Goal: Task Accomplishment & Management: Manage account settings

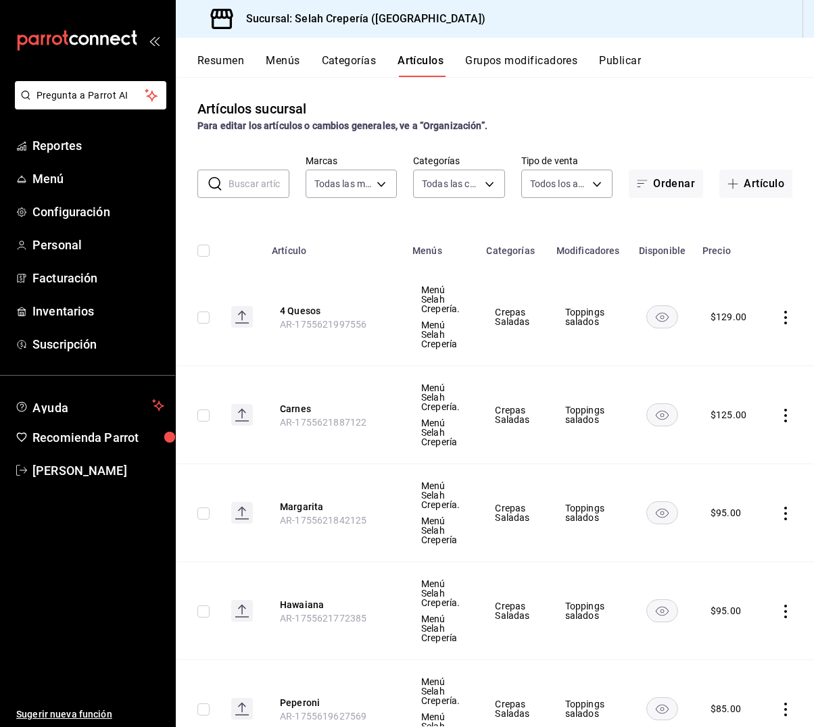
click at [237, 185] on input "text" at bounding box center [259, 183] width 61 height 27
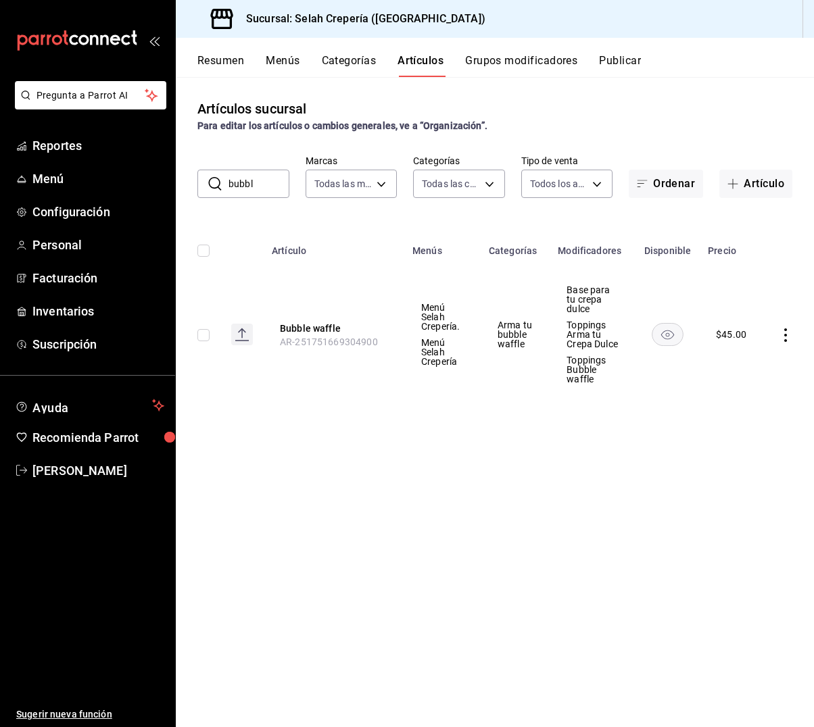
type input "buba"
drag, startPoint x: 237, startPoint y: 185, endPoint x: 314, endPoint y: 329, distance: 163.9
click at [314, 329] on button "Bubble waffle" at bounding box center [334, 329] width 108 height 14
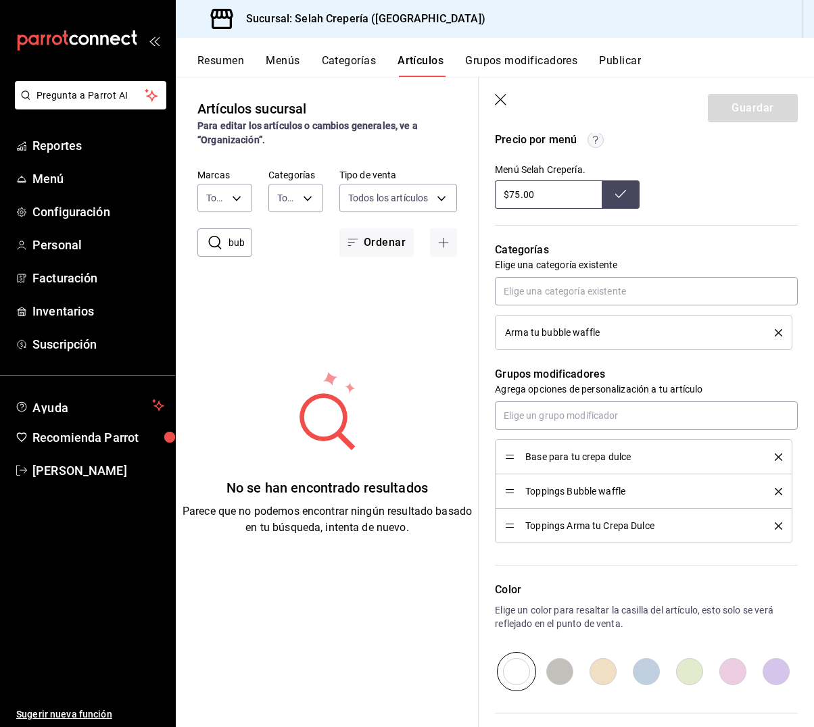
scroll to position [473, 0]
click at [777, 456] on icon "delete" at bounding box center [778, 455] width 7 height 7
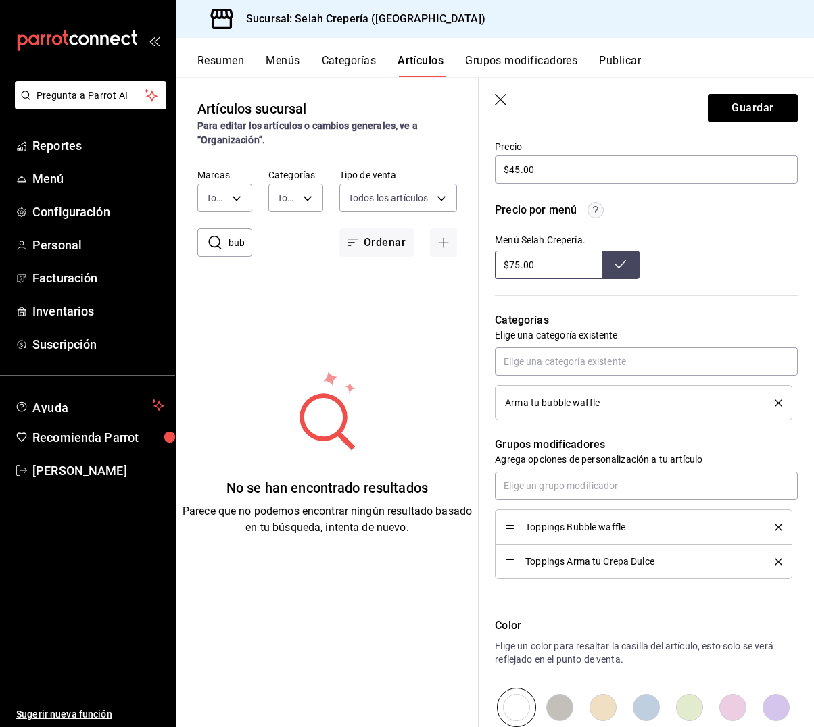
scroll to position [402, 0]
click at [777, 528] on icon "delete" at bounding box center [778, 526] width 7 height 7
type textarea "x"
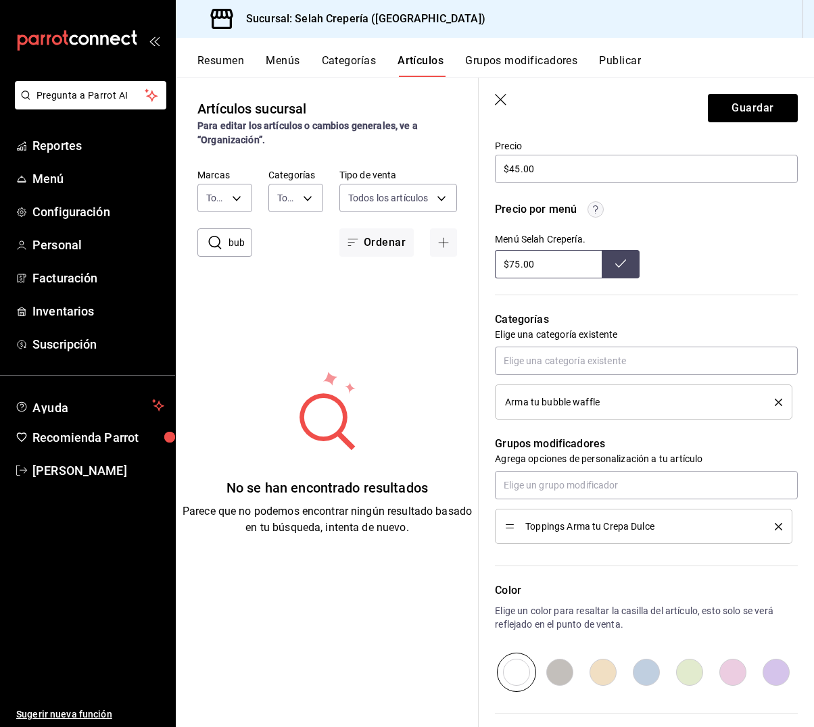
click at [517, 265] on input "$75.00" at bounding box center [548, 264] width 107 height 28
type input "$7.00"
type input "$69.00"
click at [616, 262] on icon at bounding box center [620, 263] width 11 height 11
click at [742, 109] on button "Guardar" at bounding box center [753, 108] width 90 height 28
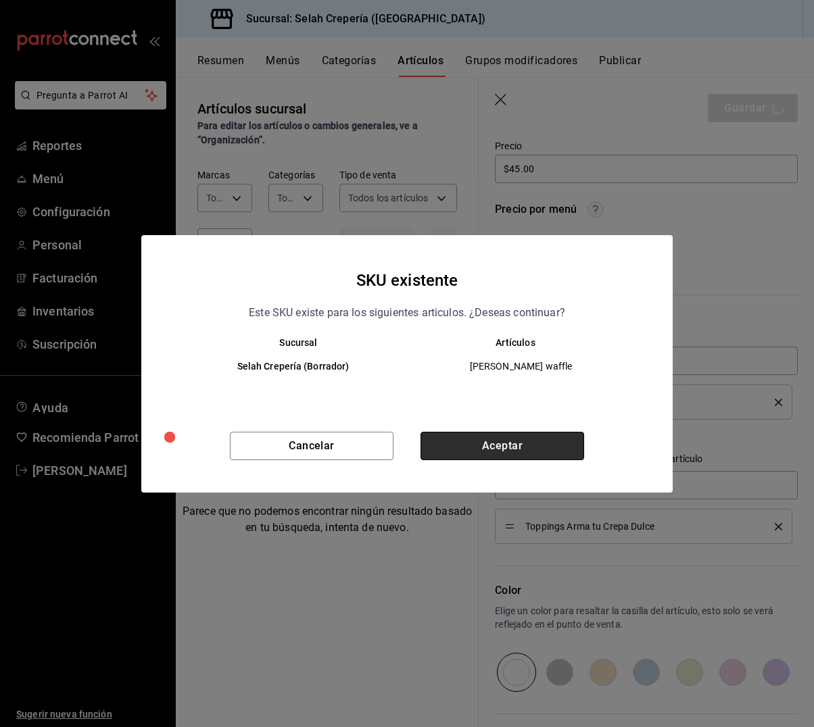
click at [456, 438] on button "Aceptar" at bounding box center [503, 446] width 164 height 28
type textarea "x"
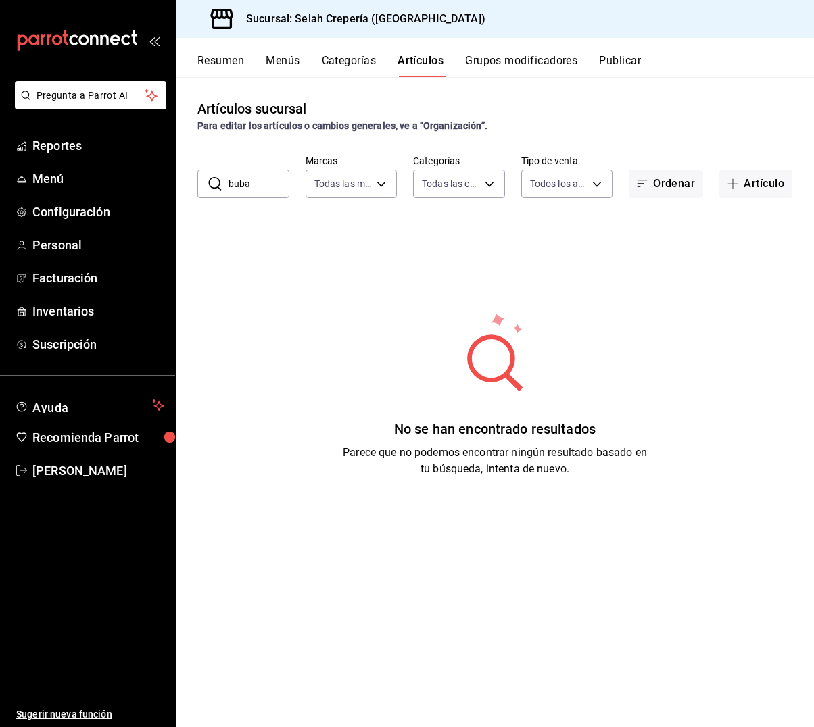
click at [524, 62] on button "Grupos modificadores" at bounding box center [521, 65] width 112 height 23
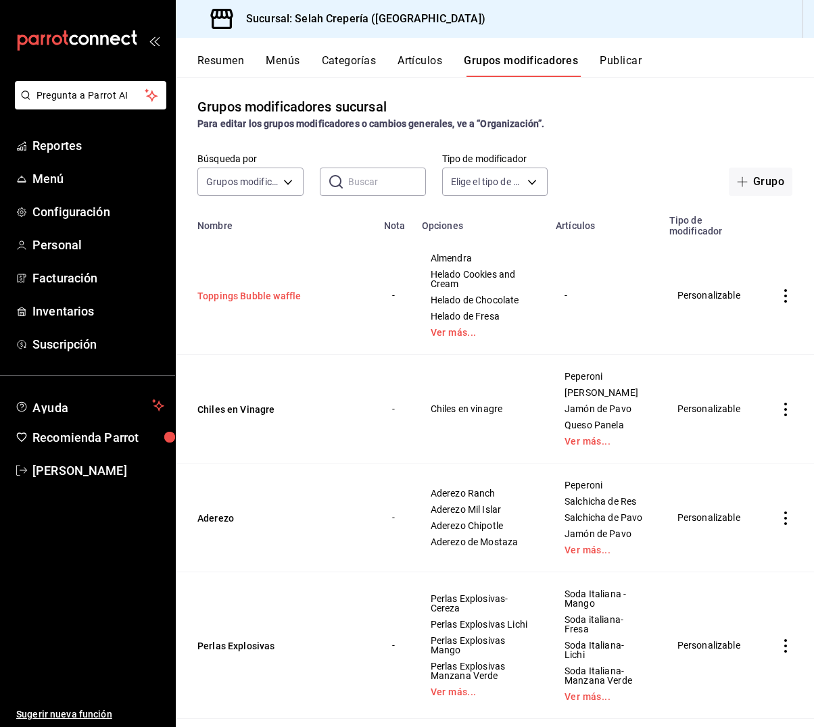
click at [249, 295] on button "Toppings Bubble waffle" at bounding box center [278, 296] width 162 height 14
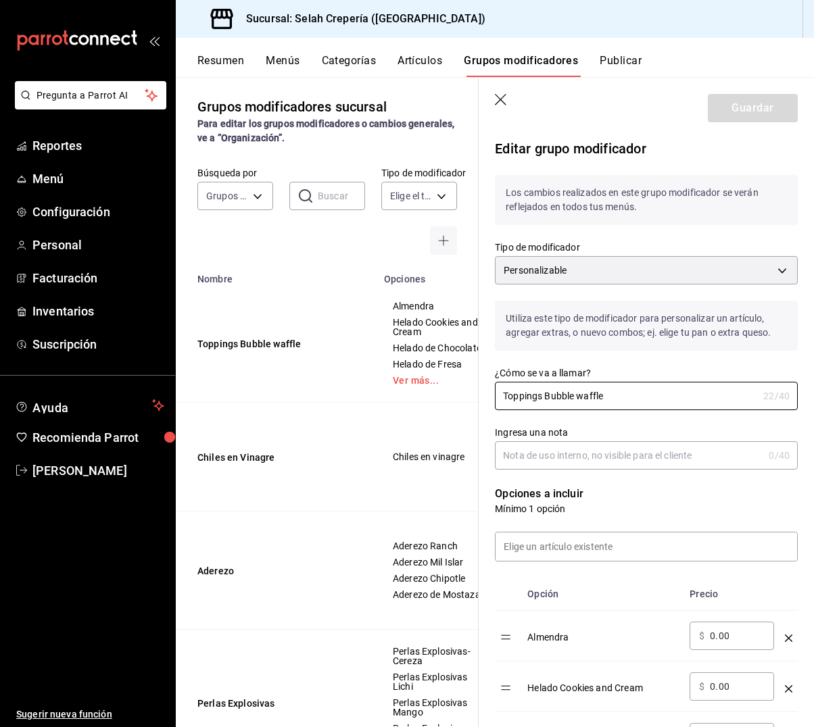
drag, startPoint x: 625, startPoint y: 401, endPoint x: 448, endPoint y: 398, distance: 177.8
click at [448, 398] on main "Grupos modificadores sucursal Para editar los grupos modificadores o cambios ge…" at bounding box center [495, 402] width 638 height 650
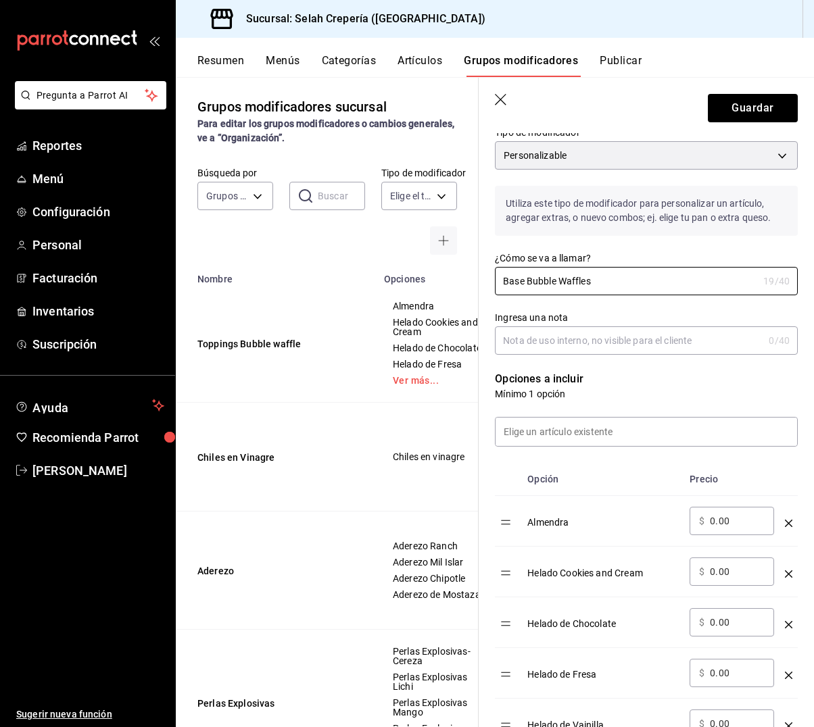
scroll to position [123, 0]
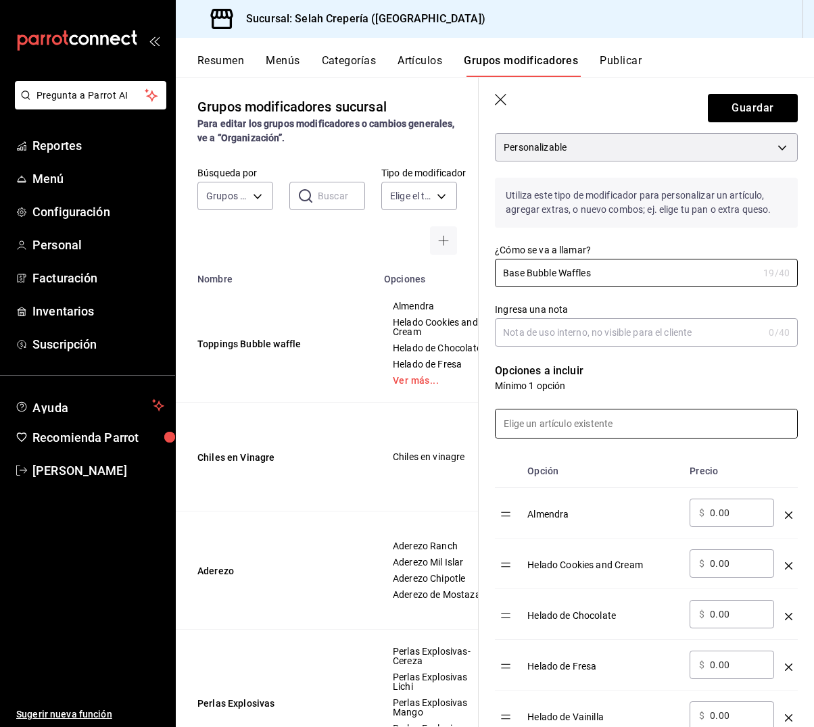
type input "Base Bubble Waffles"
click at [602, 427] on input at bounding box center [647, 424] width 302 height 28
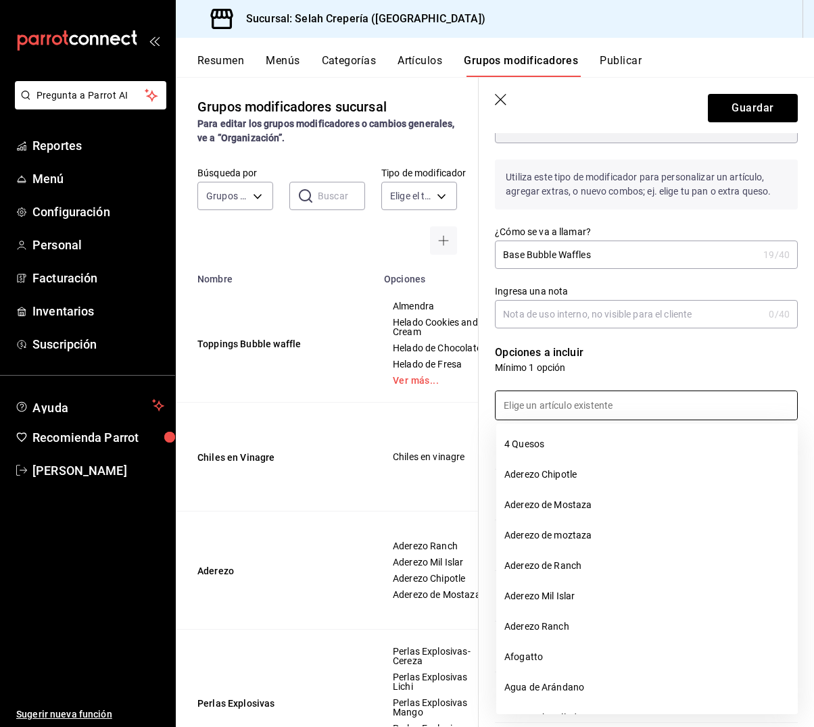
scroll to position [0, 1]
click at [703, 376] on div at bounding box center [638, 398] width 319 height 46
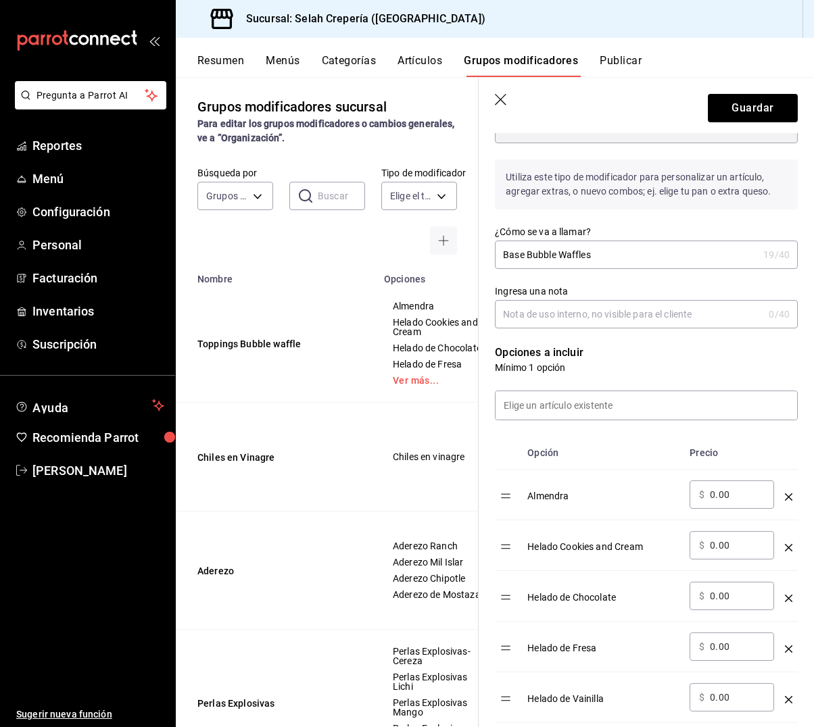
scroll to position [0, 0]
click at [789, 495] on icon "optionsTable" at bounding box center [788, 497] width 7 height 7
click at [789, 544] on icon "optionsTable" at bounding box center [788, 547] width 7 height 7
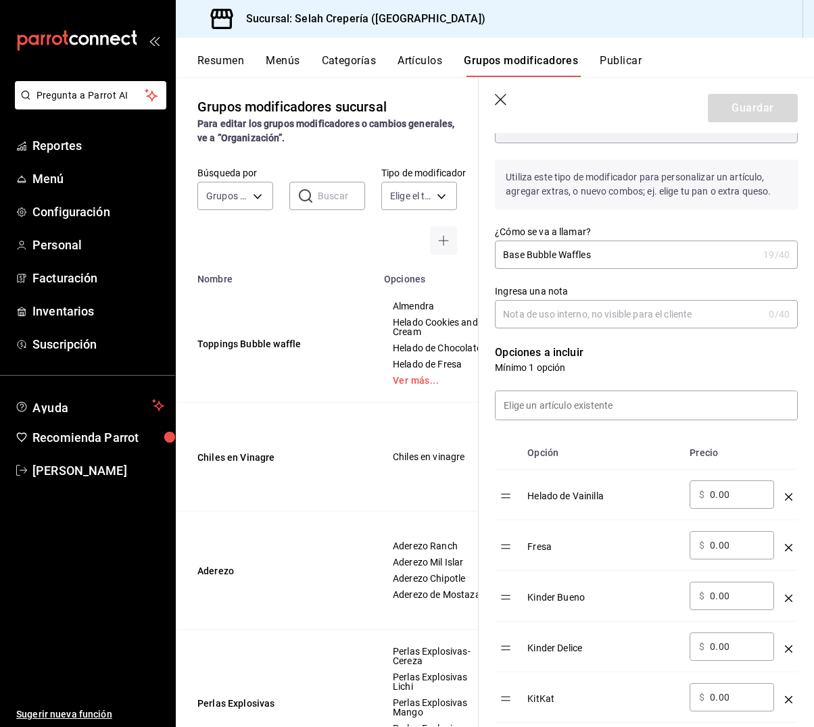
click at [789, 495] on icon "optionsTable" at bounding box center [788, 497] width 7 height 7
click at [789, 544] on icon "optionsTable" at bounding box center [788, 547] width 7 height 7
click at [789, 495] on icon "optionsTable" at bounding box center [788, 497] width 7 height 7
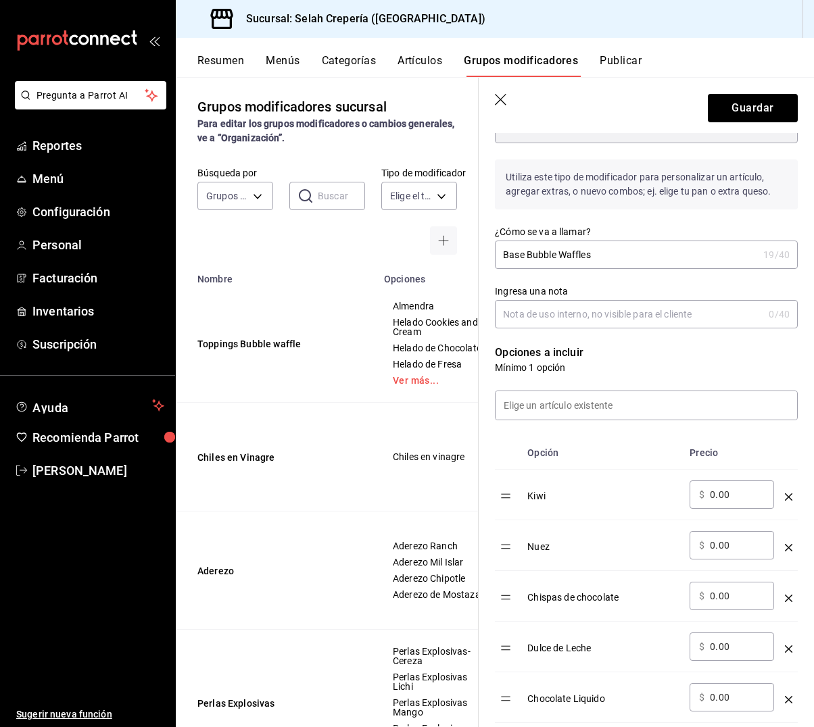
click at [789, 495] on icon "optionsTable" at bounding box center [788, 497] width 7 height 7
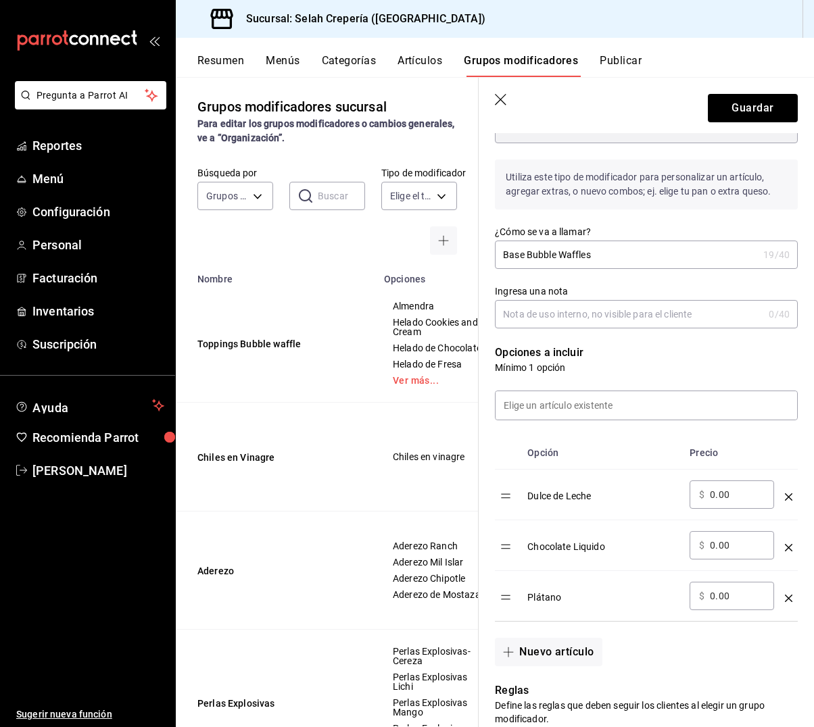
click at [789, 495] on icon "optionsTable" at bounding box center [788, 497] width 7 height 7
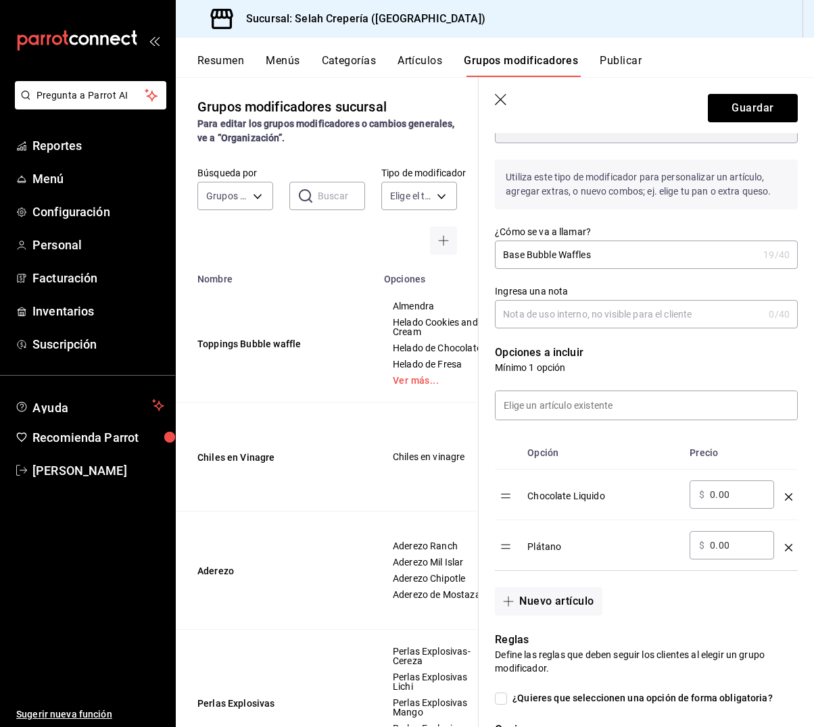
click at [789, 495] on icon "optionsTable" at bounding box center [788, 497] width 7 height 7
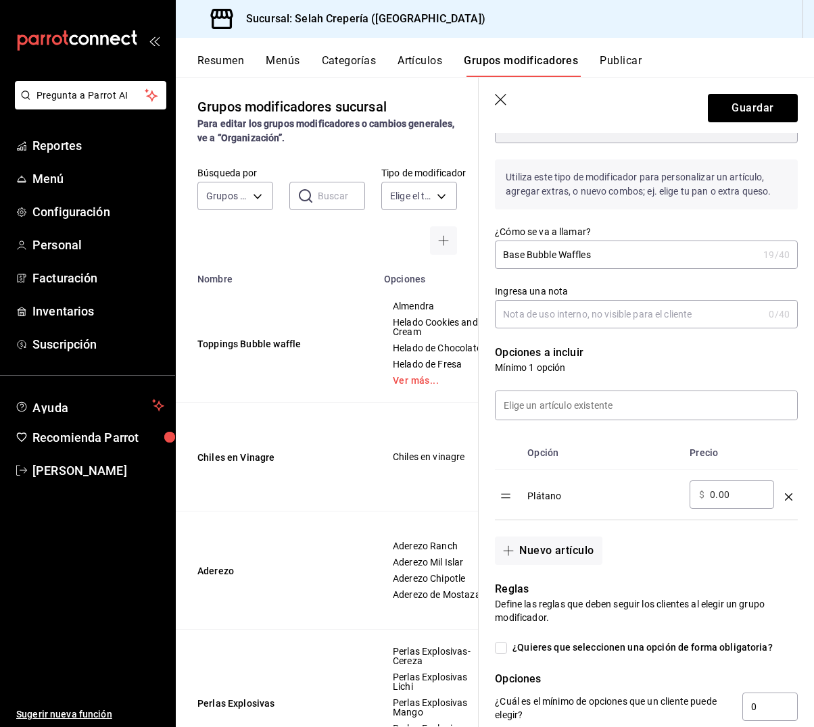
click at [789, 495] on icon "optionsTable" at bounding box center [788, 497] width 7 height 7
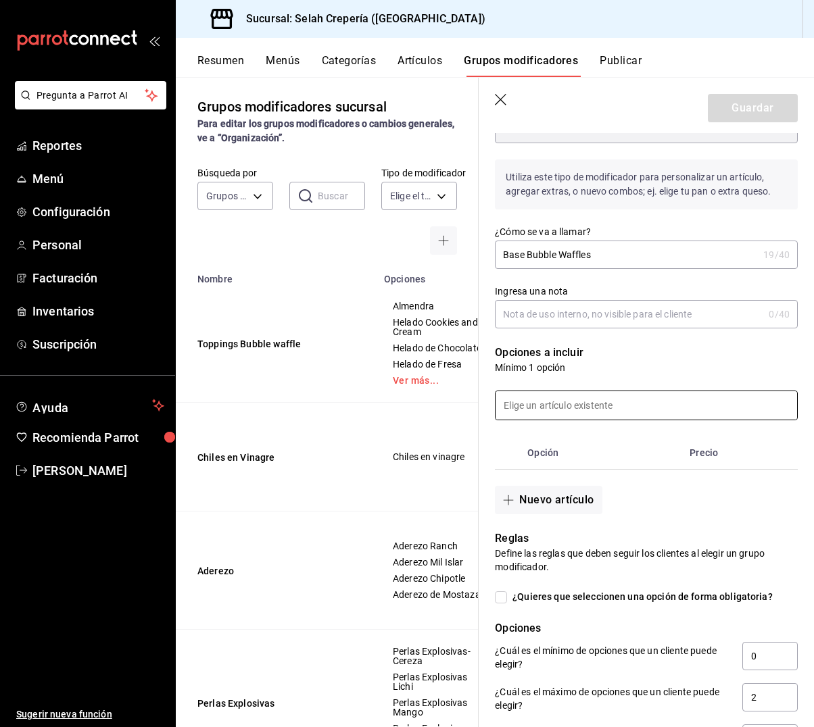
click at [547, 408] on input at bounding box center [647, 405] width 302 height 28
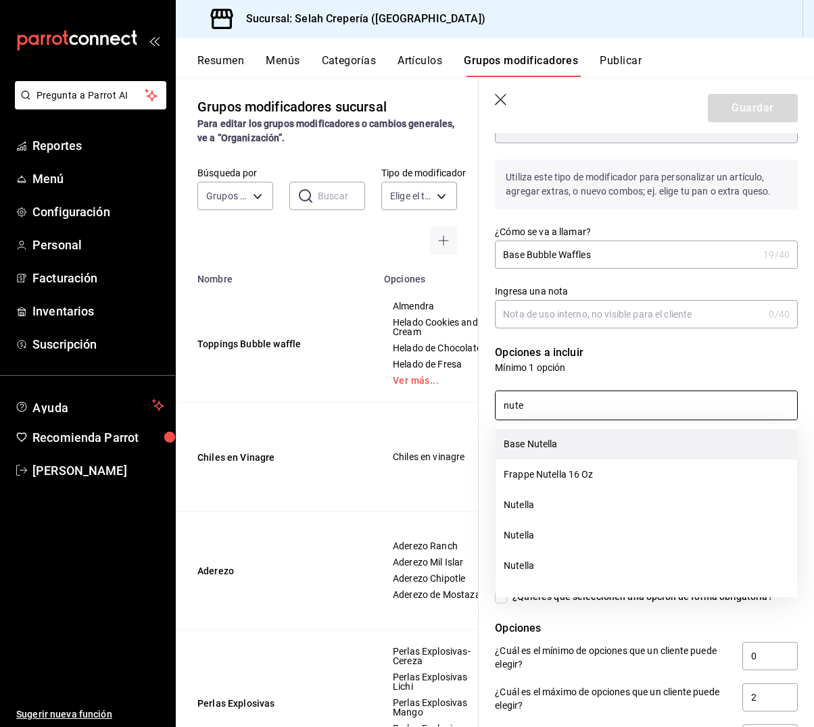
click at [582, 453] on li "Base Nutella" at bounding box center [647, 444] width 302 height 30
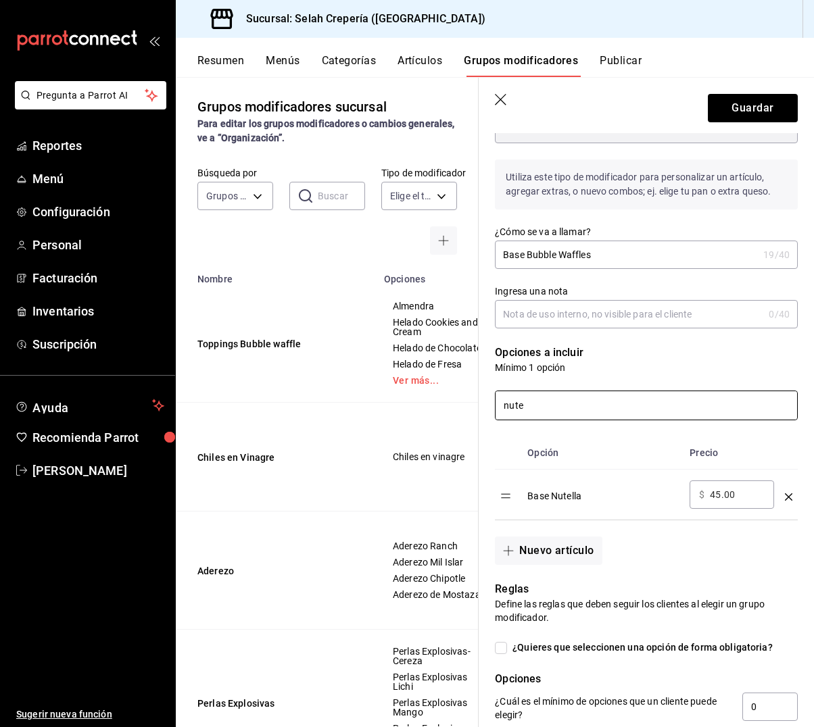
drag, startPoint x: 565, startPoint y: 408, endPoint x: 495, endPoint y: 406, distance: 70.3
click at [495, 406] on div "nute" at bounding box center [646, 406] width 303 height 30
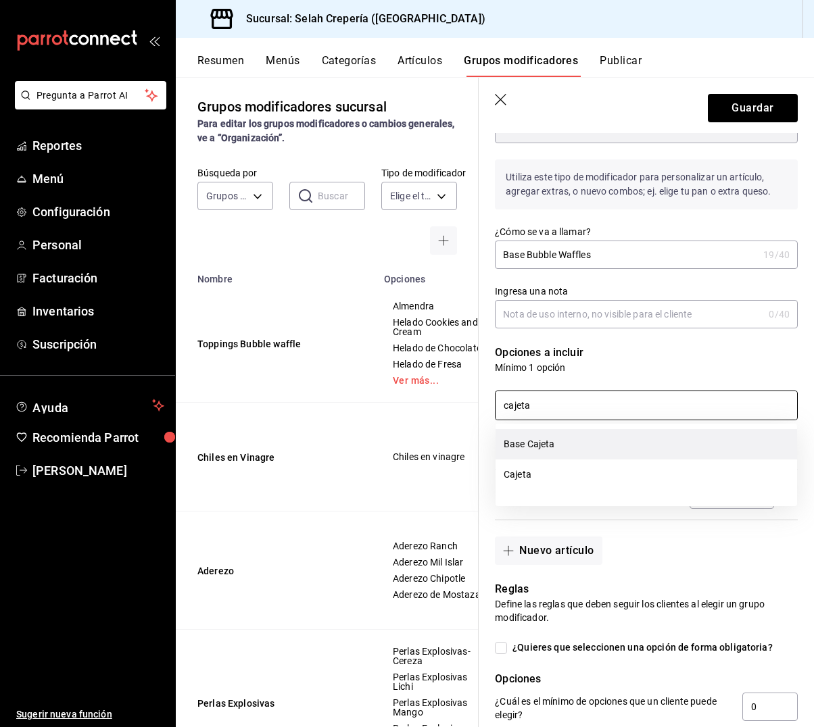
click at [575, 450] on li "Base Cajeta" at bounding box center [647, 444] width 302 height 30
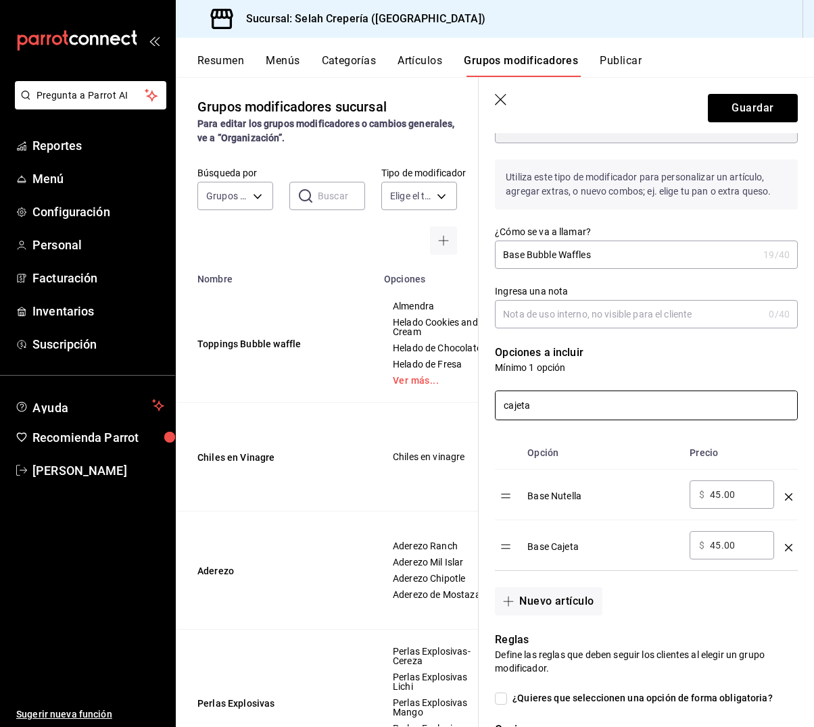
click at [560, 407] on input "cajeta" at bounding box center [647, 405] width 302 height 28
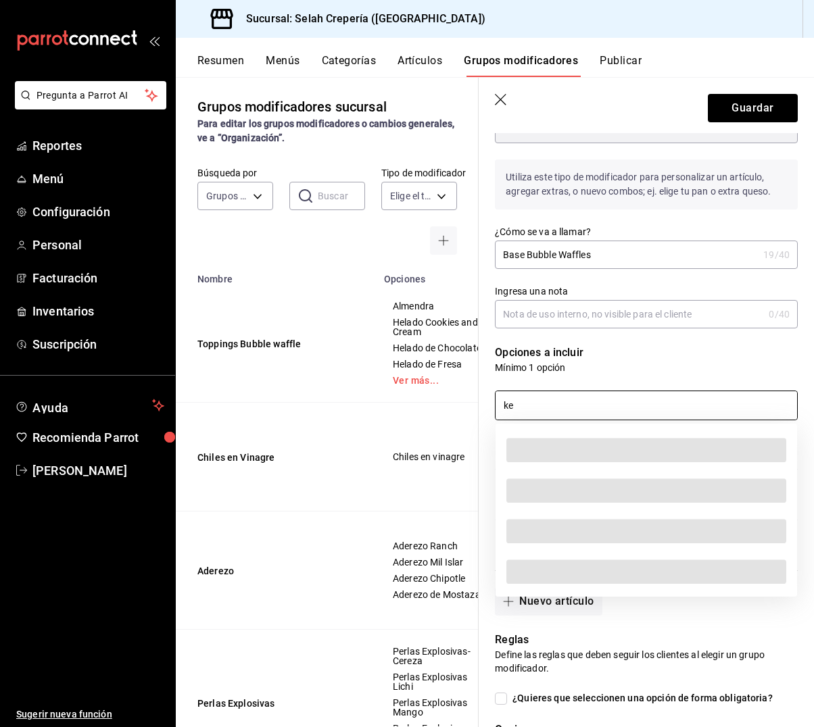
type input "k"
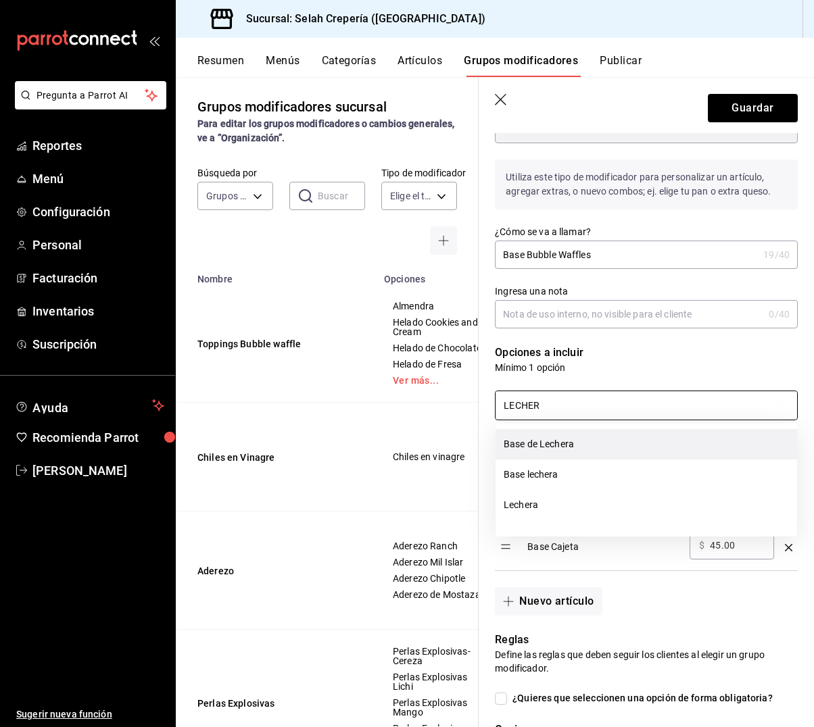
click at [577, 446] on li "Base de Lechera" at bounding box center [647, 444] width 302 height 30
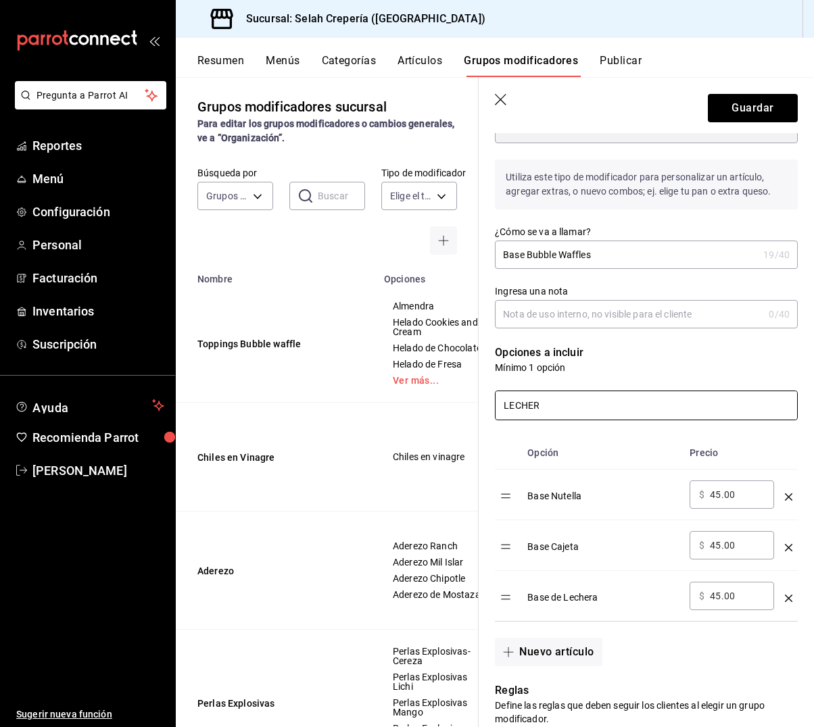
click at [580, 407] on input "LECHER" at bounding box center [647, 405] width 302 height 28
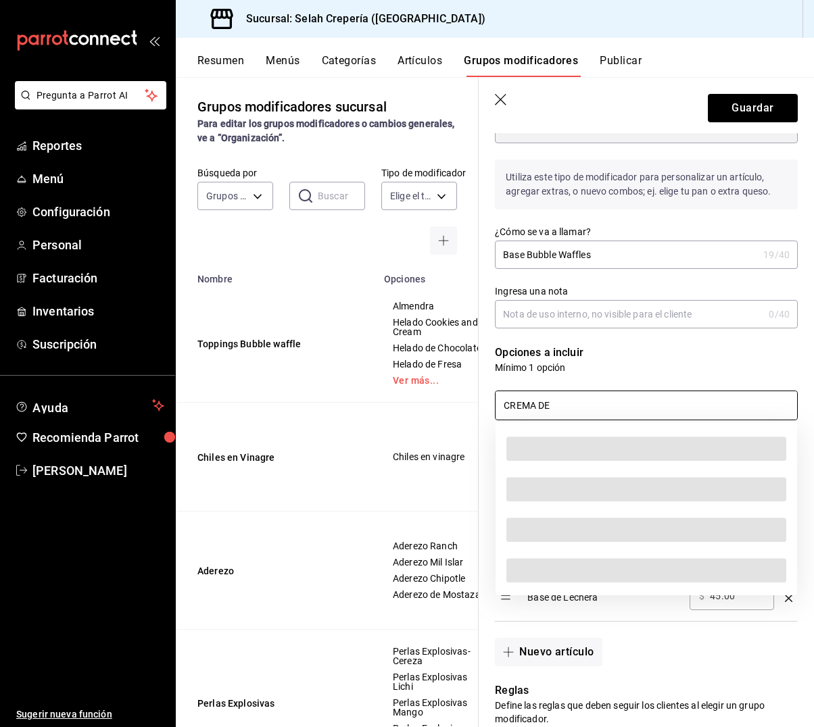
scroll to position [145, 0]
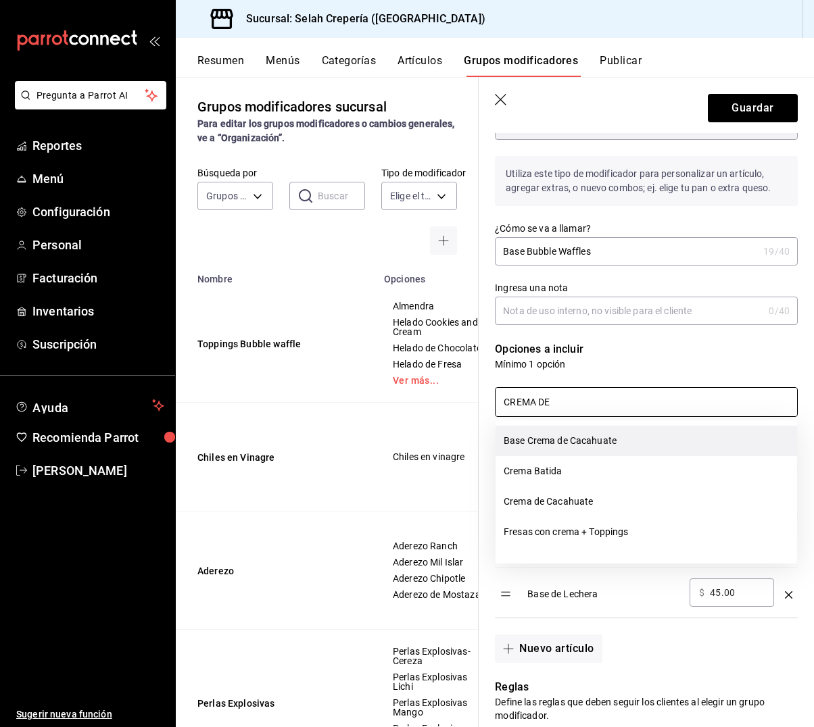
click at [615, 441] on li "Base Crema de Cacahuate" at bounding box center [647, 441] width 302 height 30
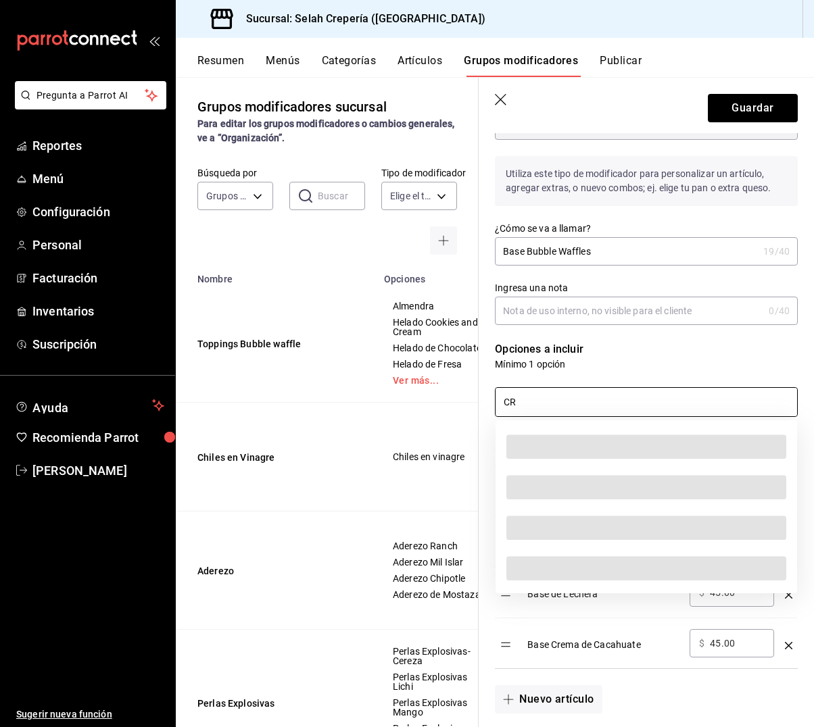
type input "C"
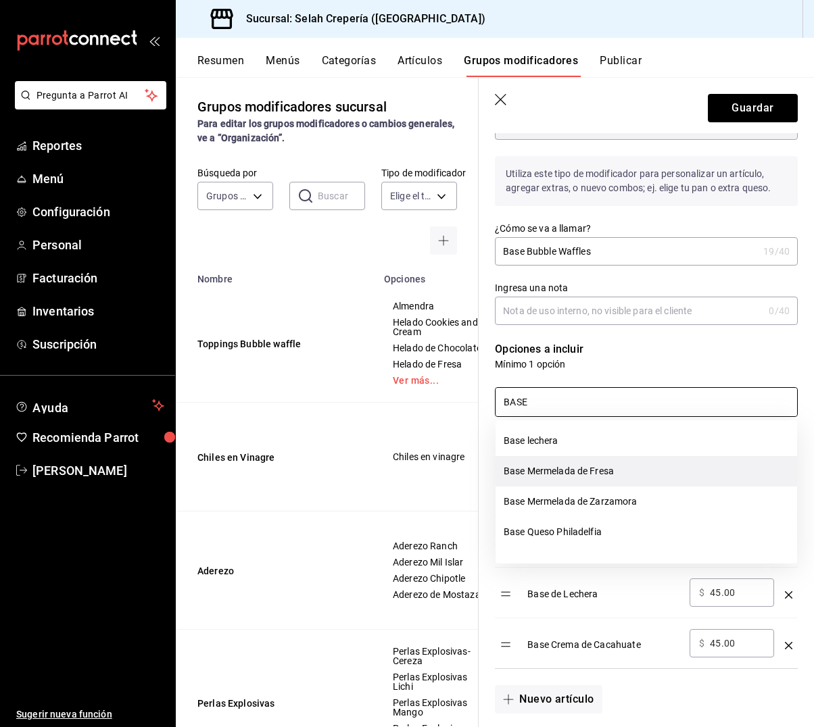
click at [634, 474] on li "Base Mermelada de Fresa" at bounding box center [647, 471] width 302 height 30
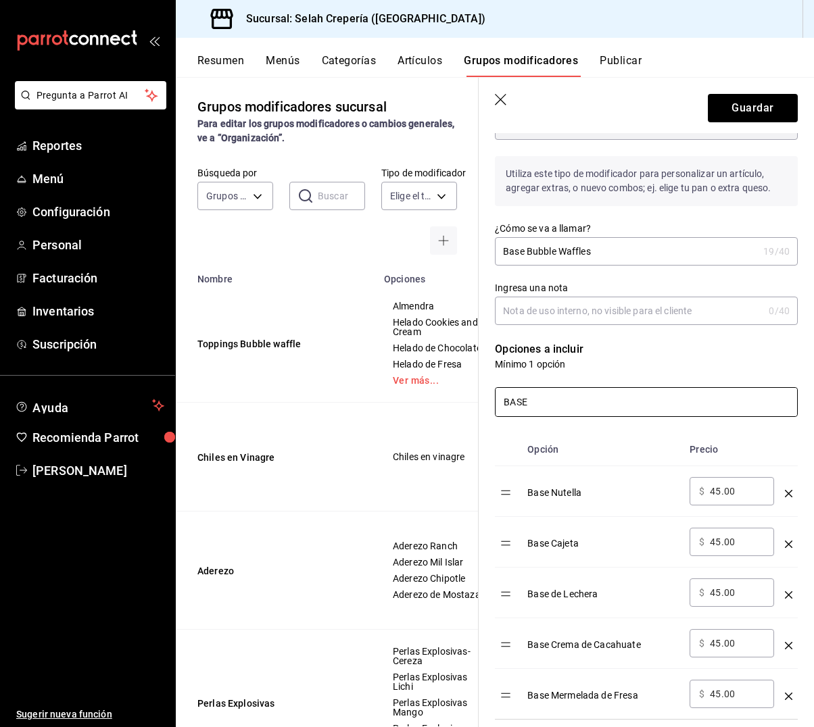
click at [578, 406] on input "BASE" at bounding box center [647, 402] width 302 height 28
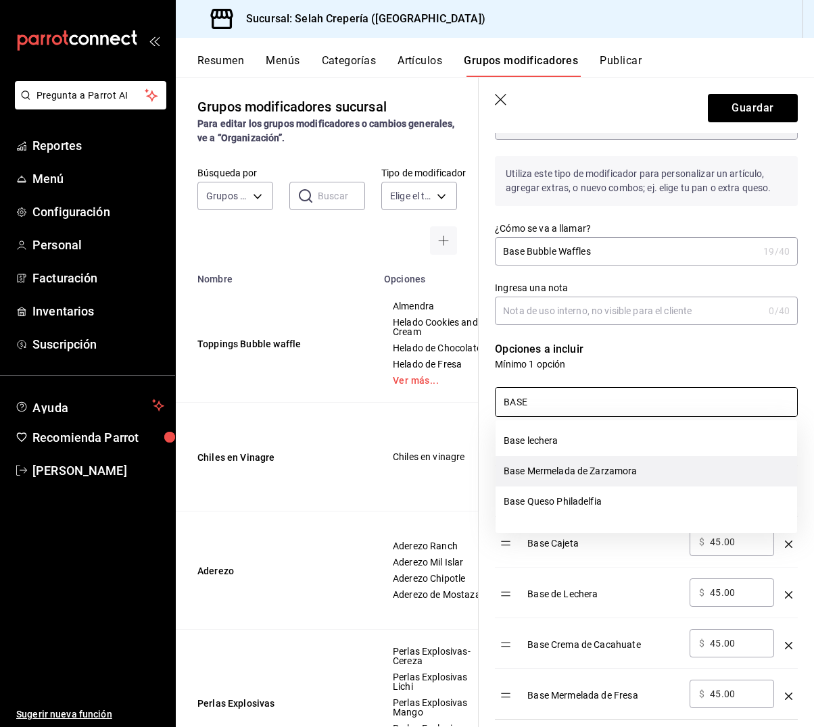
click at [603, 479] on li "Base Mermelada de Zarzamora" at bounding box center [647, 471] width 302 height 30
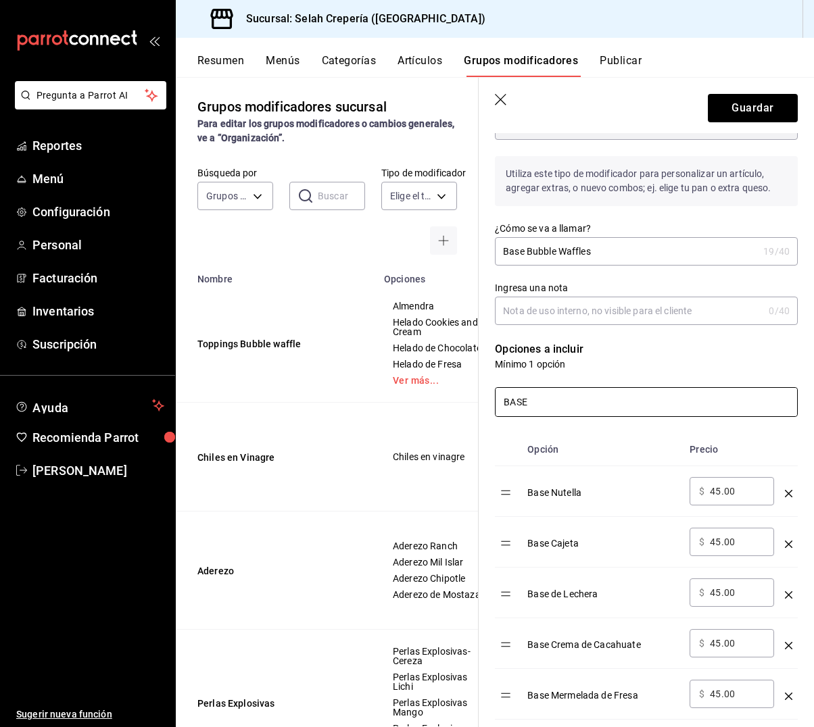
click at [557, 402] on input "BASE" at bounding box center [647, 402] width 302 height 28
type input "BASE"
click at [806, 440] on div "Editar grupo modificador Los cambios realizados en este grupo modificador se ve…" at bounding box center [646, 662] width 335 height 1346
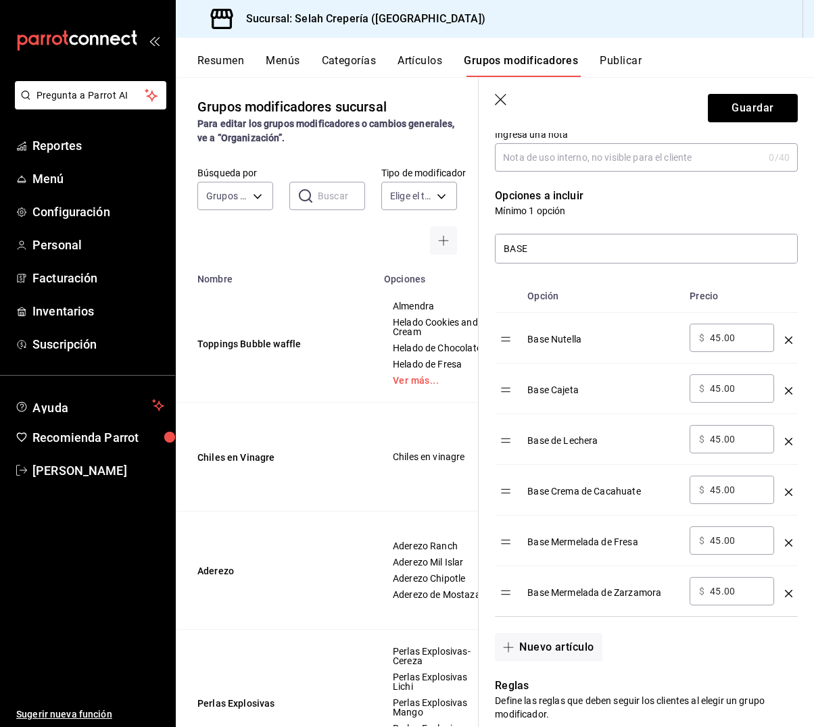
scroll to position [317, 0]
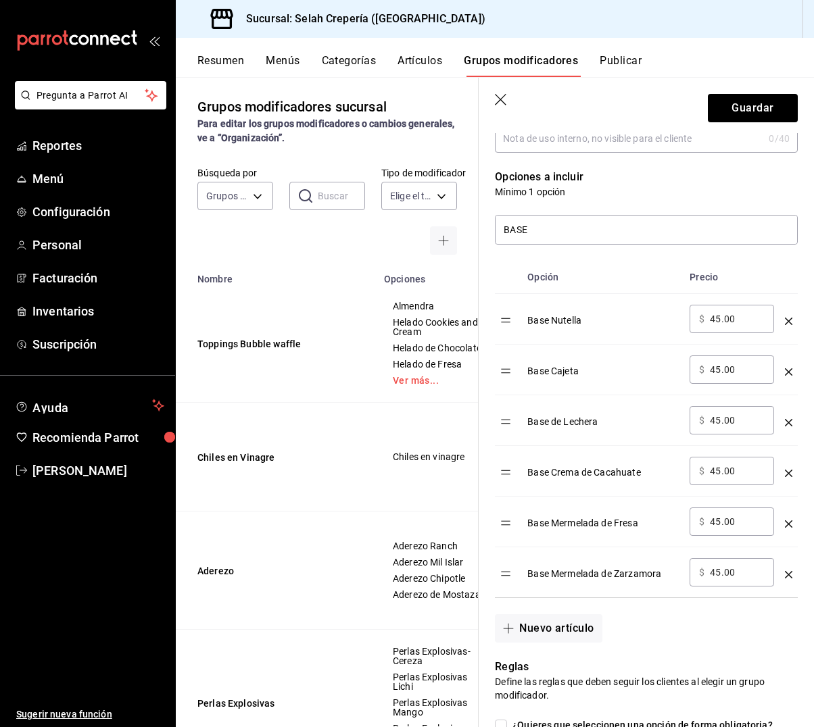
click at [719, 317] on input "45.00" at bounding box center [737, 319] width 55 height 14
type input "4.00"
type input "0.00"
click at [717, 365] on input "45.00" at bounding box center [737, 370] width 55 height 14
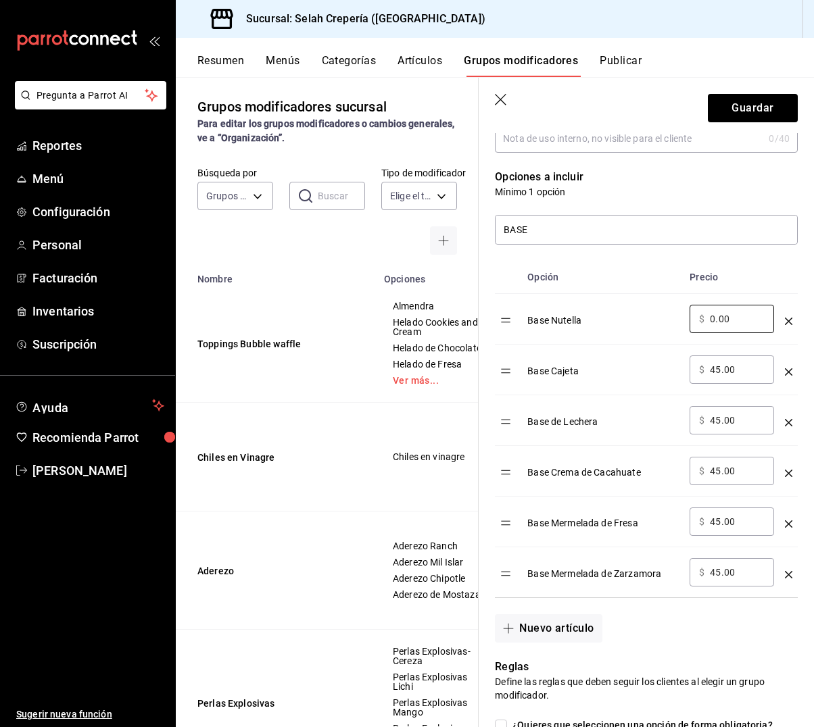
click at [717, 365] on input "45.00" at bounding box center [737, 370] width 55 height 14
type input "0.00"
click at [720, 421] on input "45.00" at bounding box center [737, 421] width 55 height 14
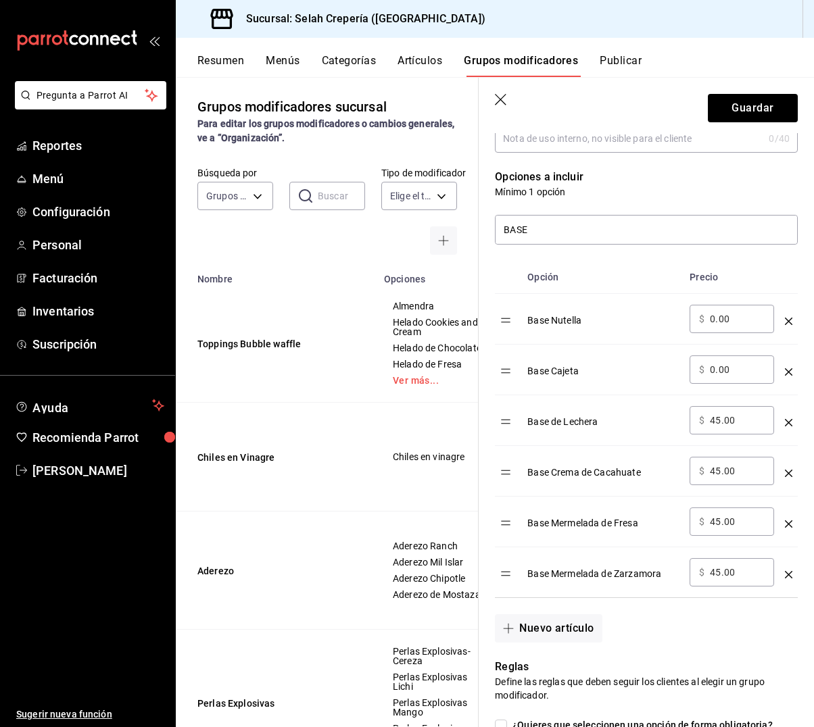
click at [720, 421] on input "45.00" at bounding box center [737, 421] width 55 height 14
type input "0.00"
click at [719, 469] on input "45.00" at bounding box center [737, 471] width 55 height 14
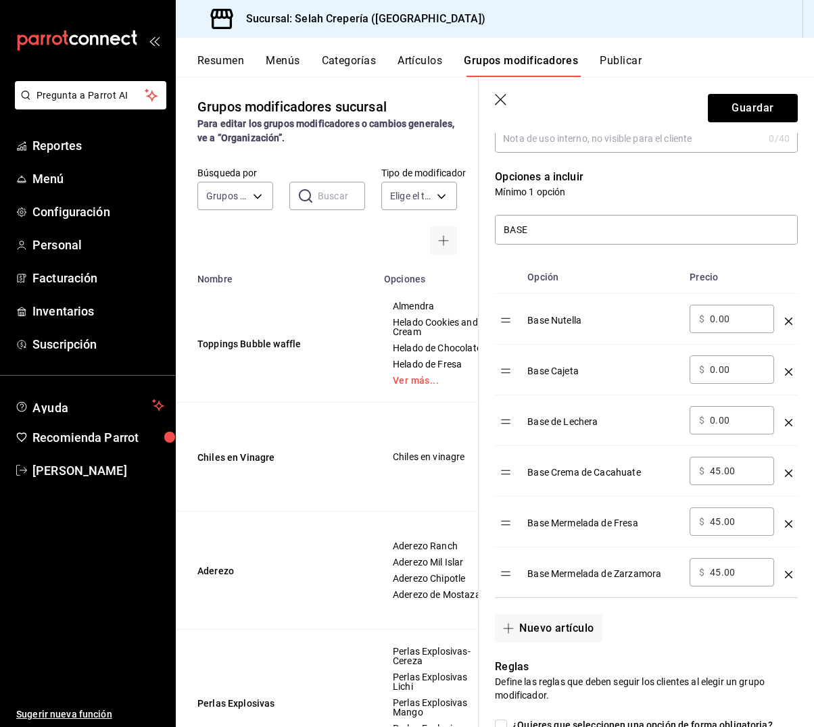
click at [719, 469] on input "45.00" at bounding box center [737, 471] width 55 height 14
type input "0.00"
click at [718, 521] on input "45.00" at bounding box center [737, 522] width 55 height 14
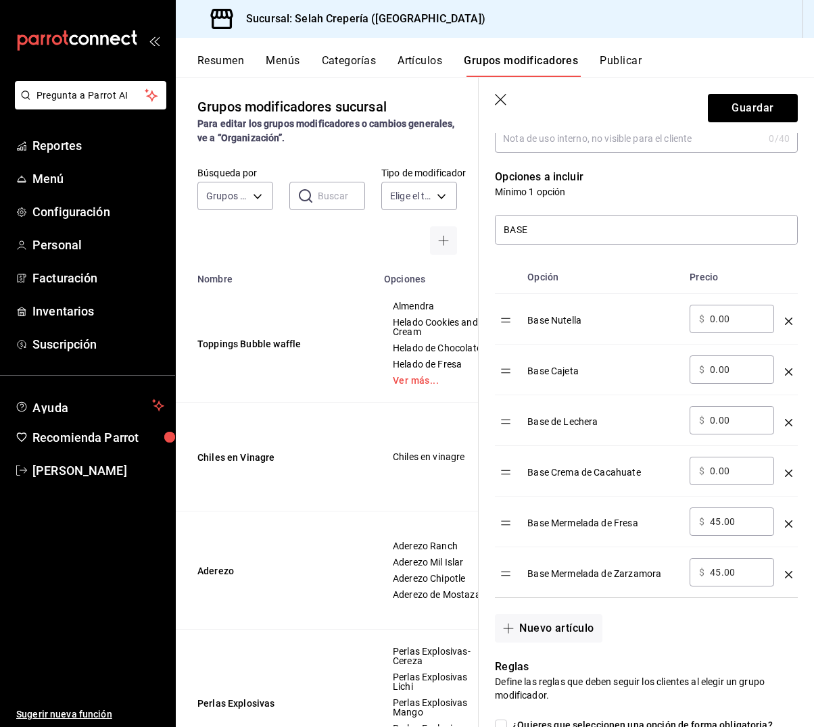
click at [718, 521] on input "45.00" at bounding box center [737, 522] width 55 height 14
type input "0.00"
click at [719, 576] on input "45.00" at bounding box center [737, 573] width 55 height 14
click at [718, 576] on input "45.00" at bounding box center [737, 573] width 55 height 14
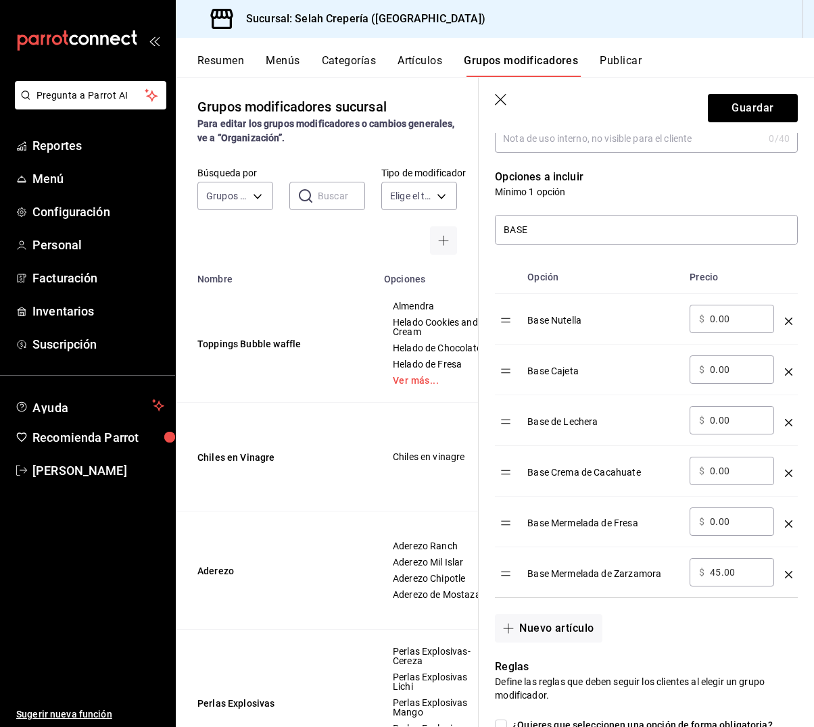
type input "0.00"
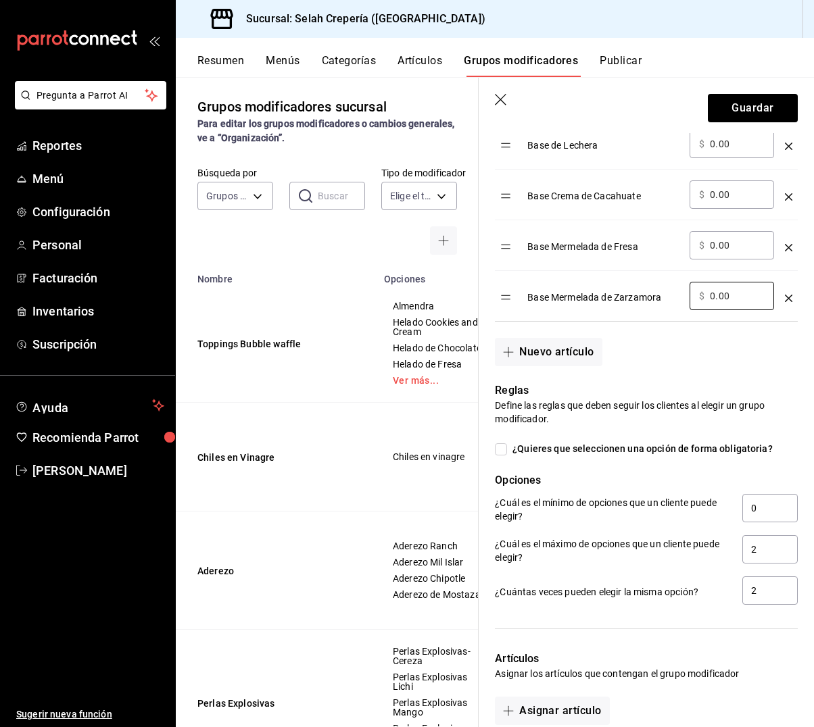
scroll to position [604, 0]
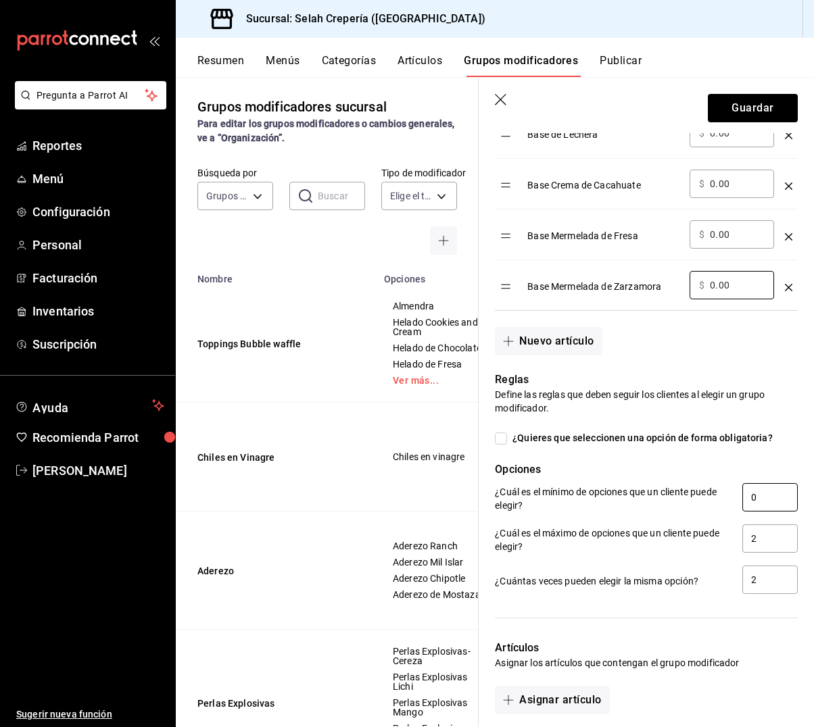
click at [769, 499] on input "0" at bounding box center [769, 497] width 55 height 28
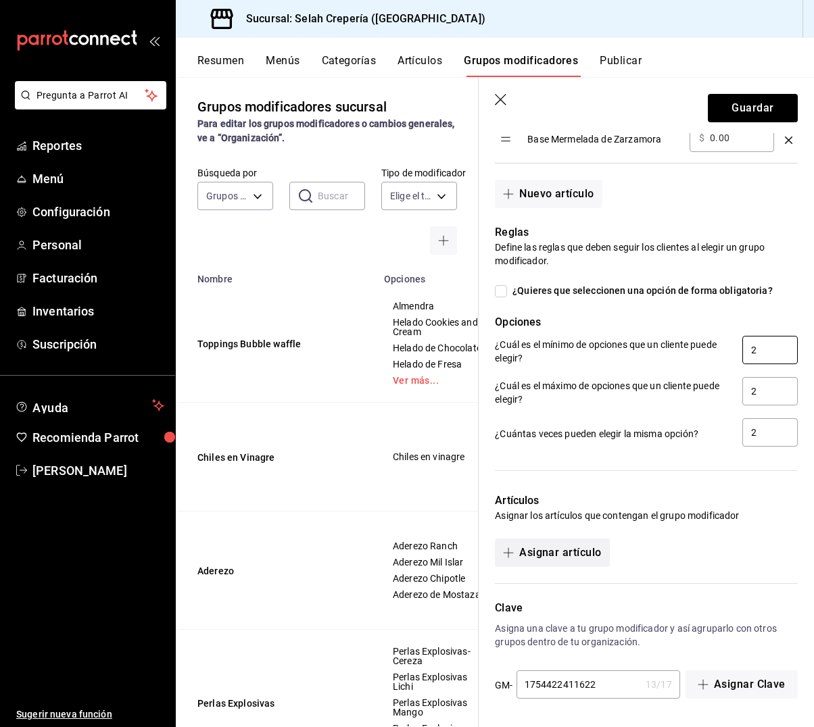
scroll to position [750, 0]
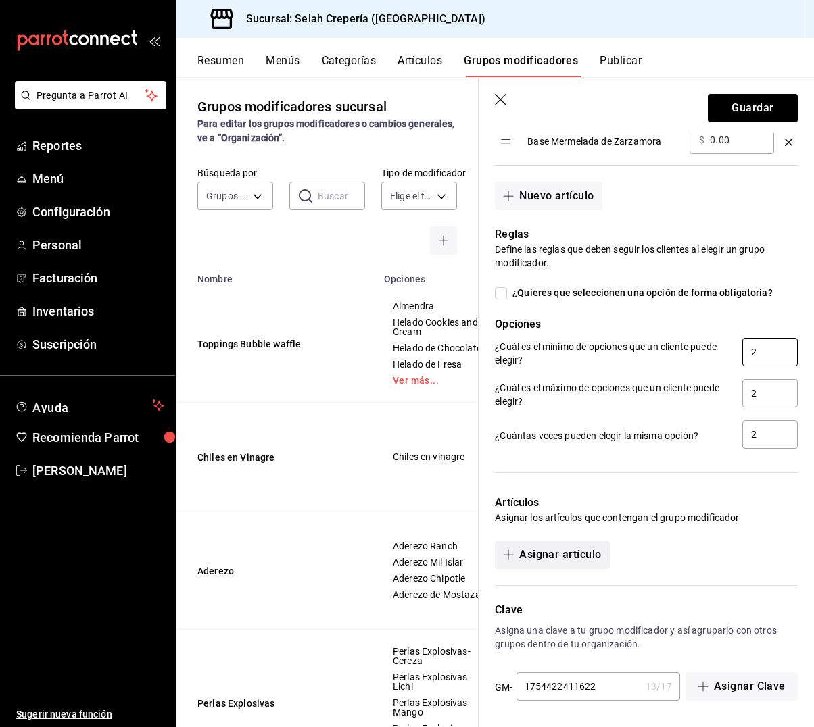
type input "2"
click at [562, 556] on button "Asignar artículo" at bounding box center [552, 555] width 114 height 28
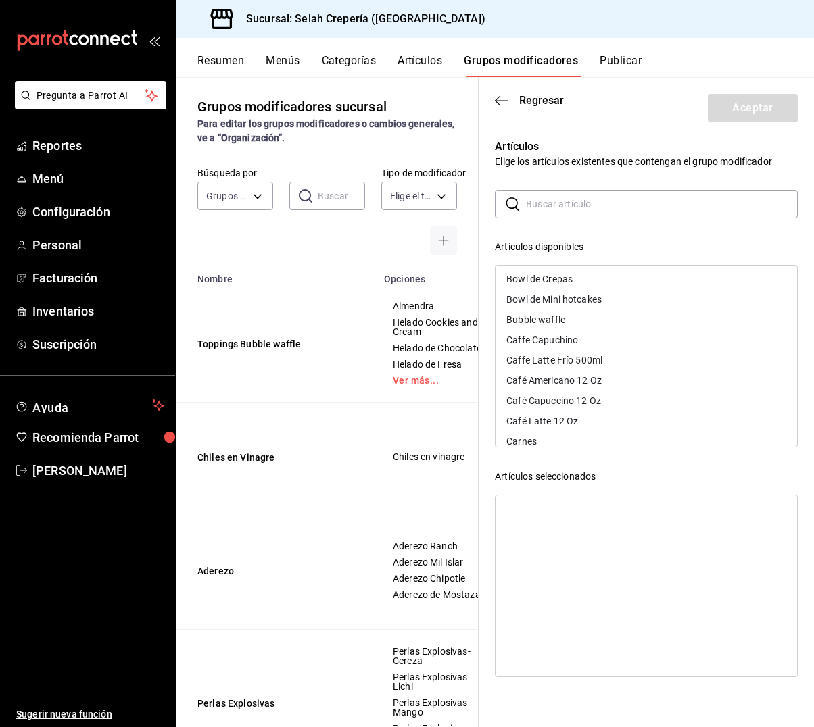
scroll to position [352, 0]
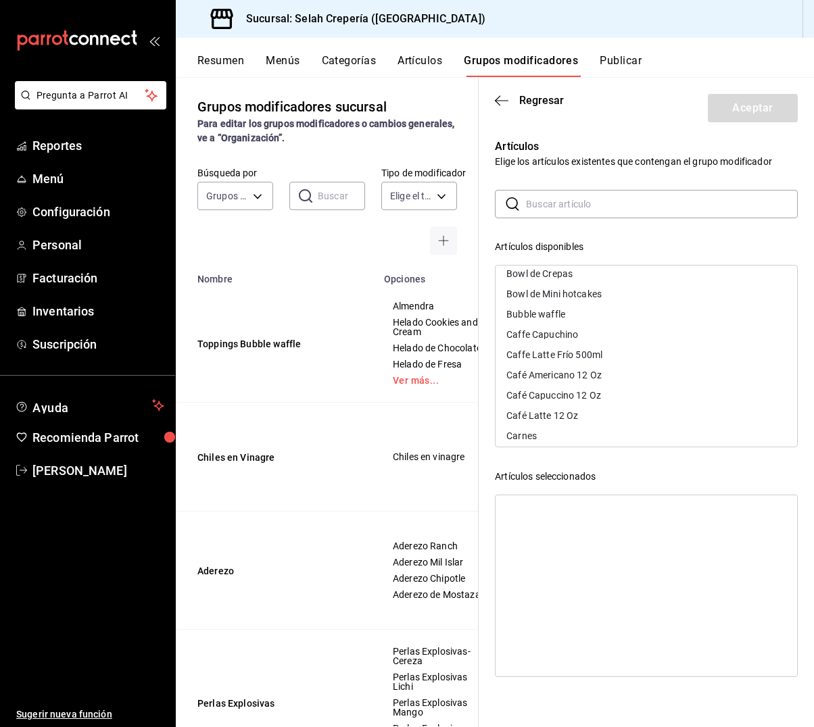
click at [553, 313] on div "Bubble waffle" at bounding box center [535, 314] width 59 height 9
click at [757, 115] on button "Aceptar" at bounding box center [753, 108] width 90 height 28
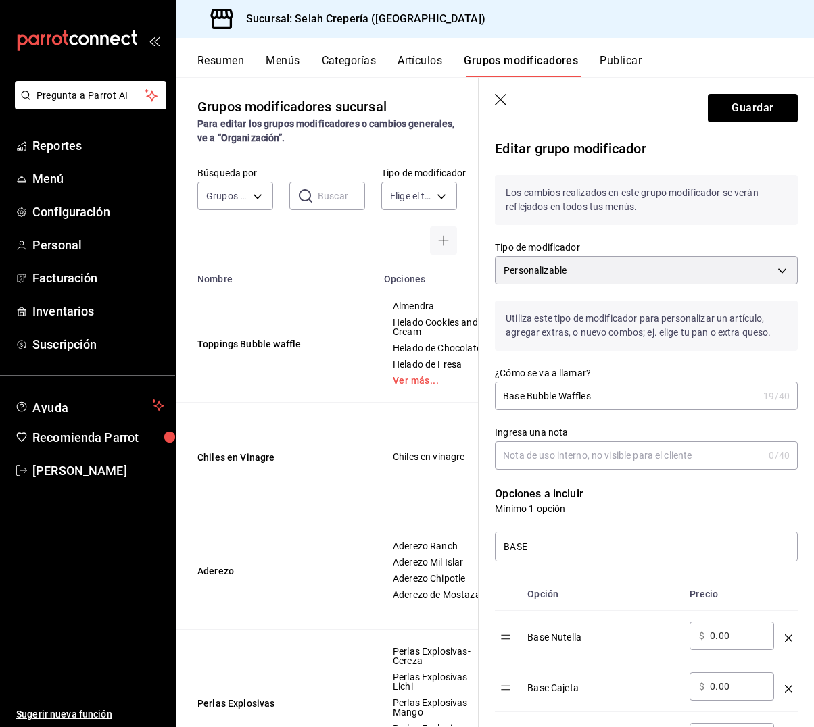
scroll to position [0, 0]
click at [747, 115] on button "Guardar" at bounding box center [753, 108] width 90 height 28
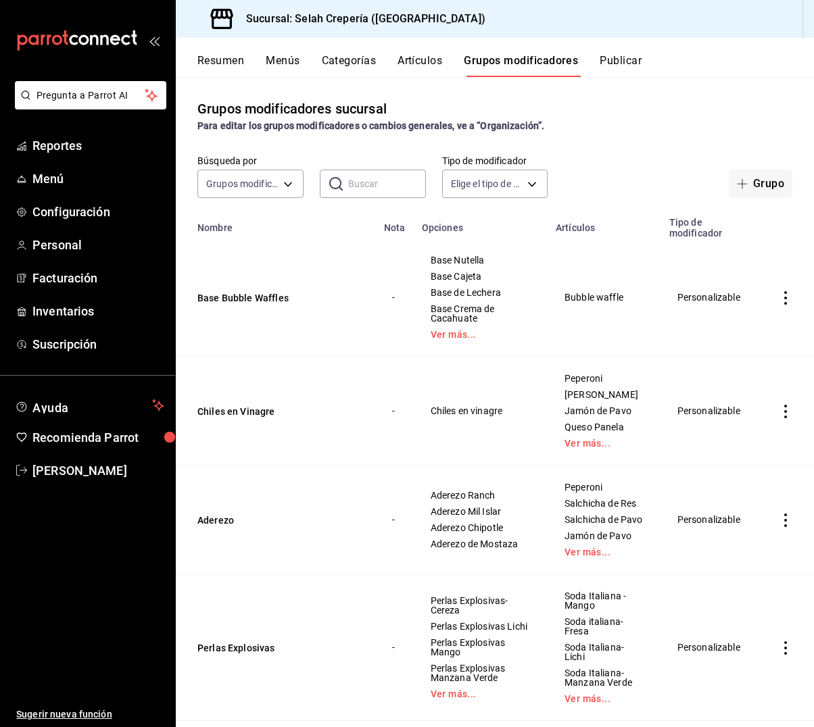
click at [419, 56] on button "Artículos" at bounding box center [420, 65] width 45 height 23
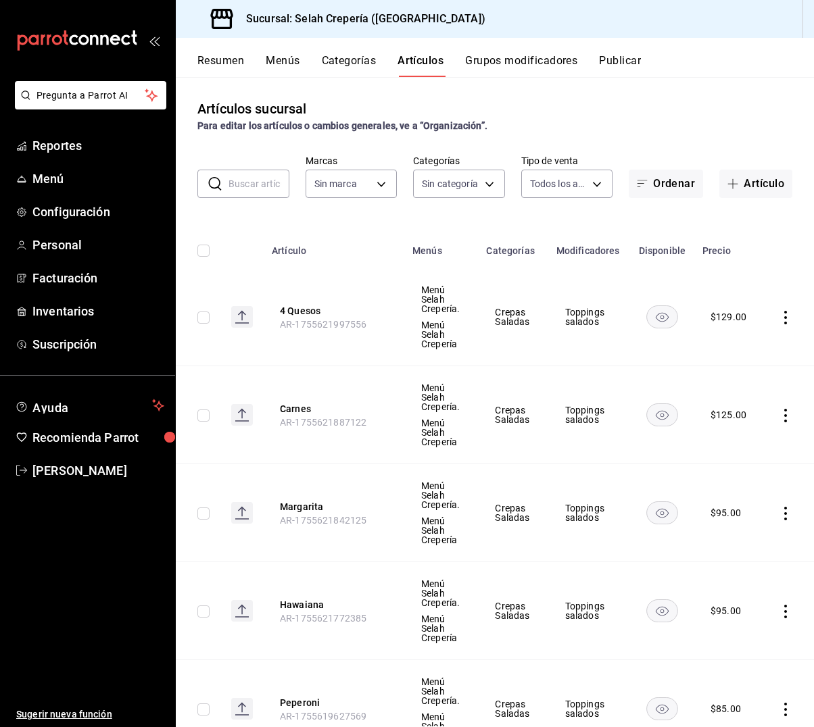
type input "f76ea378-03e0-487c-8c0d-a2762fee1a14"
type input "eb68e1fd-875f-48ed-aafd-32d0fff5e011,253b5894-7e21-47bf-b169-80b763041b3c,bb6ae…"
click at [253, 186] on input "text" at bounding box center [259, 183] width 61 height 27
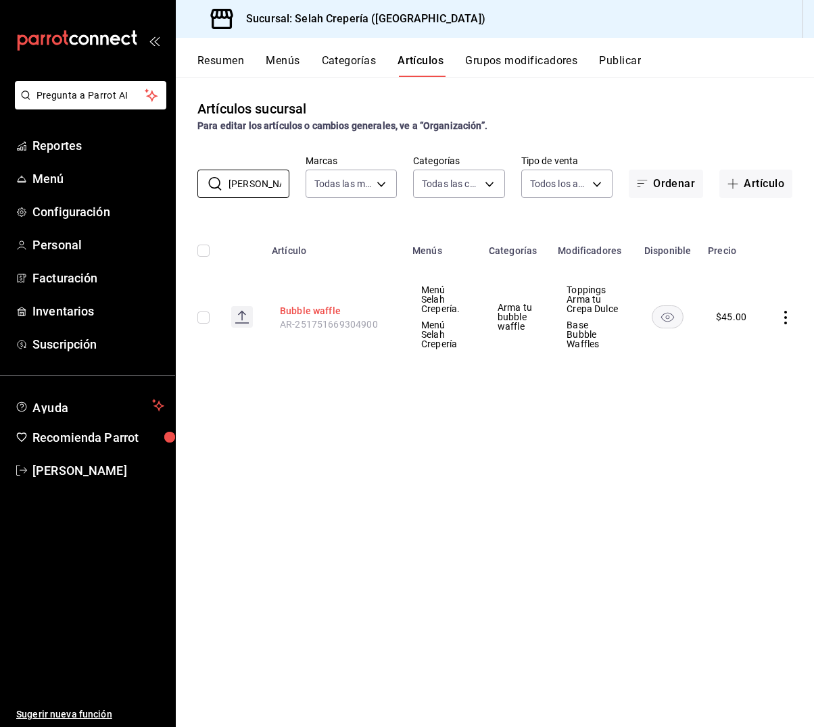
type input "[PERSON_NAME]"
click at [308, 312] on button "Bubble waffle" at bounding box center [334, 311] width 108 height 14
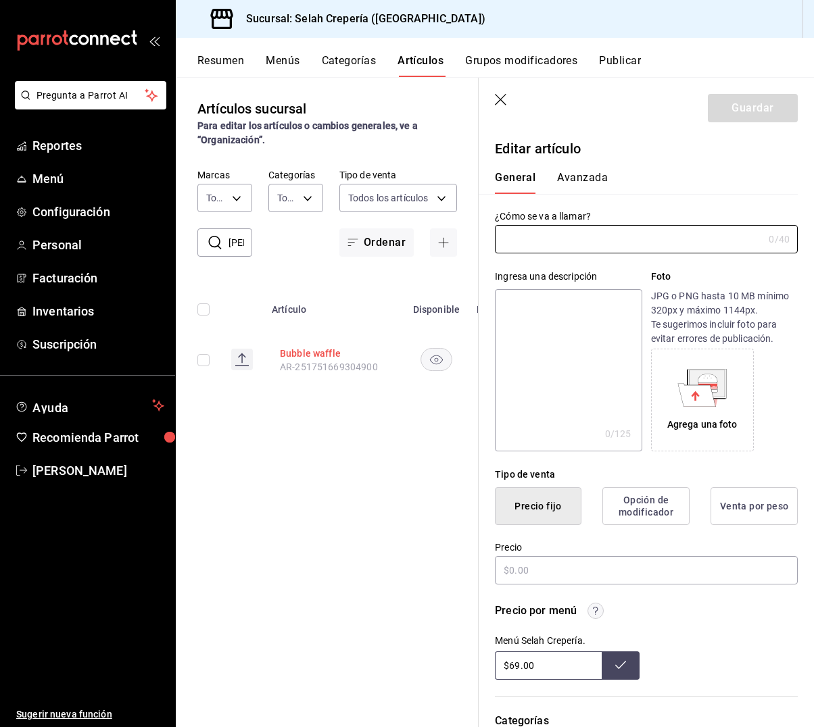
type input "Bubble waffle"
type textarea "[PERSON_NAME] waffle"
type textarea "x"
type input "$45.00"
type input "AR-251751669304900"
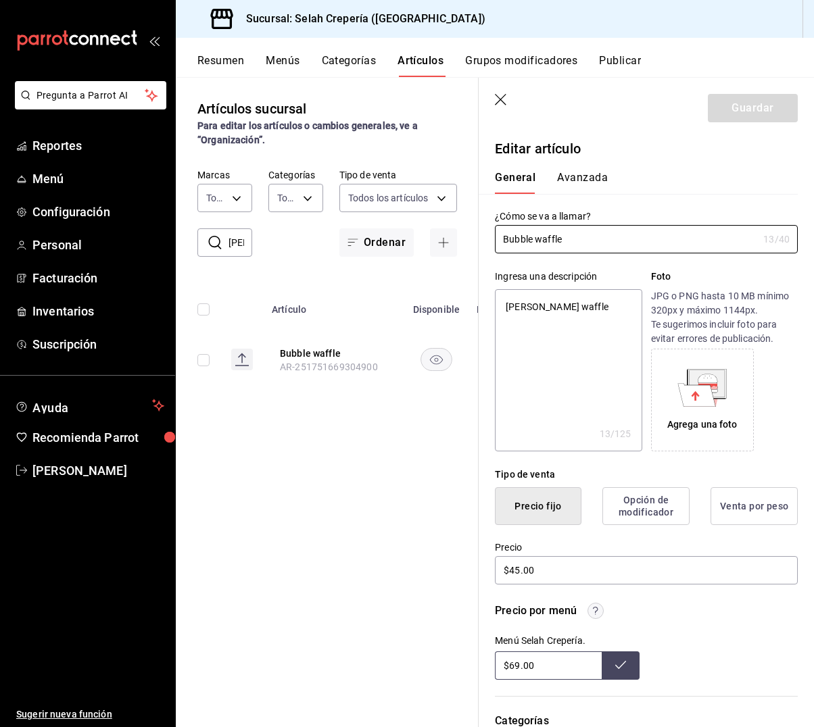
scroll to position [5, 0]
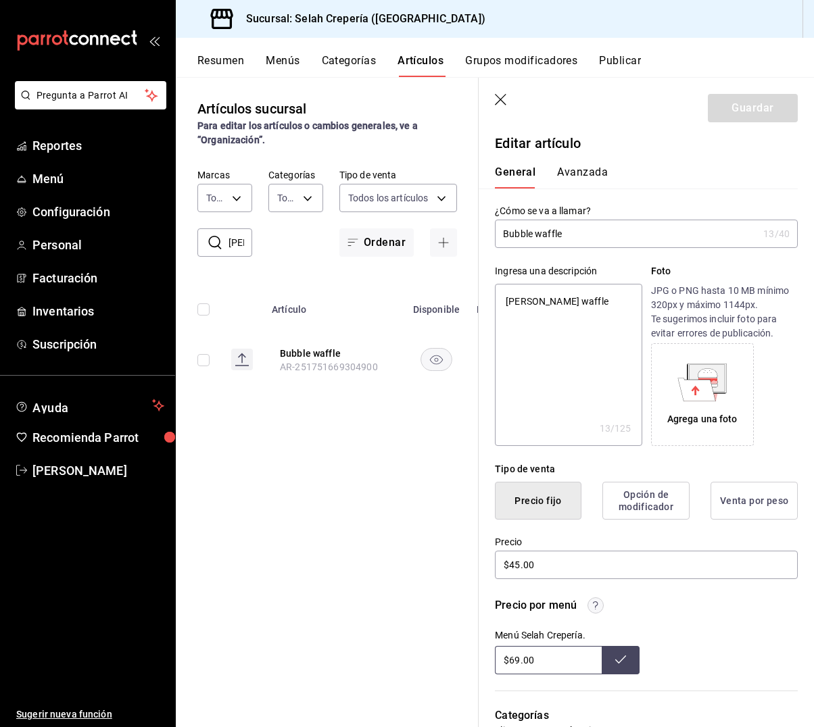
click at [499, 103] on icon "button" at bounding box center [502, 101] width 14 height 14
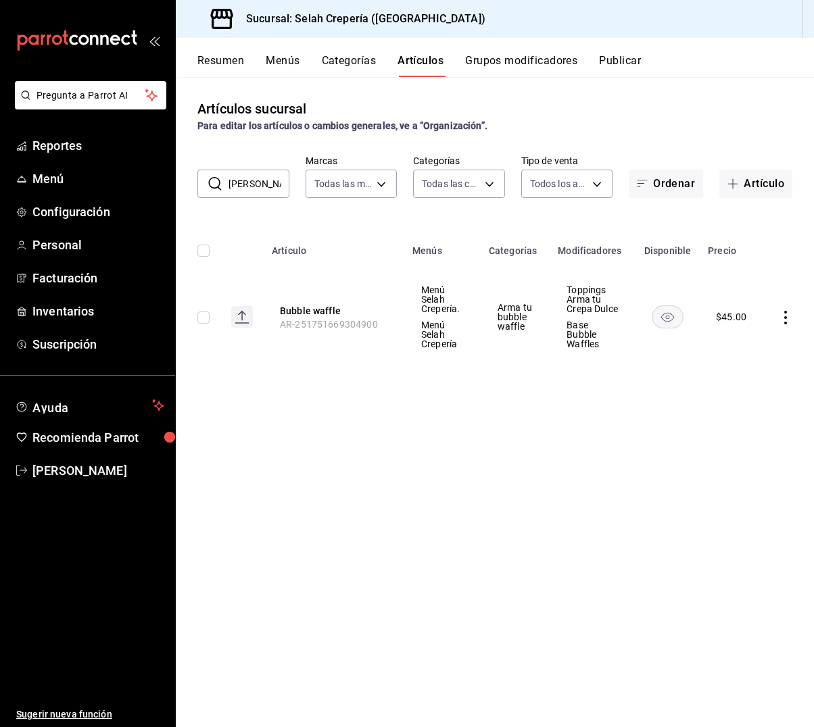
click at [391, 406] on div "Artículos sucursal Para editar los artículos o cambios generales, ve a “Organiz…" at bounding box center [495, 402] width 638 height 650
click at [768, 188] on button "Artículo" at bounding box center [755, 184] width 73 height 28
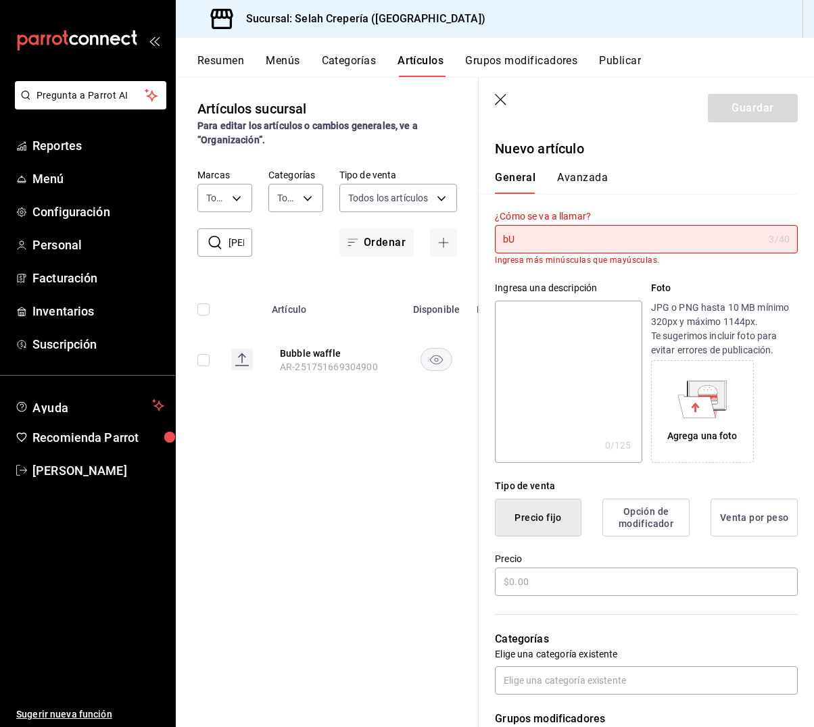
type input "b"
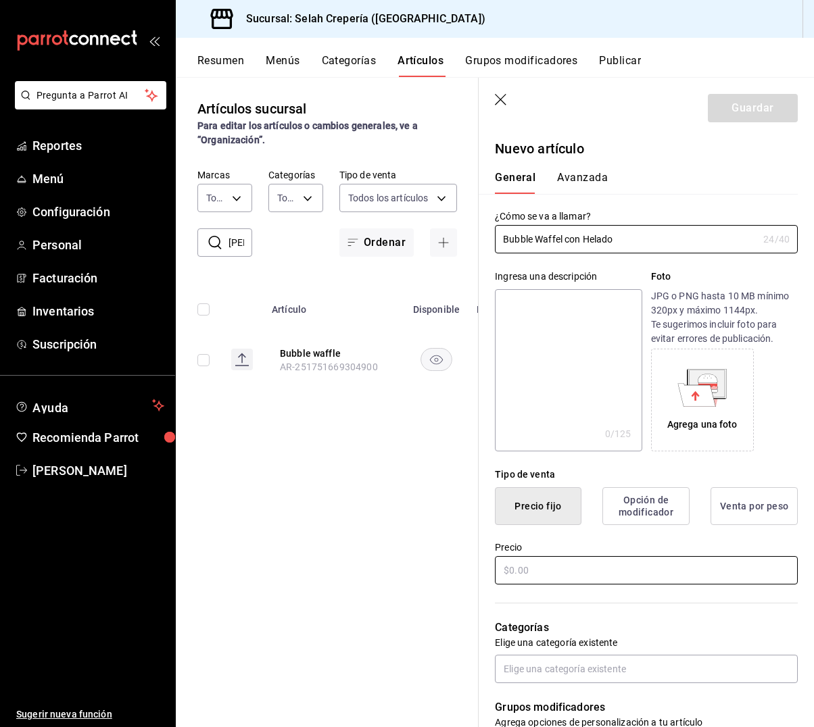
type input "Bubble Waffel con Helado"
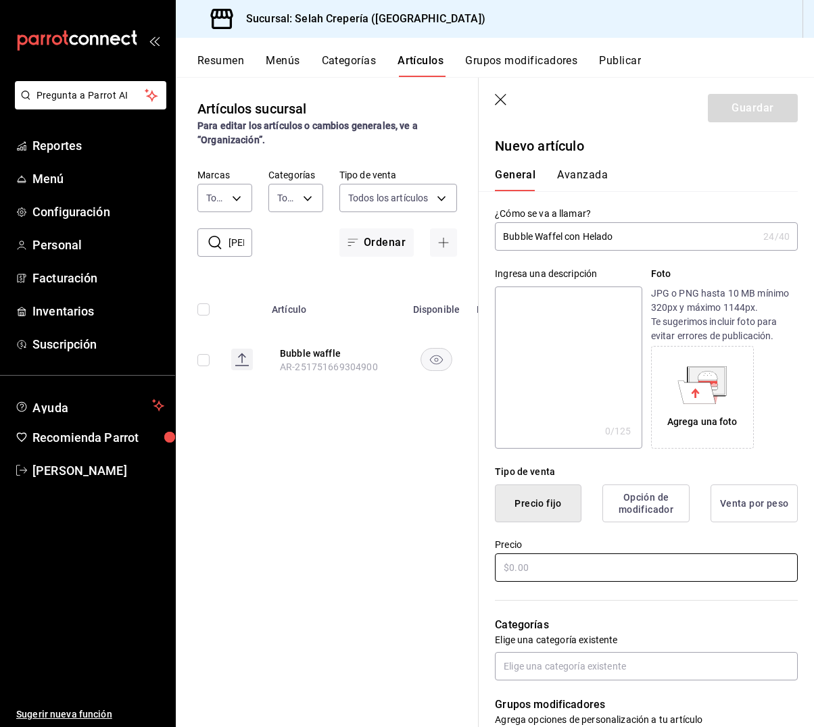
click at [569, 580] on input "text" at bounding box center [646, 568] width 303 height 28
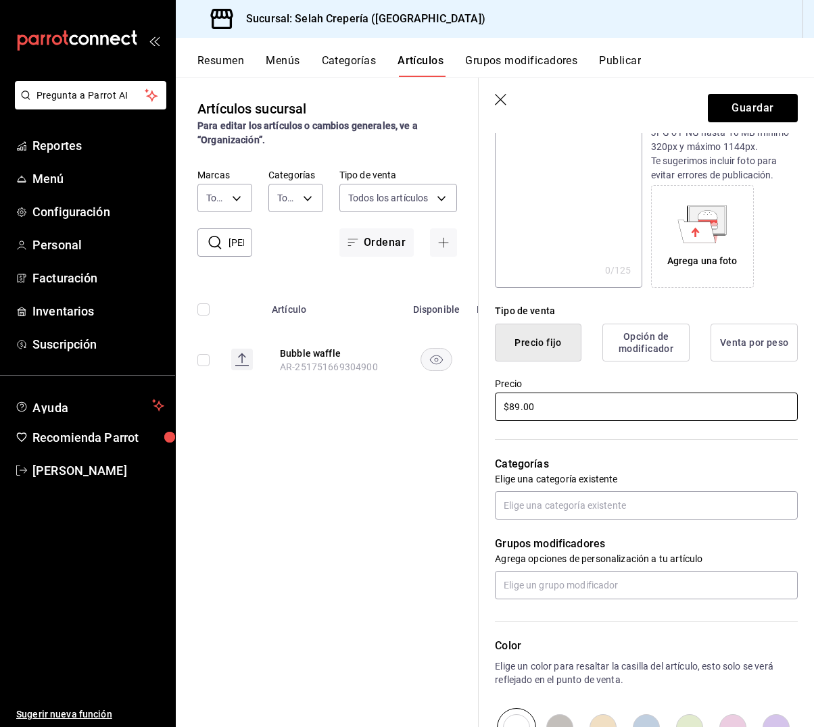
scroll to position [182, 0]
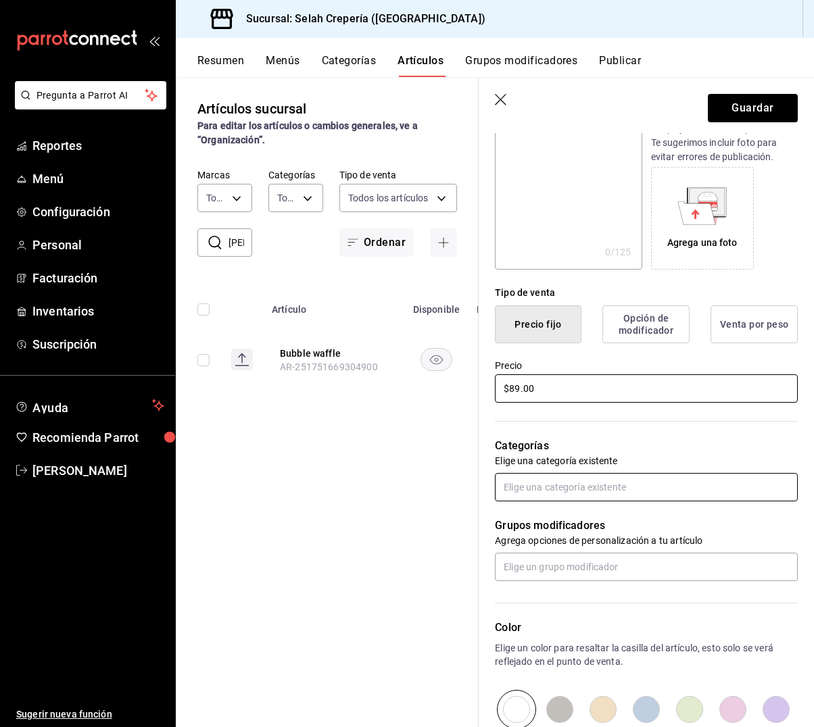
type input "$89.00"
click at [599, 483] on input "text" at bounding box center [646, 487] width 303 height 28
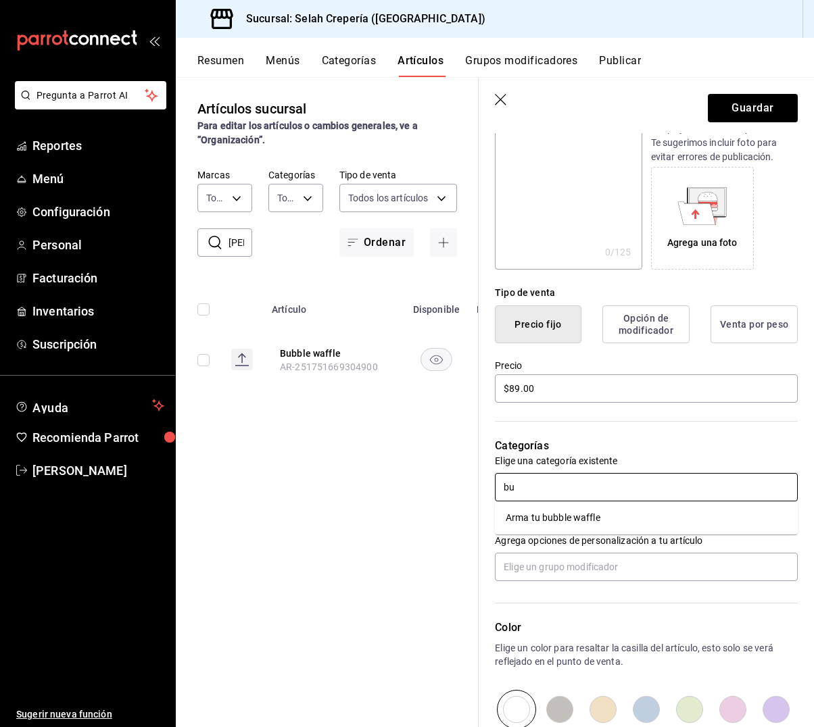
type input "bub"
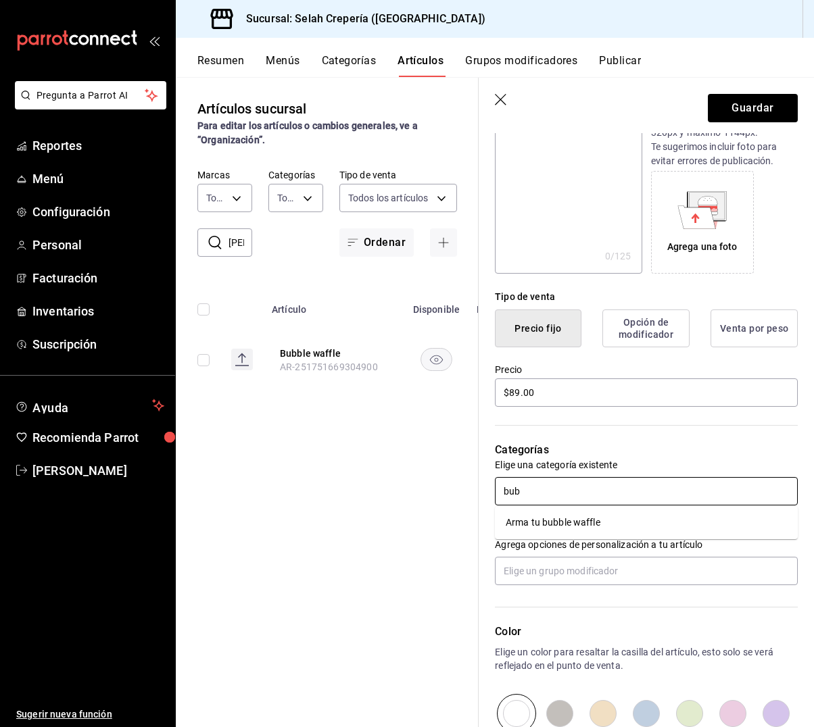
click at [586, 533] on li "Arma tu bubble waffle" at bounding box center [646, 523] width 303 height 22
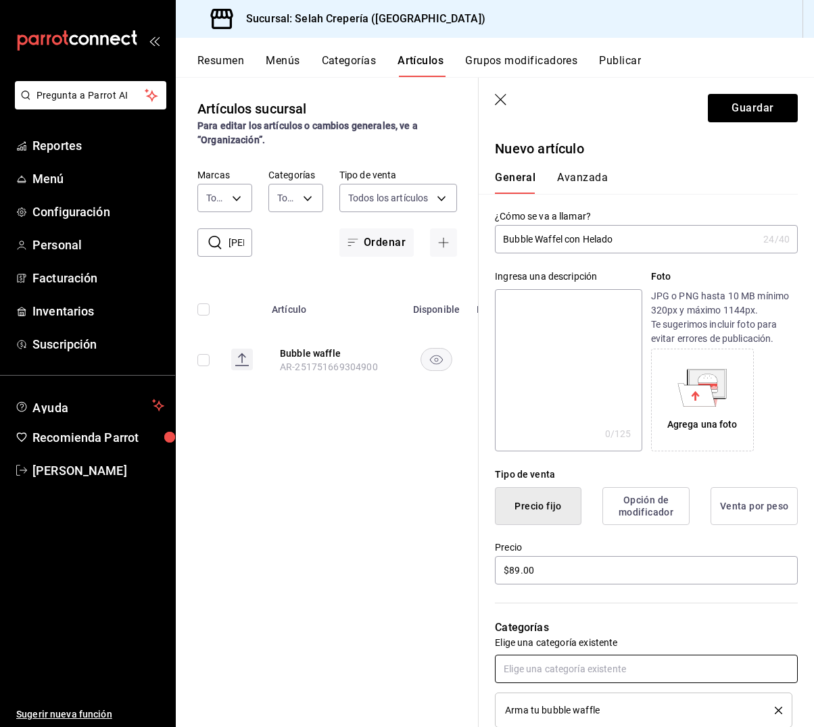
scroll to position [0, 0]
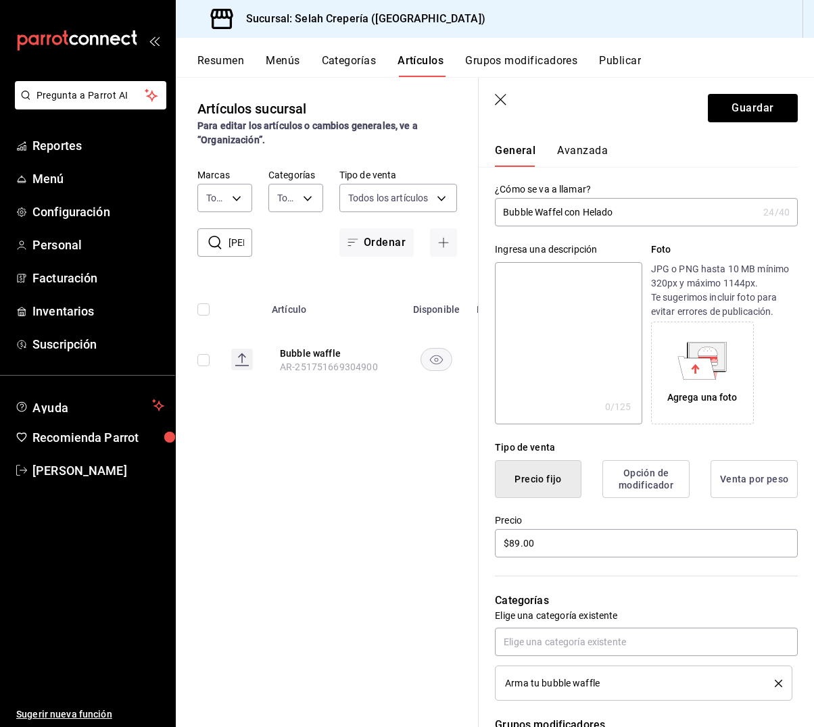
click at [561, 213] on input "Bubble Waffel con Helado" at bounding box center [626, 212] width 263 height 27
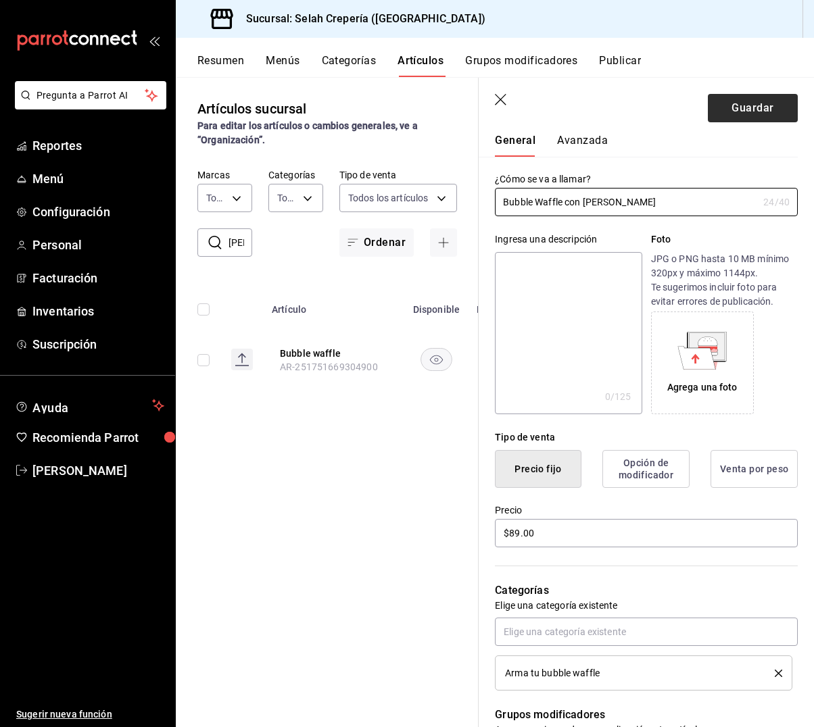
type input "Bubble Waffle con [PERSON_NAME]"
click at [766, 105] on button "Guardar" at bounding box center [753, 108] width 90 height 28
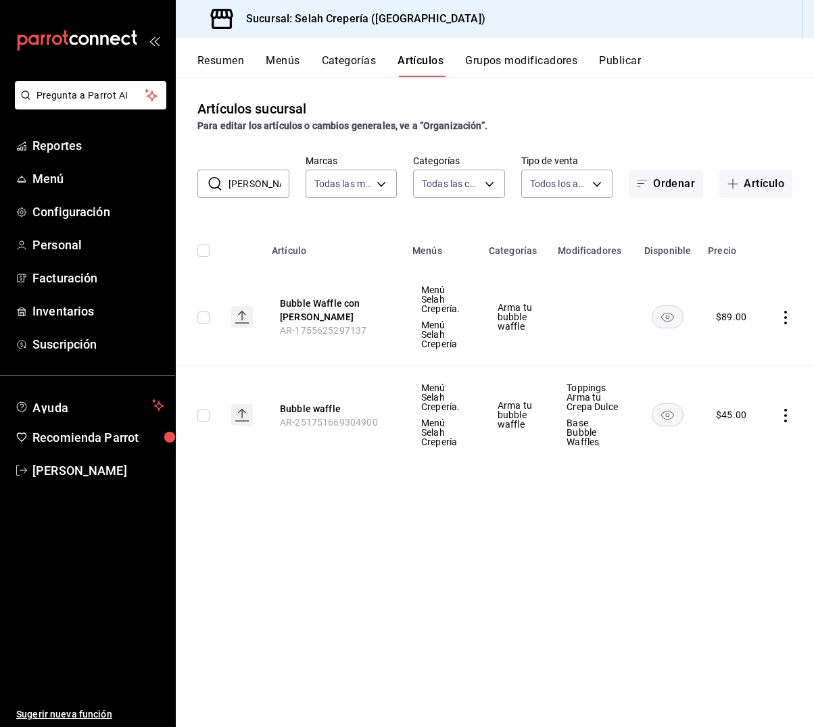
click at [533, 63] on button "Grupos modificadores" at bounding box center [521, 65] width 112 height 23
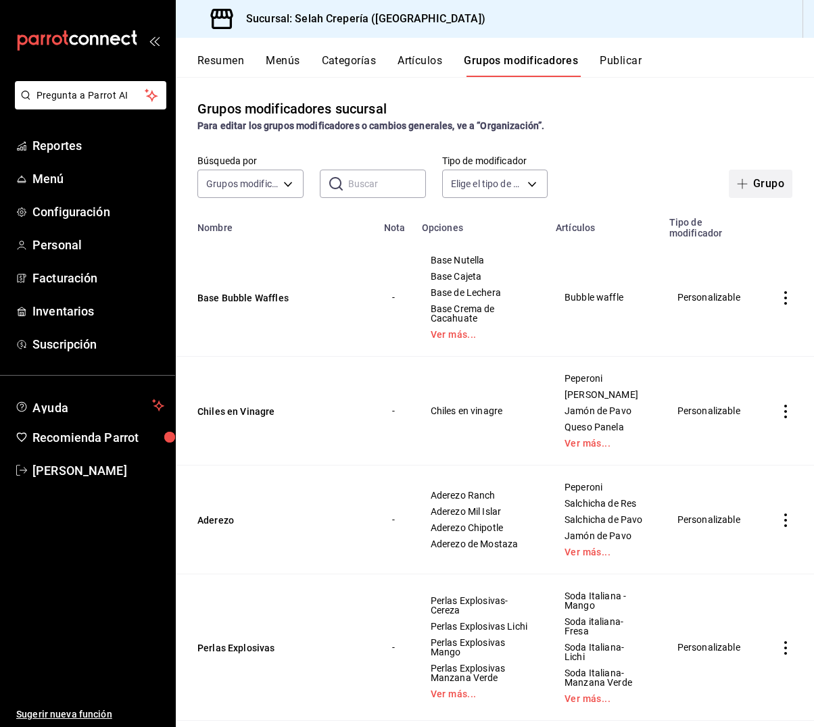
click at [755, 187] on button "Grupo" at bounding box center [761, 184] width 64 height 28
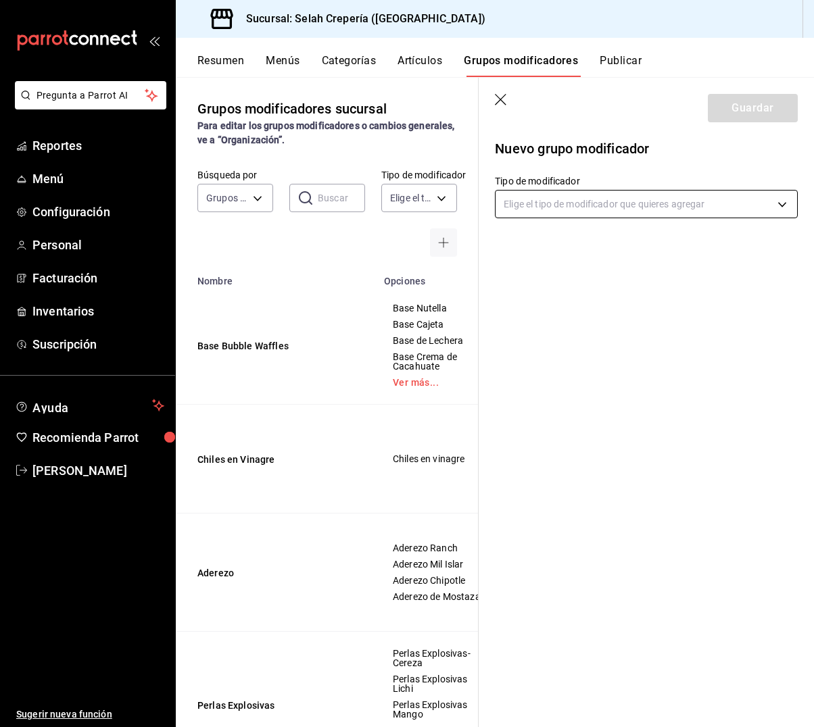
click at [589, 213] on body "Pregunta a Parrot AI Reportes Menú Configuración Personal Facturación Inventari…" at bounding box center [407, 363] width 814 height 727
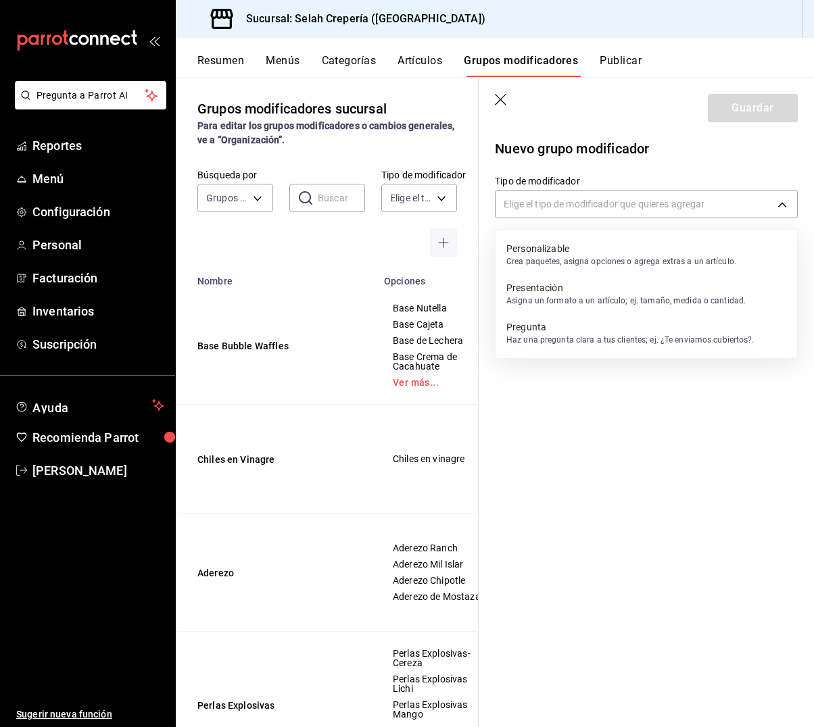
click at [583, 243] on p "Personalizable" at bounding box center [621, 249] width 230 height 14
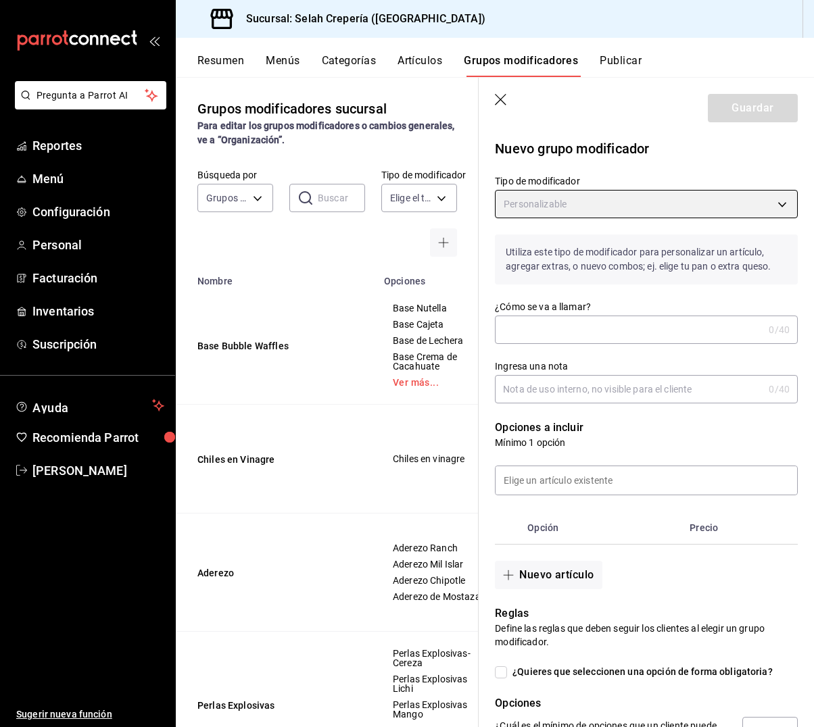
type input "CUSTOMIZABLE"
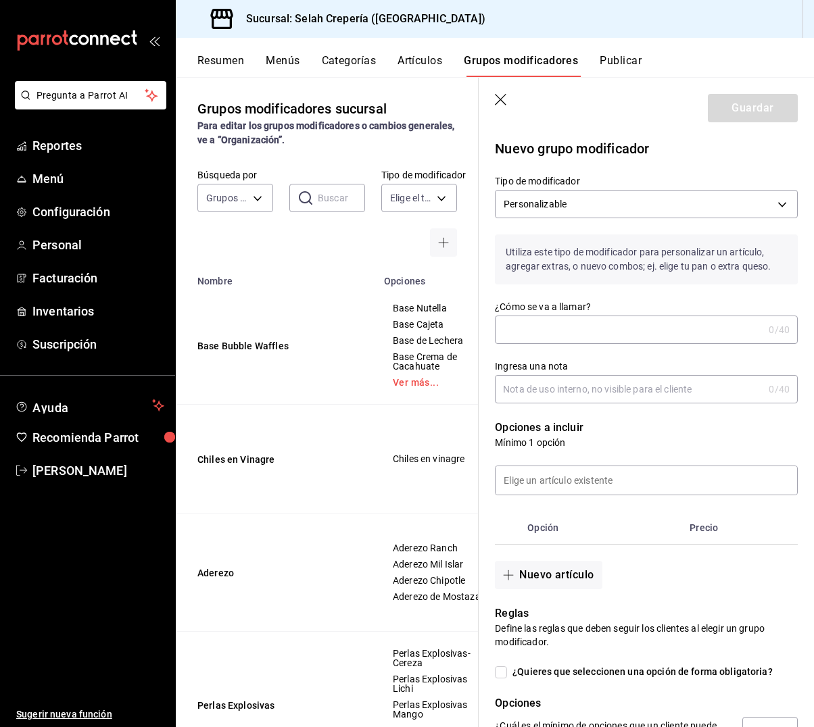
click at [571, 318] on input "¿Cómo se va a llamar?" at bounding box center [629, 329] width 268 height 27
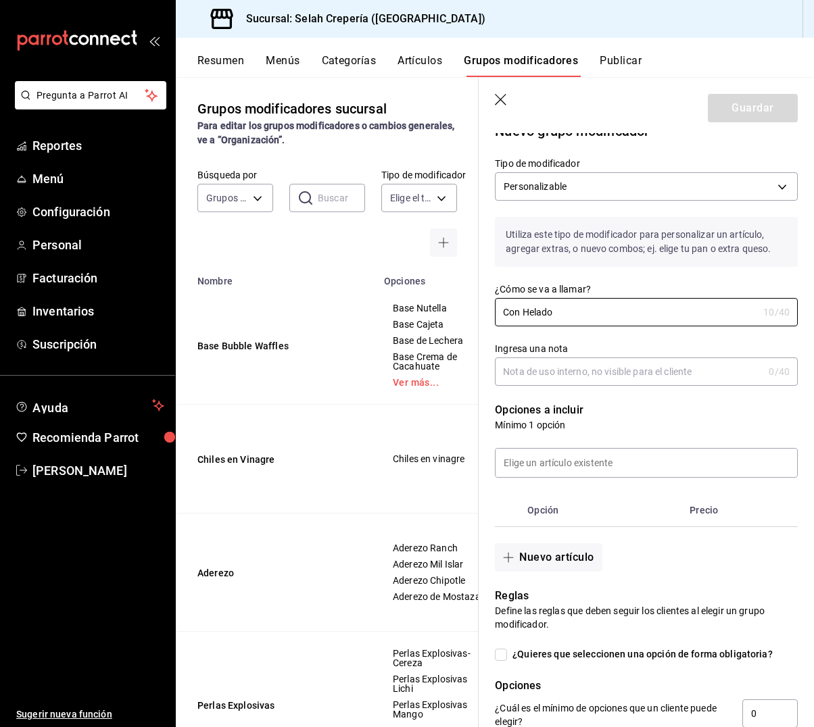
scroll to position [9, 0]
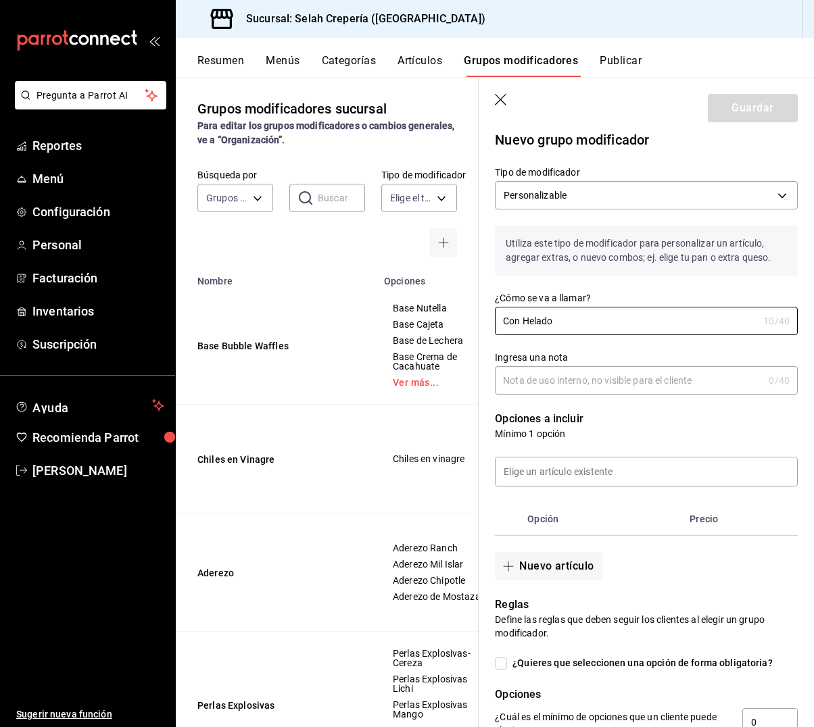
type input "Con Helado"
click at [510, 99] on header "Guardar" at bounding box center [646, 105] width 335 height 55
click at [502, 100] on icon "button" at bounding box center [500, 99] width 11 height 11
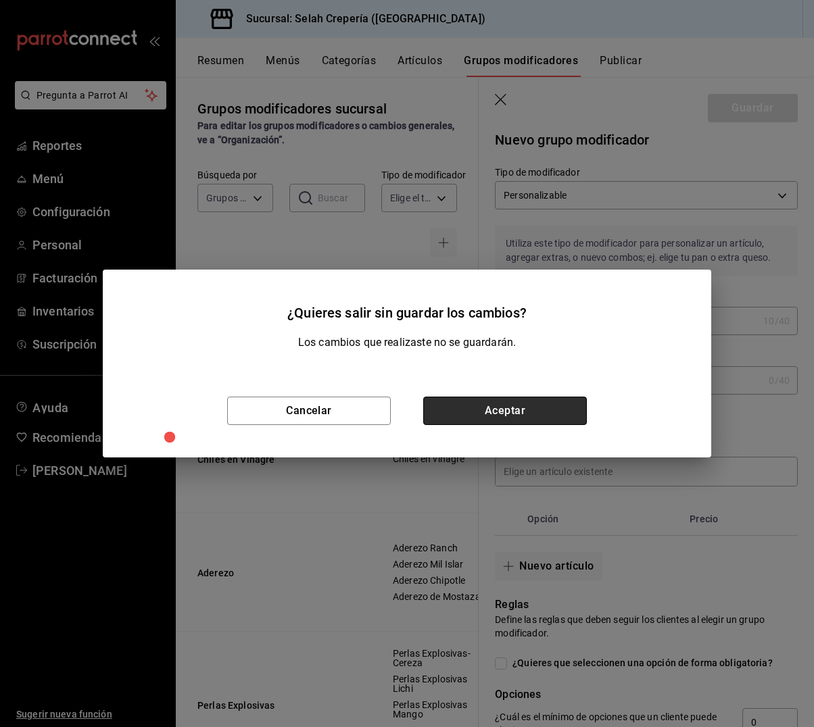
click at [477, 413] on button "Aceptar" at bounding box center [505, 411] width 164 height 28
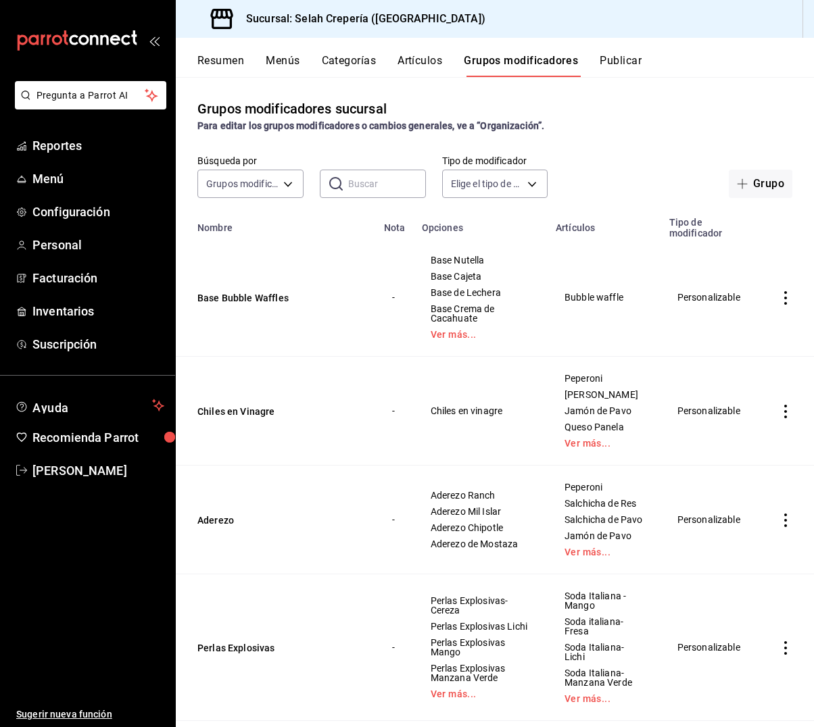
click at [431, 62] on button "Artículos" at bounding box center [420, 65] width 45 height 23
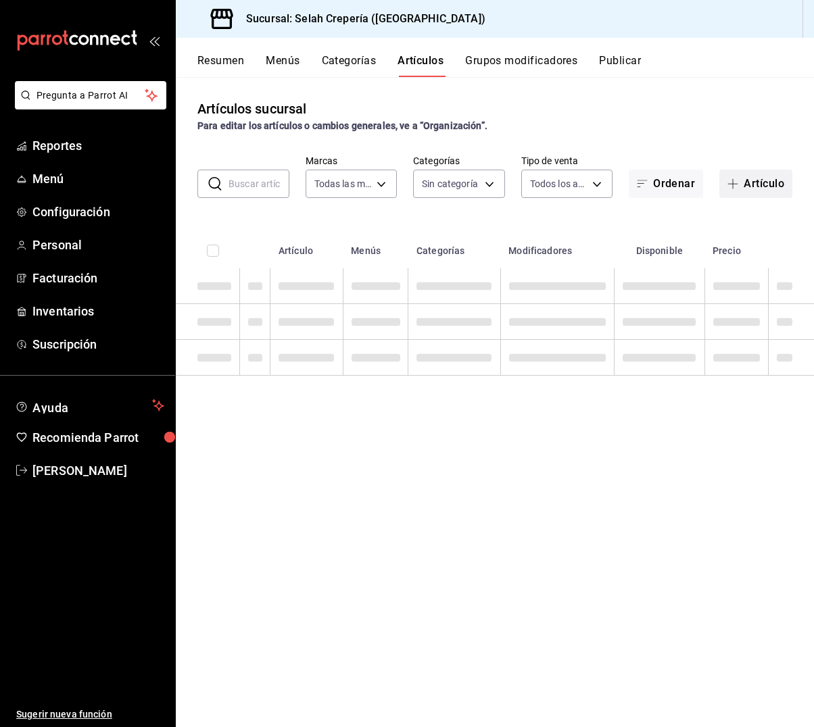
type input "f76ea378-03e0-487c-8c0d-a2762fee1a14"
click at [751, 187] on button "Artículo" at bounding box center [755, 184] width 73 height 28
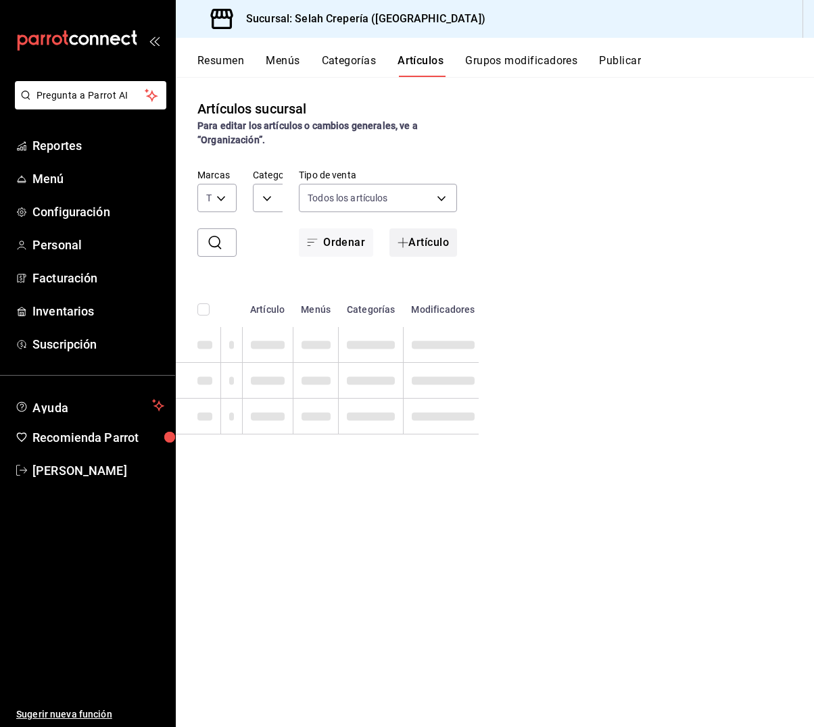
type input "eb68e1fd-875f-48ed-aafd-32d0fff5e011,253b5894-7e21-47bf-b169-80b763041b3c,bb6ae…"
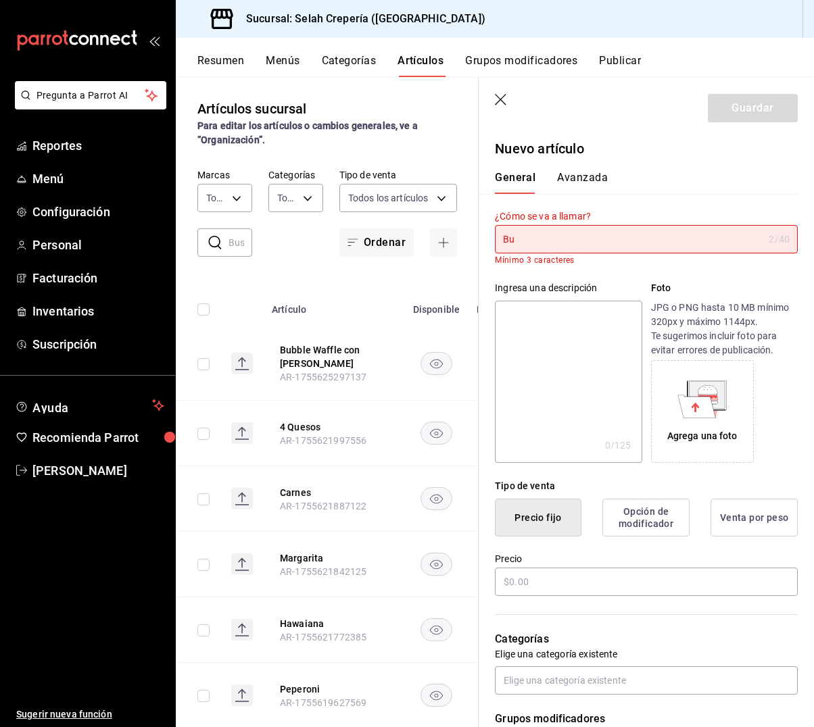
type input "B"
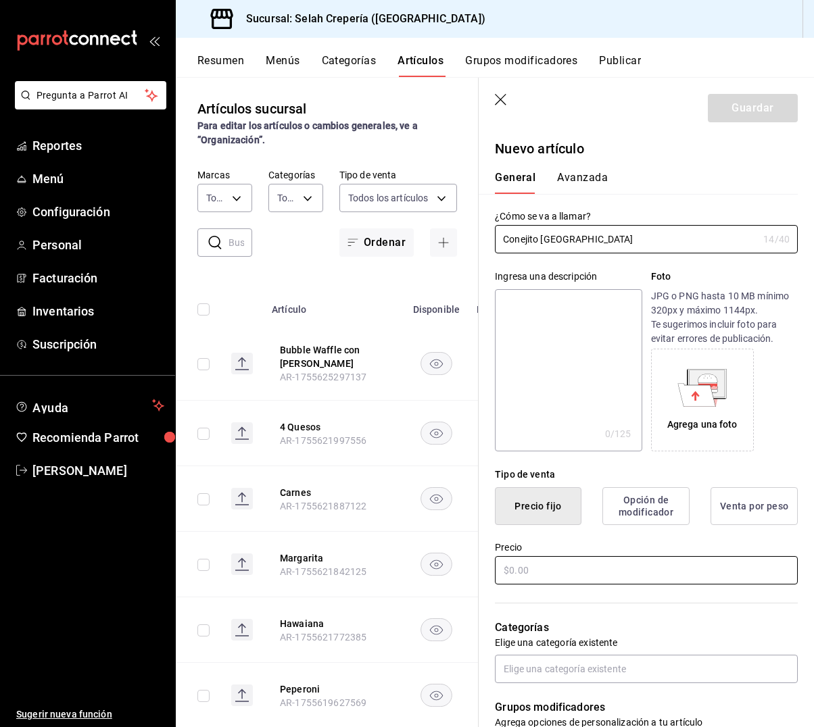
type input "Conejito [GEOGRAPHIC_DATA]"
click at [600, 573] on input "text" at bounding box center [646, 570] width 303 height 28
type input "$89.00"
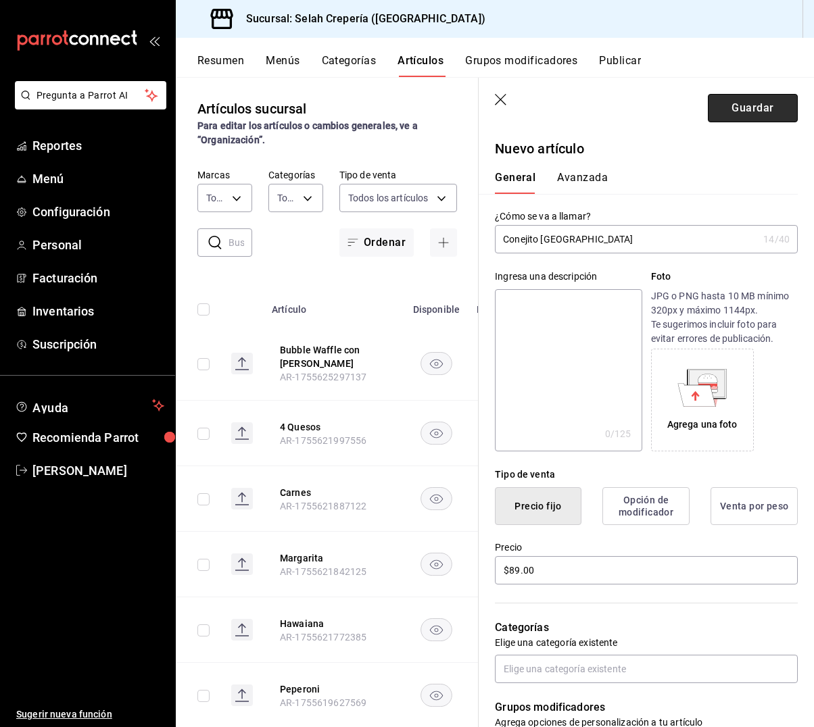
click at [759, 108] on button "Guardar" at bounding box center [753, 108] width 90 height 28
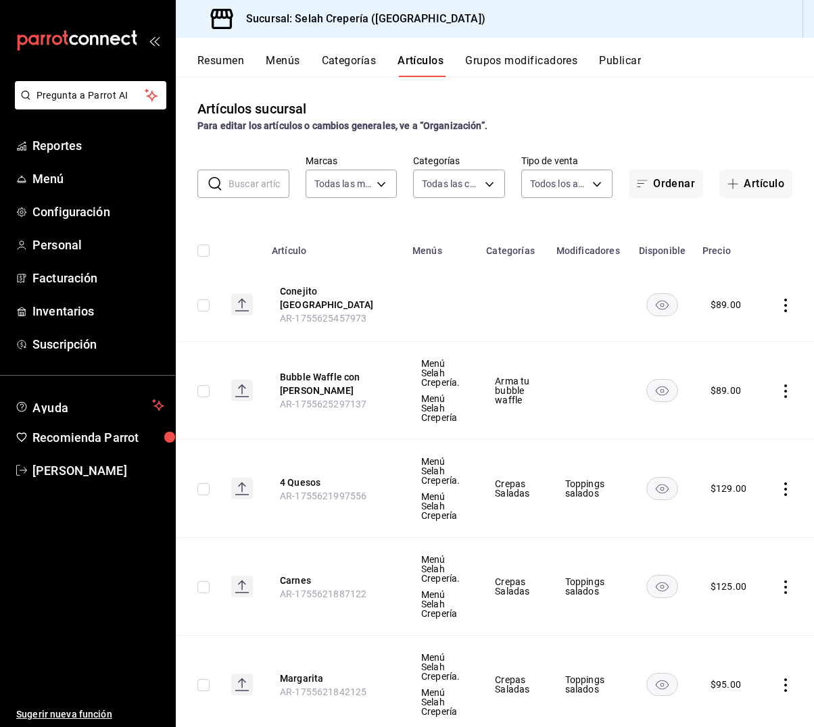
click at [786, 385] on icon "actions" at bounding box center [786, 392] width 14 height 14
click at [754, 469] on span "Eliminar" at bounding box center [744, 469] width 34 height 11
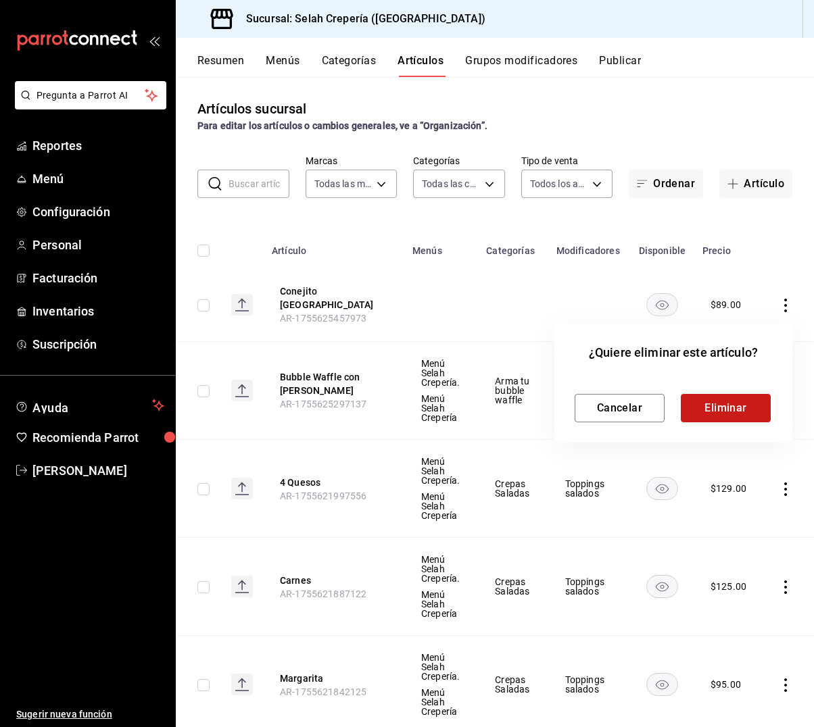
click at [730, 409] on button "Eliminar" at bounding box center [726, 408] width 90 height 28
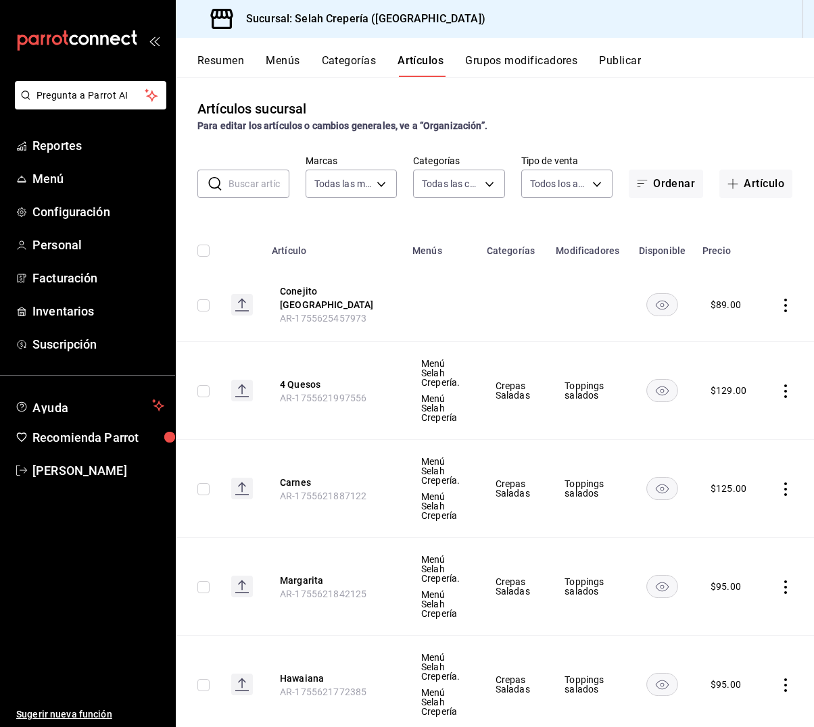
click at [786, 299] on icon "actions" at bounding box center [786, 306] width 14 height 14
click at [463, 294] on div at bounding box center [407, 363] width 814 height 727
click at [748, 191] on button "Artículo" at bounding box center [755, 184] width 73 height 28
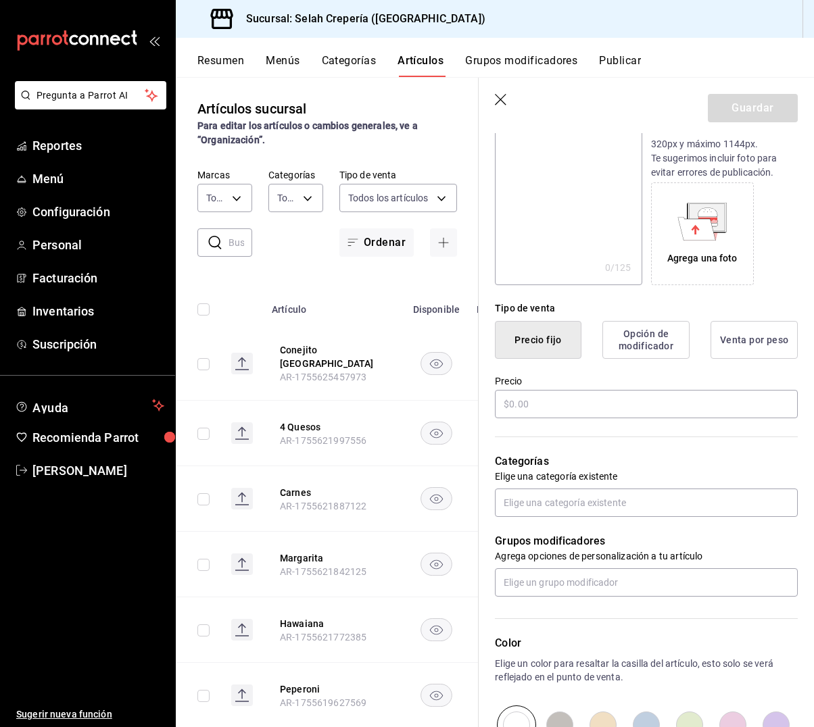
scroll to position [183, 0]
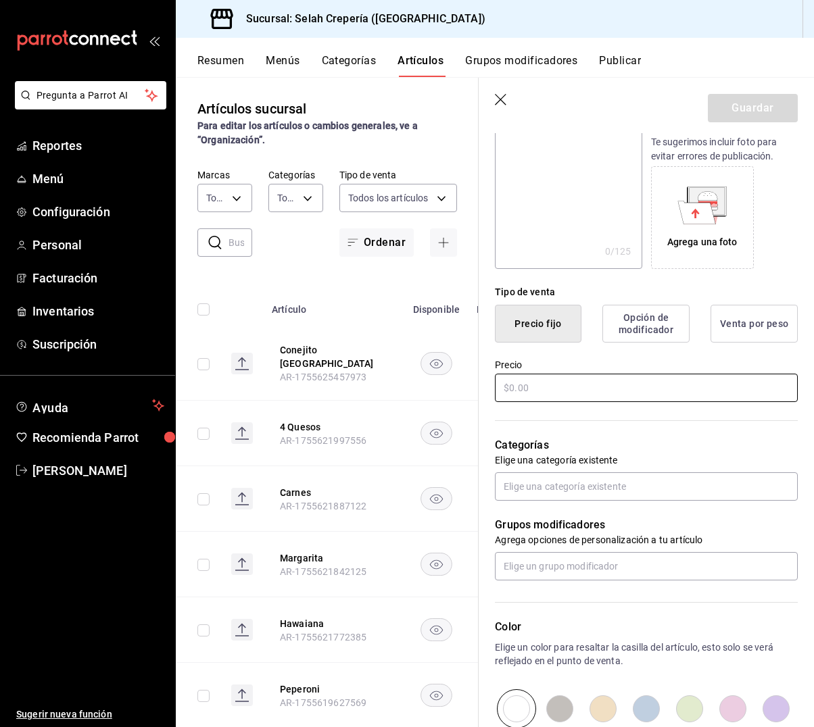
type input "Kinder Delice"
click at [519, 385] on input "text" at bounding box center [646, 388] width 303 height 28
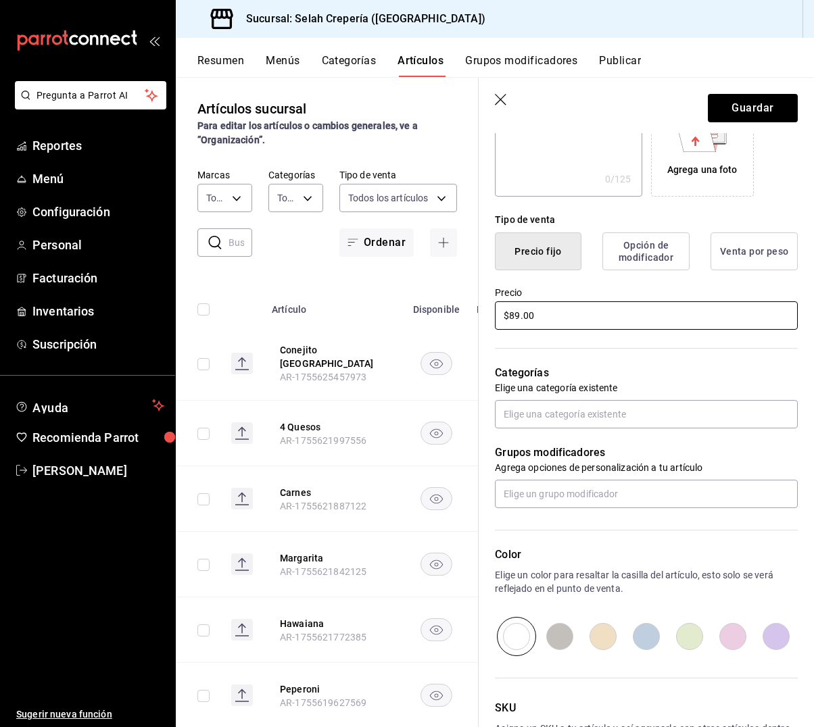
scroll to position [238, 0]
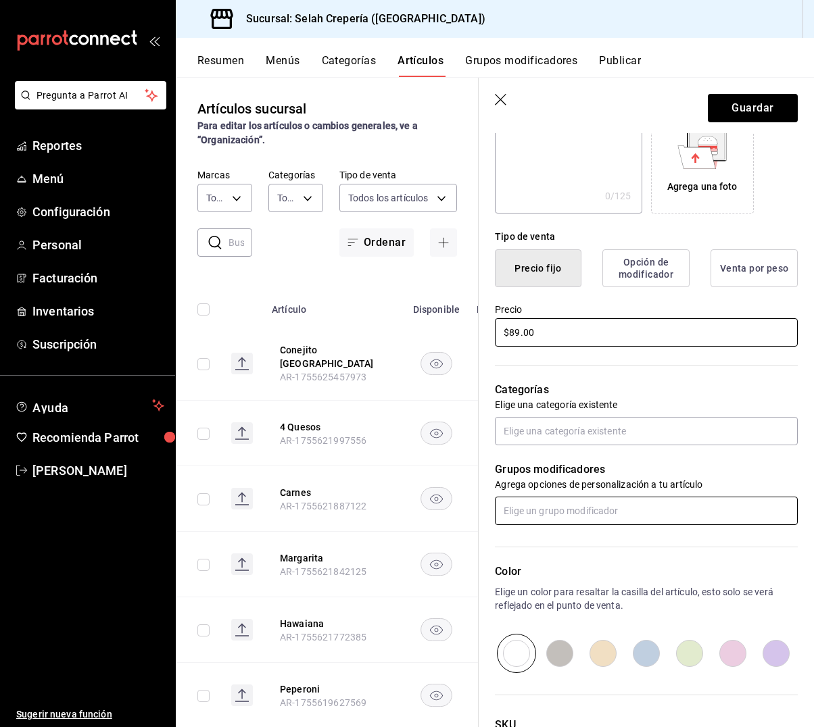
type input "$89.00"
click at [565, 507] on input "text" at bounding box center [646, 511] width 303 height 28
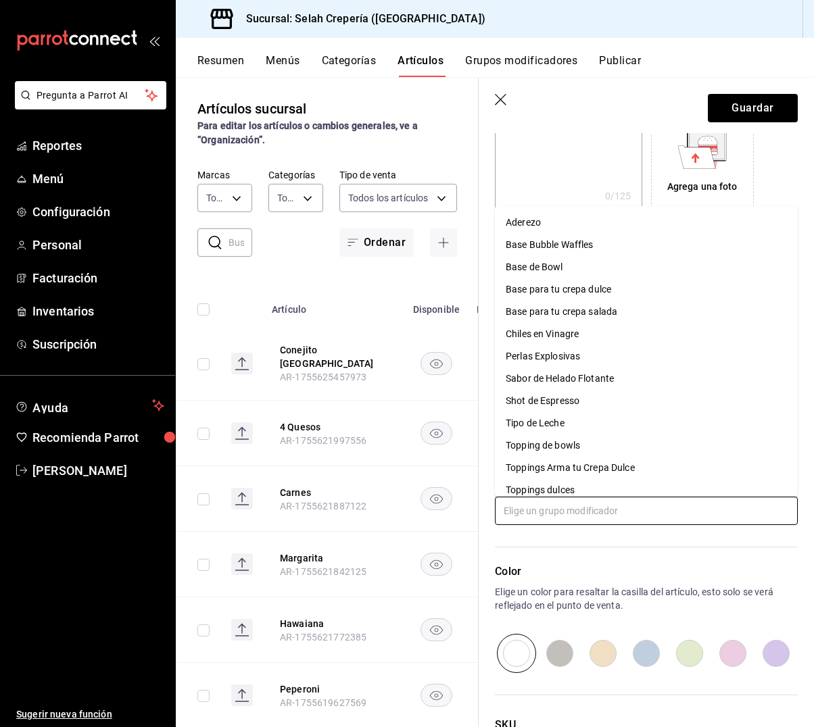
click at [590, 472] on div "Toppings Arma tu Crepa Dulce" at bounding box center [570, 468] width 129 height 14
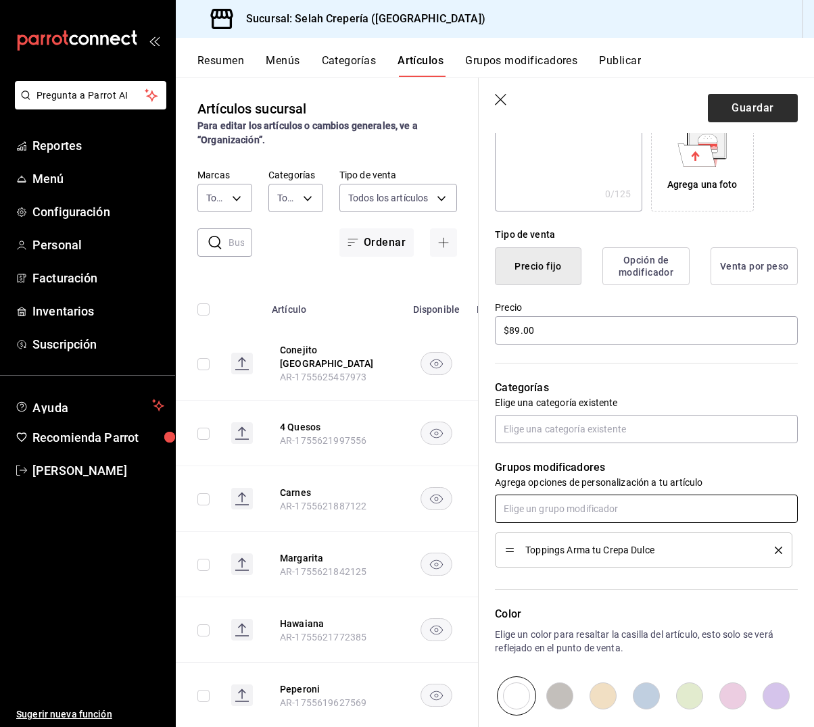
scroll to position [243, 0]
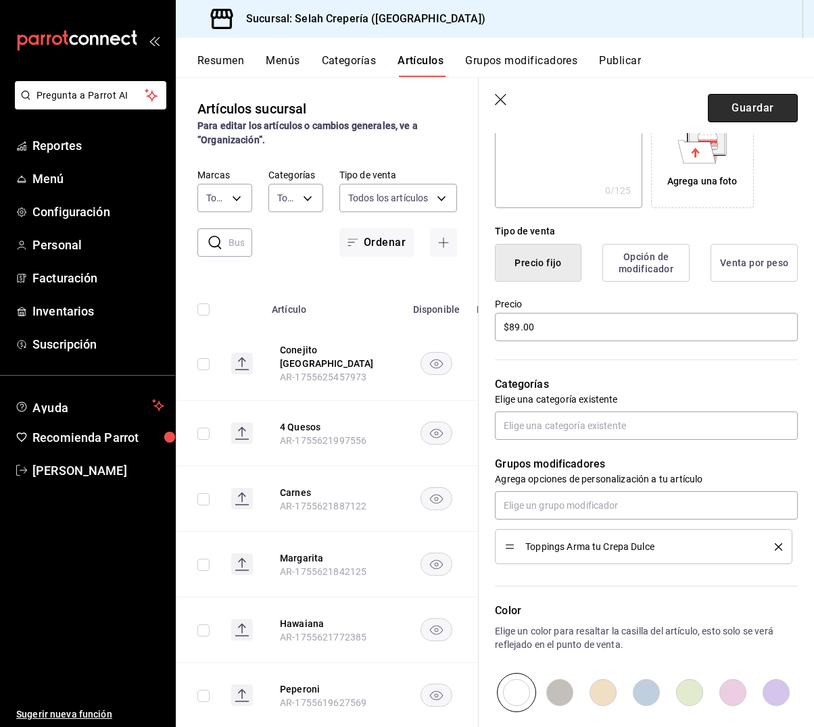
click at [755, 104] on button "Guardar" at bounding box center [753, 108] width 90 height 28
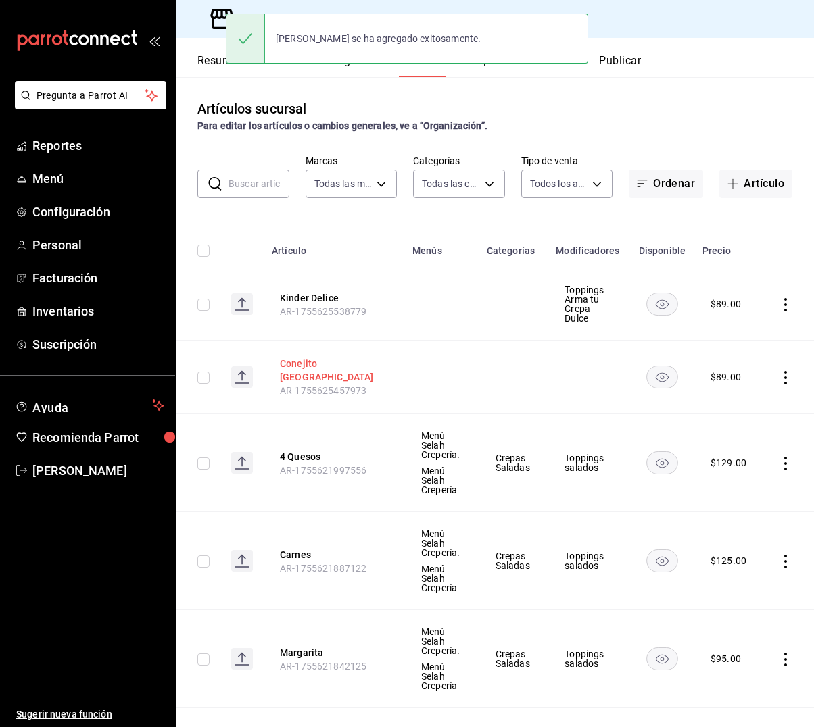
click at [316, 369] on button "Conejito [GEOGRAPHIC_DATA]" at bounding box center [334, 370] width 108 height 27
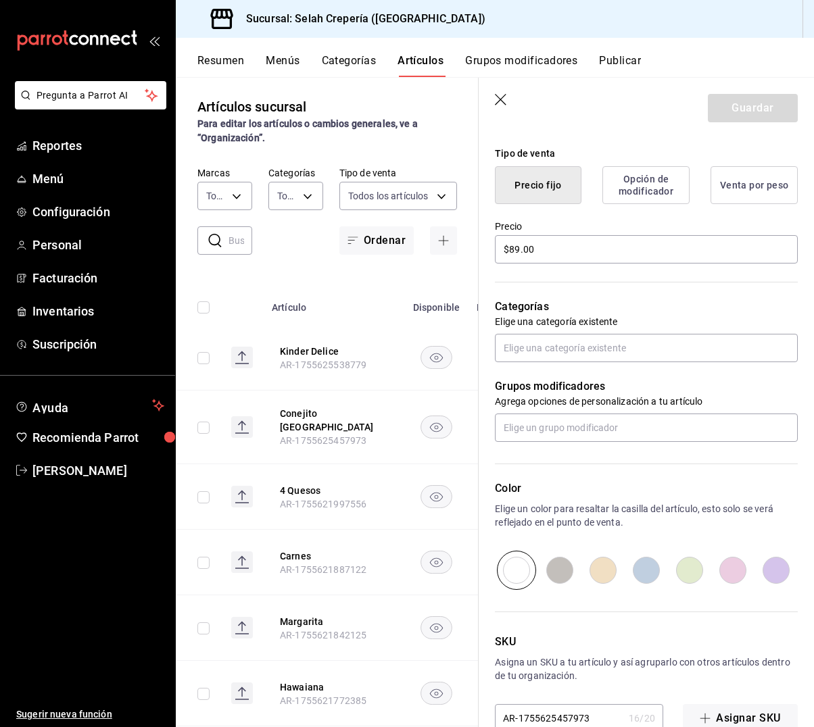
scroll to position [322, 0]
click at [540, 431] on input "text" at bounding box center [646, 427] width 303 height 28
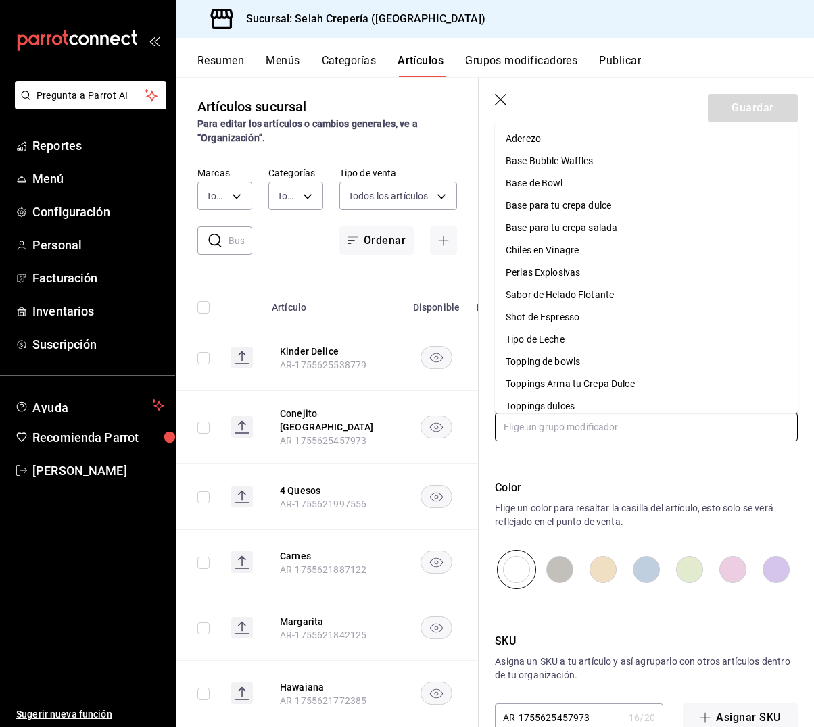
click at [568, 382] on div "Toppings Arma tu Crepa Dulce" at bounding box center [570, 384] width 129 height 14
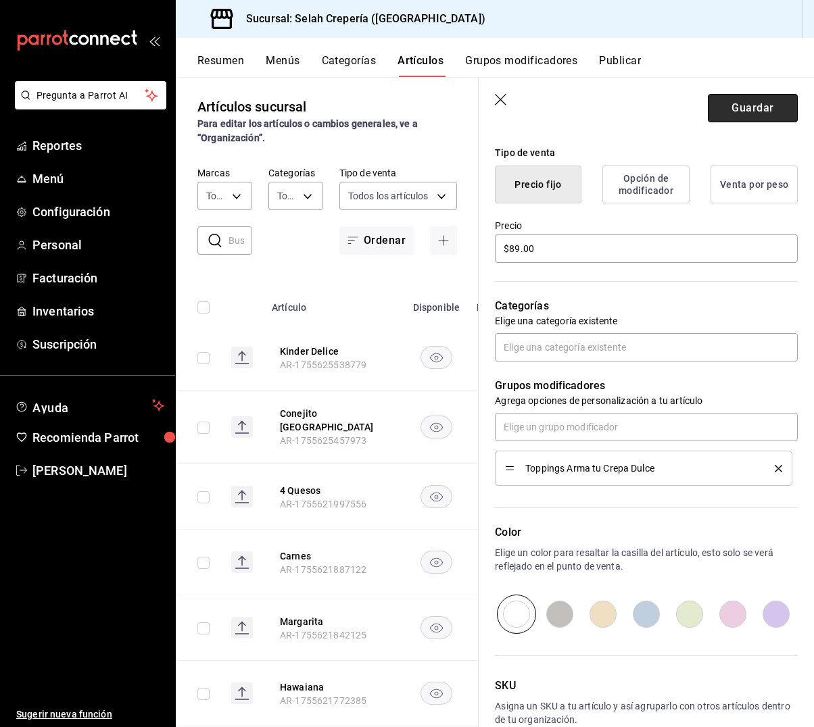
click at [744, 113] on button "Guardar" at bounding box center [753, 108] width 90 height 28
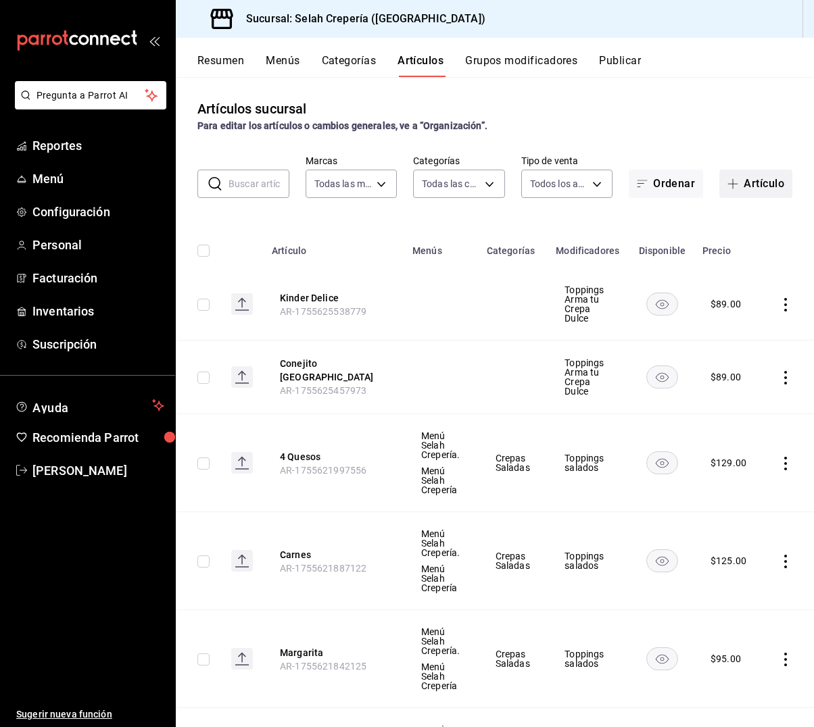
click at [740, 181] on span "button" at bounding box center [735, 183] width 16 height 11
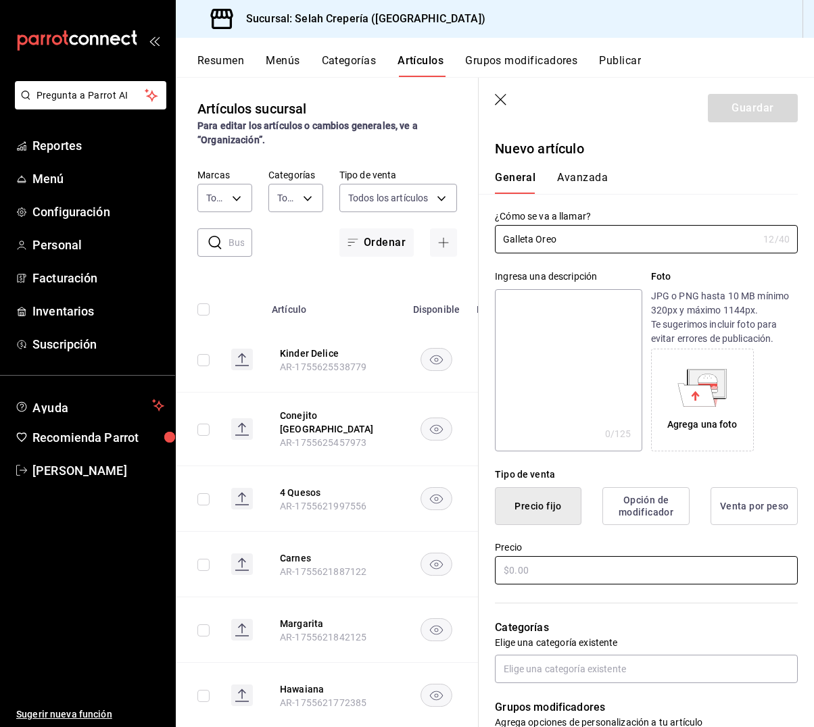
type input "Galleta Oreo"
click at [603, 567] on input "text" at bounding box center [646, 570] width 303 height 28
type input "$89.00"
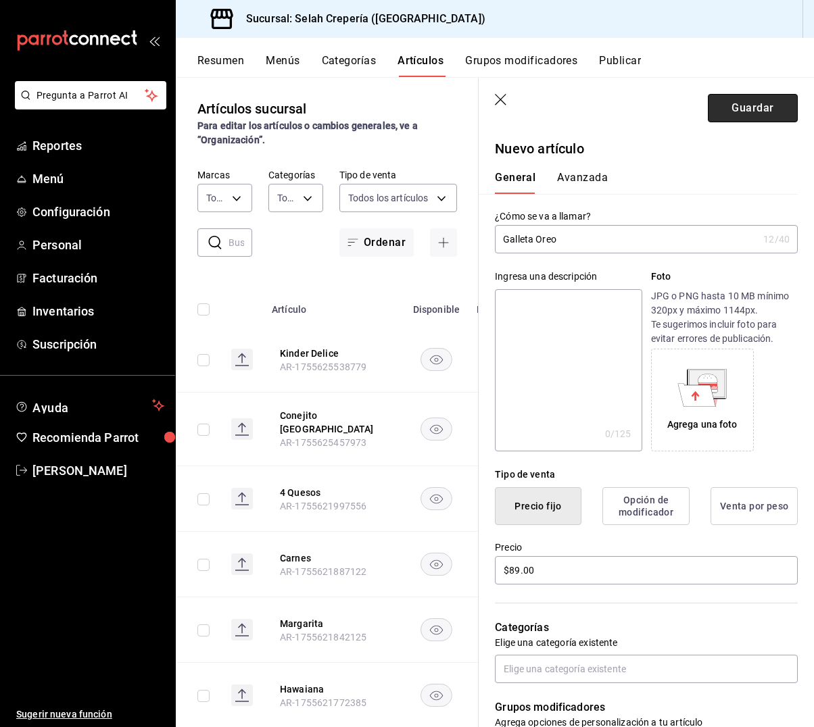
click at [732, 102] on button "Guardar" at bounding box center [753, 108] width 90 height 28
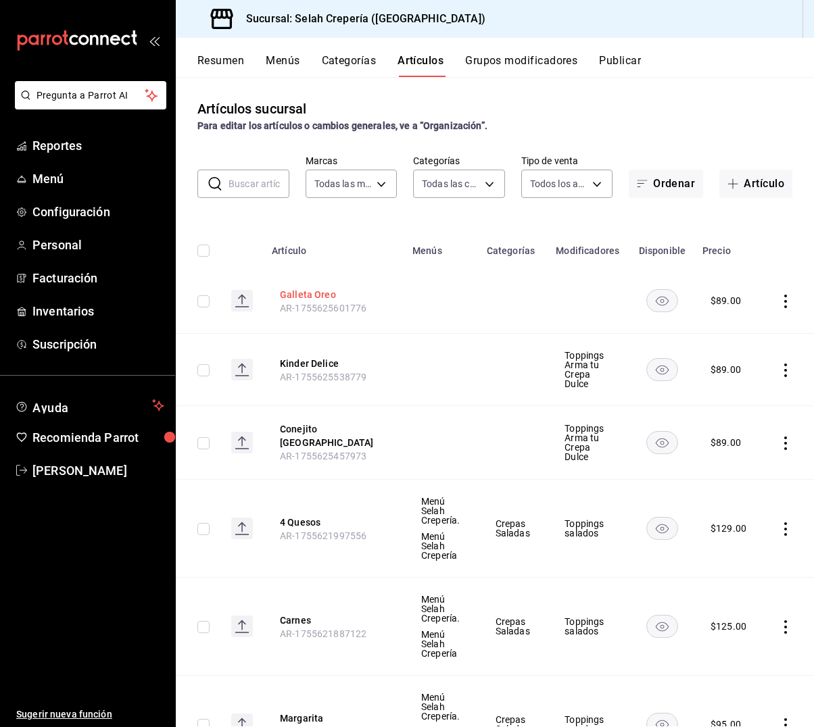
click at [293, 291] on button "Galleta Oreo" at bounding box center [334, 295] width 108 height 14
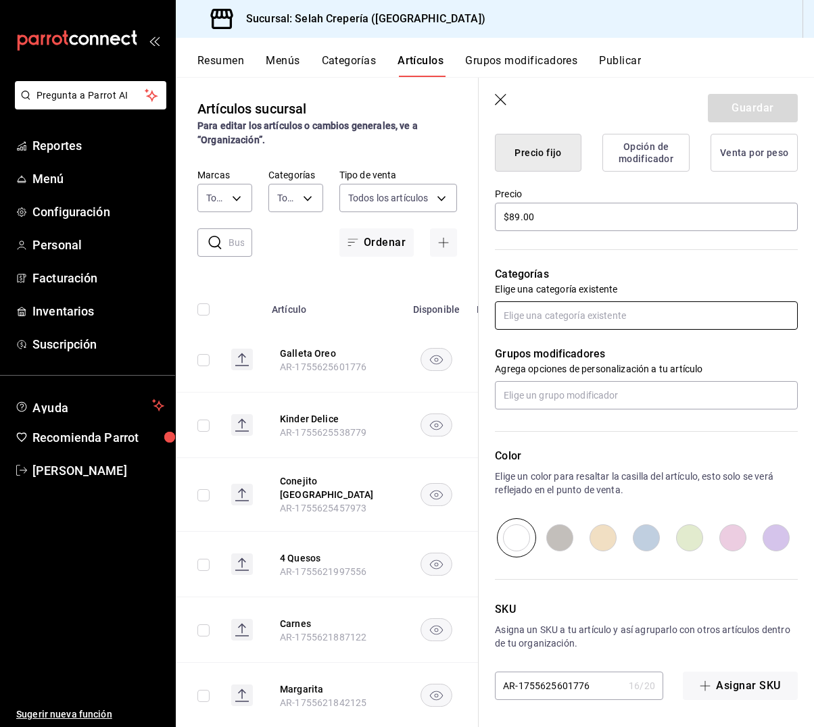
click at [602, 314] on input "text" at bounding box center [646, 316] width 303 height 28
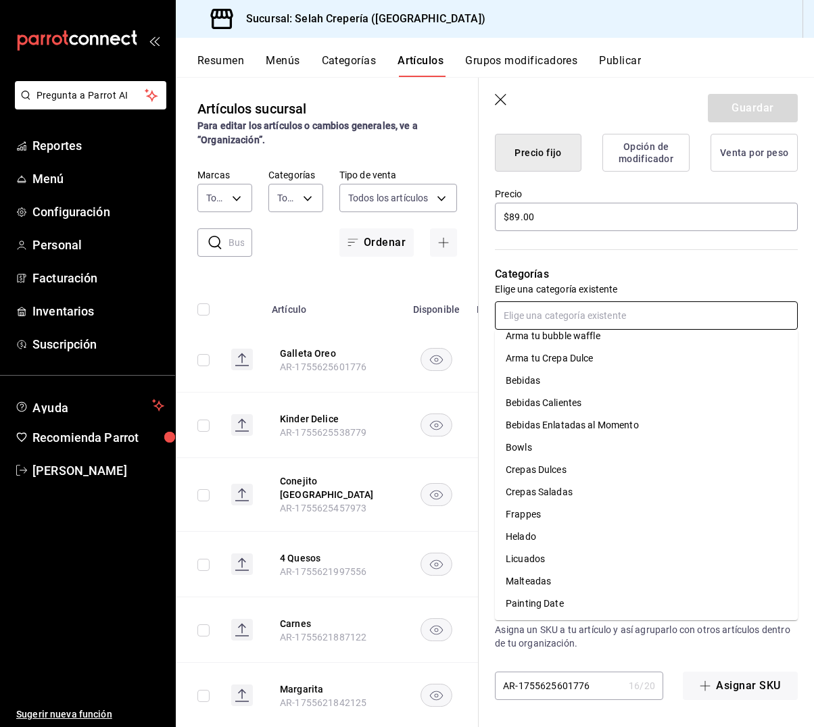
scroll to position [10, 0]
click at [677, 273] on p "Categorías" at bounding box center [646, 274] width 303 height 16
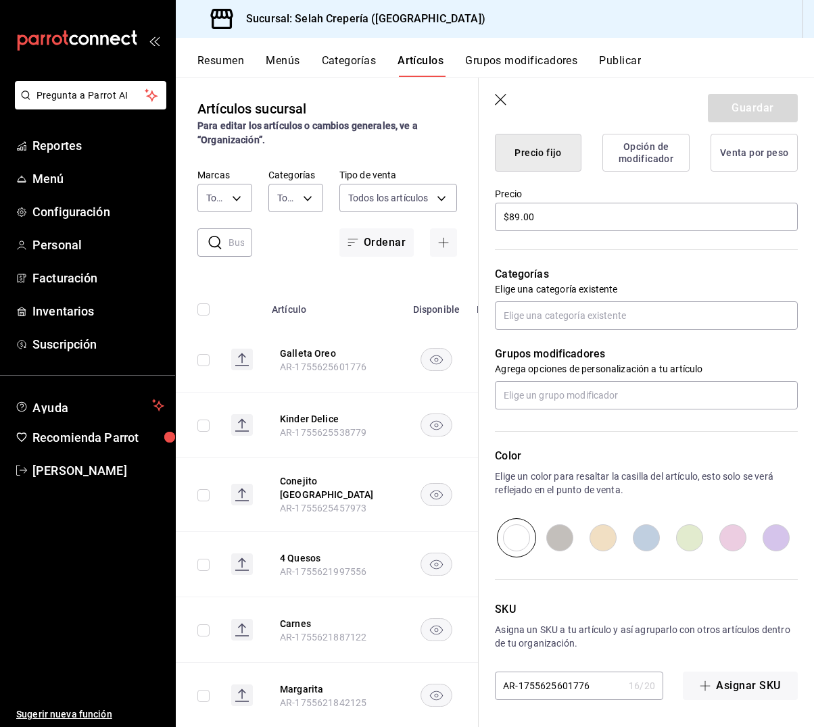
scroll to position [1, 0]
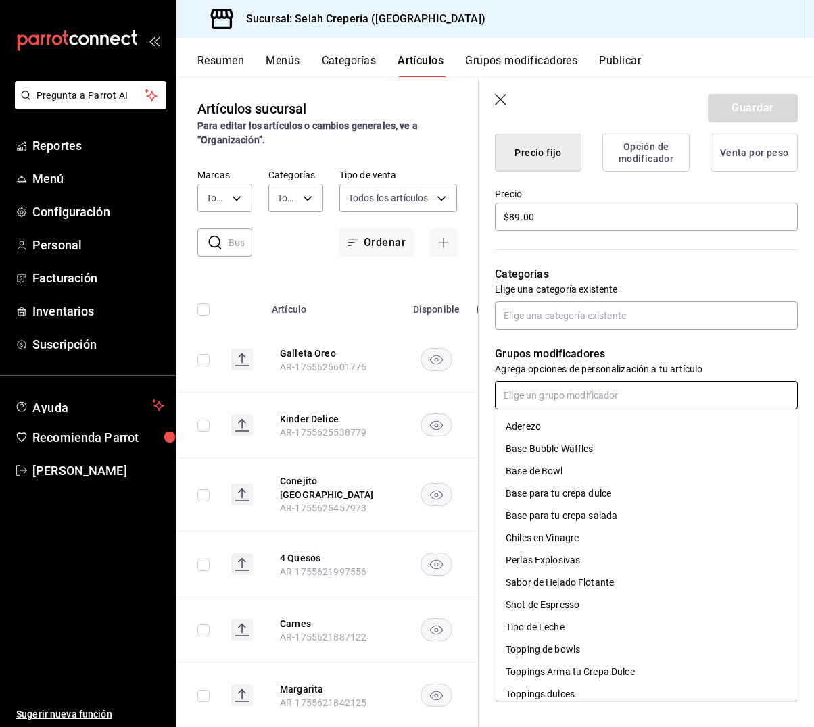
click at [608, 391] on input "text" at bounding box center [646, 395] width 303 height 28
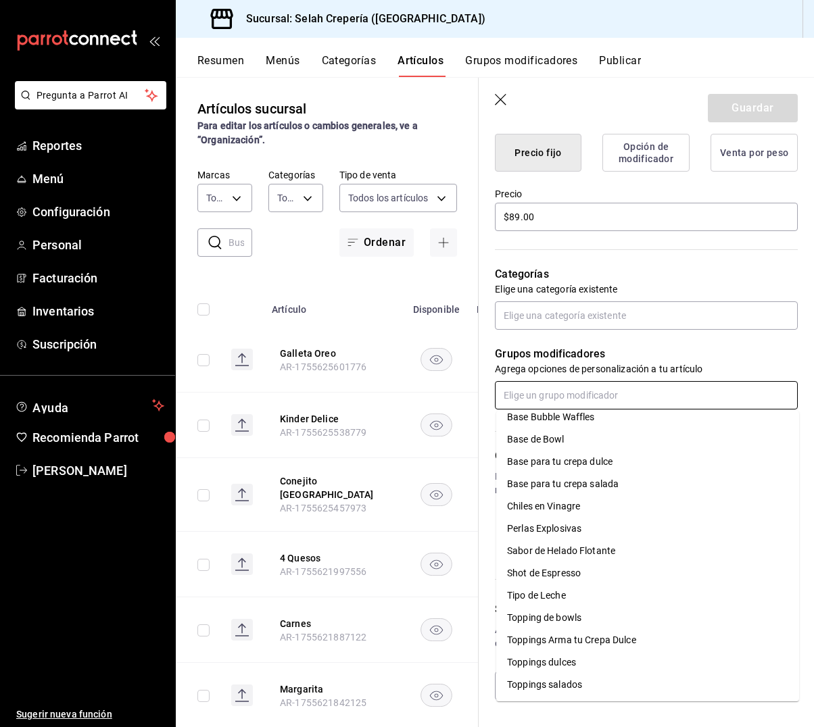
click at [584, 644] on div "Toppings Arma tu Crepa Dulce" at bounding box center [571, 640] width 129 height 14
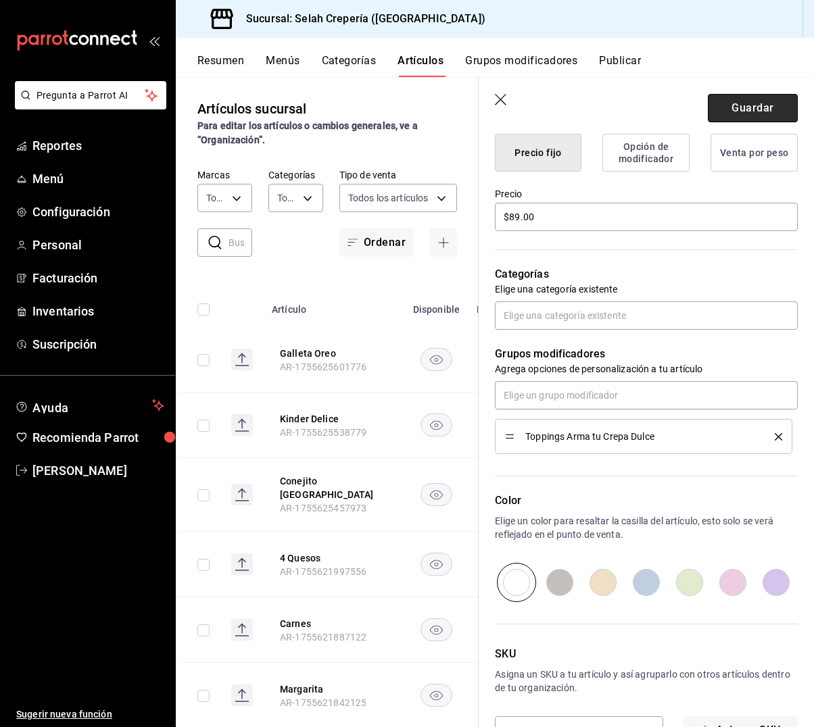
click at [759, 106] on button "Guardar" at bounding box center [753, 108] width 90 height 28
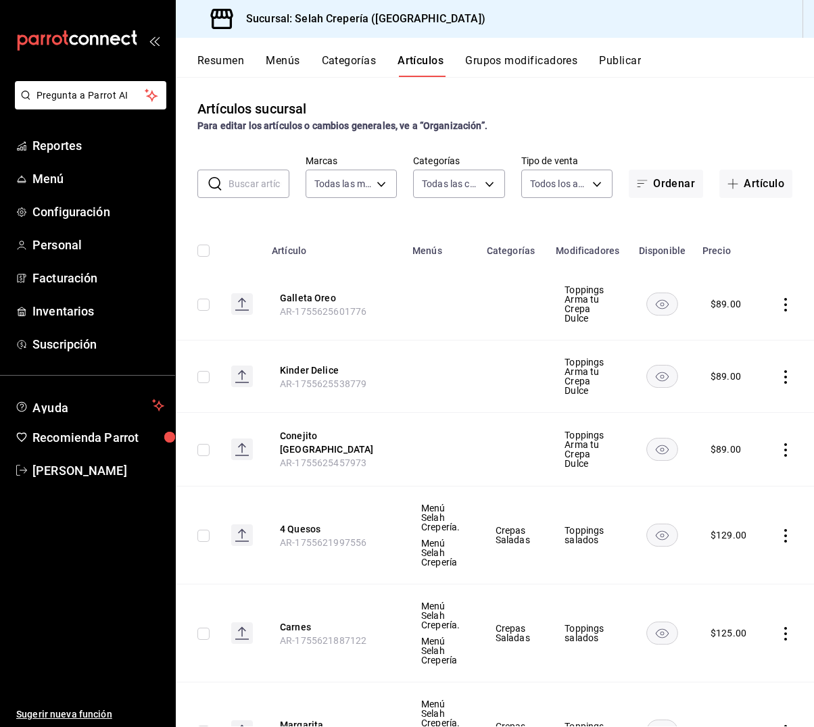
click at [560, 63] on button "Grupos modificadores" at bounding box center [521, 65] width 112 height 23
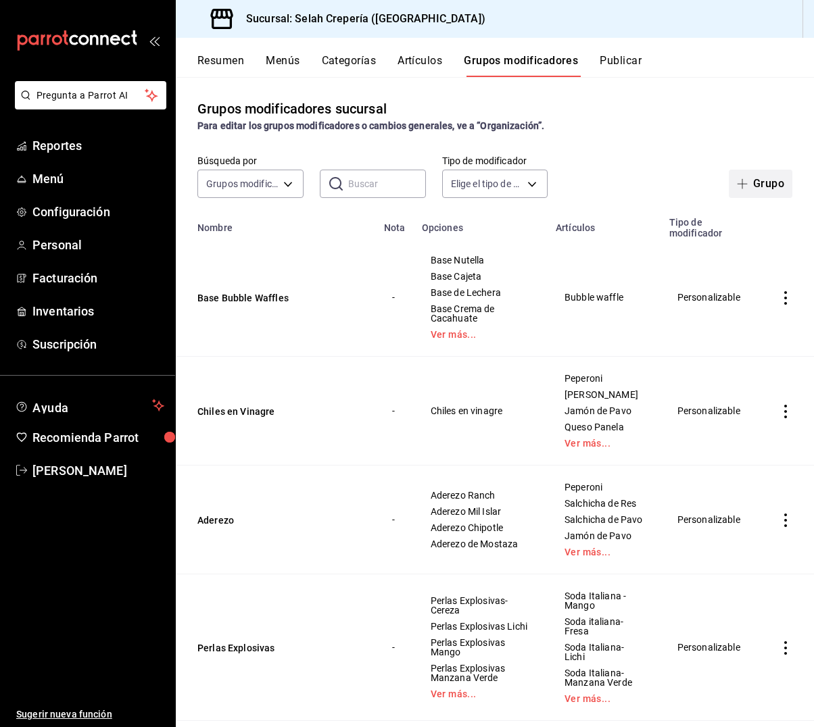
click at [746, 191] on button "Grupo" at bounding box center [761, 184] width 64 height 28
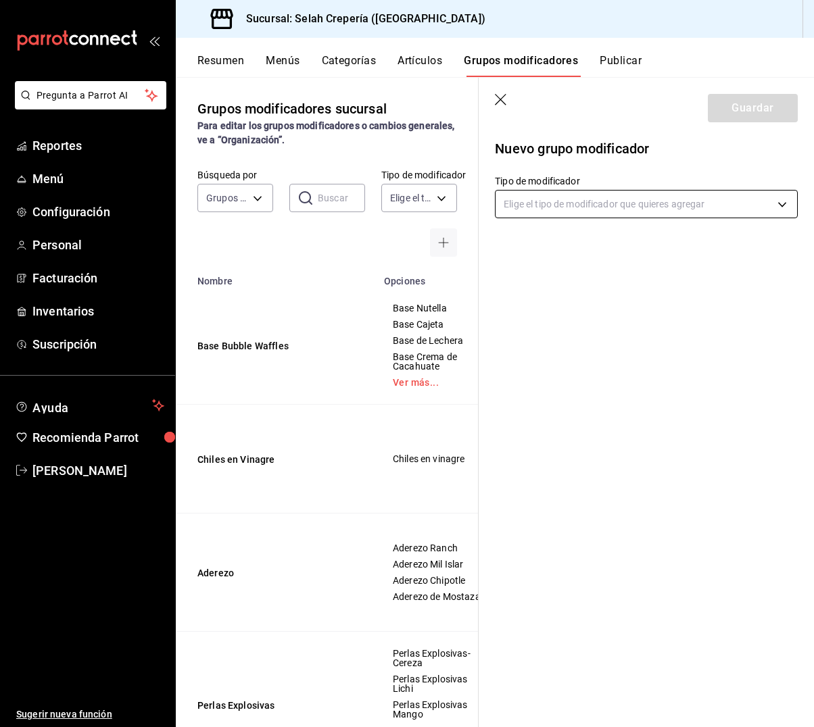
click at [647, 211] on body "Pregunta a Parrot AI Reportes Menú Configuración Personal Facturación Inventari…" at bounding box center [407, 363] width 814 height 727
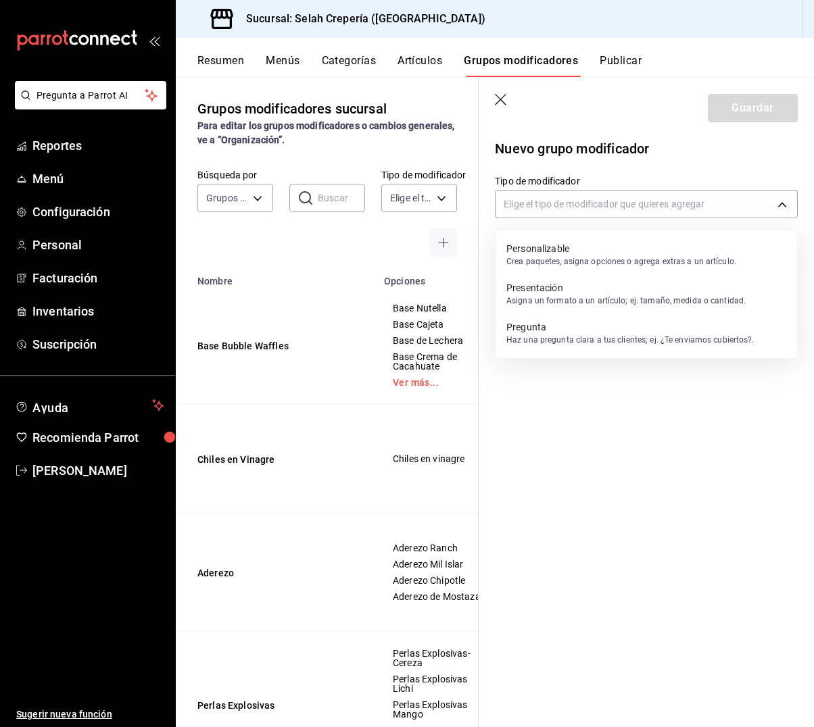
click at [596, 253] on p "Personalizable" at bounding box center [621, 249] width 230 height 14
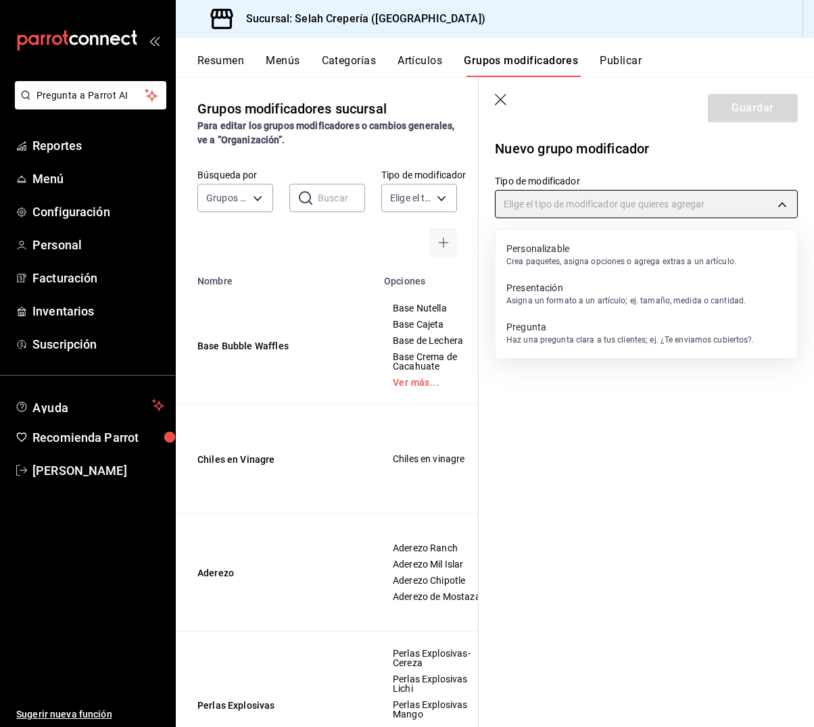
type input "CUSTOMIZABLE"
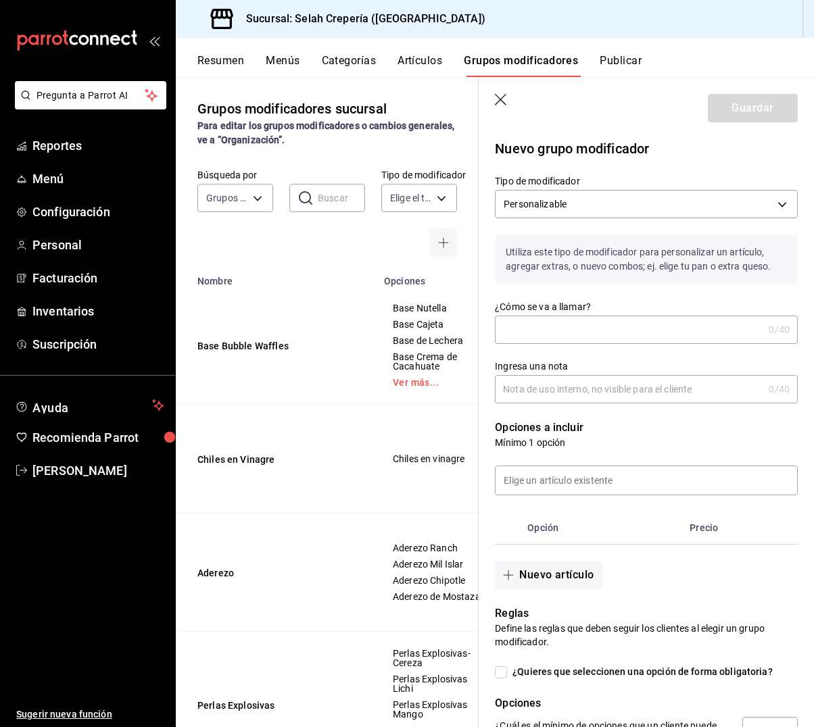
click at [584, 331] on input "¿Cómo se va a llamar?" at bounding box center [629, 329] width 268 height 27
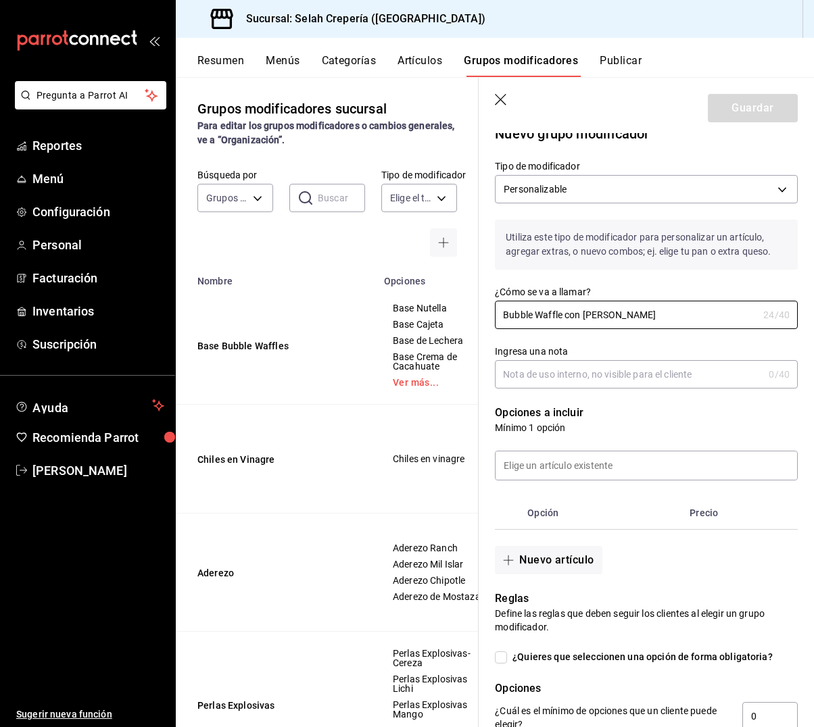
scroll to position [23, 0]
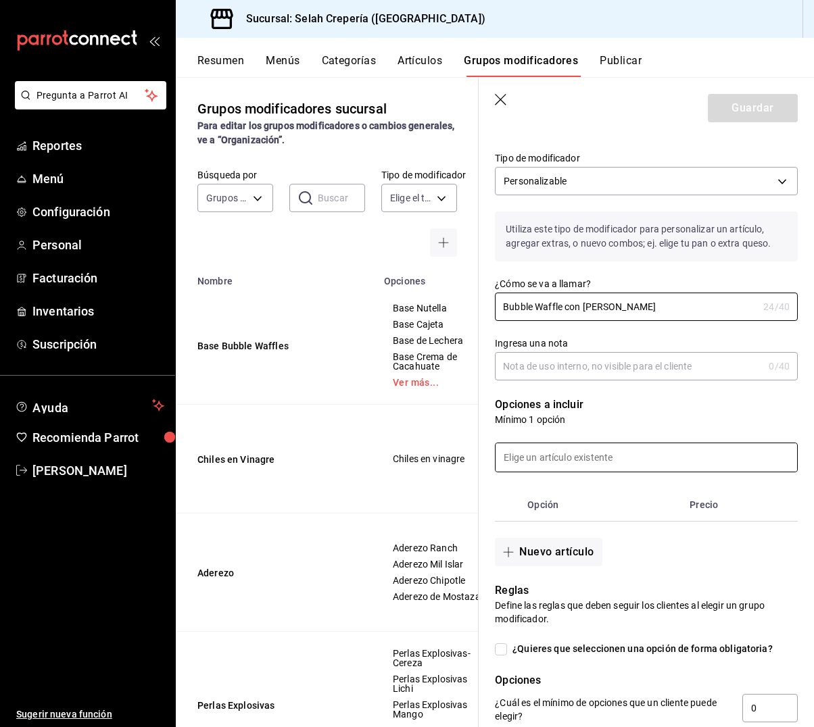
type input "Bubble Waffle con [PERSON_NAME]"
click at [578, 455] on input at bounding box center [647, 458] width 302 height 28
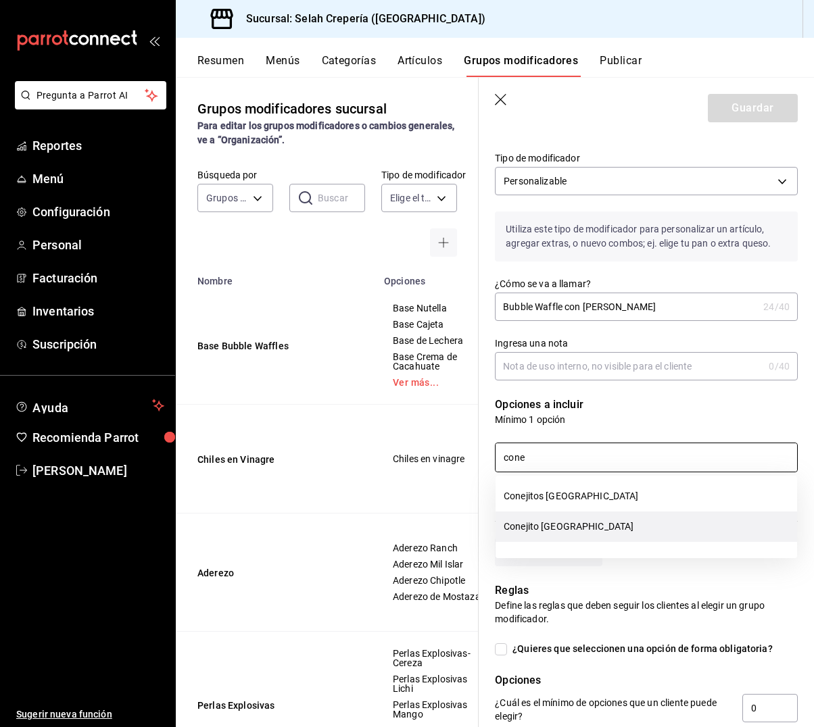
click at [579, 522] on li "Conejito [GEOGRAPHIC_DATA]" at bounding box center [647, 527] width 302 height 30
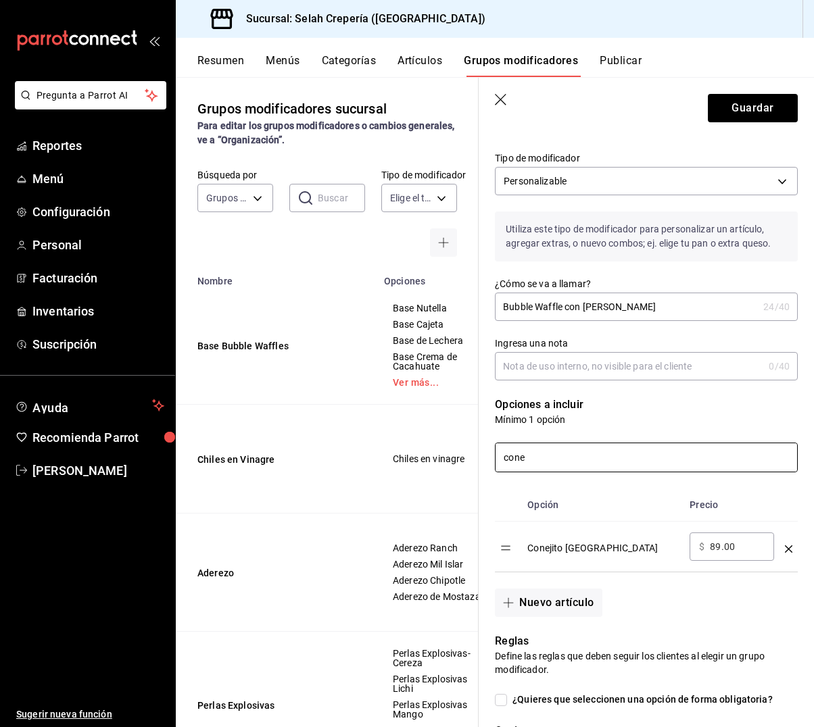
drag, startPoint x: 540, startPoint y: 457, endPoint x: 486, endPoint y: 454, distance: 53.5
click at [486, 454] on div "cone" at bounding box center [638, 450] width 319 height 46
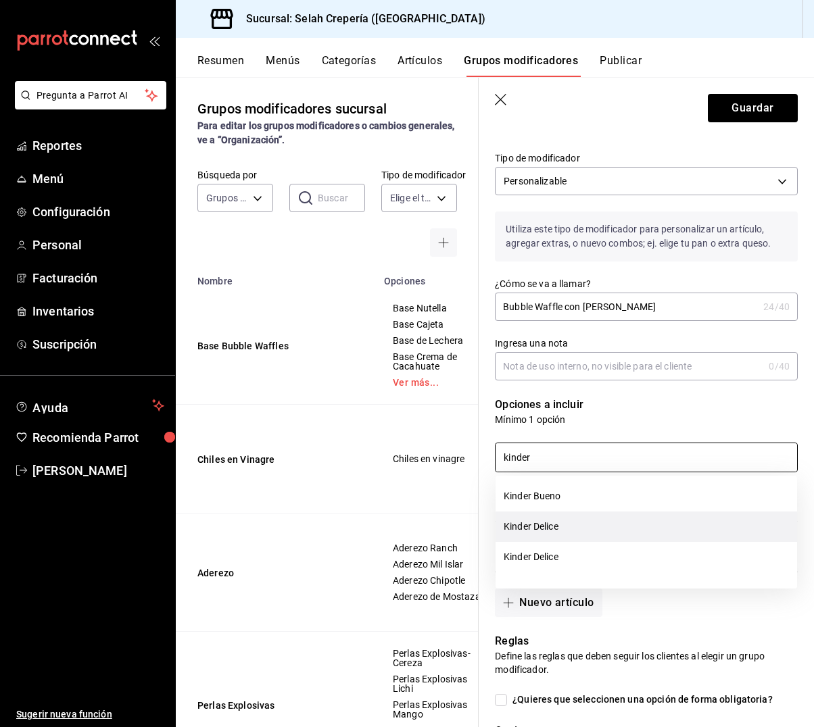
click at [579, 521] on li "Kinder Delice" at bounding box center [647, 527] width 302 height 30
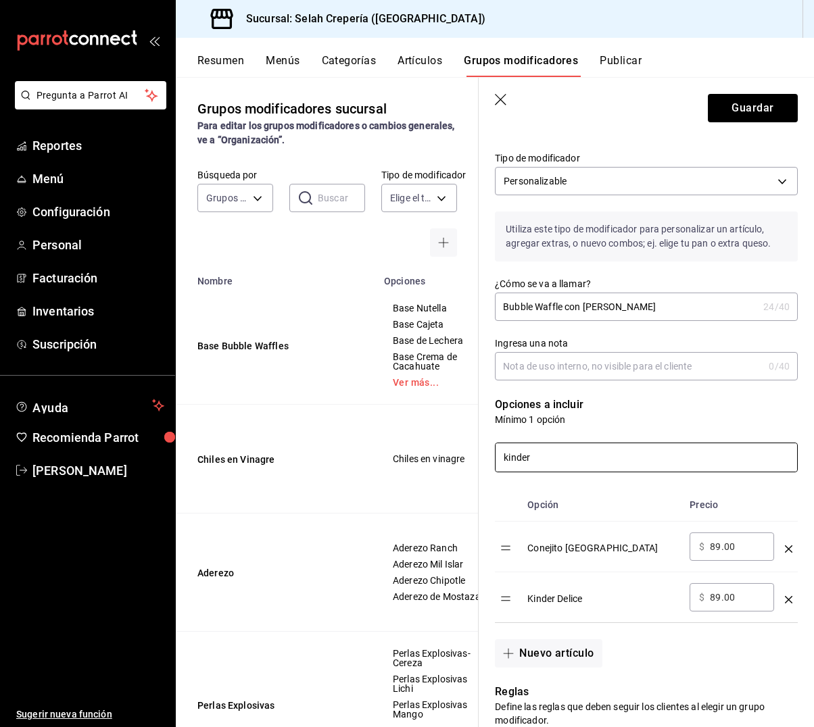
click at [546, 465] on input "kinder" at bounding box center [647, 458] width 302 height 28
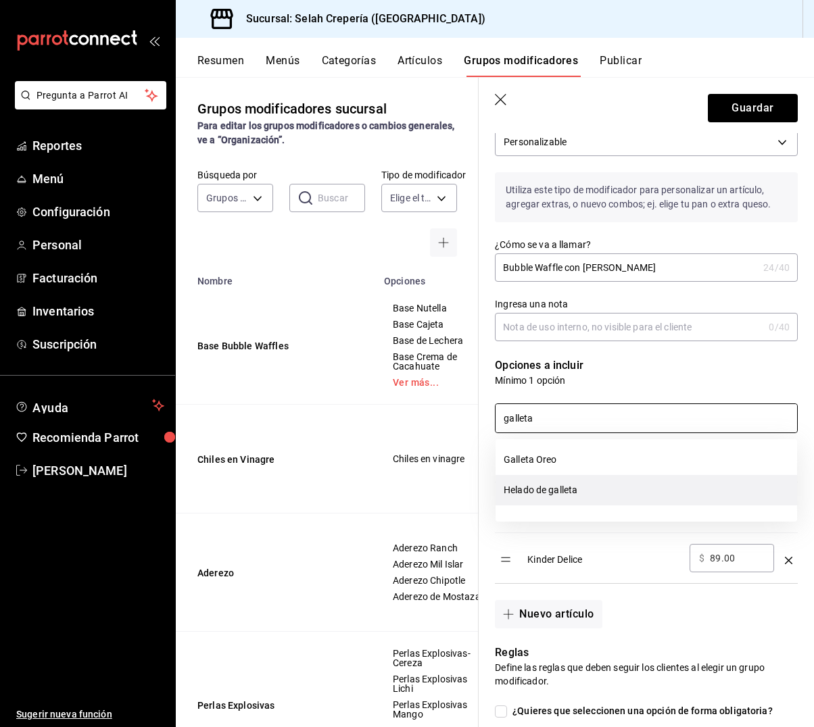
scroll to position [59, 0]
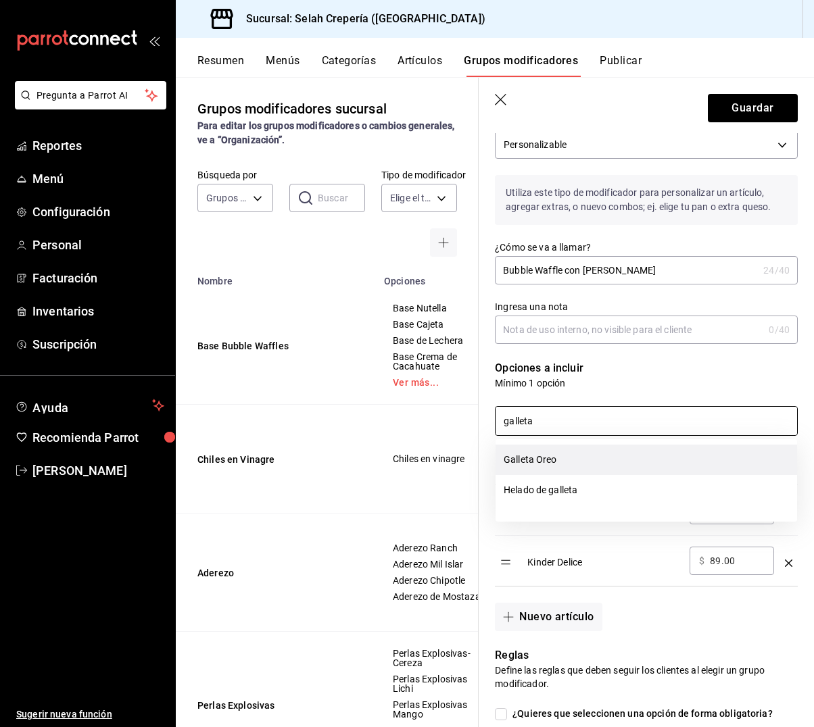
click at [569, 465] on li "Galleta Oreo" at bounding box center [647, 460] width 302 height 30
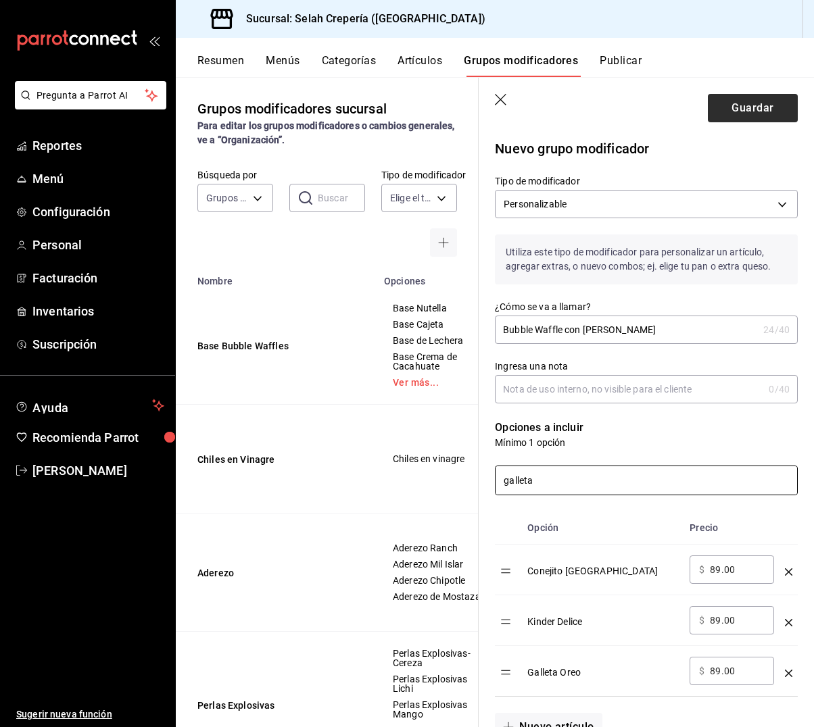
scroll to position [5, 0]
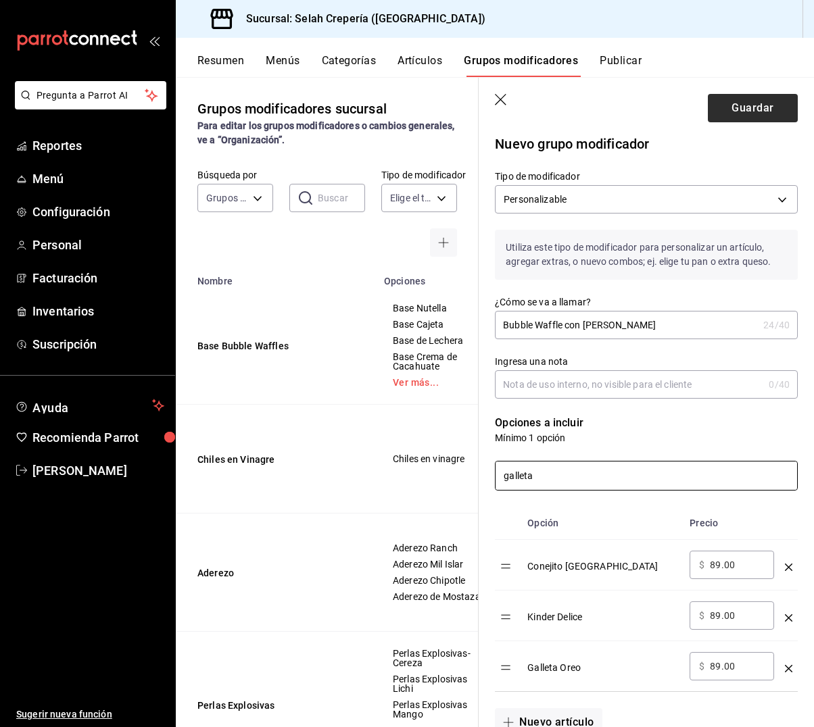
type input "galleta"
click at [777, 113] on button "Guardar" at bounding box center [753, 108] width 90 height 28
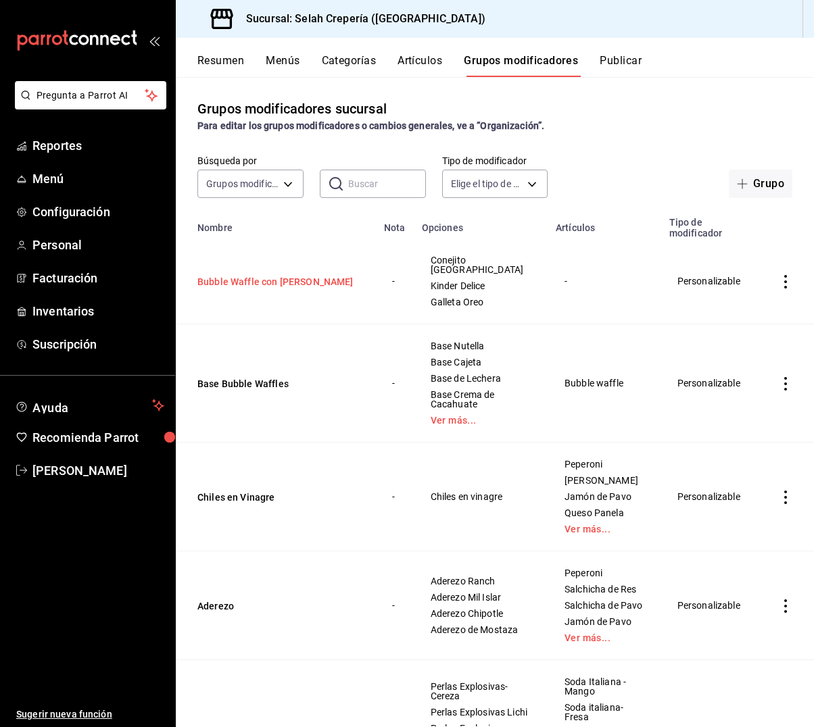
click at [244, 275] on button "Bubble Waffle con [PERSON_NAME]" at bounding box center [278, 282] width 162 height 14
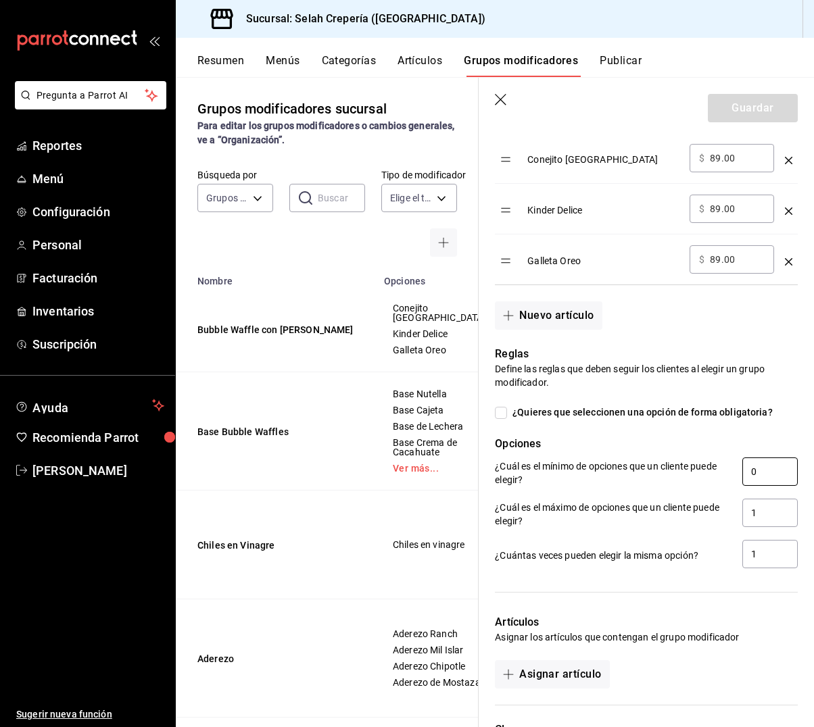
scroll to position [0, 1]
click at [777, 472] on input "0" at bounding box center [769, 472] width 55 height 28
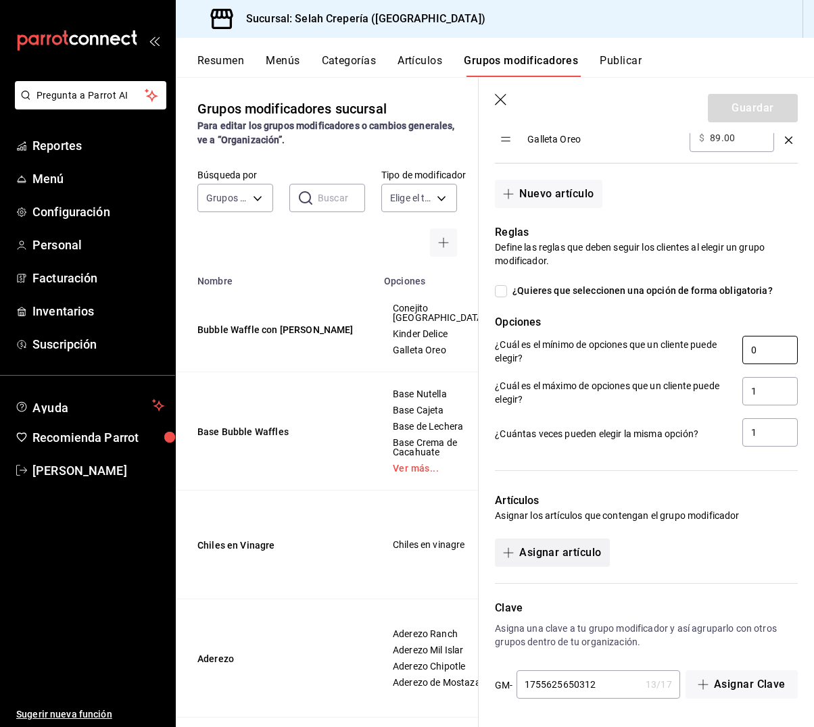
scroll to position [1, 0]
click at [562, 558] on button "Asignar artículo" at bounding box center [552, 553] width 114 height 28
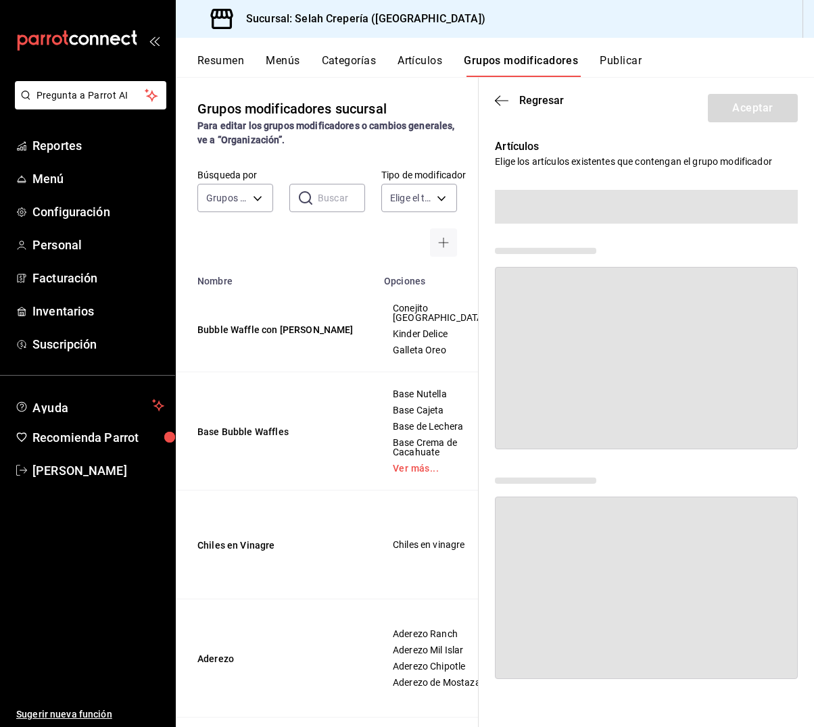
scroll to position [0, 0]
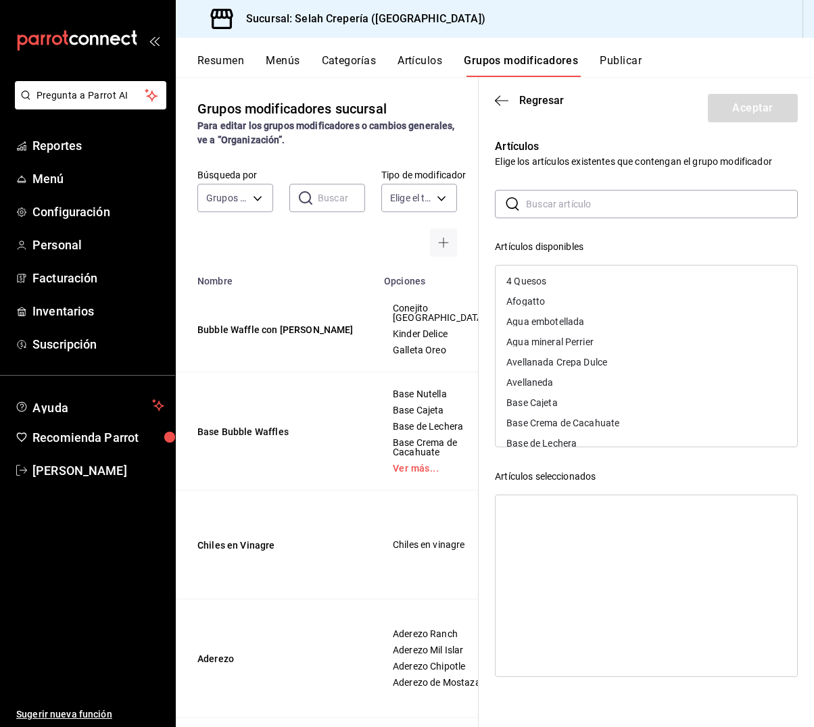
click at [564, 212] on input "text" at bounding box center [662, 204] width 272 height 27
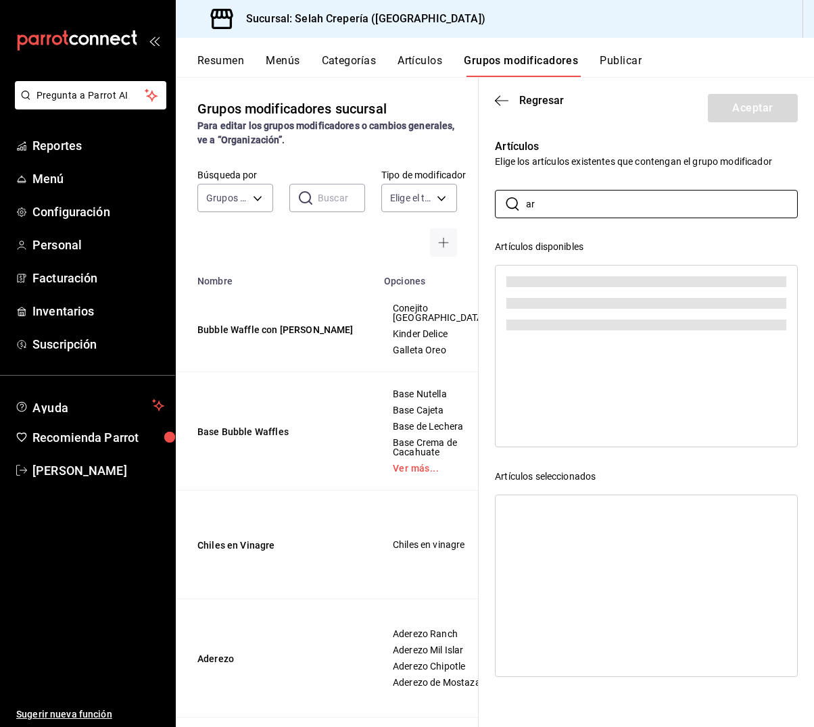
type input "a"
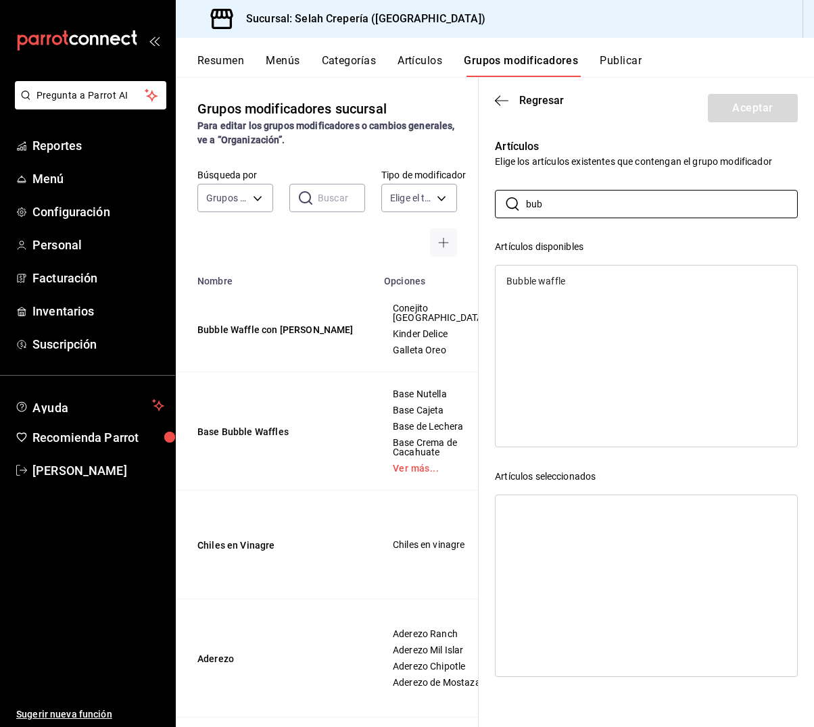
type input "bub"
click at [553, 283] on div "Bubble waffle" at bounding box center [535, 281] width 59 height 9
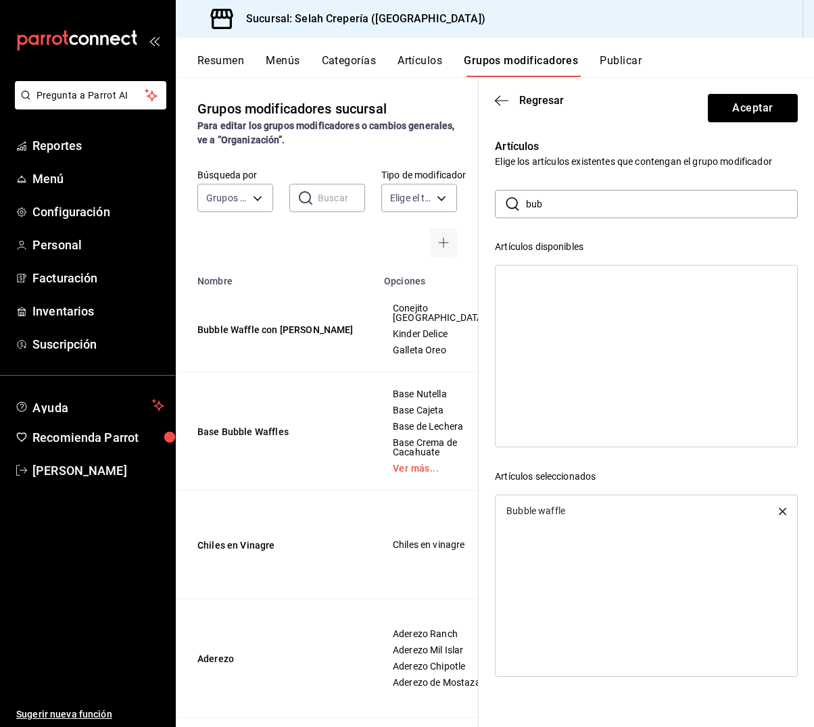
click at [553, 283] on div at bounding box center [646, 356] width 303 height 183
click at [734, 112] on button "Aceptar" at bounding box center [753, 108] width 90 height 28
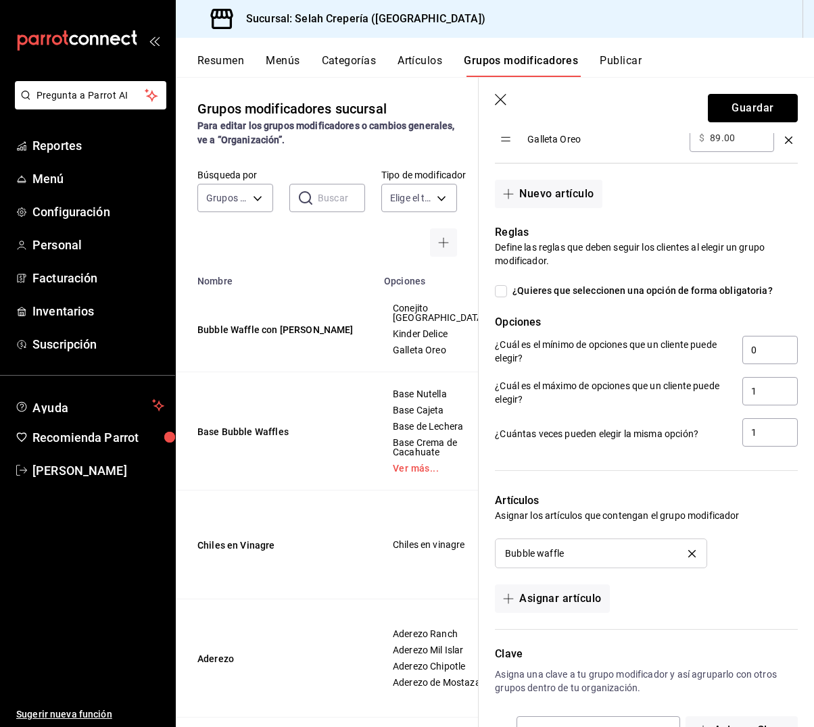
click at [734, 112] on button "Guardar" at bounding box center [753, 108] width 90 height 28
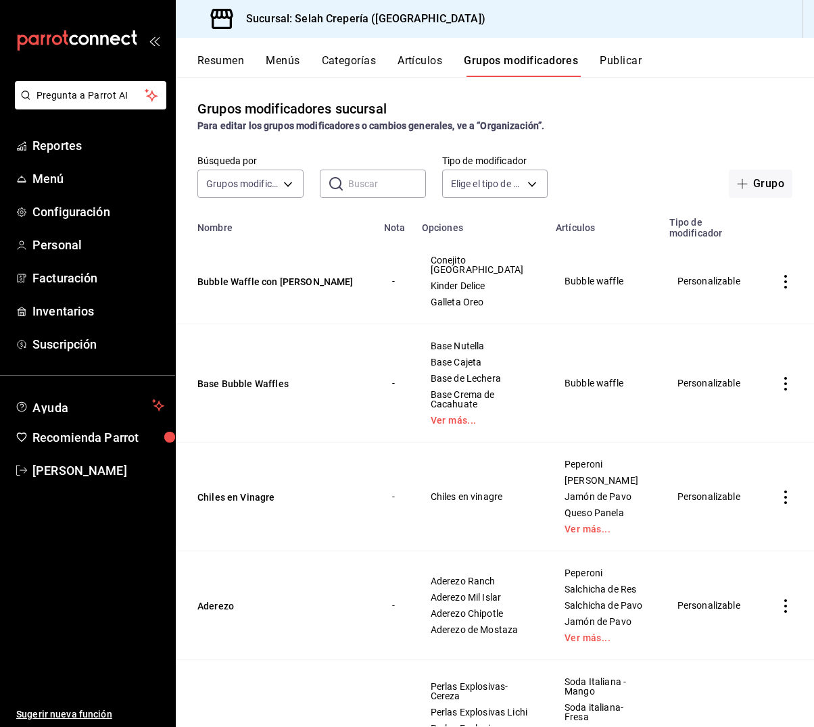
scroll to position [1, 0]
click at [429, 59] on button "Artículos" at bounding box center [420, 65] width 45 height 23
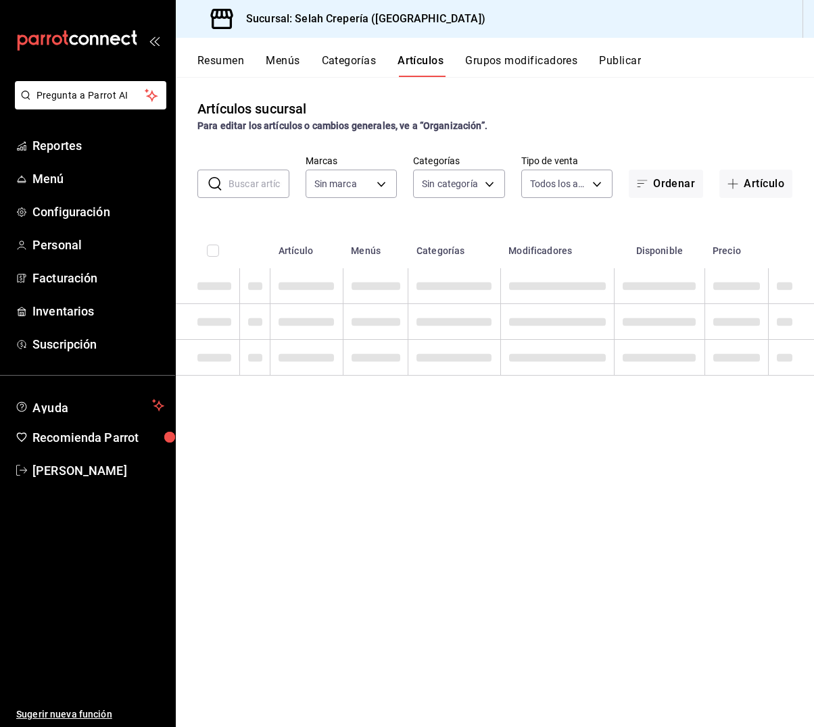
type input "f76ea378-03e0-487c-8c0d-a2762fee1a14"
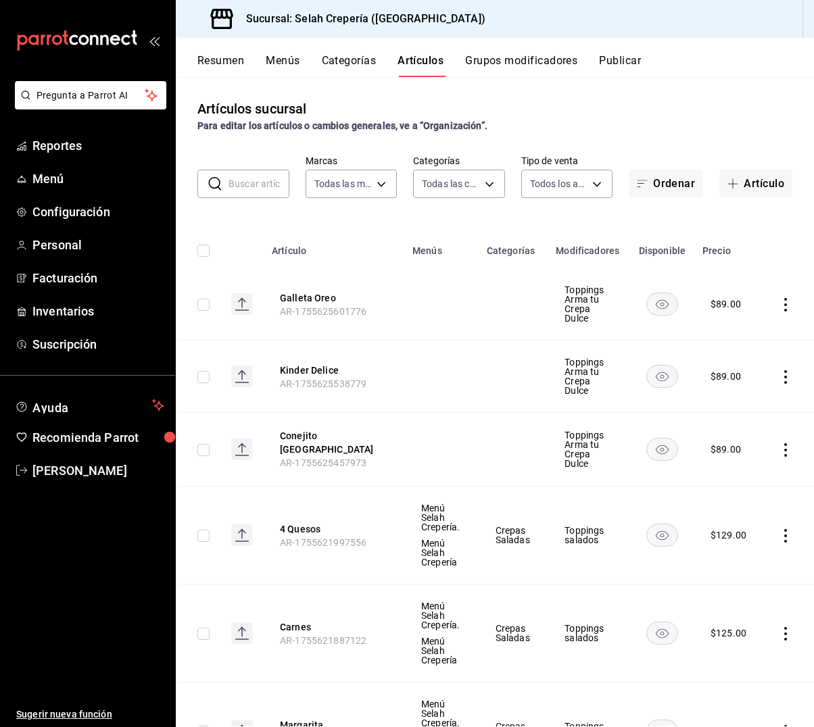
type input "eb68e1fd-875f-48ed-aafd-32d0fff5e011,253b5894-7e21-47bf-b169-80b763041b3c,bb6ae…"
click at [245, 180] on input "text" at bounding box center [259, 183] width 61 height 27
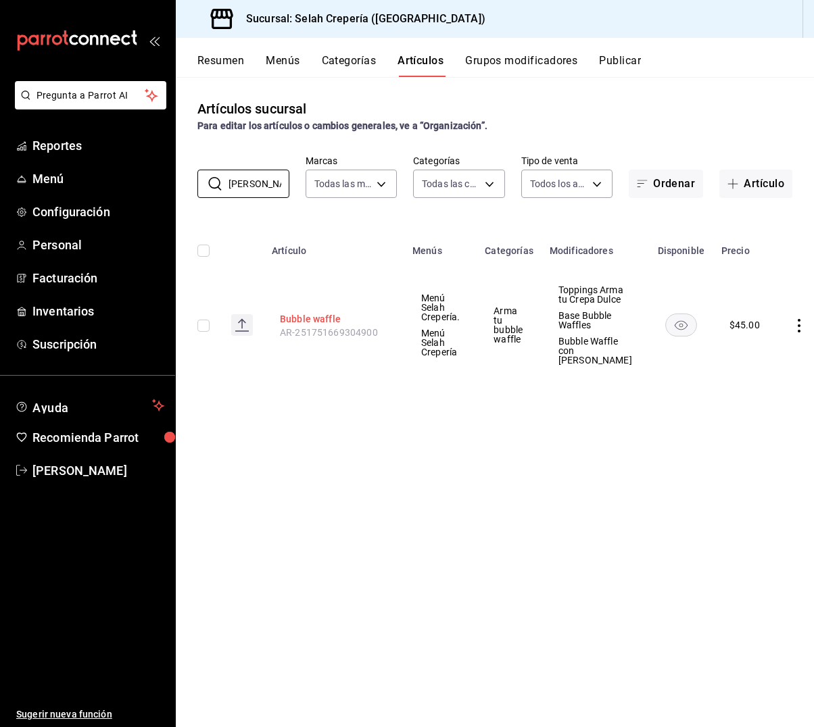
type input "[PERSON_NAME]"
click at [314, 326] on button "Bubble waffle" at bounding box center [334, 319] width 108 height 14
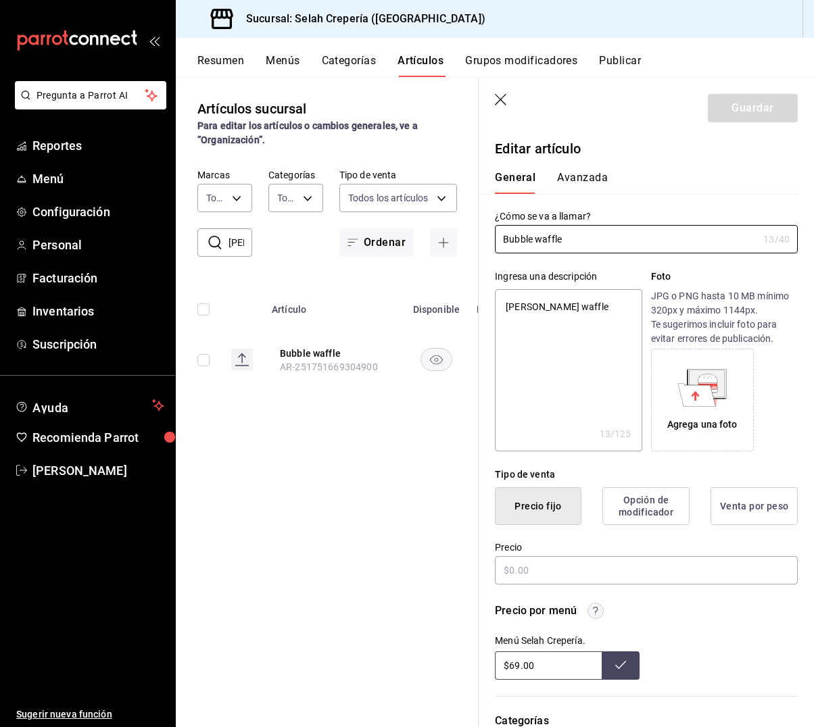
type textarea "x"
type input "$45.00"
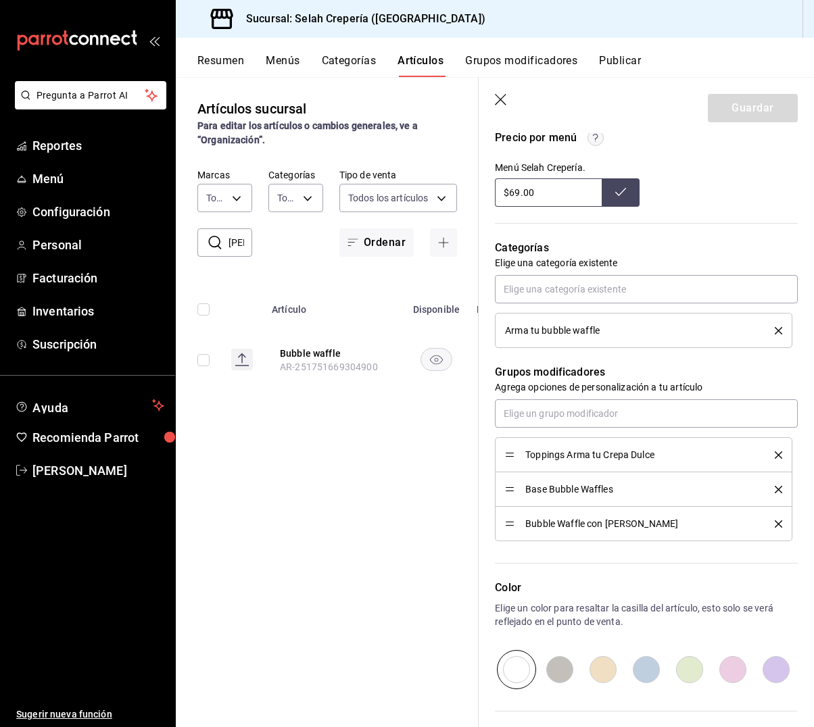
scroll to position [502, 0]
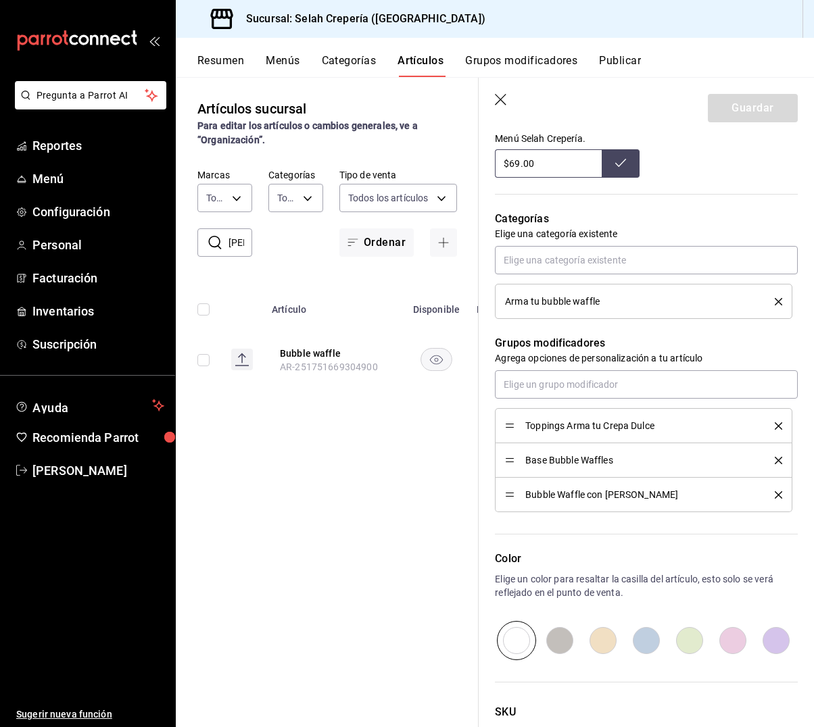
click at [779, 492] on icon "delete" at bounding box center [778, 495] width 7 height 7
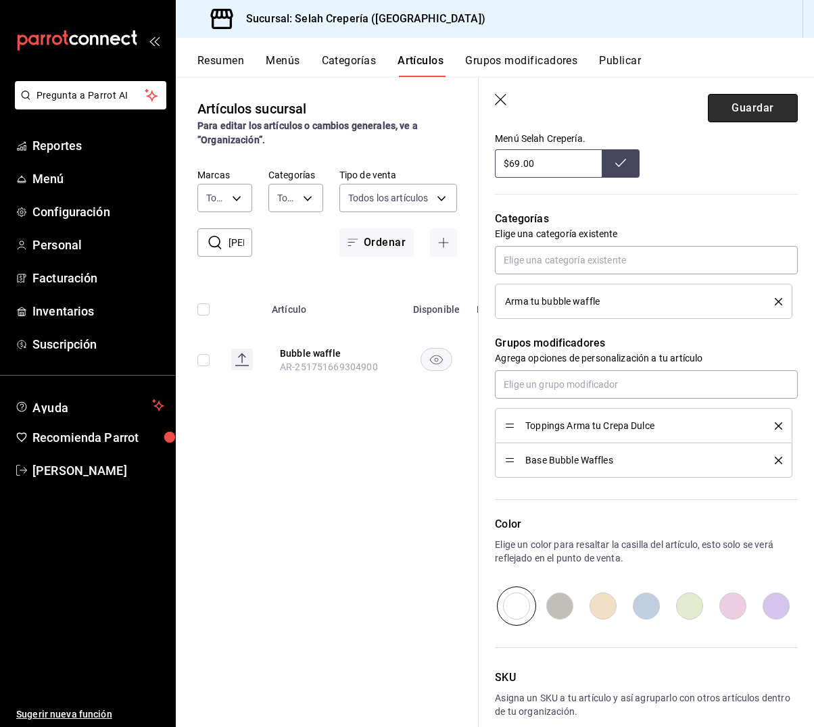
click at [740, 119] on button "Guardar" at bounding box center [753, 108] width 90 height 28
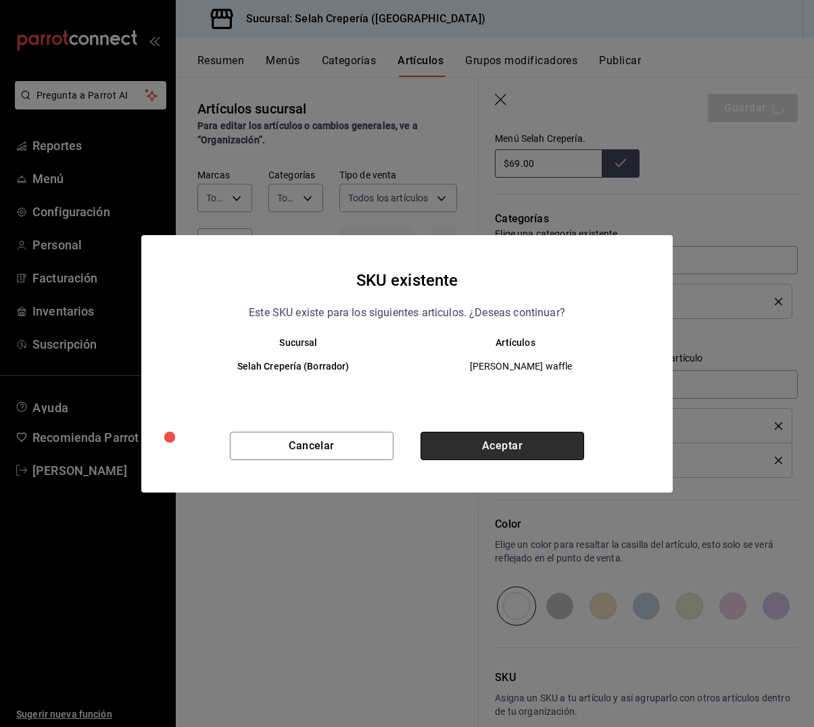
click at [492, 439] on button "Aceptar" at bounding box center [503, 446] width 164 height 28
type textarea "x"
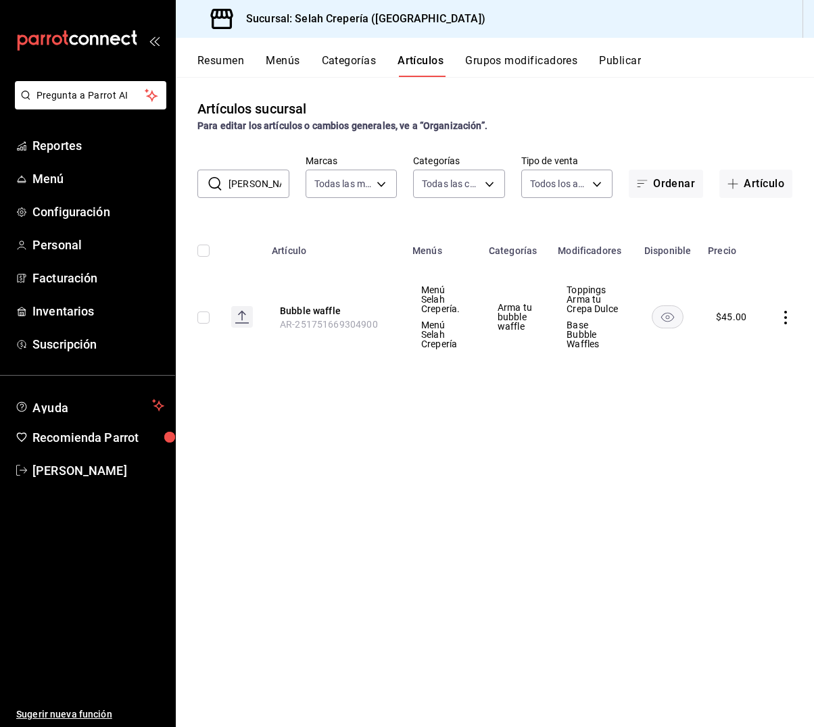
click at [266, 174] on input "[PERSON_NAME]" at bounding box center [259, 183] width 61 height 27
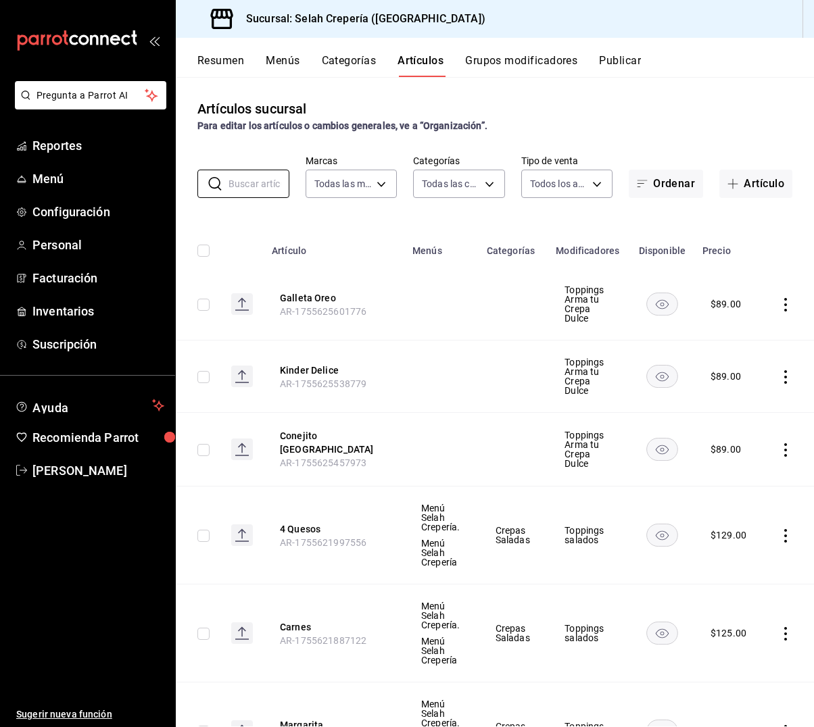
scroll to position [1, 0]
click at [498, 64] on button "Grupos modificadores" at bounding box center [521, 65] width 112 height 23
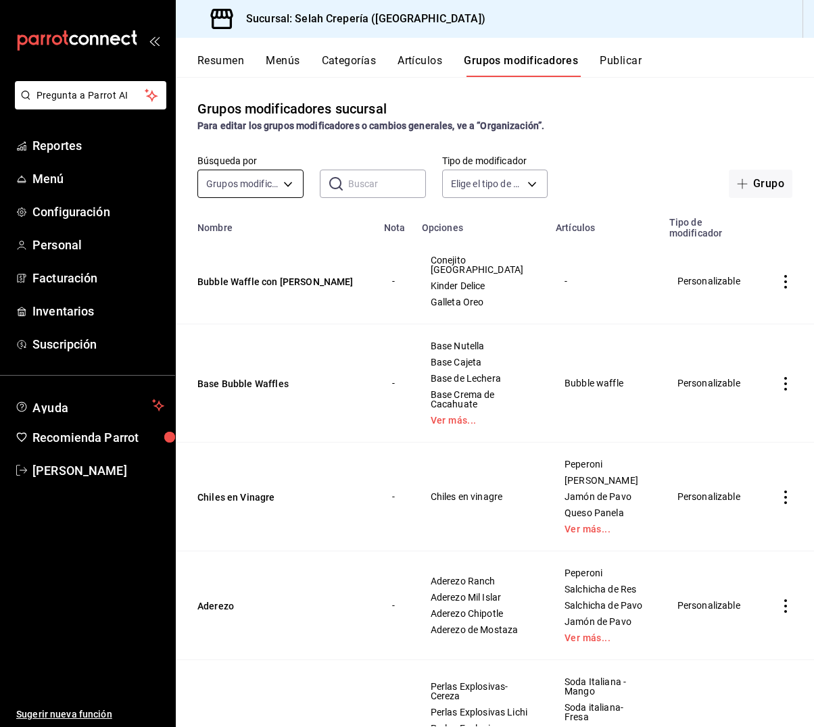
click at [257, 181] on body "Pregunta a Parrot AI Reportes Menú Configuración Personal Facturación Inventari…" at bounding box center [407, 363] width 814 height 727
click at [631, 122] on div at bounding box center [407, 363] width 814 height 727
click at [324, 62] on button "Categorías" at bounding box center [349, 65] width 55 height 23
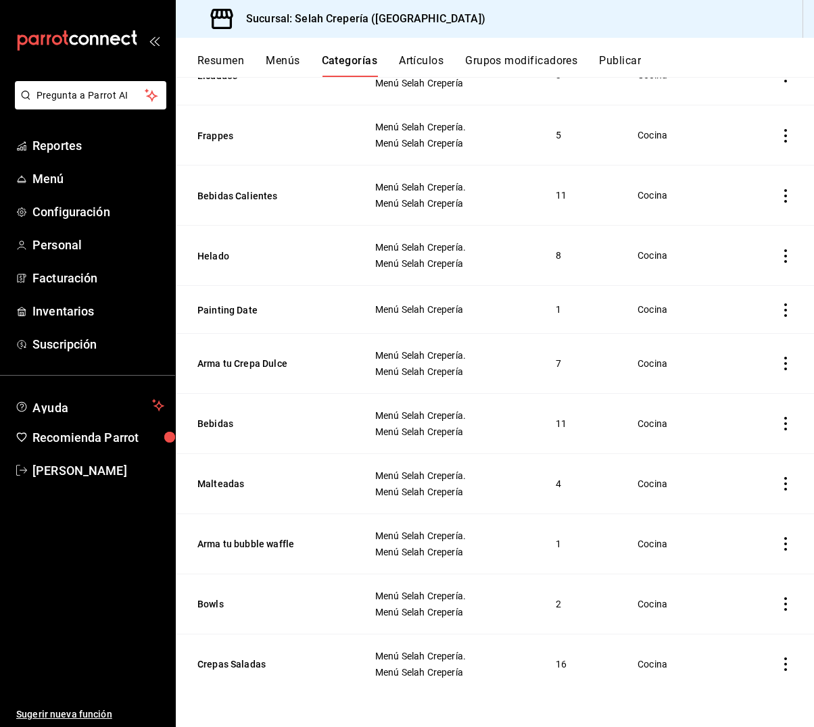
scroll to position [275, 0]
click at [239, 543] on button "Arma tu bubble waffle" at bounding box center [264, 544] width 135 height 14
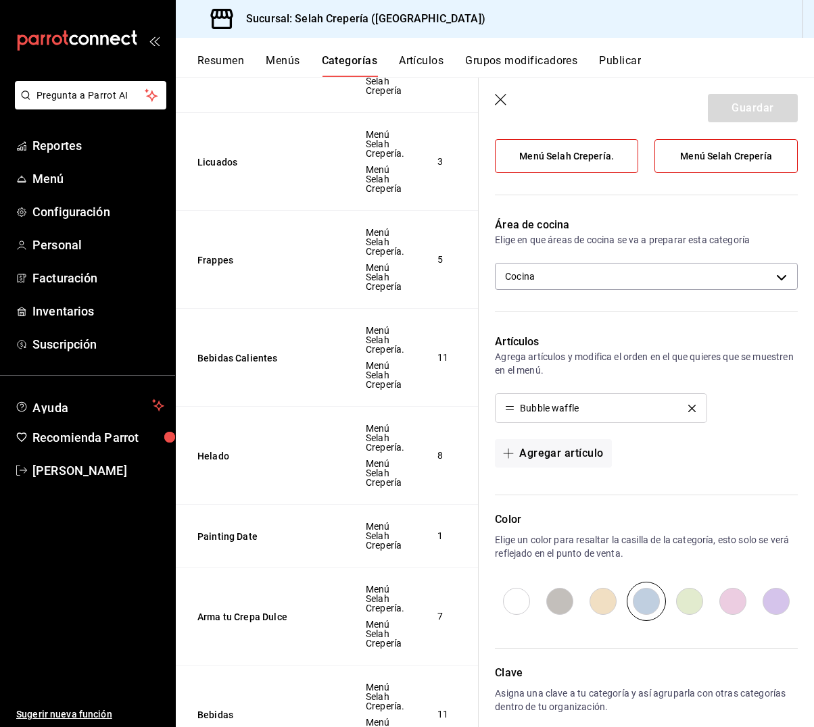
scroll to position [142, 0]
click at [558, 448] on button "Agregar artículo" at bounding box center [553, 453] width 116 height 28
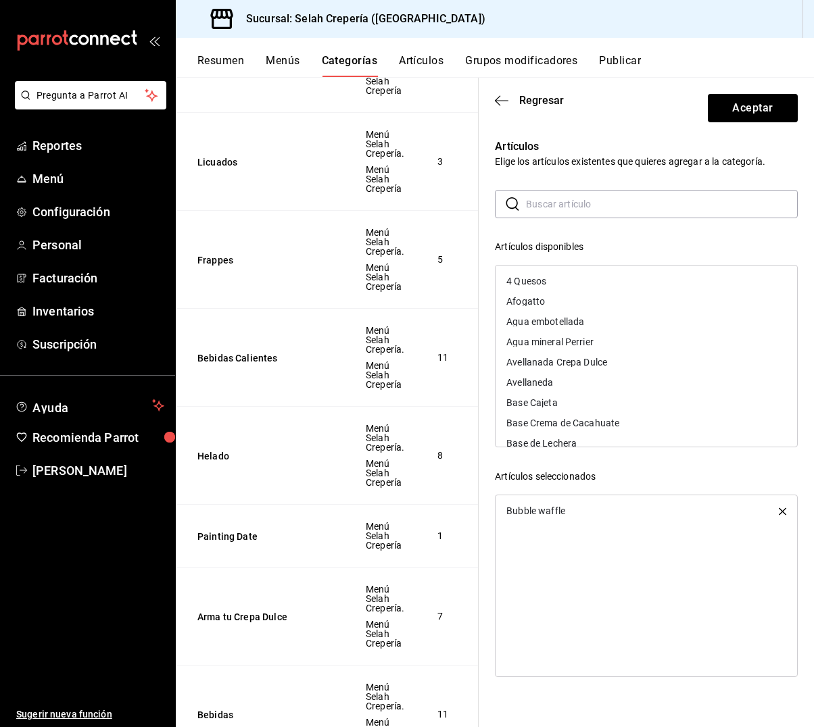
click at [588, 199] on input "text" at bounding box center [662, 204] width 272 height 27
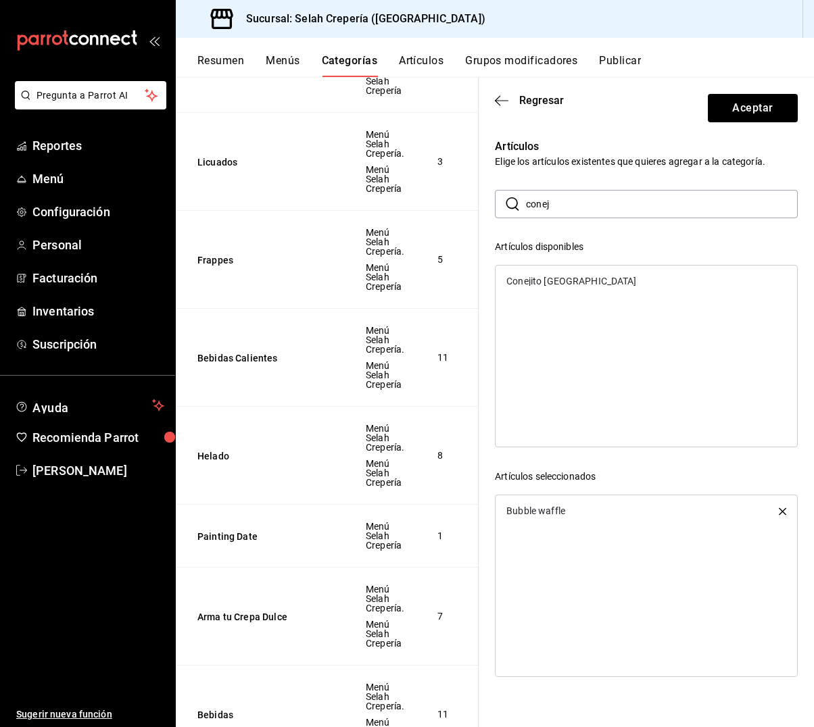
type input "conejil"
drag, startPoint x: 588, startPoint y: 199, endPoint x: 565, endPoint y: 285, distance: 89.1
click at [565, 285] on div "Conejito [GEOGRAPHIC_DATA]" at bounding box center [571, 281] width 130 height 9
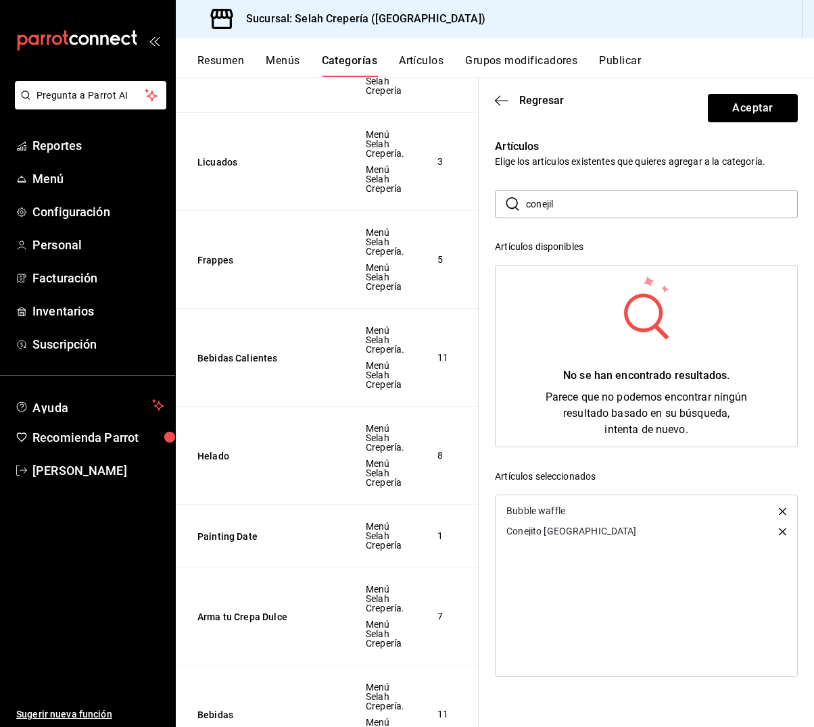
drag, startPoint x: 575, startPoint y: 201, endPoint x: 527, endPoint y: 199, distance: 48.7
click at [527, 199] on input "conejil" at bounding box center [662, 204] width 272 height 27
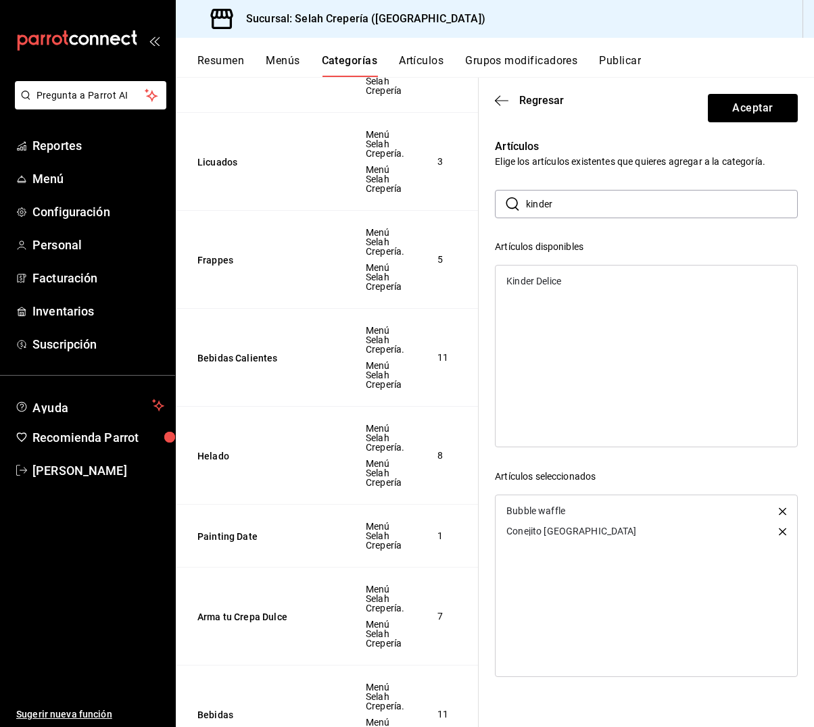
click at [552, 274] on div "Kinder Delice" at bounding box center [647, 281] width 302 height 20
click at [577, 201] on input "kinder" at bounding box center [662, 204] width 272 height 27
type input "c"
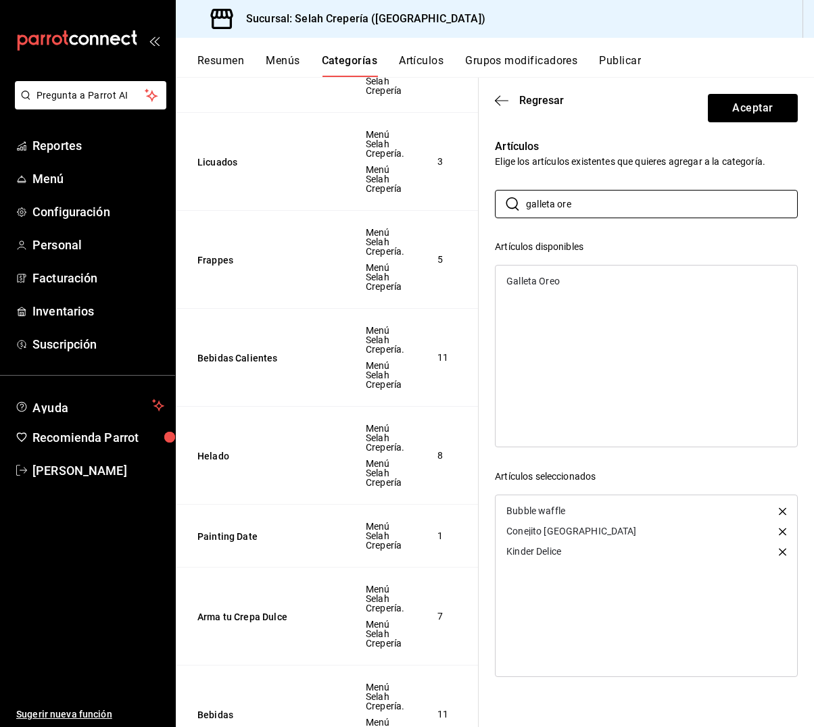
type input "galleta ore"
click at [536, 279] on div "Galleta Oreo" at bounding box center [532, 281] width 53 height 9
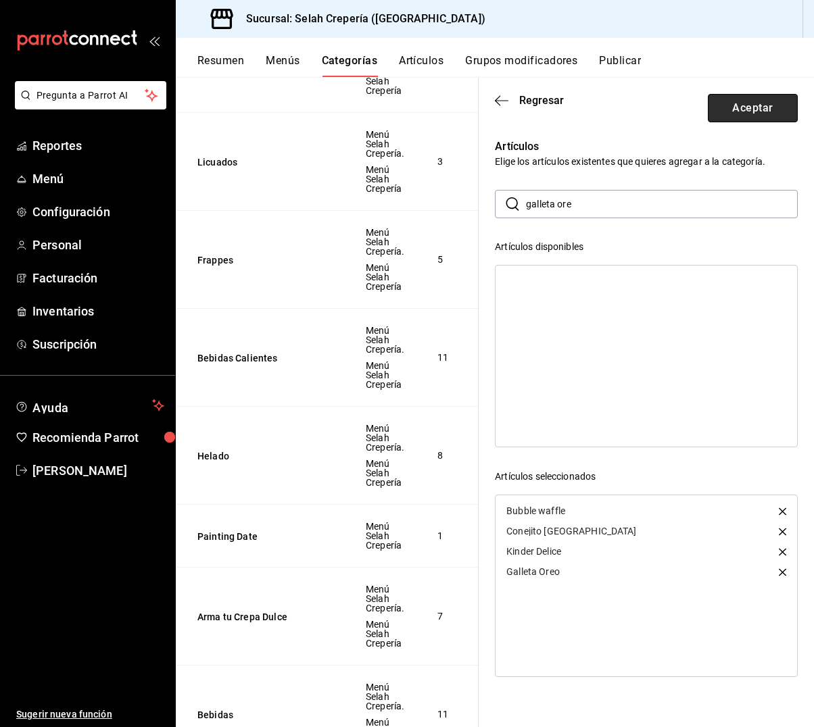
click at [740, 99] on button "Aceptar" at bounding box center [753, 108] width 90 height 28
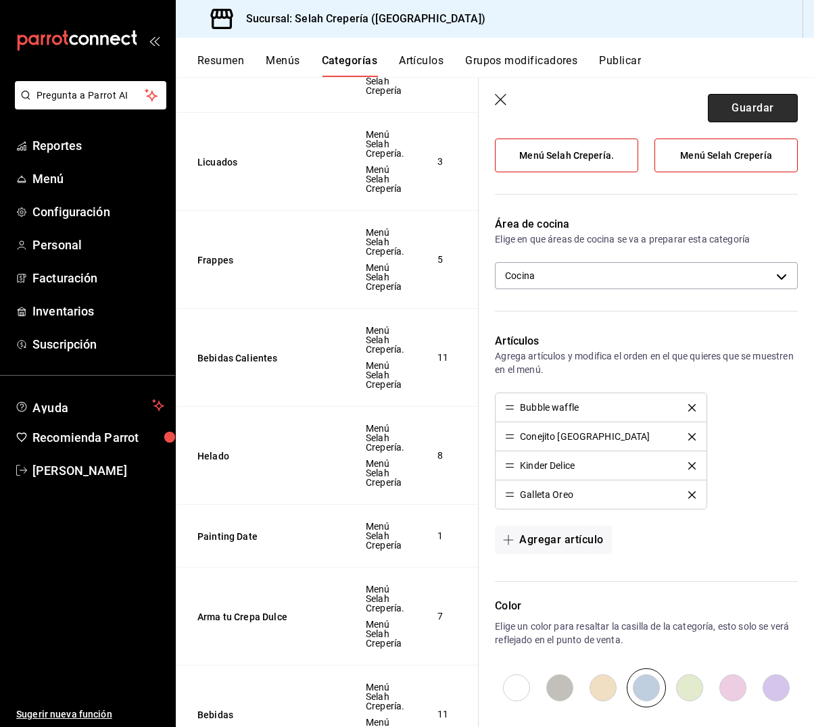
click at [724, 106] on button "Guardar" at bounding box center [753, 108] width 90 height 28
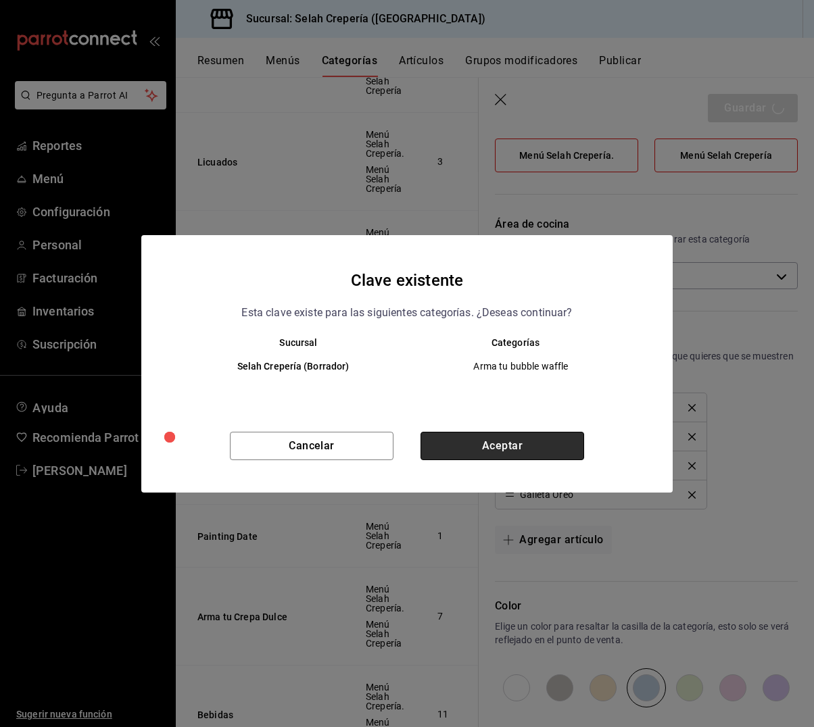
click at [476, 444] on button "Aceptar" at bounding box center [503, 446] width 164 height 28
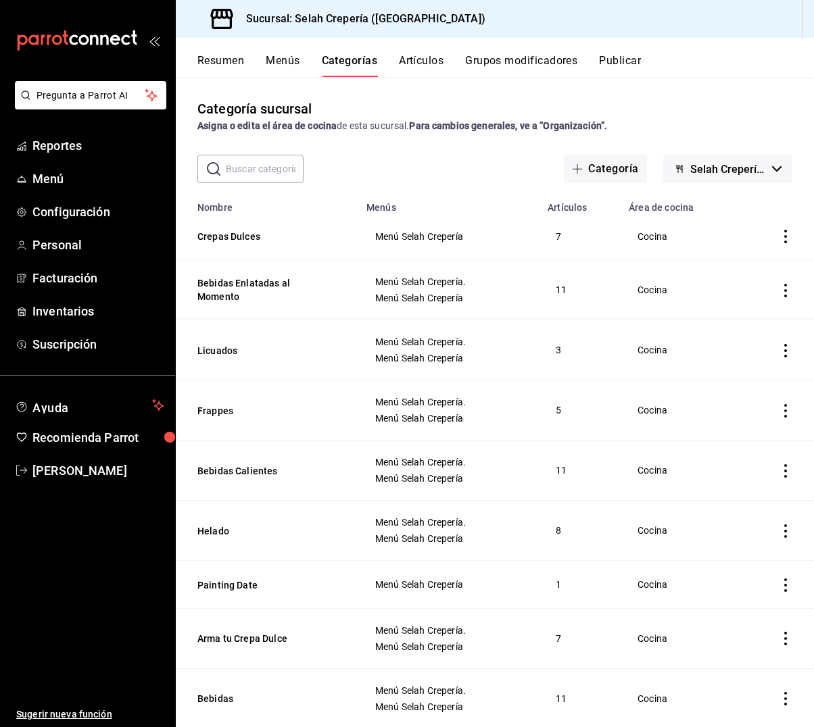
click at [433, 62] on button "Artículos" at bounding box center [421, 65] width 45 height 23
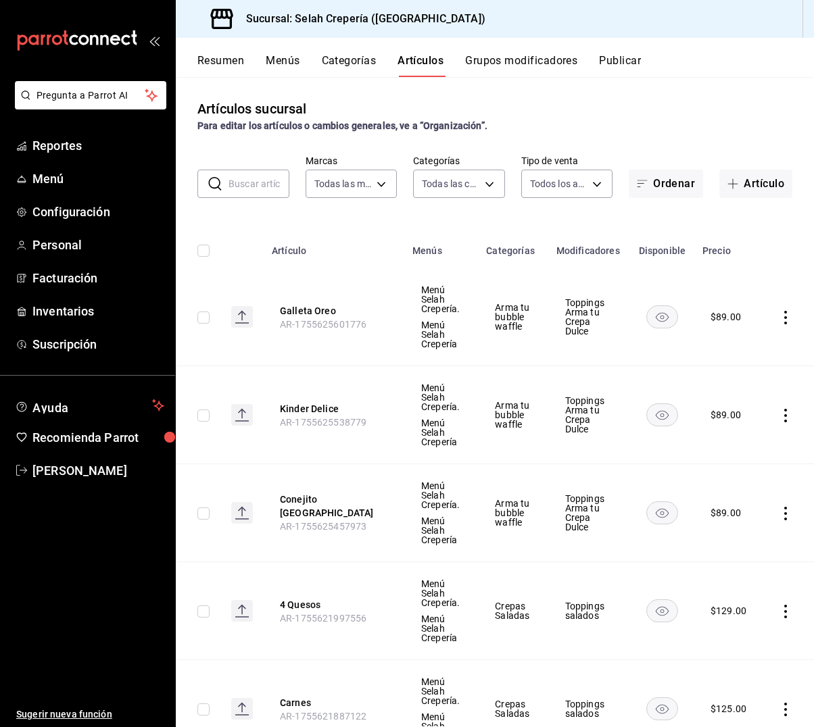
type input "f76ea378-03e0-487c-8c0d-a2762fee1a14"
type input "eb68e1fd-875f-48ed-aafd-32d0fff5e011,253b5894-7e21-47bf-b169-80b763041b3c,bb6ae…"
click at [303, 310] on button "Galleta Oreo" at bounding box center [334, 311] width 108 height 14
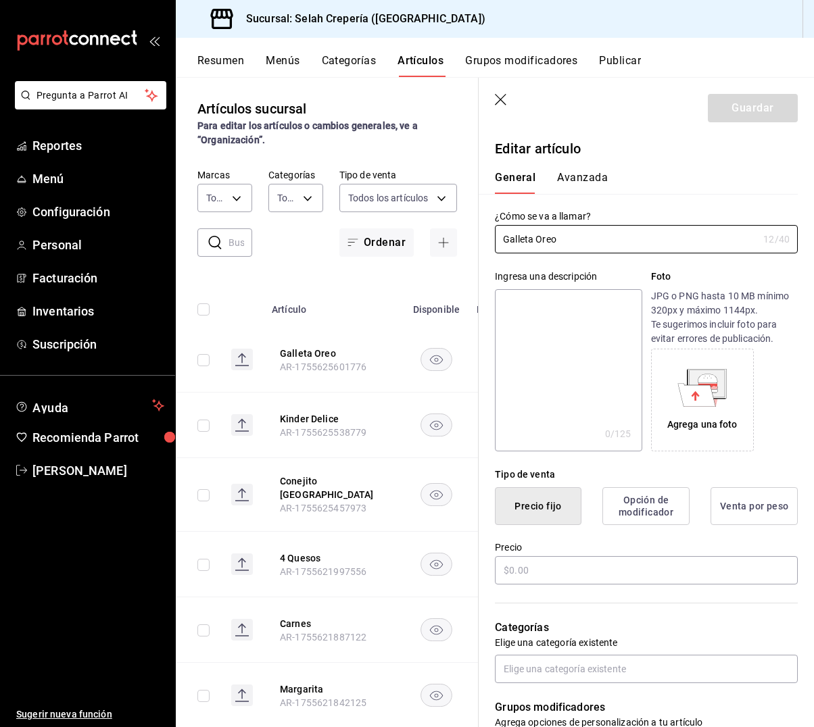
type input "$89.00"
type input "Galleta Oreo BW"
click at [769, 110] on button "Guardar" at bounding box center [753, 108] width 90 height 28
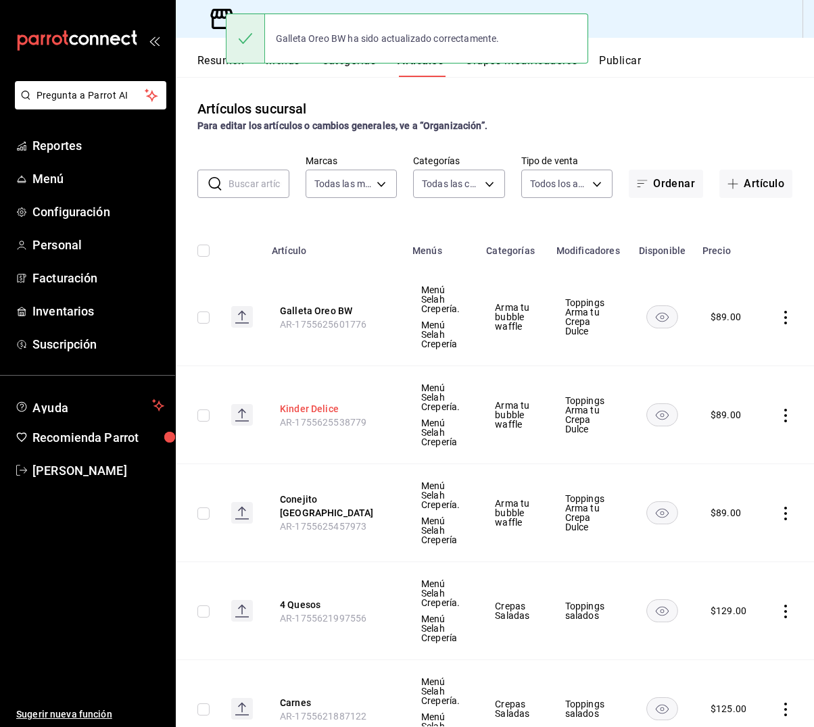
click at [320, 408] on button "Kinder Delice" at bounding box center [334, 409] width 108 height 14
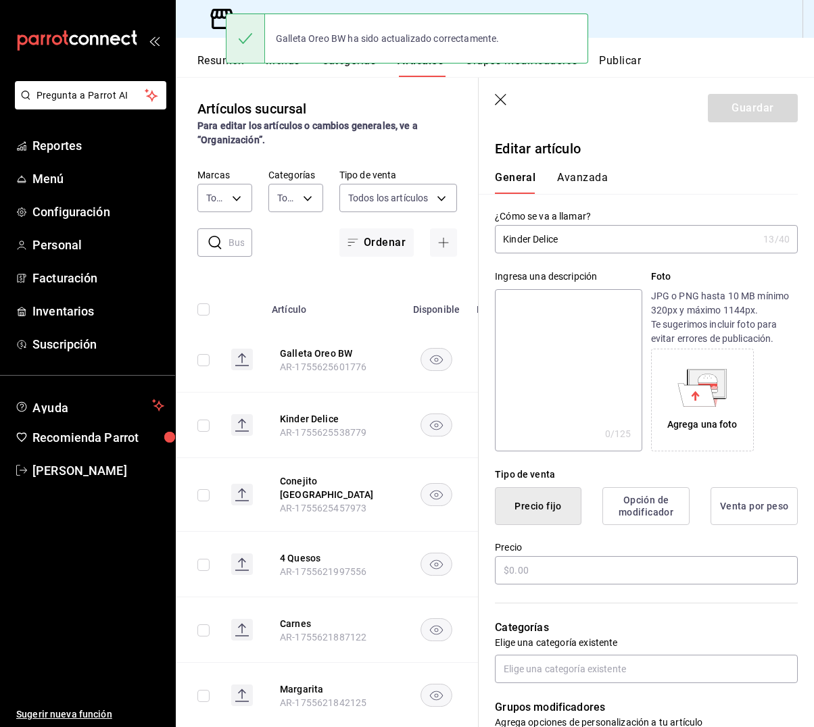
type input "$89.00"
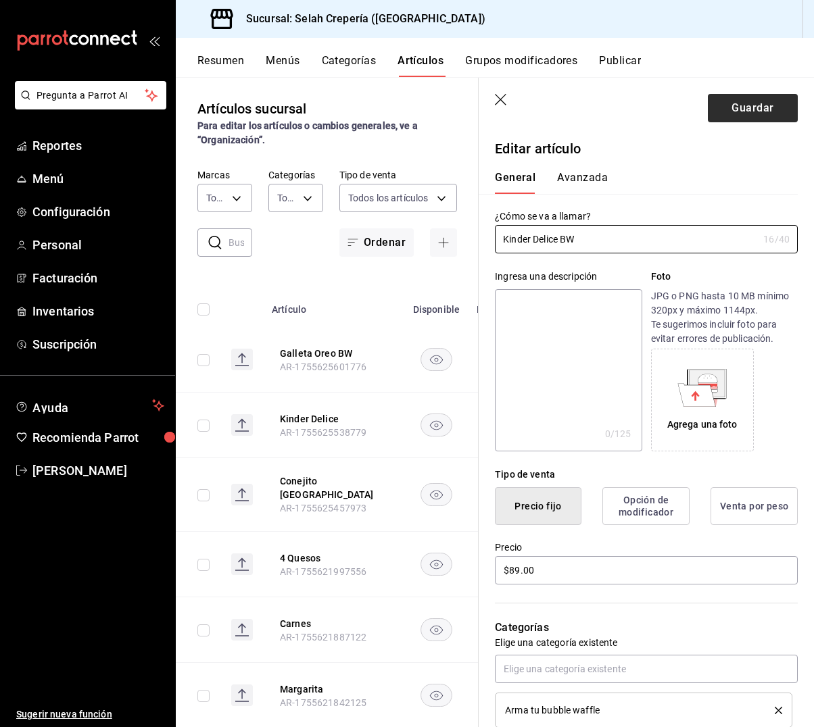
type input "Kinder Delice BW"
click at [743, 111] on button "Guardar" at bounding box center [753, 108] width 90 height 28
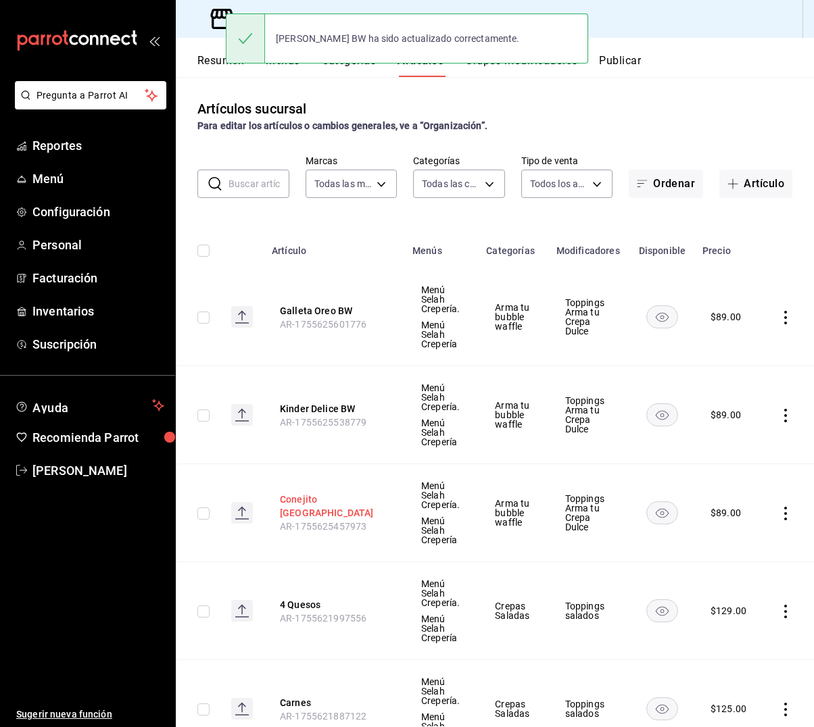
click at [299, 507] on button "Conejito [GEOGRAPHIC_DATA]" at bounding box center [334, 506] width 108 height 27
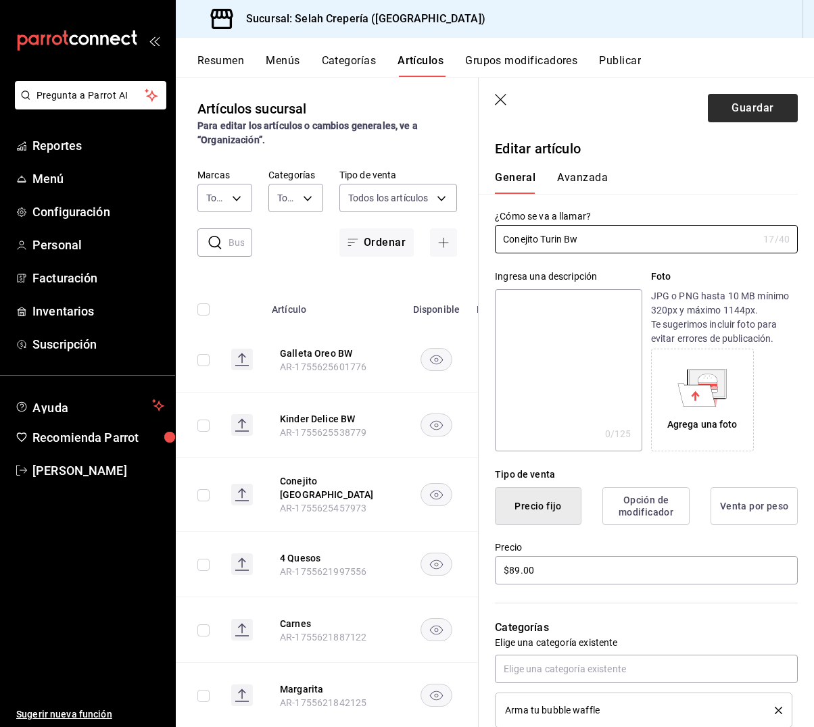
type input "Conejito Turin Bw"
click at [754, 99] on button "Guardar" at bounding box center [753, 108] width 90 height 28
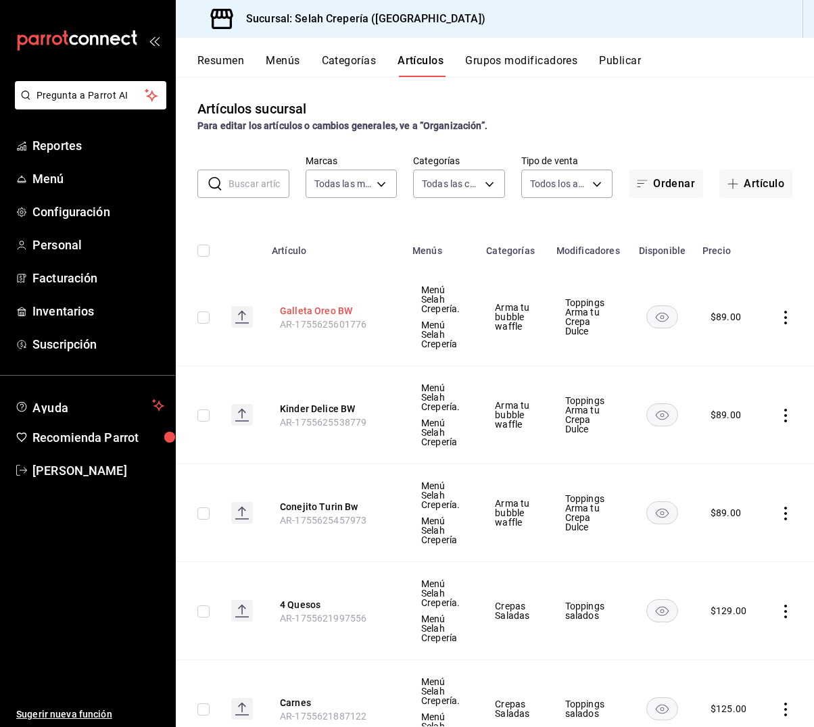
click at [318, 309] on button "Galleta Oreo BW" at bounding box center [334, 311] width 108 height 14
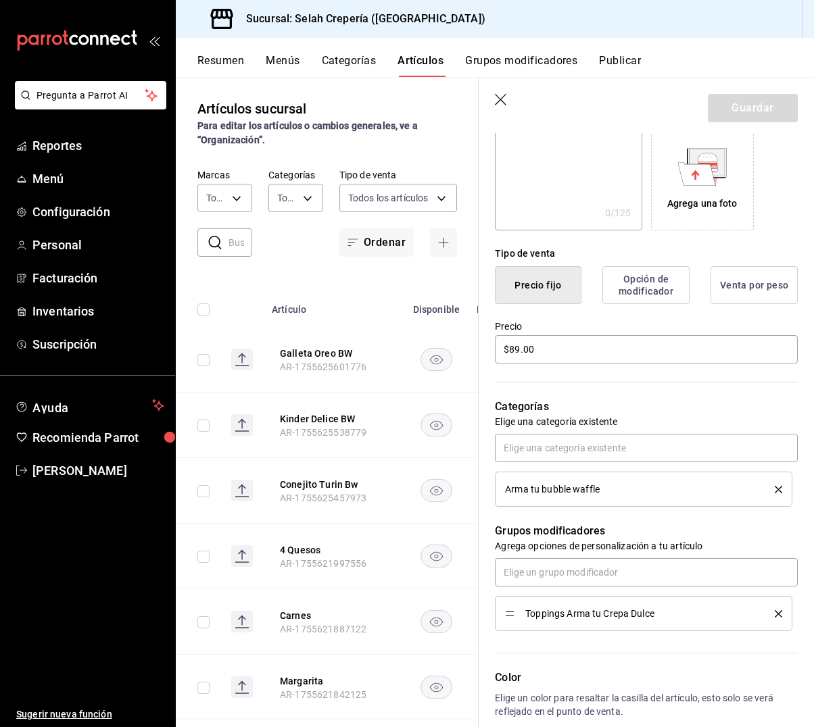
scroll to position [222, 0]
click at [514, 348] on input "$89.00" at bounding box center [646, 349] width 303 height 28
click at [521, 348] on input "$89.00" at bounding box center [646, 349] width 303 height 28
type input "$89.00"
click at [500, 101] on icon "button" at bounding box center [500, 99] width 11 height 11
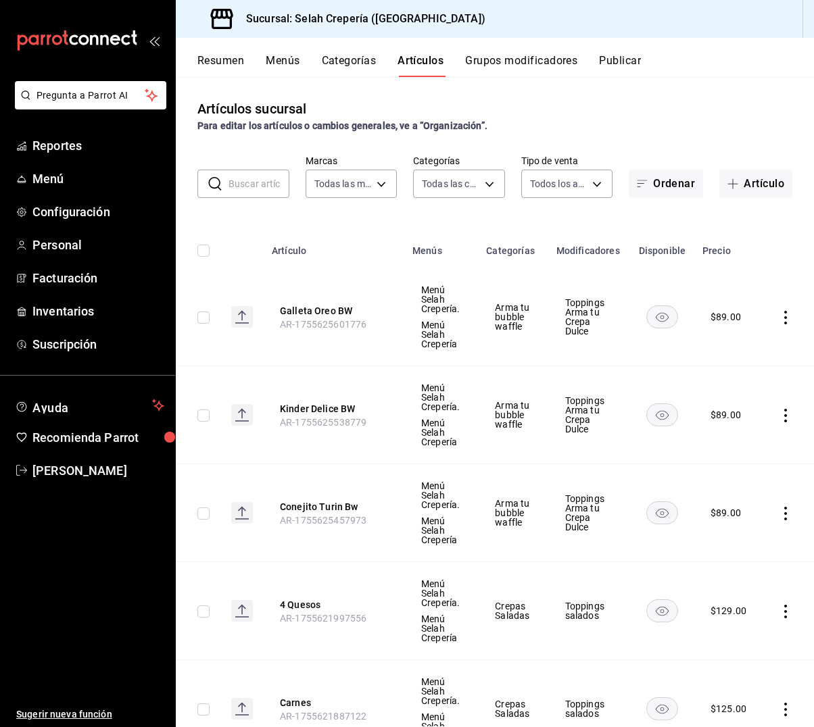
click at [354, 63] on button "Categorías" at bounding box center [349, 65] width 55 height 23
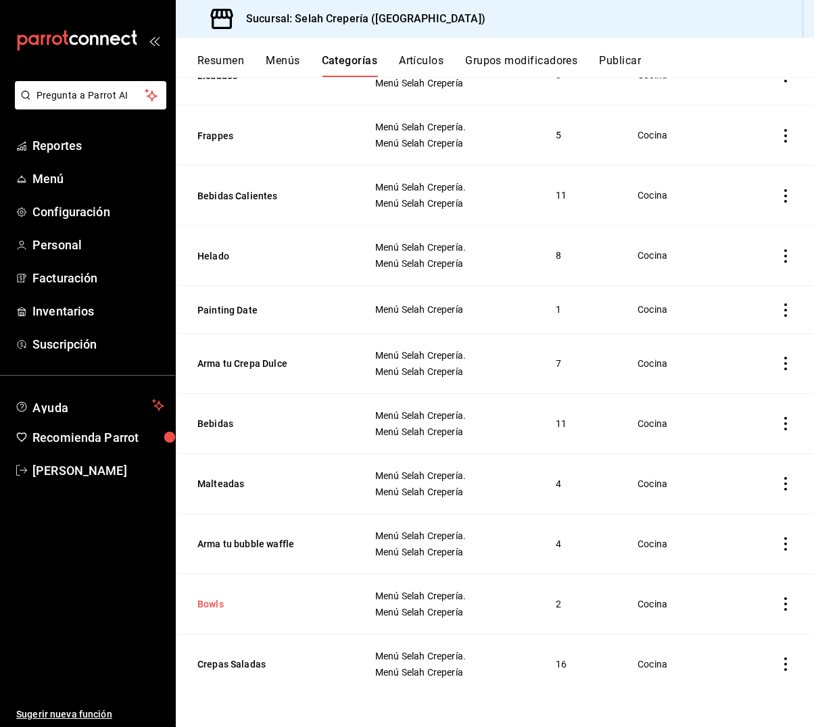
click at [215, 603] on button "Bowls" at bounding box center [264, 605] width 135 height 14
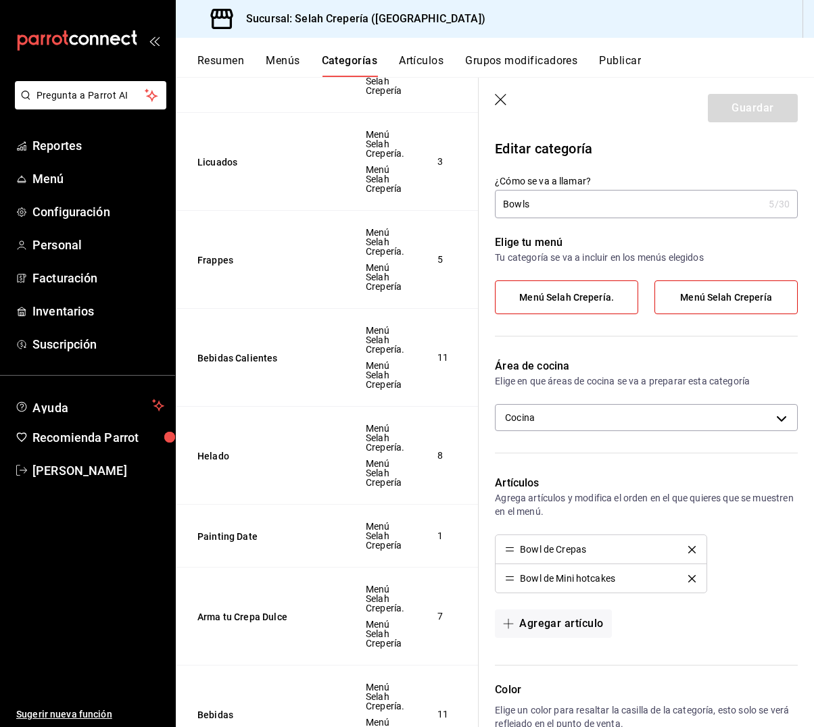
click at [413, 60] on button "Artículos" at bounding box center [421, 65] width 45 height 23
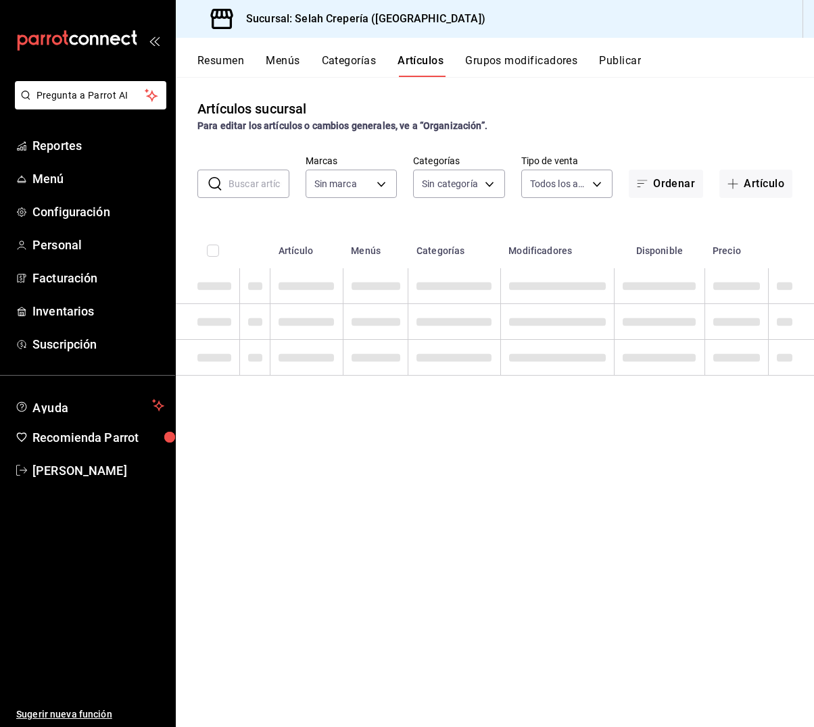
type input "f76ea378-03e0-487c-8c0d-a2762fee1a14"
type input "eb68e1fd-875f-48ed-aafd-32d0fff5e011,253b5894-7e21-47bf-b169-80b763041b3c,bb6ae…"
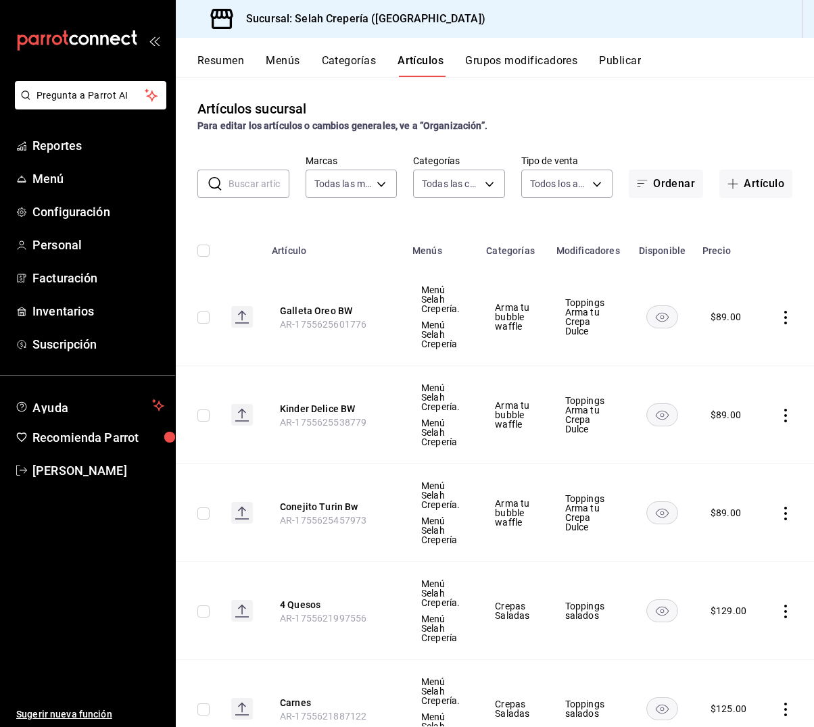
click at [232, 193] on input "text" at bounding box center [259, 183] width 61 height 27
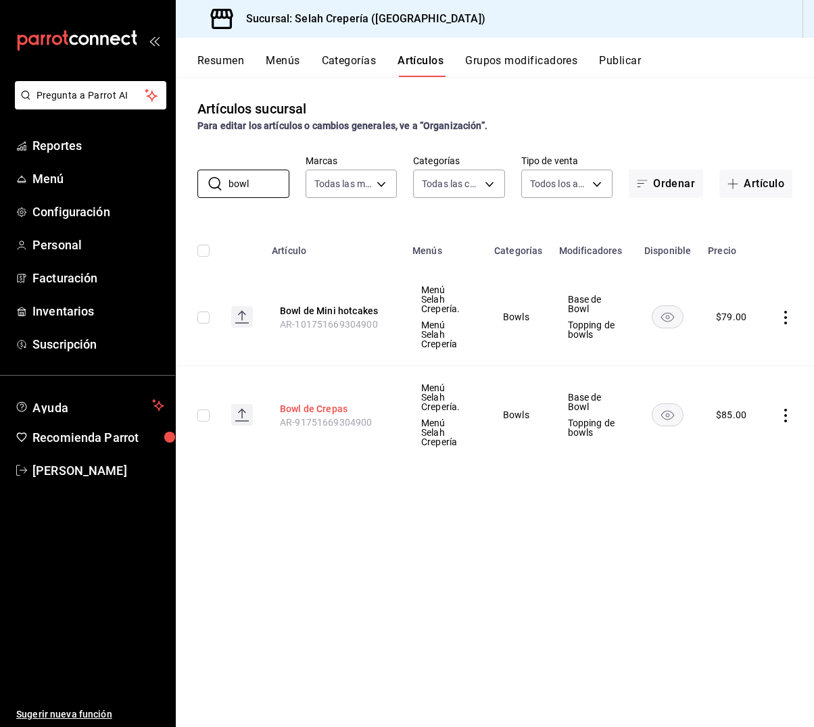
type input "bowl"
click at [311, 402] on button "Bowl de Crepas" at bounding box center [334, 409] width 108 height 14
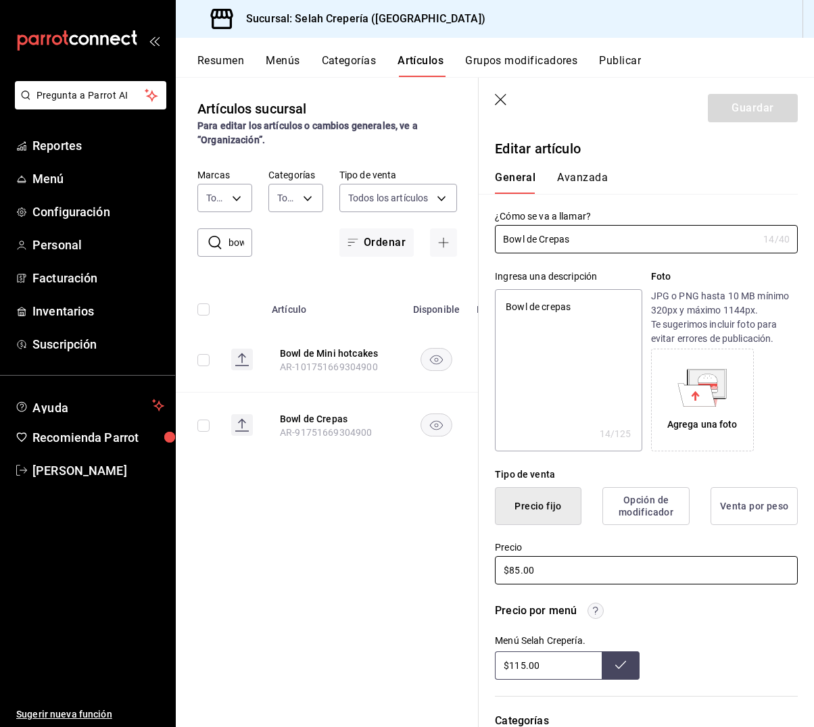
click at [520, 571] on input "$85.00" at bounding box center [646, 570] width 303 height 28
type textarea "x"
type input "$8.00"
type textarea "x"
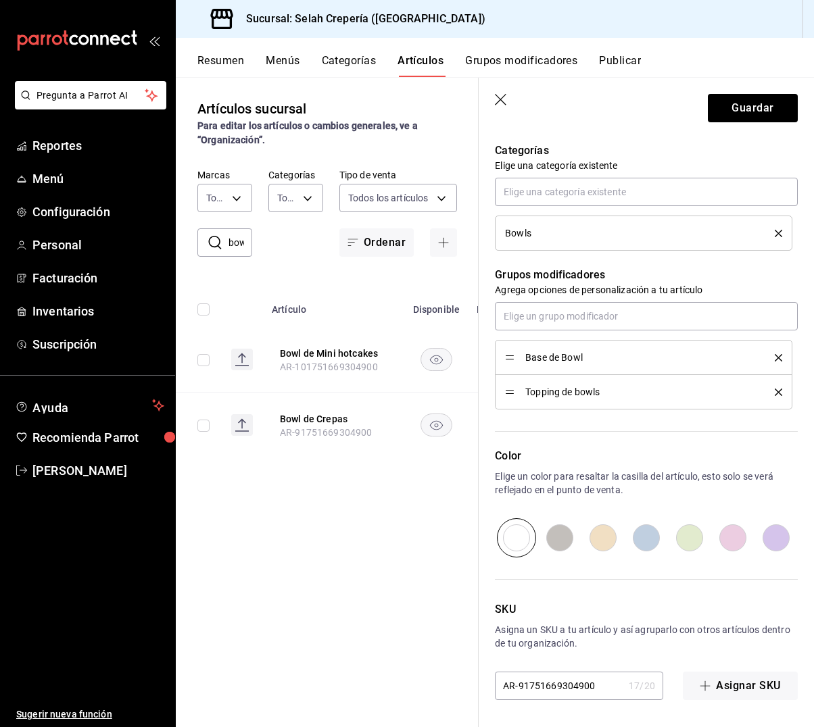
scroll to position [571, 0]
type input "$89.00"
click at [755, 108] on button "Guardar" at bounding box center [753, 108] width 90 height 28
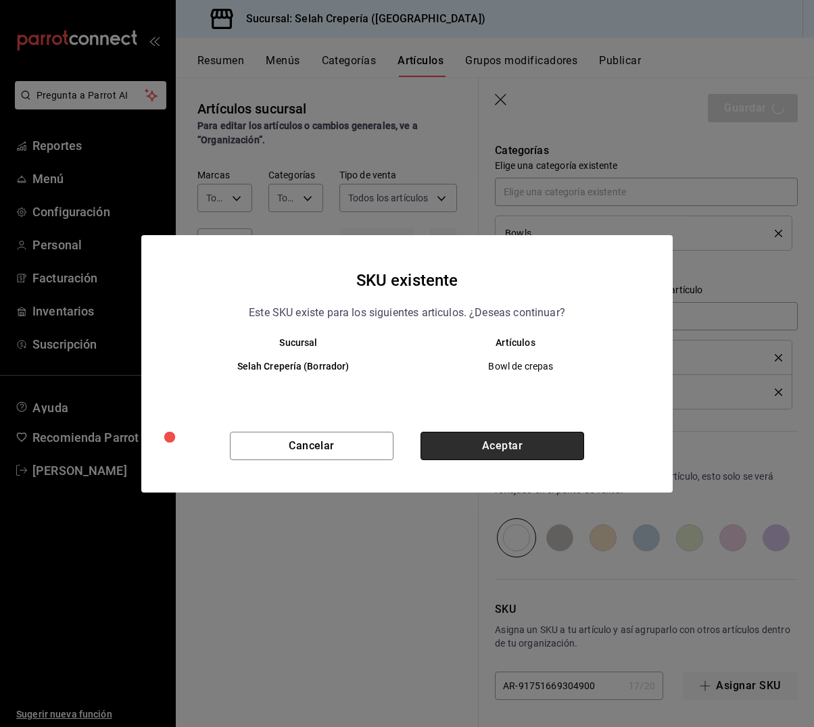
click at [473, 450] on button "Aceptar" at bounding box center [503, 446] width 164 height 28
type textarea "x"
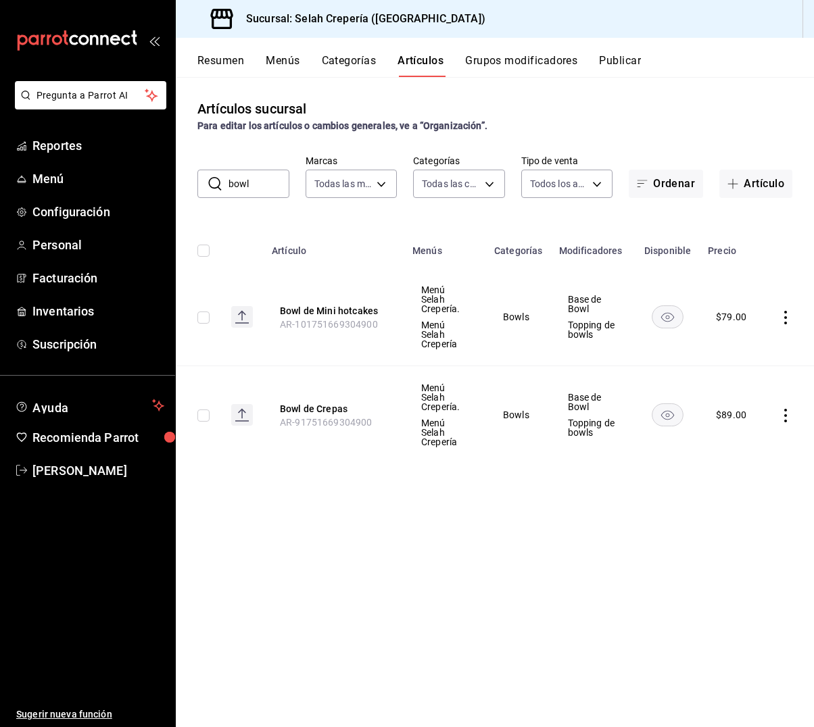
click at [263, 188] on input "bowl" at bounding box center [259, 183] width 61 height 27
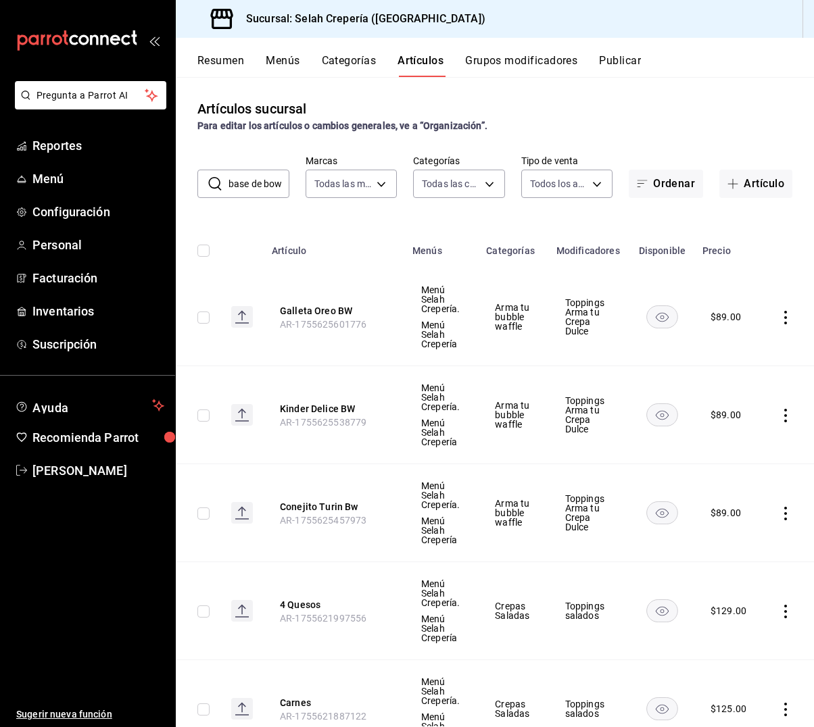
type input "base de bowl"
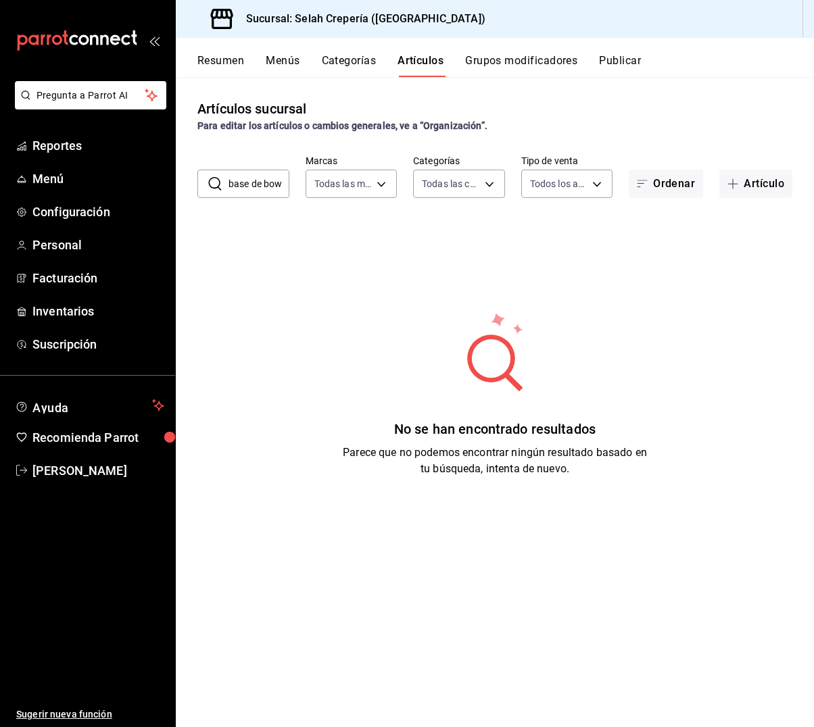
click at [276, 185] on input "base de bowl" at bounding box center [259, 183] width 61 height 27
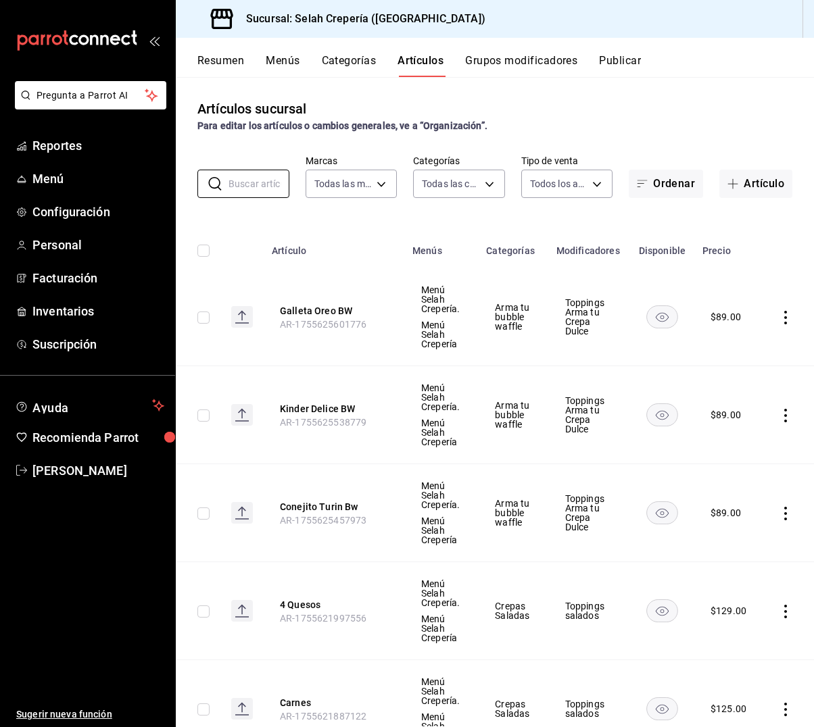
click at [522, 59] on button "Grupos modificadores" at bounding box center [521, 65] width 112 height 23
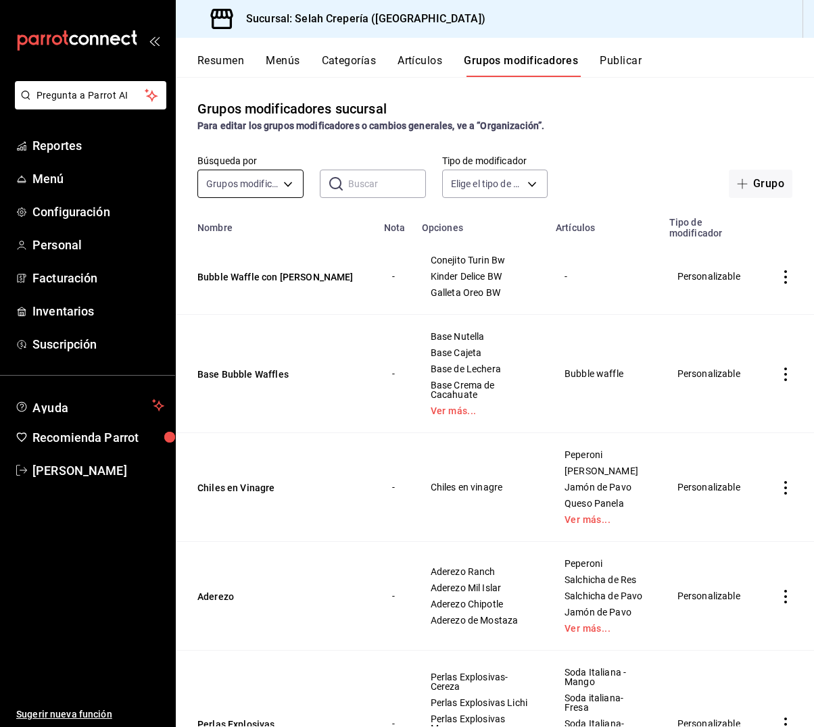
click at [233, 183] on body "Pregunta a Parrot AI Reportes Menú Configuración Personal Facturación Inventari…" at bounding box center [407, 363] width 814 height 727
click at [352, 410] on div at bounding box center [407, 363] width 814 height 727
click at [385, 183] on input "text" at bounding box center [387, 183] width 78 height 27
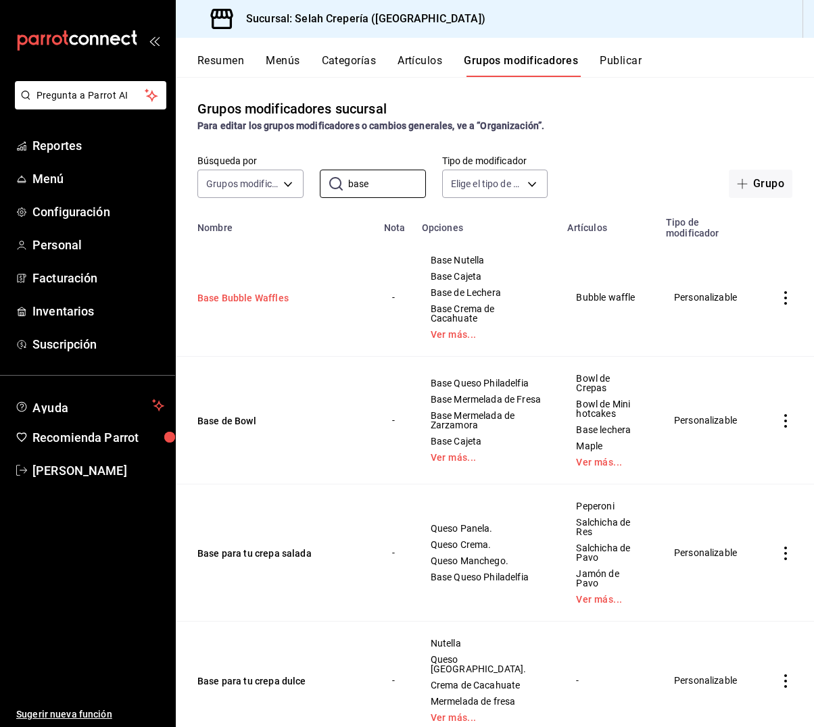
click at [247, 296] on button "Base Bubble Waffles" at bounding box center [278, 298] width 162 height 14
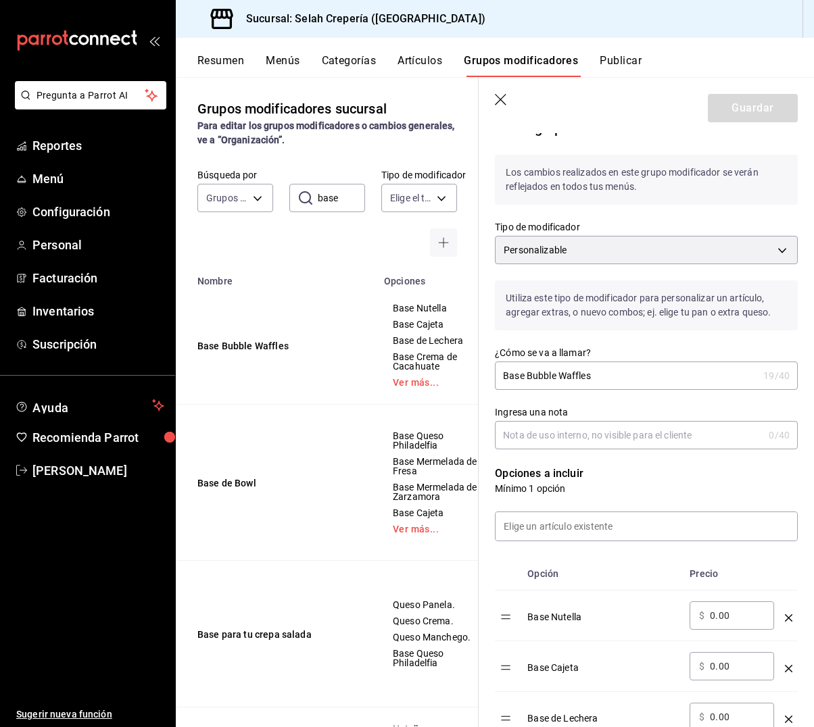
scroll to position [34, 0]
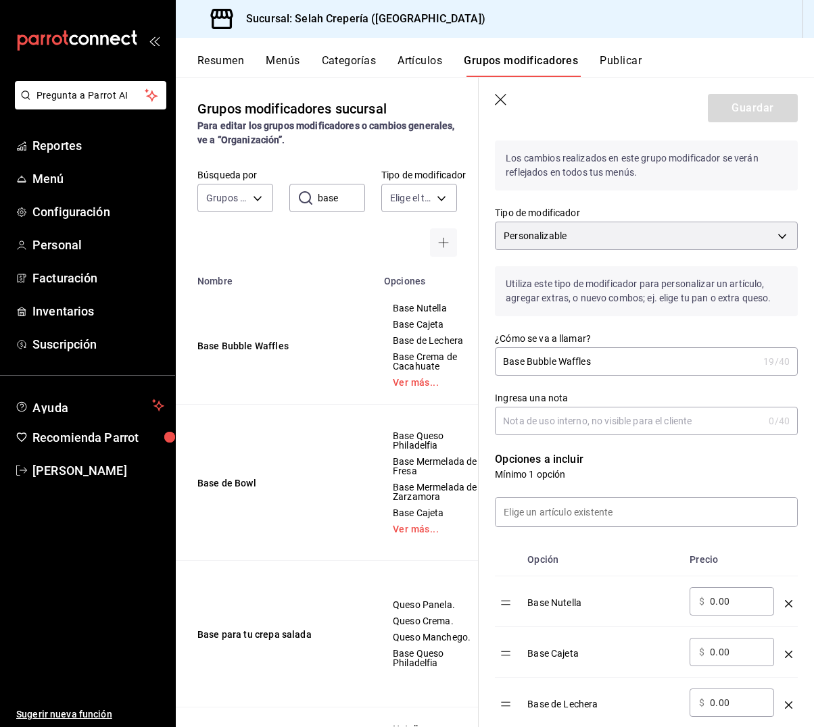
click at [501, 104] on icon "button" at bounding box center [502, 101] width 14 height 14
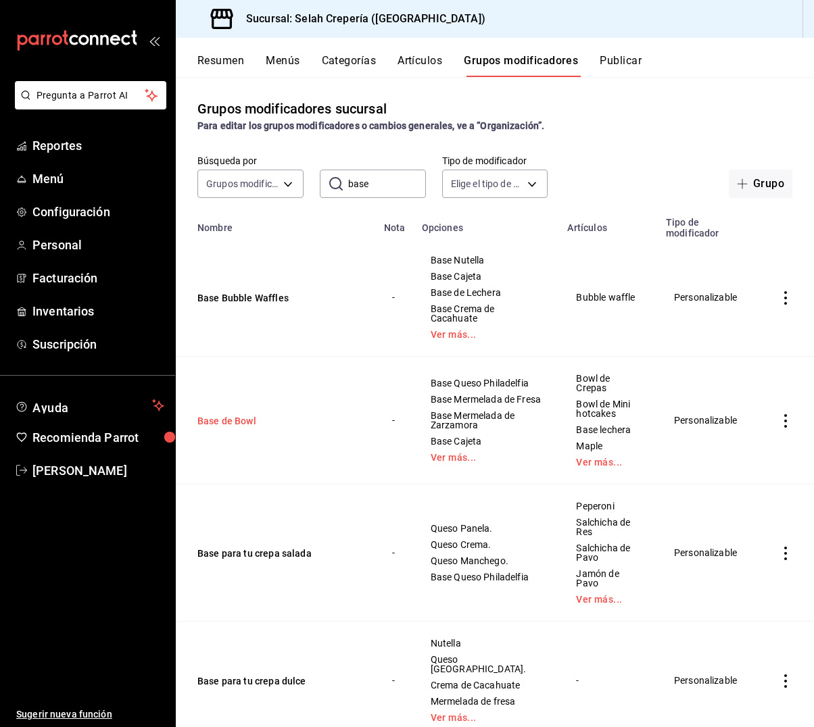
click at [222, 419] on button "Base de Bowl" at bounding box center [278, 421] width 162 height 14
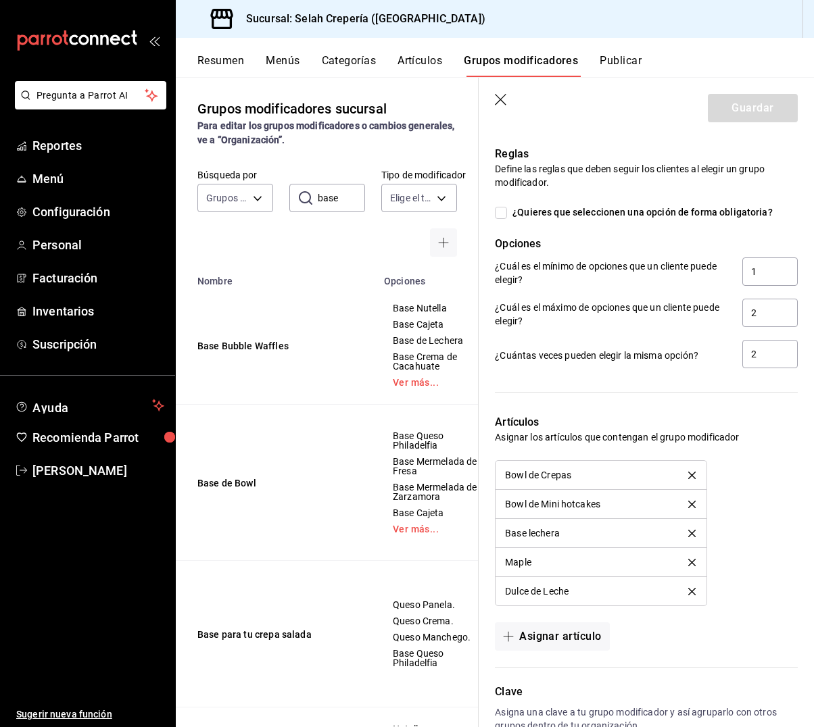
scroll to position [885, 0]
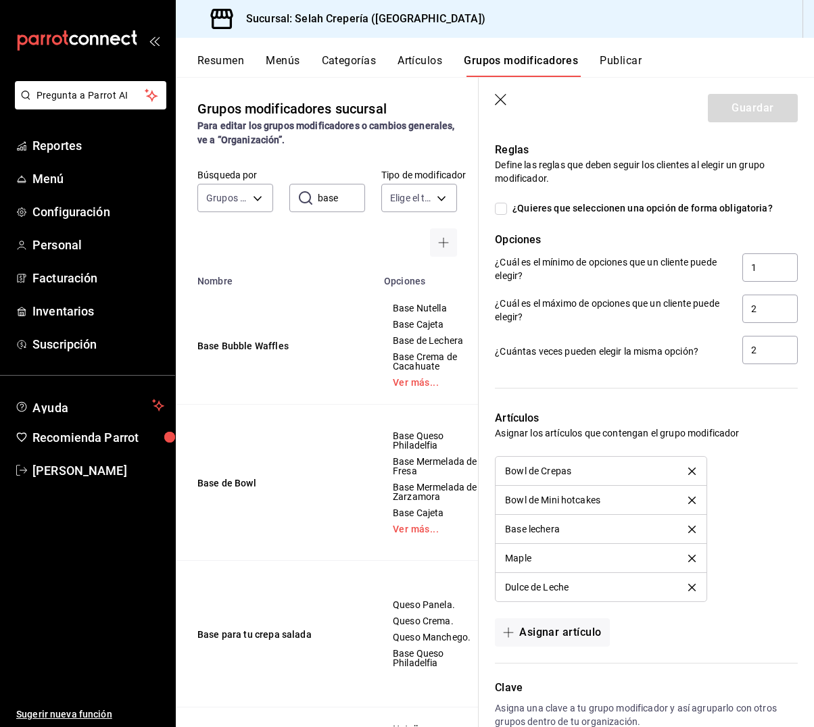
click at [690, 531] on icon "delete" at bounding box center [691, 529] width 7 height 7
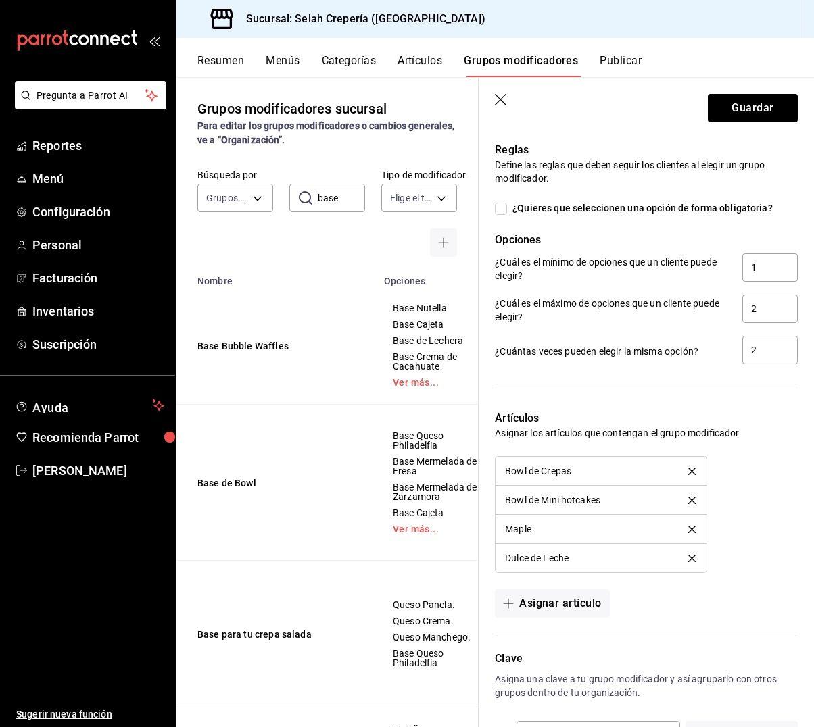
click at [690, 531] on icon "delete" at bounding box center [691, 529] width 7 height 7
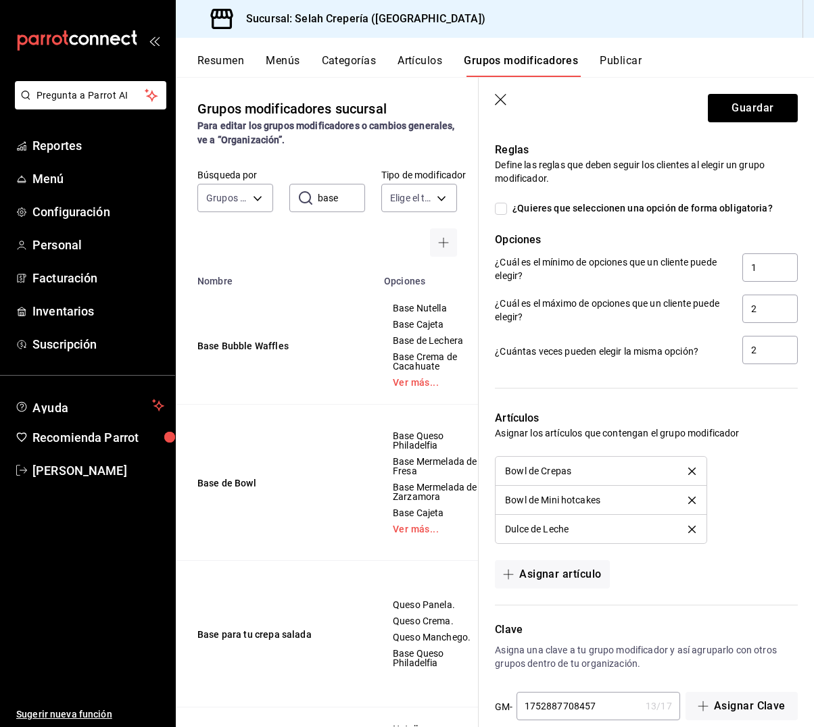
click at [690, 531] on icon "delete" at bounding box center [691, 529] width 7 height 7
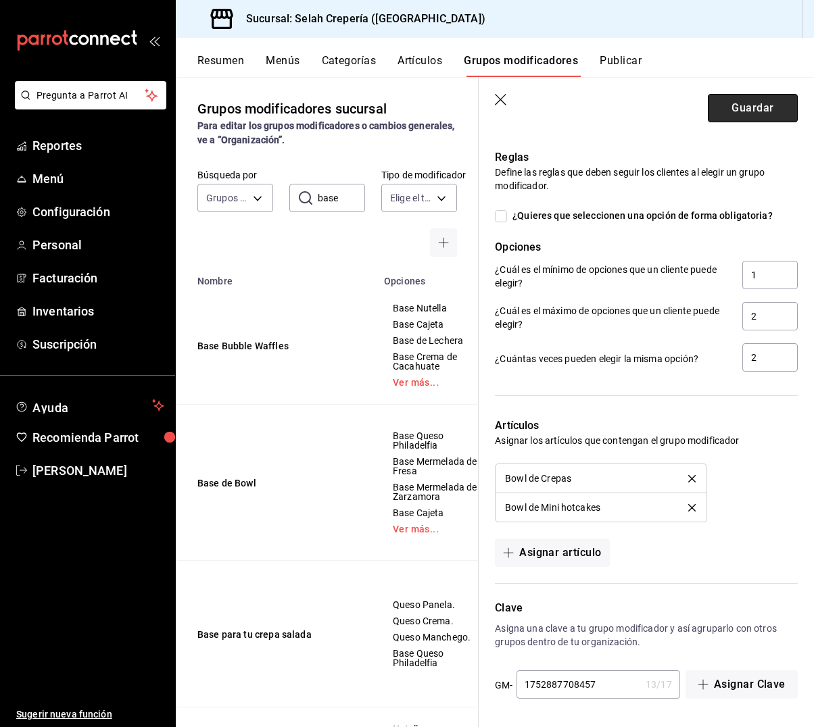
click at [766, 109] on button "Guardar" at bounding box center [753, 108] width 90 height 28
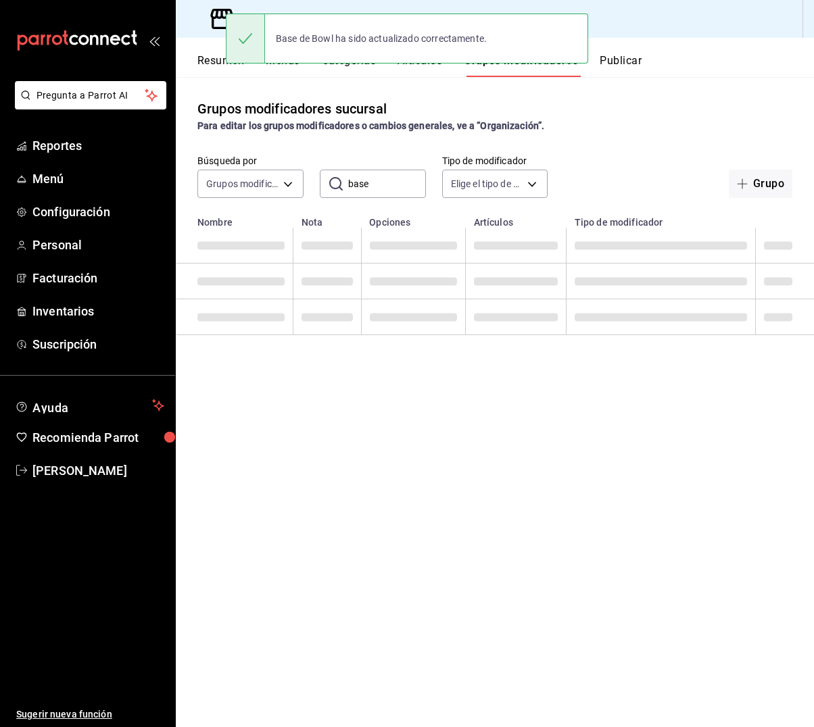
click at [394, 186] on input "base" at bounding box center [387, 183] width 78 height 27
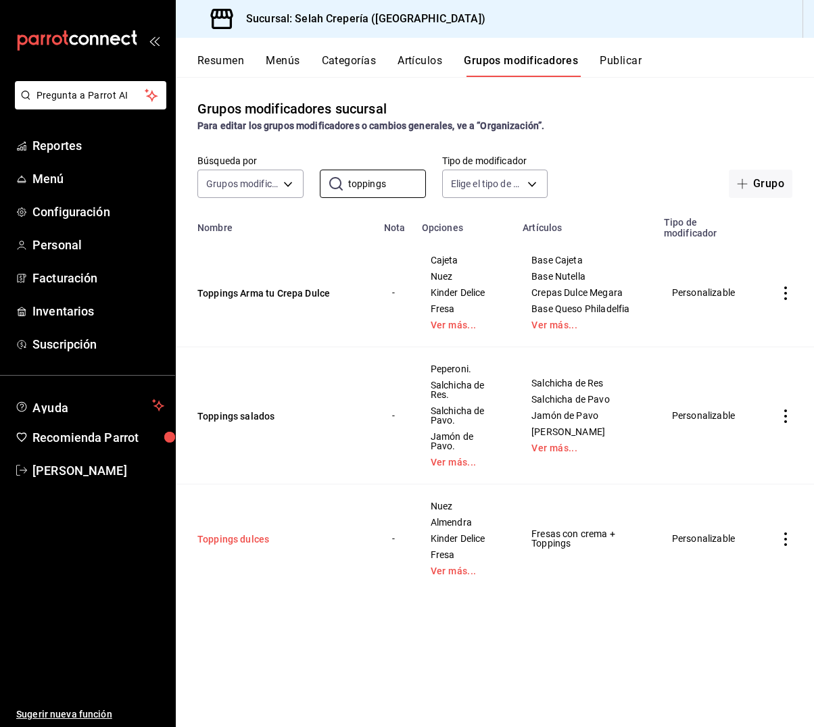
type input "toppings"
click at [236, 534] on button "Toppings dulces" at bounding box center [278, 540] width 162 height 14
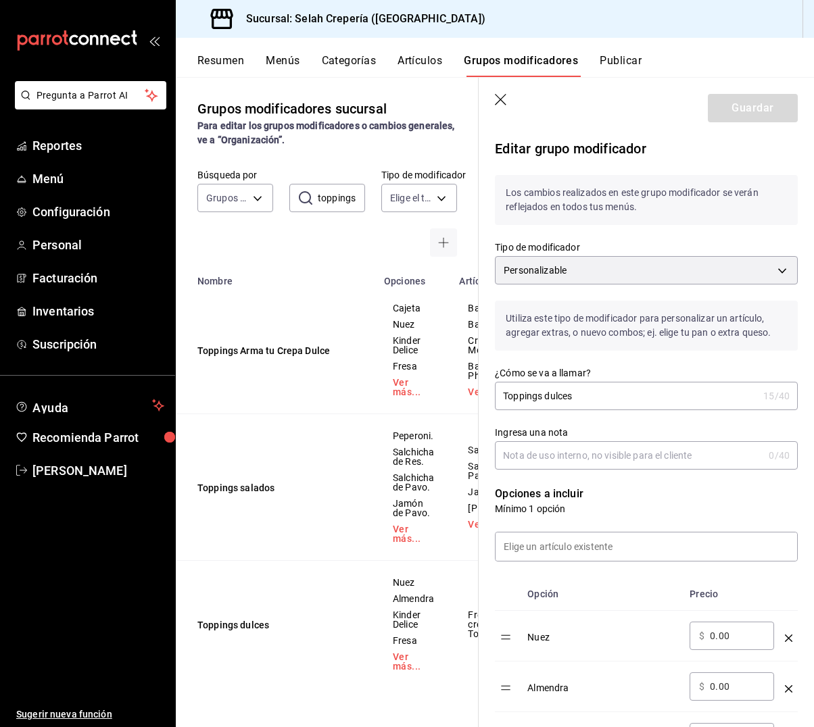
click at [567, 396] on input "Toppings dulces" at bounding box center [626, 396] width 263 height 27
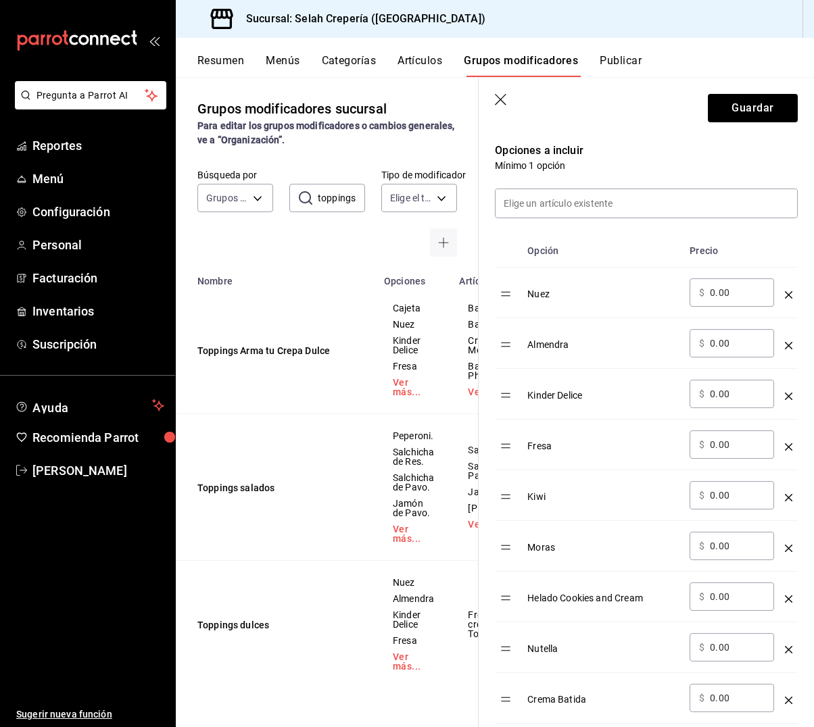
scroll to position [345, 0]
type input "Toppings Bowls"
click at [789, 393] on icon "optionsTable" at bounding box center [788, 394] width 7 height 7
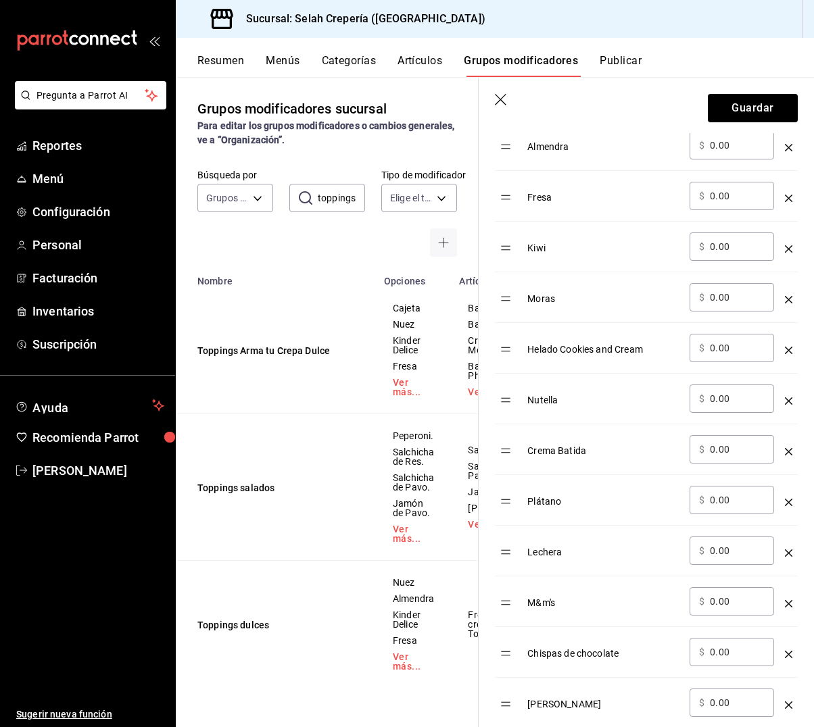
scroll to position [556, 0]
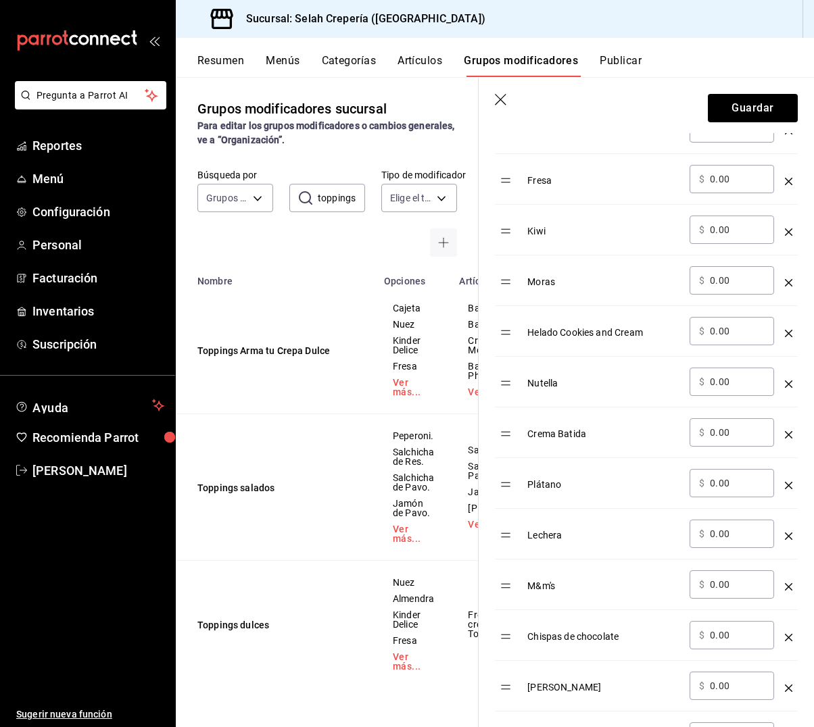
click at [788, 284] on icon "optionsTable" at bounding box center [788, 282] width 7 height 7
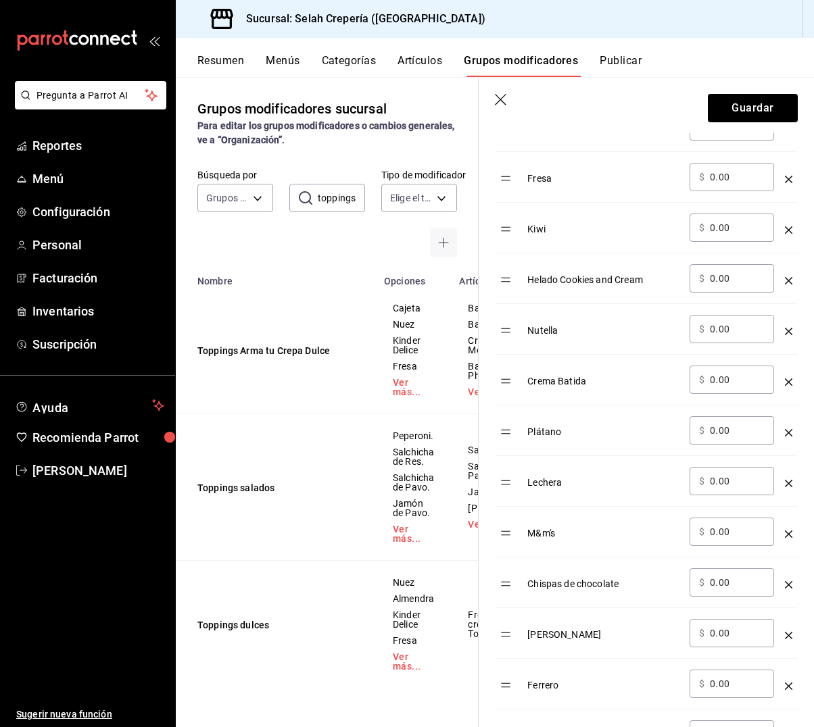
click at [786, 280] on icon "optionsTable" at bounding box center [788, 280] width 7 height 7
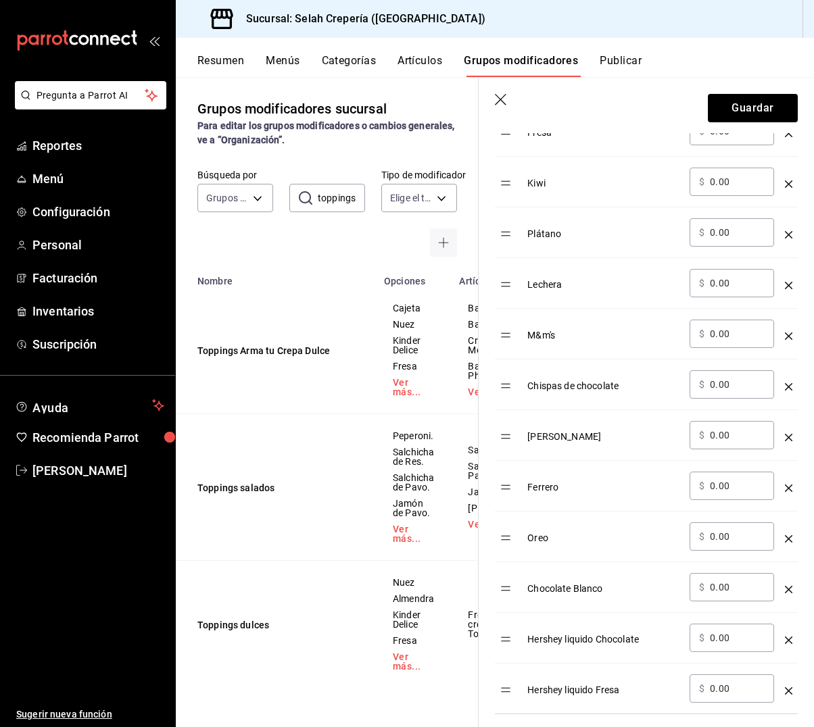
scroll to position [619, 0]
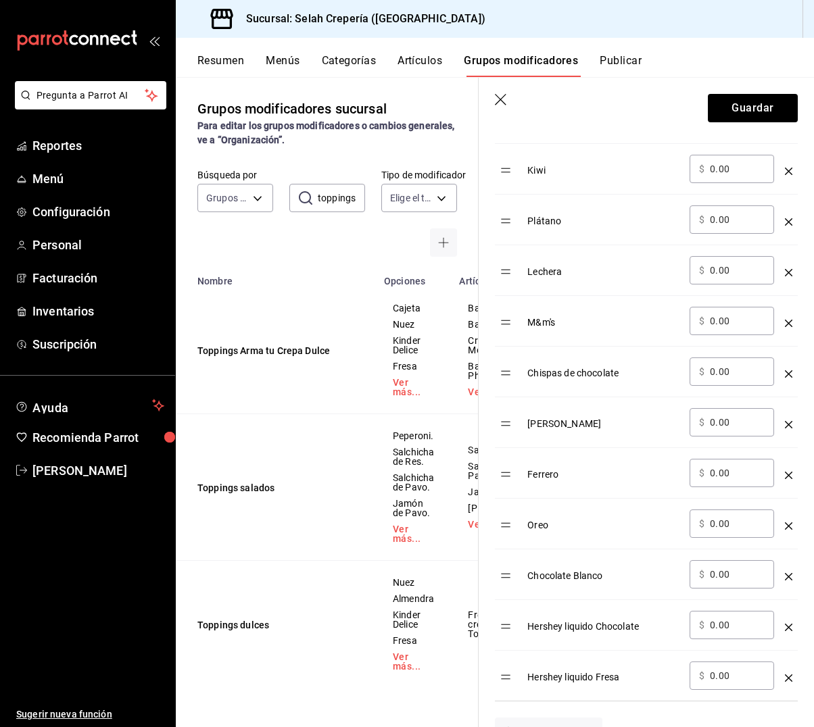
click at [790, 324] on icon "optionsTable" at bounding box center [788, 323] width 7 height 7
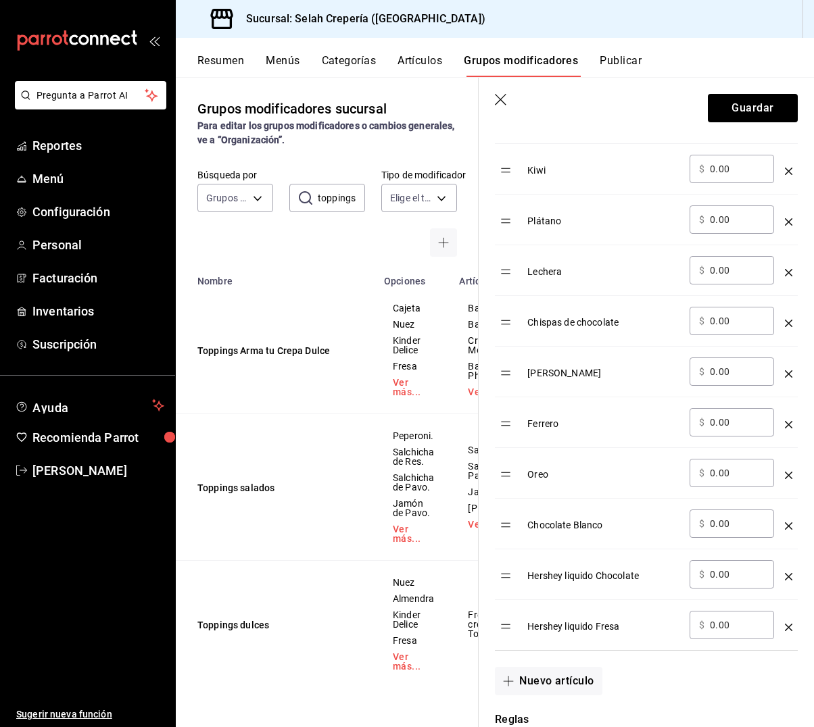
scroll to position [621, 0]
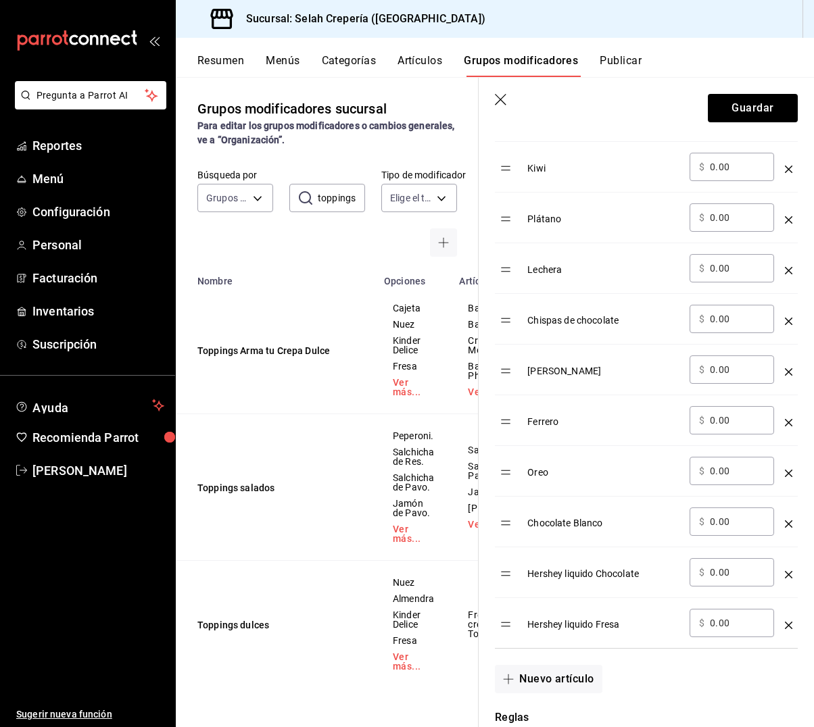
click at [788, 368] on icon "optionsTable" at bounding box center [788, 371] width 7 height 7
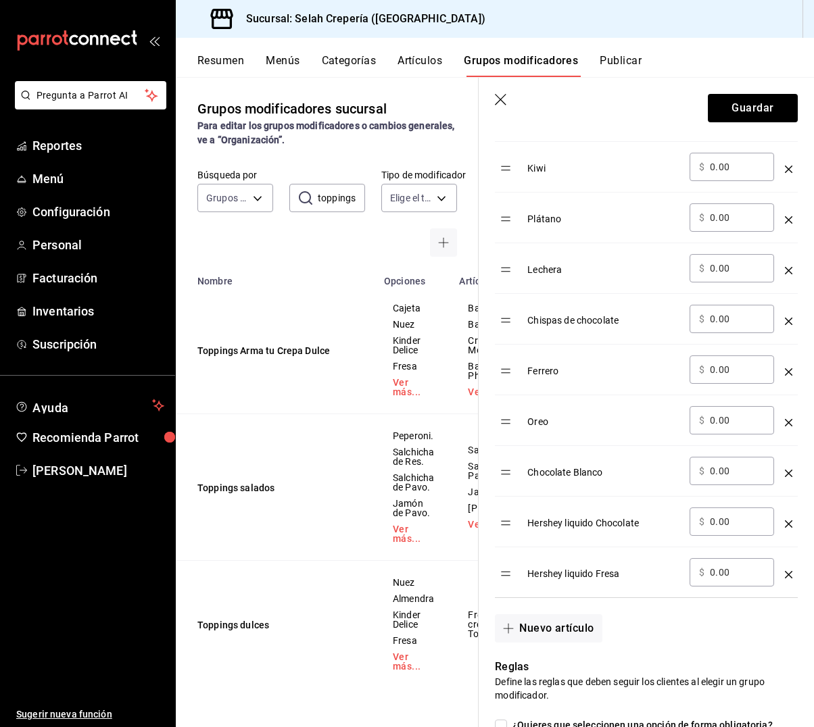
click at [788, 368] on icon "optionsTable" at bounding box center [788, 371] width 7 height 7
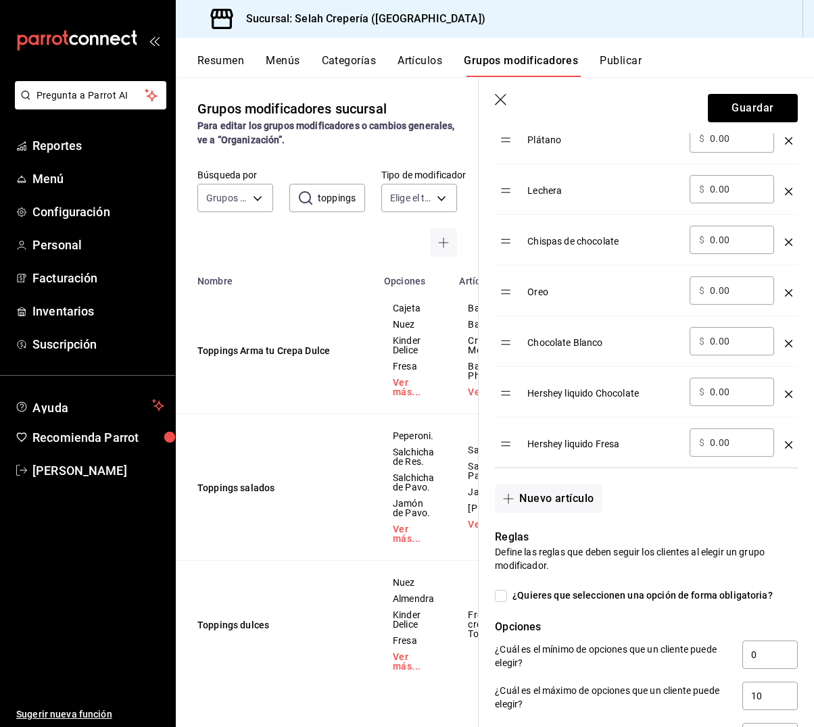
scroll to position [710, 0]
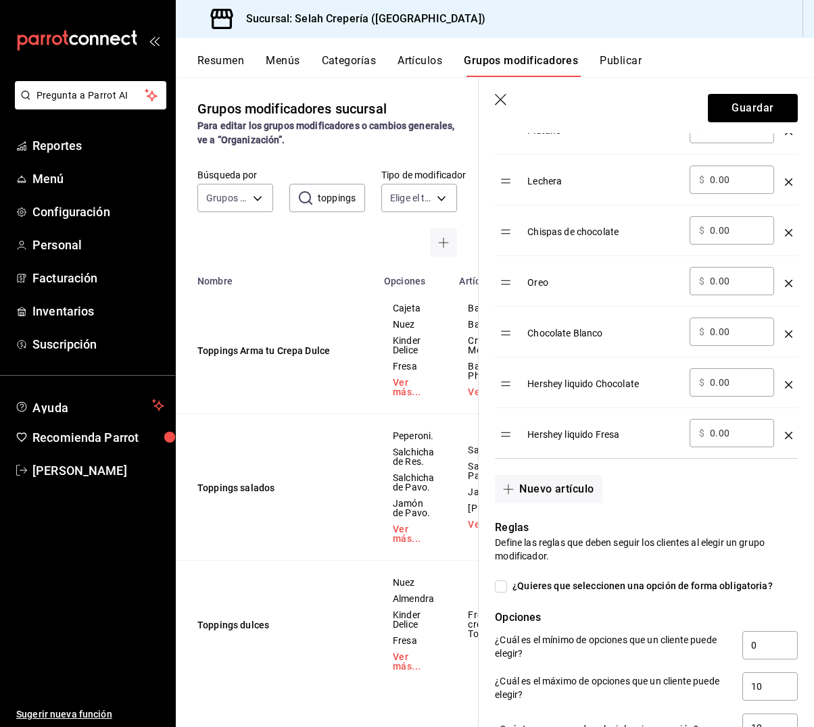
click at [788, 332] on icon "optionsTable" at bounding box center [788, 334] width 7 height 7
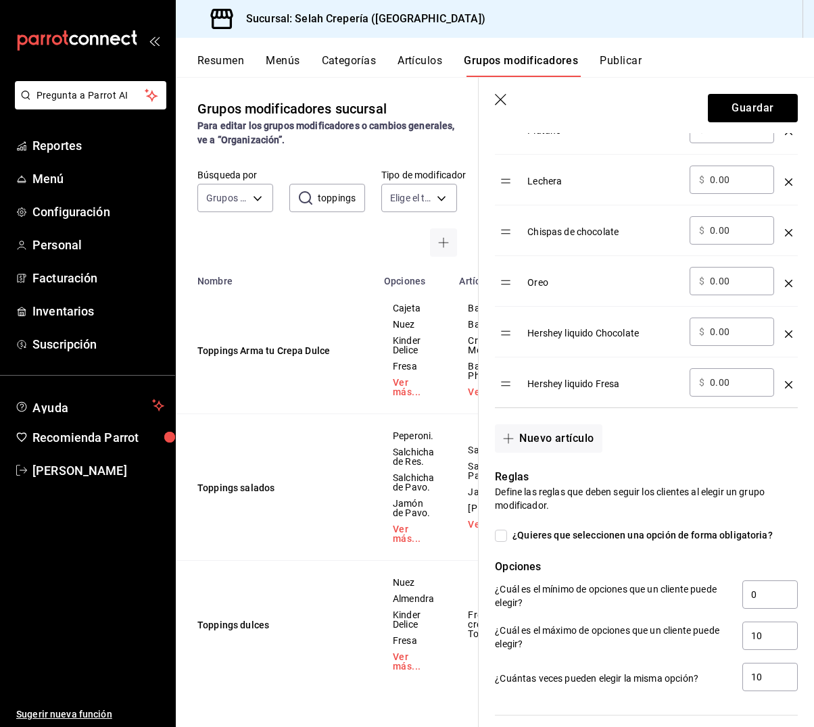
click at [790, 384] on icon "optionsTable" at bounding box center [788, 384] width 7 height 7
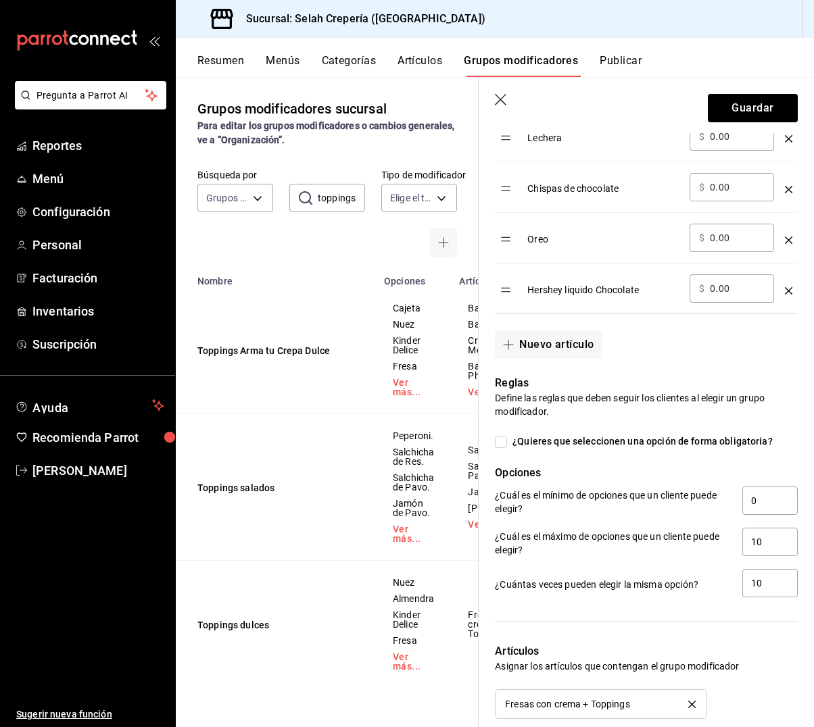
scroll to position [777, 0]
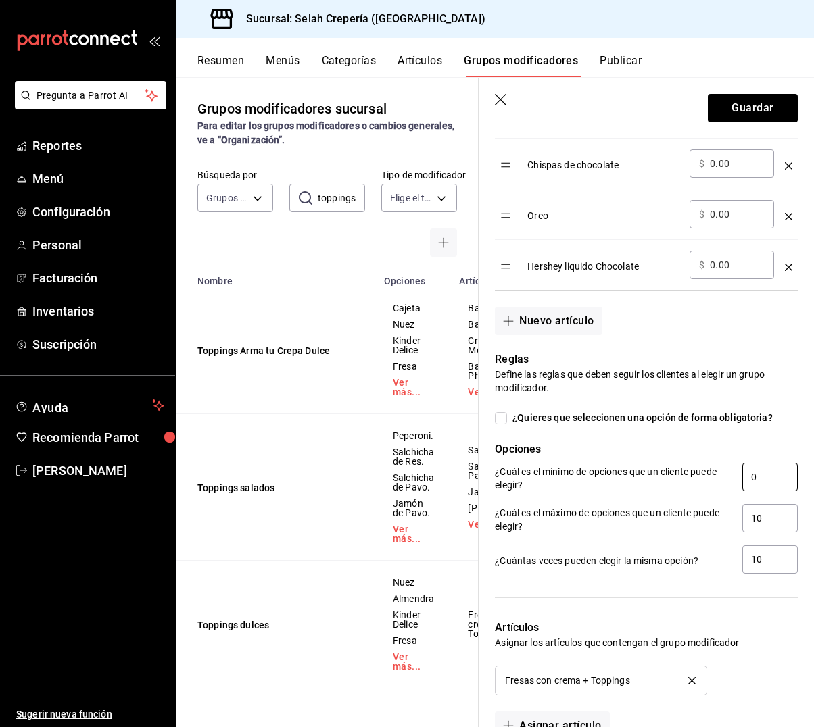
click at [765, 474] on input "0" at bounding box center [769, 477] width 55 height 28
type input "01"
click at [775, 518] on input "10" at bounding box center [769, 518] width 55 height 28
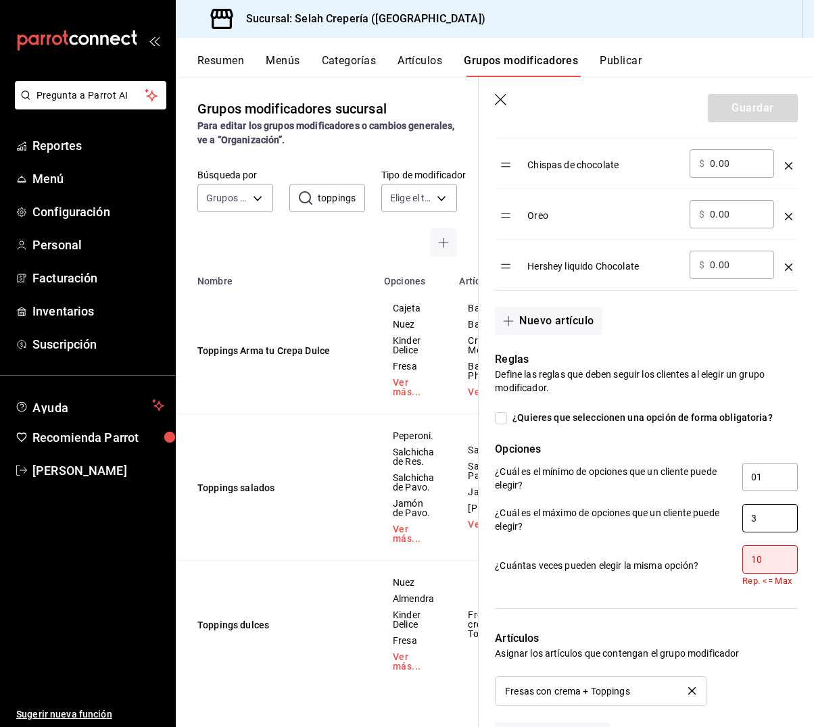
type input "3"
click at [762, 555] on input "10" at bounding box center [769, 560] width 55 height 28
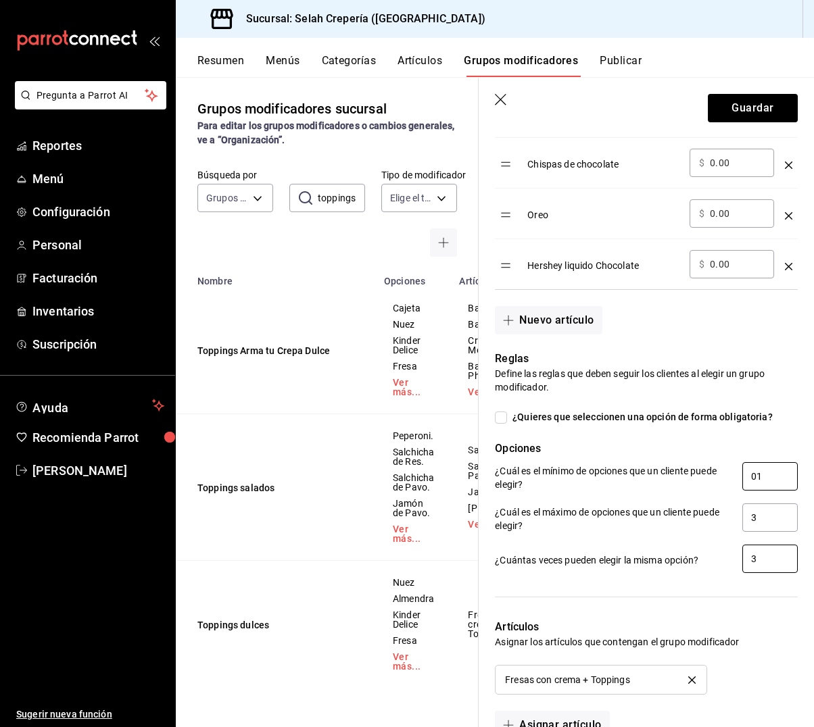
type input "3"
click at [761, 477] on input "01" at bounding box center [769, 476] width 55 height 28
type input "2"
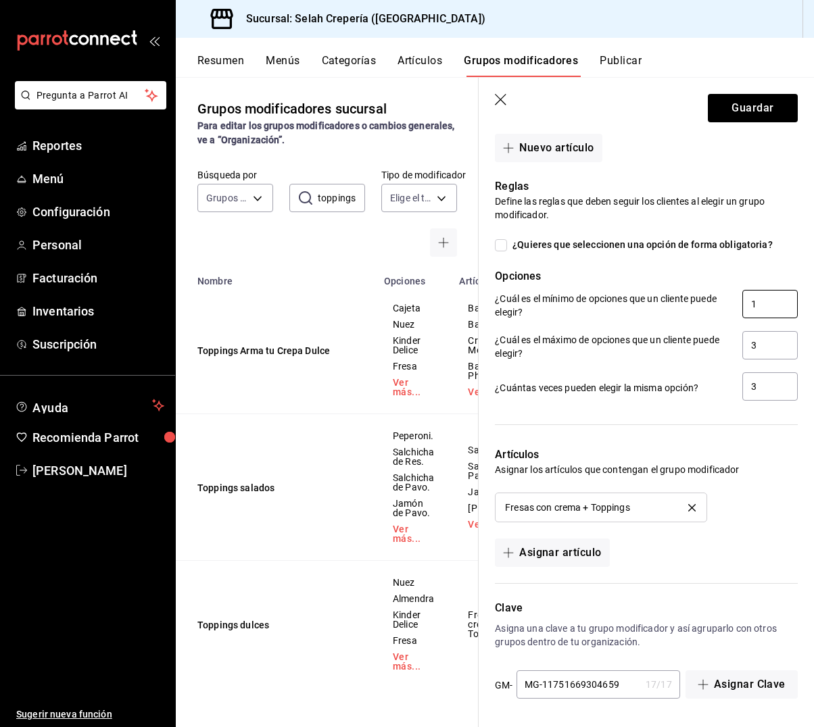
scroll to position [0, 0]
type input "1"
click at [692, 510] on icon "delete" at bounding box center [691, 507] width 7 height 7
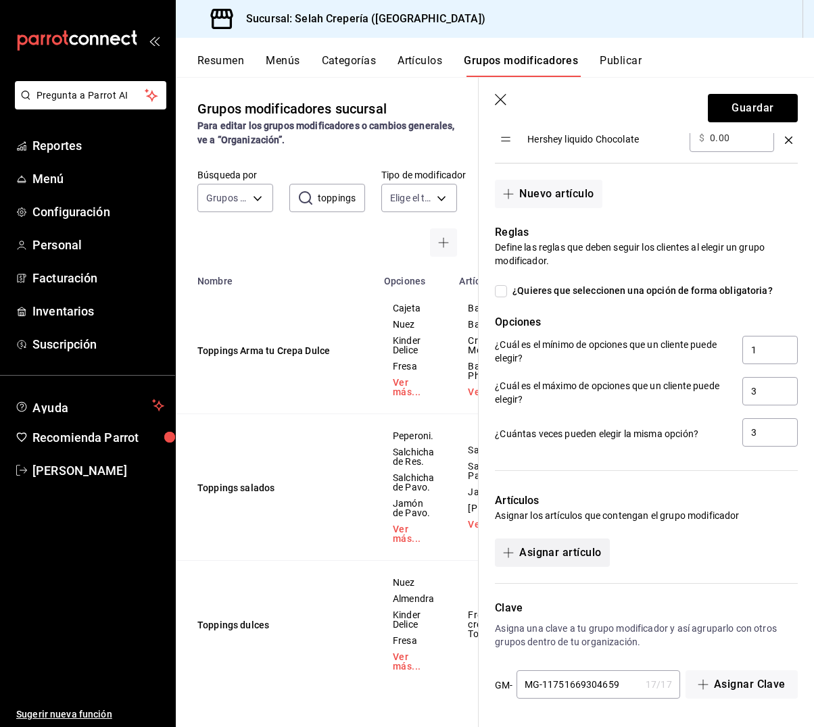
click at [560, 543] on button "Asignar artículo" at bounding box center [552, 553] width 114 height 28
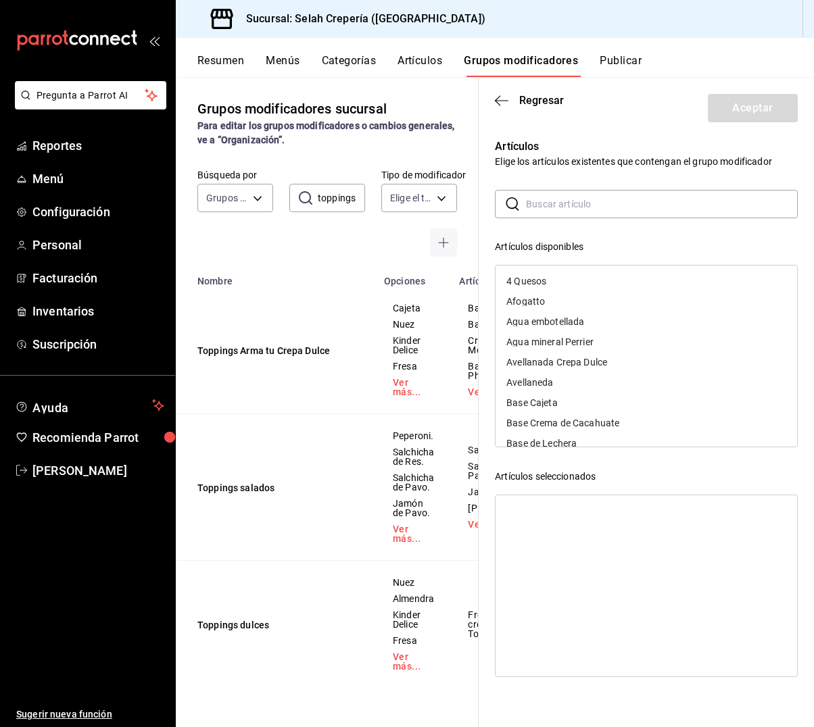
click at [577, 207] on input "text" at bounding box center [662, 204] width 272 height 27
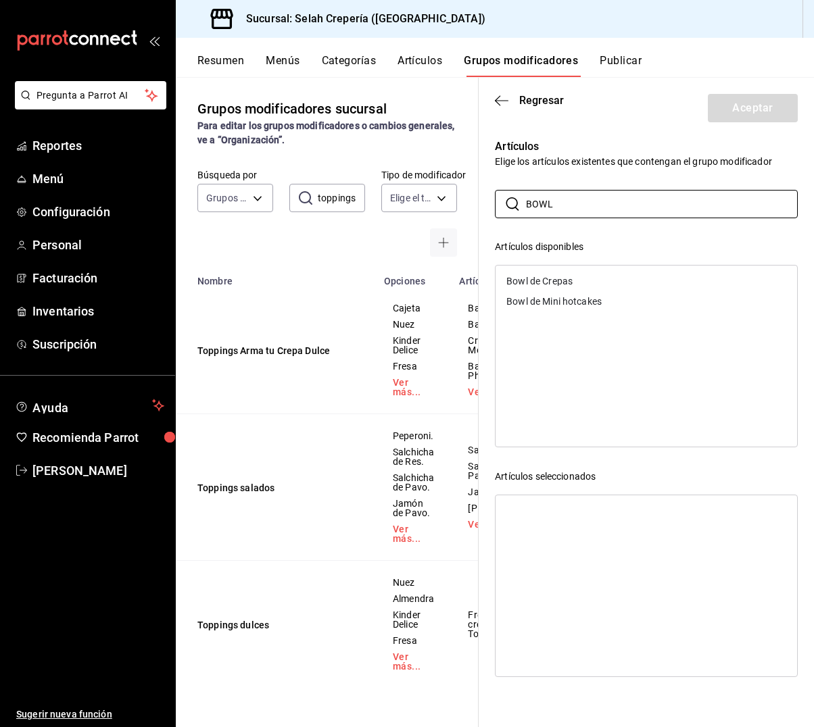
type input "BOWL"
click at [563, 281] on div "Bowl de Crepas" at bounding box center [539, 281] width 66 height 9
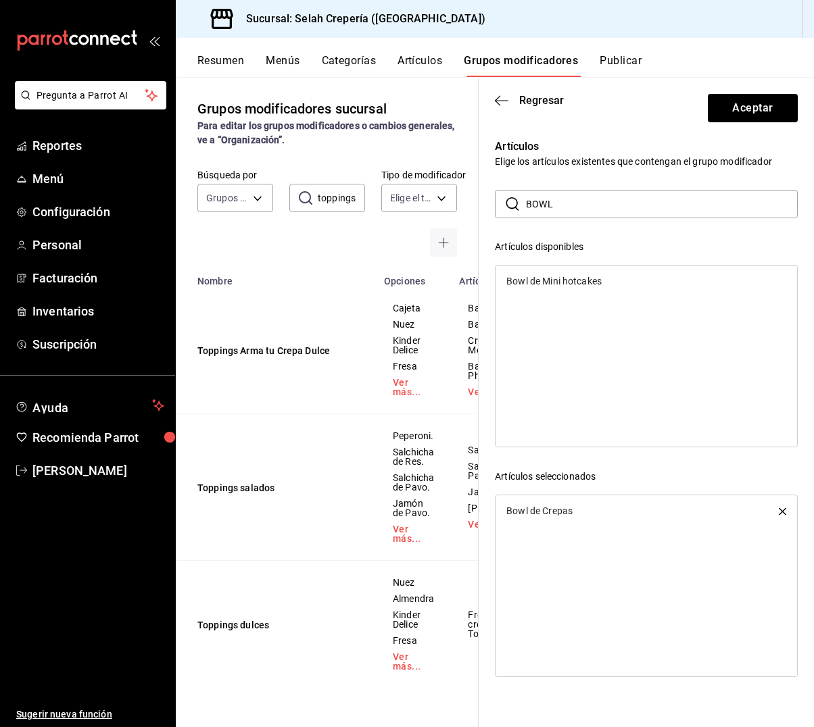
click at [563, 281] on div "Bowl de Mini hotcakes" at bounding box center [553, 281] width 95 height 9
click at [727, 111] on button "Aceptar" at bounding box center [753, 108] width 90 height 28
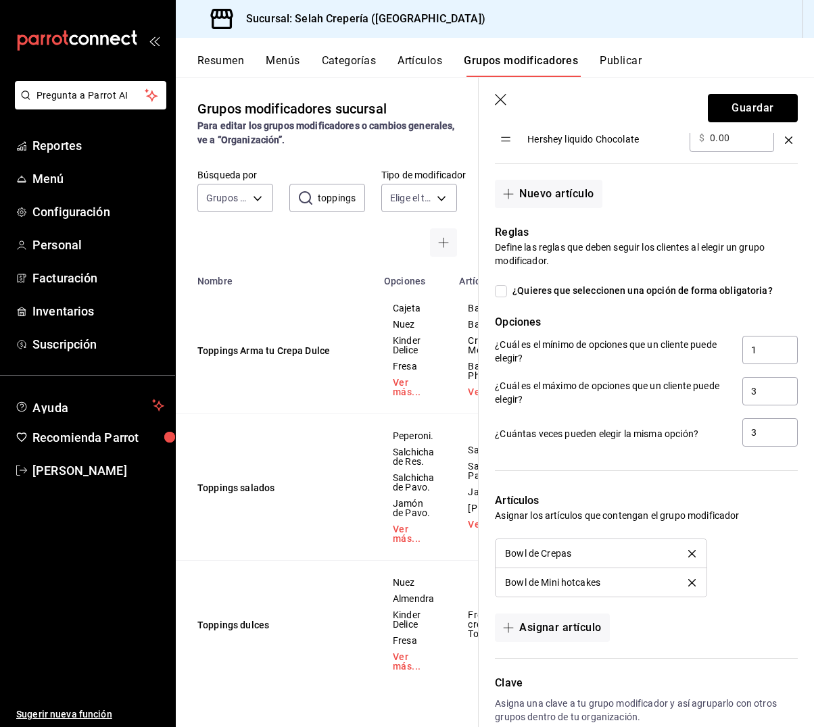
click at [727, 111] on button "Guardar" at bounding box center [753, 108] width 90 height 28
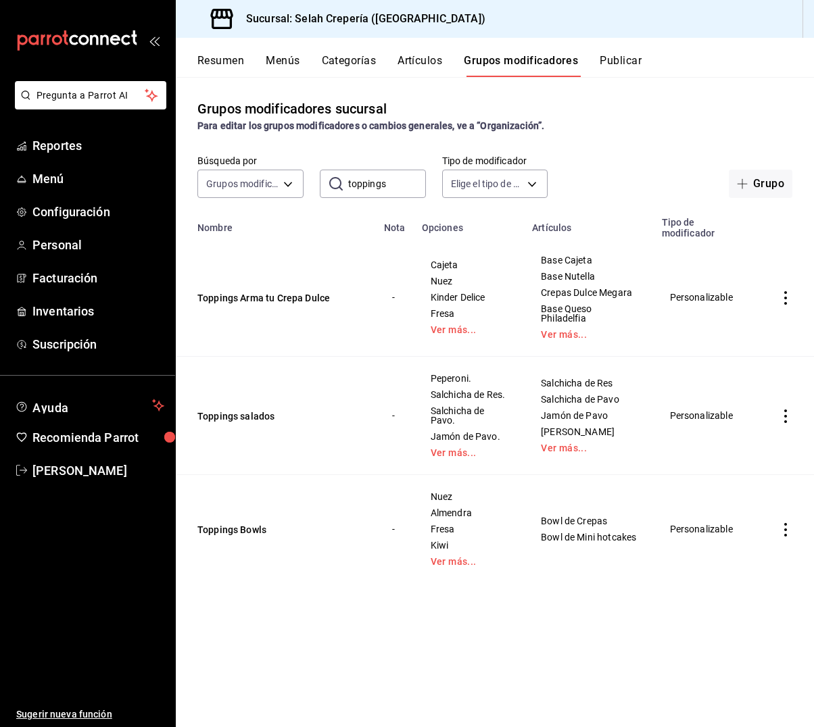
click at [411, 61] on button "Artículos" at bounding box center [420, 65] width 45 height 23
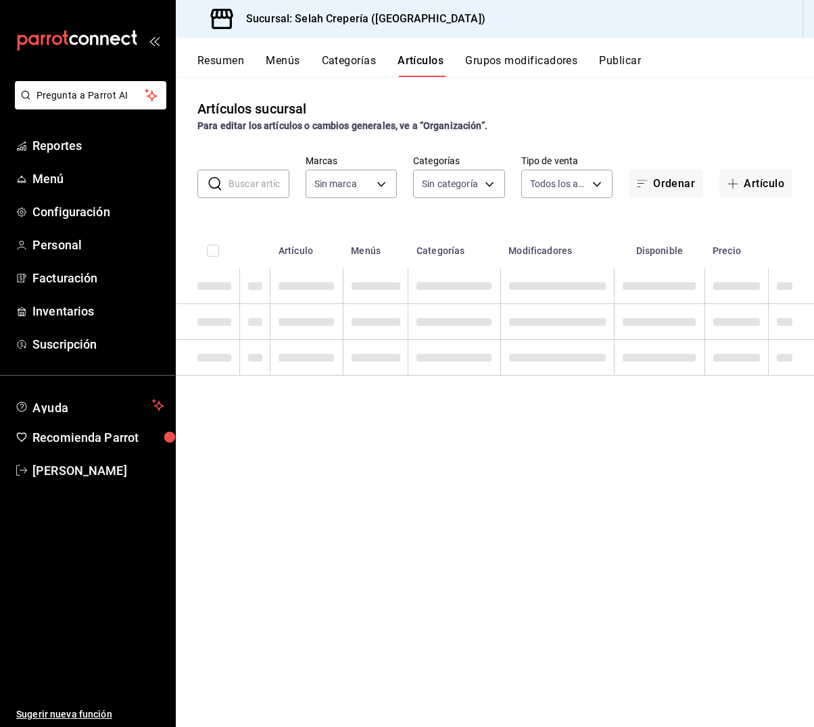
type input "f76ea378-03e0-487c-8c0d-a2762fee1a14"
type input "eb68e1fd-875f-48ed-aafd-32d0fff5e011,253b5894-7e21-47bf-b169-80b763041b3c,bb6ae…"
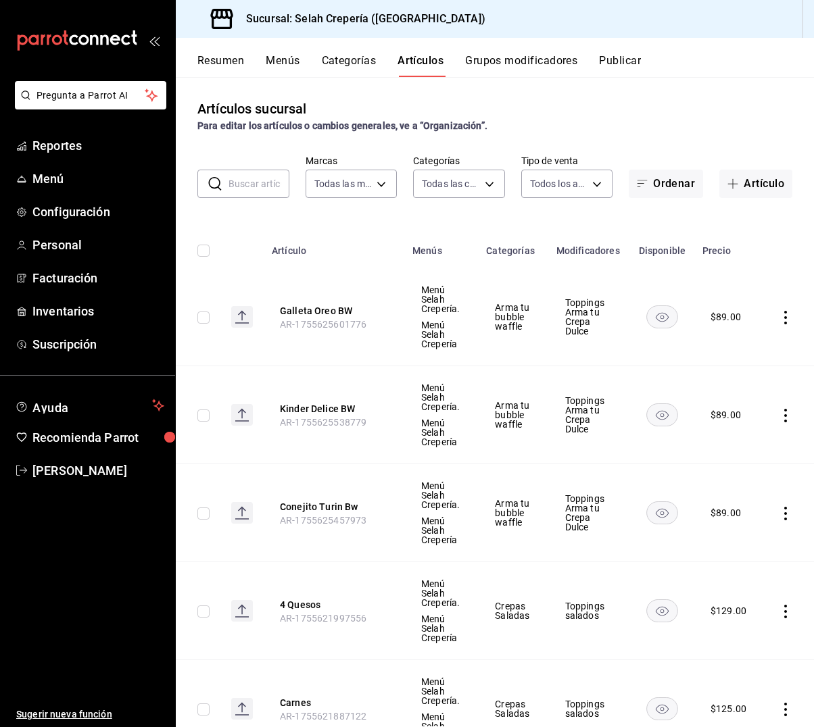
click at [264, 186] on input "text" at bounding box center [259, 183] width 61 height 27
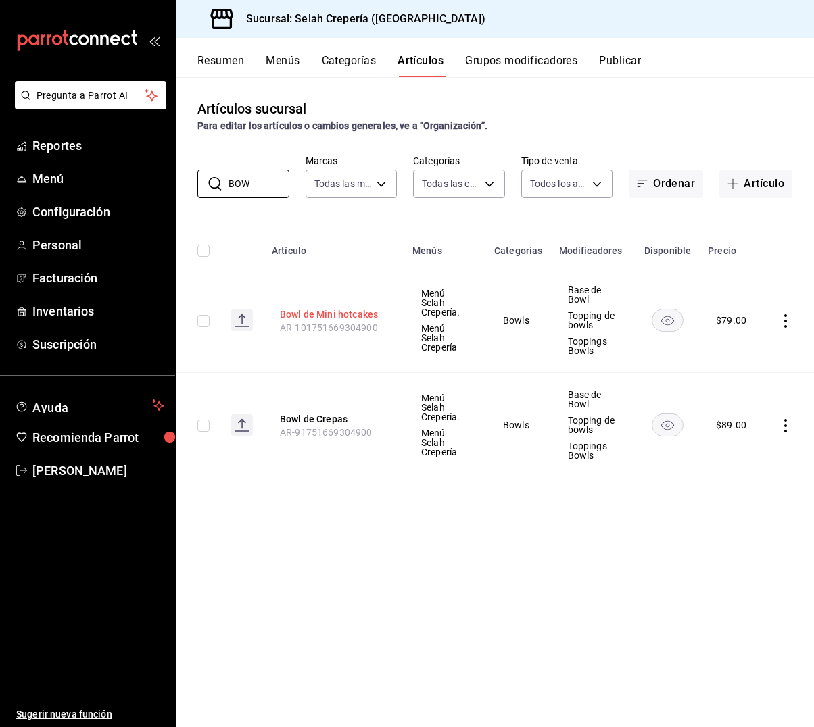
type input "BOW"
click at [323, 316] on button "Bowl de Mini hotcakes" at bounding box center [334, 315] width 108 height 14
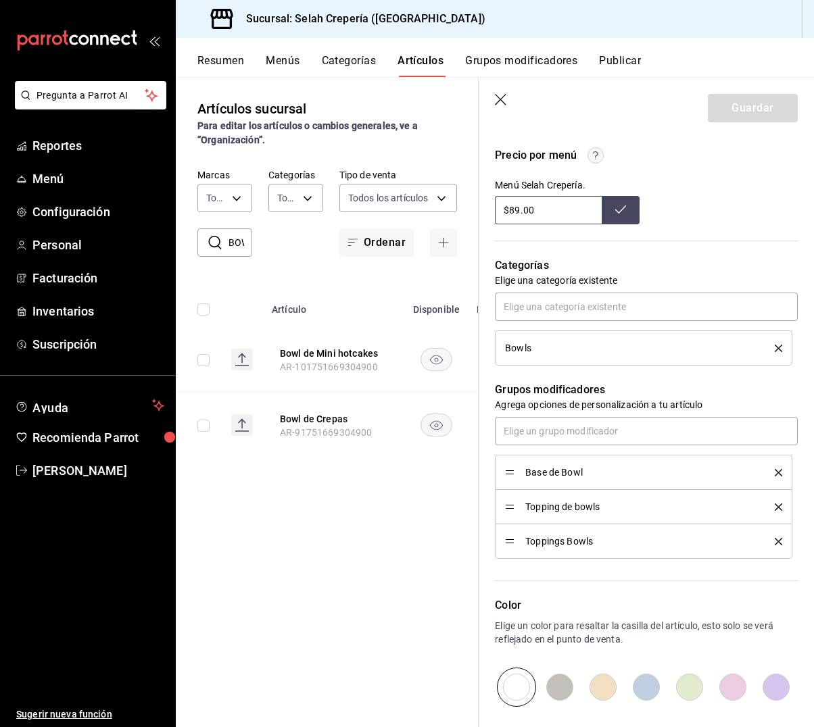
scroll to position [458, 0]
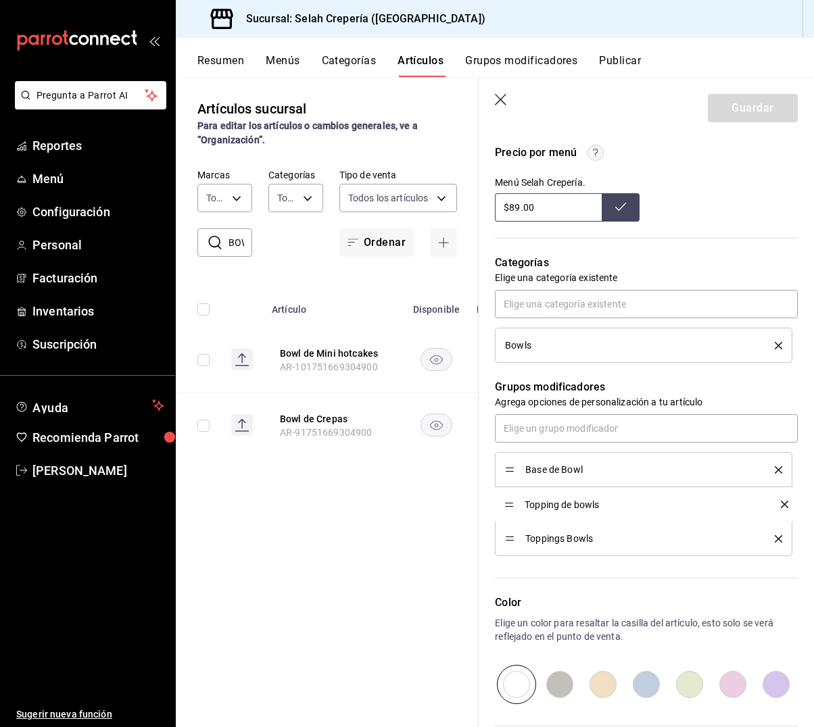
type textarea "x"
click at [390, 481] on div "Artículos sucursal Para editar los artículos o cambios generales, ve a “Organiz…" at bounding box center [327, 402] width 303 height 650
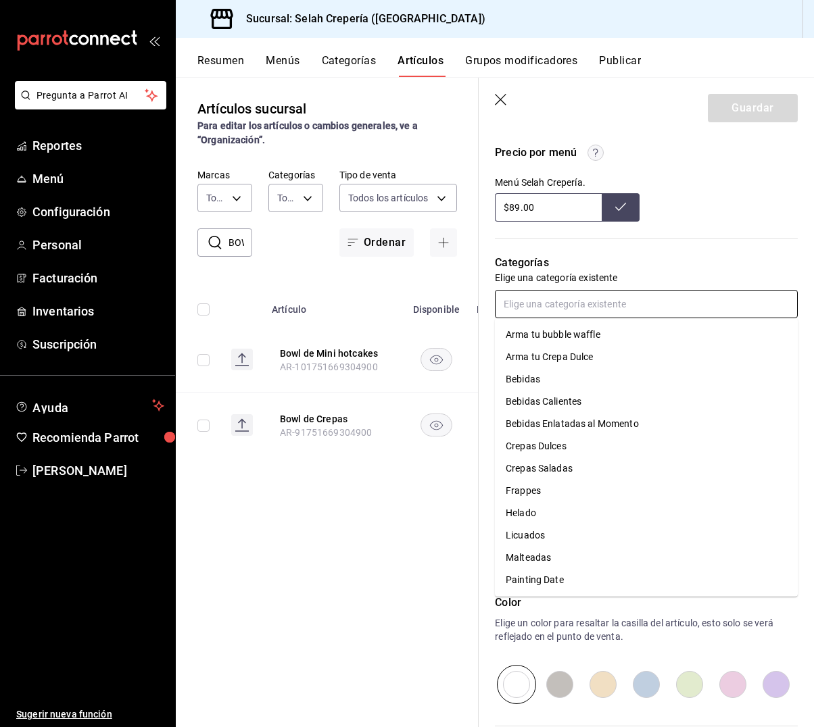
click at [521, 308] on input "text" at bounding box center [646, 304] width 303 height 28
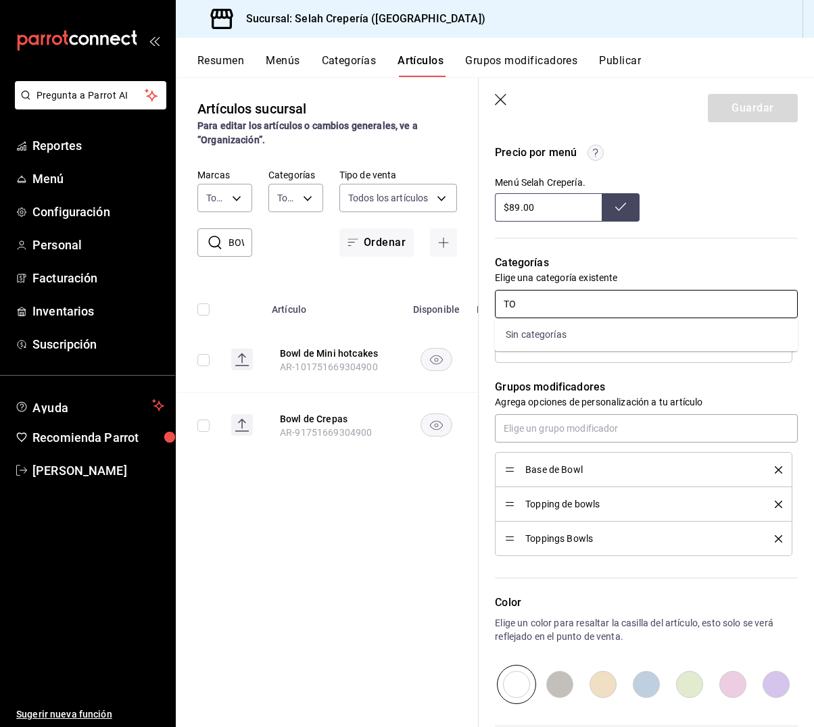
type input "T"
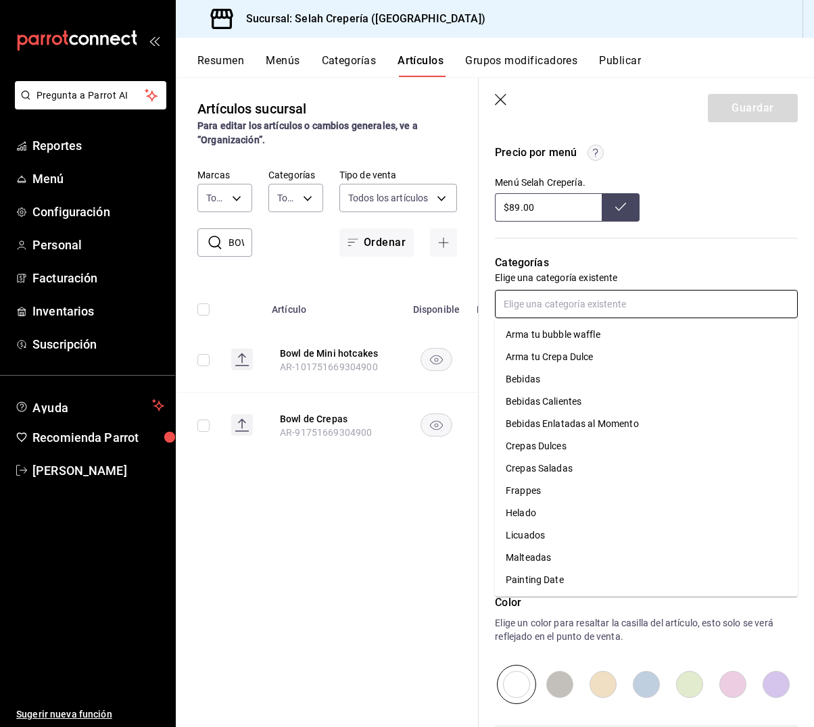
scroll to position [0, 0]
click at [685, 257] on p "Categorías" at bounding box center [646, 263] width 303 height 16
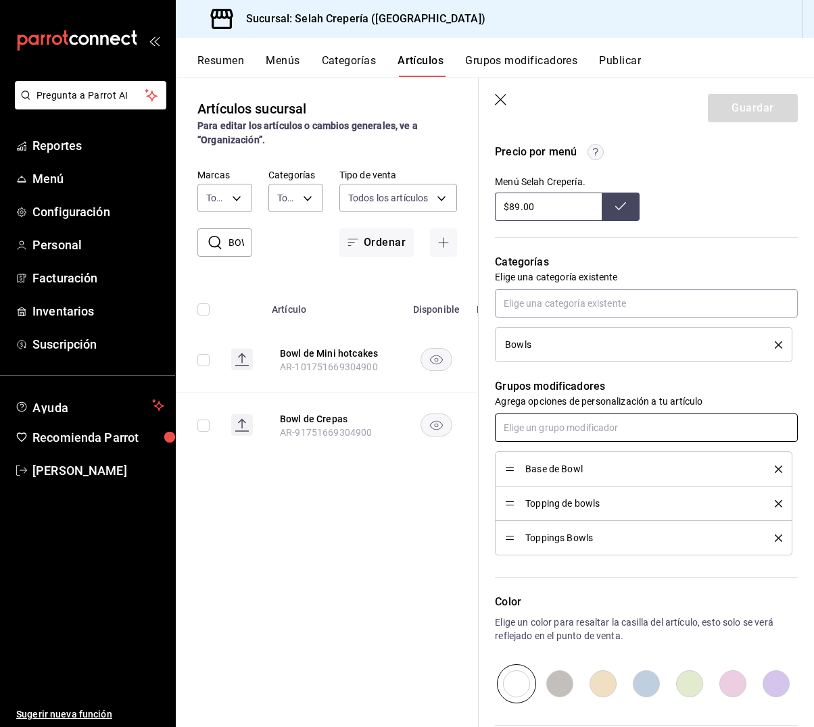
scroll to position [462, 0]
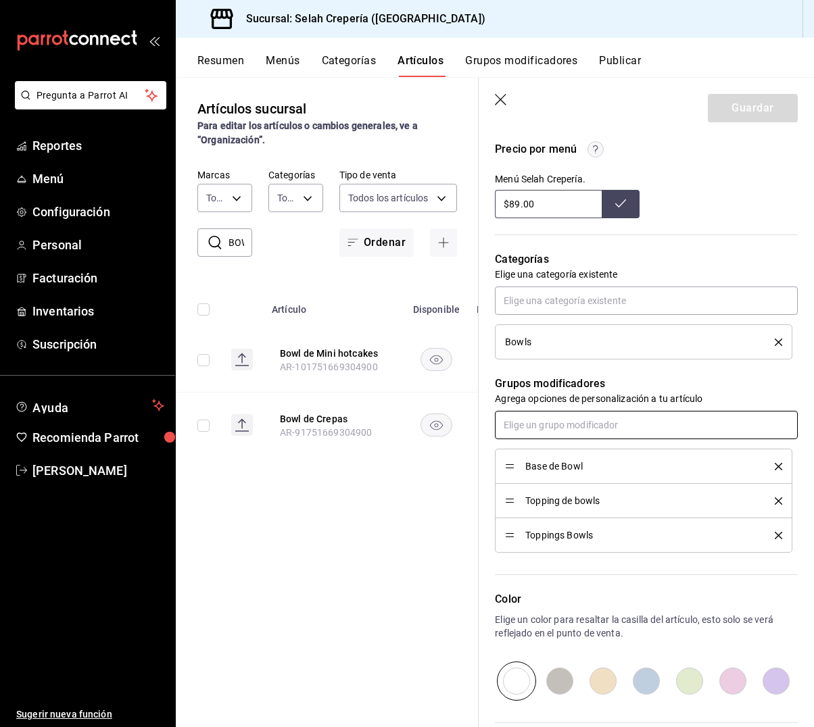
click at [567, 433] on input "text" at bounding box center [646, 425] width 303 height 28
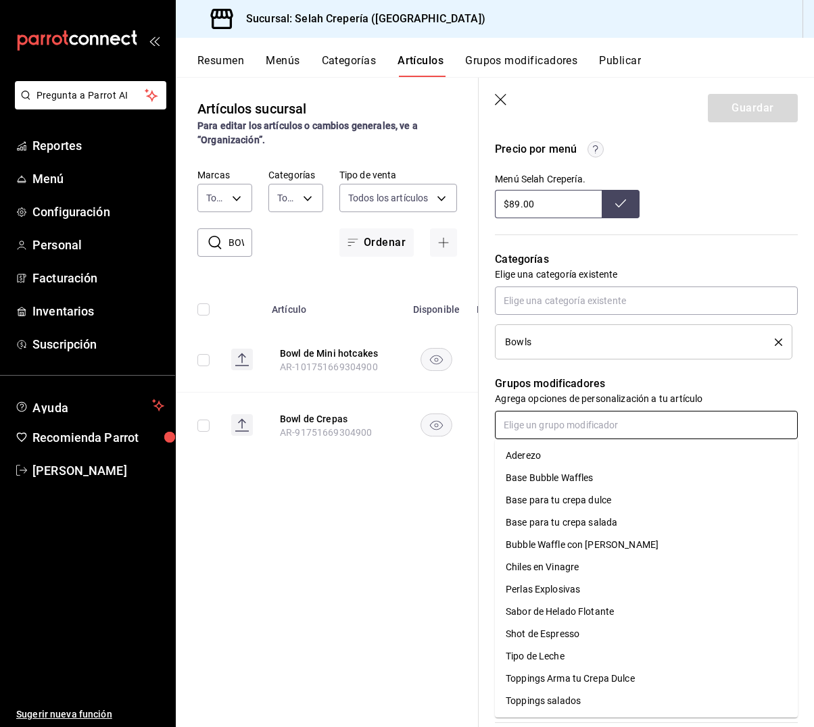
click at [548, 677] on div "Toppings Arma tu Crepa Dulce" at bounding box center [570, 679] width 129 height 14
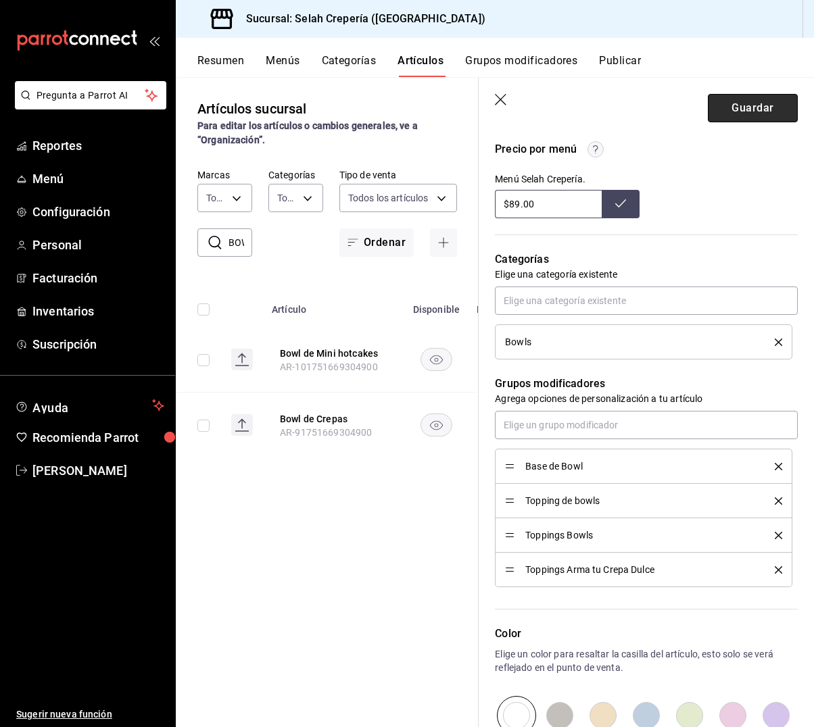
click at [736, 110] on button "Guardar" at bounding box center [753, 108] width 90 height 28
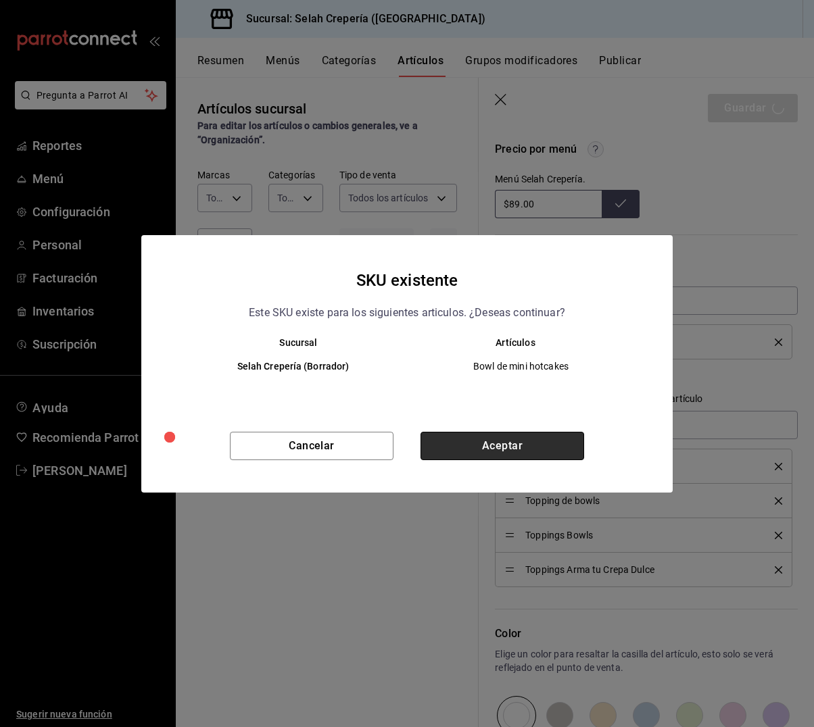
click at [484, 439] on button "Aceptar" at bounding box center [503, 446] width 164 height 28
type textarea "x"
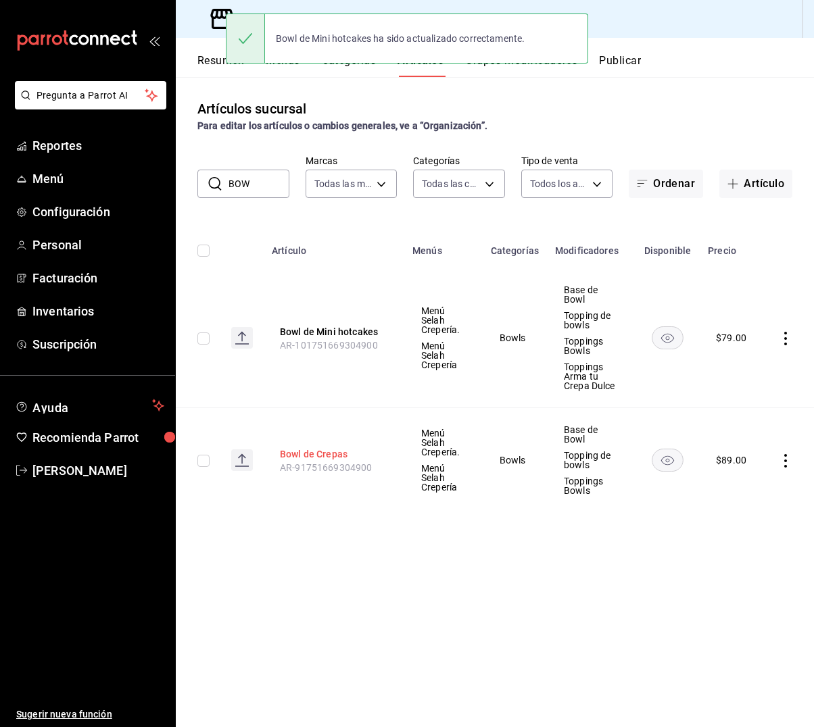
click at [325, 450] on button "Bowl de Crepas" at bounding box center [334, 455] width 108 height 14
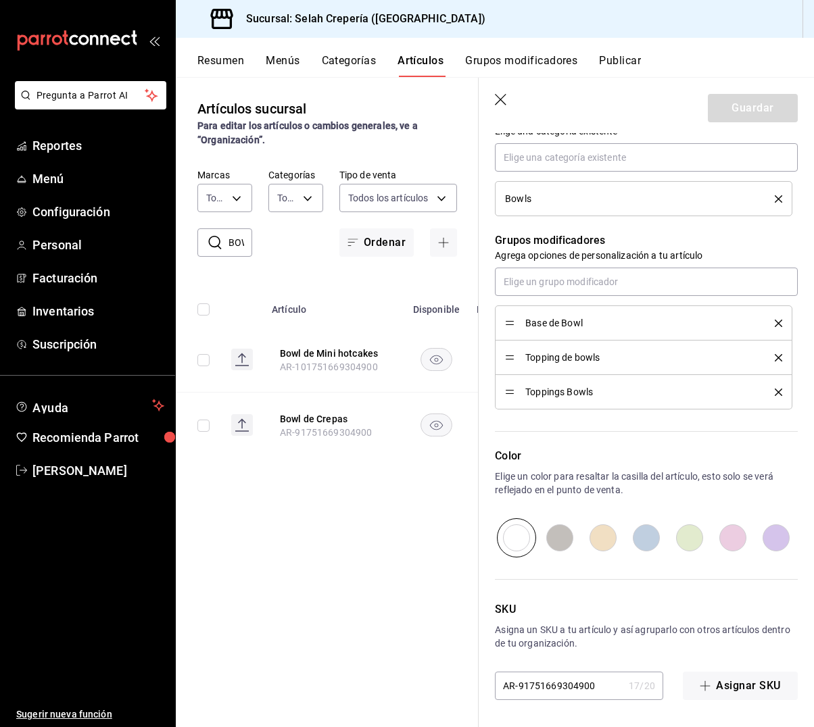
scroll to position [605, 0]
click at [562, 281] on input "text" at bounding box center [646, 282] width 303 height 28
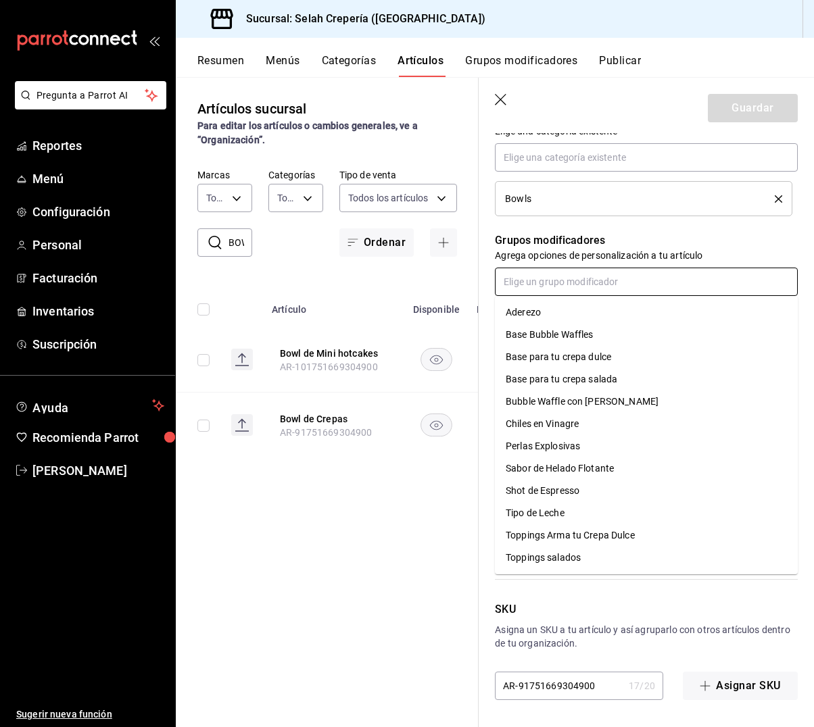
click at [571, 544] on li "Toppings Arma tu Crepa Dulce" at bounding box center [646, 536] width 303 height 22
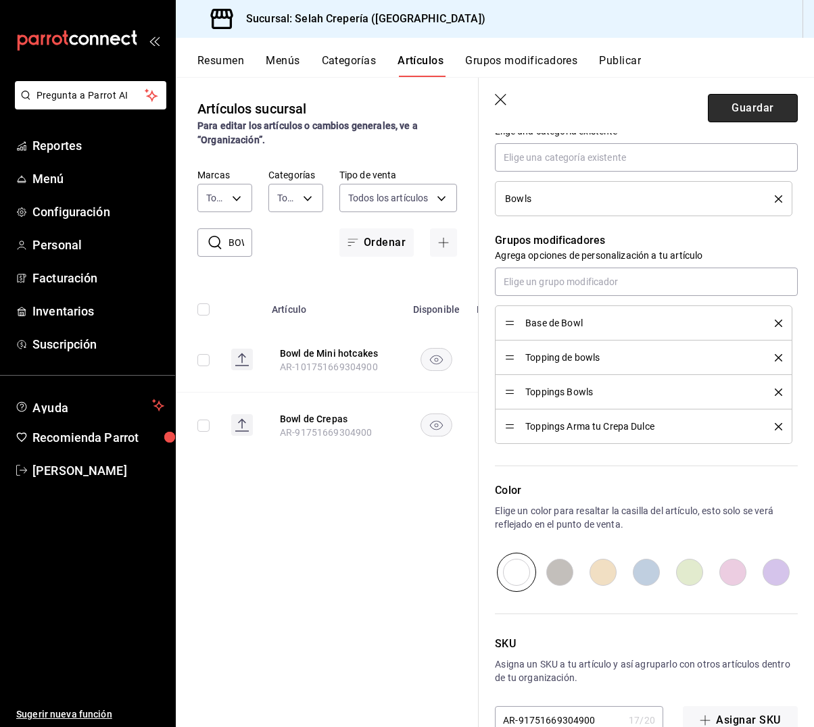
click at [752, 115] on button "Guardar" at bounding box center [753, 108] width 90 height 28
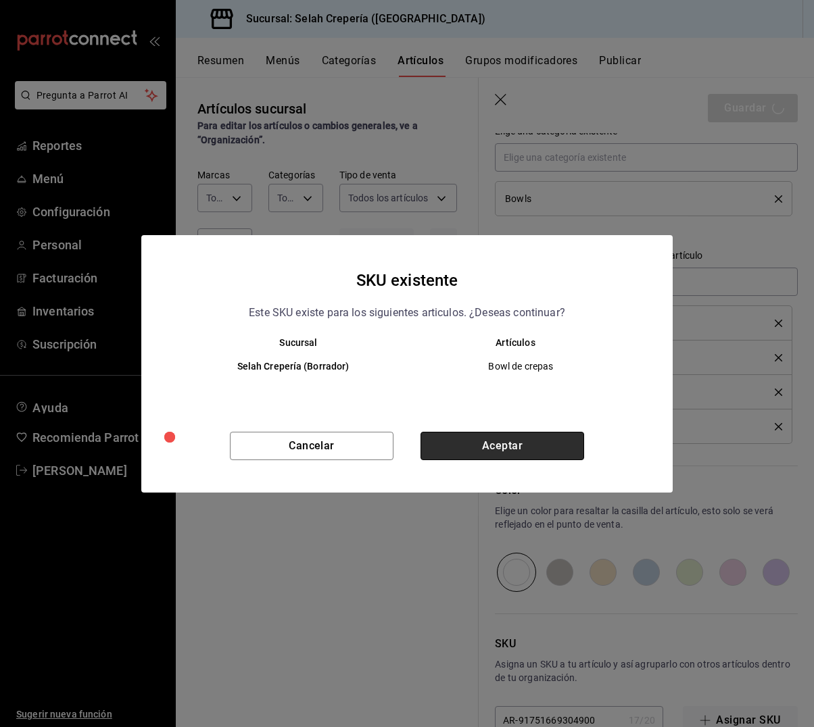
click at [512, 443] on button "Aceptar" at bounding box center [503, 446] width 164 height 28
type textarea "x"
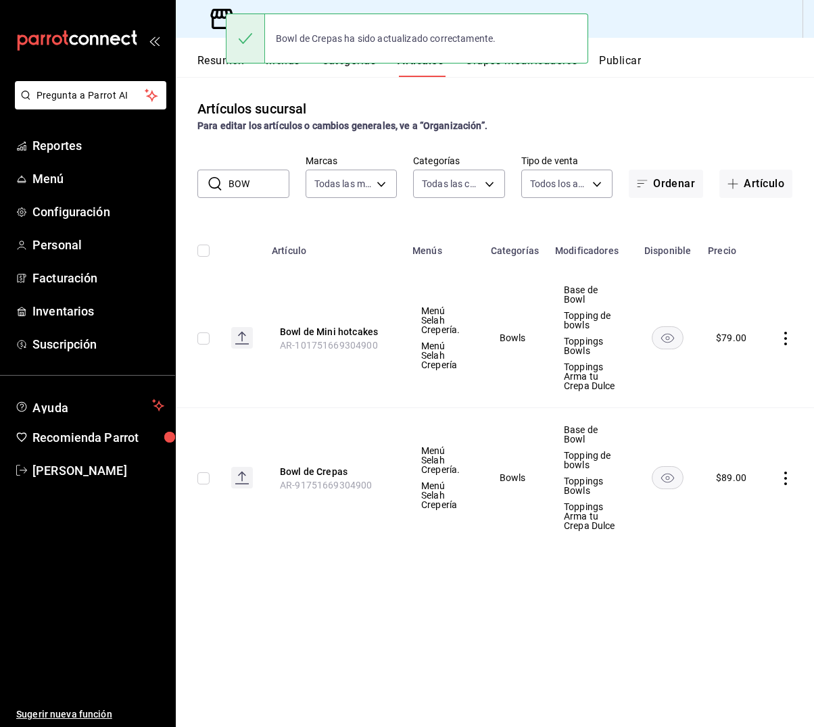
click at [619, 98] on div "Artículos sucursal Para editar los artículos o cambios generales, ve a “Organiz…" at bounding box center [495, 402] width 638 height 650
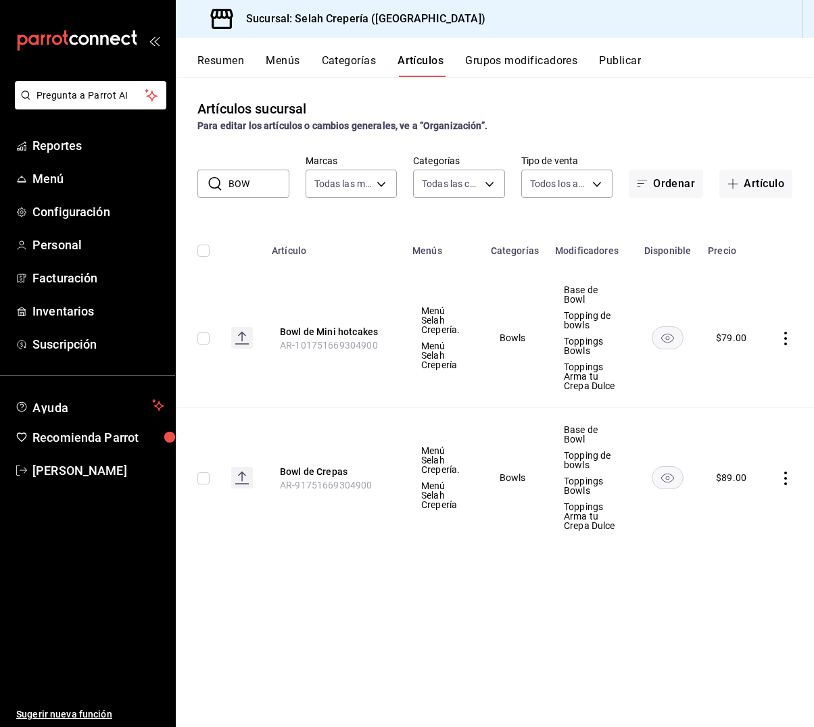
click at [496, 64] on button "Grupos modificadores" at bounding box center [521, 65] width 112 height 23
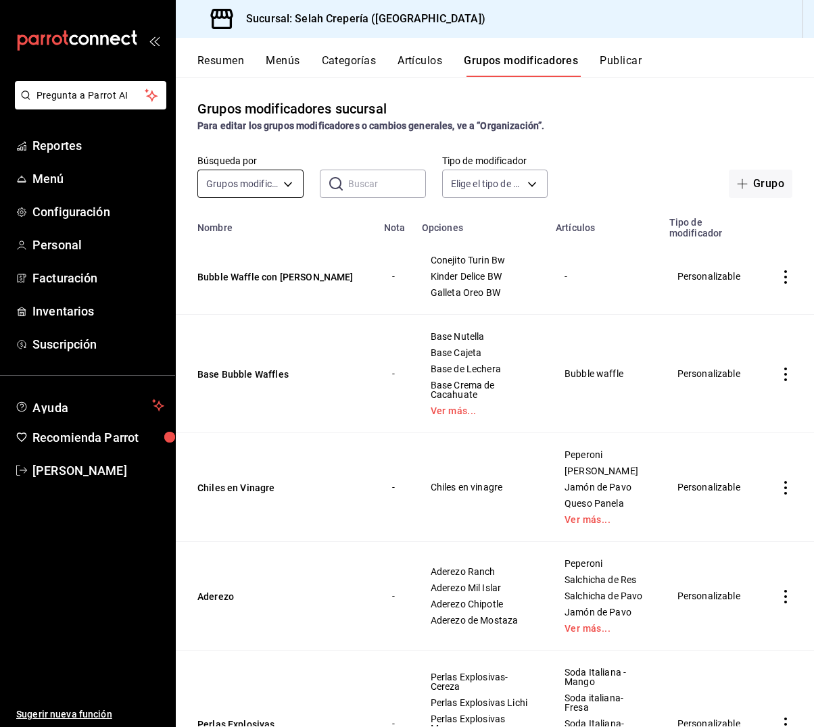
click at [254, 182] on body "Pregunta a Parrot AI Reportes Menú Configuración Personal Facturación Inventari…" at bounding box center [407, 363] width 814 height 727
click at [363, 189] on div at bounding box center [407, 363] width 814 height 727
click at [363, 189] on input "text" at bounding box center [387, 183] width 78 height 27
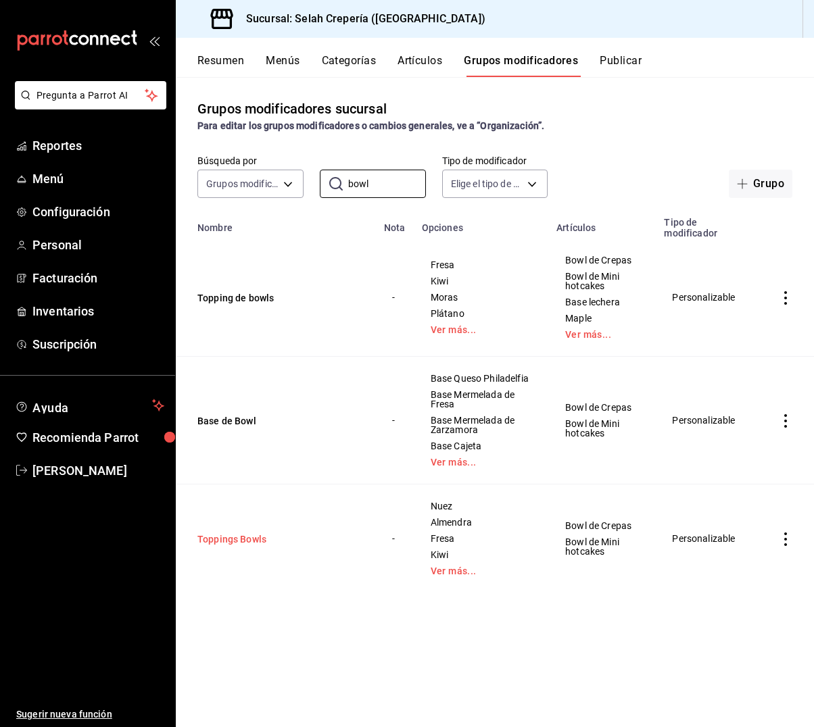
type input "bowl"
click at [253, 539] on button "Toppings Bowls" at bounding box center [278, 540] width 162 height 14
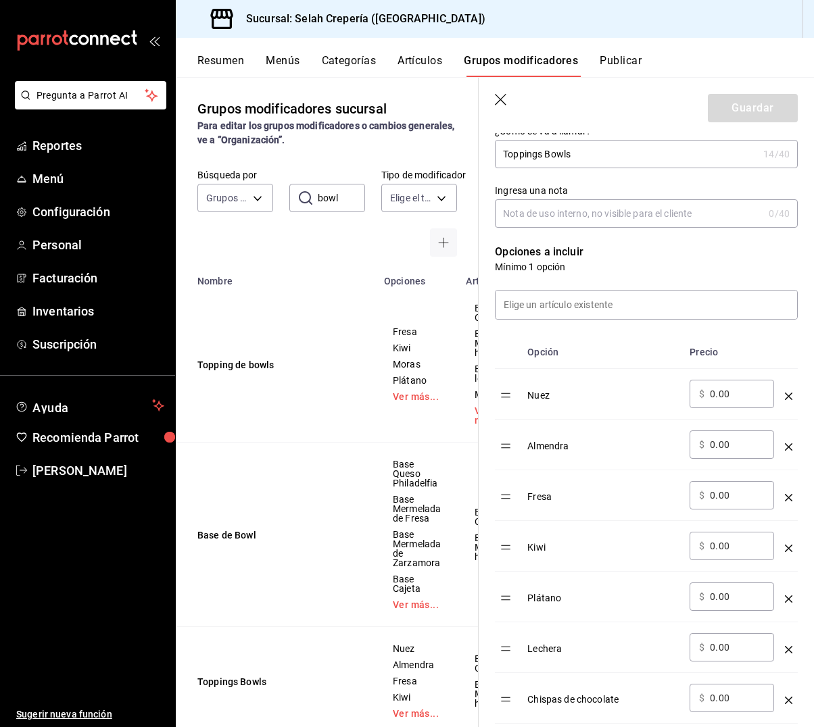
scroll to position [249, 0]
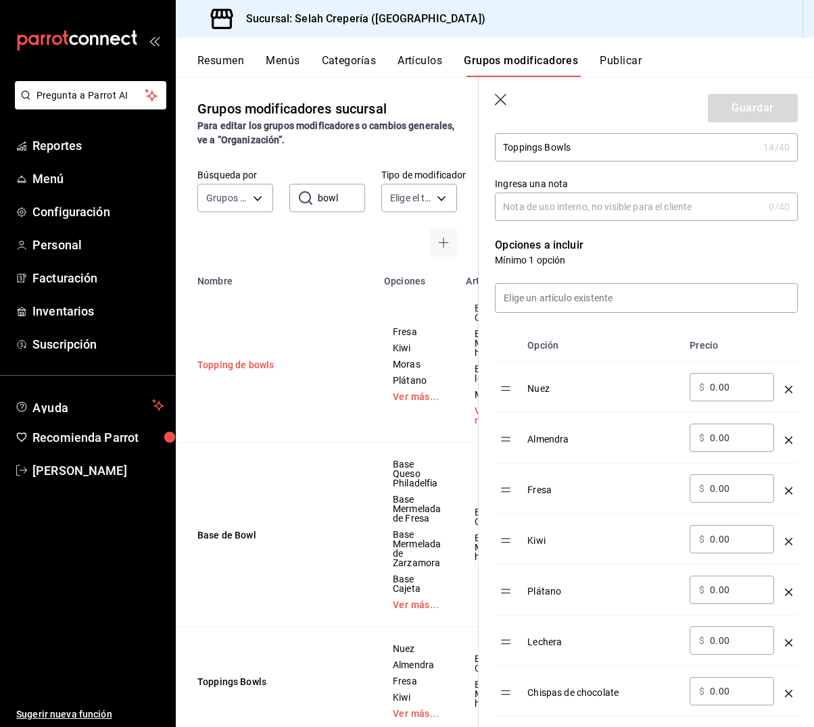
click at [227, 366] on button "Topping de bowls" at bounding box center [278, 365] width 162 height 14
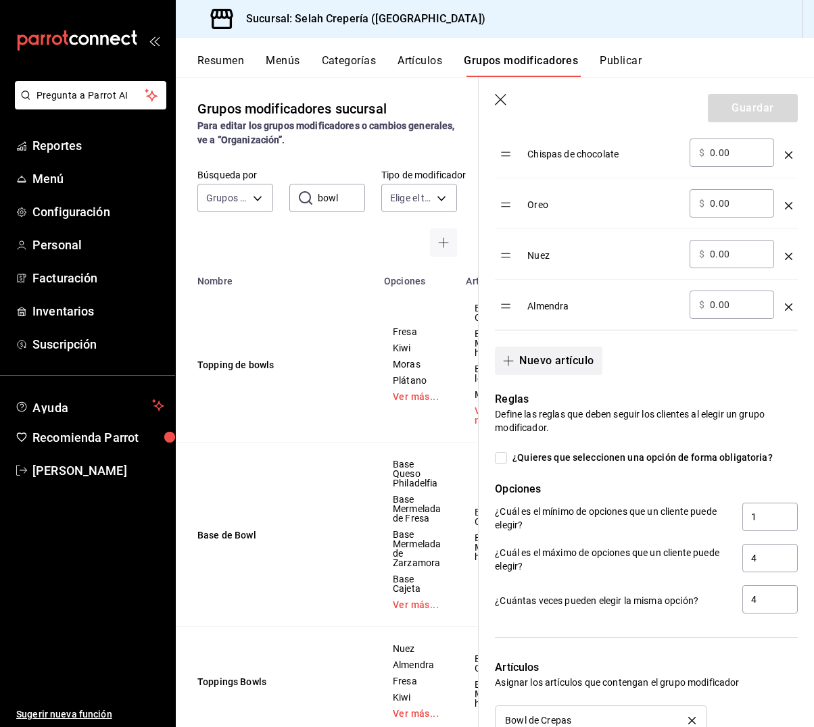
scroll to position [738, 0]
click at [275, 333] on td "Topping de bowls" at bounding box center [276, 365] width 200 height 156
click at [502, 103] on icon "button" at bounding box center [502, 101] width 14 height 14
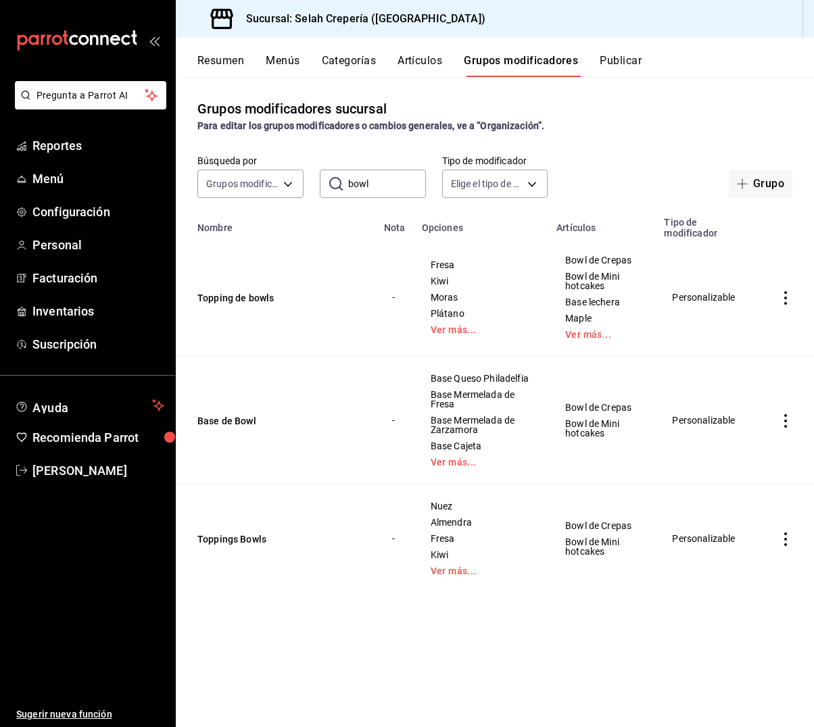
click at [790, 295] on icon "actions" at bounding box center [786, 298] width 14 height 14
click at [740, 381] on span "Eliminar" at bounding box center [744, 384] width 34 height 11
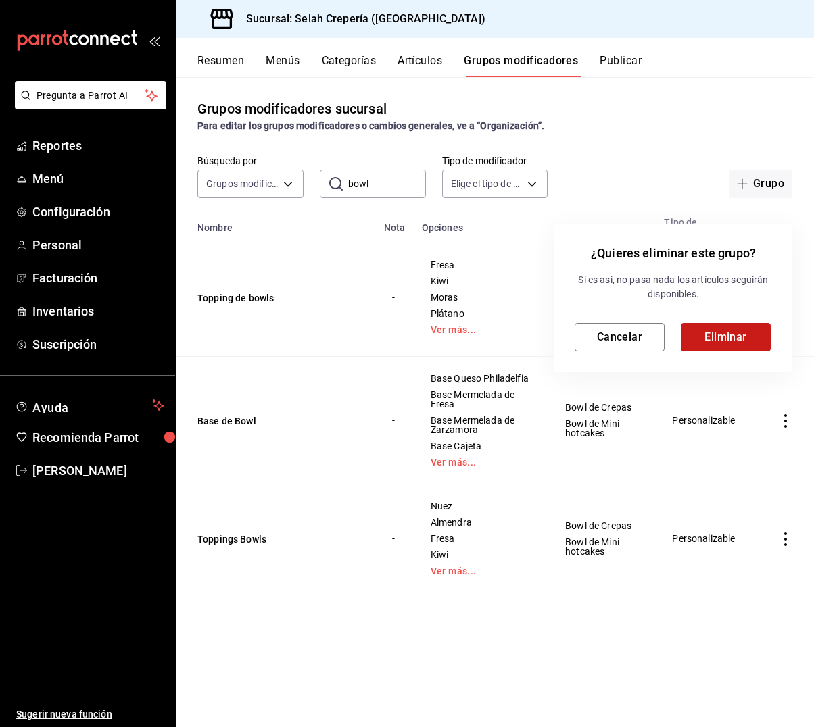
click at [719, 330] on button "Eliminar" at bounding box center [726, 337] width 90 height 28
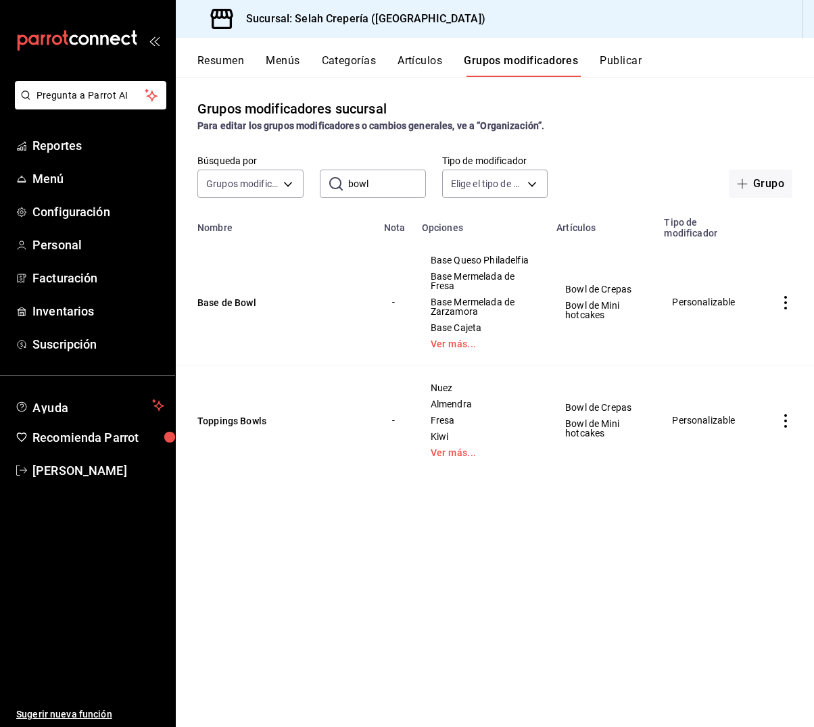
click at [406, 58] on button "Artículos" at bounding box center [420, 65] width 45 height 23
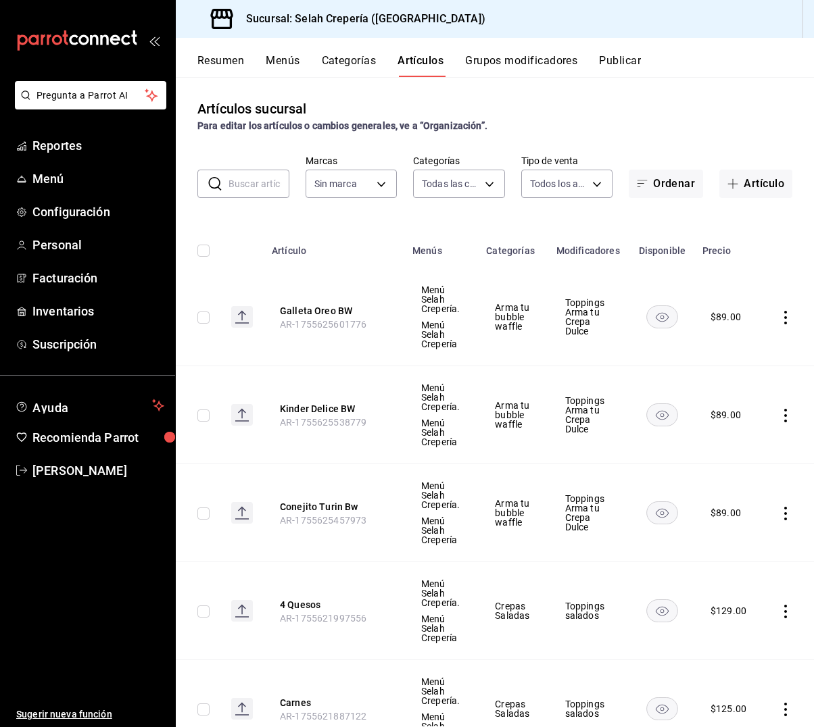
type input "eb68e1fd-875f-48ed-aafd-32d0fff5e011,253b5894-7e21-47bf-b169-80b763041b3c,bb6ae…"
type input "f76ea378-03e0-487c-8c0d-a2762fee1a14"
click at [254, 182] on input "text" at bounding box center [259, 183] width 61 height 27
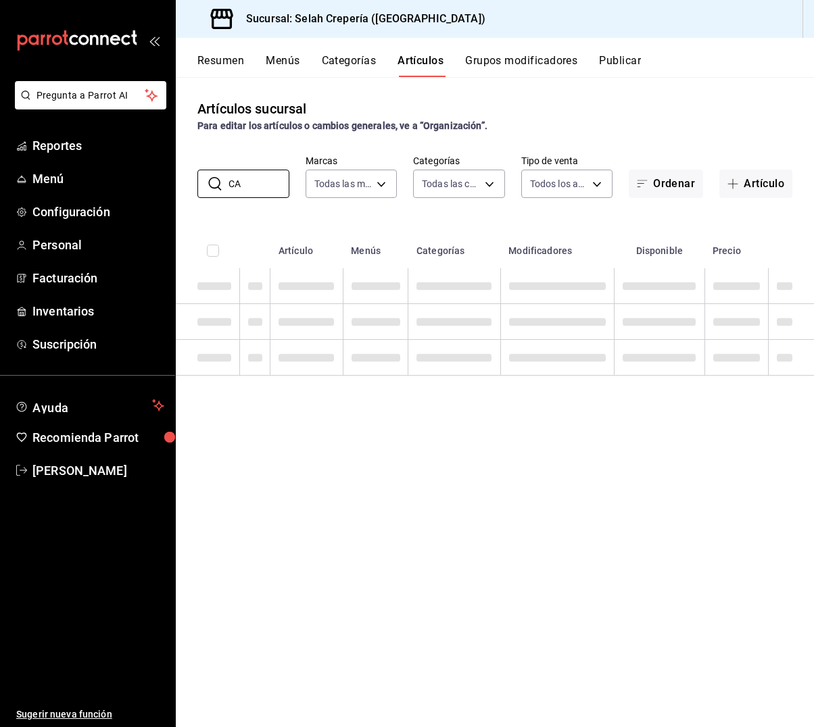
type input "C"
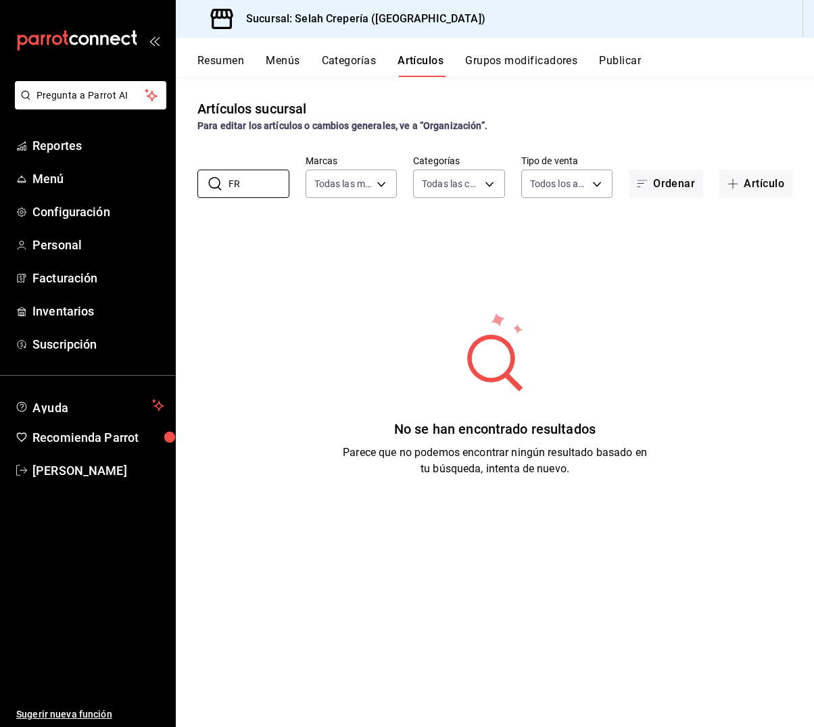
type input "F"
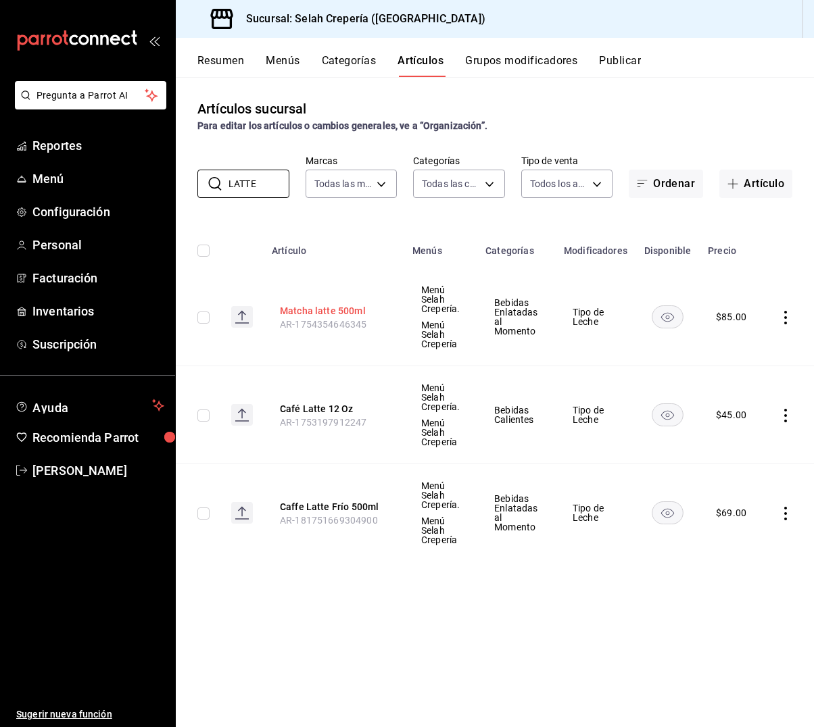
type input "LATTE"
click at [343, 316] on button "Matcha latte 500ml" at bounding box center [334, 311] width 108 height 14
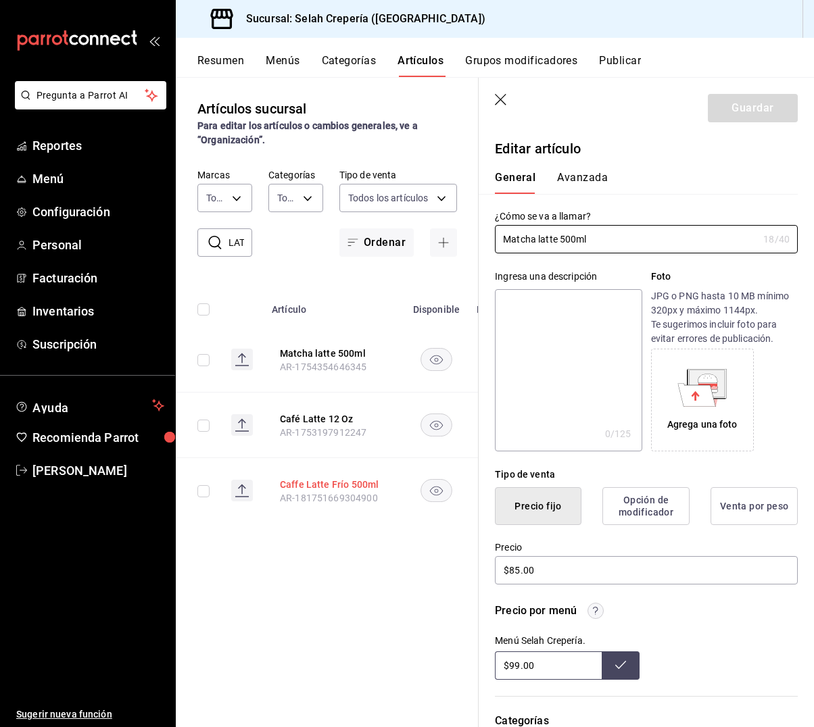
click at [325, 485] on button "Caffe Latte Frío 500ml" at bounding box center [334, 485] width 108 height 14
click at [322, 532] on div "Artículos sucursal Para editar los artículos o cambios generales, ve a “Organiz…" at bounding box center [327, 402] width 303 height 650
click at [505, 95] on icon "button" at bounding box center [500, 99] width 11 height 11
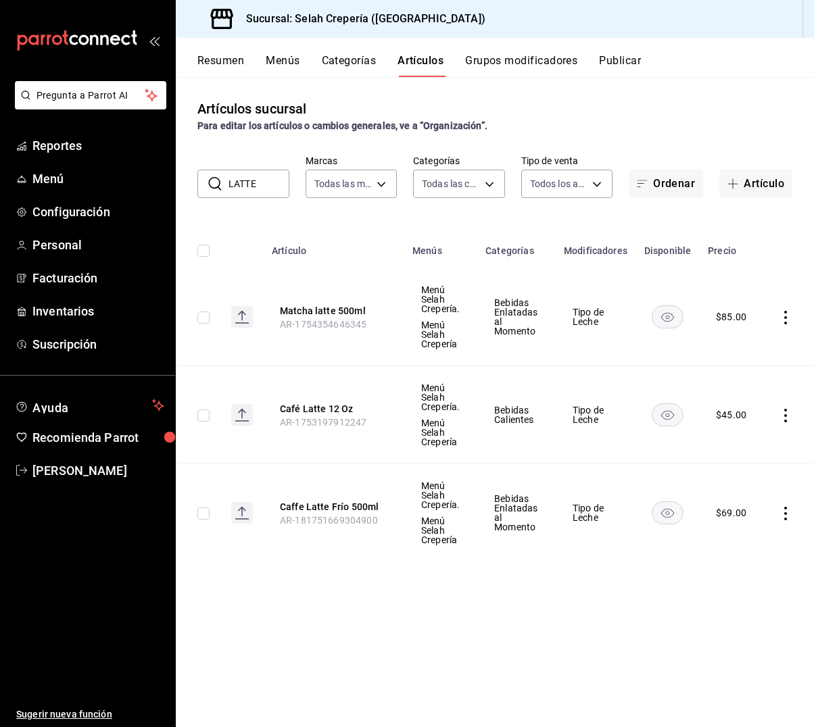
click at [260, 187] on input "LATTE" at bounding box center [259, 183] width 61 height 27
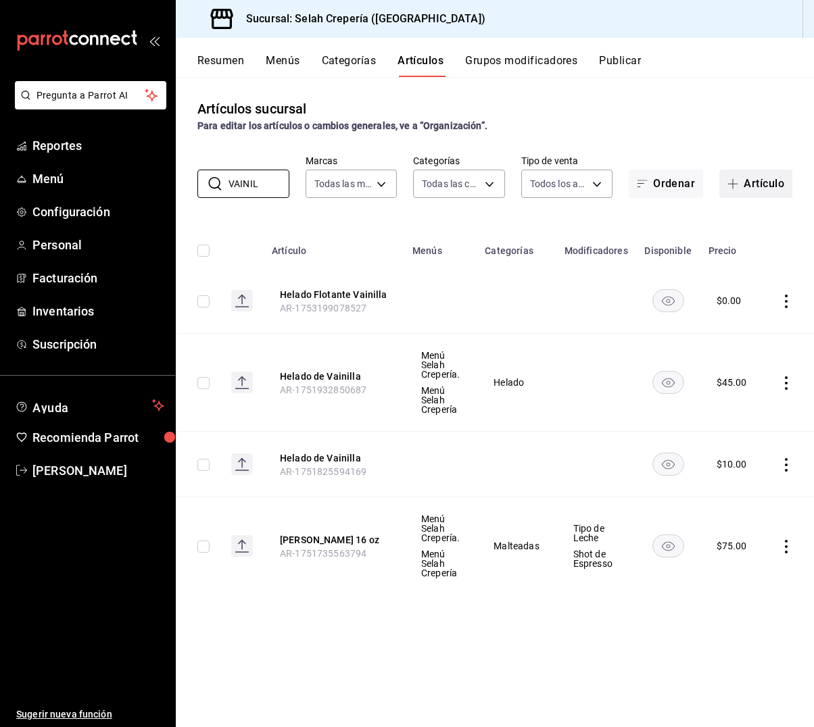
type input "VAINIL"
click at [753, 186] on button "Artículo" at bounding box center [755, 184] width 73 height 28
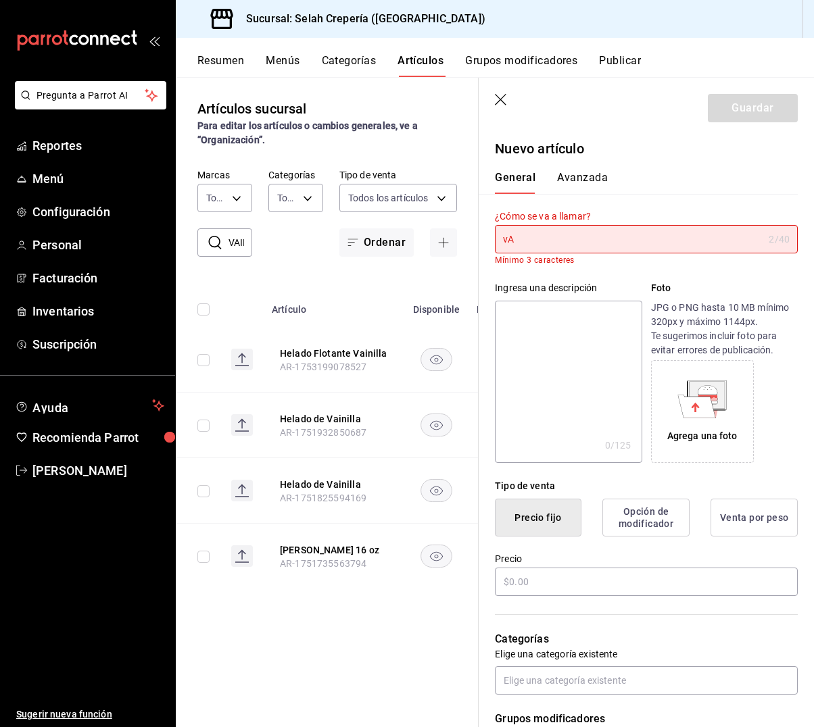
type input "v"
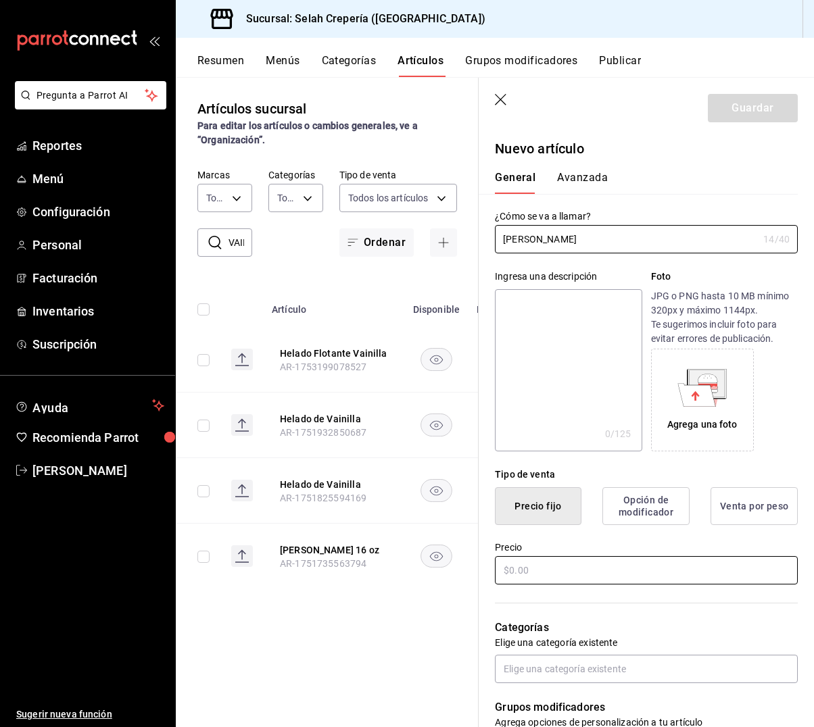
type input "[PERSON_NAME]"
click at [542, 560] on input "text" at bounding box center [646, 570] width 303 height 28
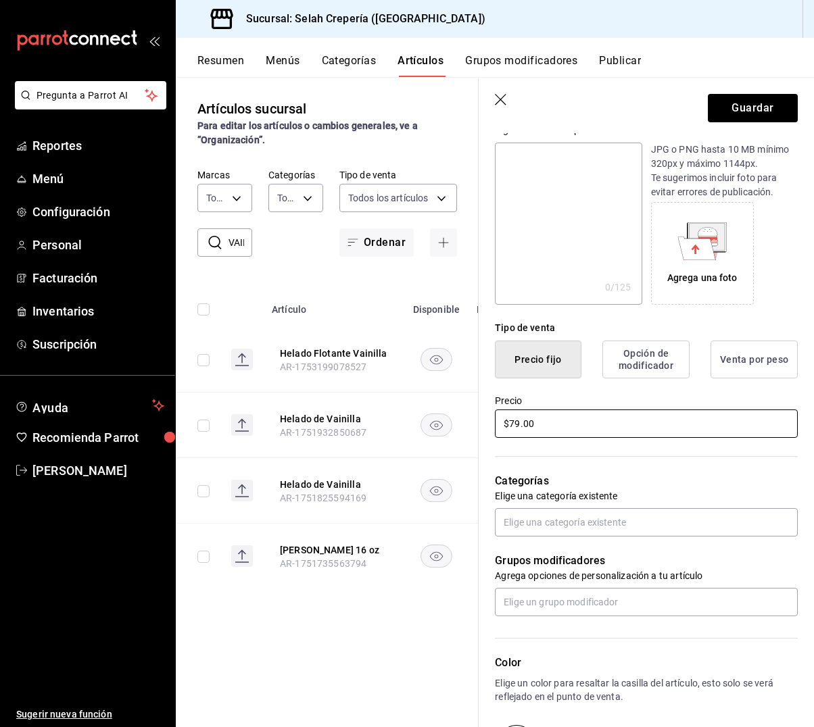
scroll to position [164, 0]
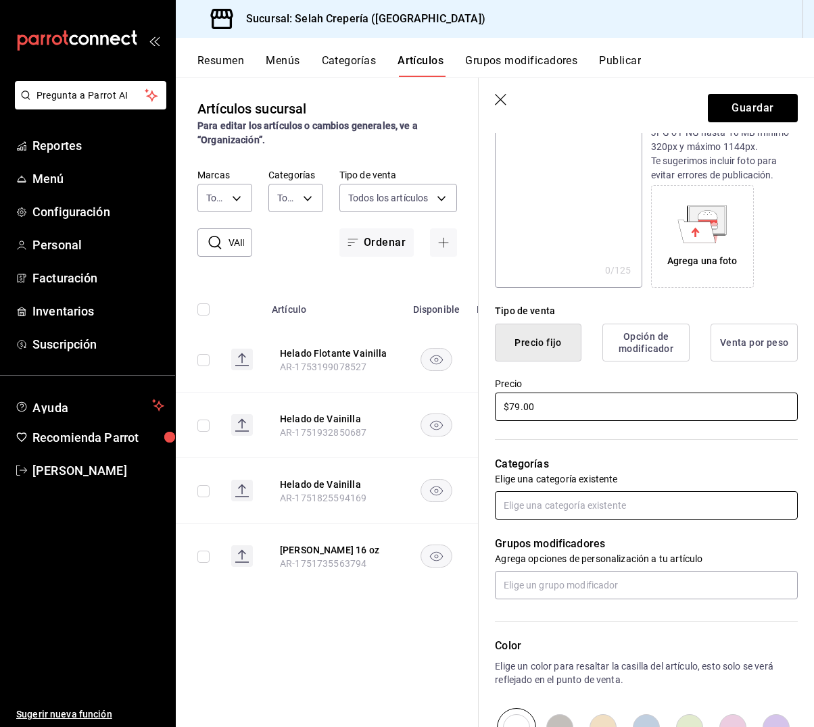
type input "$79.00"
click at [567, 494] on input "text" at bounding box center [646, 506] width 303 height 28
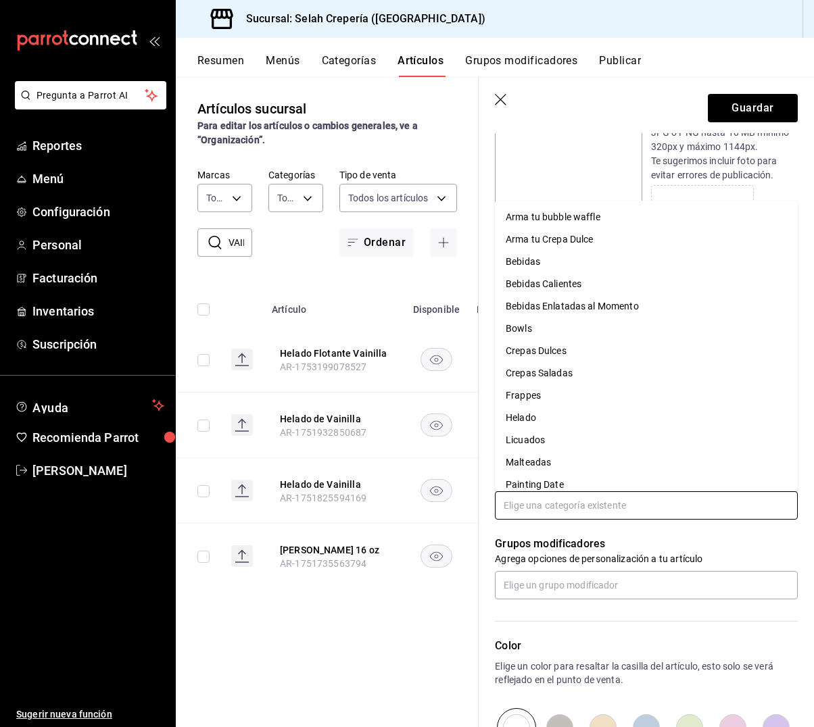
type input "b"
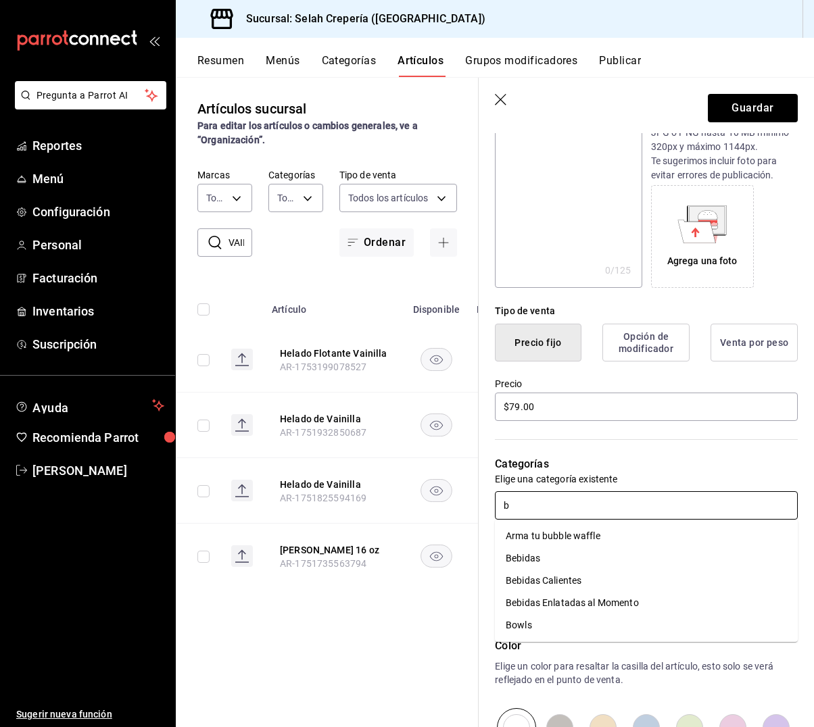
click at [597, 598] on li "Bebidas Enlatadas al Momento" at bounding box center [646, 603] width 303 height 22
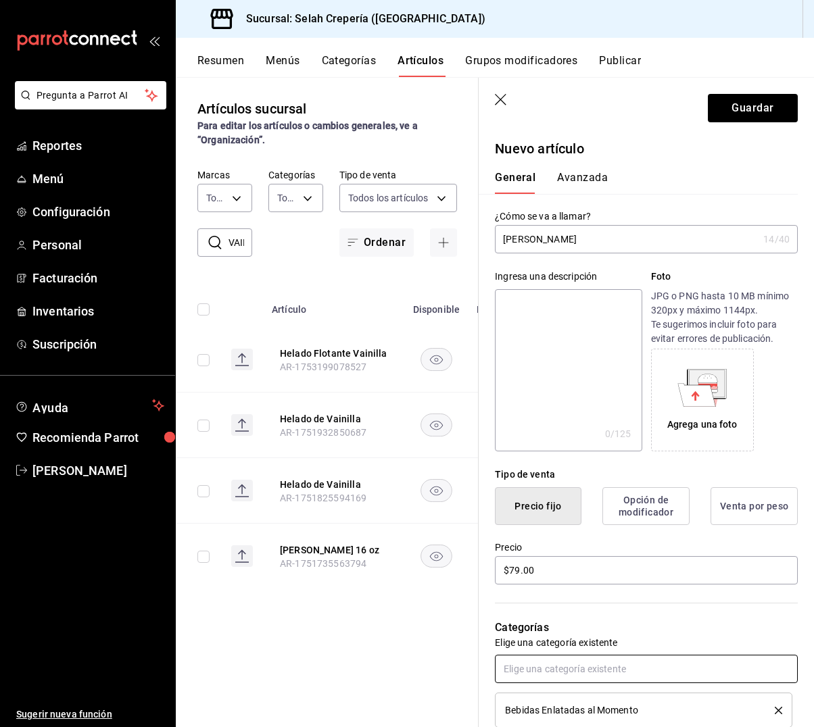
scroll to position [0, 0]
click at [561, 237] on input "[PERSON_NAME]" at bounding box center [626, 239] width 263 height 27
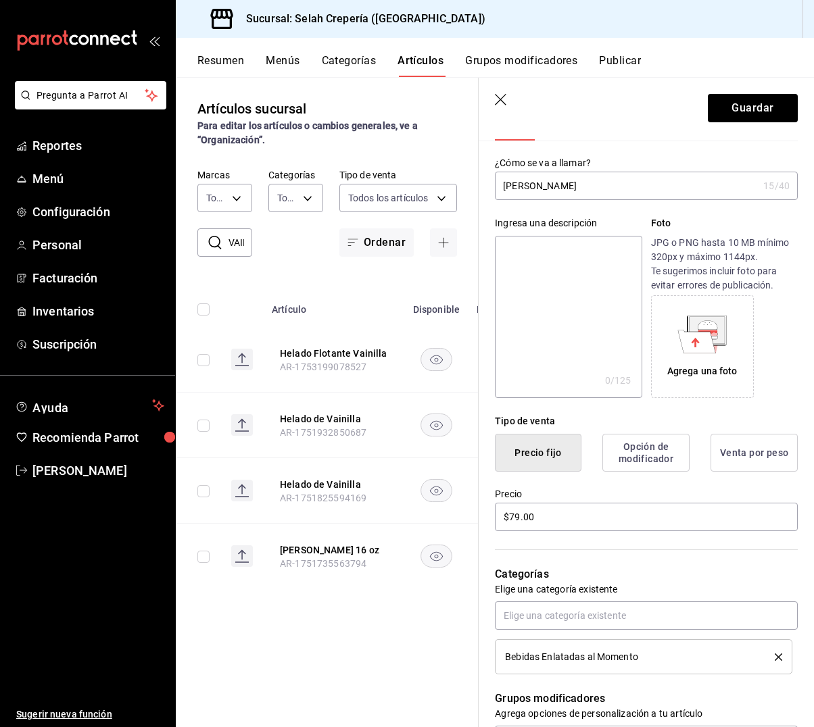
scroll to position [68, 0]
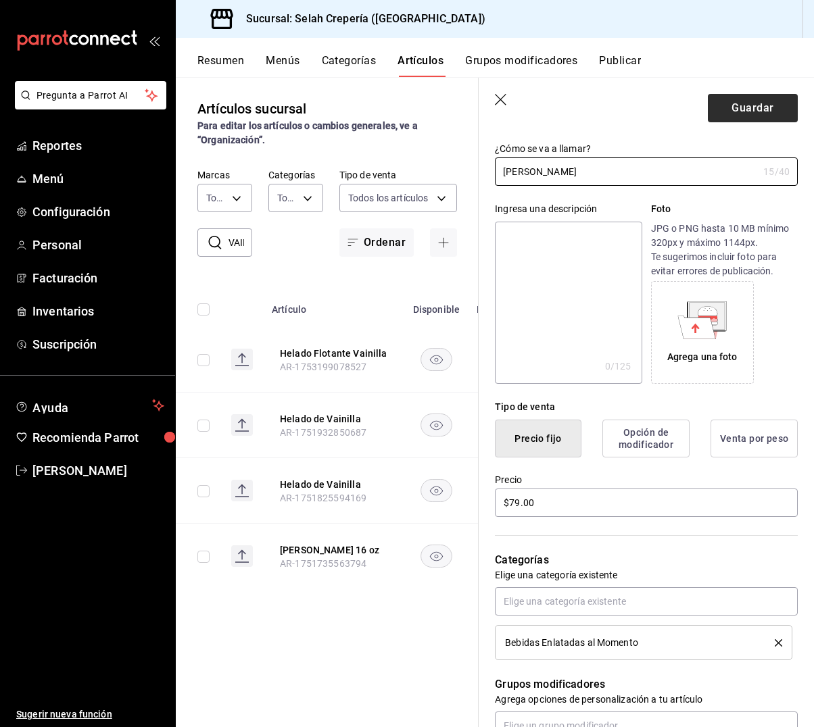
type input "[PERSON_NAME]"
click at [743, 118] on button "Guardar" at bounding box center [753, 108] width 90 height 28
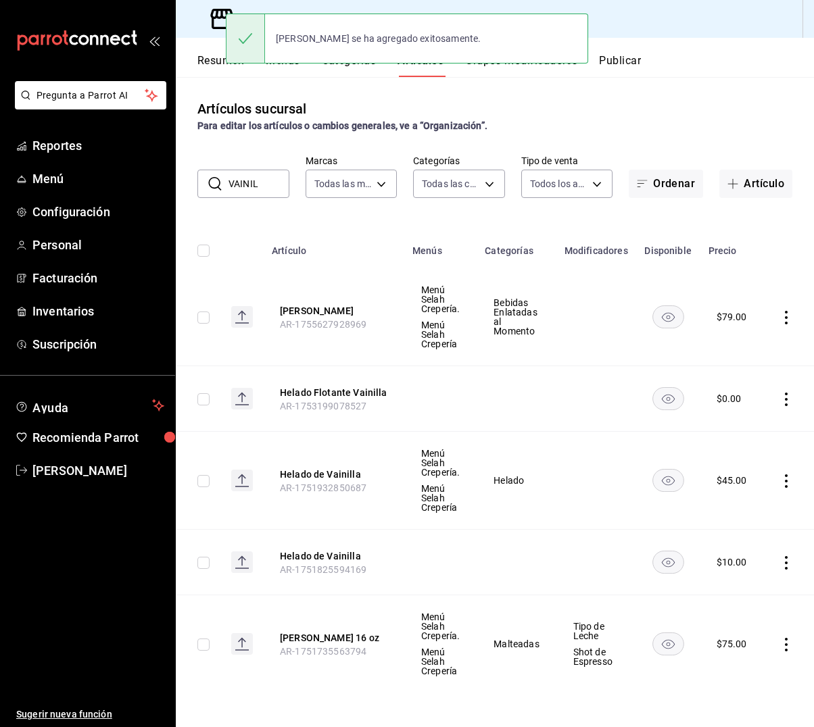
click at [260, 189] on input "VAINIL" at bounding box center [259, 183] width 61 height 27
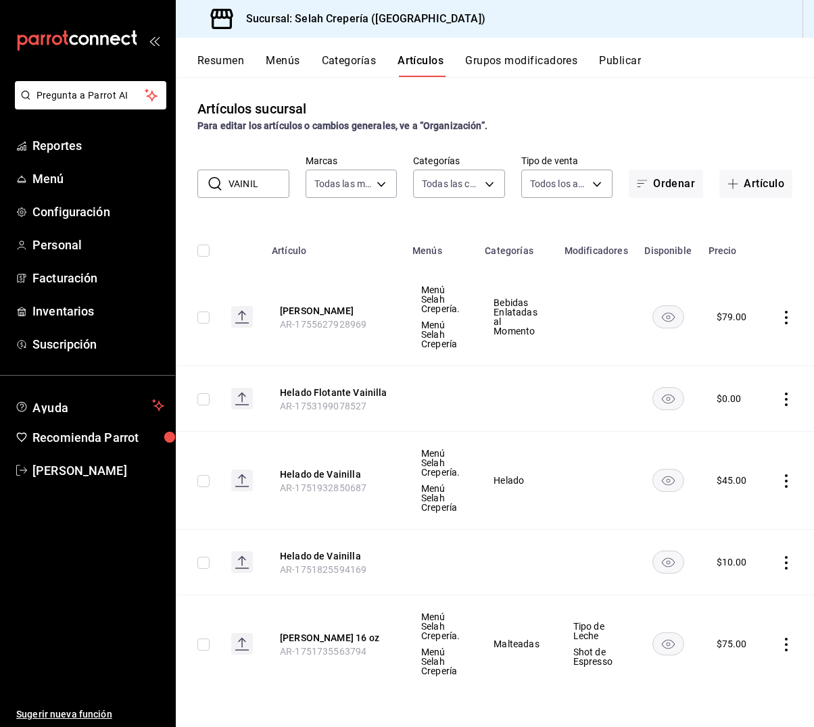
click at [260, 189] on input "VAINIL" at bounding box center [259, 183] width 61 height 27
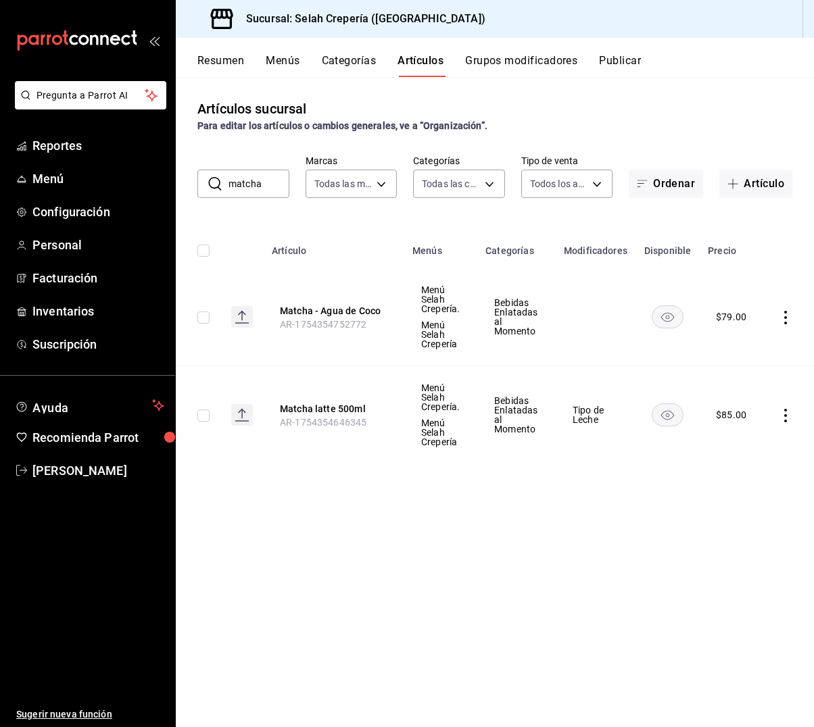
drag, startPoint x: 264, startPoint y: 174, endPoint x: 275, endPoint y: 187, distance: 16.8
click at [275, 187] on input "matcha" at bounding box center [259, 183] width 61 height 27
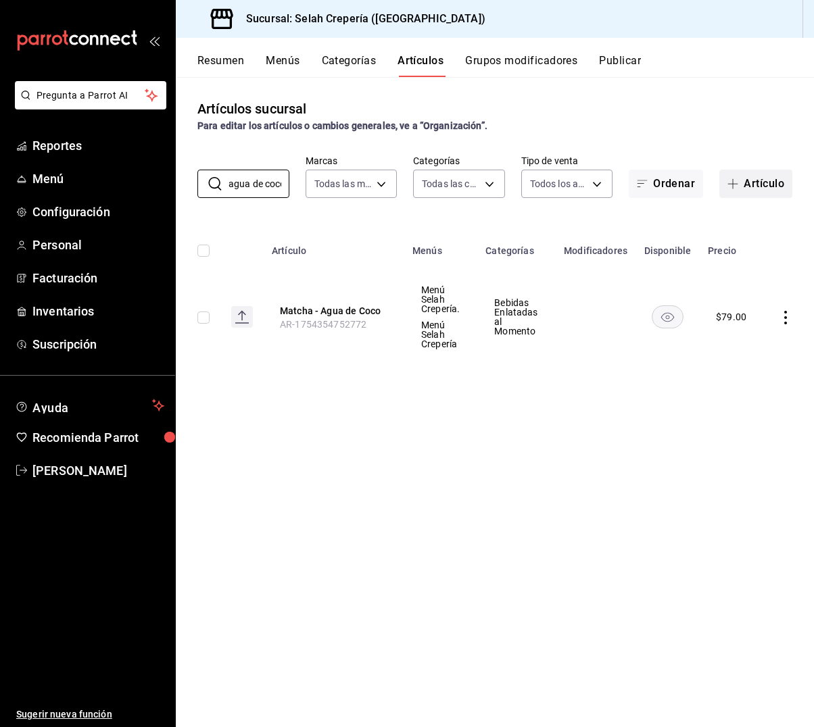
type input "agua de coco"
click at [756, 184] on button "Artículo" at bounding box center [755, 184] width 73 height 28
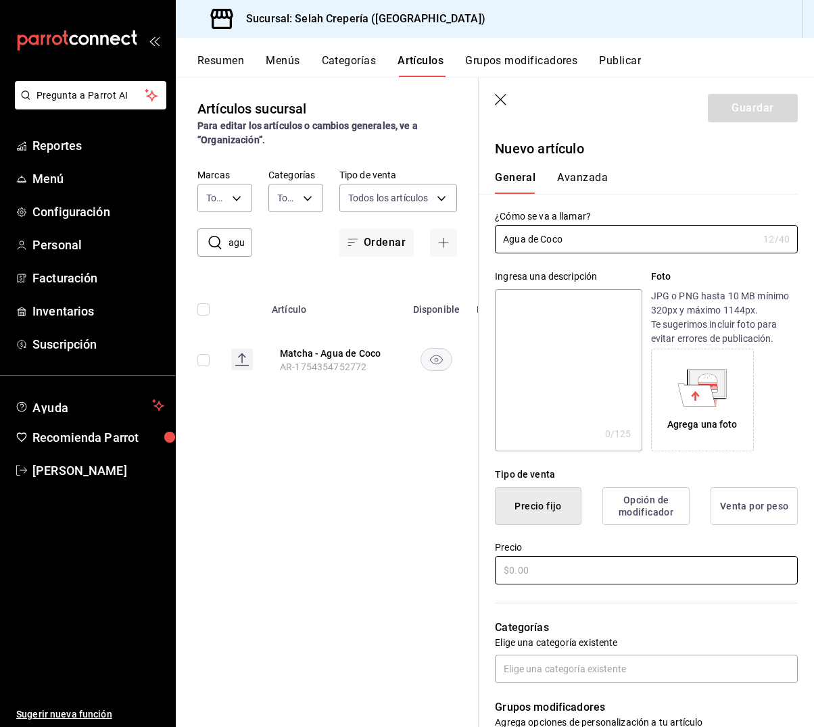
type input "Agua de Coco"
click at [552, 570] on input "text" at bounding box center [646, 570] width 303 height 28
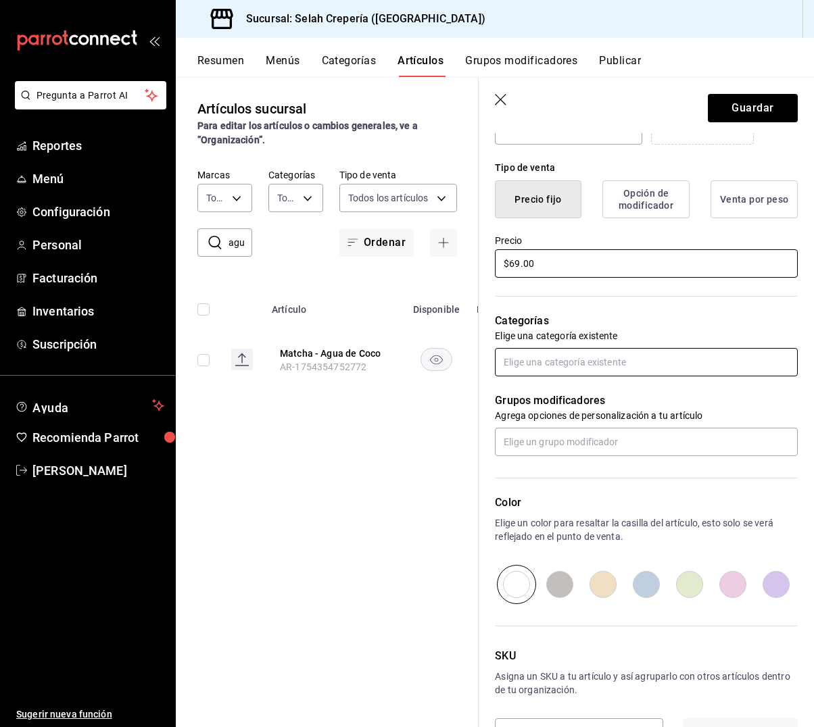
scroll to position [305, 0]
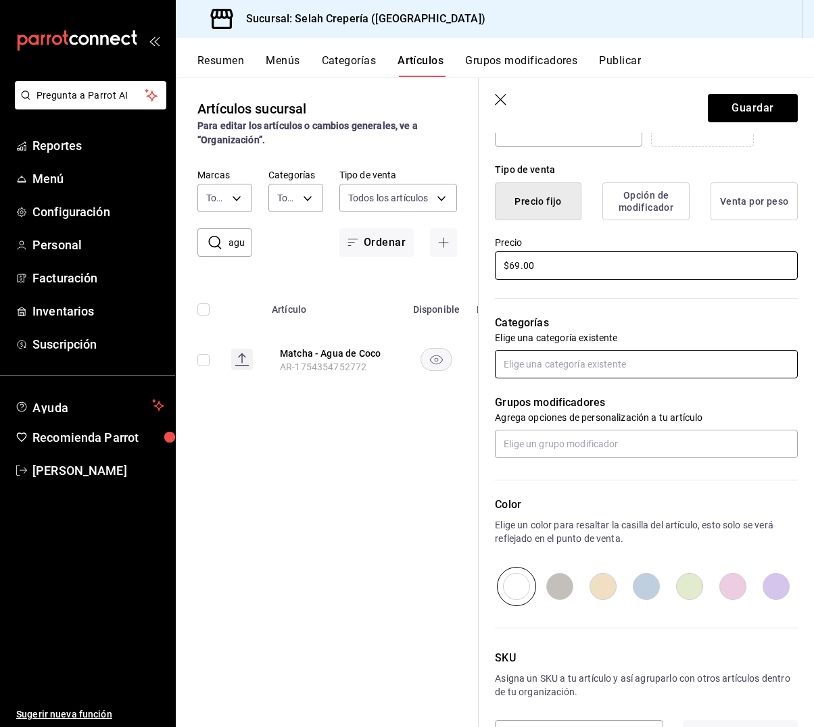
type input "$69.00"
click at [565, 366] on input "text" at bounding box center [646, 364] width 303 height 28
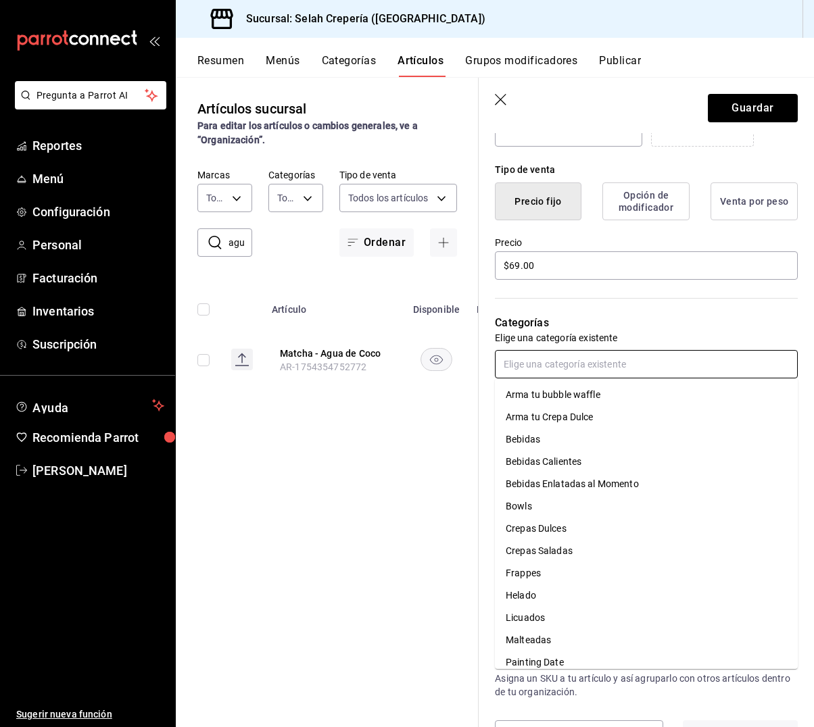
click at [570, 483] on li "Bebidas Enlatadas al Momento" at bounding box center [646, 484] width 303 height 22
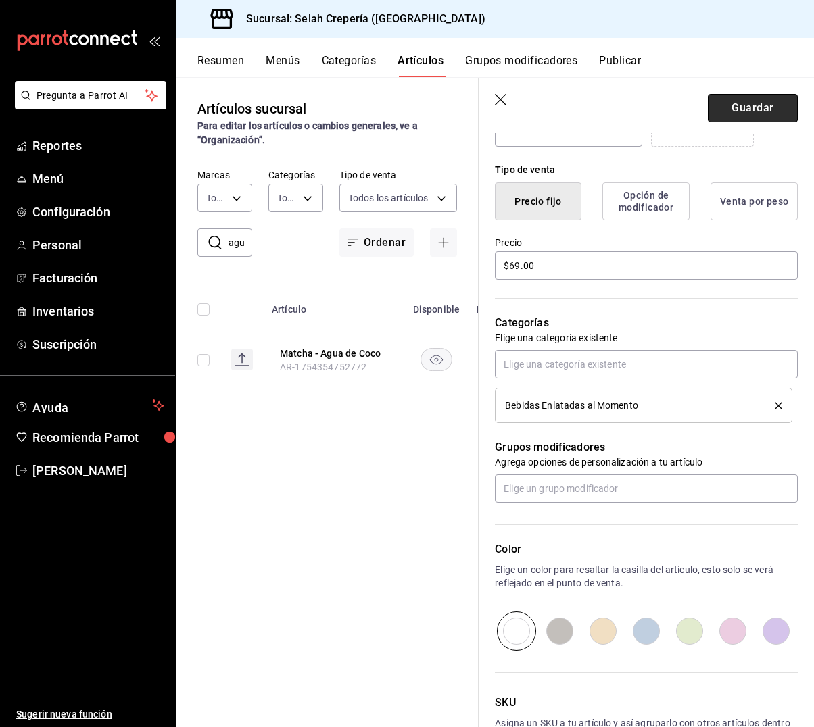
click at [757, 98] on button "Guardar" at bounding box center [753, 108] width 90 height 28
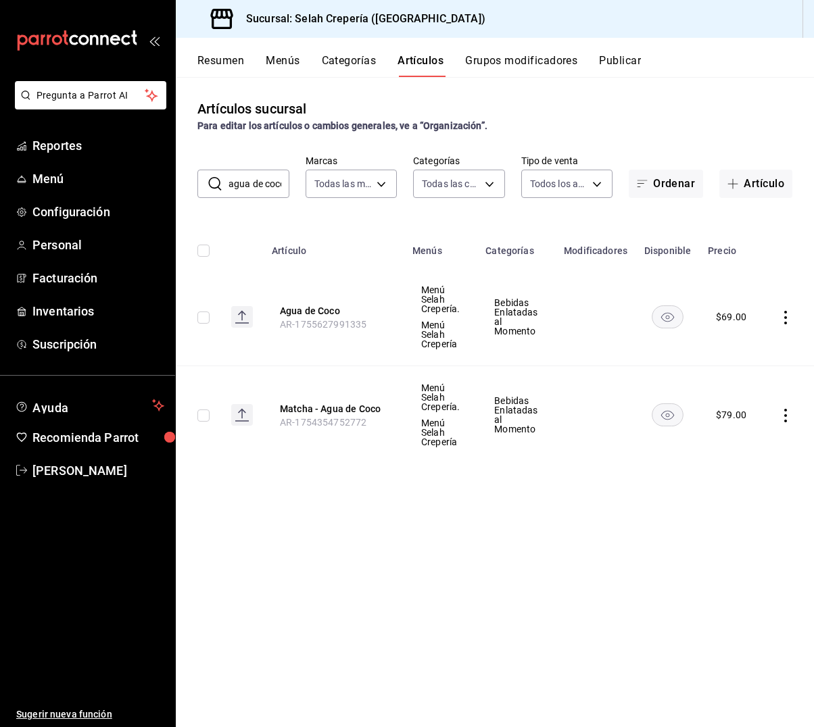
click at [252, 189] on input "agua de coco" at bounding box center [259, 183] width 61 height 27
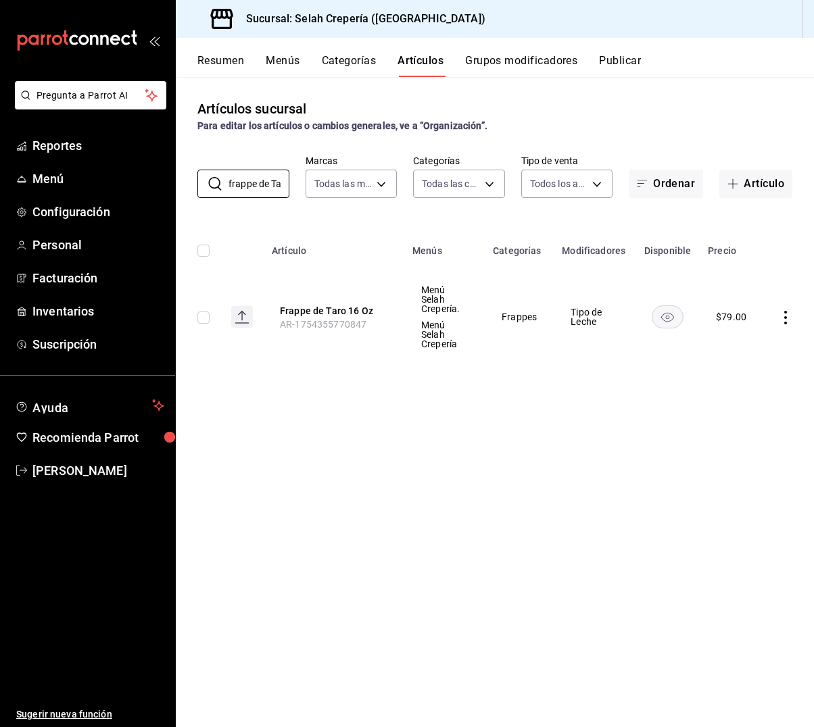
type input "frappe de Taro"
click at [525, 254] on th "Categorías" at bounding box center [519, 246] width 69 height 43
click at [312, 304] on button "Frappe de Taro 16 Oz" at bounding box center [334, 311] width 108 height 14
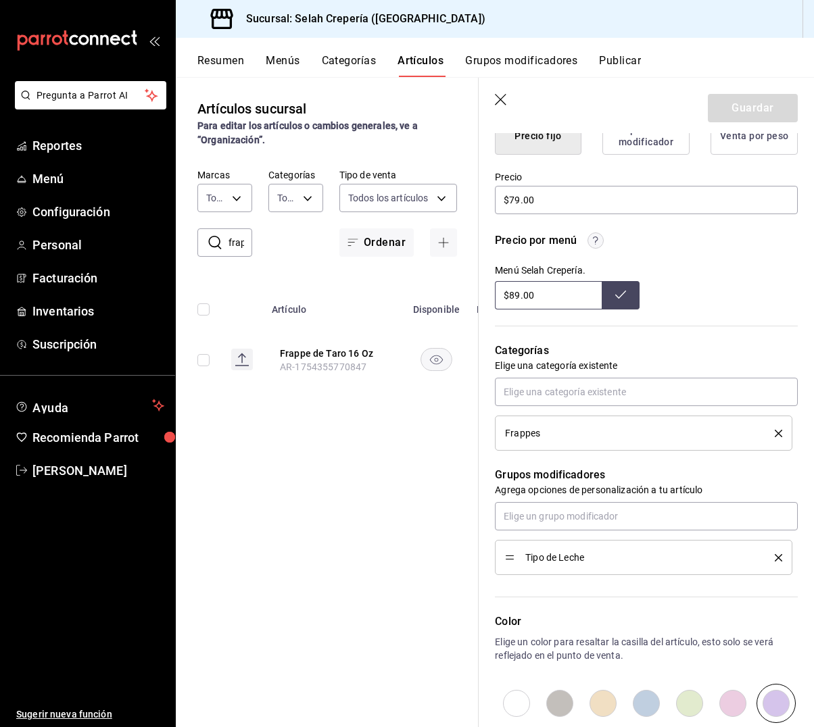
scroll to position [376, 0]
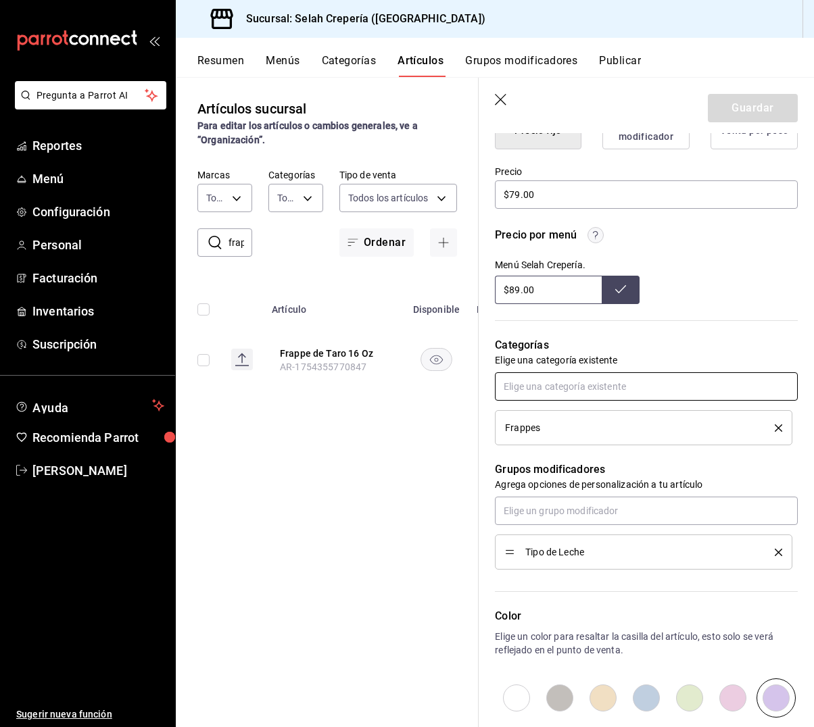
click at [535, 388] on input "text" at bounding box center [646, 387] width 303 height 28
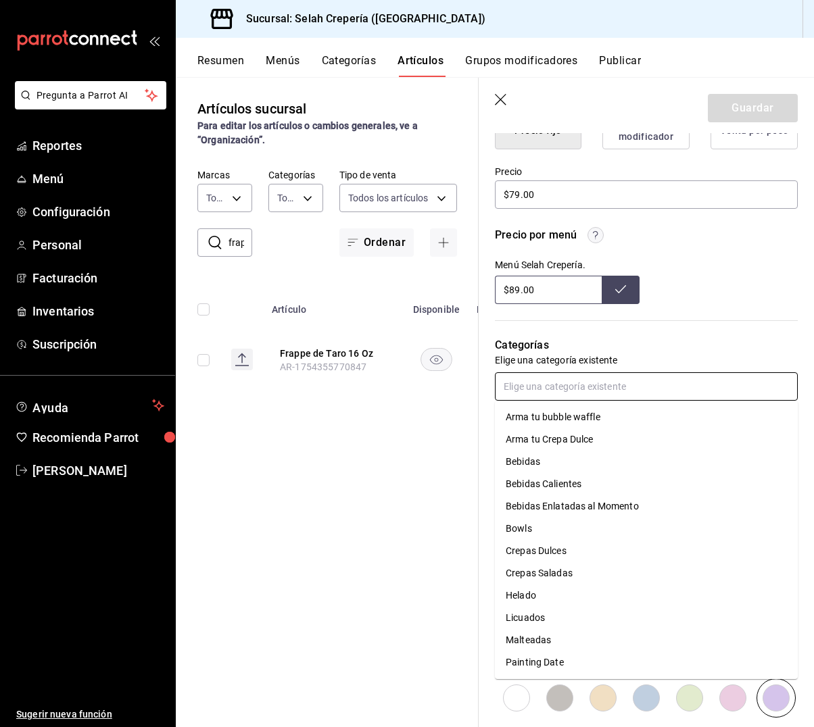
click at [573, 508] on li "Bebidas Enlatadas al Momento" at bounding box center [646, 507] width 303 height 22
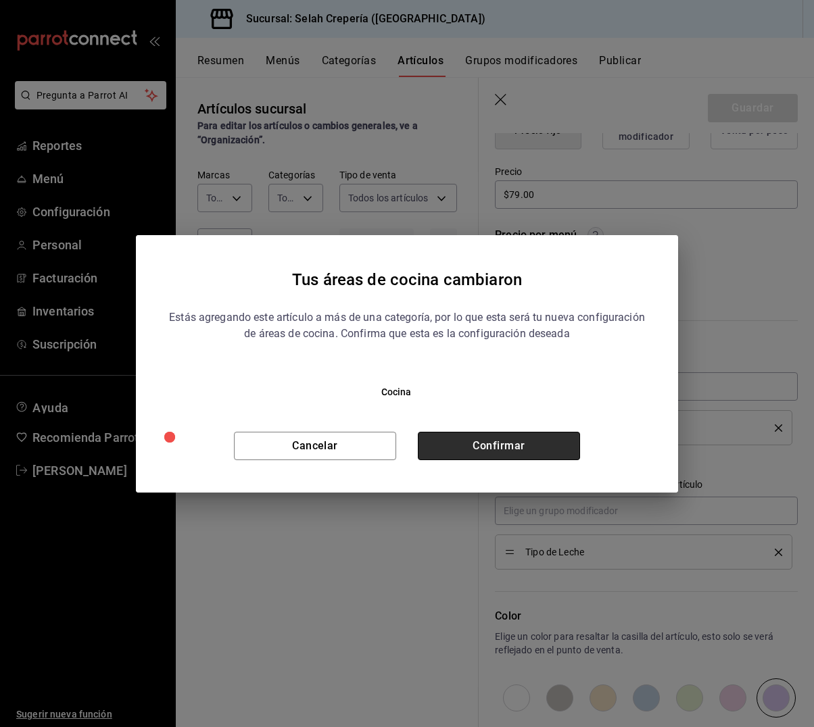
click at [508, 443] on button "Confirmar" at bounding box center [499, 446] width 162 height 28
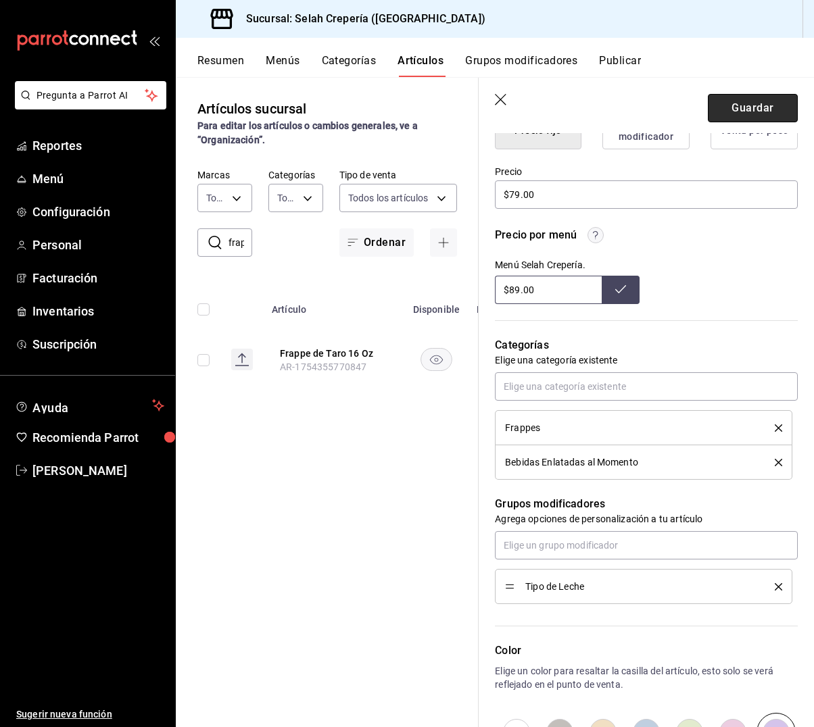
click at [738, 110] on button "Guardar" at bounding box center [753, 108] width 90 height 28
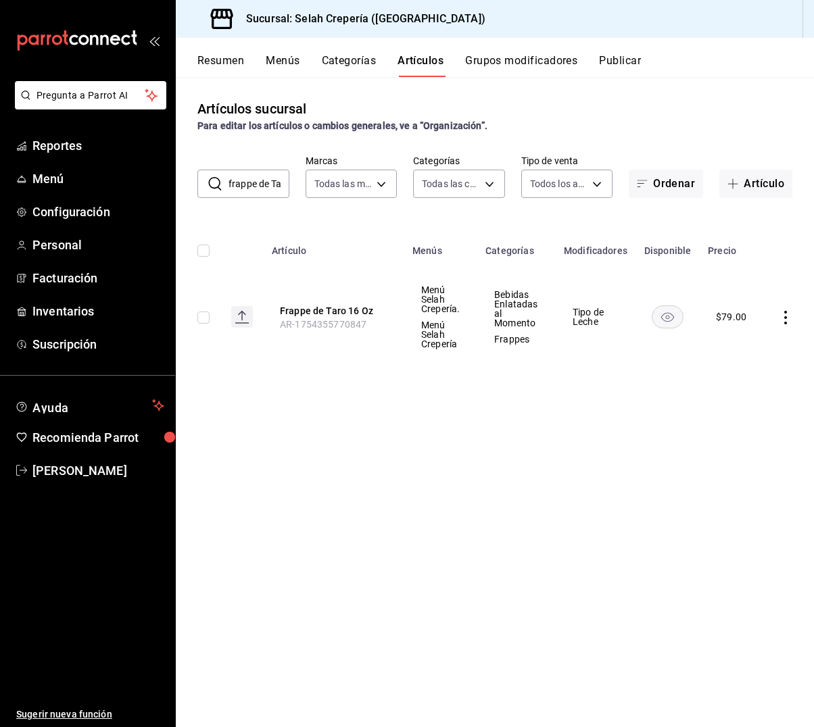
scroll to position [1, 0]
click at [273, 189] on input "frappe de Taro" at bounding box center [259, 183] width 61 height 27
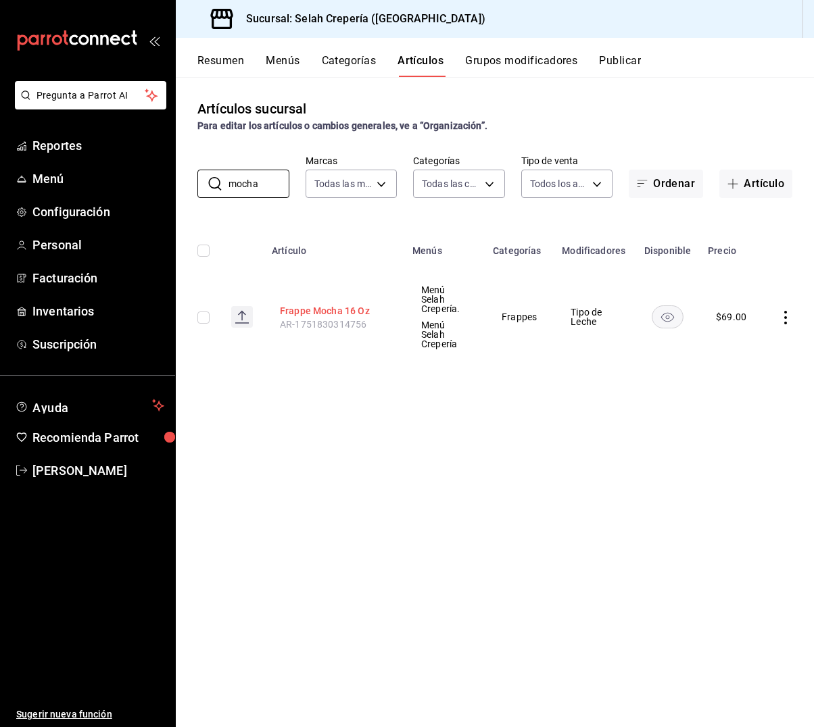
type input "mocha"
click at [326, 304] on button "Frappe Mocha 16 Oz" at bounding box center [334, 311] width 108 height 14
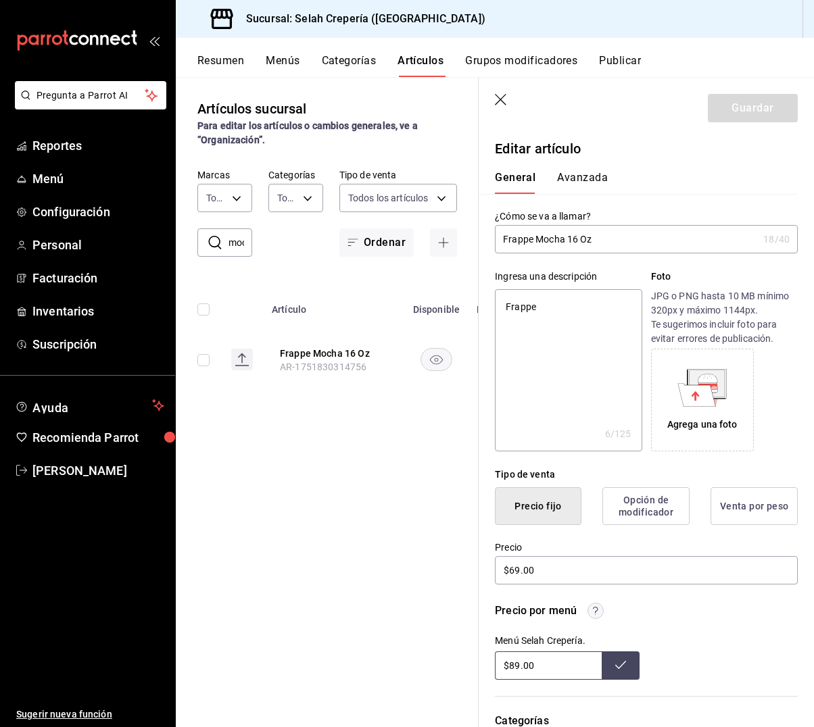
click at [552, 241] on input "Frappe Mocha 16 Oz" at bounding box center [626, 239] width 263 height 27
type input "Frappe m 16 Oz"
type textarea "x"
type input "Frappe mo 16 Oz"
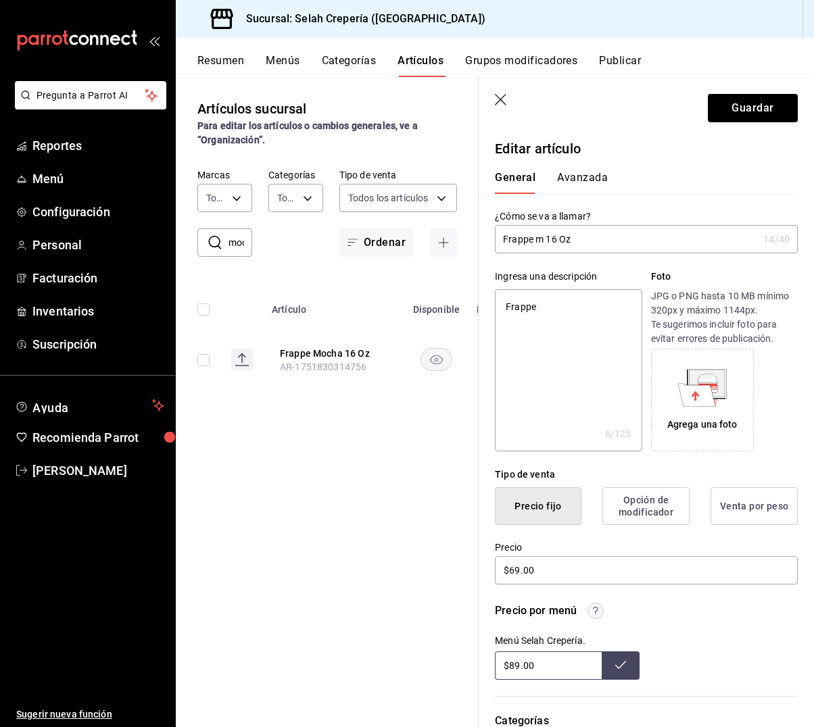
type textarea "x"
type input "Frappe mok 16 Oz"
type textarea "x"
type input "Frappe moka 16 Oz"
type textarea "x"
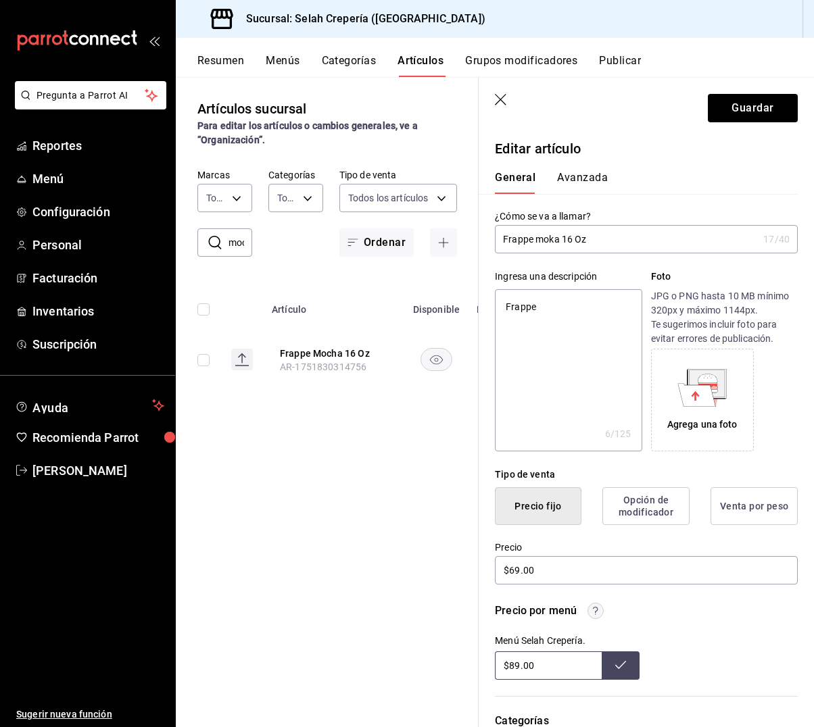
scroll to position [47, 0]
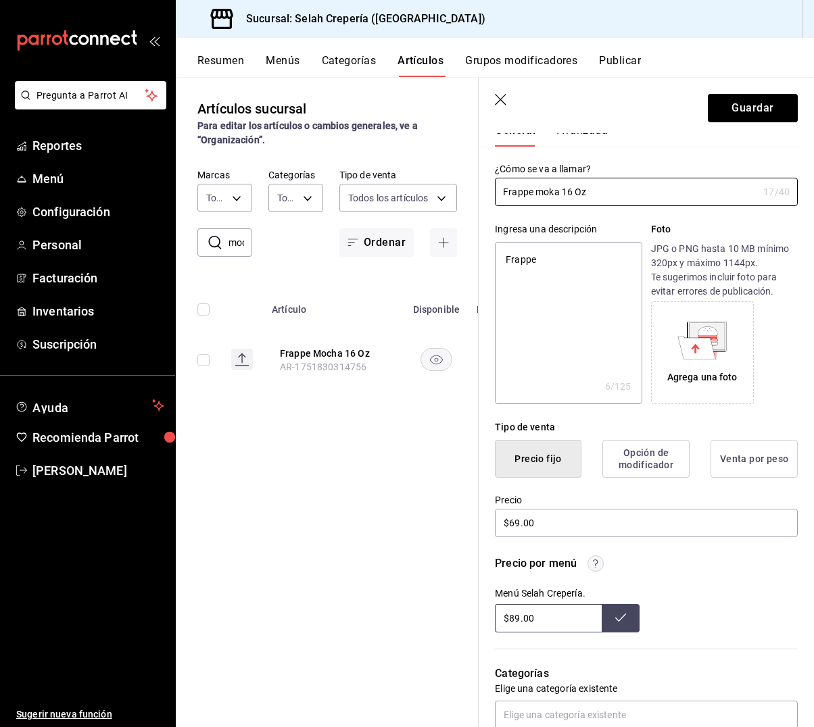
type input "Frappe mok 16 Oz"
type textarea "x"
type input "Frappe mo 16 Oz"
type textarea "x"
type input "Frappe m 16 Oz"
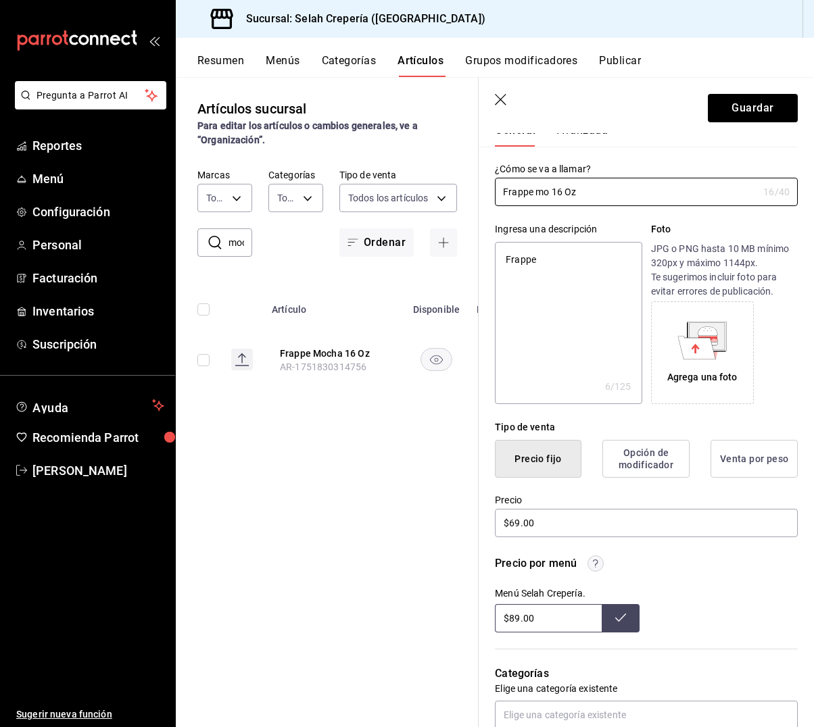
type textarea "x"
type input "Frappe 16 Oz"
type textarea "x"
type input "Frappe 16 Oz"
type textarea "x"
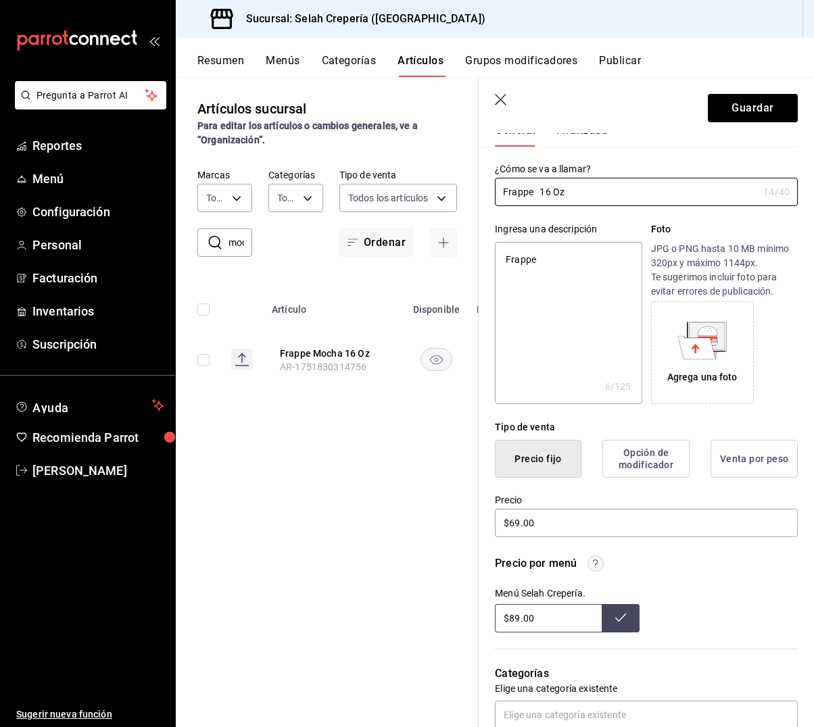
type input "Frappe M 16 Oz"
type textarea "x"
type input "Frappe MO 16 Oz"
type textarea "x"
type input "Frappe M 16 Oz"
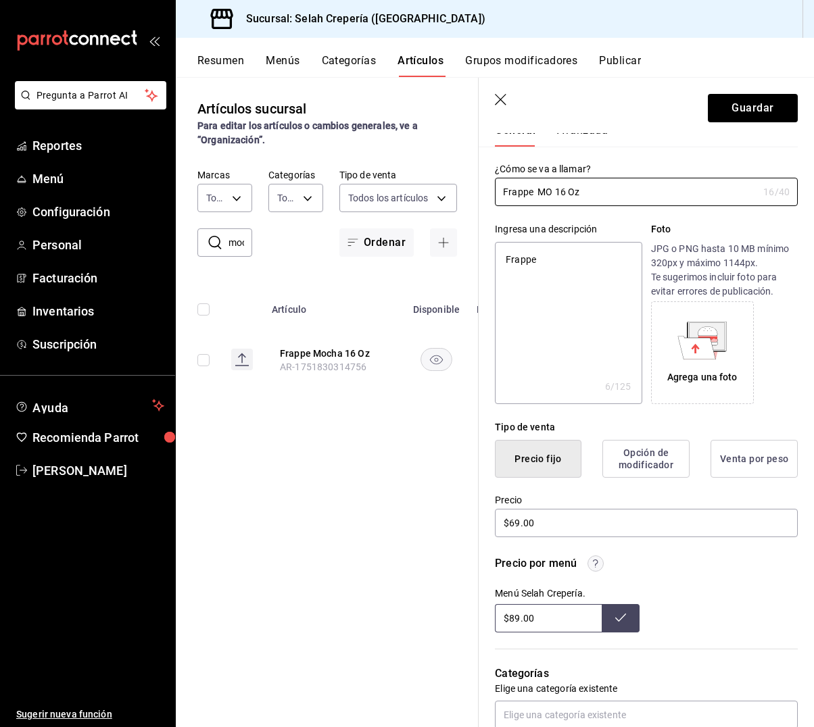
type textarea "x"
type input "Frappe Mo 16 Oz"
type textarea "x"
type input "Frappe Mok 16 Oz"
type textarea "x"
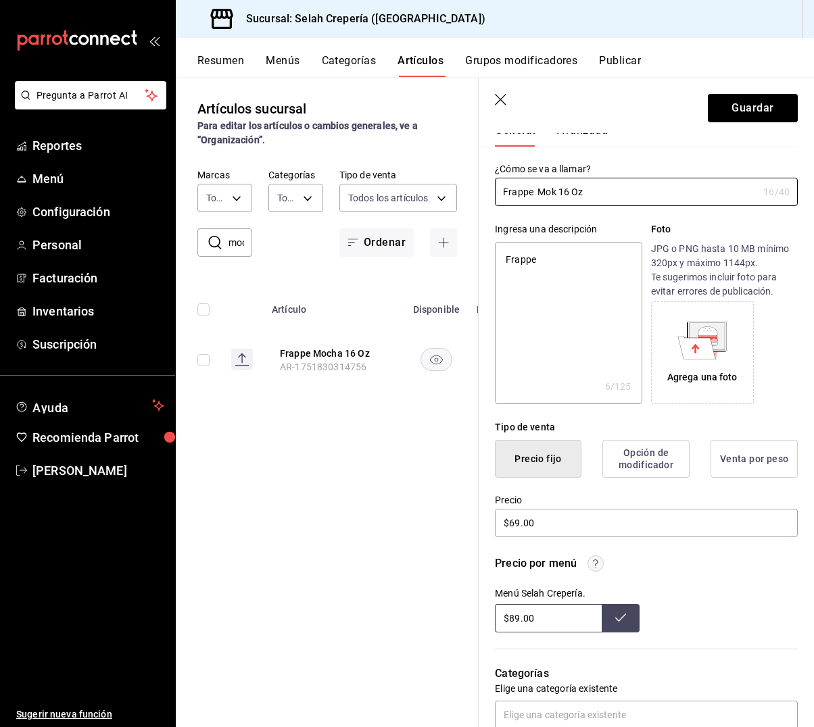
type input "Frappe Moka 16 Oz"
type textarea "x"
click at [599, 196] on input "Frappe Moka 16 Oz" at bounding box center [626, 191] width 263 height 27
type input "Frappe Moka 16 O"
type textarea "x"
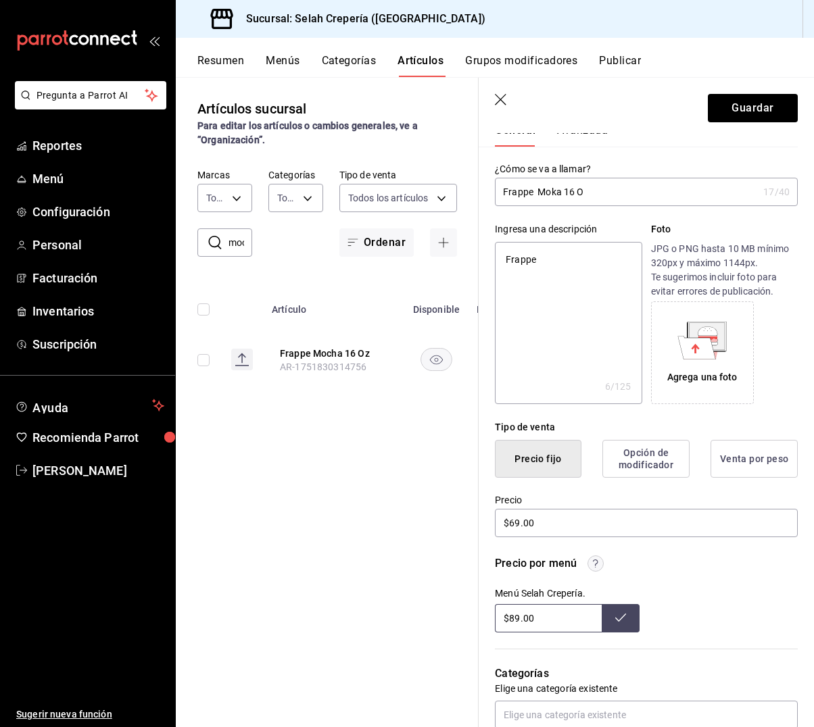
type input "Frappe Moka 16"
type textarea "x"
type input "Frappe Moka 16"
type textarea "x"
type input "Frappe Moka 1"
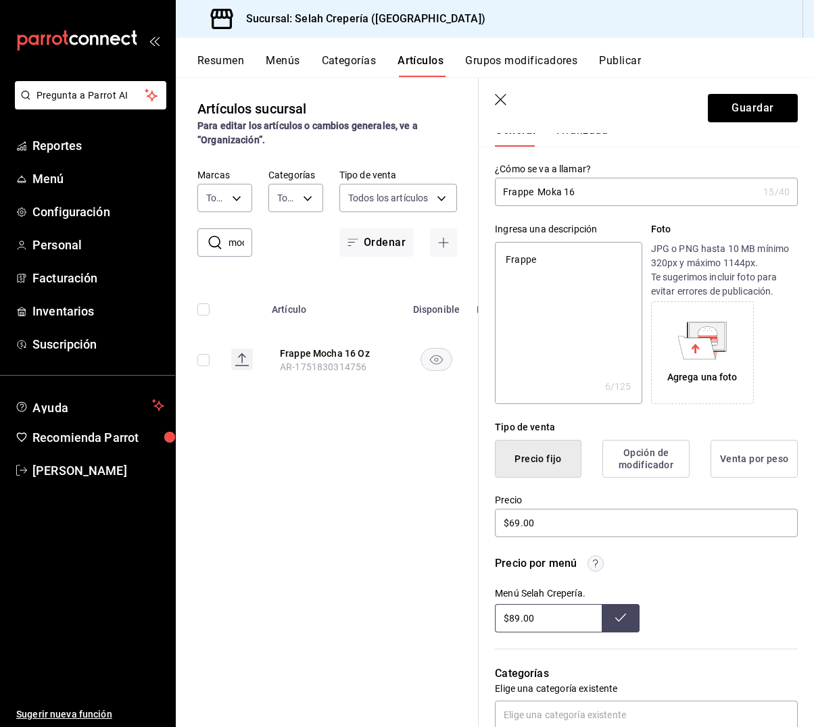
type textarea "x"
type input "Frappe Moka"
type textarea "x"
type input "Frappe Moka"
type textarea "x"
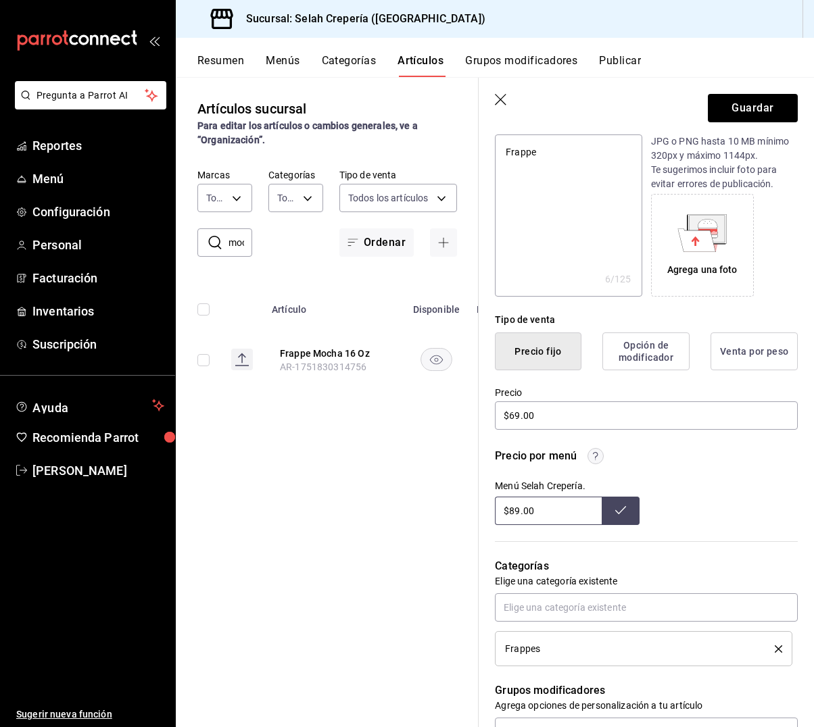
scroll to position [168, 0]
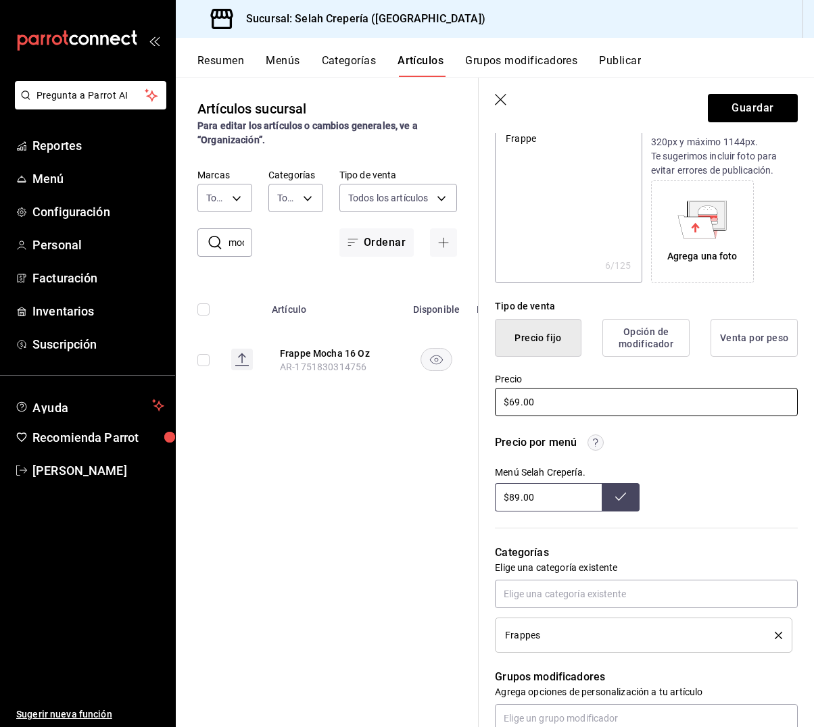
type input "Frappe Moka"
click at [519, 406] on input "$69.00" at bounding box center [646, 402] width 303 height 28
type textarea "x"
type input "$6.00"
type textarea "x"
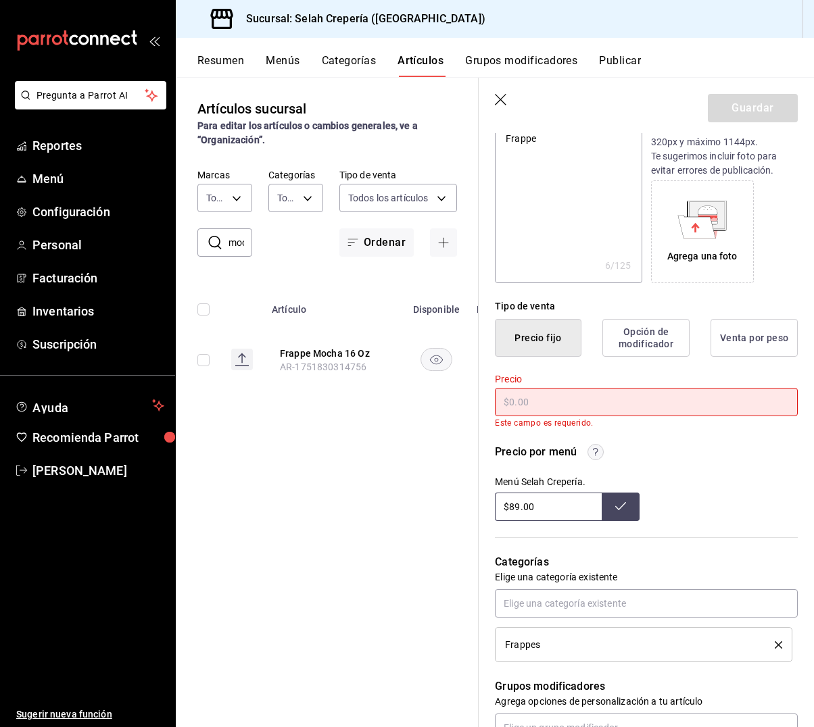
type textarea "x"
type input "$7.00"
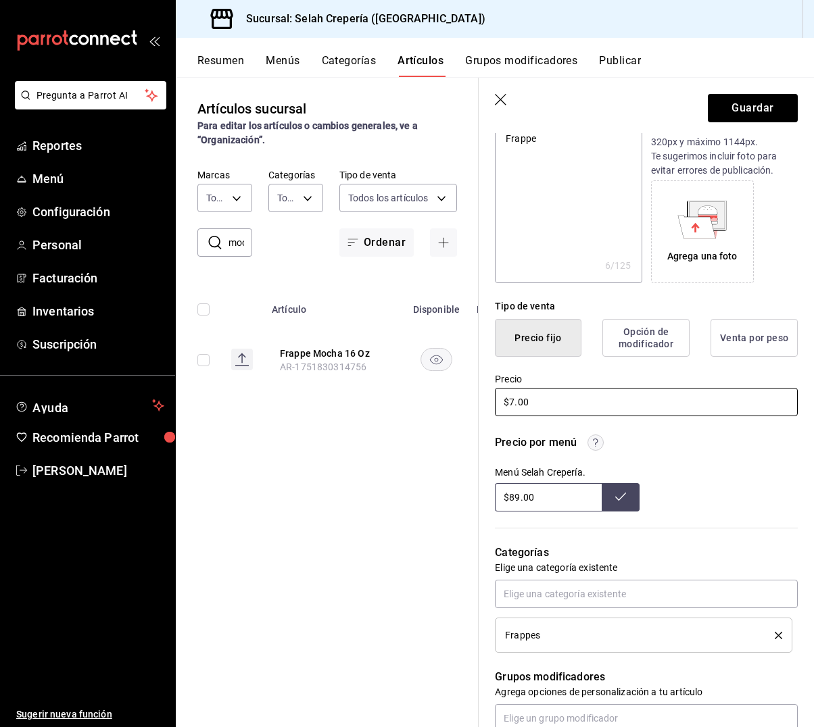
type textarea "x"
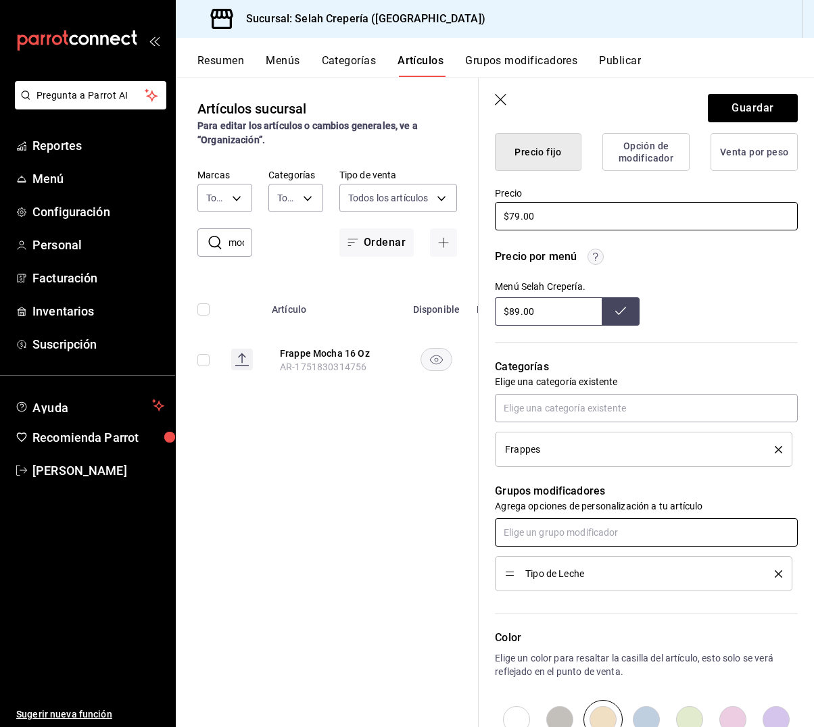
scroll to position [361, 0]
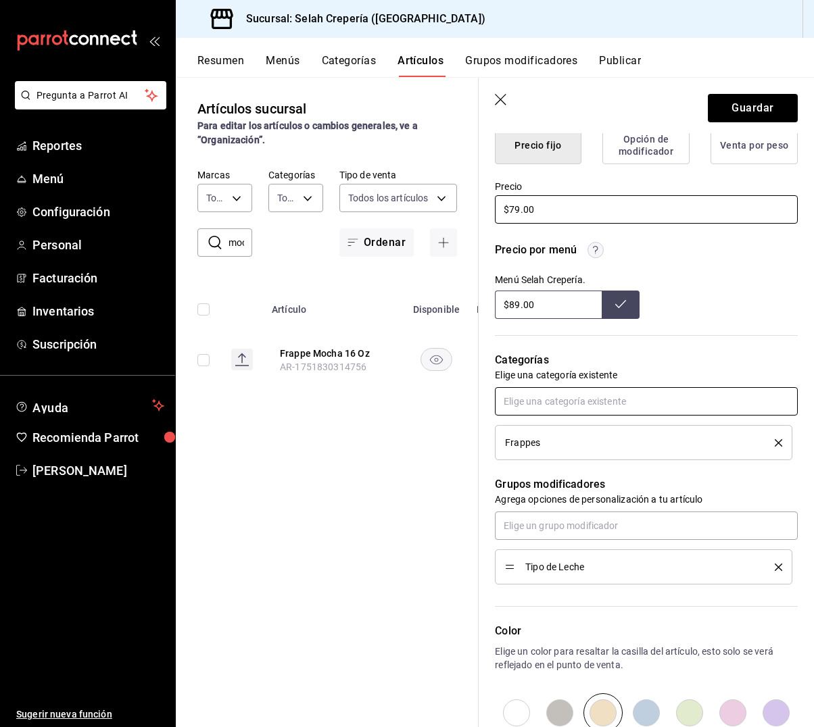
type input "$79.00"
click at [564, 398] on input "text" at bounding box center [646, 401] width 303 height 28
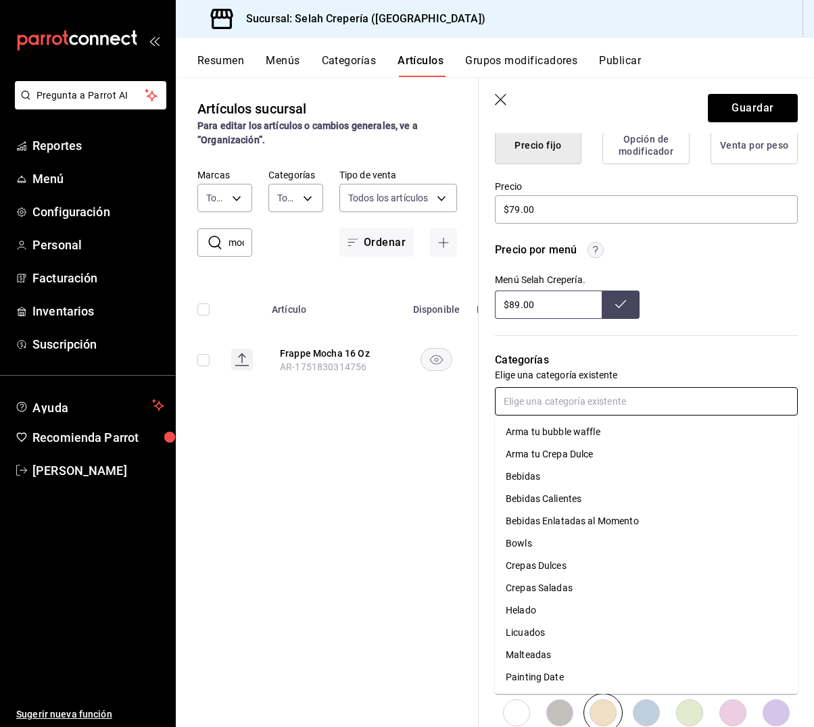
click at [607, 525] on li "Bebidas Enlatadas al Momento" at bounding box center [646, 521] width 303 height 22
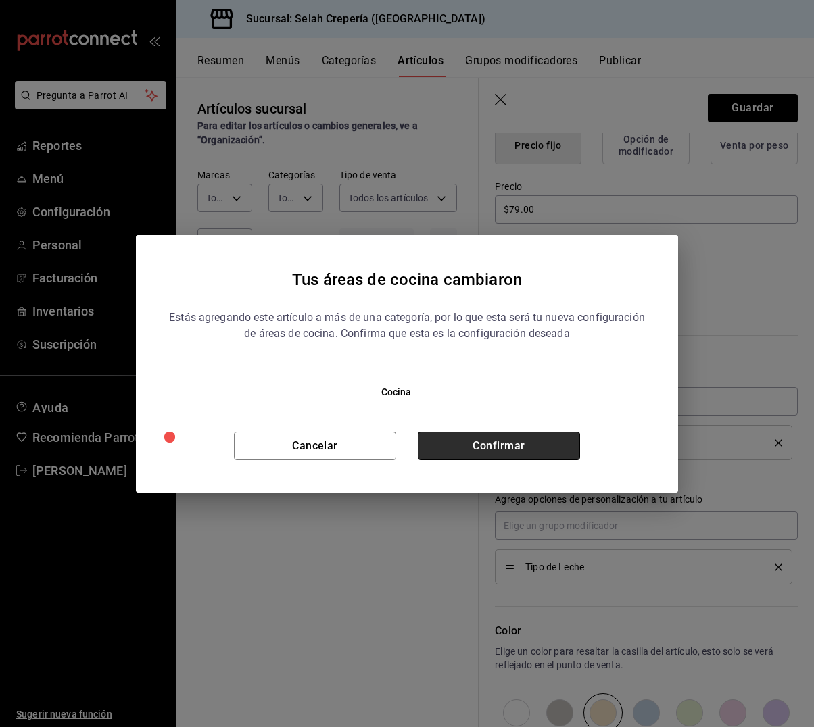
click at [529, 452] on button "Confirmar" at bounding box center [499, 446] width 162 height 28
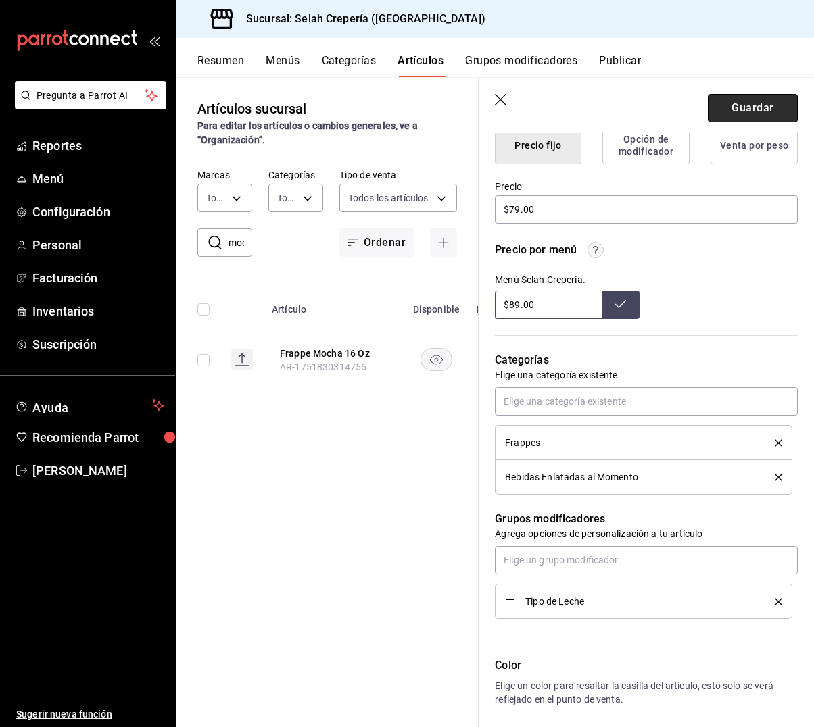
click at [744, 103] on button "Guardar" at bounding box center [753, 108] width 90 height 28
type textarea "x"
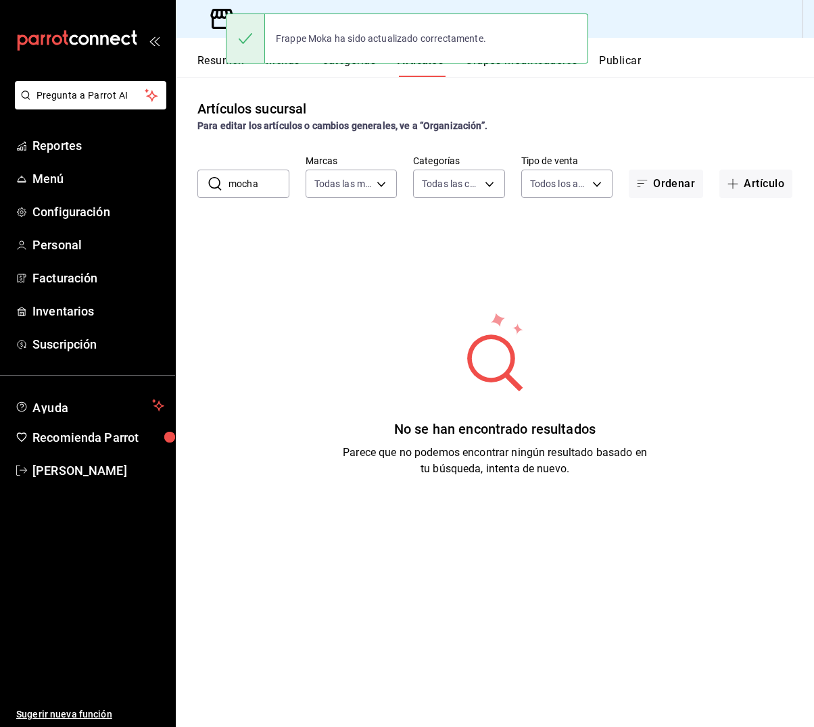
click at [258, 183] on input "mocha" at bounding box center [259, 183] width 61 height 27
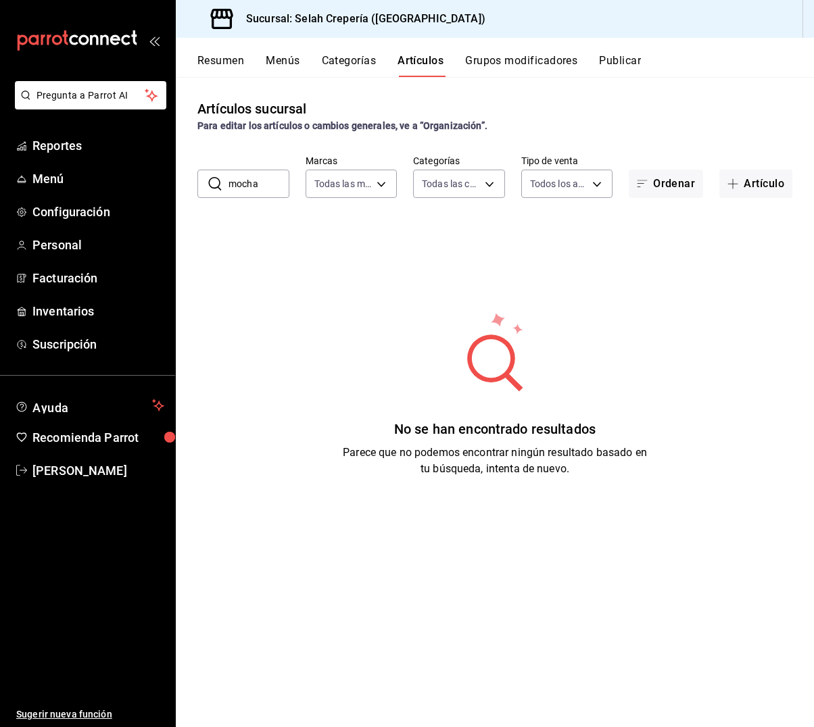
click at [258, 183] on input "mocha" at bounding box center [259, 183] width 61 height 27
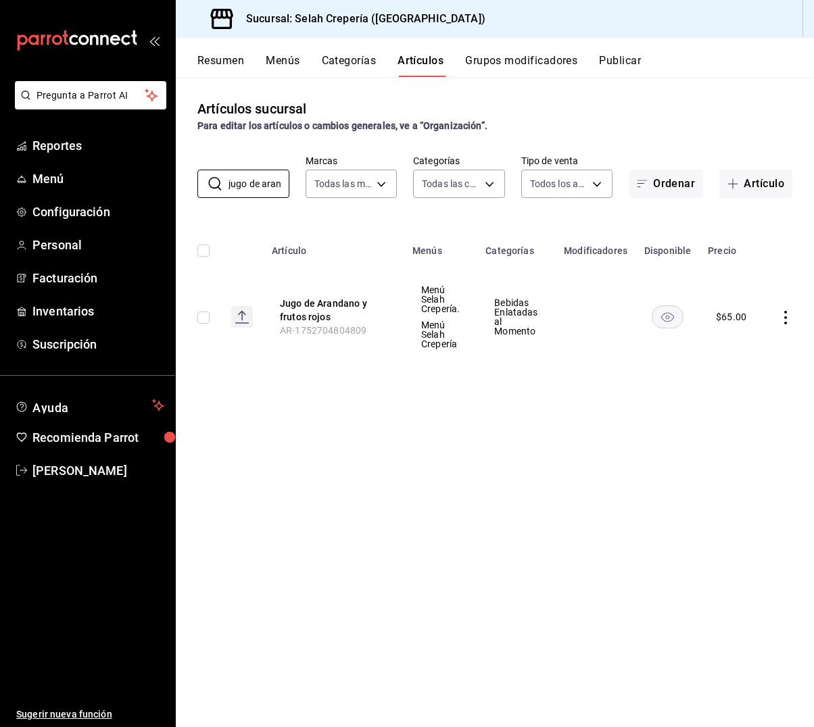
type input "jugo de arándano"
drag, startPoint x: 304, startPoint y: 198, endPoint x: 296, endPoint y: 302, distance: 103.8
click at [296, 302] on button "Jugo de Arandano y frutos rojos" at bounding box center [334, 310] width 108 height 27
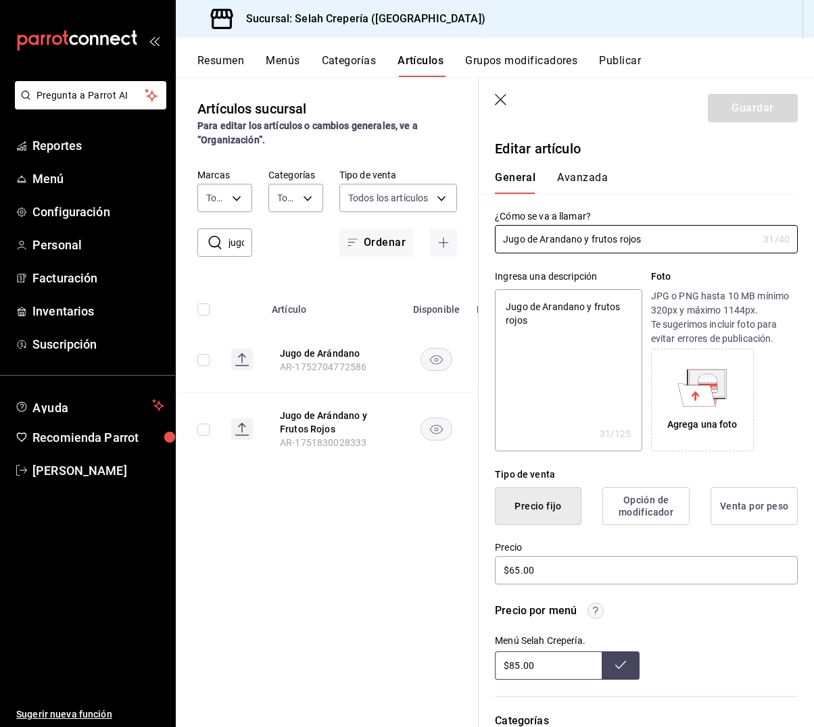
scroll to position [14, 0]
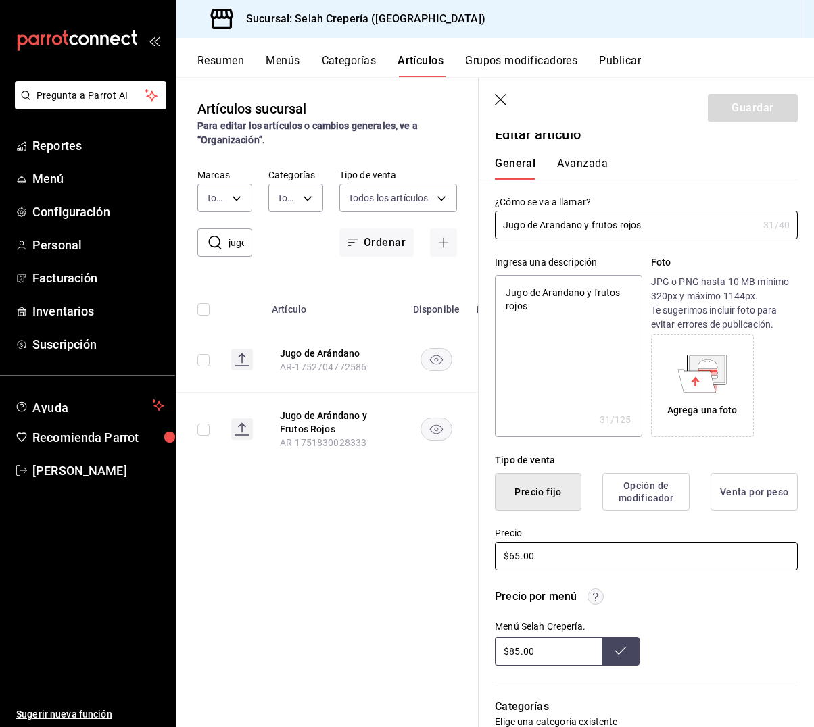
click at [521, 559] on input "$65.00" at bounding box center [646, 556] width 303 height 28
type textarea "x"
type input "$6.00"
type textarea "x"
type input "$69.00"
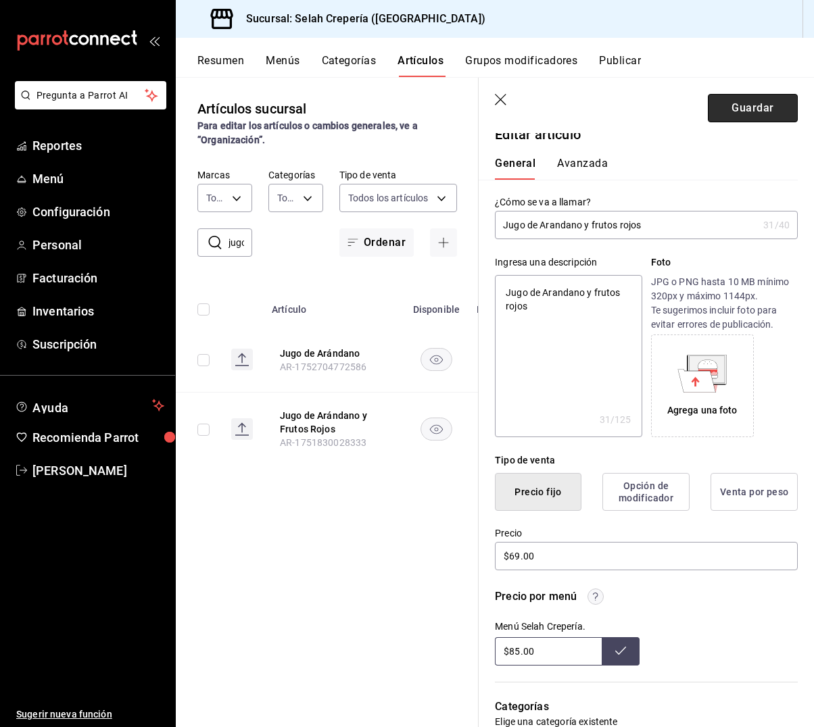
click at [721, 105] on button "Guardar" at bounding box center [753, 108] width 90 height 28
type textarea "x"
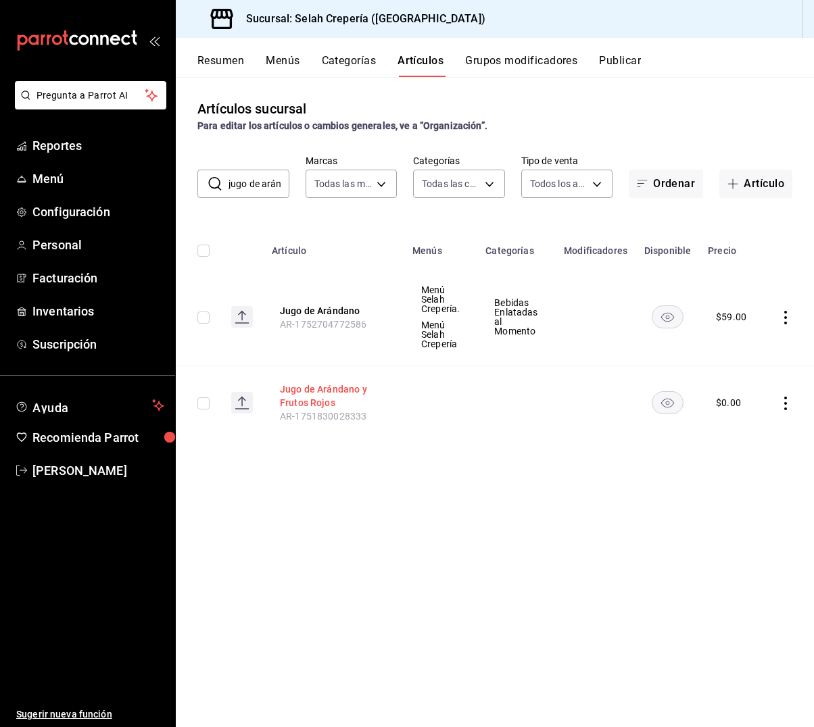
click at [314, 386] on button "Jugo de Arándano y Frutos Rojos" at bounding box center [334, 396] width 108 height 27
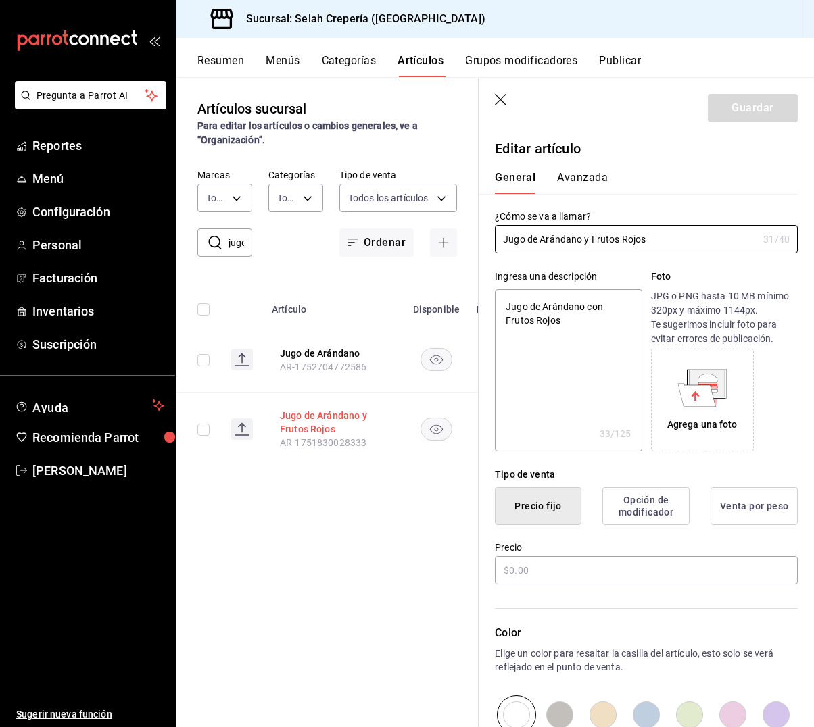
type textarea "x"
type input "$0.00"
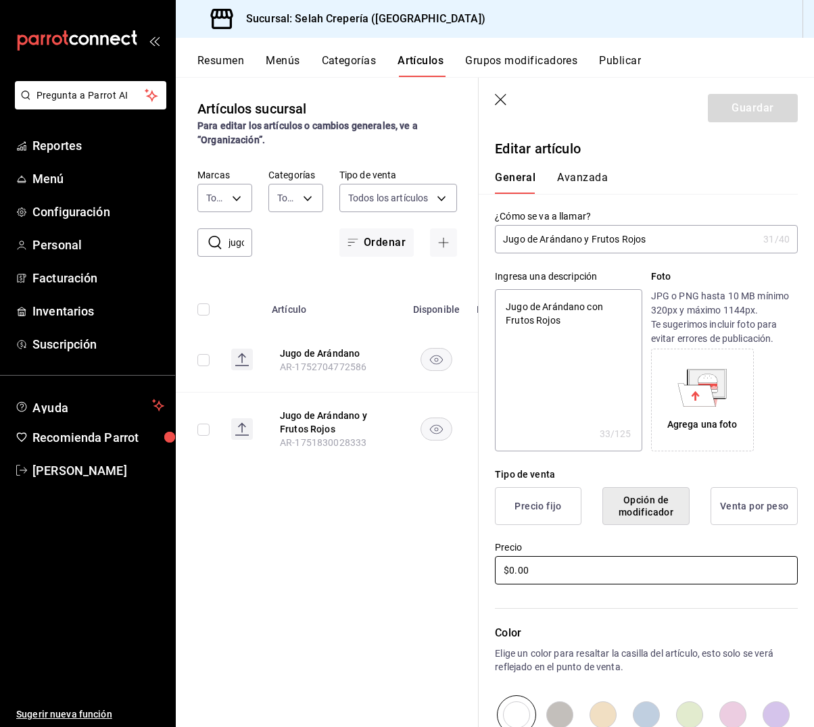
drag, startPoint x: 514, startPoint y: 569, endPoint x: 597, endPoint y: 580, distance: 83.9
click at [514, 569] on input "$0.00" at bounding box center [646, 570] width 303 height 28
type textarea "x"
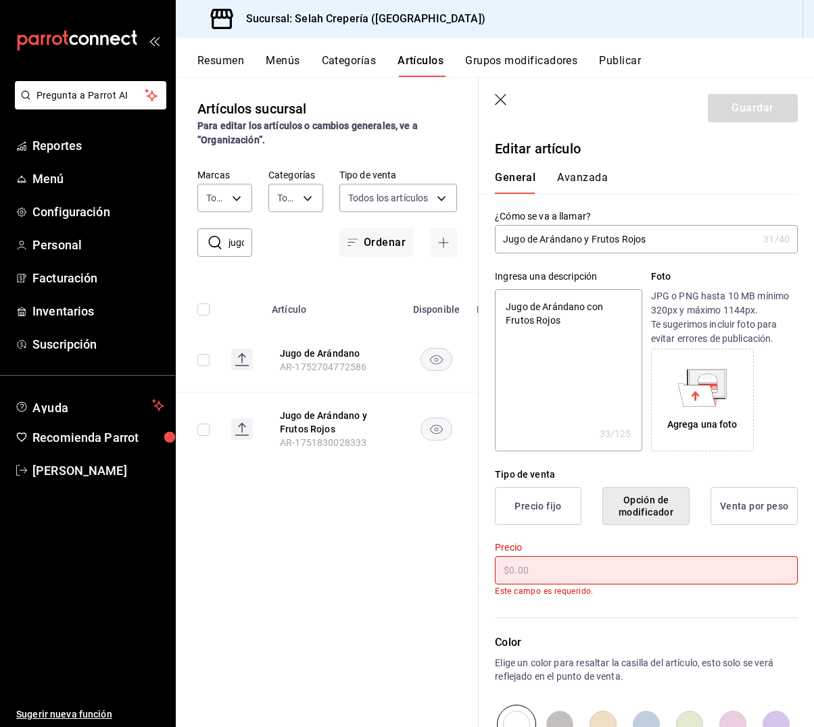
type textarea "x"
type input "$6.00"
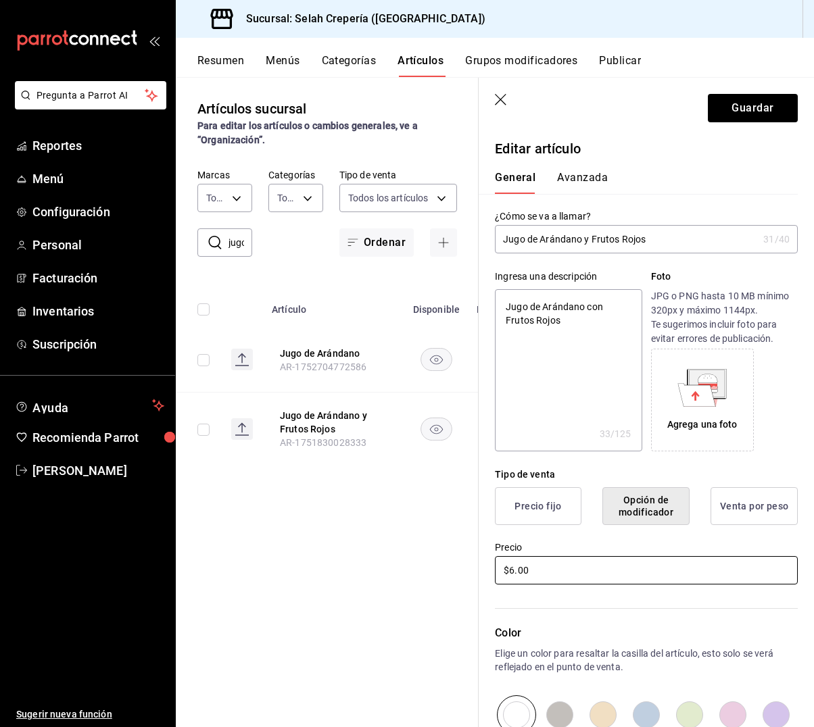
type textarea "x"
type input "$69.00"
click at [736, 105] on button "Guardar" at bounding box center [753, 108] width 90 height 28
type textarea "x"
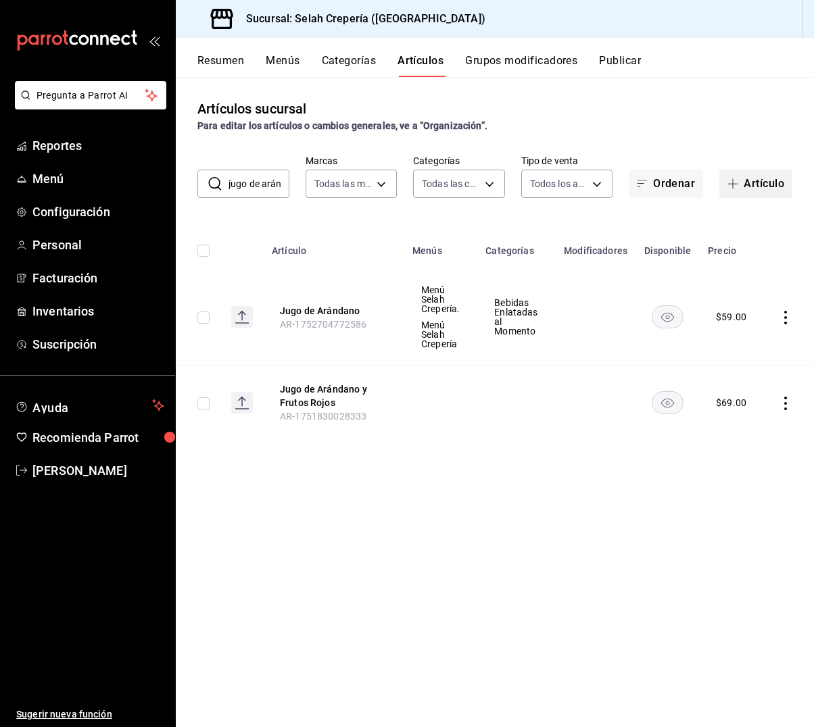
click at [722, 191] on button "Artículo" at bounding box center [755, 184] width 73 height 28
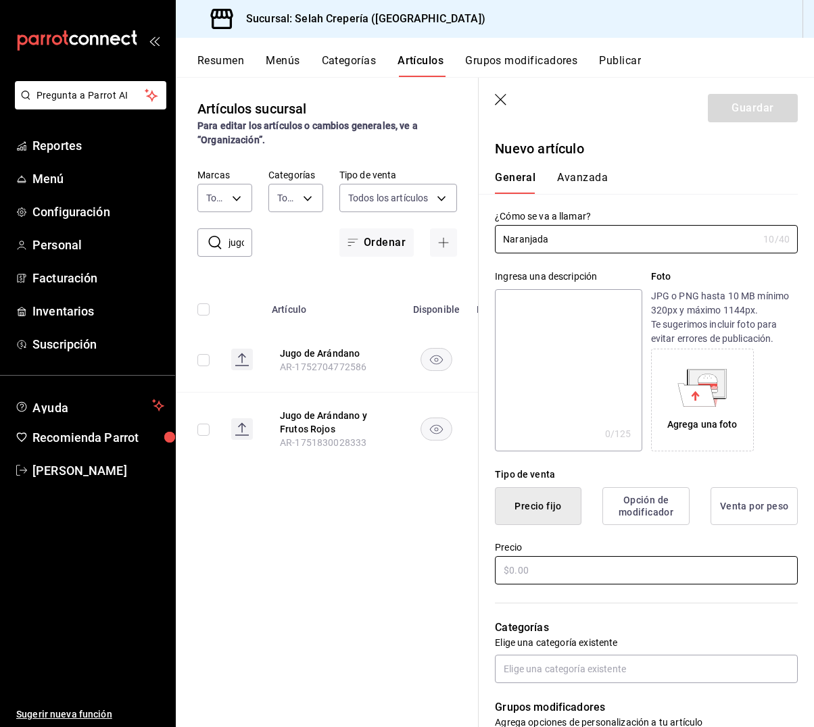
type input "Naranjada"
click at [533, 569] on input "text" at bounding box center [646, 570] width 303 height 28
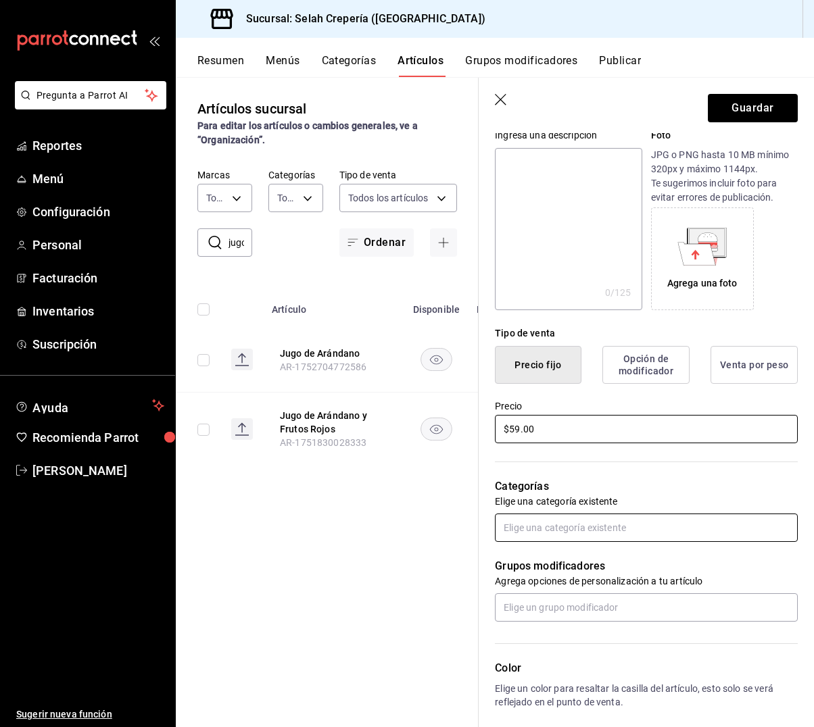
scroll to position [158, 0]
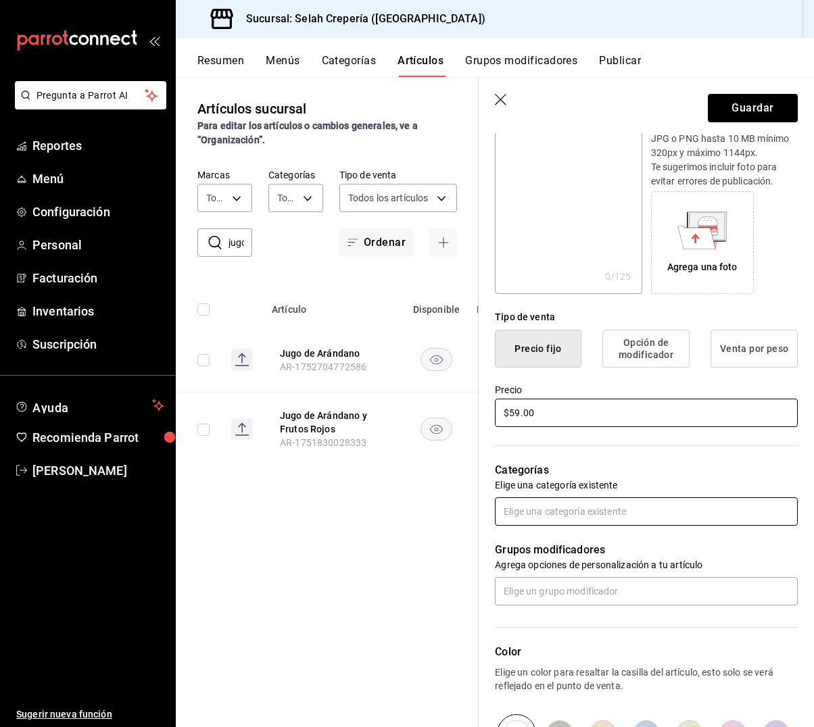
type input "$59.00"
click at [531, 508] on input "text" at bounding box center [646, 512] width 303 height 28
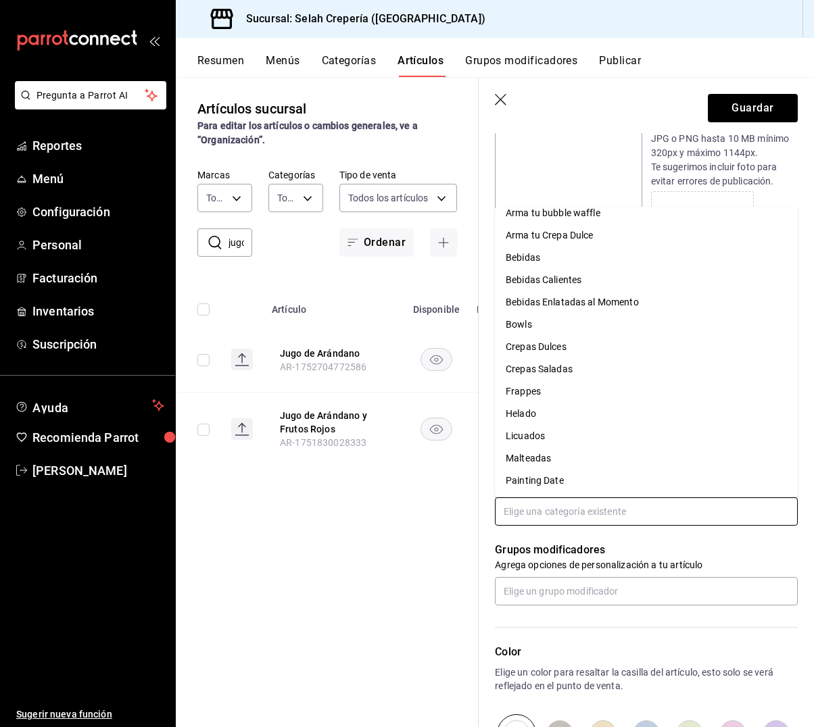
scroll to position [10, 0]
click at [545, 307] on li "Bebidas Enlatadas al Momento" at bounding box center [646, 302] width 303 height 22
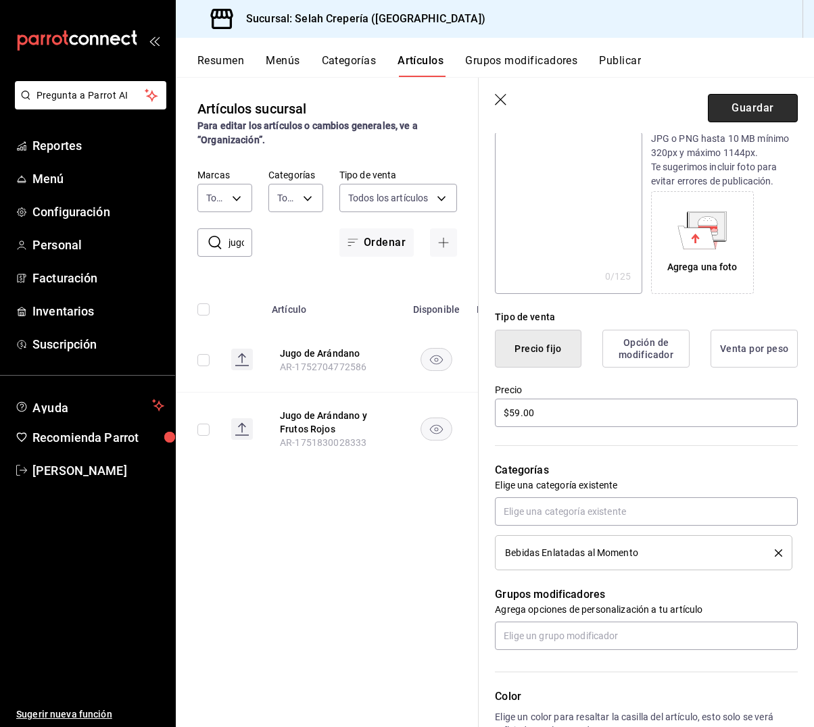
click at [738, 107] on button "Guardar" at bounding box center [753, 108] width 90 height 28
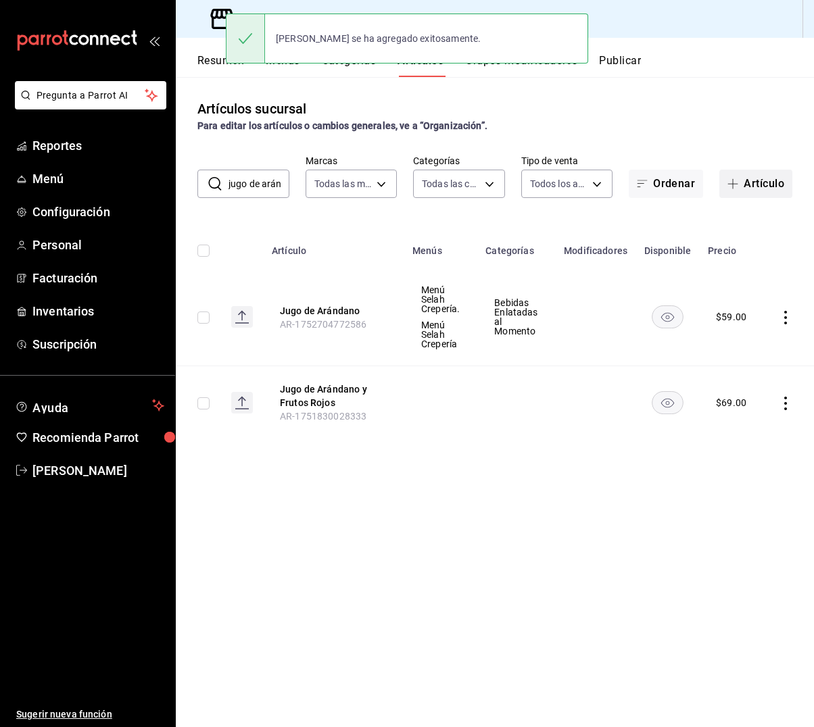
click at [774, 185] on button "Artículo" at bounding box center [755, 184] width 73 height 28
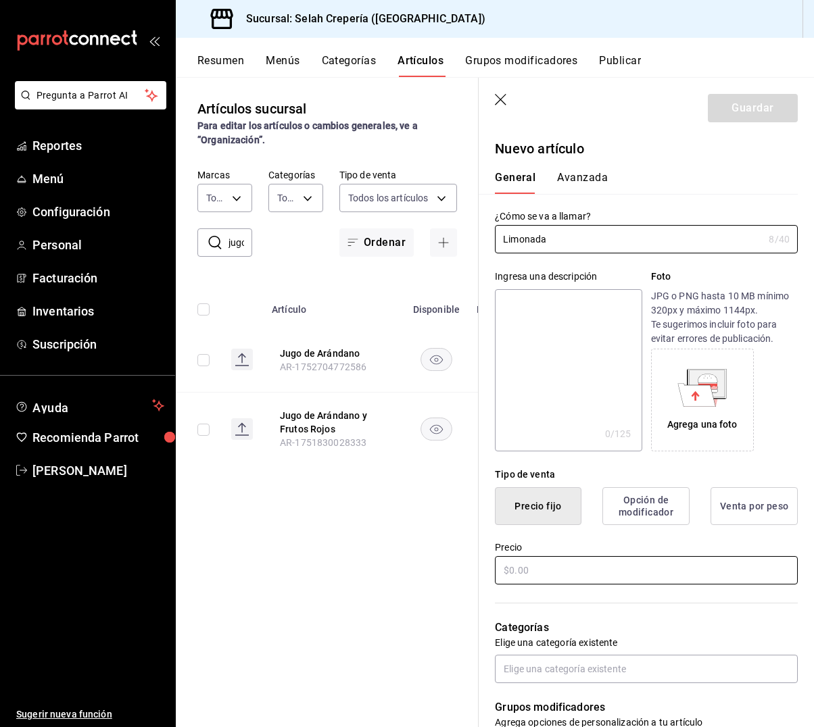
type input "Limonada"
click at [537, 575] on input "text" at bounding box center [646, 570] width 303 height 28
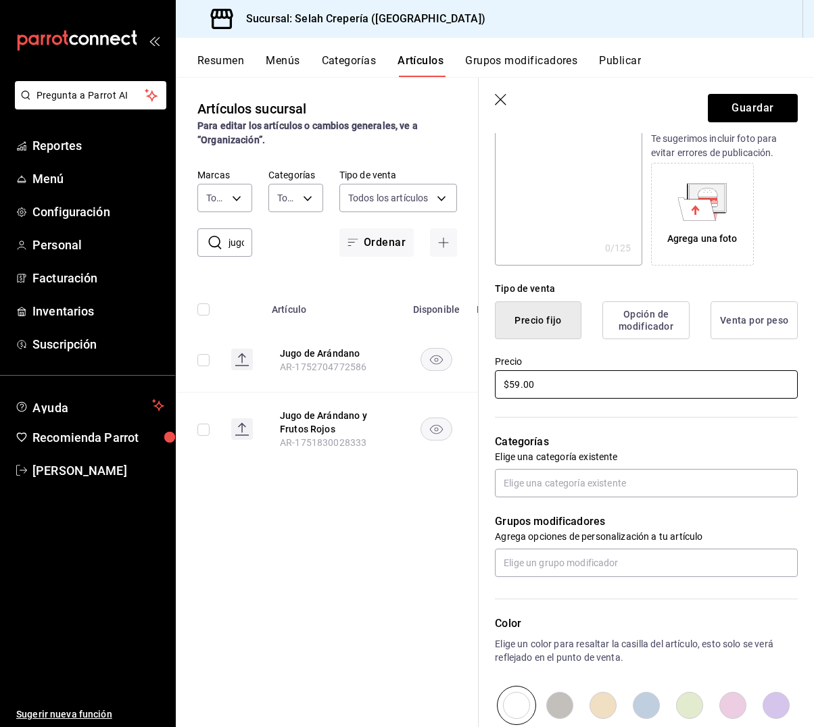
scroll to position [202, 0]
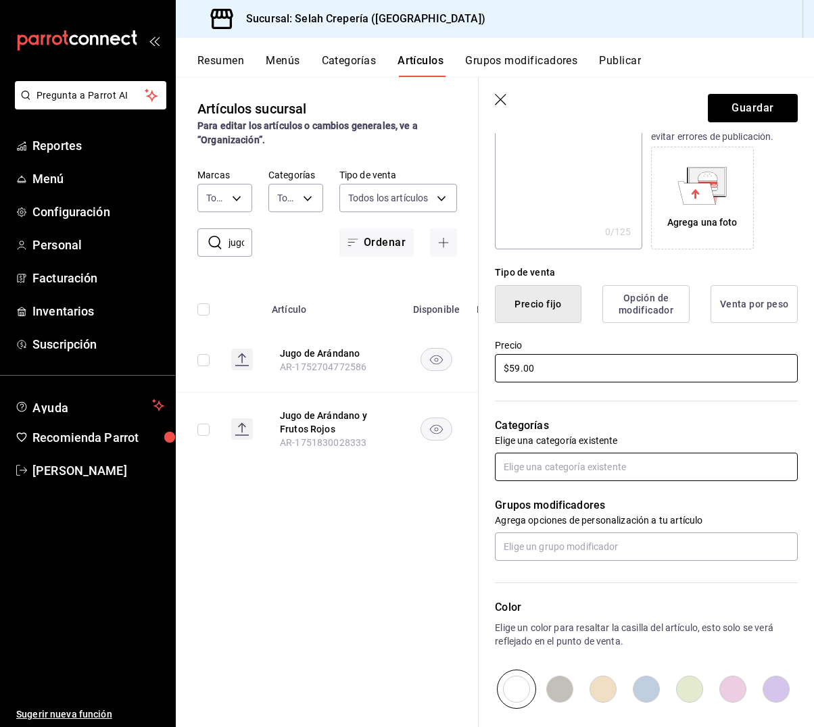
type input "$59.00"
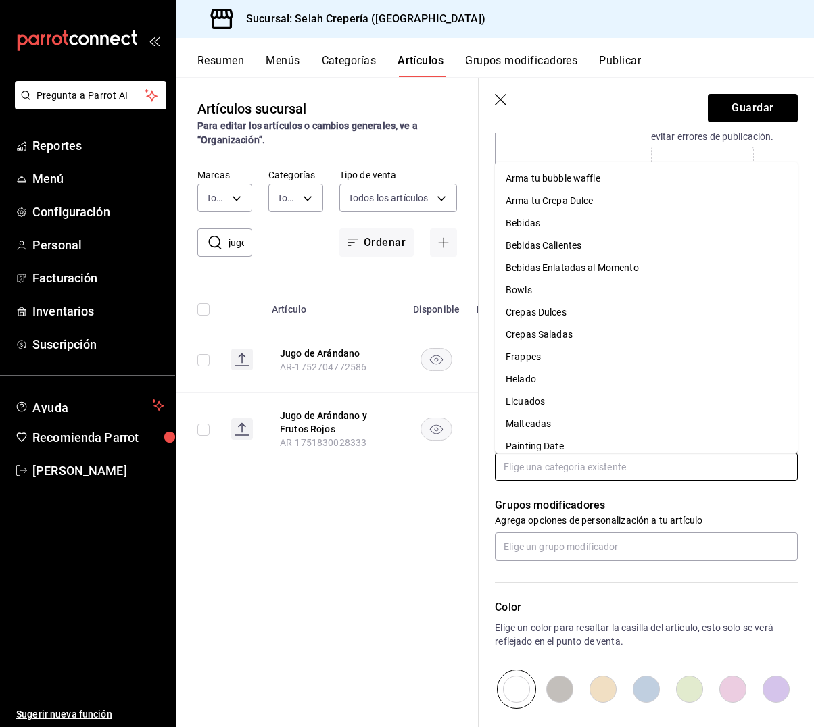
click at [584, 473] on input "text" at bounding box center [646, 467] width 303 height 28
click at [614, 268] on li "Bebidas Enlatadas al Momento" at bounding box center [646, 268] width 303 height 22
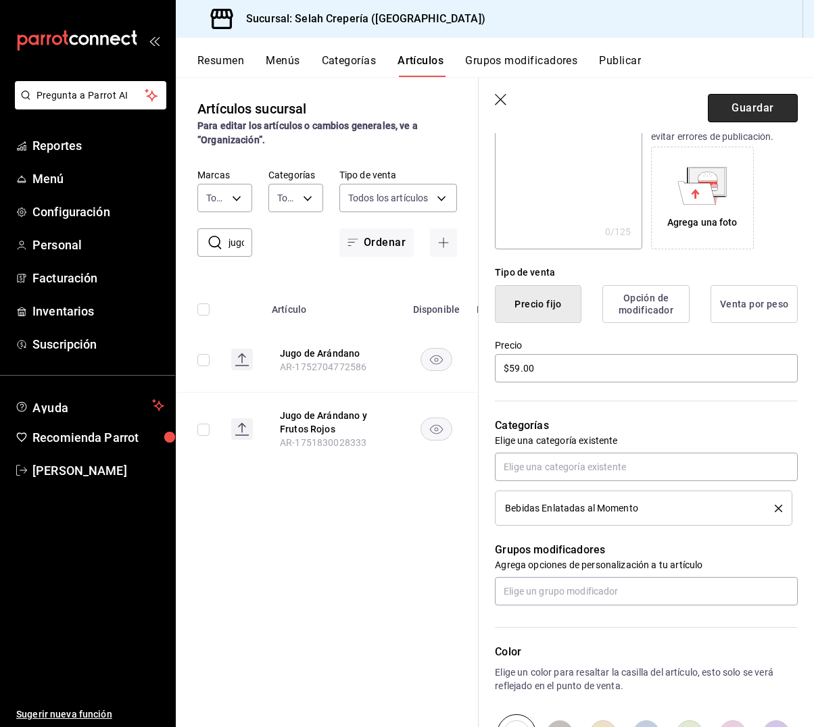
click at [765, 107] on button "Guardar" at bounding box center [753, 108] width 90 height 28
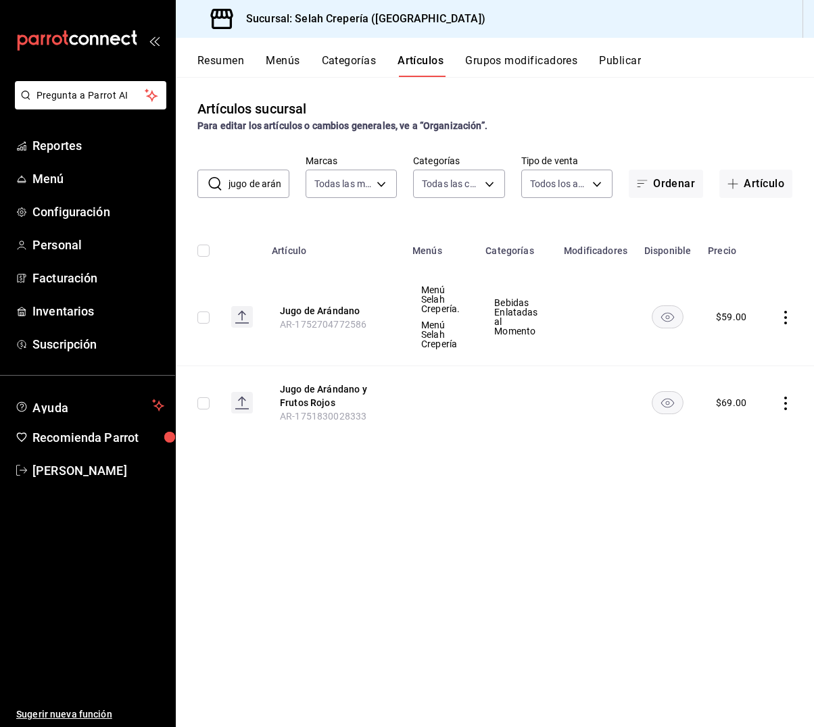
click at [255, 183] on input "jugo de arándano" at bounding box center [259, 183] width 61 height 27
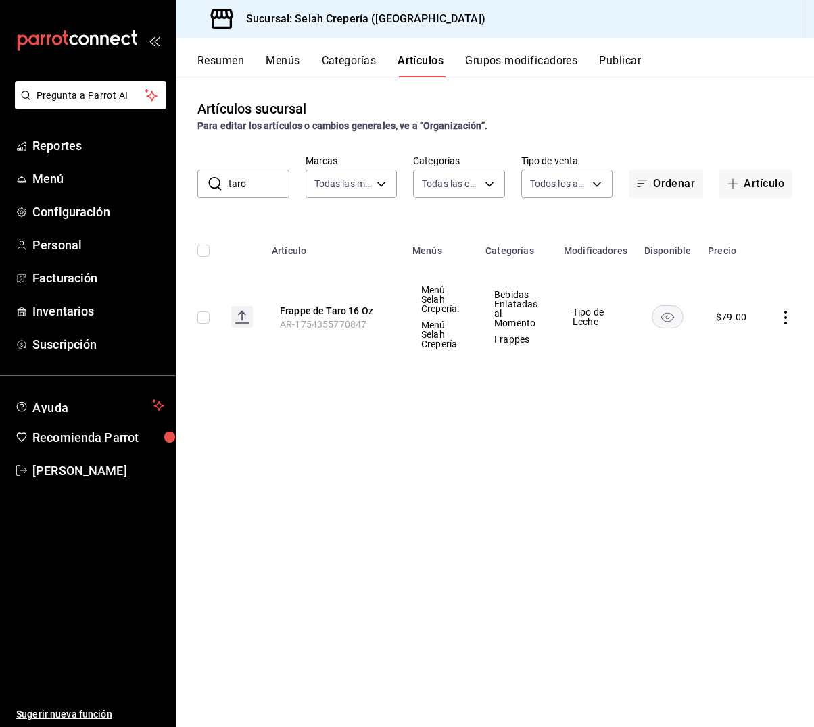
click at [257, 191] on input "taro" at bounding box center [259, 183] width 61 height 27
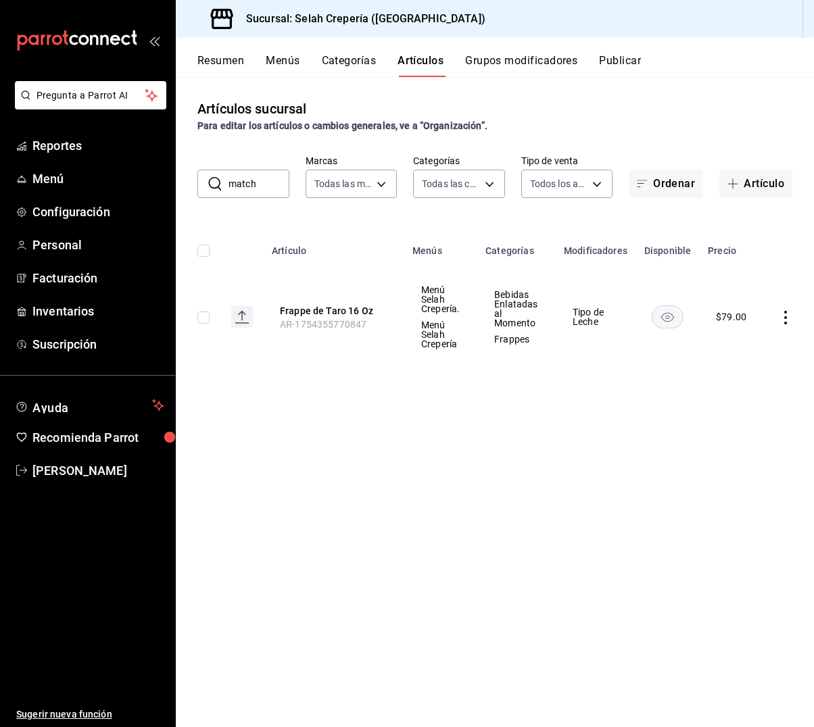
type input "matcha"
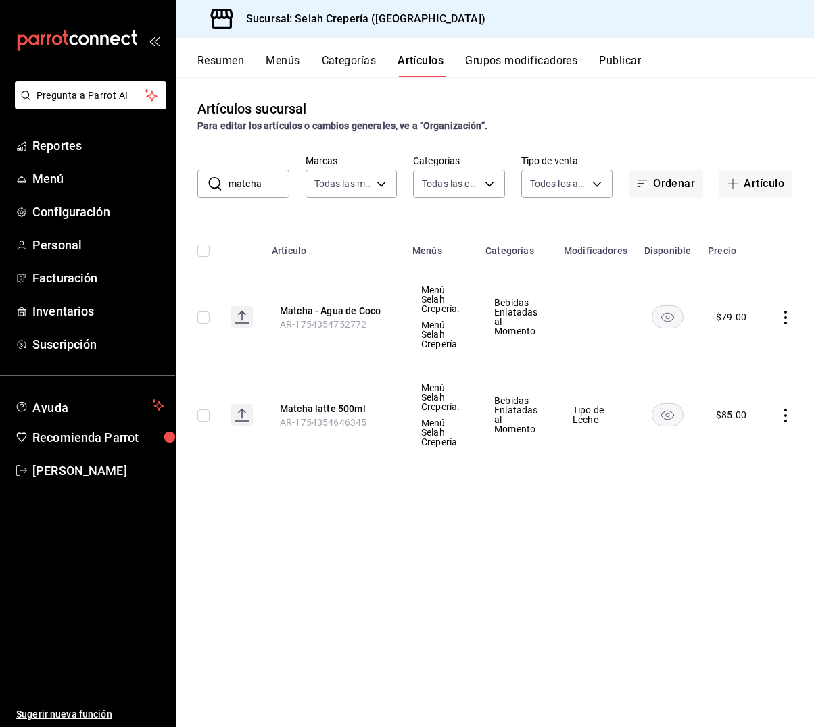
drag, startPoint x: 264, startPoint y: 185, endPoint x: 217, endPoint y: 186, distance: 47.3
click at [217, 186] on div "​ matcha ​" at bounding box center [243, 184] width 92 height 28
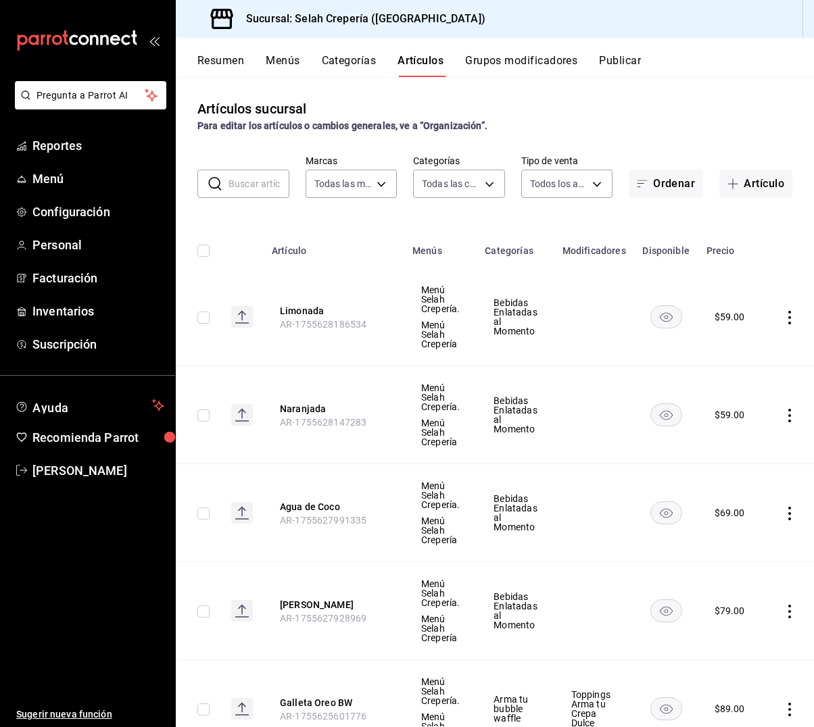
click at [247, 182] on input "text" at bounding box center [259, 183] width 61 height 27
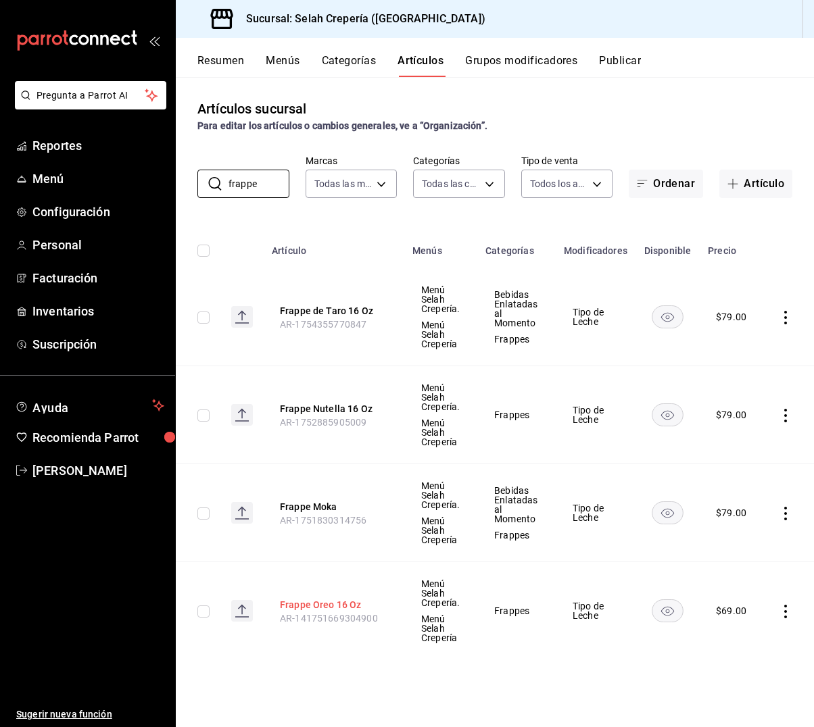
type input "frappe"
click at [322, 604] on button "Frappe Oreo 16 Oz" at bounding box center [334, 605] width 108 height 14
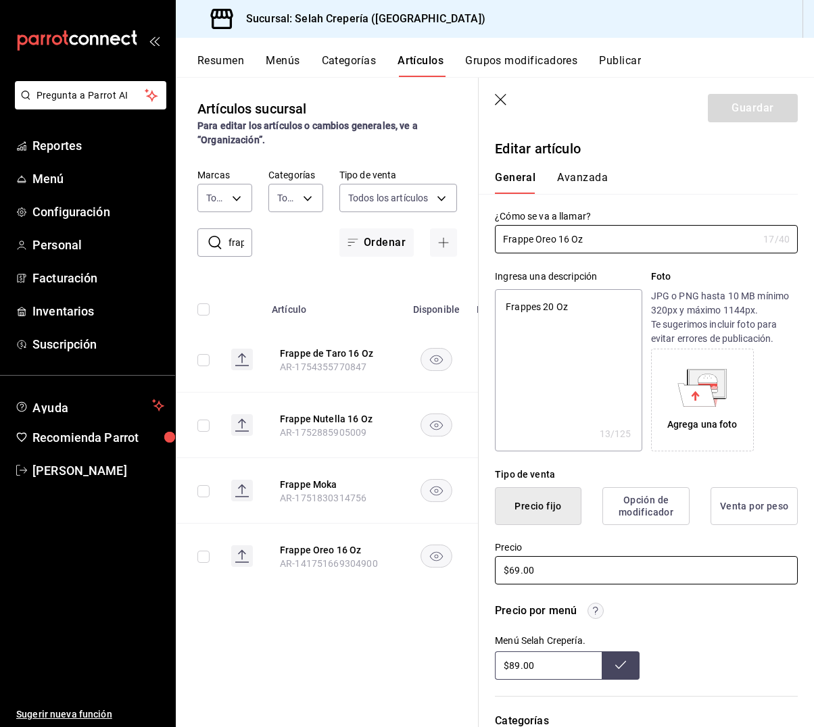
drag, startPoint x: 513, startPoint y: 572, endPoint x: 530, endPoint y: 572, distance: 16.9
click at [514, 572] on input "$69.00" at bounding box center [646, 570] width 303 height 28
type textarea "x"
type input "$9.00"
type textarea "x"
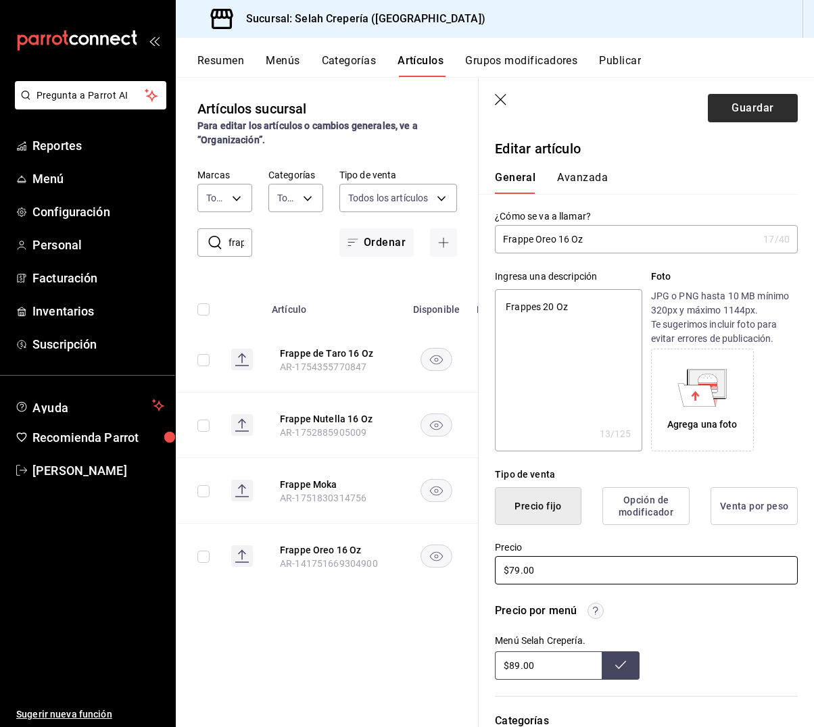
type input "$79.00"
click at [771, 102] on button "Guardar" at bounding box center [753, 108] width 90 height 28
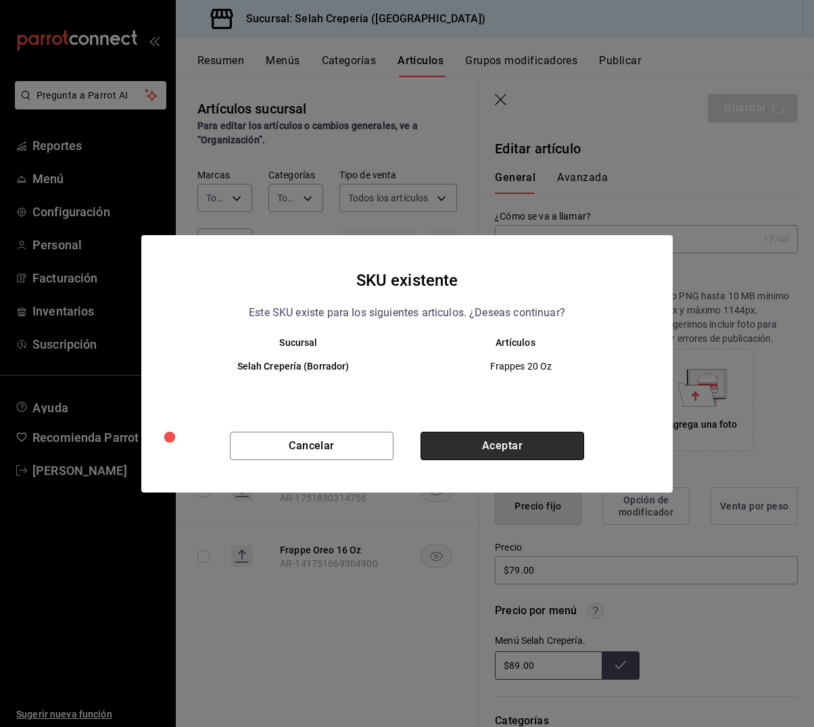
click at [483, 437] on button "Aceptar" at bounding box center [503, 446] width 164 height 28
type textarea "x"
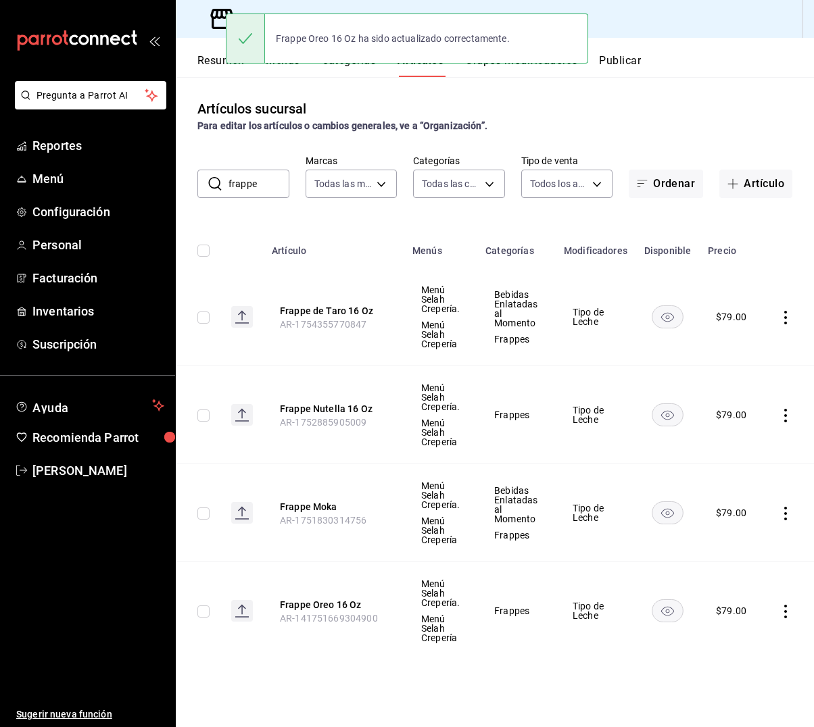
click at [266, 183] on input "frappe" at bounding box center [259, 183] width 61 height 27
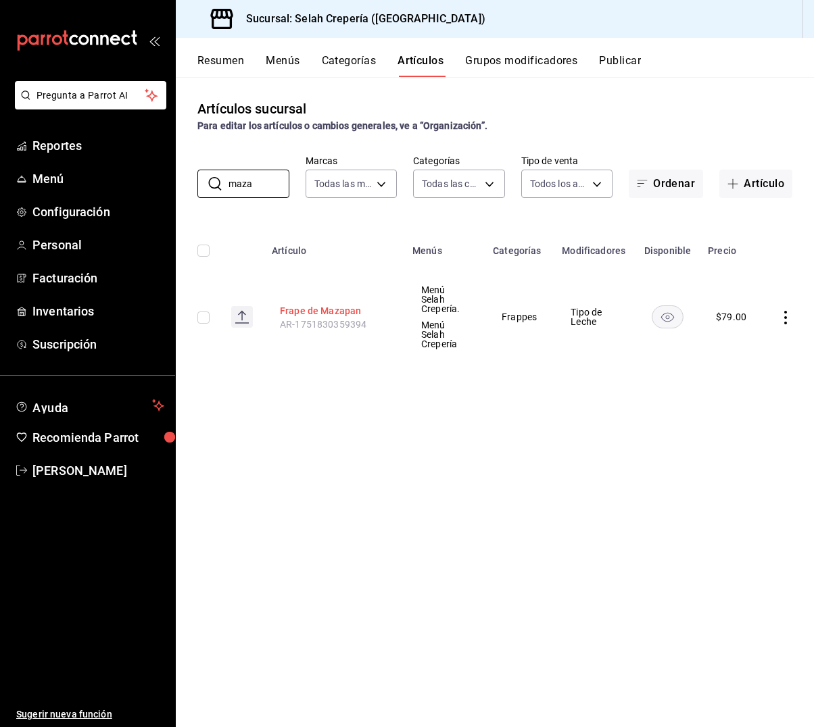
type input "maza"
click at [327, 304] on button "Frape de Mazapan" at bounding box center [334, 311] width 108 height 14
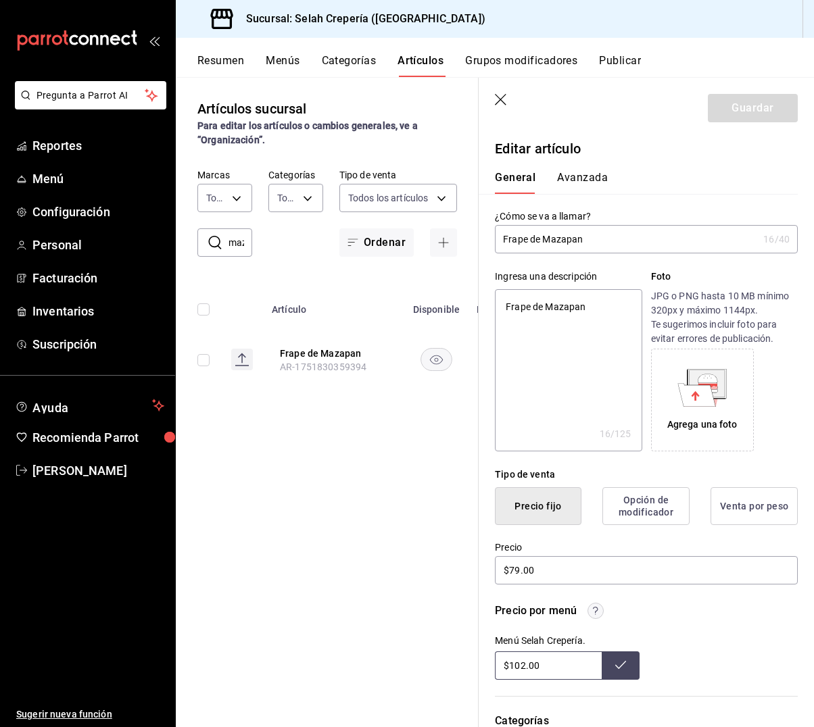
drag, startPoint x: 577, startPoint y: 239, endPoint x: 617, endPoint y: 246, distance: 39.9
click at [577, 239] on input "Frape de Mazapan" at bounding box center [626, 239] width 263 height 27
type input "Frape de Mazapn"
type textarea "x"
type input "Frape de Mazap´n"
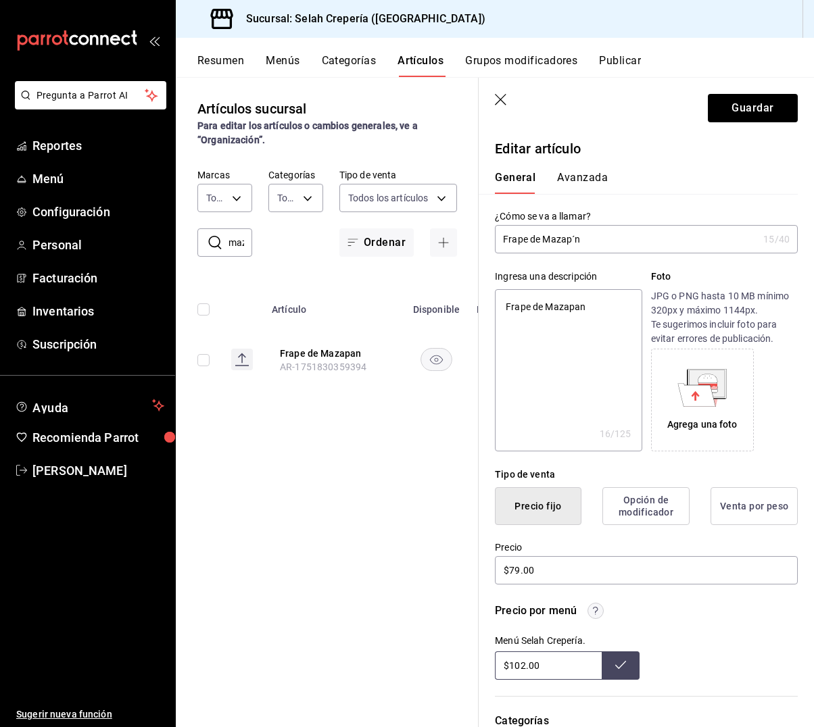
type textarea "x"
type input "Frape de Mazapán"
type textarea "x"
type input "Frape de Mazapán"
click at [750, 106] on button "Guardar" at bounding box center [753, 108] width 90 height 28
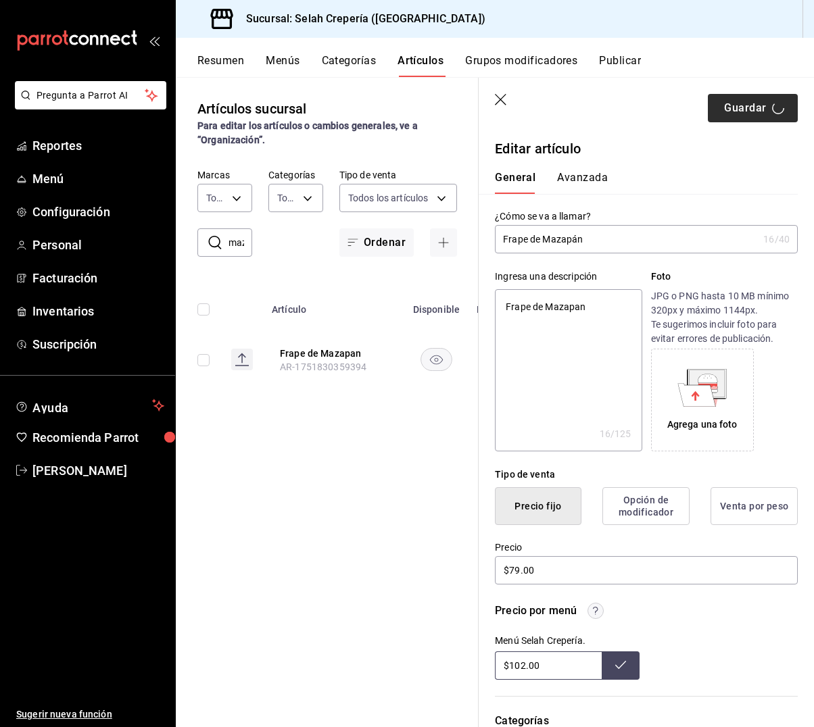
type textarea "x"
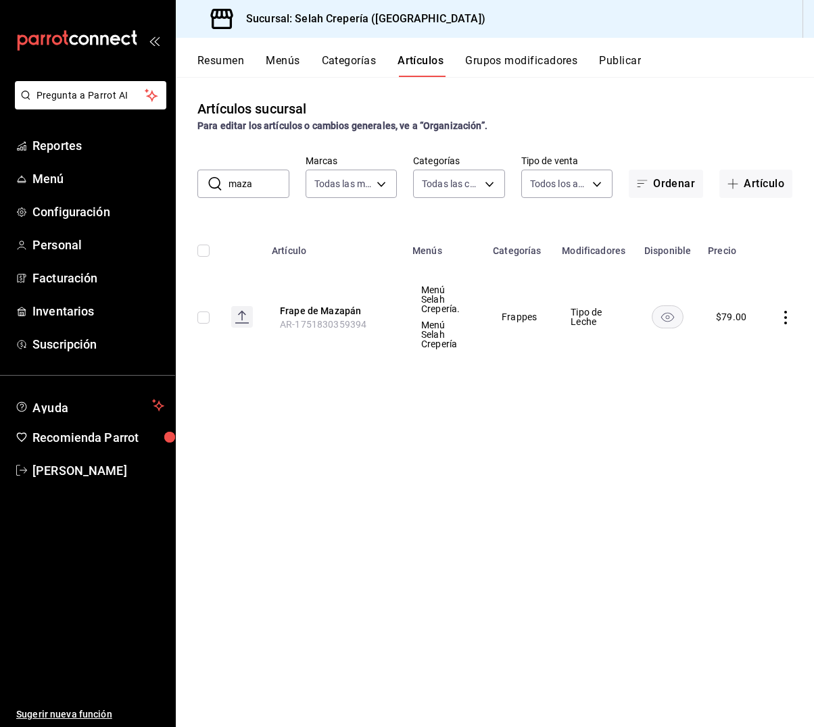
click at [256, 187] on input "maza" at bounding box center [259, 183] width 61 height 27
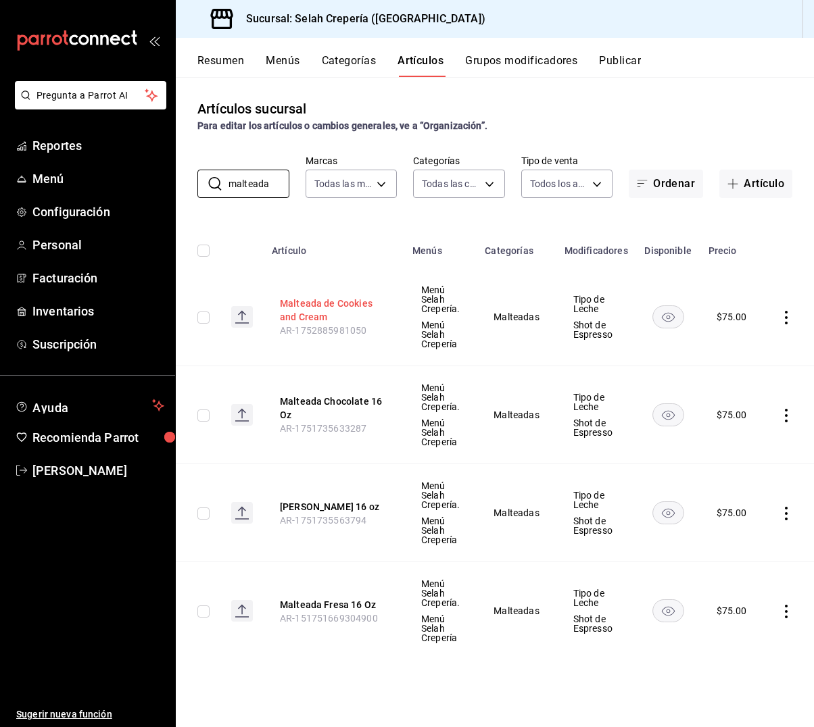
type input "malteada"
click at [298, 308] on button "Malteada de Cookies and Cream" at bounding box center [334, 310] width 108 height 27
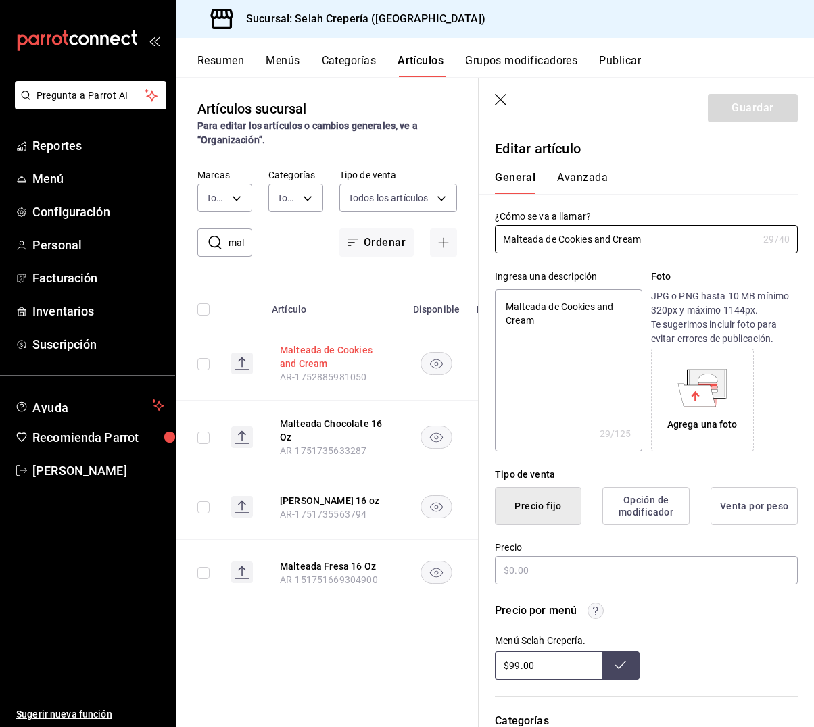
type textarea "x"
type input "$75.00"
click at [514, 570] on input "$75.00" at bounding box center [646, 570] width 303 height 28
type textarea "x"
type input "$5.00"
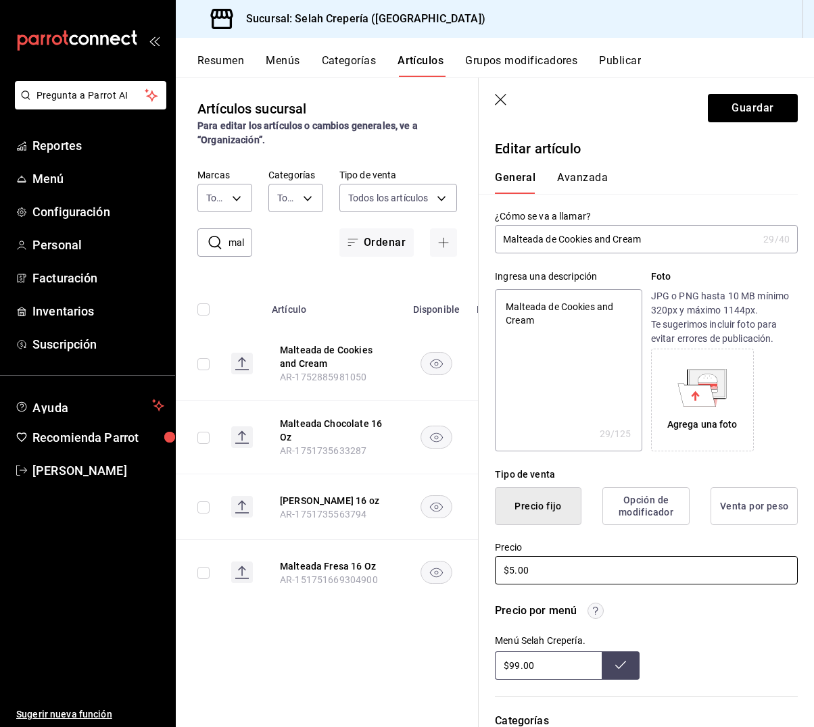
type textarea "x"
type input "$85.00"
click at [752, 113] on button "Guardar" at bounding box center [753, 108] width 90 height 28
type textarea "x"
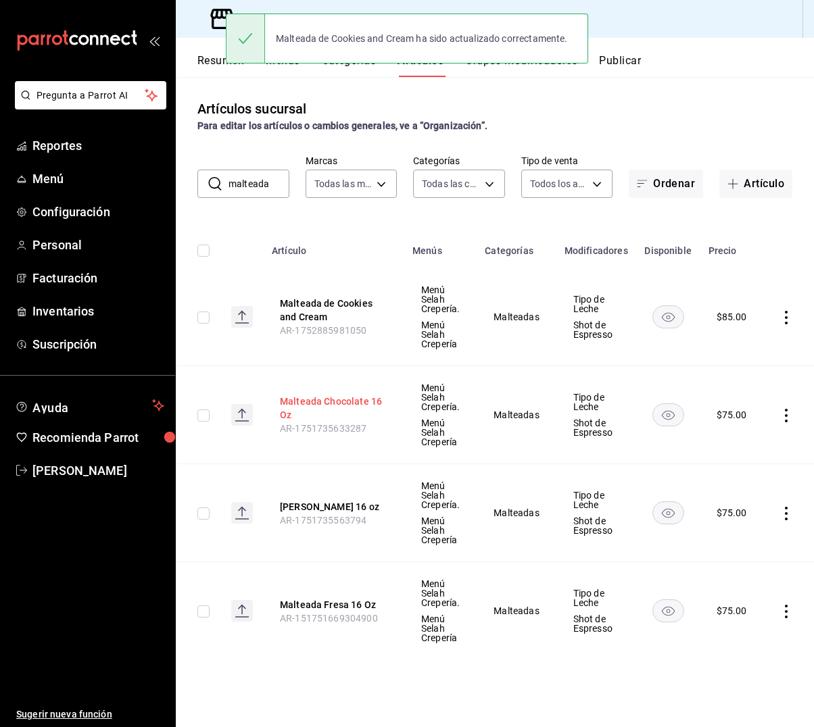
click at [325, 402] on button "Malteada Chocolate 16 Oz" at bounding box center [334, 408] width 108 height 27
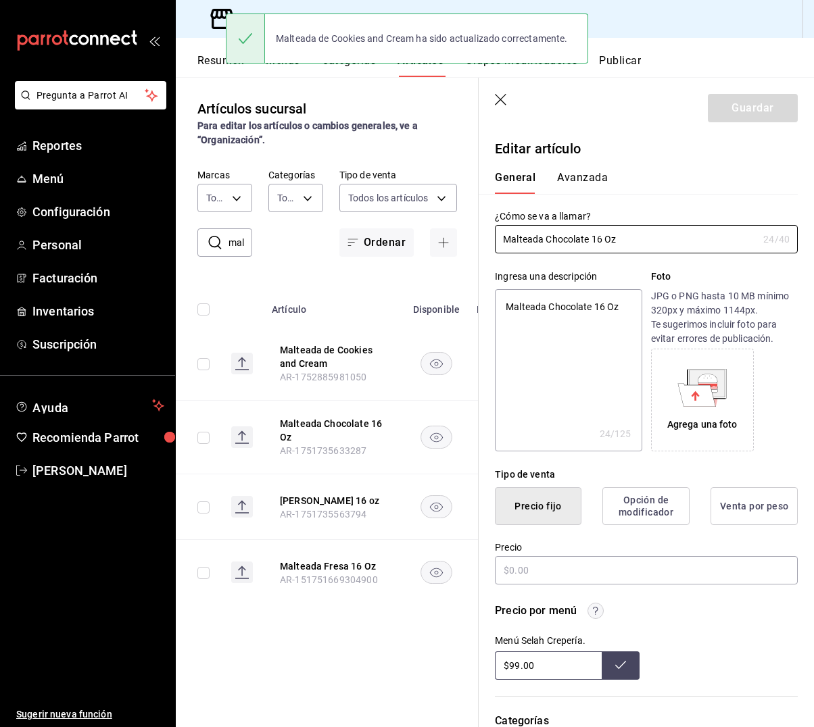
type textarea "x"
type input "$75.00"
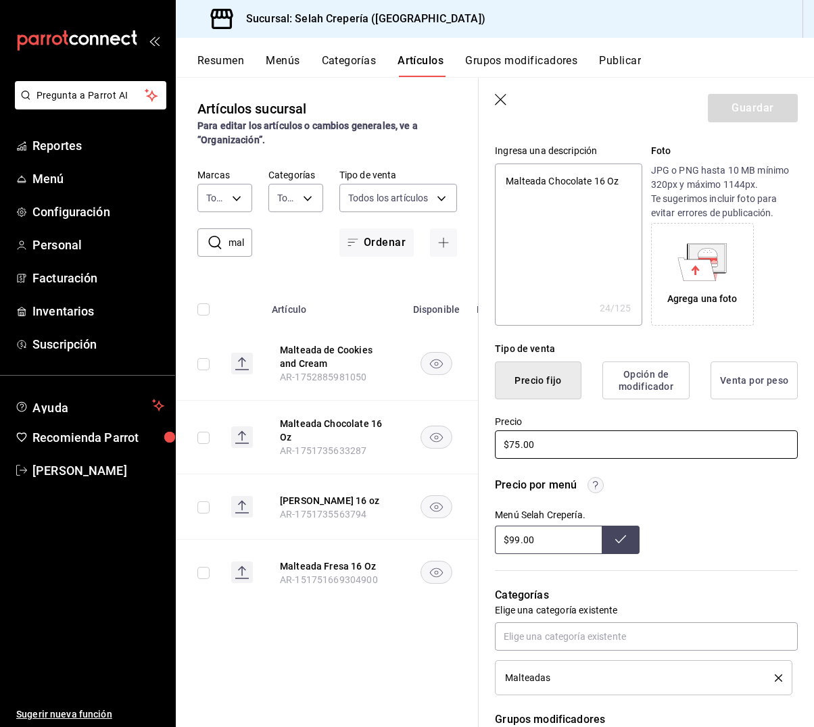
scroll to position [128, 0]
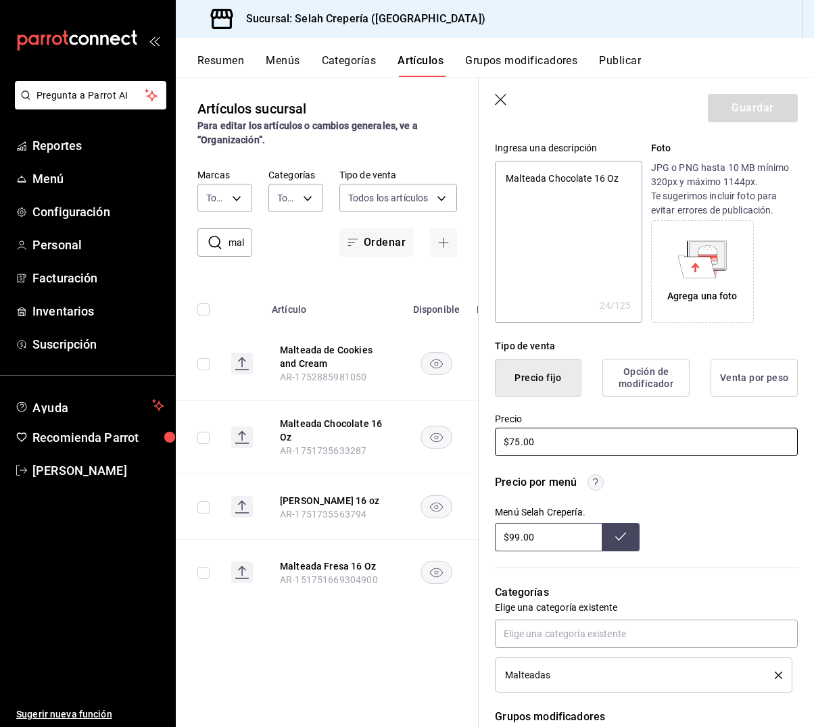
click at [516, 444] on input "$75.00" at bounding box center [646, 442] width 303 height 28
type textarea "x"
type input "$5.00"
type textarea "x"
type input "$85.00"
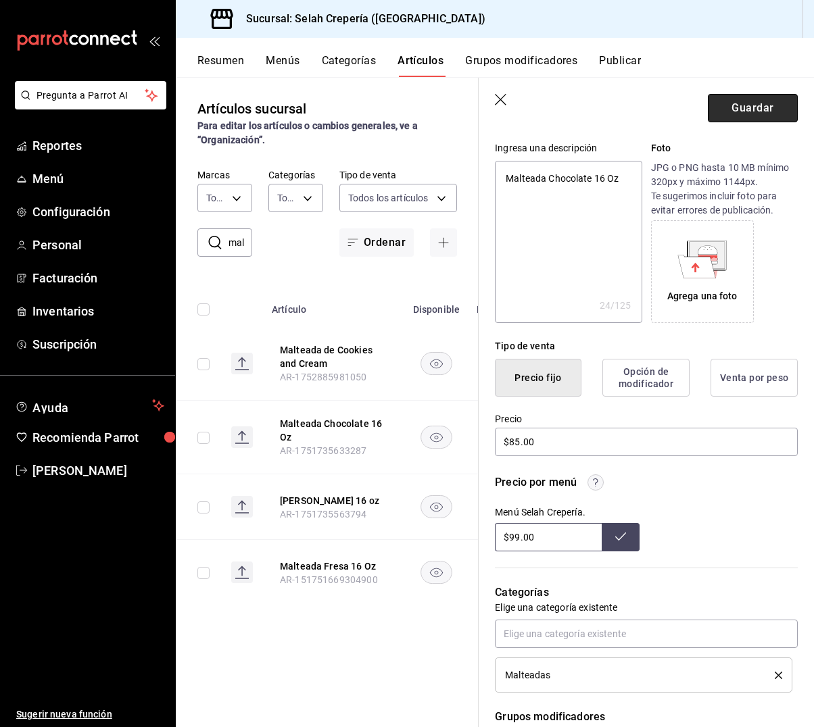
click at [736, 110] on button "Guardar" at bounding box center [753, 108] width 90 height 28
type textarea "x"
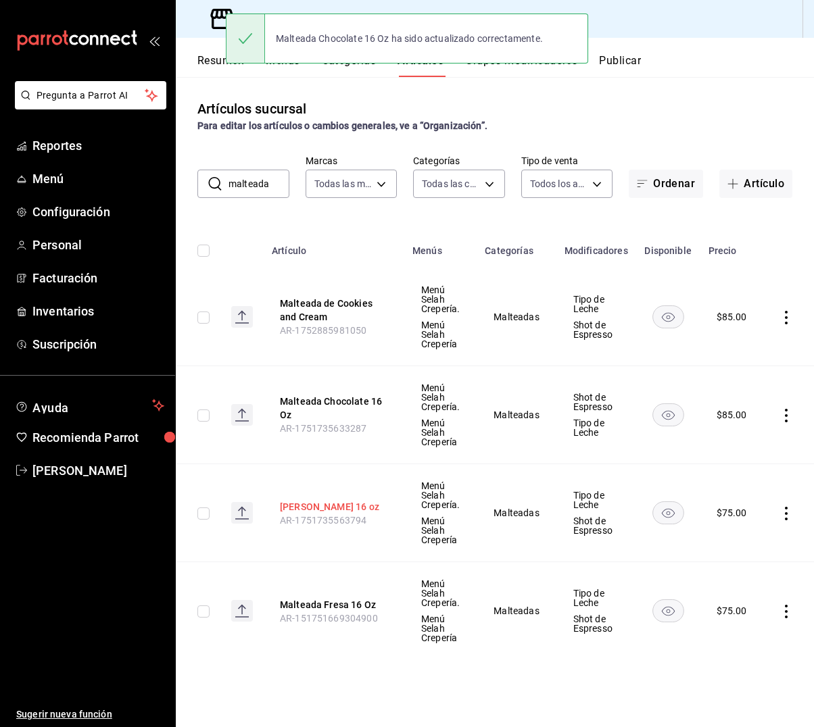
click at [340, 510] on button "[PERSON_NAME] 16 oz" at bounding box center [334, 507] width 108 height 14
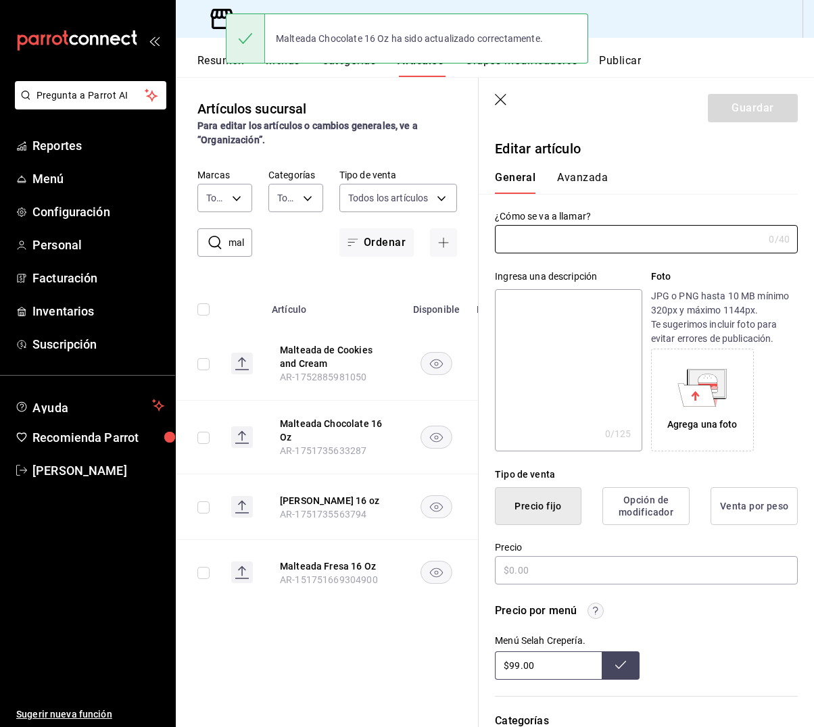
type input "[PERSON_NAME] 16 oz"
type textarea "[PERSON_NAME] 16 oz"
type textarea "x"
type input "$75.00"
type input "AR-1751735563794"
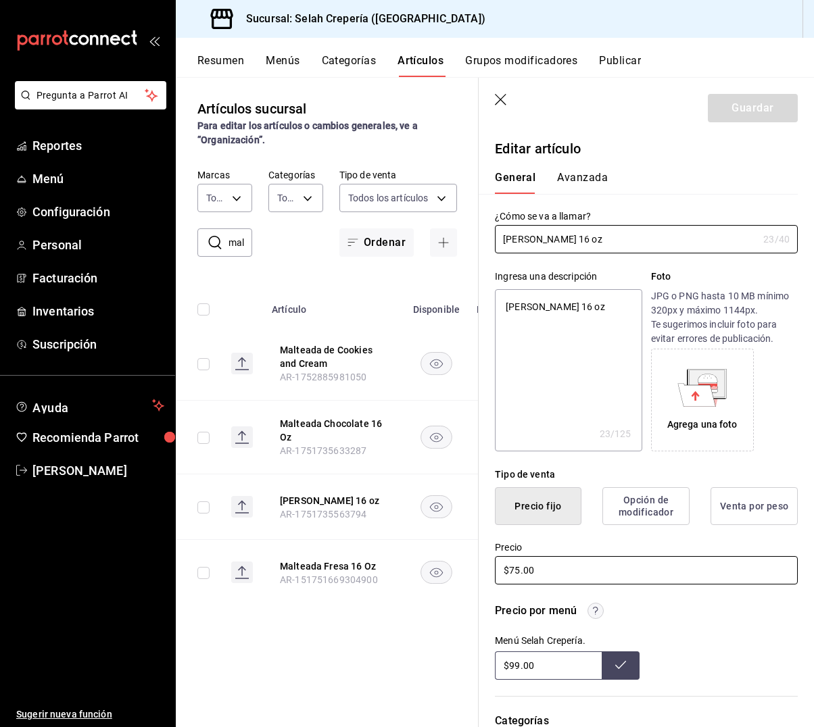
click at [517, 573] on input "$75.00" at bounding box center [646, 570] width 303 height 28
type textarea "x"
type input "$5.00"
type textarea "x"
type input "$85.00"
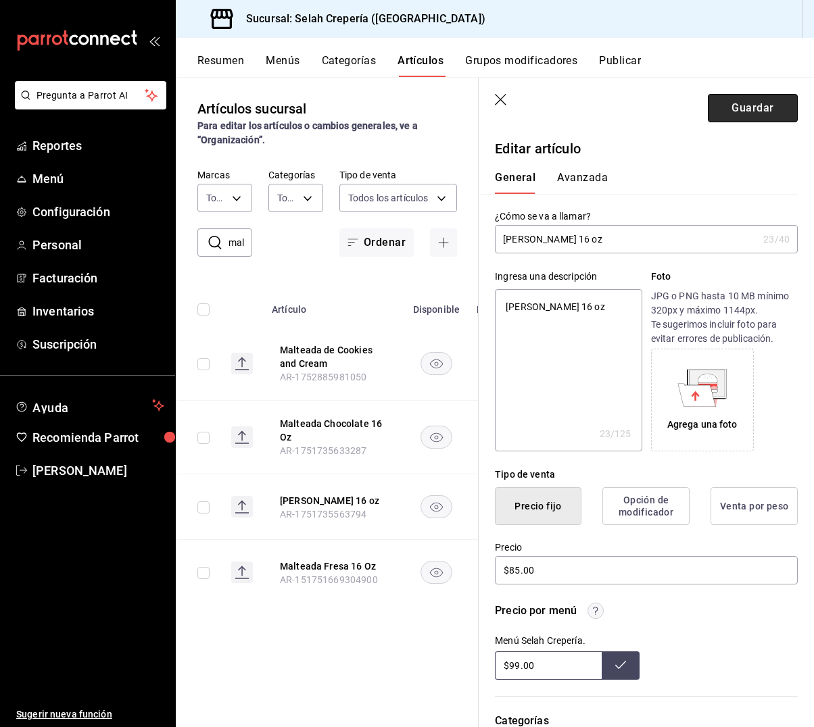
click at [725, 112] on button "Guardar" at bounding box center [753, 108] width 90 height 28
type textarea "x"
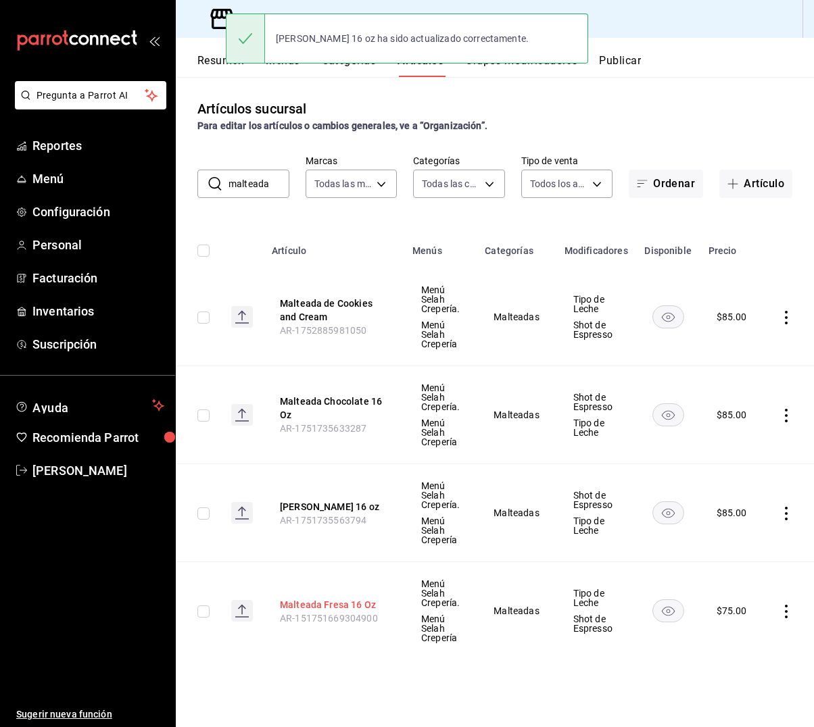
click at [323, 604] on button "Malteada Fresa 16 Oz" at bounding box center [334, 605] width 108 height 14
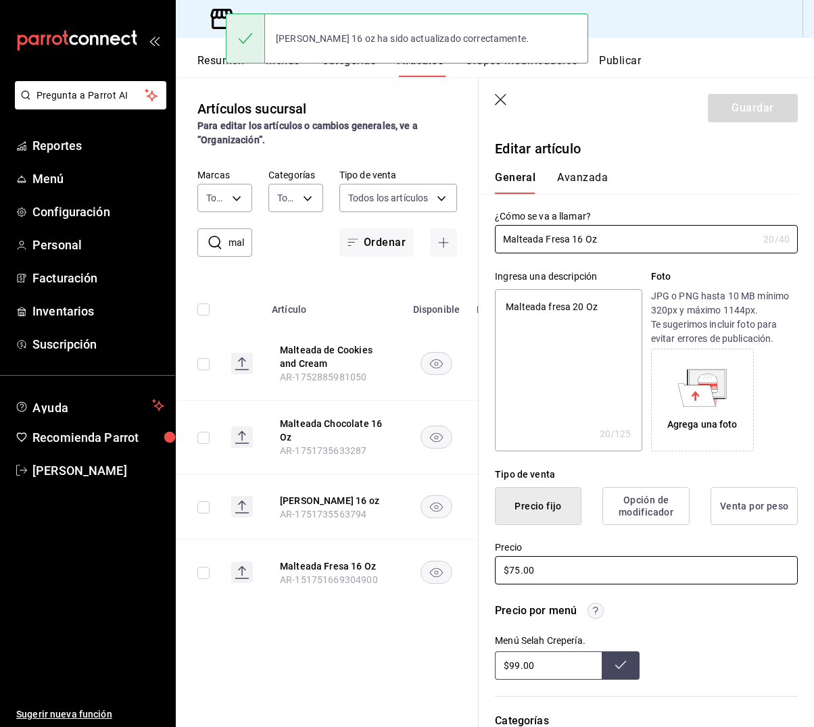
click at [514, 569] on input "$75.00" at bounding box center [646, 570] width 303 height 28
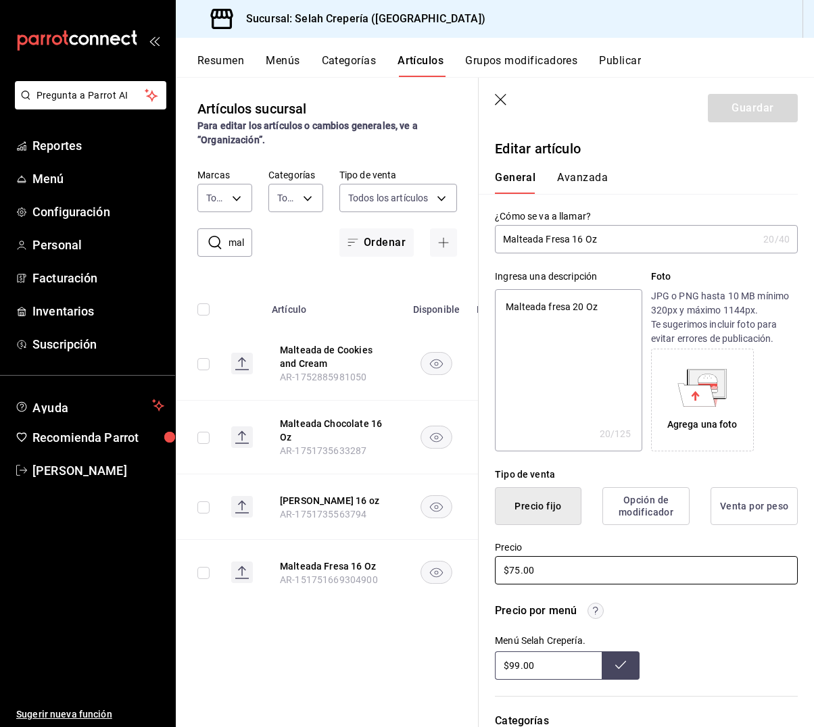
type textarea "x"
type input "$5.00"
type textarea "x"
type input "$85.00"
click at [752, 110] on button "Guardar" at bounding box center [753, 108] width 90 height 28
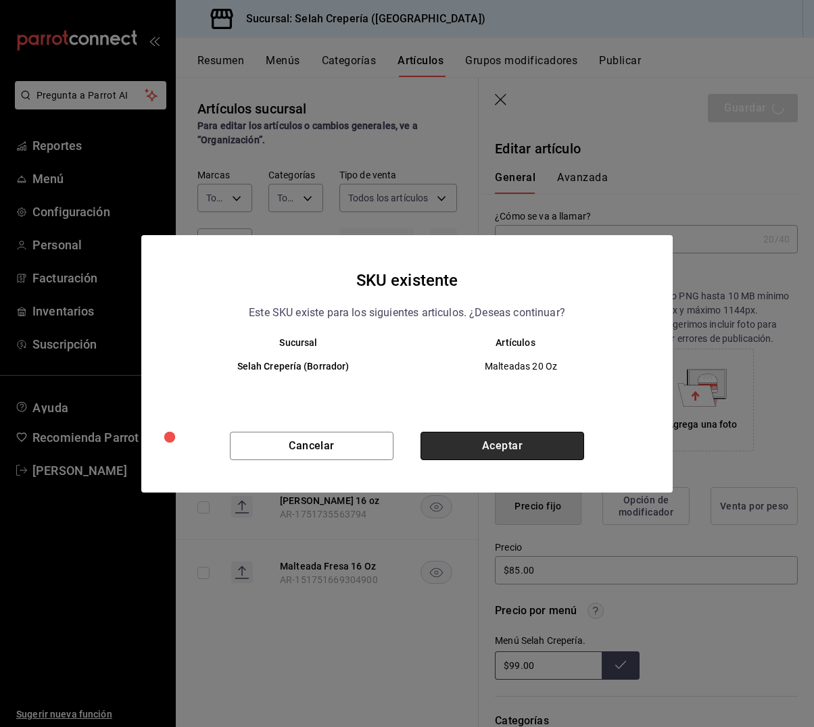
click at [451, 448] on button "Aceptar" at bounding box center [503, 446] width 164 height 28
type textarea "x"
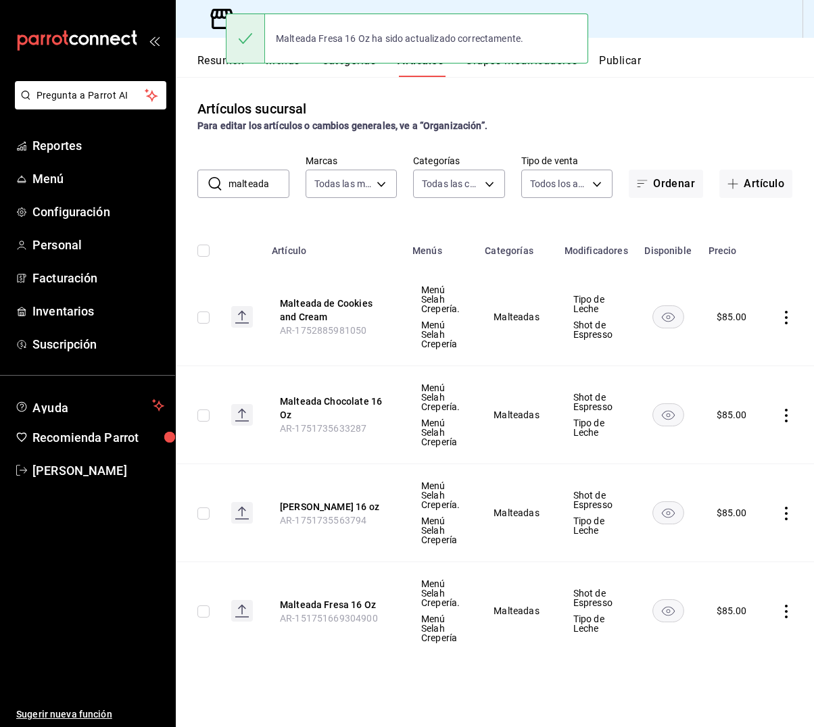
click at [244, 188] on input "malteada" at bounding box center [259, 183] width 61 height 27
click at [245, 188] on input "malteada" at bounding box center [259, 183] width 61 height 27
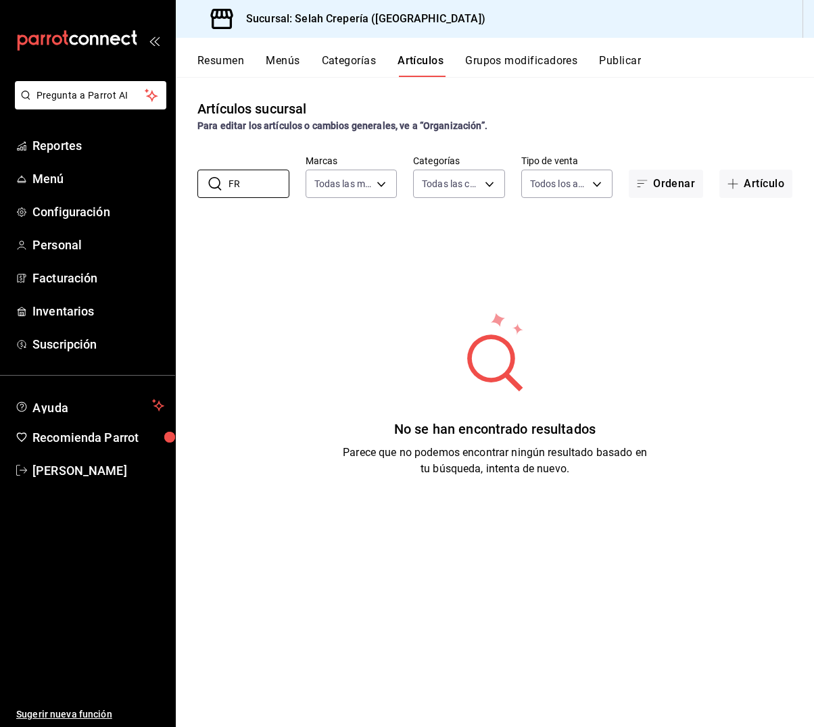
type input "F"
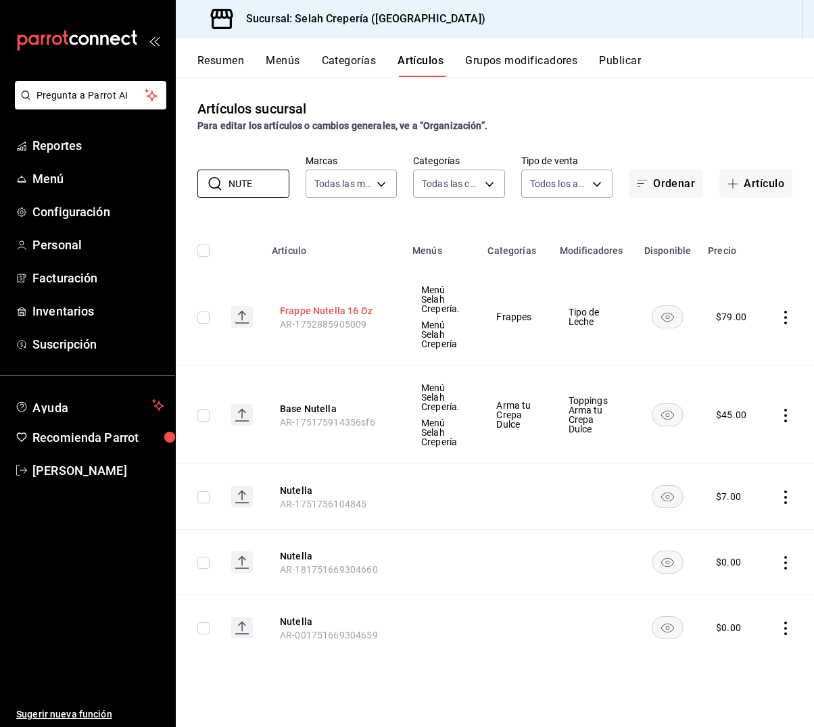
type input "NUTE"
click at [347, 311] on button "Frappe Nutella 16 Oz" at bounding box center [334, 311] width 108 height 14
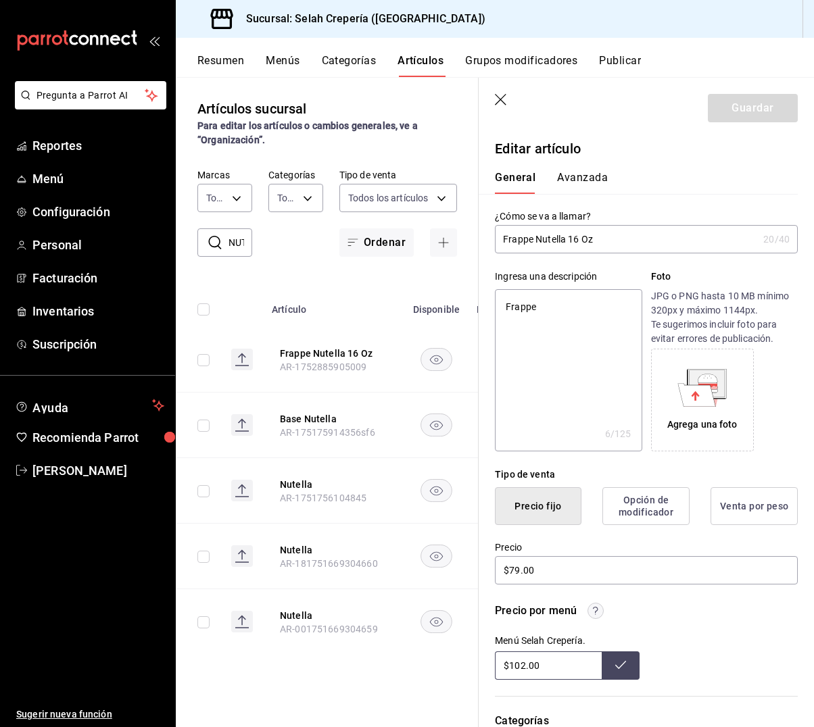
click at [577, 241] on input "Frappe Nutella 16 Oz" at bounding box center [626, 239] width 263 height 27
type input "Frappe Nutella 16 O"
type textarea "x"
type input "Frappe Nutella 16"
type textarea "x"
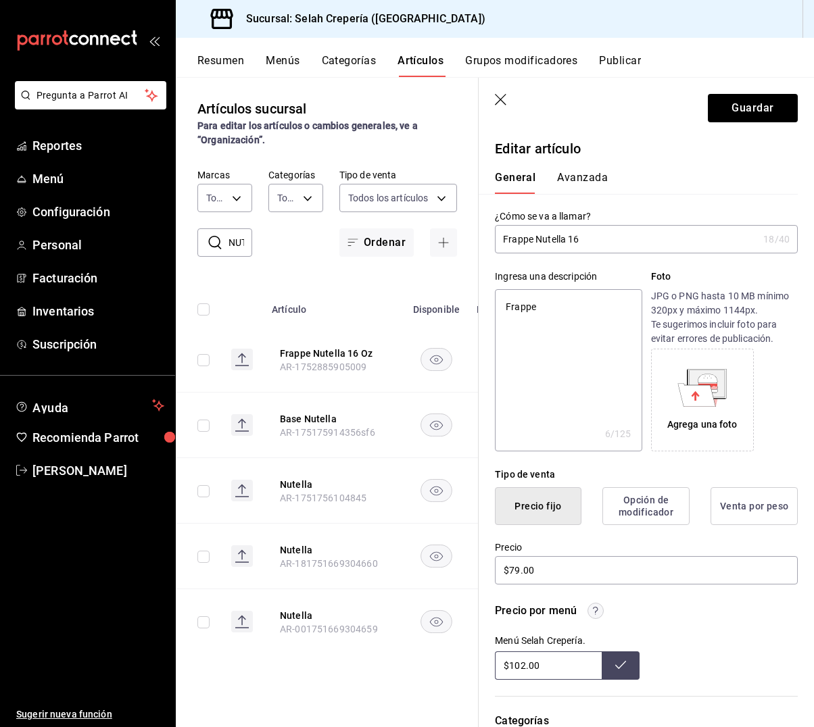
type input "Frappe Nutella 16"
type textarea "x"
type input "Frappe Nutella 1"
type textarea "x"
type input "Frappe Nutella"
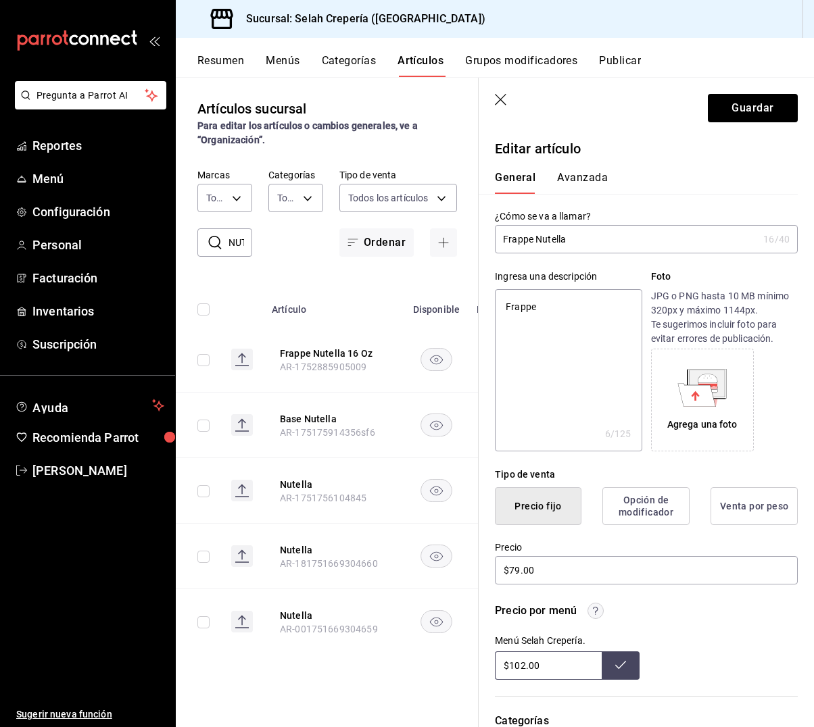
type textarea "x"
type input "Frappe Nutella"
type textarea "x"
type input "Frappe Nutella"
click at [520, 574] on input "$79.00" at bounding box center [646, 570] width 303 height 28
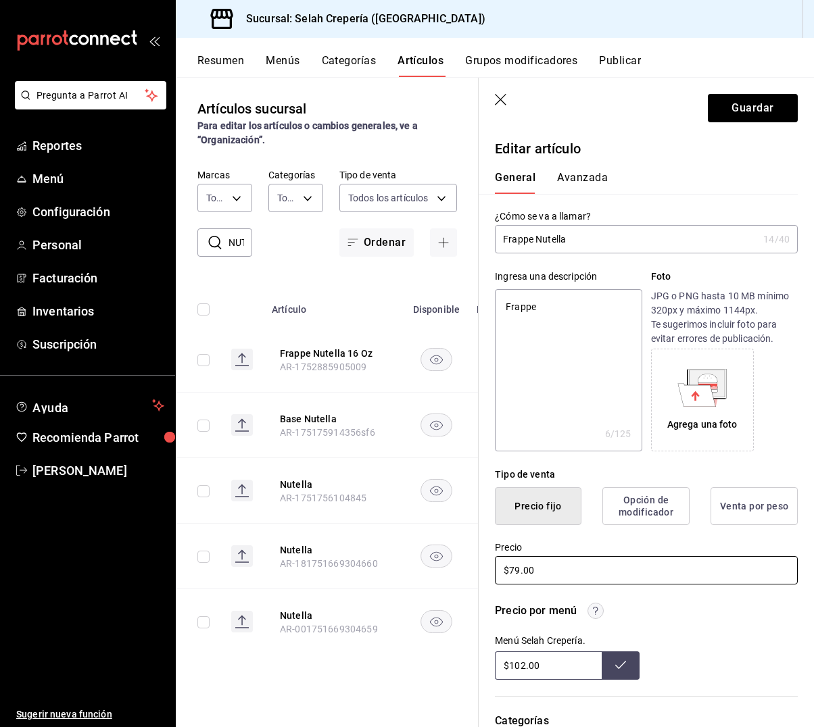
type textarea "x"
type input "$7.00"
type textarea "x"
type input "$79.00"
click at [742, 110] on button "Guardar" at bounding box center [753, 108] width 90 height 28
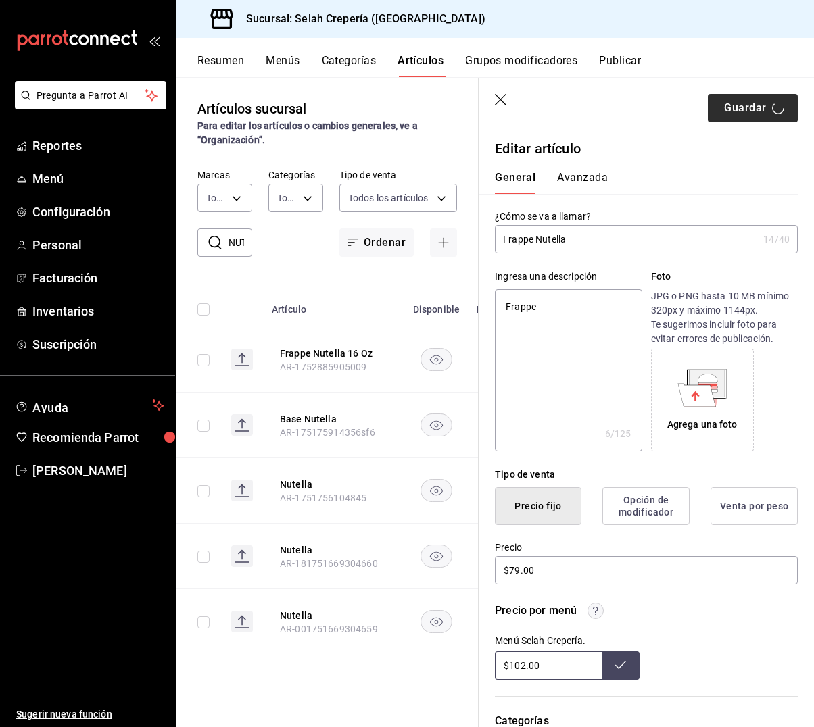
type textarea "x"
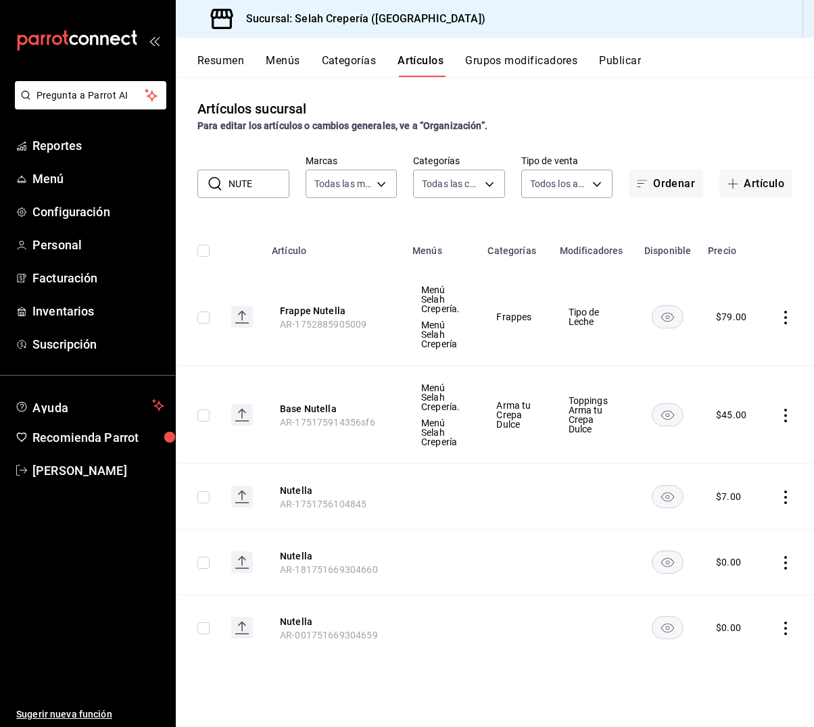
drag, startPoint x: 266, startPoint y: 188, endPoint x: 208, endPoint y: 187, distance: 57.5
click at [208, 187] on div "​ NUTE ​" at bounding box center [243, 184] width 92 height 28
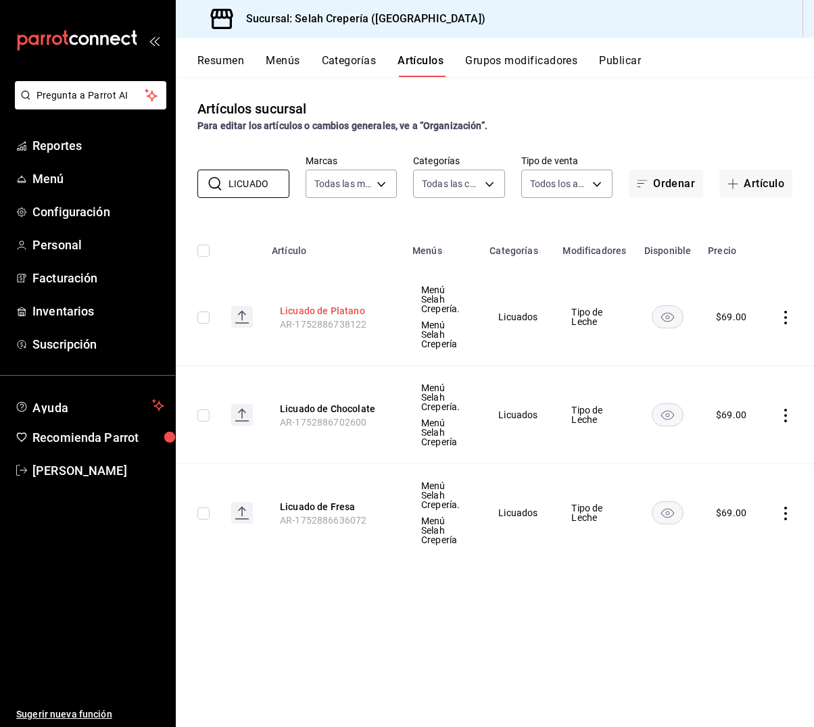
type input "LICUADO"
click at [344, 311] on button "Licuado de Platano" at bounding box center [334, 311] width 108 height 14
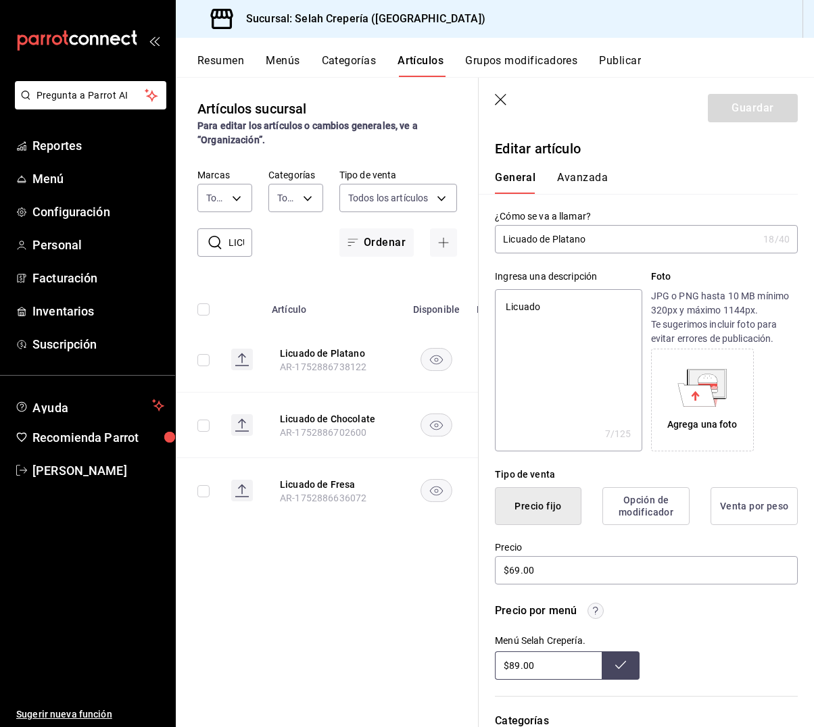
type input "Licuado de Platano"
type textarea "x"
type input "Licuado de Platano C"
type textarea "x"
type input "Licuado de Platano CO"
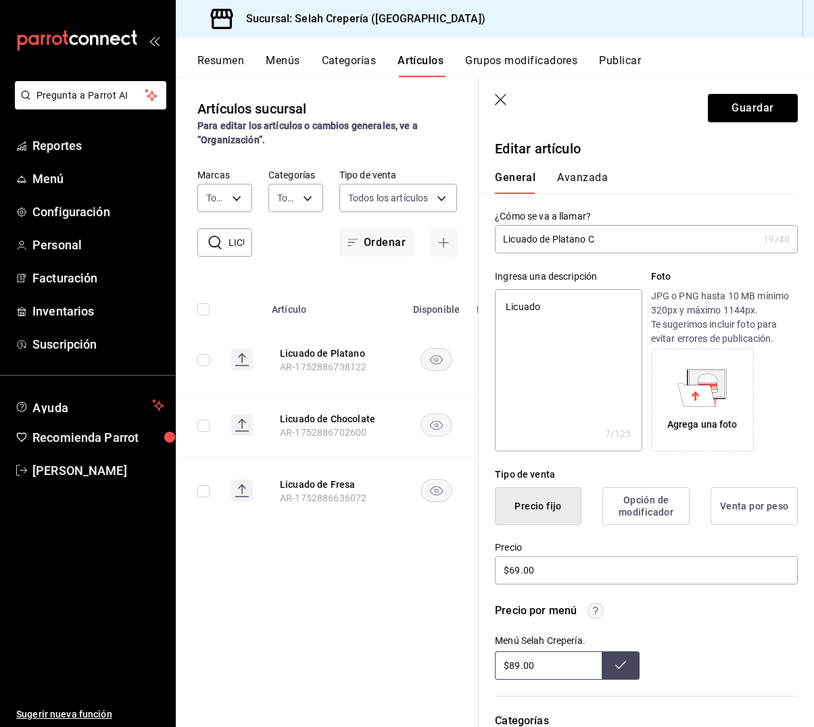
type textarea "x"
type input "Licuado de Platano CON"
type textarea "x"
type input "Licuado de Platano CON"
type textarea "x"
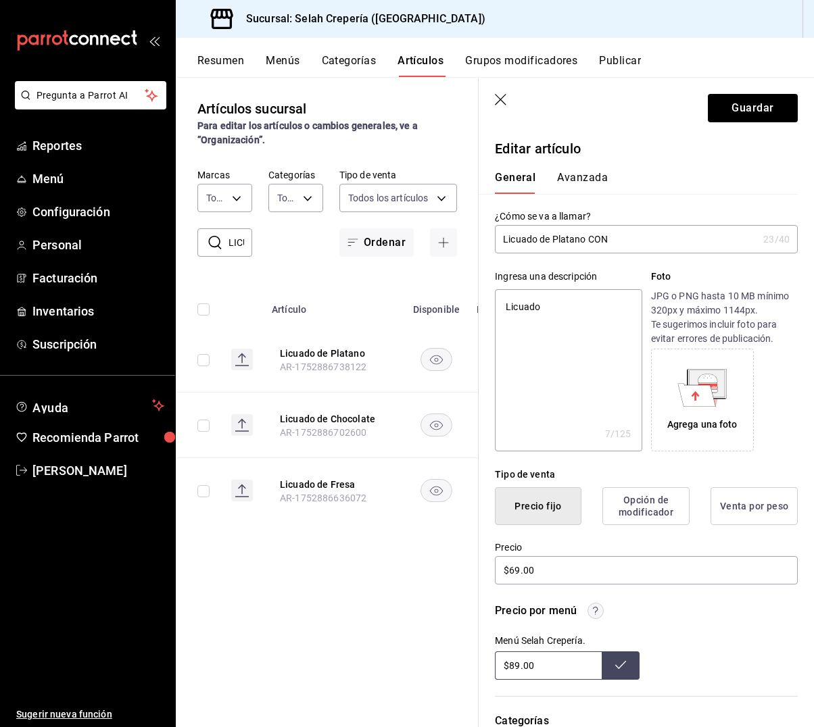
type input "Licuado de Platano CON c"
type textarea "x"
type input "Licuado de Platano CON cH"
type textarea "x"
type input "Licuado de Platano CON cHO"
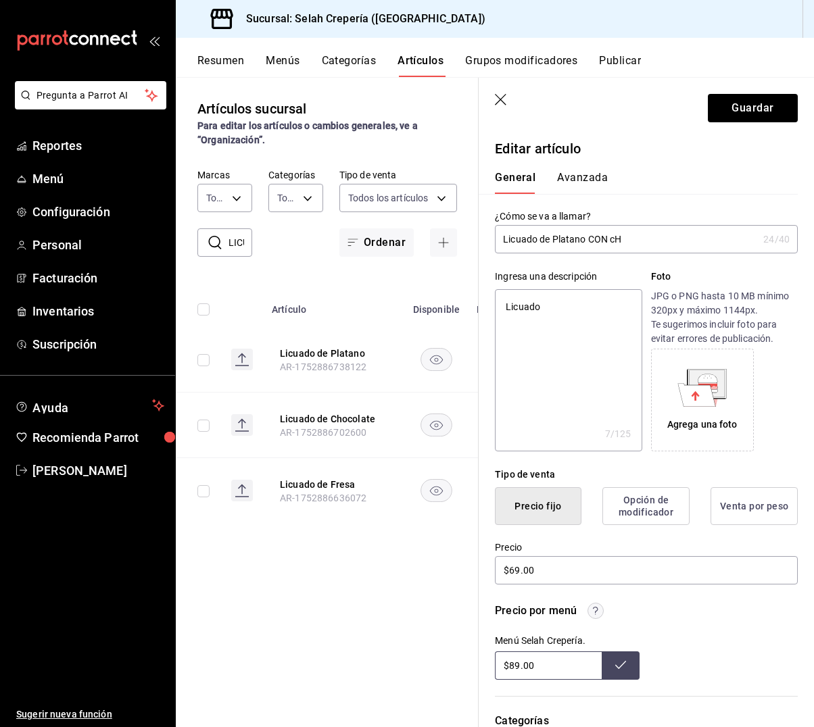
type textarea "x"
type input "Licuado de Platano CON cHOC"
type textarea "x"
type input "Licuado de Platano CON cHOCO"
type textarea "x"
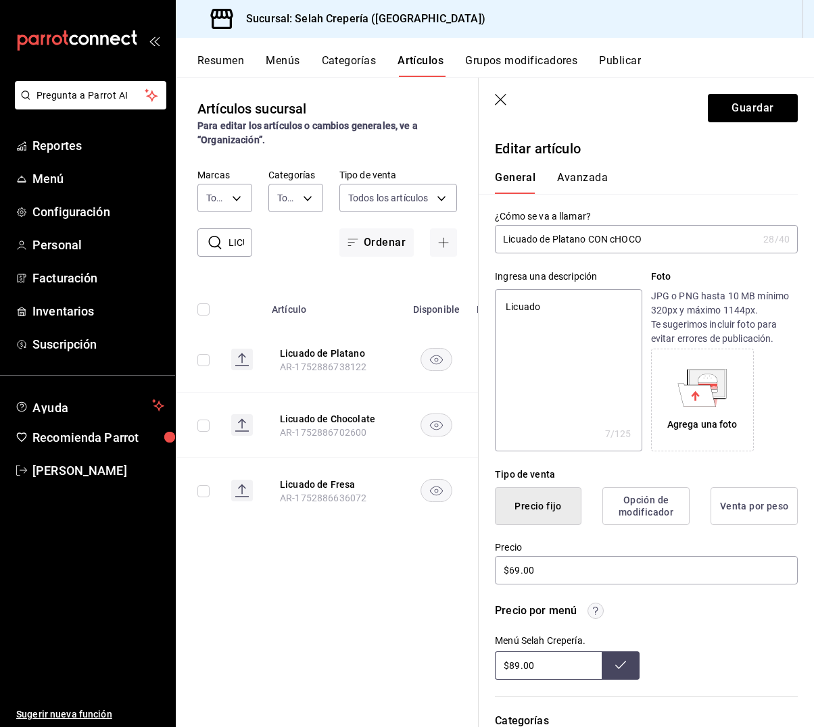
type input "Licuado de Platano CON cHOCOL"
type textarea "x"
type input "Licuado de Platano CON cHOCOLA"
type textarea "x"
type input "Licuado de Platano CON cHOCOL"
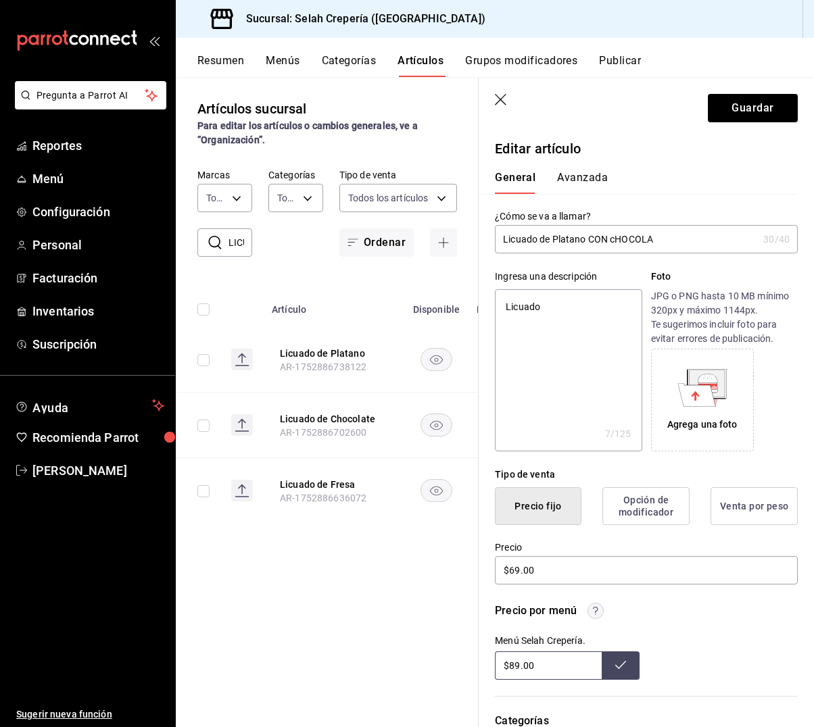
type textarea "x"
type input "Licuado de Platano CON cHOCO"
type textarea "x"
type input "Licuado de Platano CON cHOC"
type textarea "x"
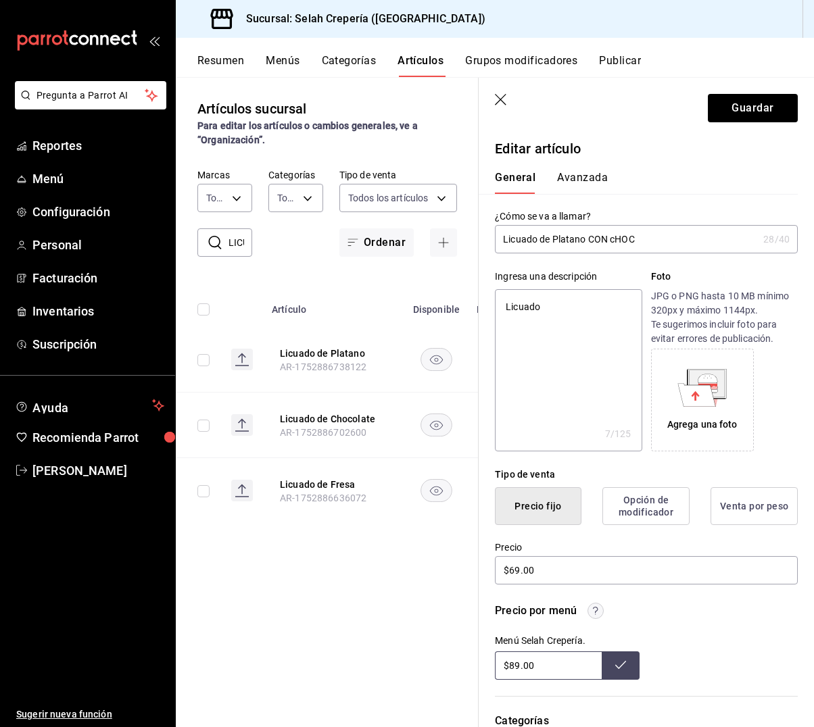
type input "Licuado de Platano CON cHO"
type textarea "x"
type input "Licuado de Platano CON cH"
type textarea "x"
type input "Licuado de Platano CON c"
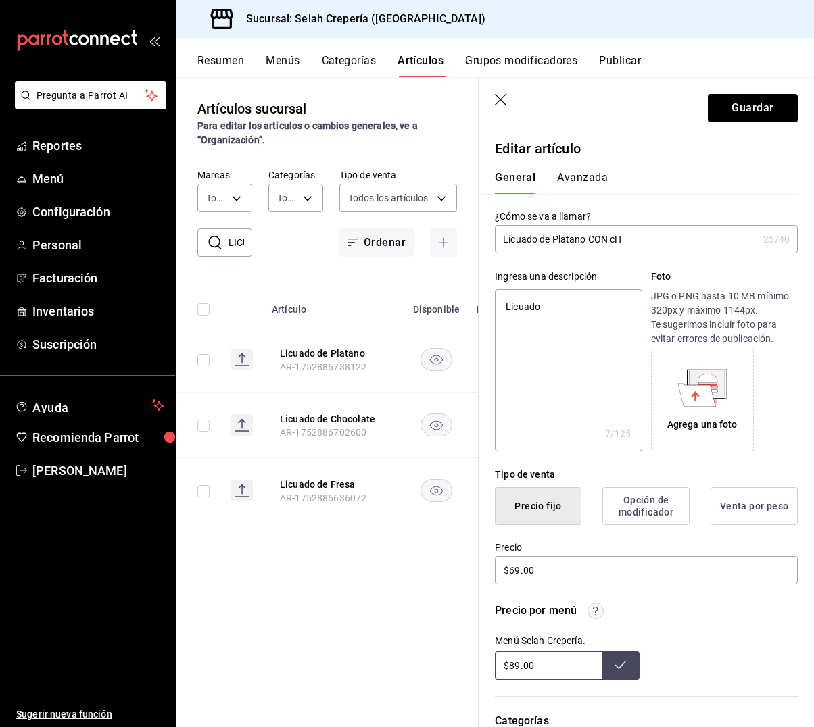
type textarea "x"
type input "Licuado de Platano CON"
type textarea "x"
type input "Licuado de Platano CON"
type textarea "x"
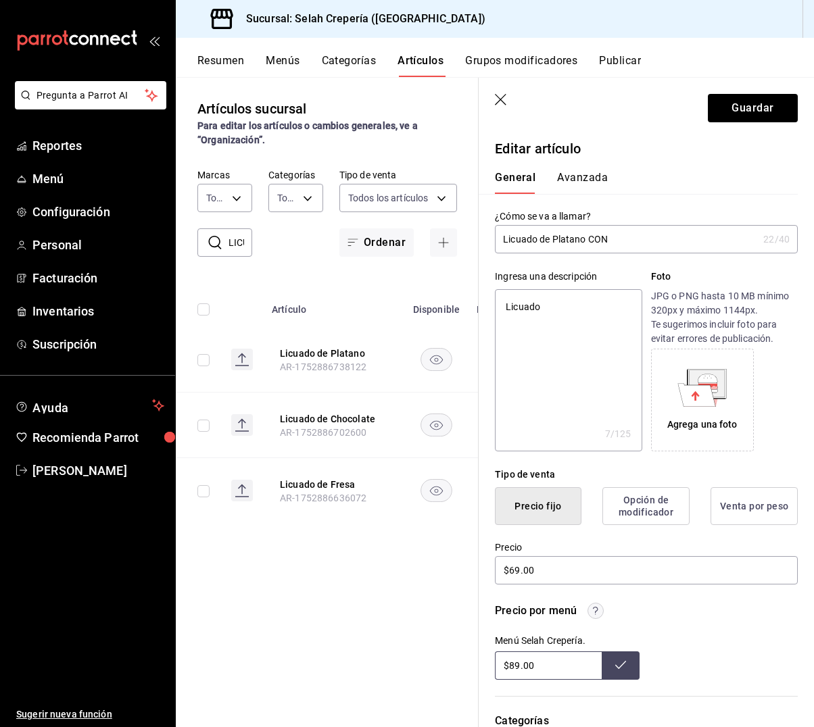
type input "Licuado de Platano CO"
type textarea "x"
type input "Licuado de Platano C"
type textarea "x"
type input "Licuado de Platano"
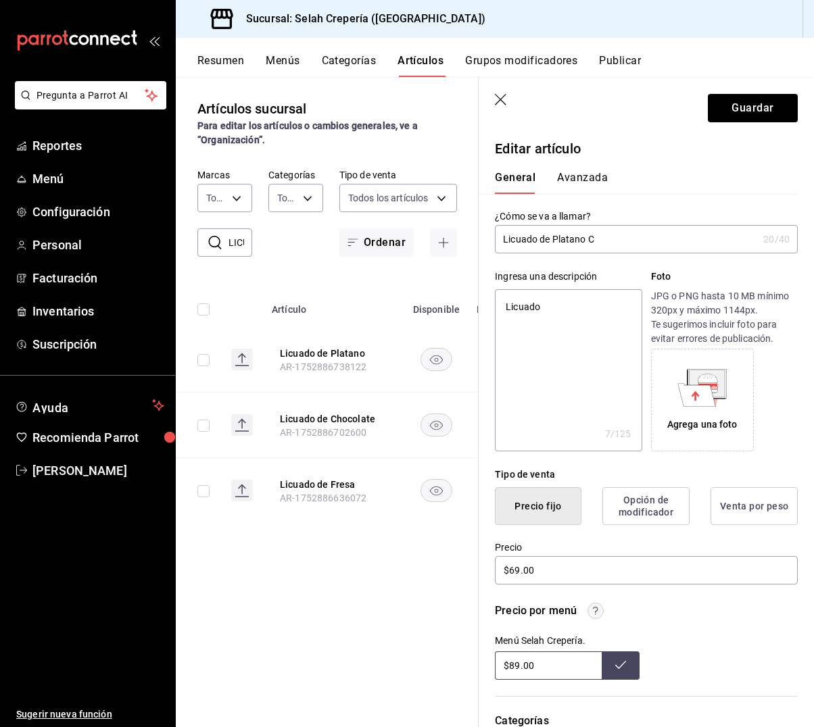
type textarea "x"
type input "Licuado de Platano C"
type textarea "x"
type input "Licuado de Platano"
type textarea "x"
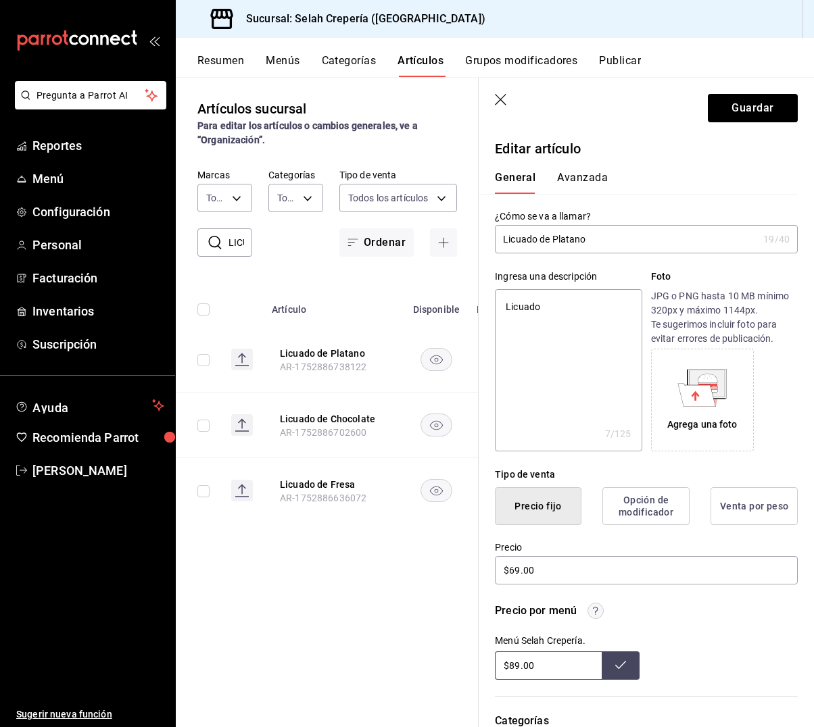
type input "Licuado de Platano c"
type textarea "x"
type input "Licuado de Platano co"
type textarea "x"
type input "Licuado de Platano con"
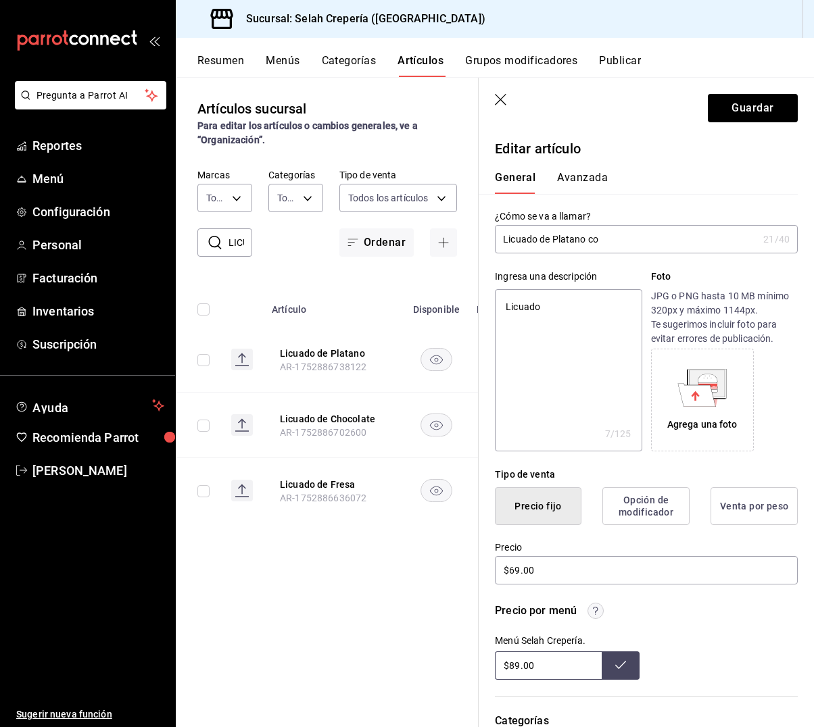
type textarea "x"
type input "Licuado de Platano con"
type textarea "x"
type input "Licuado de Platano con c"
type textarea "x"
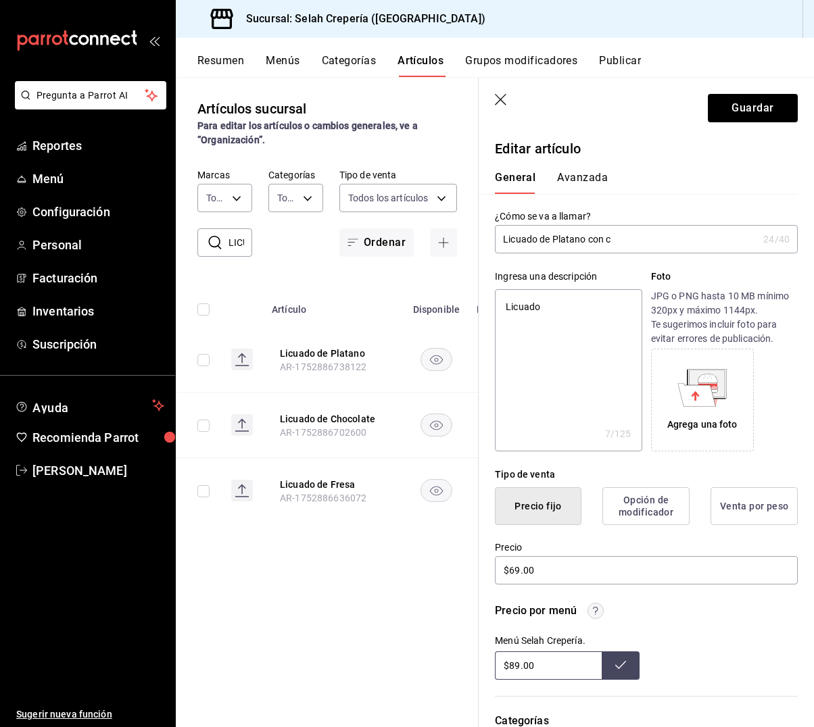
type input "Licuado de Platano con"
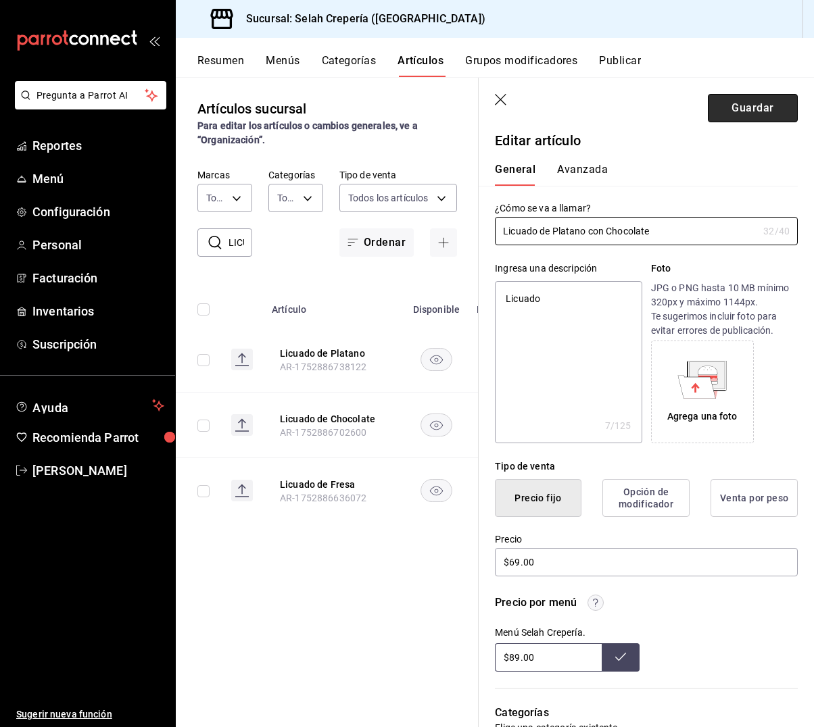
click at [750, 115] on button "Guardar" at bounding box center [753, 108] width 90 height 28
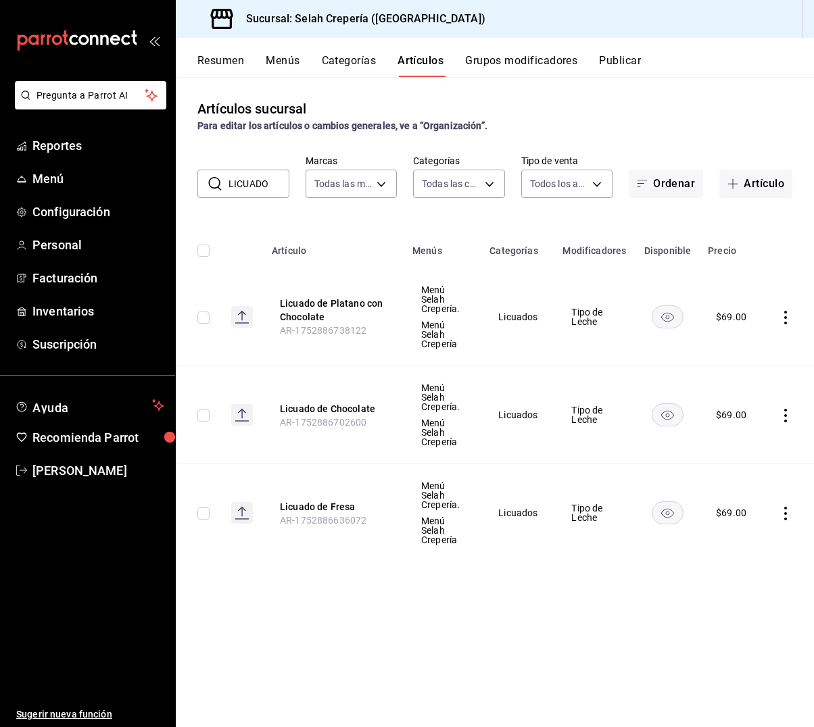
click at [252, 180] on input "LICUADO" at bounding box center [259, 183] width 61 height 27
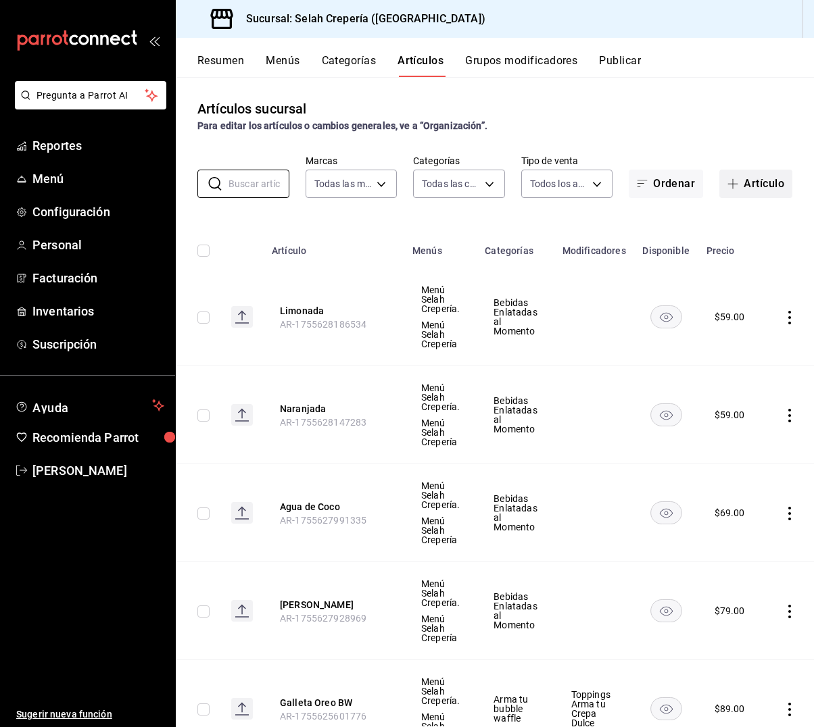
click at [743, 186] on button "Artículo" at bounding box center [755, 184] width 73 height 28
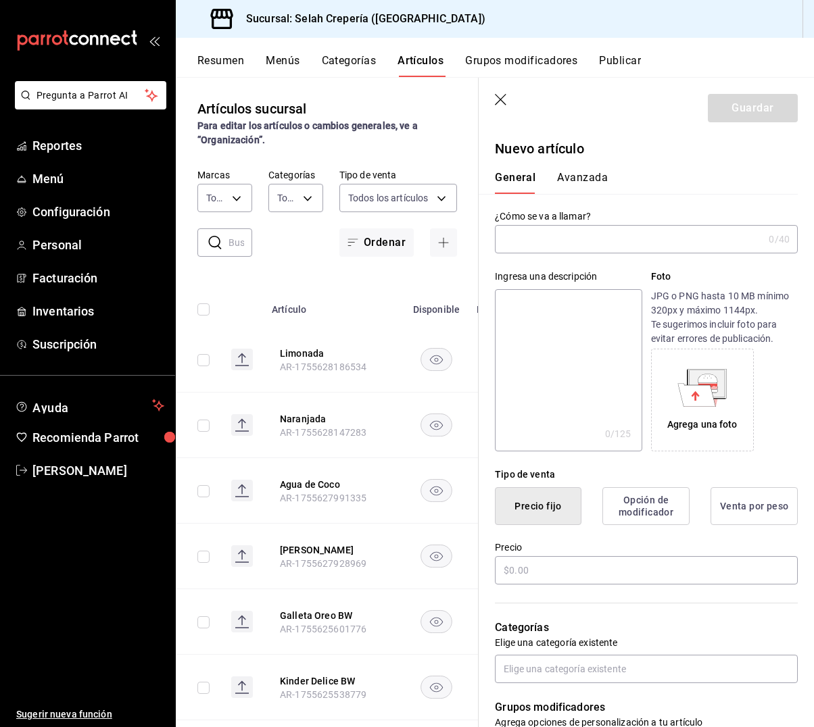
click at [502, 97] on icon "button" at bounding box center [502, 101] width 14 height 14
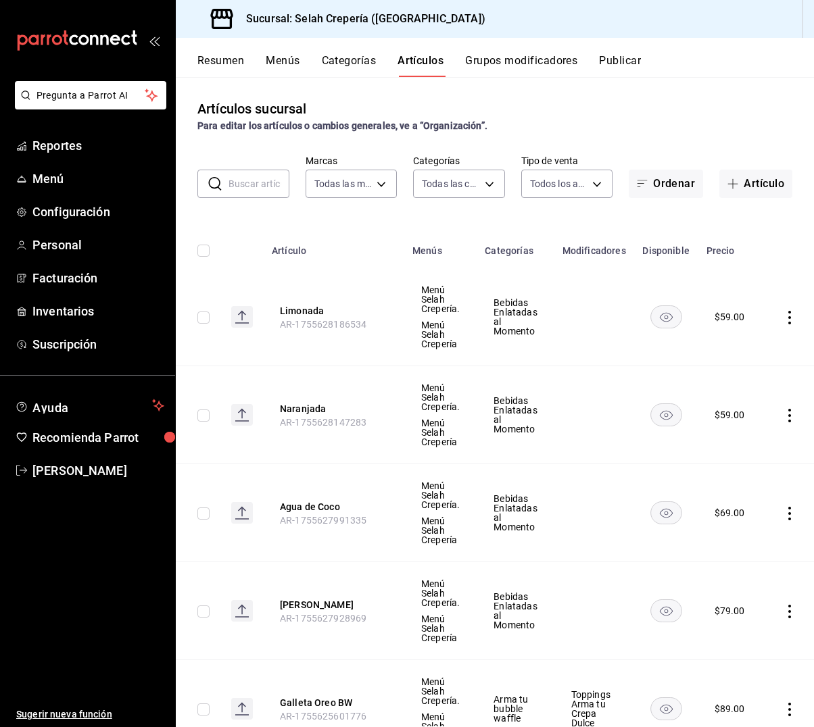
click at [512, 57] on button "Grupos modificadores" at bounding box center [521, 65] width 112 height 23
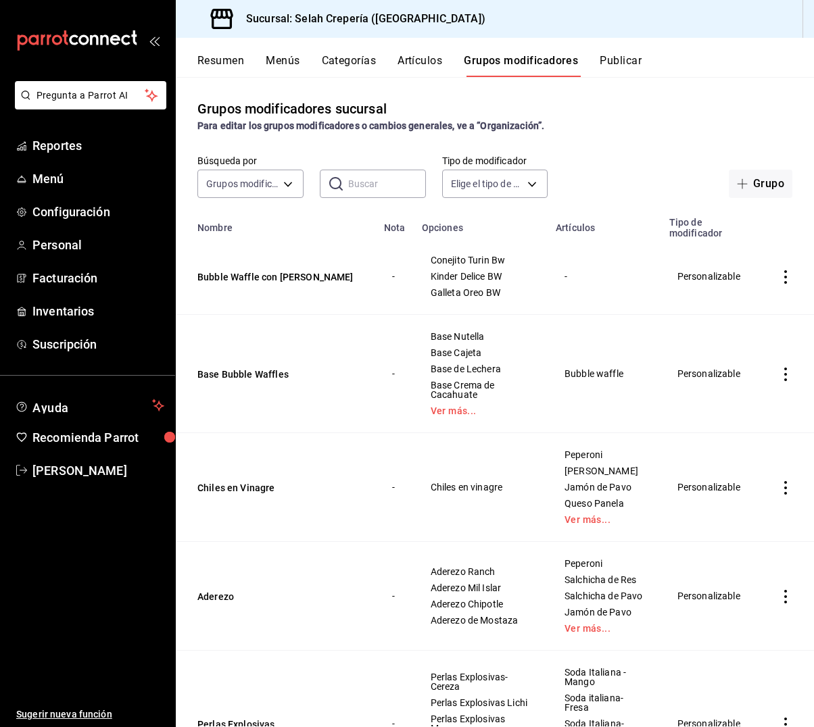
click at [366, 187] on input "text" at bounding box center [387, 183] width 78 height 27
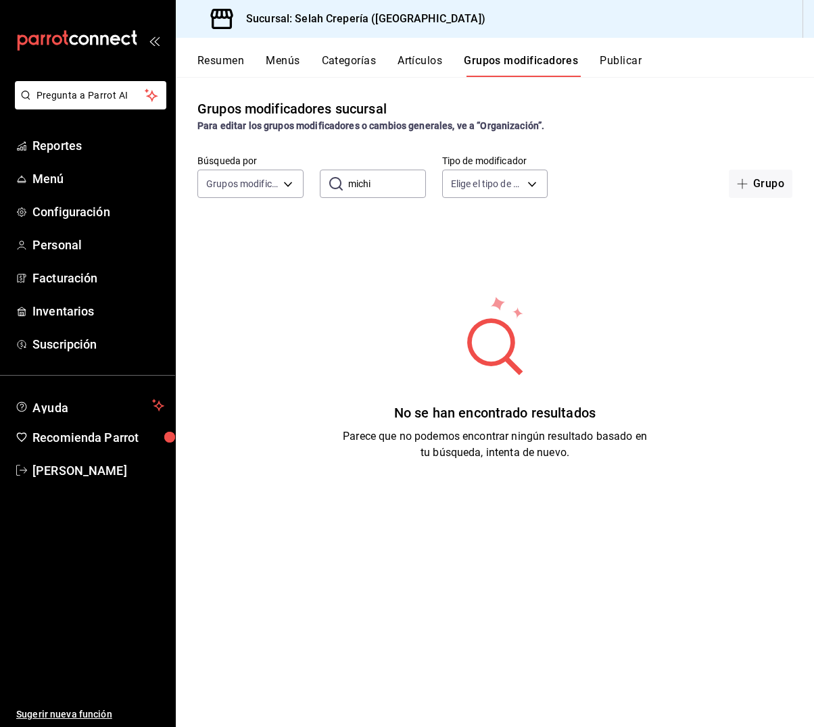
drag, startPoint x: 351, startPoint y: 179, endPoint x: 343, endPoint y: 181, distance: 8.4
click at [343, 181] on div "​ michi ​" at bounding box center [373, 184] width 106 height 28
click at [354, 185] on input "michi" at bounding box center [387, 183] width 78 height 27
drag, startPoint x: 359, startPoint y: 185, endPoint x: 450, endPoint y: 187, distance: 91.3
click at [370, 189] on input "michi" at bounding box center [387, 183] width 78 height 27
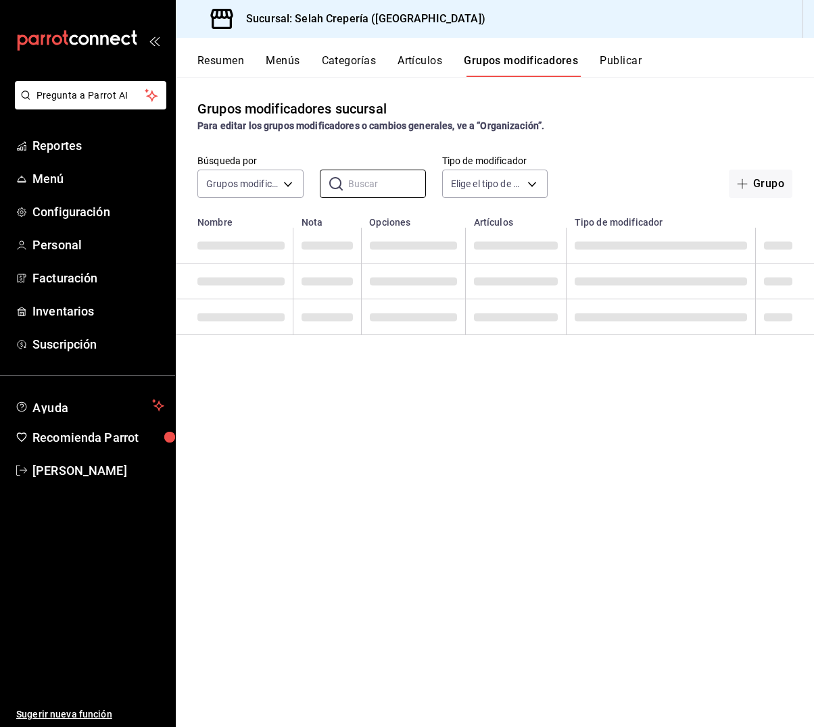
click at [423, 61] on button "Artículos" at bounding box center [420, 65] width 45 height 23
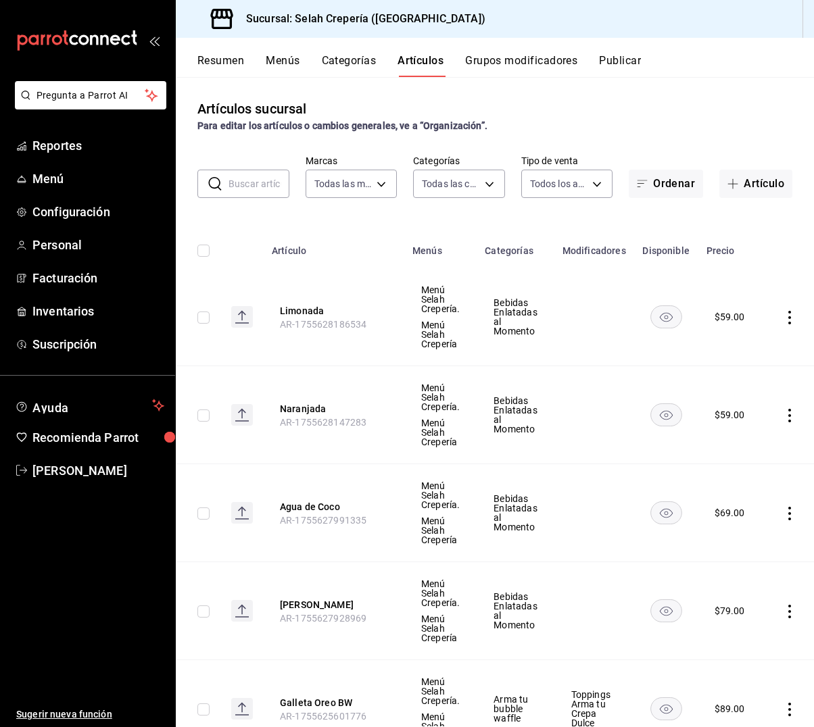
click at [260, 182] on input "text" at bounding box center [259, 183] width 61 height 27
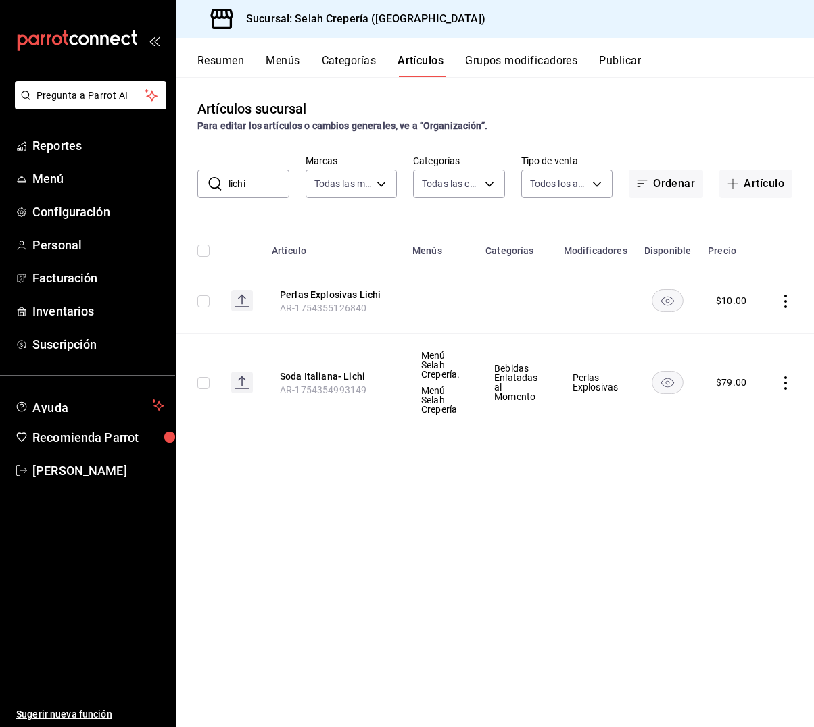
drag, startPoint x: 261, startPoint y: 187, endPoint x: 204, endPoint y: 178, distance: 57.4
click at [204, 178] on div "​ lichi ​" at bounding box center [243, 184] width 92 height 28
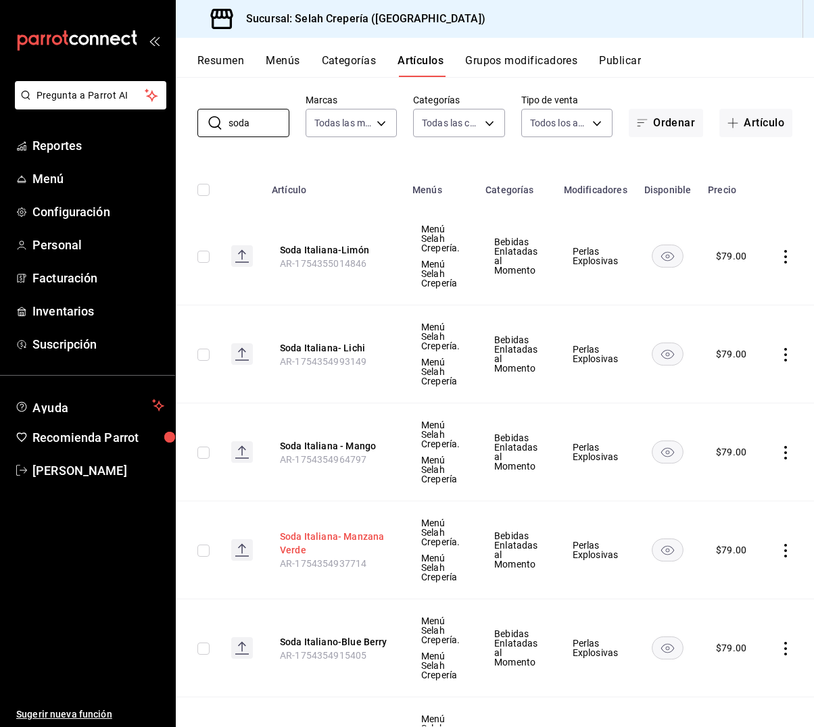
scroll to position [39, 0]
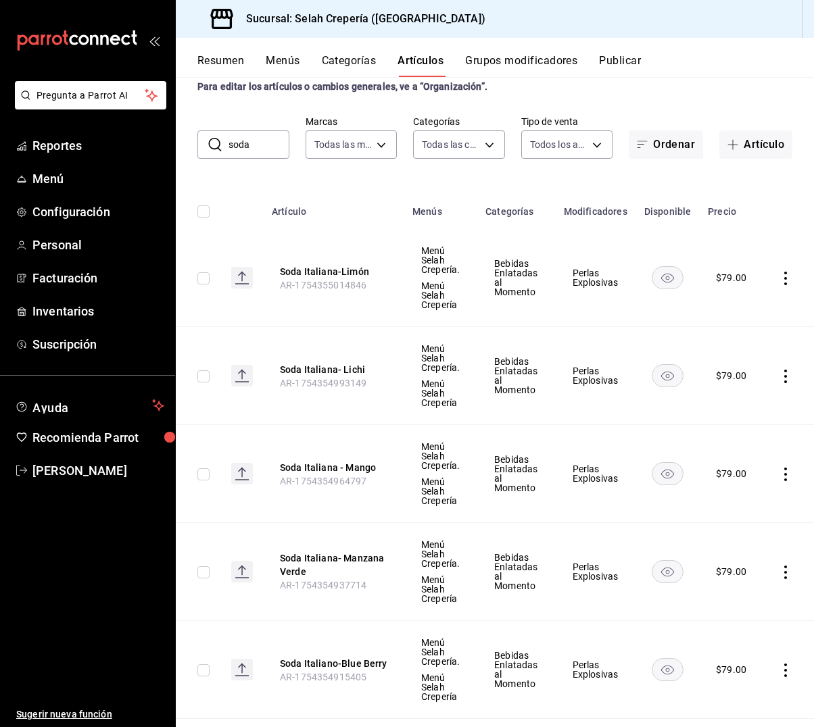
drag, startPoint x: 265, startPoint y: 143, endPoint x: 198, endPoint y: 143, distance: 66.9
click at [198, 143] on div "​ soda ​" at bounding box center [243, 144] width 92 height 28
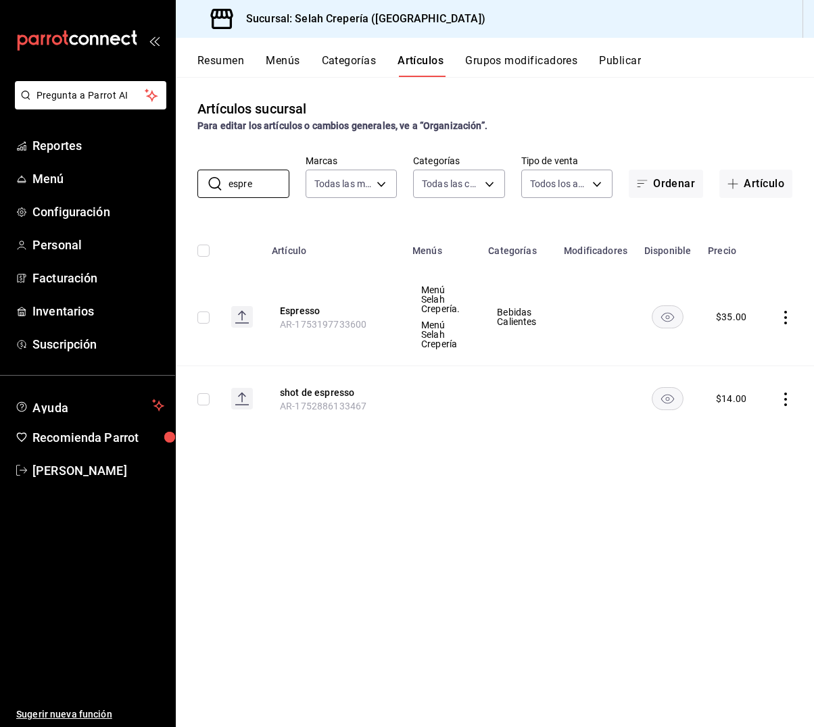
scroll to position [0, 0]
click at [312, 388] on button "shot de espresso" at bounding box center [334, 393] width 108 height 14
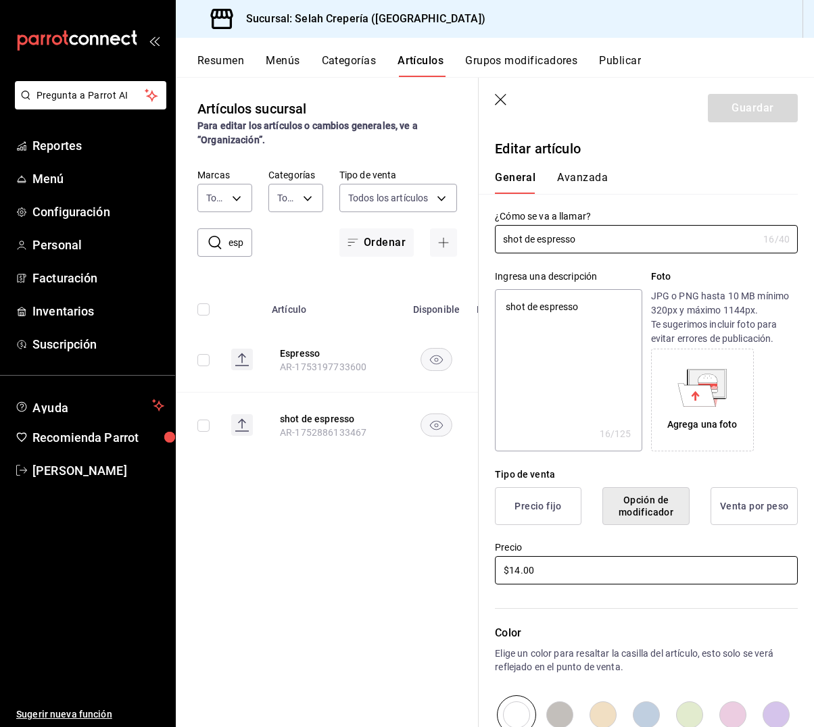
click at [520, 569] on input "$14.00" at bounding box center [646, 570] width 303 height 28
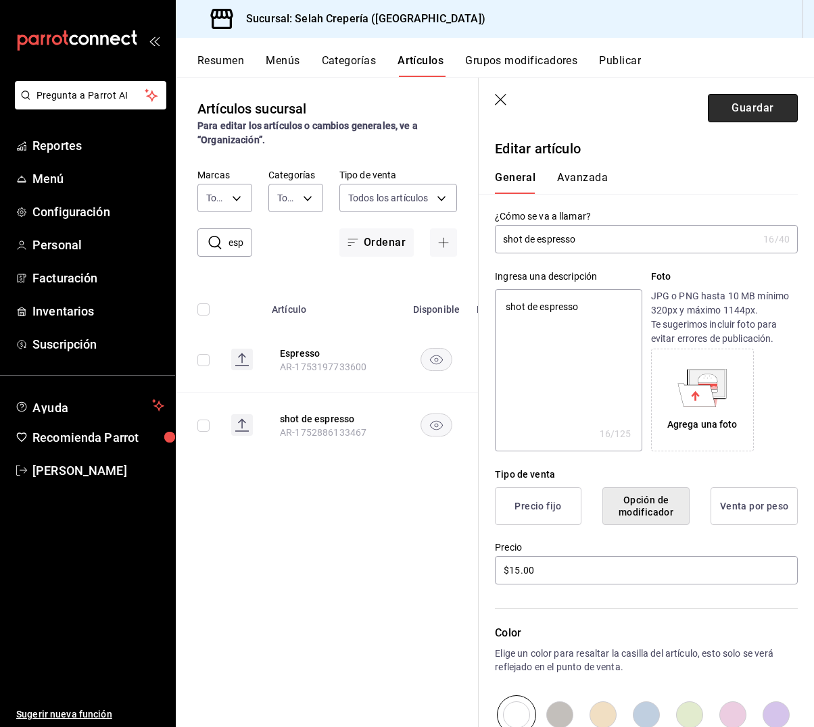
click at [762, 109] on button "Guardar" at bounding box center [753, 108] width 90 height 28
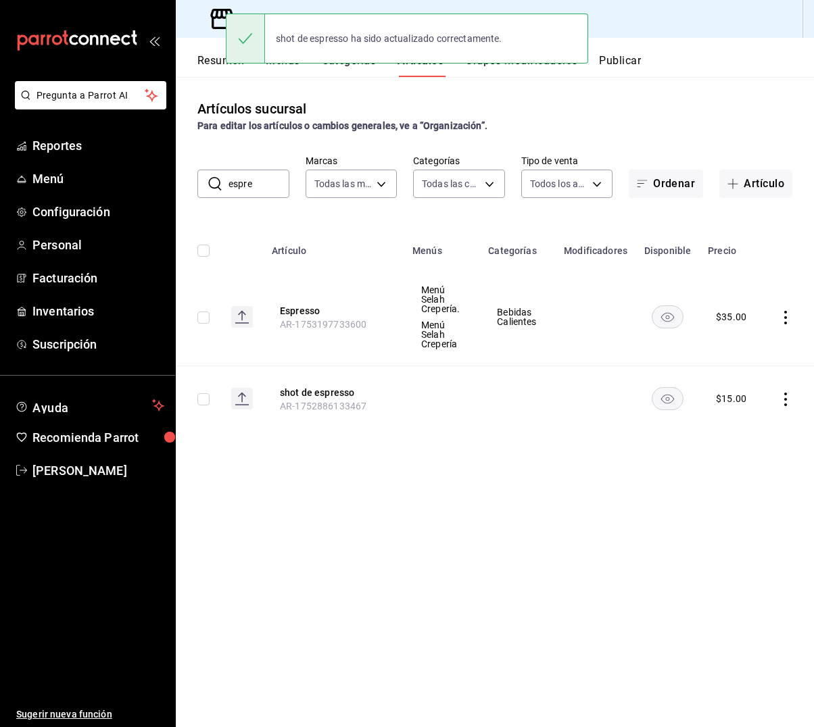
click at [254, 188] on input "espre" at bounding box center [259, 183] width 61 height 27
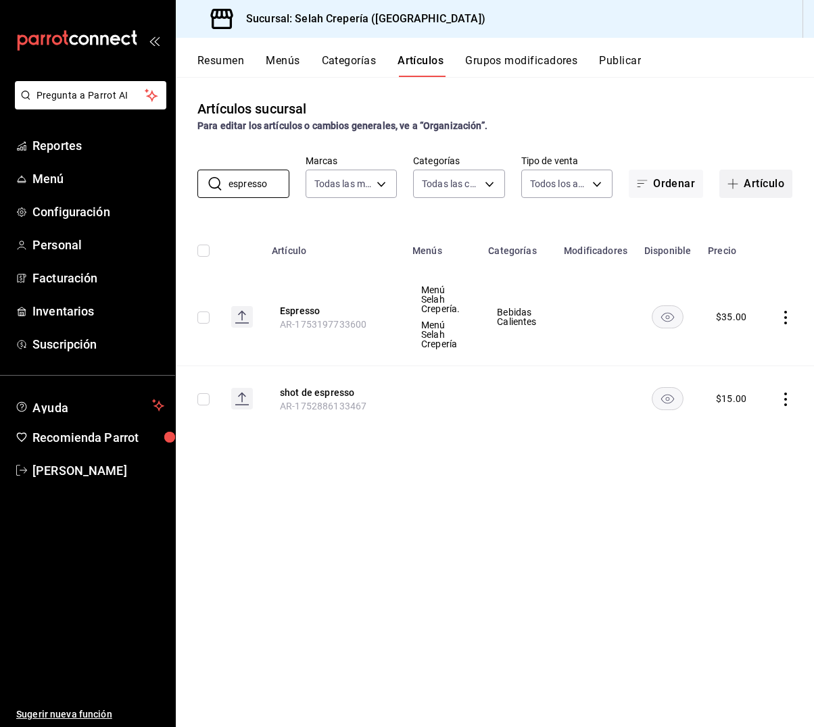
click at [763, 185] on button "Artículo" at bounding box center [755, 184] width 73 height 28
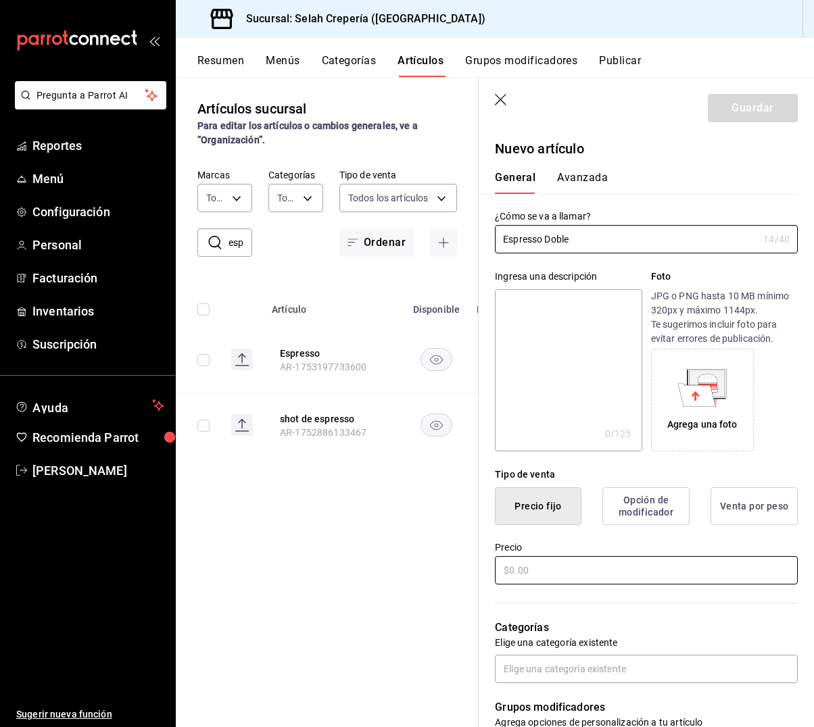
click at [541, 575] on input "text" at bounding box center [646, 570] width 303 height 28
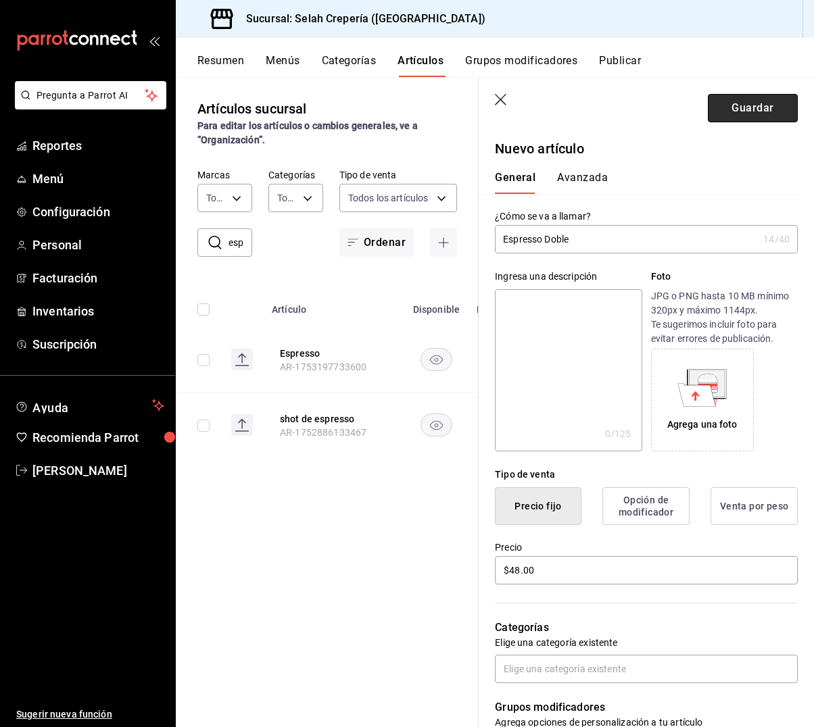
click at [753, 110] on button "Guardar" at bounding box center [753, 108] width 90 height 28
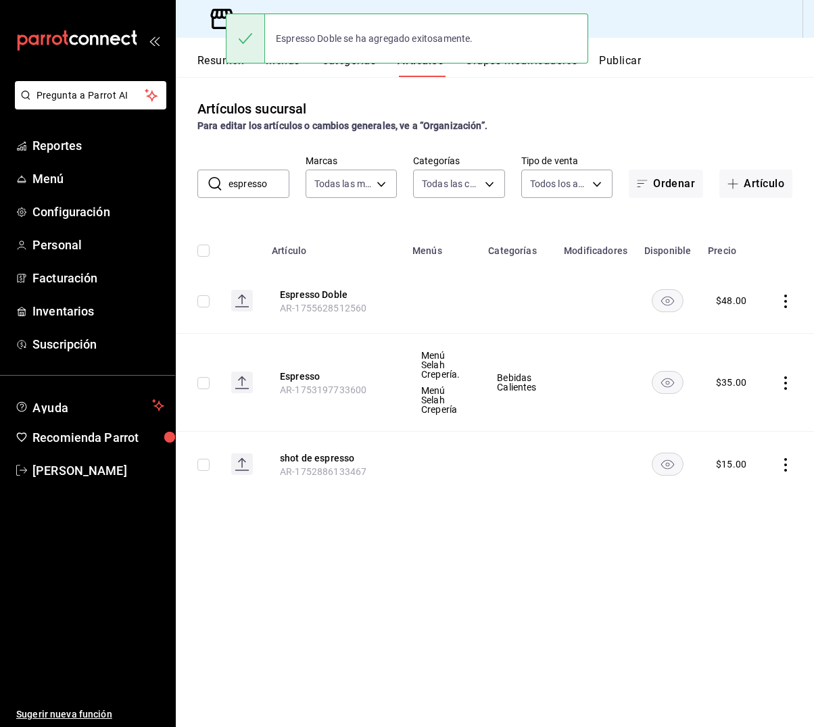
click at [260, 189] on input "espresso" at bounding box center [259, 183] width 61 height 27
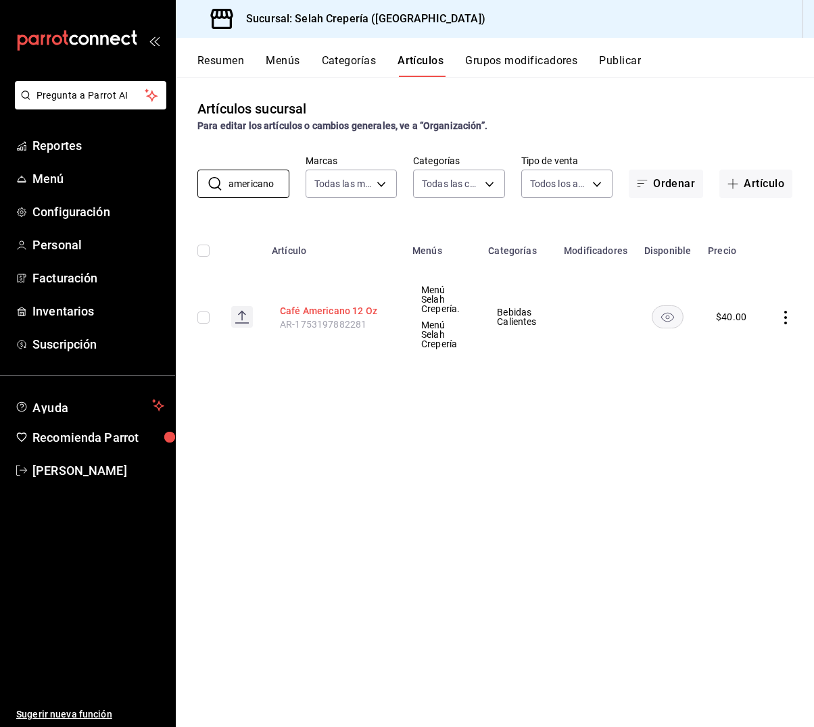
click at [337, 310] on button "Café Americano 12 Oz" at bounding box center [334, 311] width 108 height 14
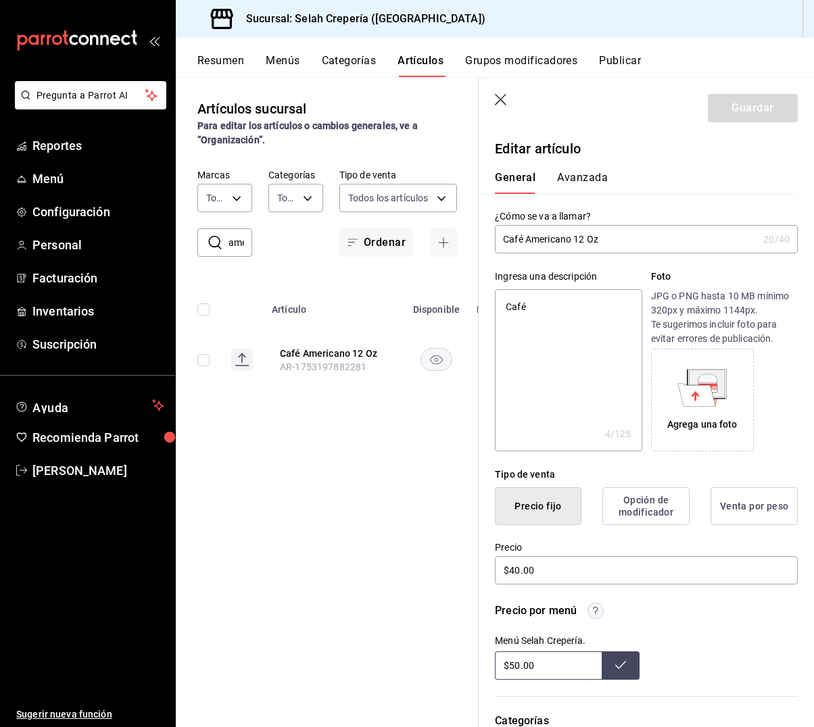
drag, startPoint x: 585, startPoint y: 240, endPoint x: 656, endPoint y: 252, distance: 72.6
click at [585, 240] on input "Café Americano 12 Oz" at bounding box center [626, 239] width 263 height 27
click at [736, 112] on button "Guardar" at bounding box center [753, 108] width 90 height 28
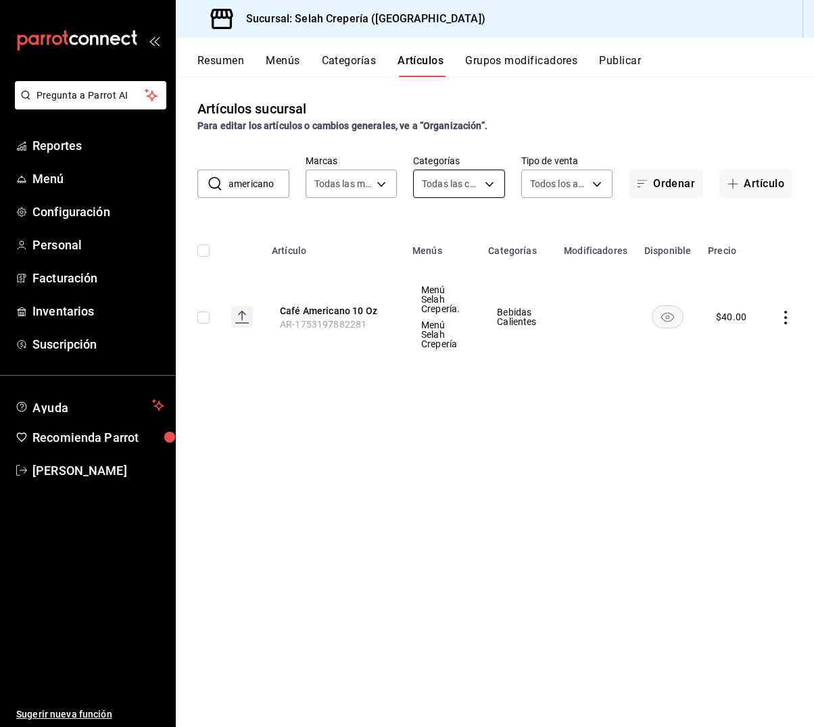
click at [440, 178] on body "Pregunta a Parrot AI Reportes Menú Configuración Personal Facturación Inventari…" at bounding box center [407, 363] width 814 height 727
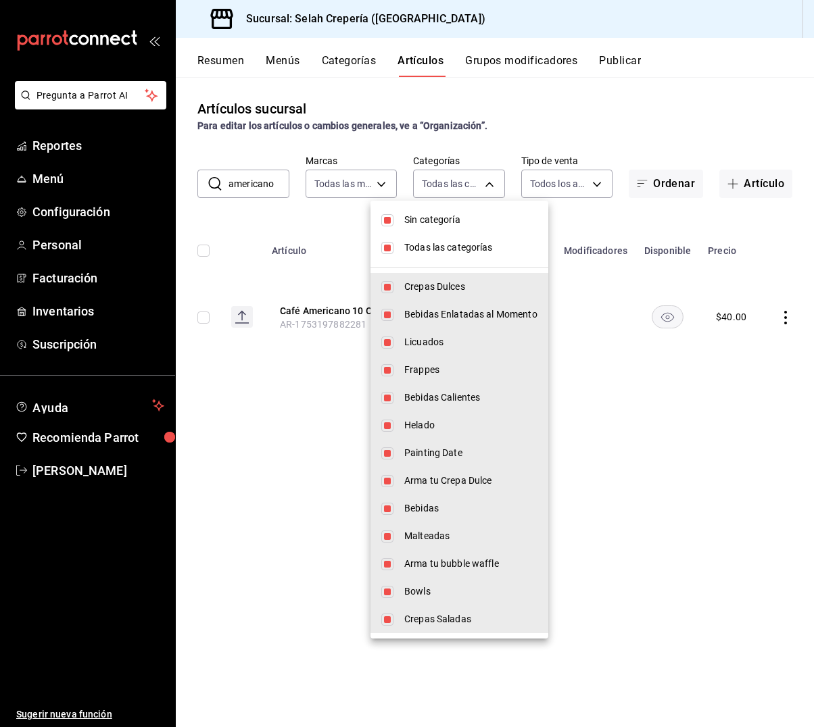
click at [209, 181] on div at bounding box center [407, 363] width 814 height 727
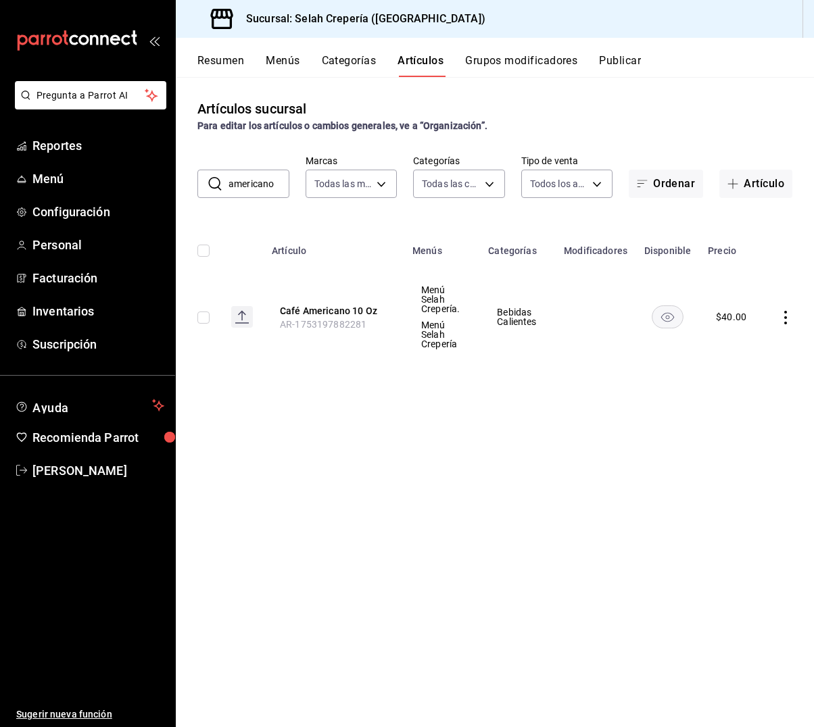
click at [252, 181] on div "Sin categoría Todas las categorías Crepas Dulces Bebidas Enlatadas al Momento L…" at bounding box center [407, 363] width 814 height 727
click at [252, 181] on input "americano" at bounding box center [259, 183] width 61 height 27
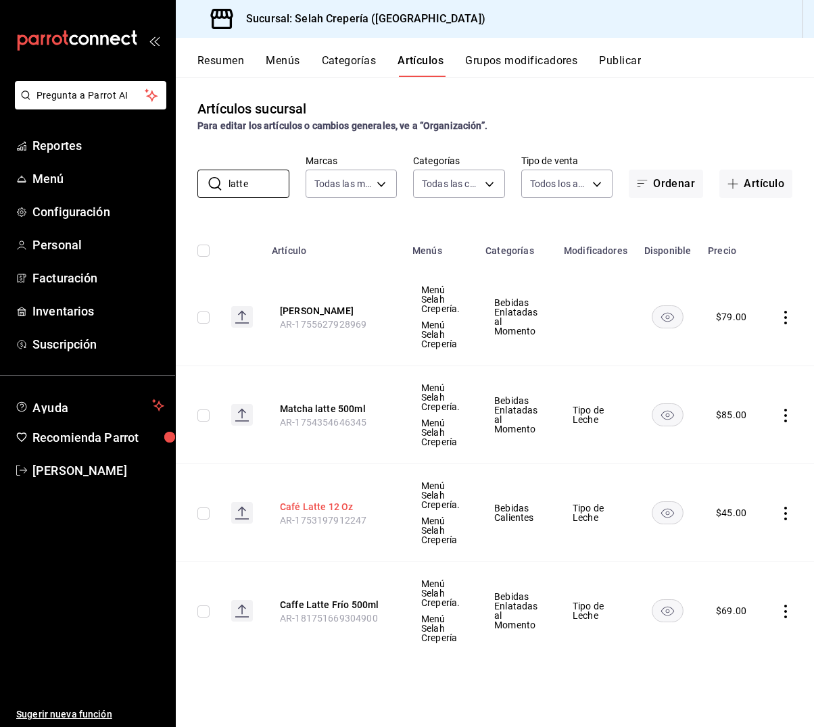
click at [314, 506] on button "Café Latte 12 Oz" at bounding box center [334, 507] width 108 height 14
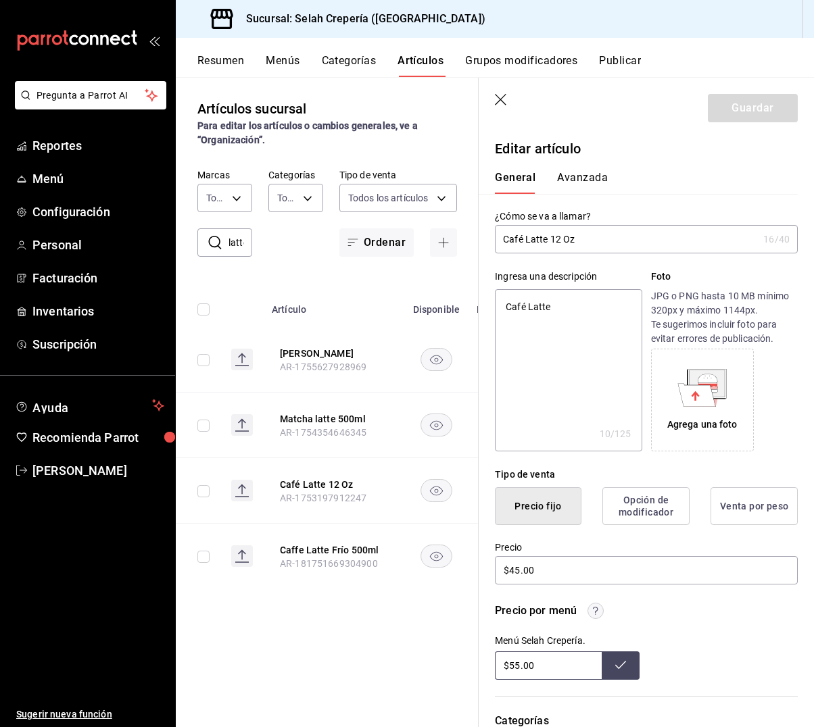
click at [229, 239] on input "latte" at bounding box center [241, 242] width 24 height 27
click at [234, 242] on input "latte" at bounding box center [241, 242] width 24 height 27
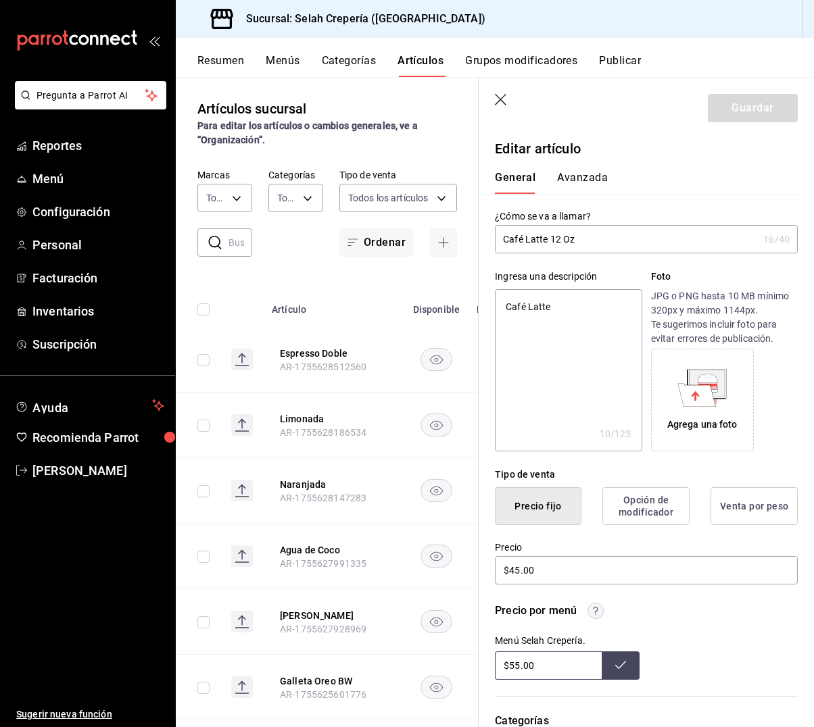
click at [222, 235] on icon at bounding box center [215, 243] width 16 height 16
click at [502, 97] on icon "button" at bounding box center [502, 101] width 14 height 14
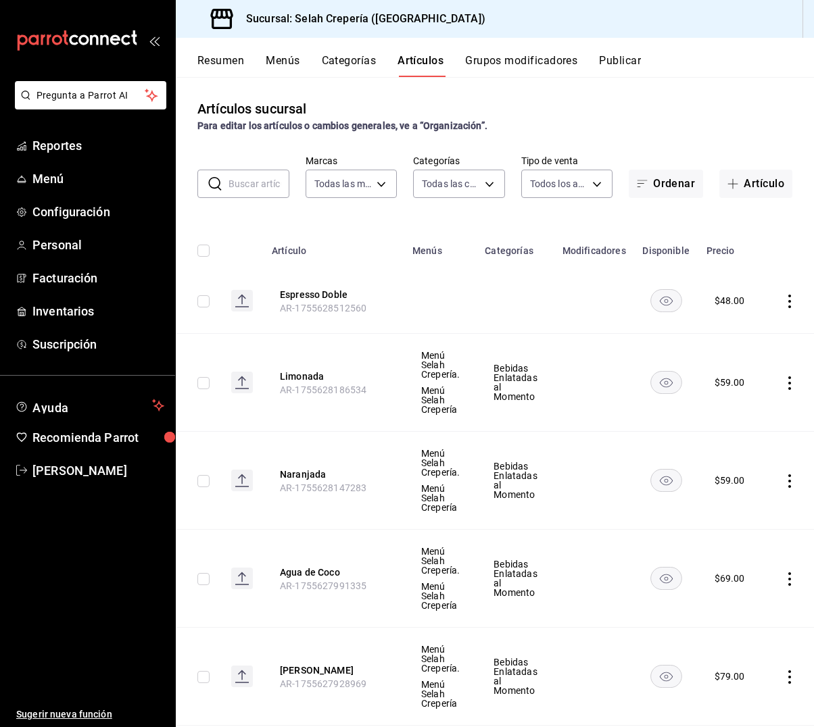
click at [249, 180] on input "text" at bounding box center [259, 183] width 61 height 27
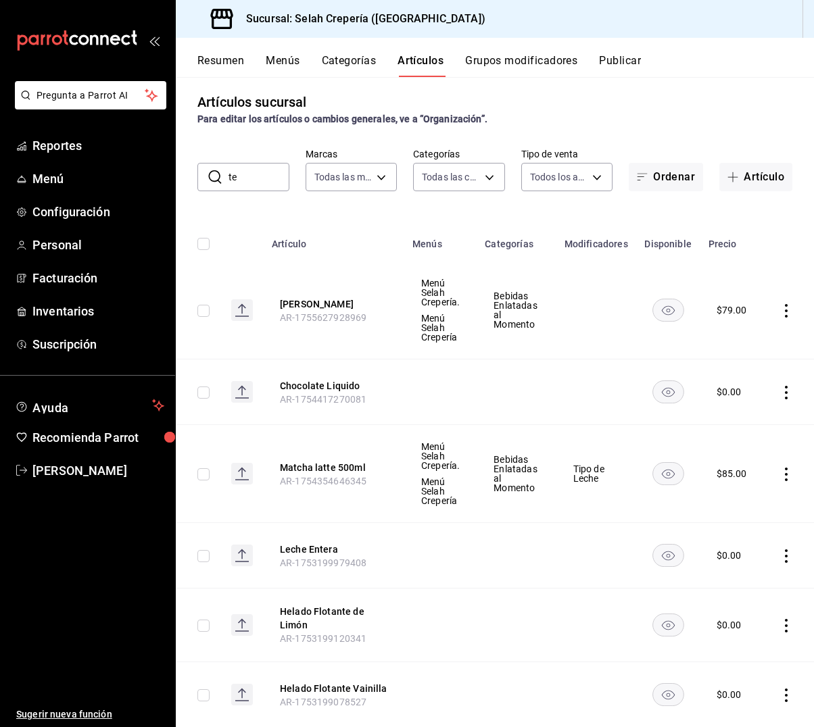
drag, startPoint x: 258, startPoint y: 187, endPoint x: 222, endPoint y: 181, distance: 36.2
click at [221, 181] on div "​ te ​" at bounding box center [243, 177] width 92 height 28
click at [231, 176] on input "te" at bounding box center [259, 177] width 61 height 27
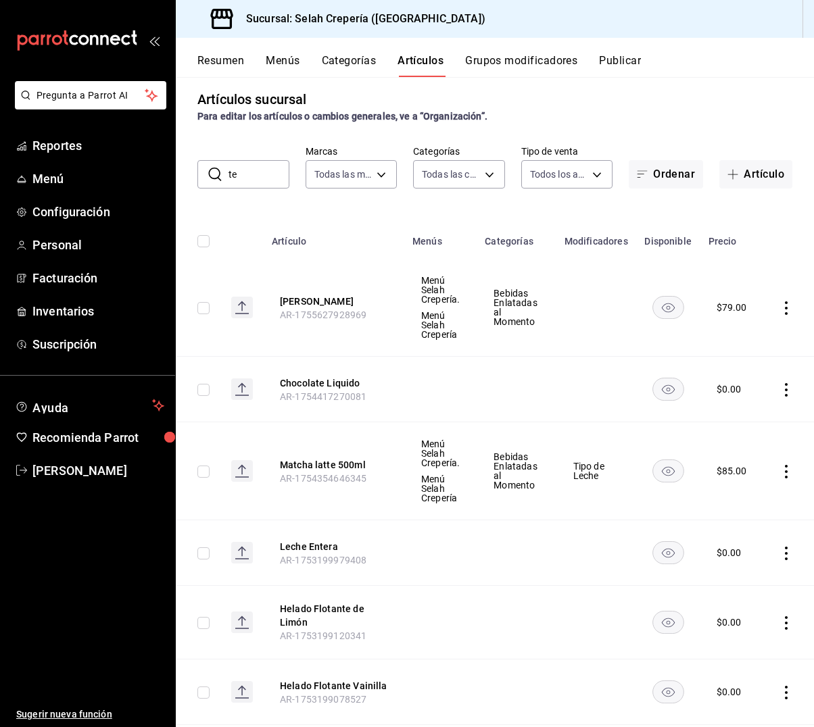
click at [231, 176] on input "te" at bounding box center [259, 174] width 61 height 27
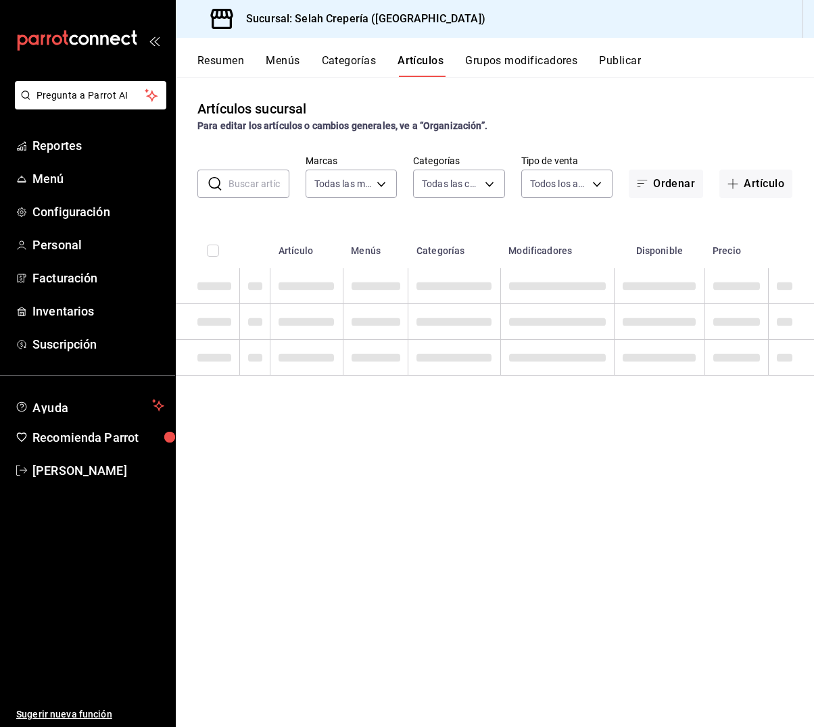
scroll to position [0, 0]
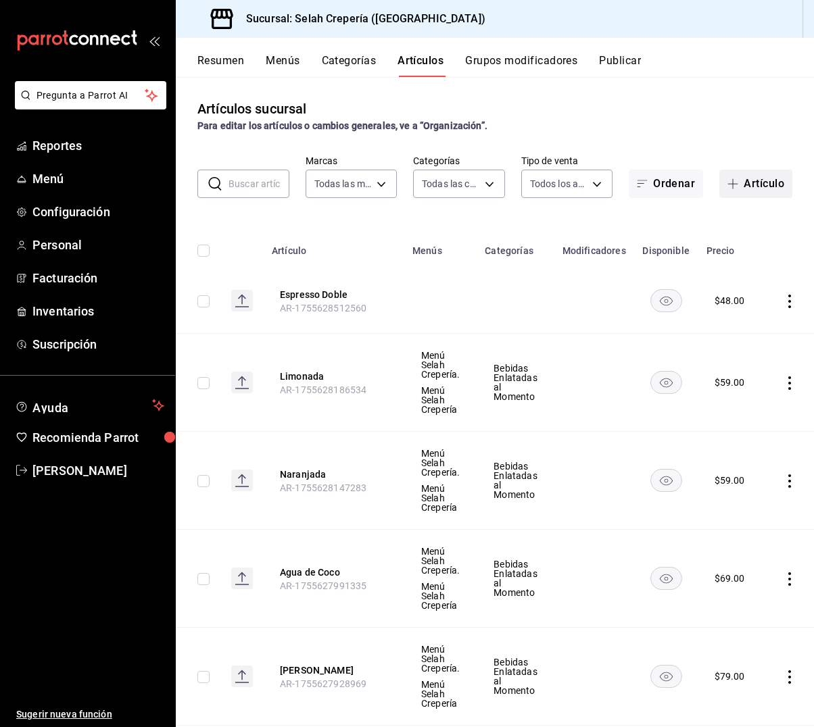
click at [763, 183] on button "Artículo" at bounding box center [755, 184] width 73 height 28
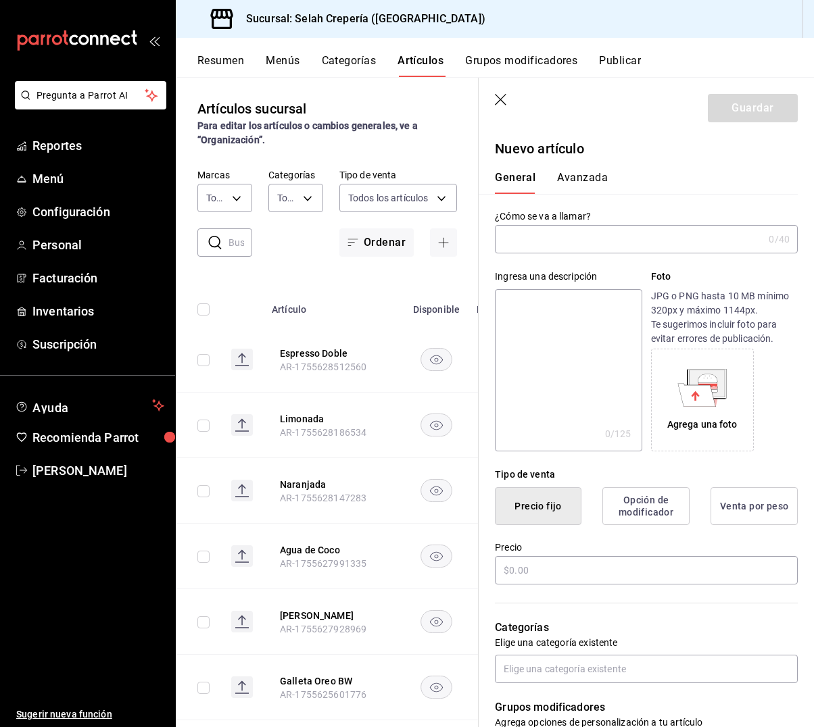
click at [575, 243] on input "text" at bounding box center [629, 239] width 268 height 27
drag, startPoint x: 570, startPoint y: 239, endPoint x: 547, endPoint y: 241, distance: 23.0
click at [547, 241] on input "Toppings hELADO" at bounding box center [626, 239] width 263 height 27
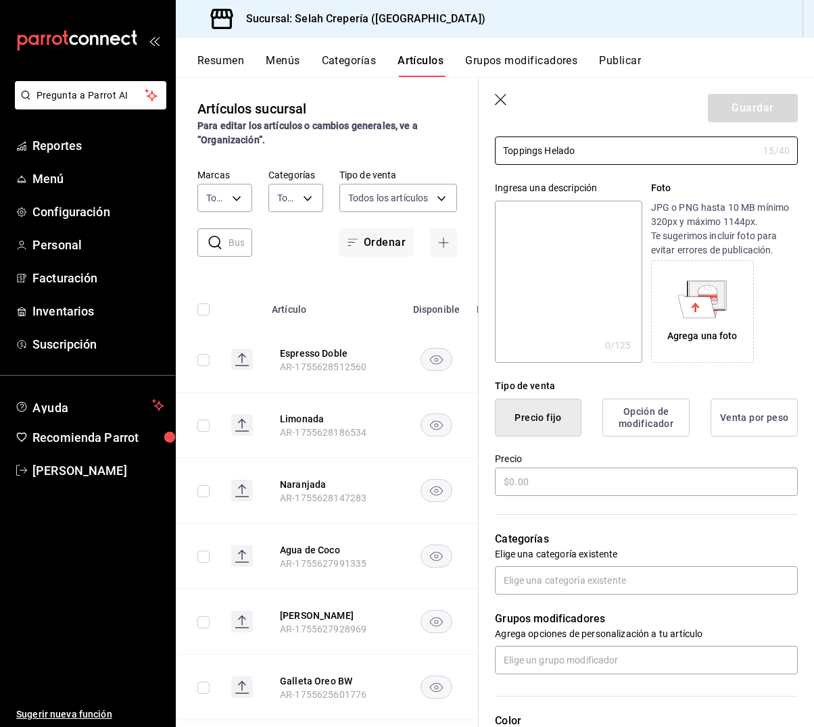
scroll to position [99, 0]
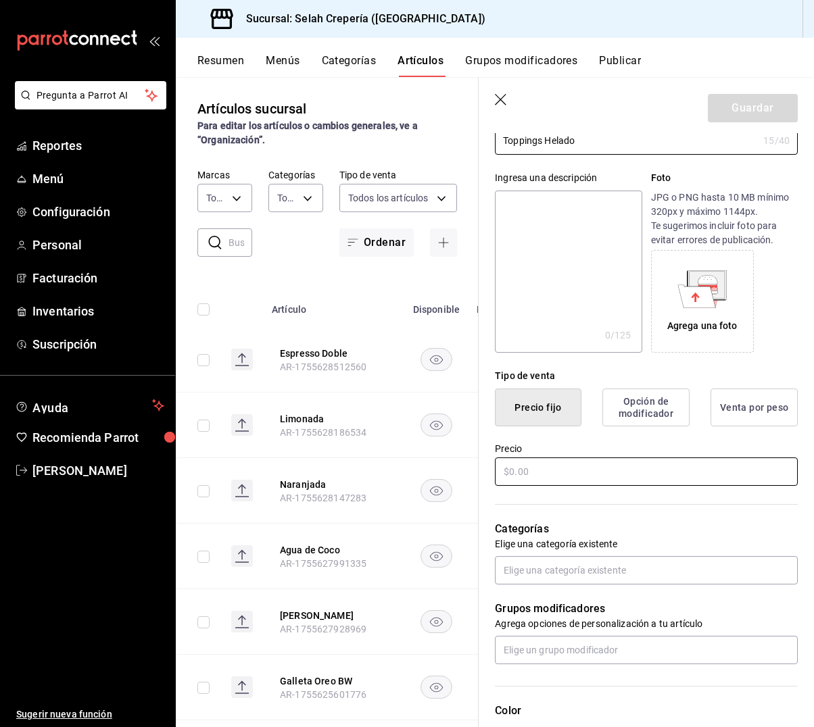
click at [514, 466] on input "text" at bounding box center [646, 472] width 303 height 28
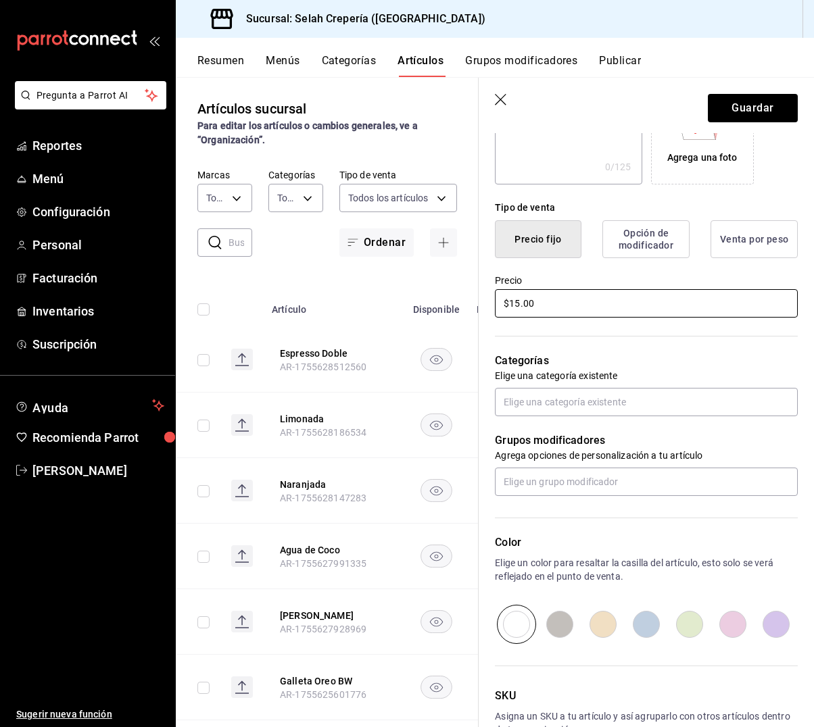
scroll to position [271, 0]
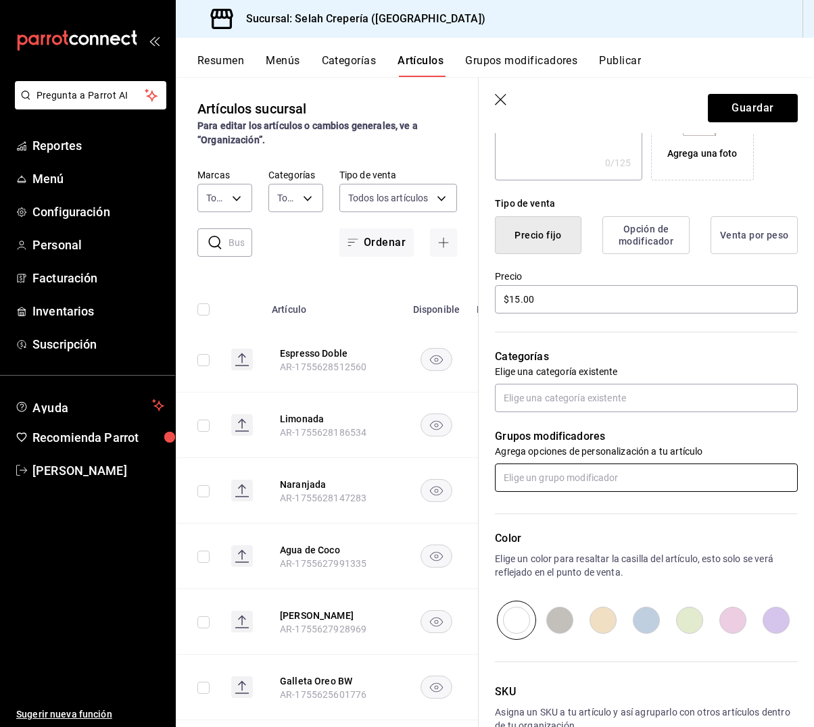
click at [590, 484] on input "text" at bounding box center [646, 478] width 303 height 28
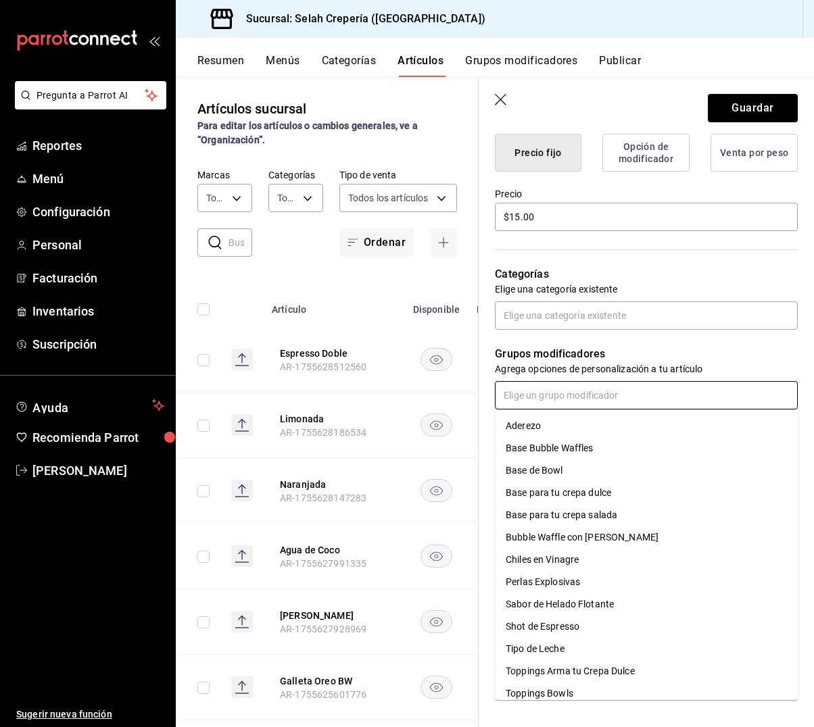
scroll to position [354, 0]
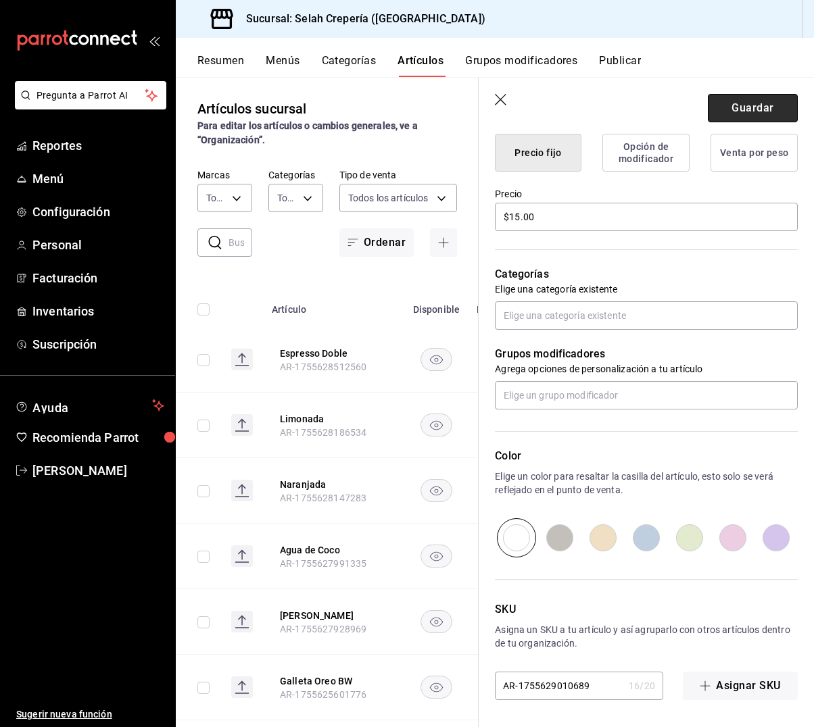
click at [739, 113] on button "Guardar" at bounding box center [753, 108] width 90 height 28
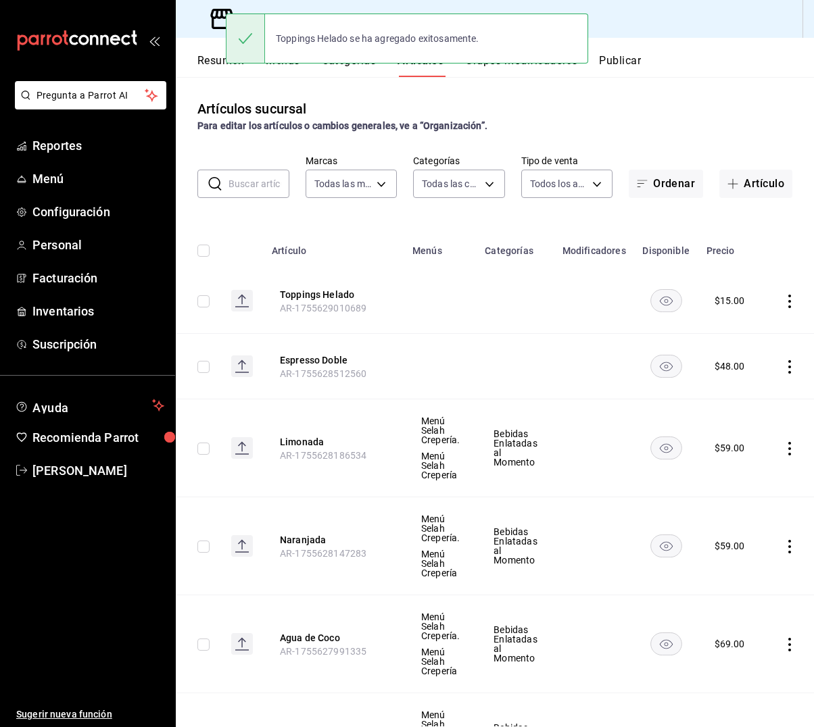
click at [508, 66] on div "Toppings Helado se ha agregado exitosamente." at bounding box center [407, 38] width 362 height 58
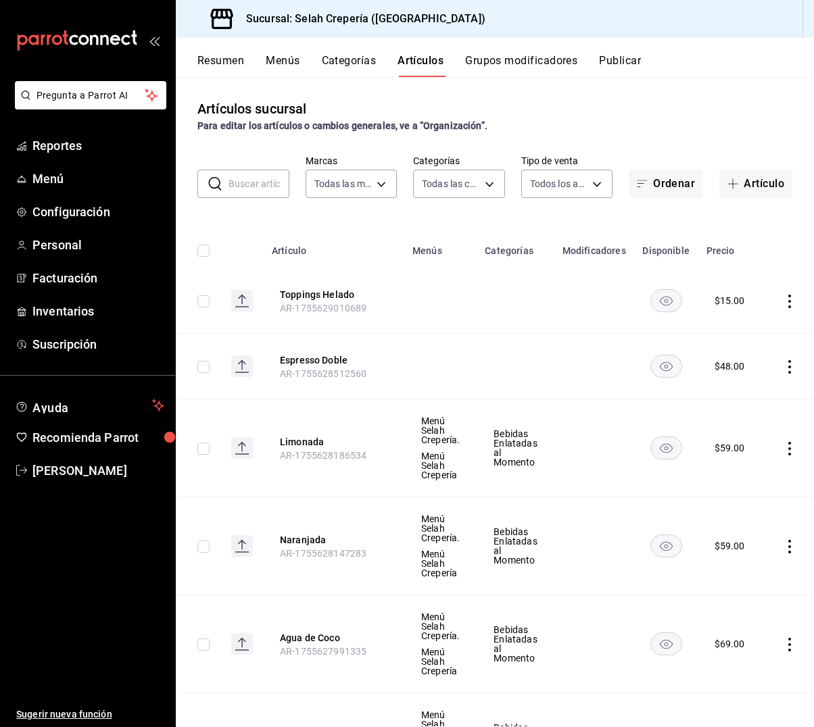
click at [508, 59] on button "Grupos modificadores" at bounding box center [521, 65] width 112 height 23
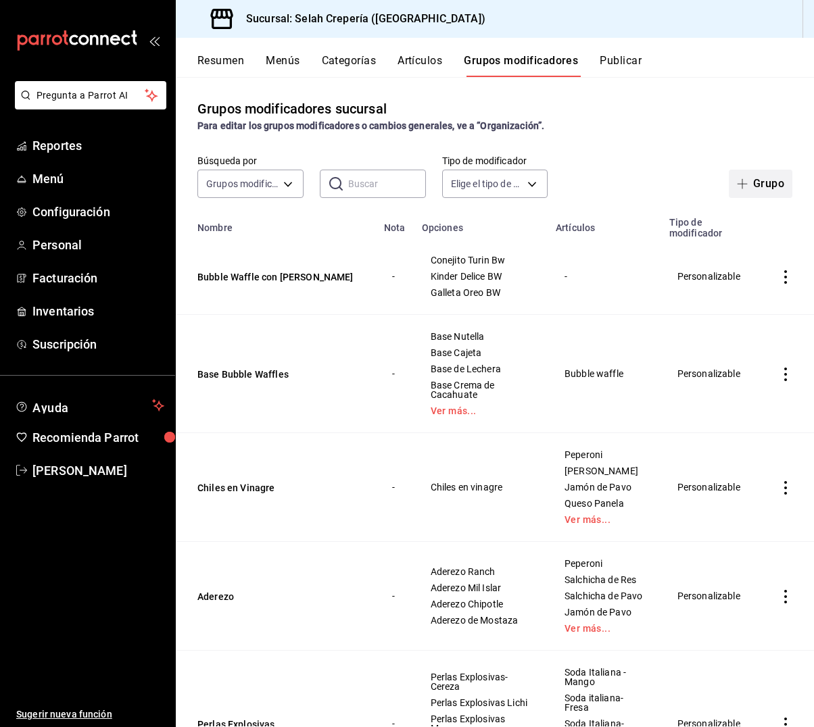
click at [755, 191] on button "Grupo" at bounding box center [761, 184] width 64 height 28
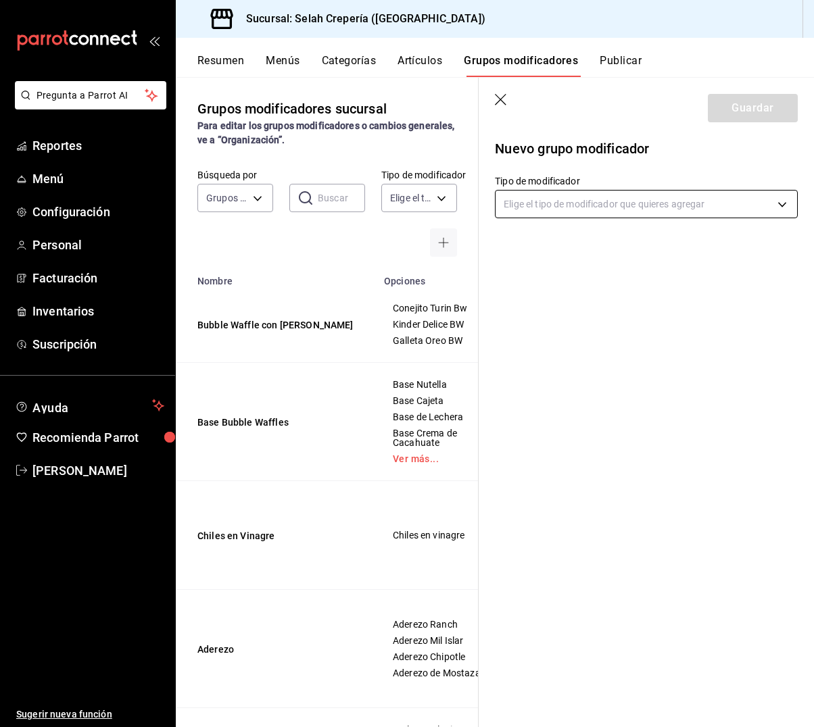
click at [606, 203] on body "Pregunta a Parrot AI Reportes Menú Configuración Personal Facturación Inventari…" at bounding box center [407, 363] width 814 height 727
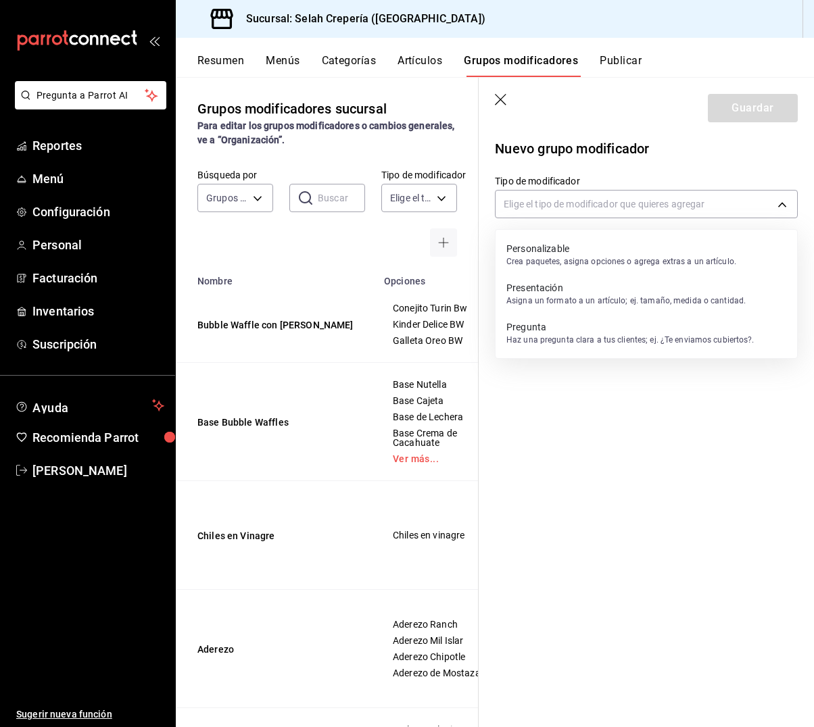
click at [554, 242] on p "Personalizable" at bounding box center [621, 249] width 230 height 14
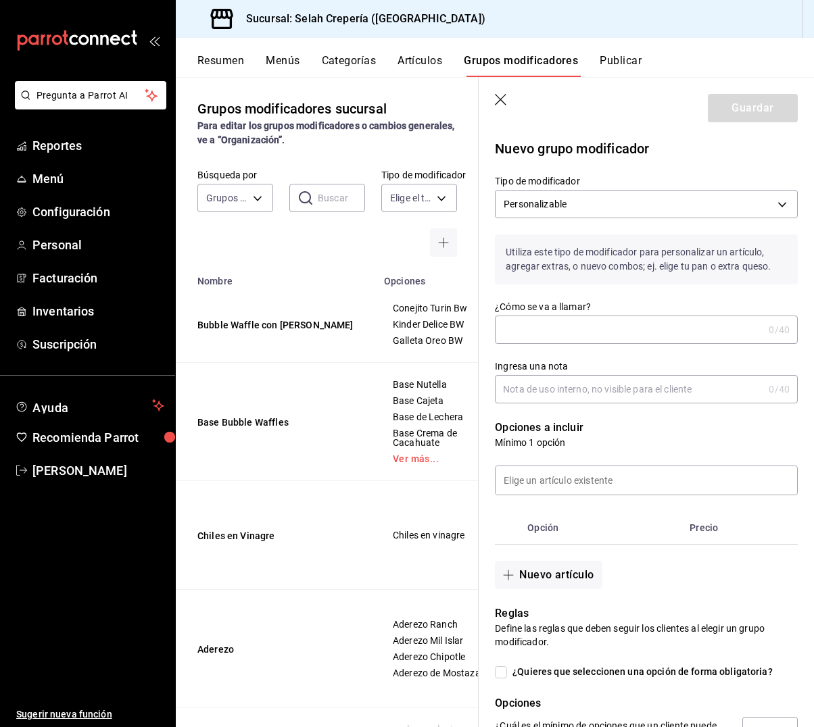
click at [554, 336] on input "¿Cómo se va a llamar?" at bounding box center [629, 329] width 268 height 27
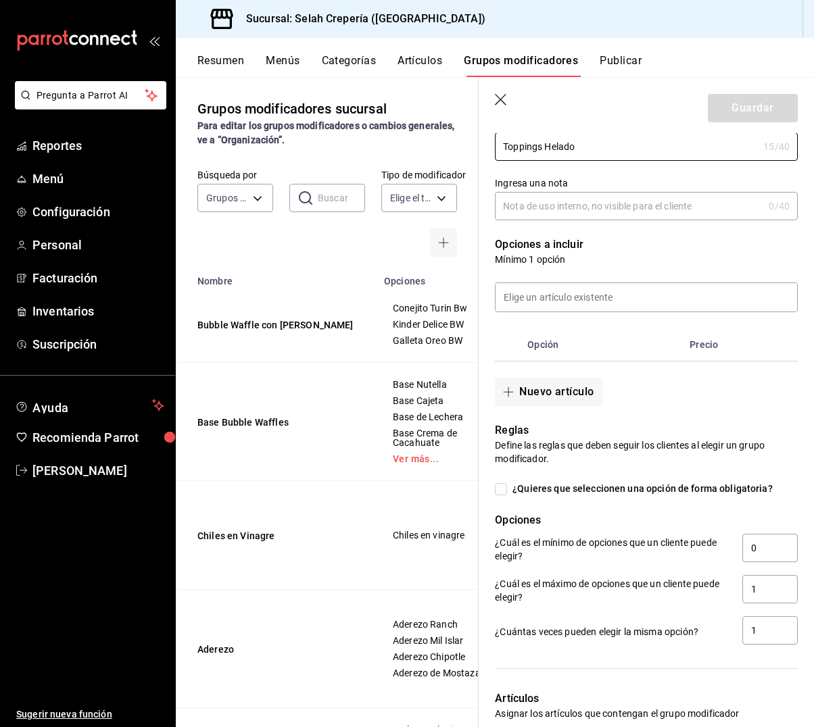
scroll to position [186, 0]
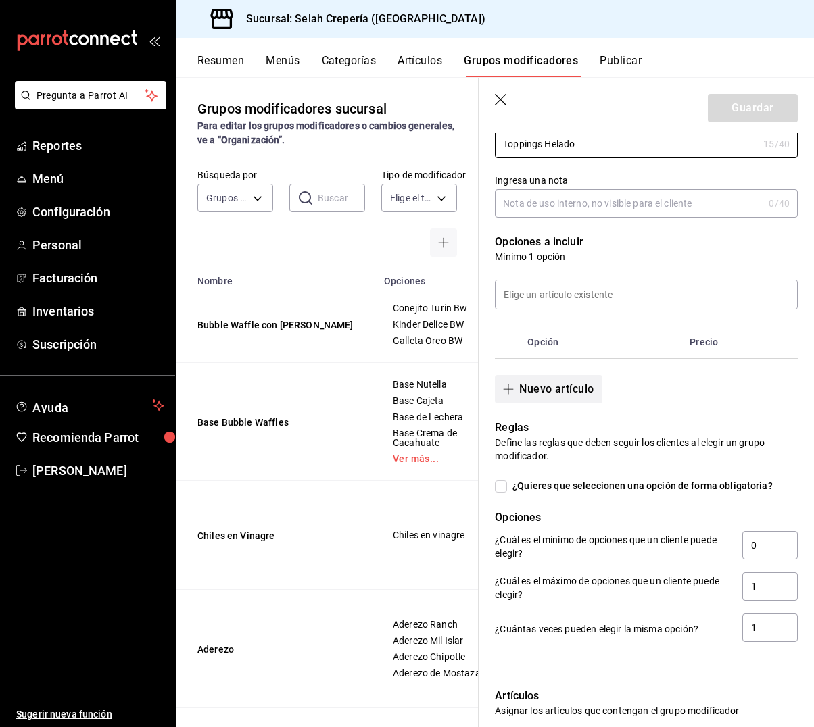
click at [551, 389] on button "Nuevo artículo" at bounding box center [548, 389] width 107 height 28
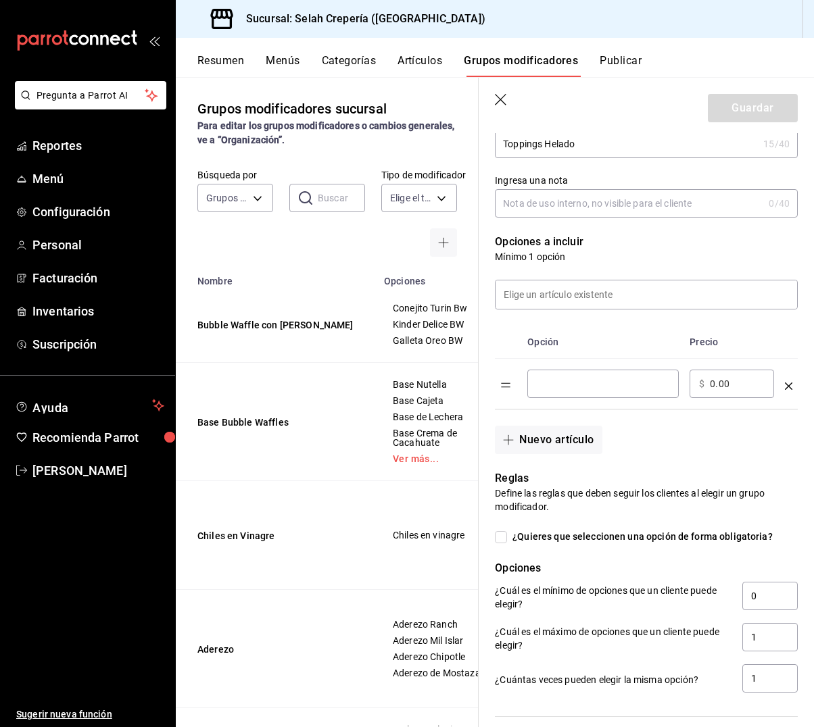
click at [573, 382] on input "optionsTable" at bounding box center [603, 384] width 133 height 14
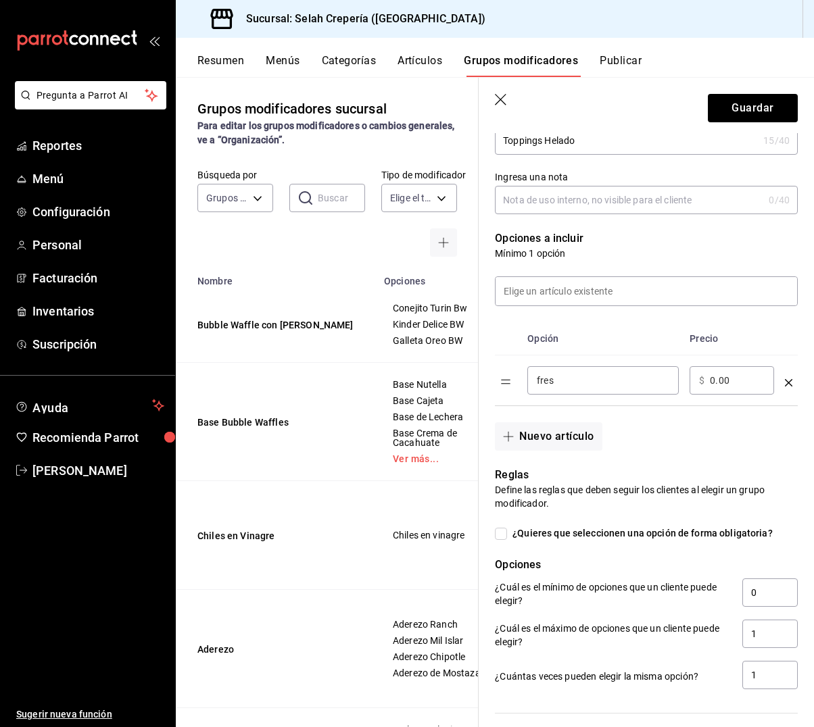
scroll to position [190, 0]
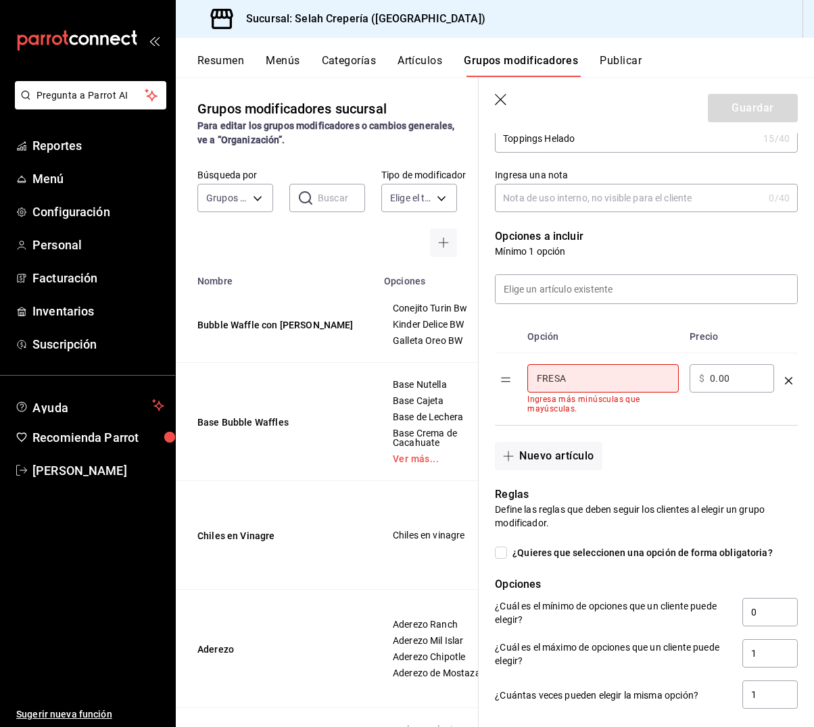
click at [687, 410] on td "​ $ 0.00 ​" at bounding box center [731, 390] width 95 height 72
click at [630, 323] on th "Opción" at bounding box center [603, 335] width 162 height 33
click at [585, 386] on div "FRESA ​" at bounding box center [602, 377] width 151 height 28
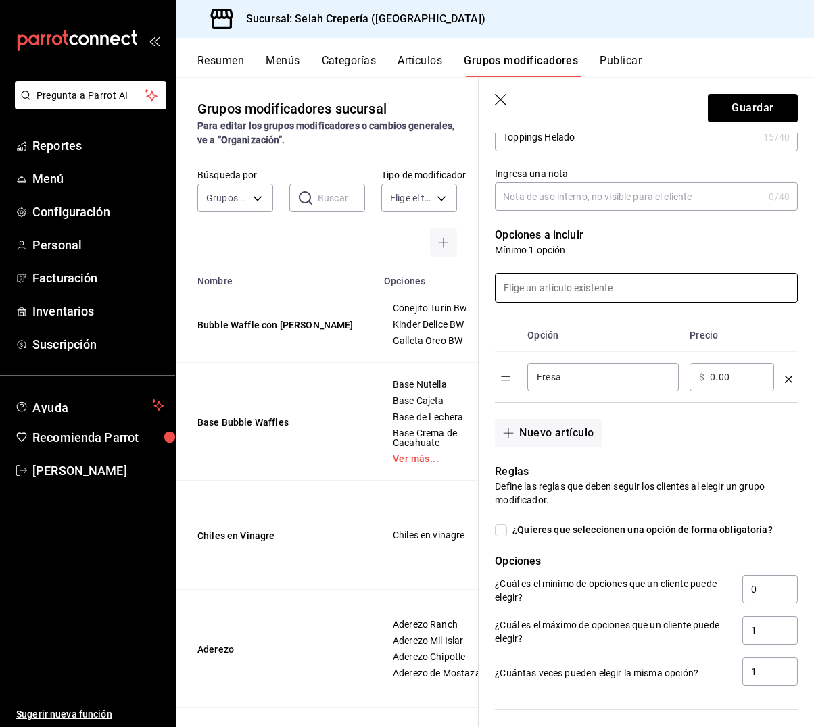
click at [569, 294] on input at bounding box center [647, 288] width 302 height 28
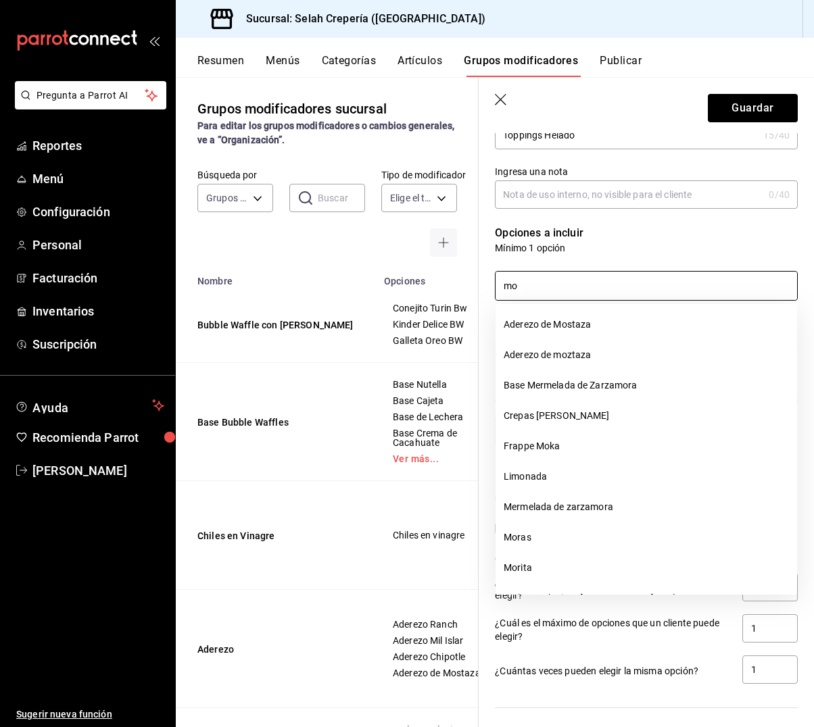
scroll to position [1, 0]
click at [528, 542] on li "Moras" at bounding box center [647, 537] width 302 height 30
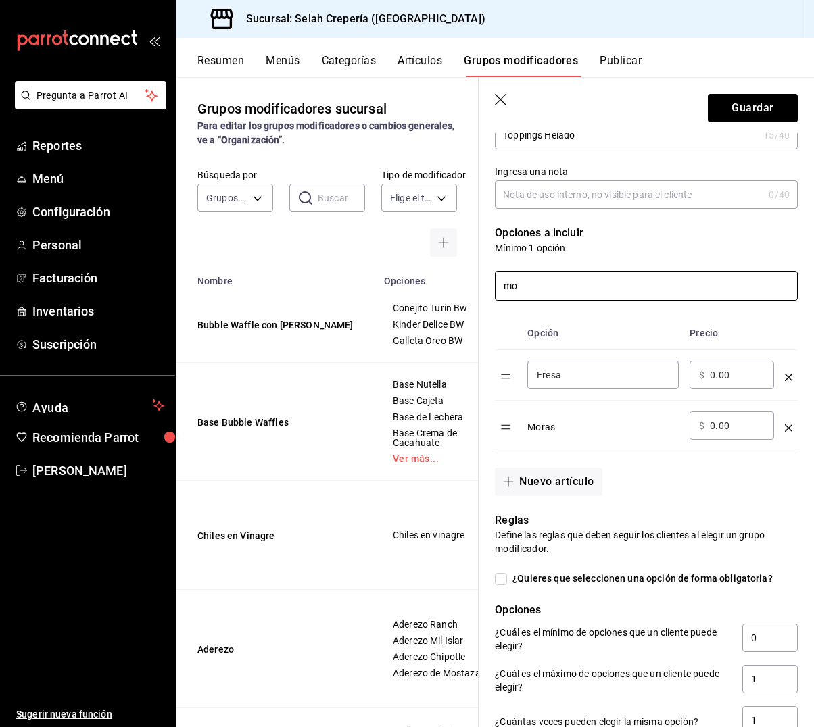
click at [548, 288] on input "mo" at bounding box center [647, 286] width 302 height 28
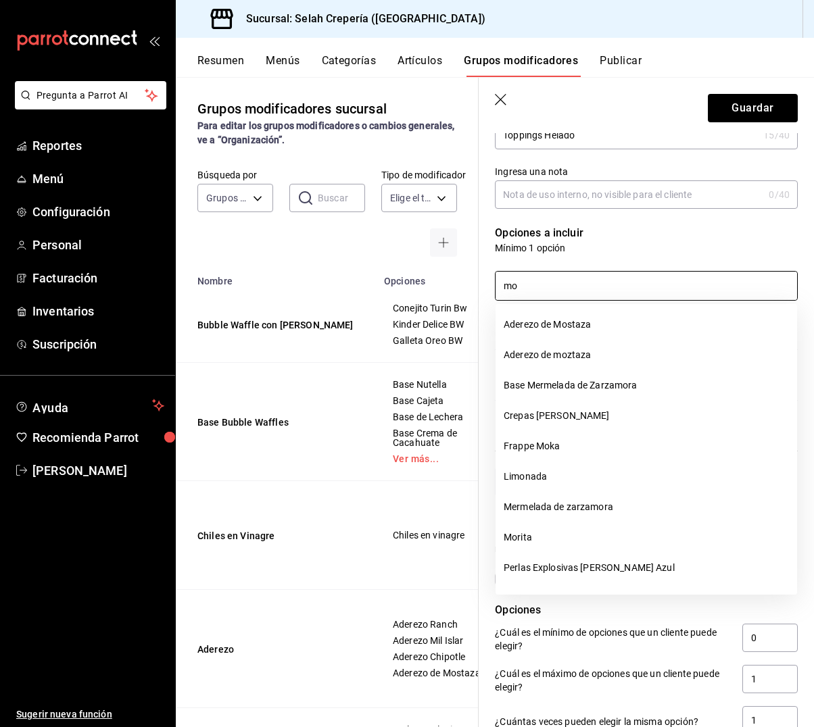
click at [548, 288] on input "mo" at bounding box center [647, 286] width 302 height 28
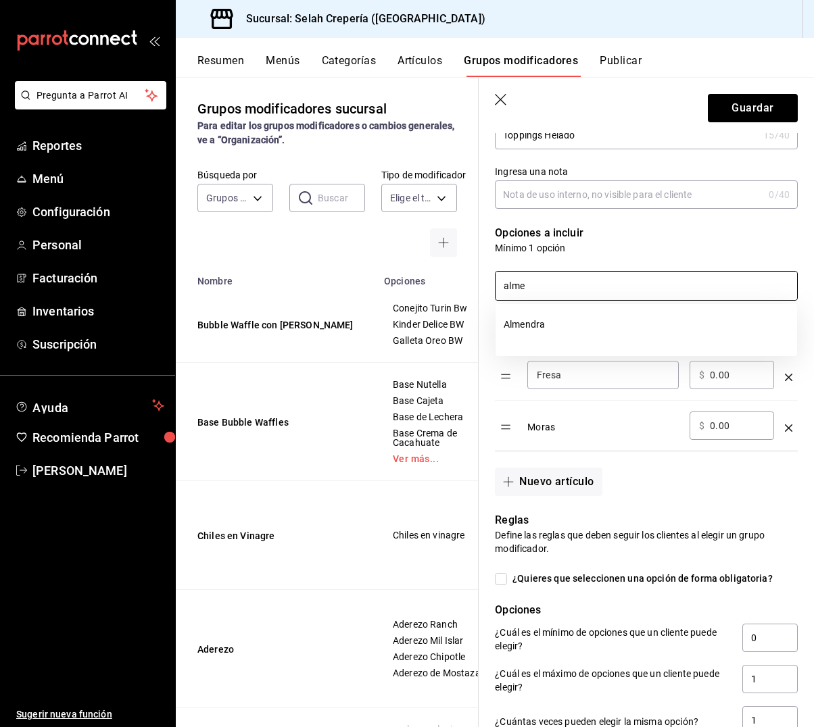
click at [541, 325] on li "Almendra" at bounding box center [647, 325] width 302 height 30
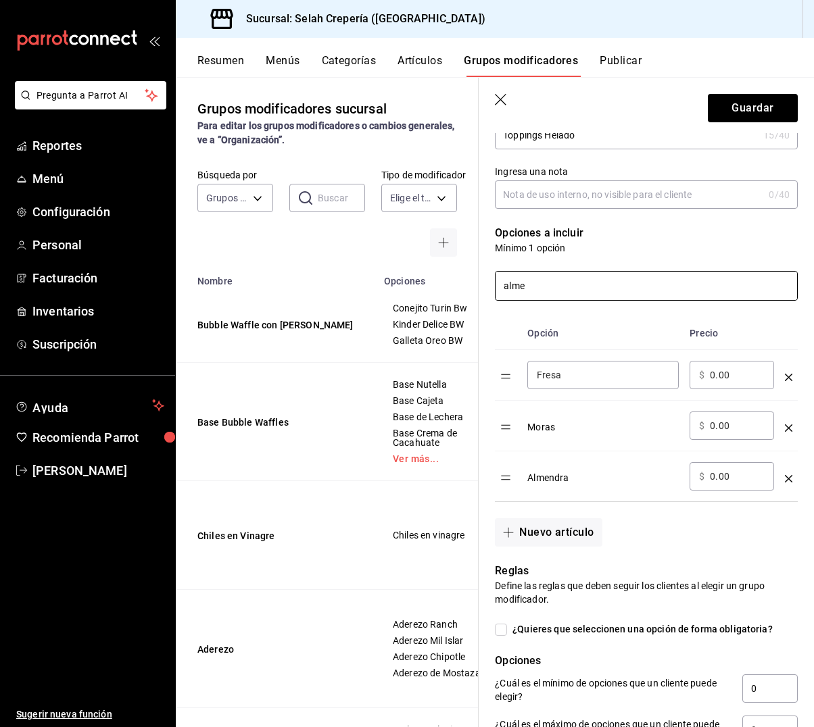
click at [542, 285] on input "alme" at bounding box center [647, 286] width 302 height 28
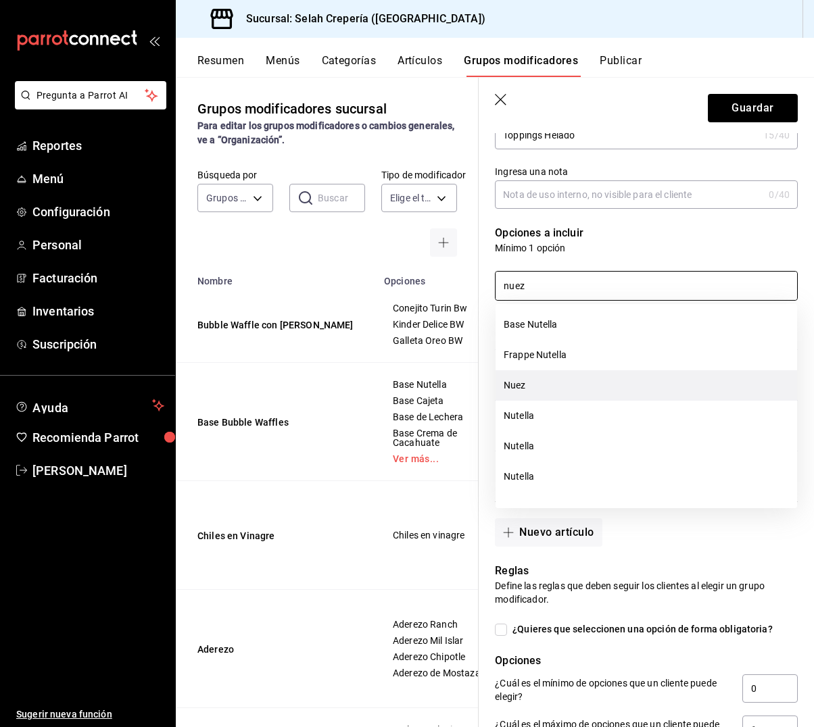
click at [535, 391] on li "Nuez" at bounding box center [647, 385] width 302 height 30
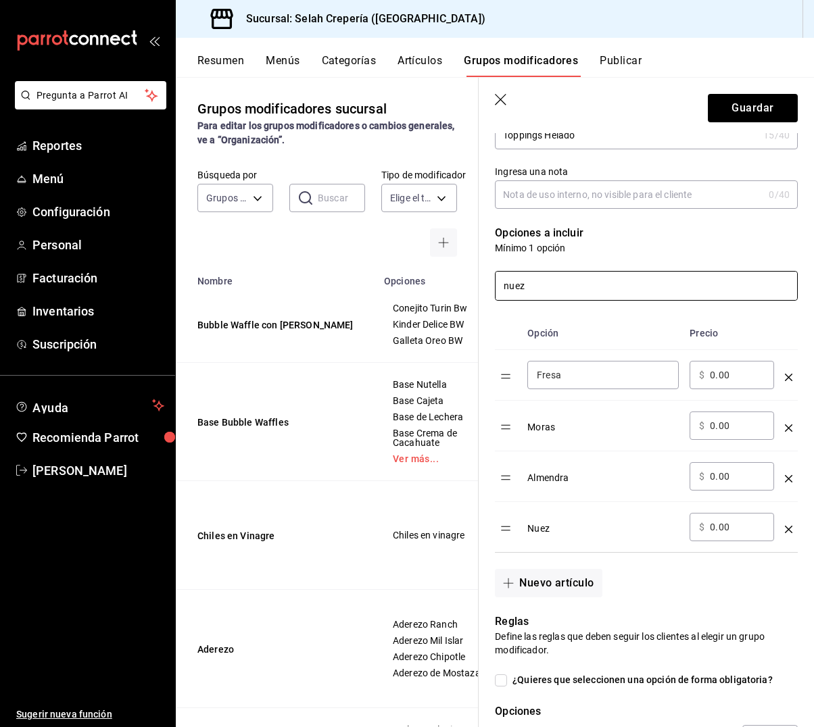
click at [544, 288] on input "nuez" at bounding box center [647, 286] width 302 height 28
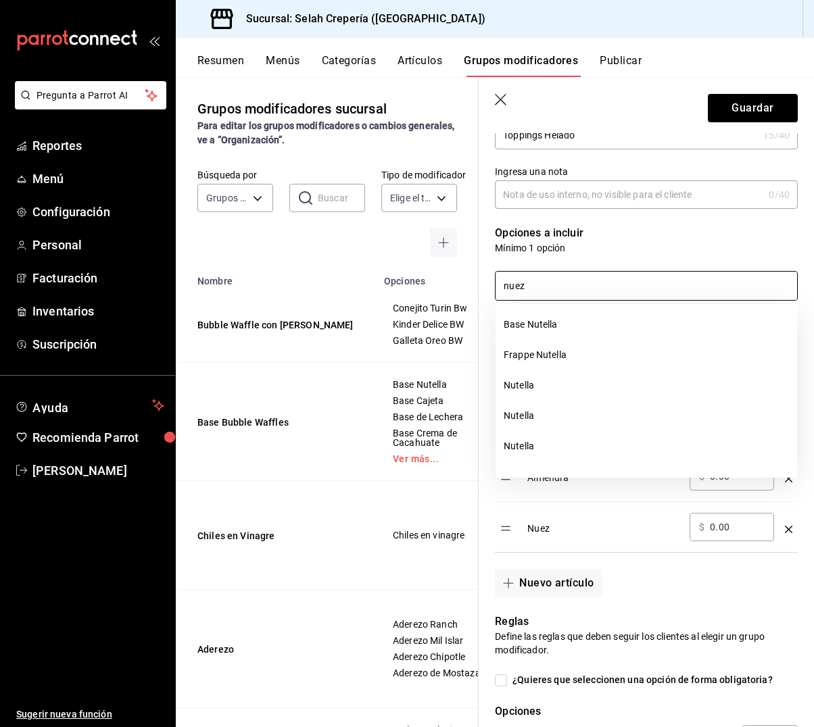
click at [544, 288] on input "nuez" at bounding box center [647, 286] width 302 height 28
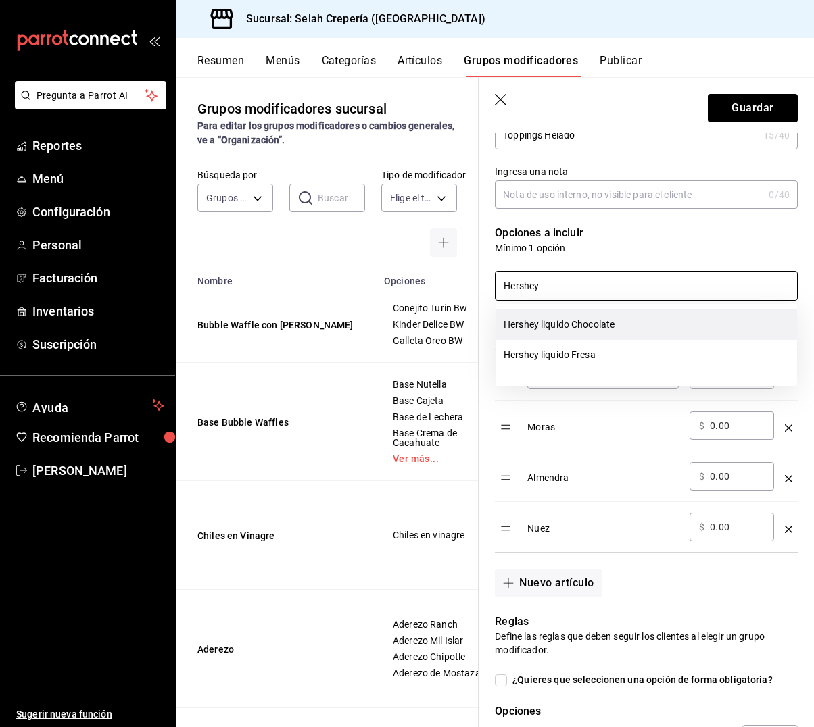
drag, startPoint x: 550, startPoint y: 288, endPoint x: 567, endPoint y: 324, distance: 39.6
click at [567, 324] on li "Hershey liquido Chocolate" at bounding box center [647, 325] width 302 height 30
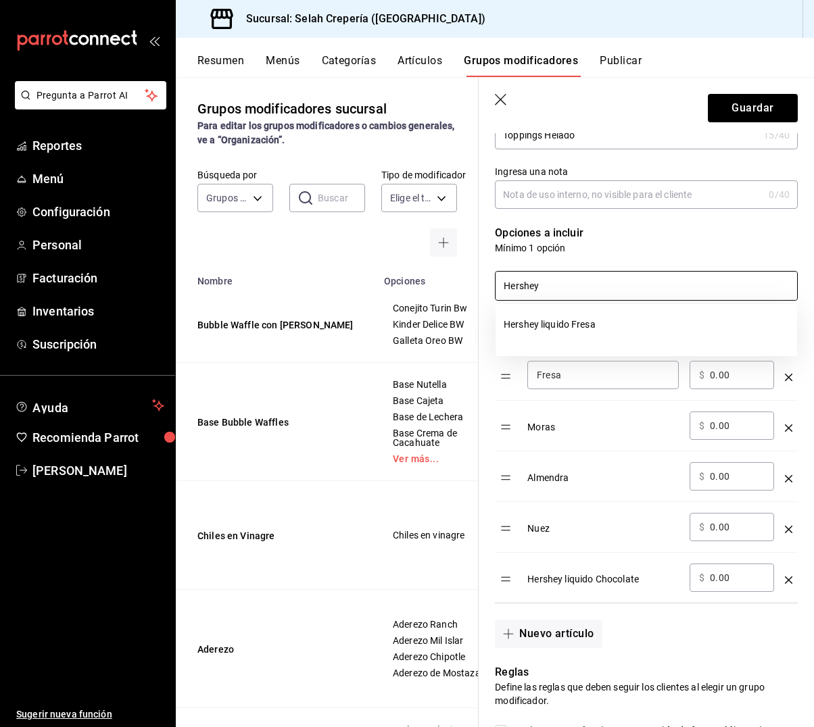
click at [556, 285] on input "Hershey" at bounding box center [647, 286] width 302 height 28
click at [594, 325] on li "Chispas de chocolate" at bounding box center [647, 325] width 302 height 30
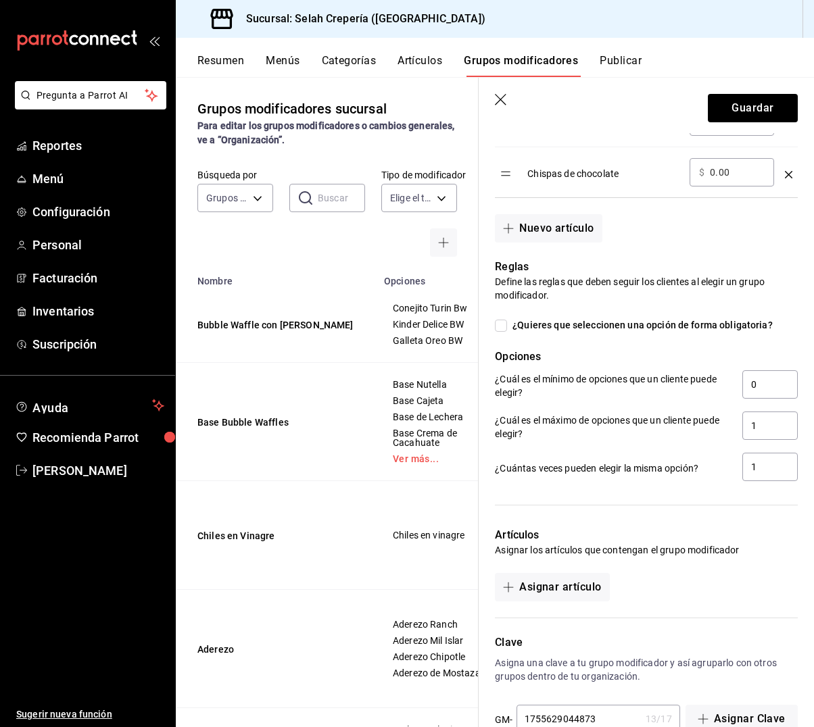
scroll to position [667, 0]
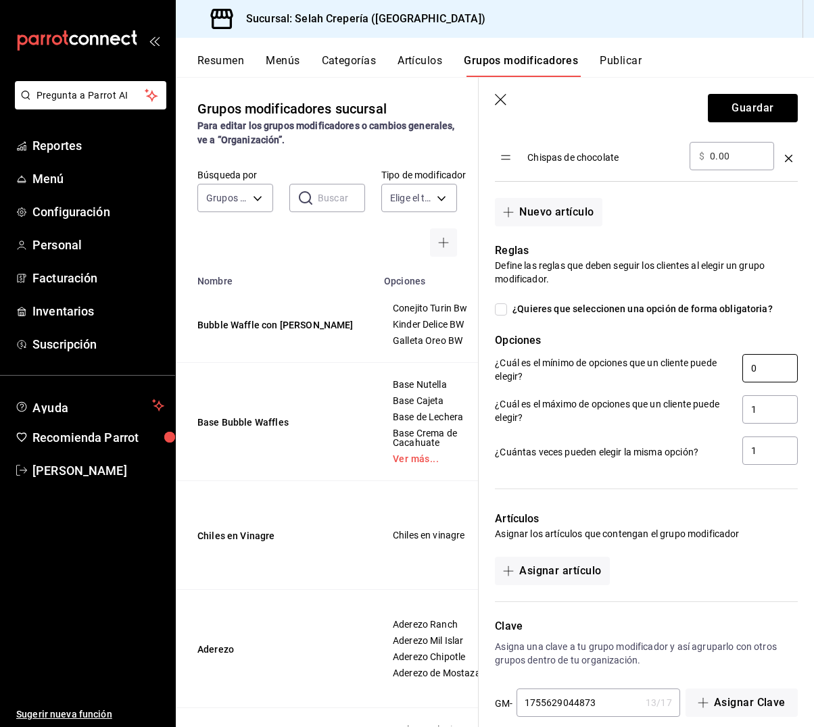
click at [764, 371] on input "0" at bounding box center [769, 368] width 55 height 28
click at [769, 407] on input "1" at bounding box center [769, 410] width 55 height 28
click at [769, 451] on input "1" at bounding box center [769, 451] width 55 height 28
click at [558, 219] on button "Nuevo artículo" at bounding box center [548, 212] width 107 height 28
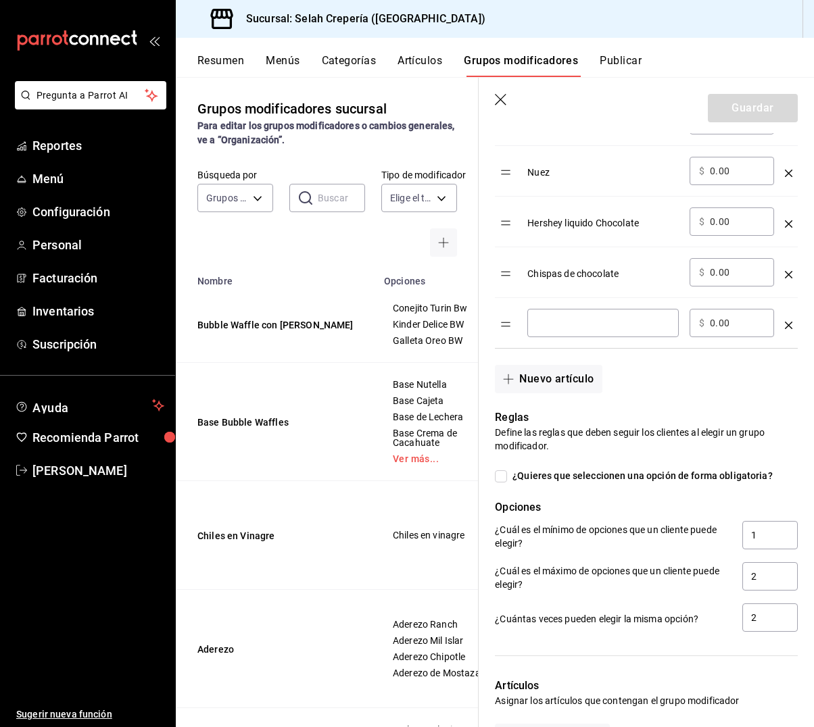
scroll to position [533, 0]
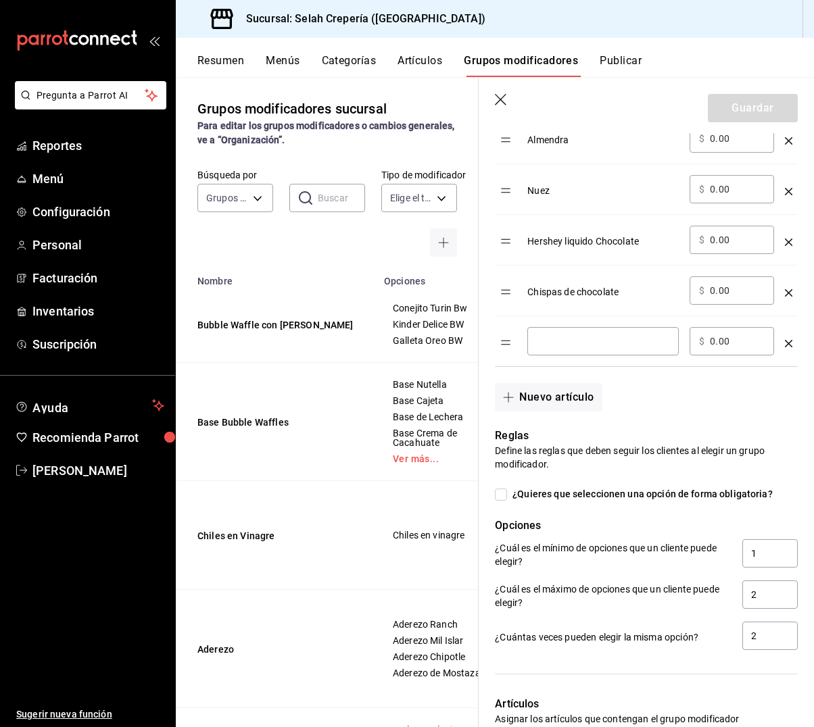
click at [788, 342] on icon "optionsTable" at bounding box center [788, 343] width 7 height 7
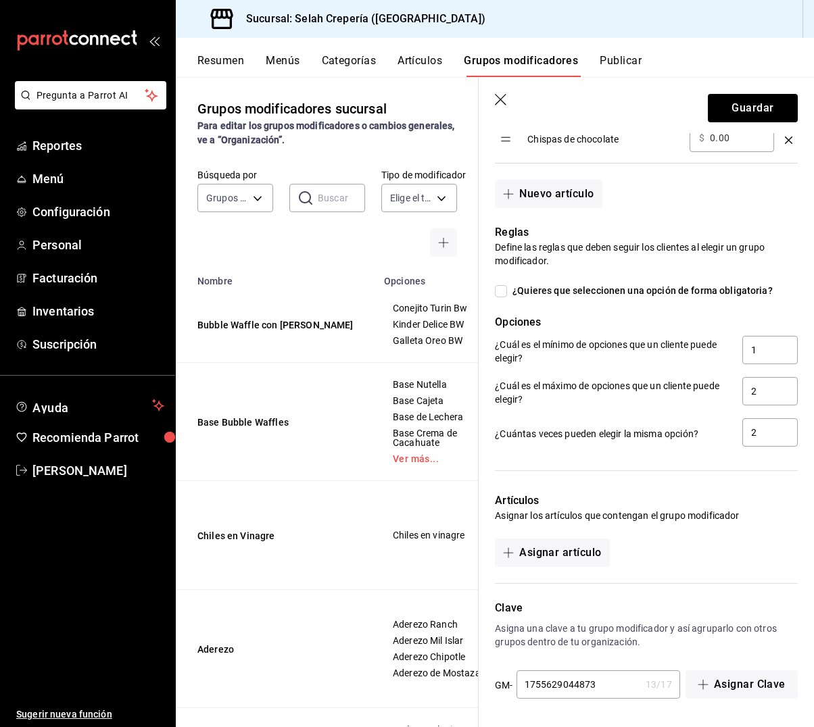
scroll to position [686, 0]
click at [537, 548] on button "Asignar artículo" at bounding box center [552, 553] width 114 height 28
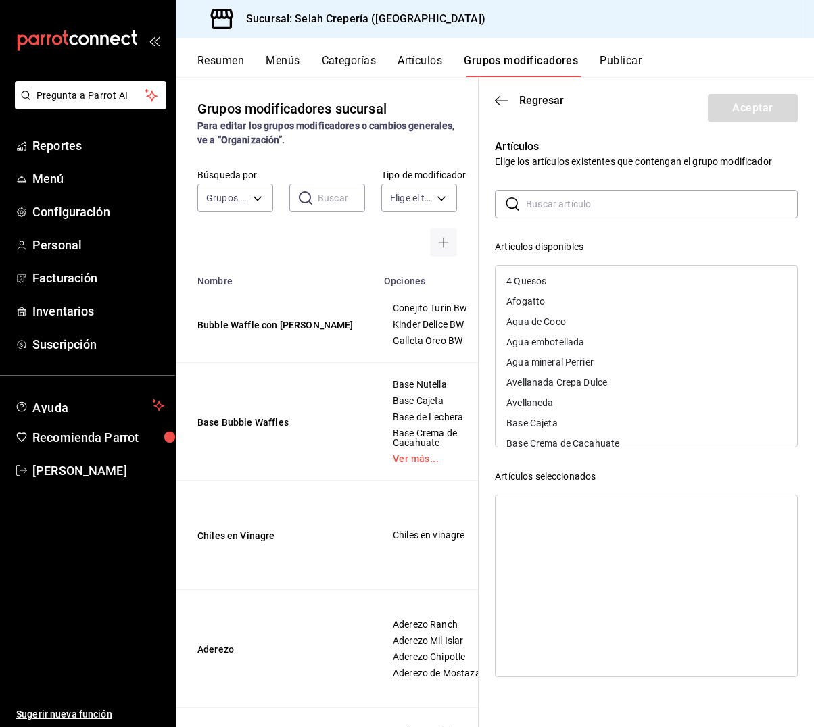
click at [575, 208] on input "text" at bounding box center [662, 204] width 272 height 27
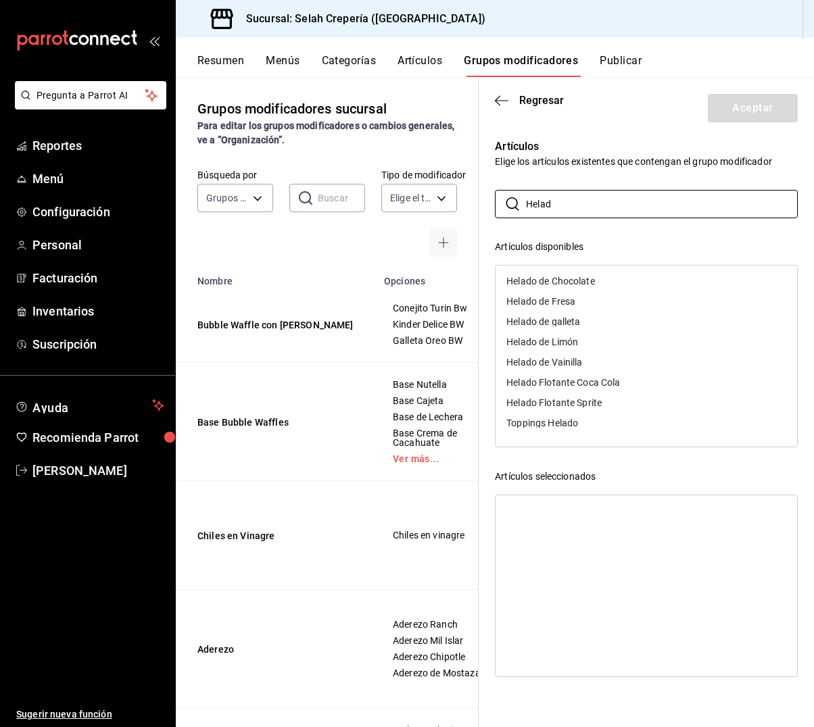
click at [573, 423] on div "Toppings Helado" at bounding box center [542, 422] width 72 height 9
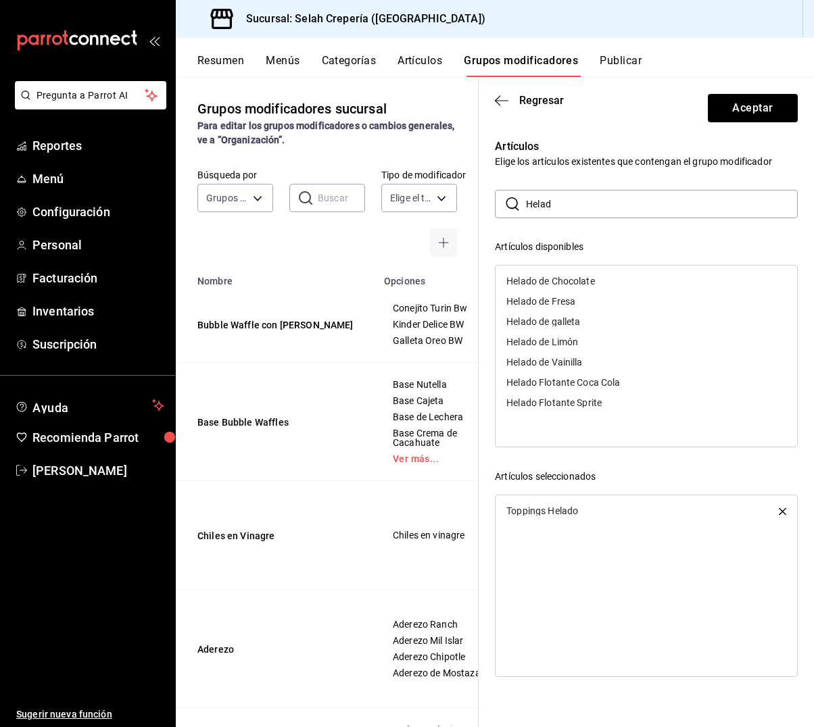
scroll to position [0, 0]
click at [734, 116] on button "Aceptar" at bounding box center [753, 108] width 90 height 28
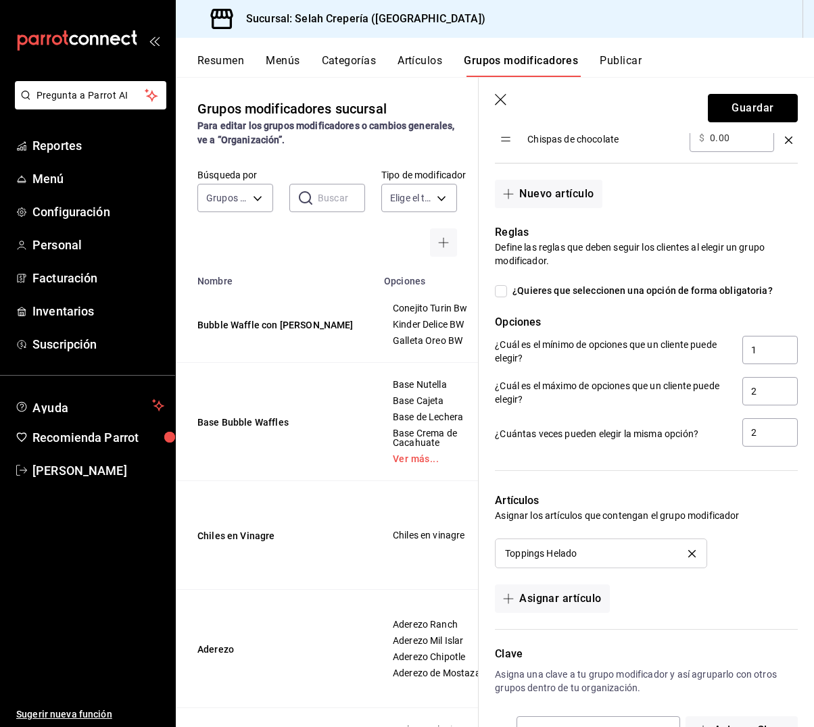
click at [734, 116] on button "Guardar" at bounding box center [753, 108] width 90 height 28
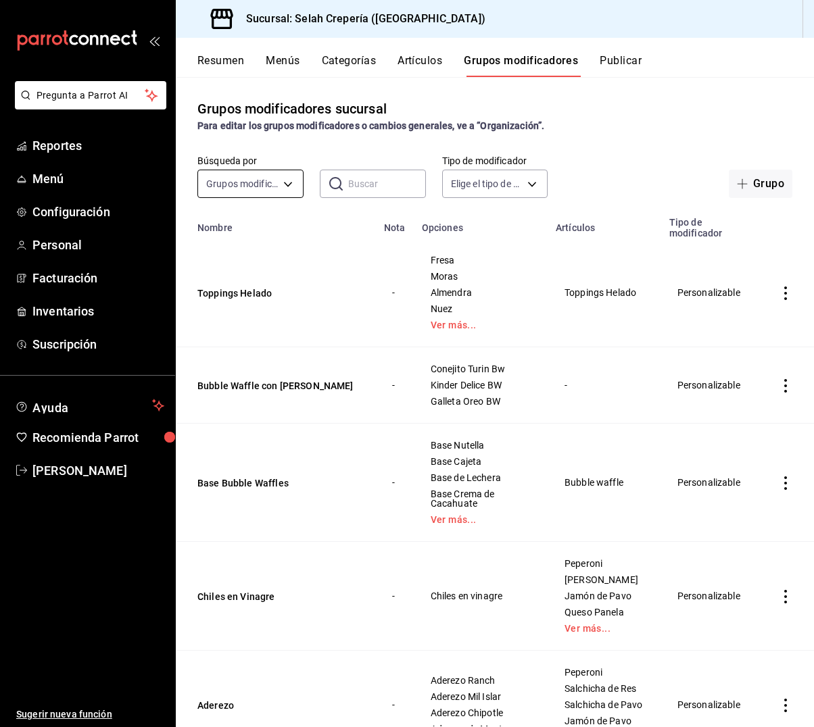
click at [261, 181] on body "Pregunta a Parrot AI Reportes Menú Configuración Personal Facturación Inventari…" at bounding box center [407, 363] width 814 height 727
click at [382, 181] on div at bounding box center [407, 363] width 814 height 727
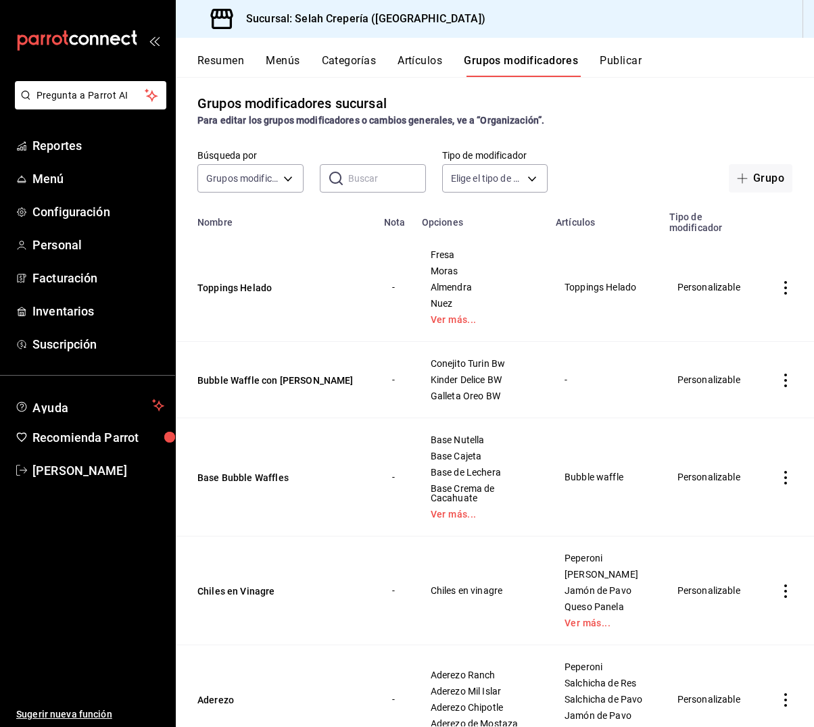
click at [382, 181] on input "text" at bounding box center [387, 178] width 78 height 27
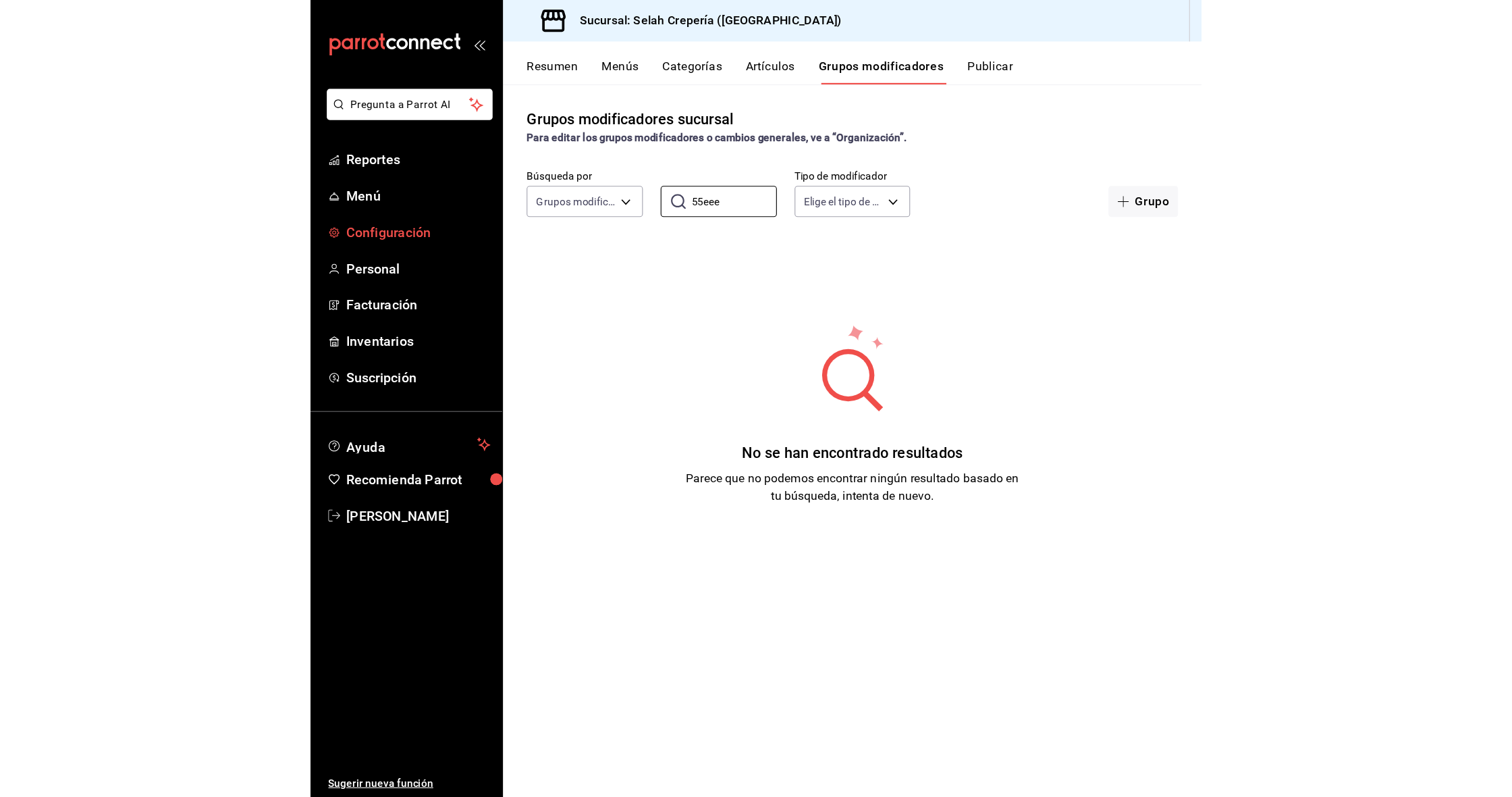
scroll to position [0, 0]
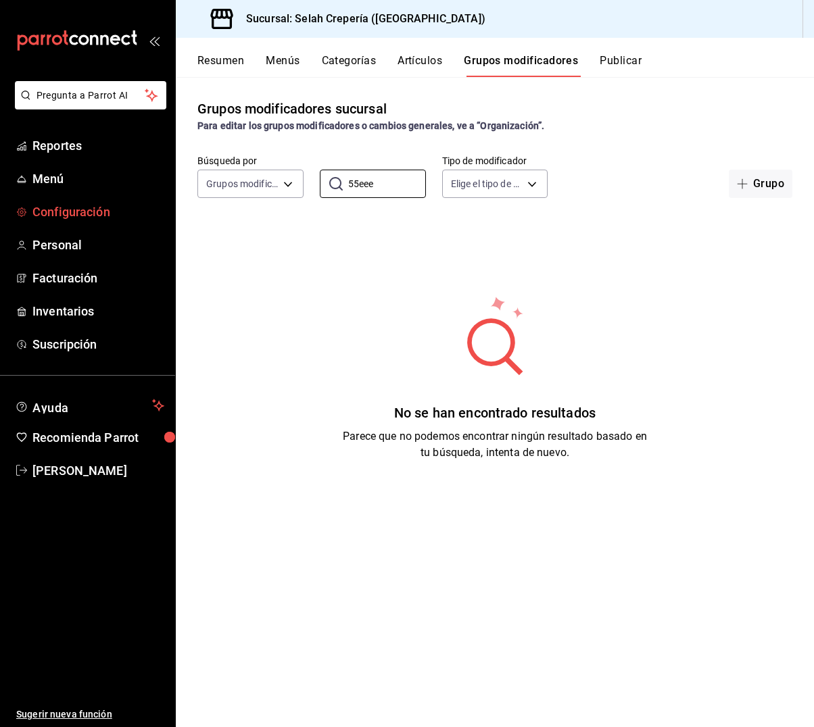
click at [61, 209] on span "Configuración" at bounding box center [98, 212] width 132 height 18
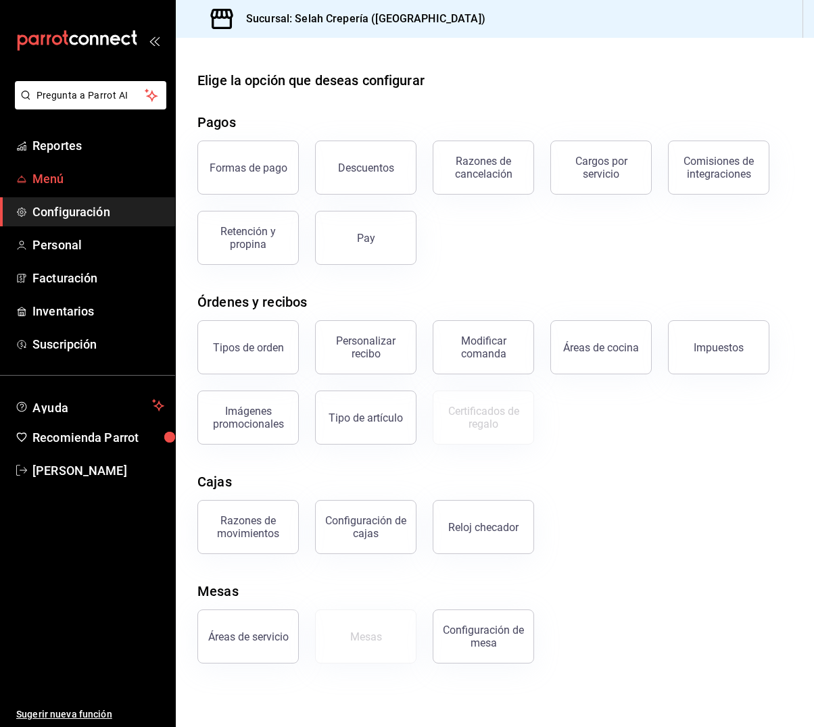
click at [50, 171] on span "Menú" at bounding box center [98, 179] width 132 height 18
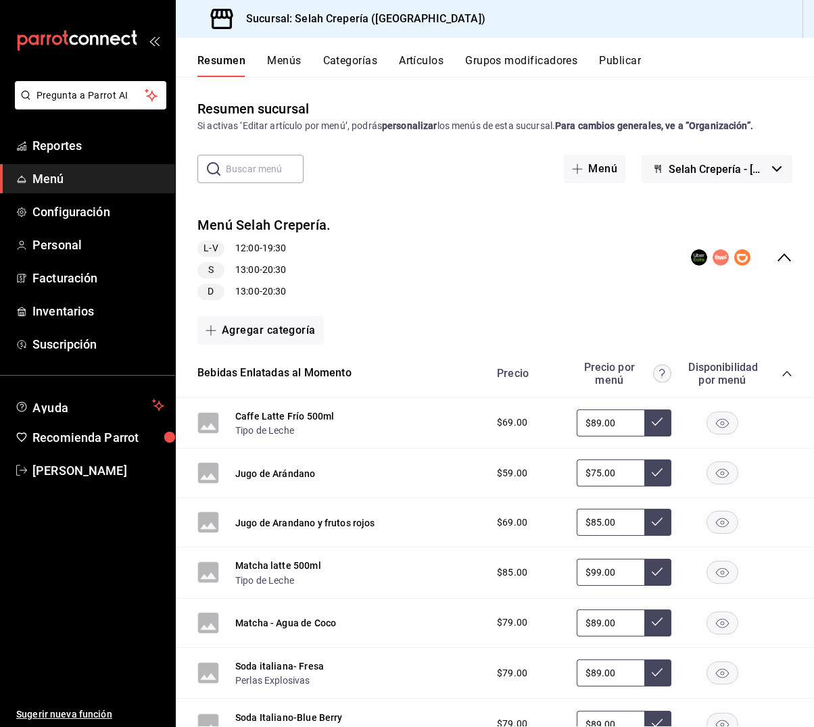
click at [272, 65] on button "Menús" at bounding box center [284, 65] width 34 height 23
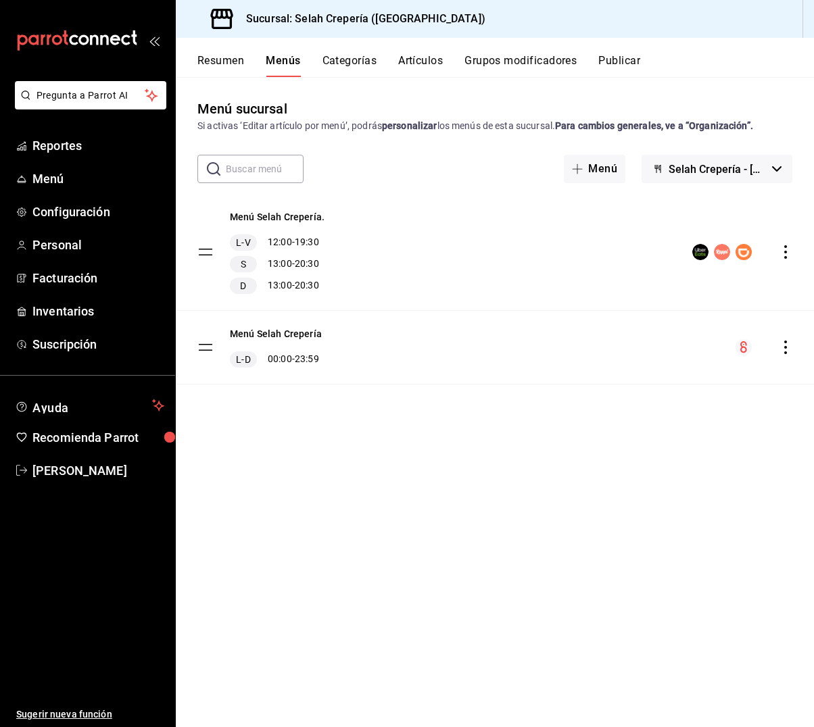
click at [344, 64] on button "Categorías" at bounding box center [349, 65] width 55 height 23
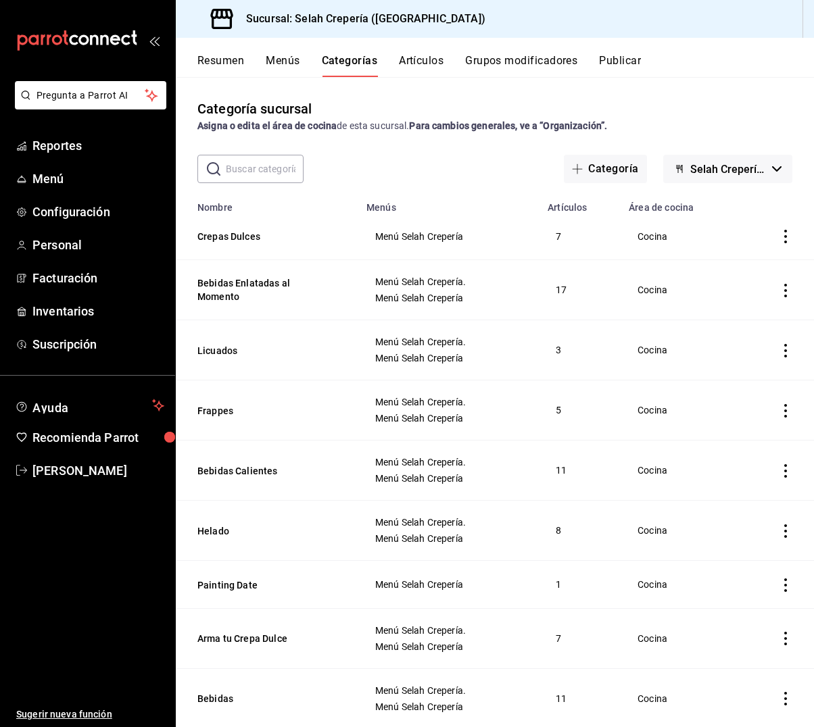
click at [421, 63] on button "Artículos" at bounding box center [421, 65] width 45 height 23
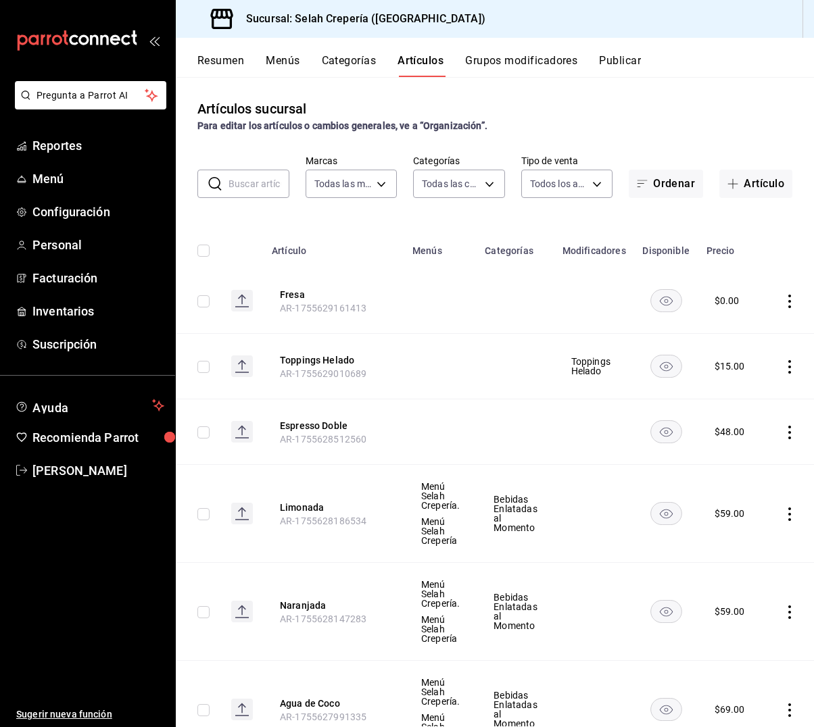
click at [488, 62] on button "Grupos modificadores" at bounding box center [521, 65] width 112 height 23
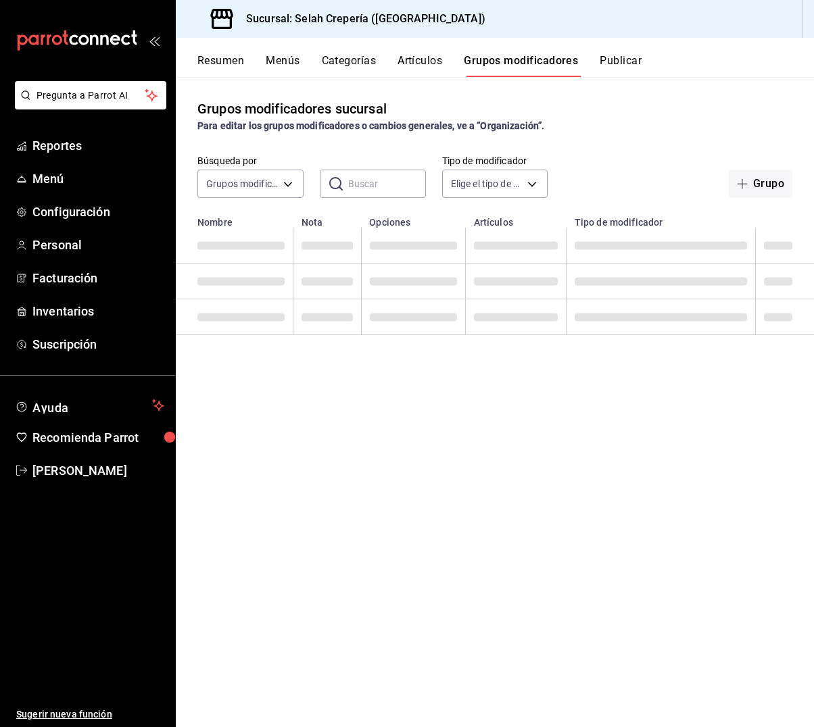
click at [212, 57] on button "Resumen" at bounding box center [220, 65] width 47 height 23
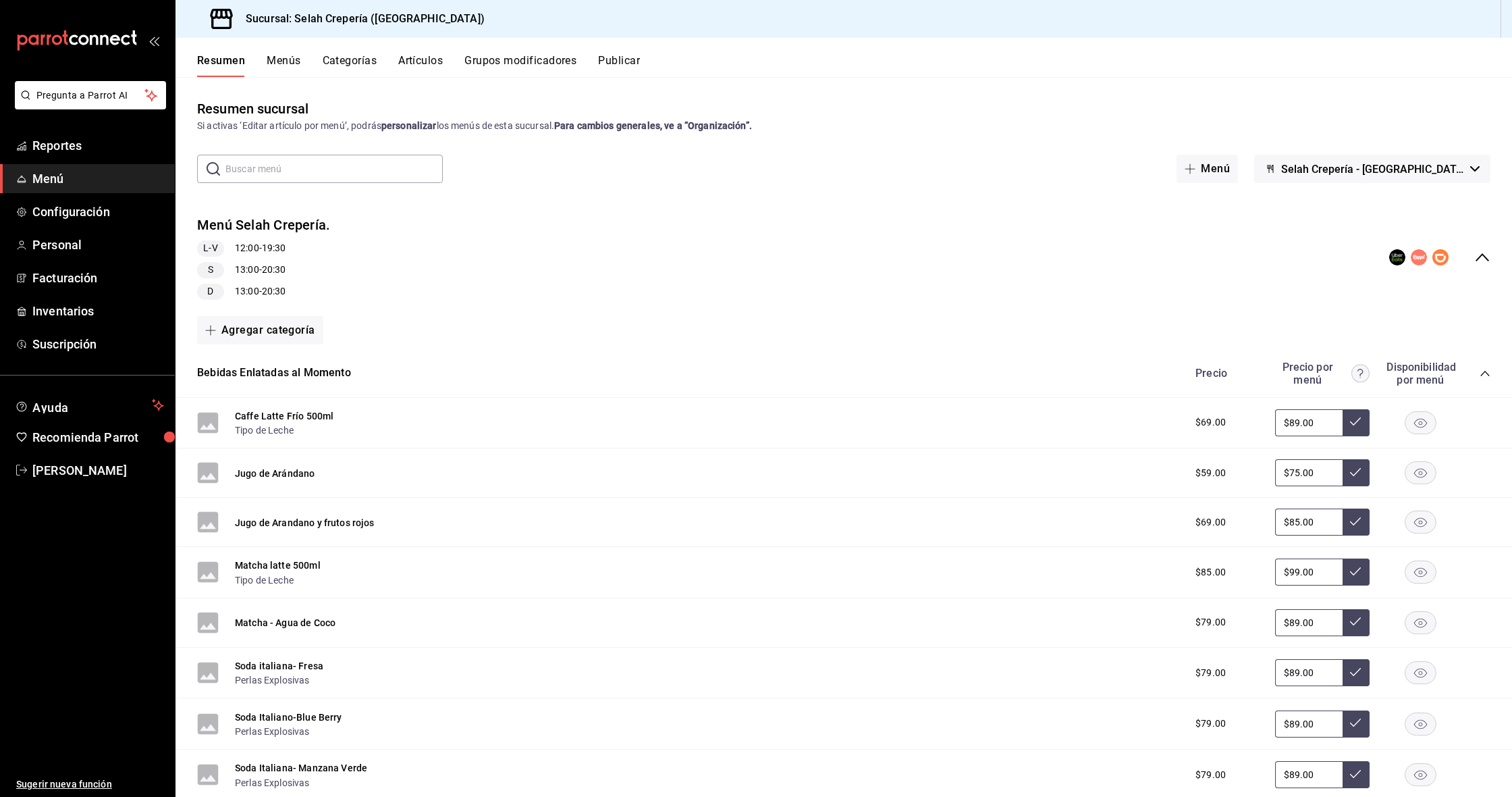
click at [286, 61] on button "Menús" at bounding box center [284, 65] width 34 height 23
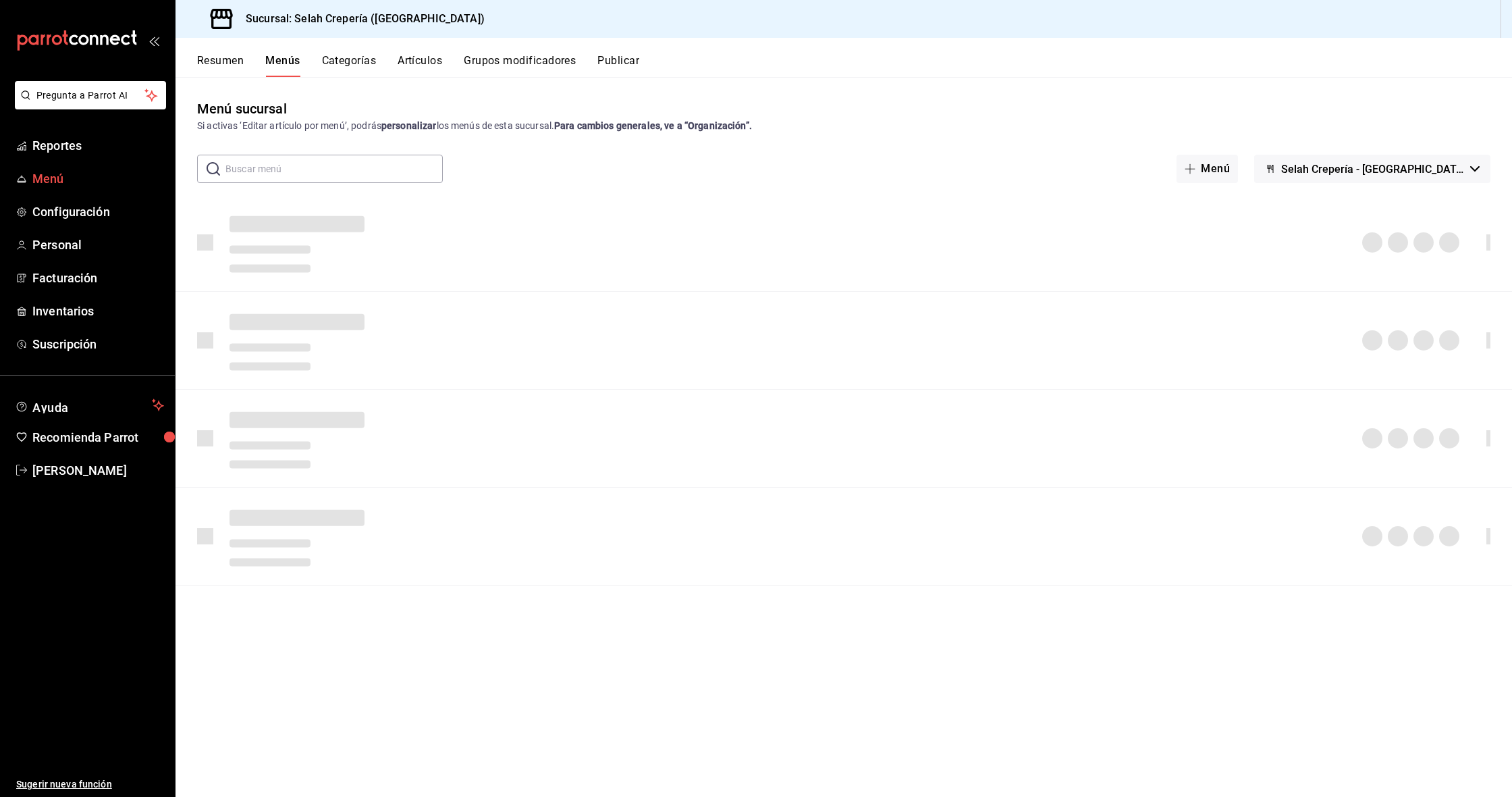
click at [43, 176] on span "Menú" at bounding box center [98, 179] width 132 height 18
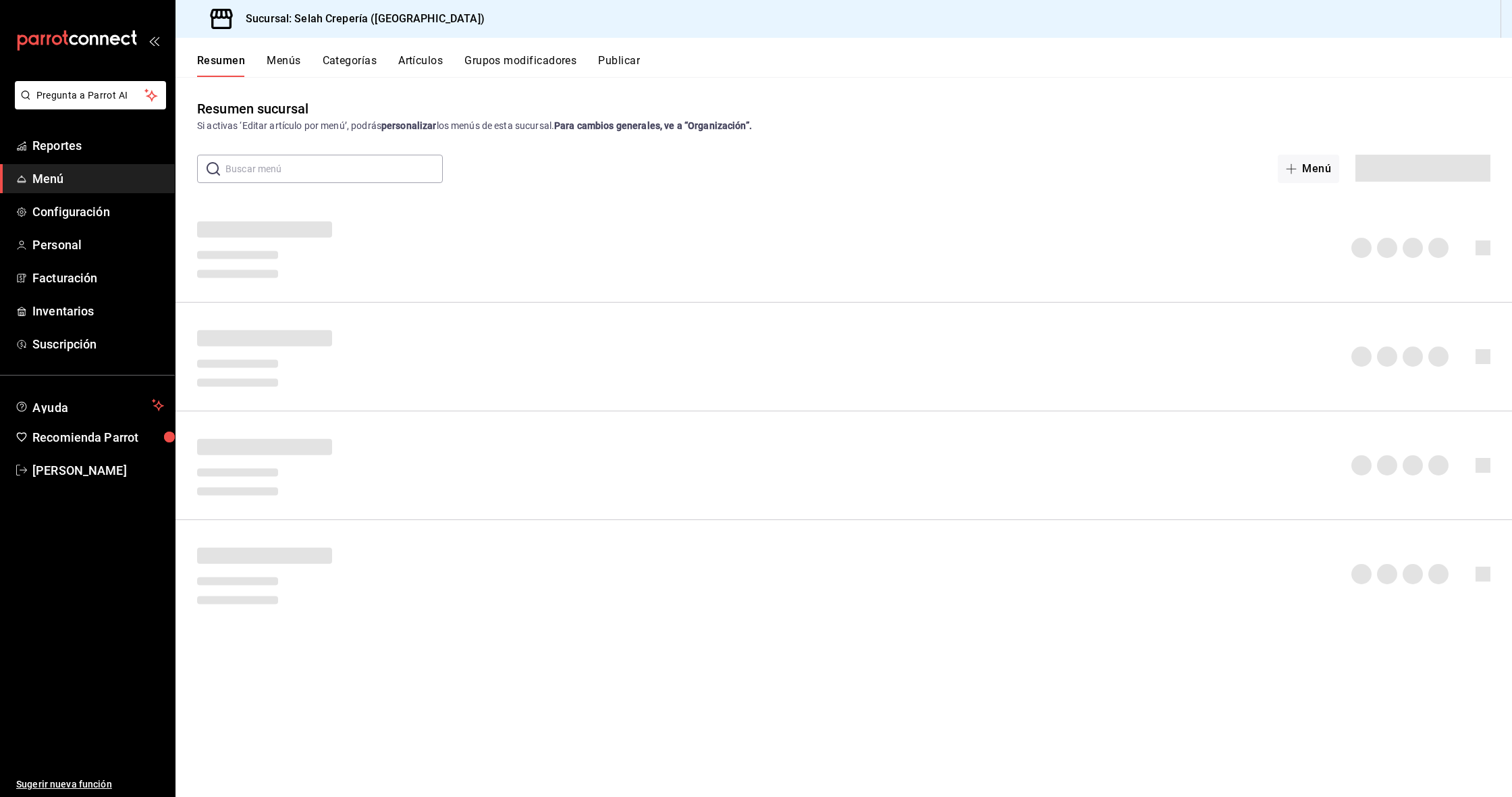
click at [543, 62] on button "Grupos modificadores" at bounding box center [520, 65] width 112 height 23
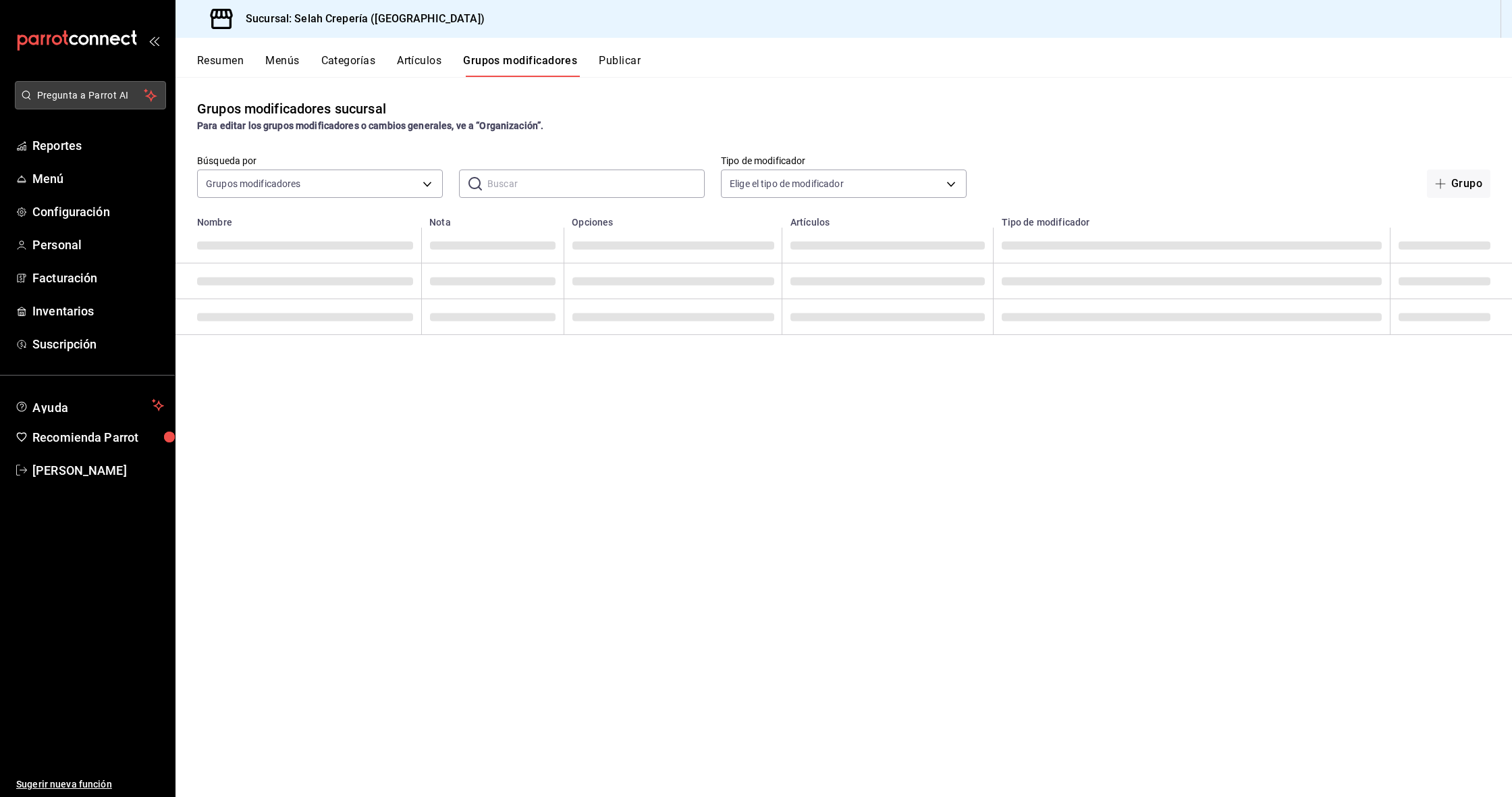
click at [62, 86] on button "Pregunta a Parrot AI" at bounding box center [90, 95] width 151 height 28
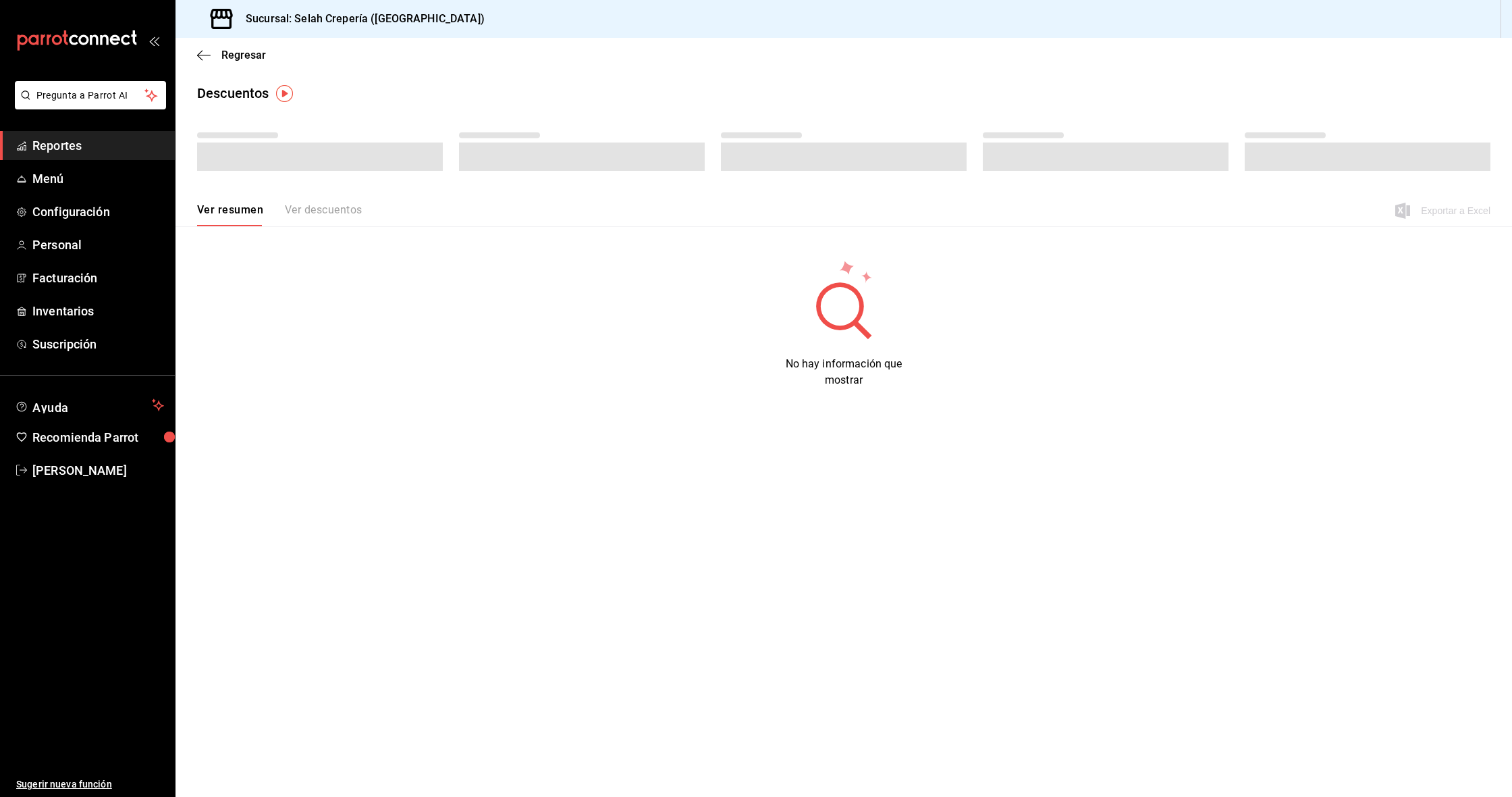
click at [105, 144] on span "Reportes" at bounding box center [98, 146] width 132 height 18
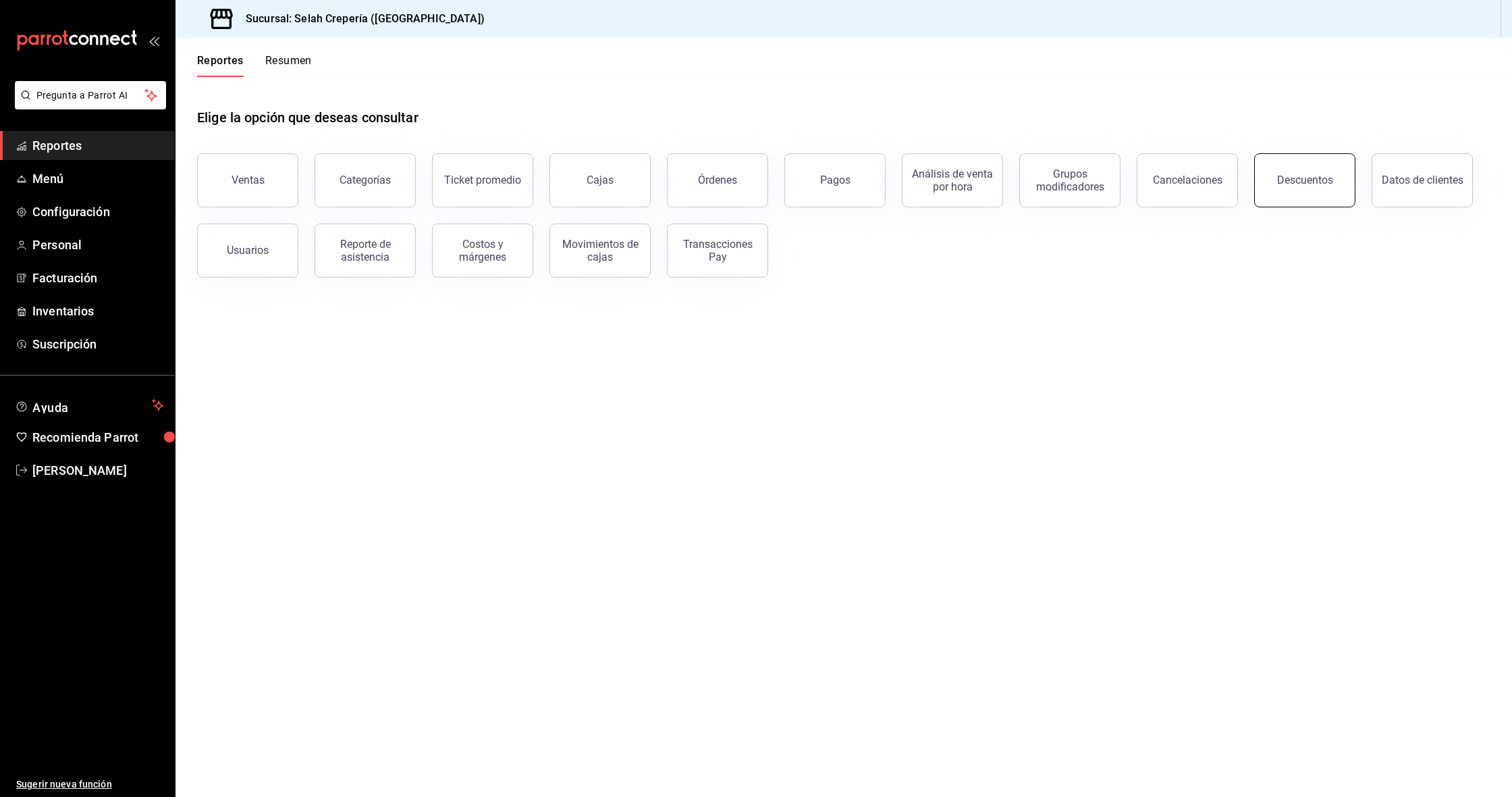
click at [812, 189] on button "Descuentos" at bounding box center [1304, 180] width 101 height 54
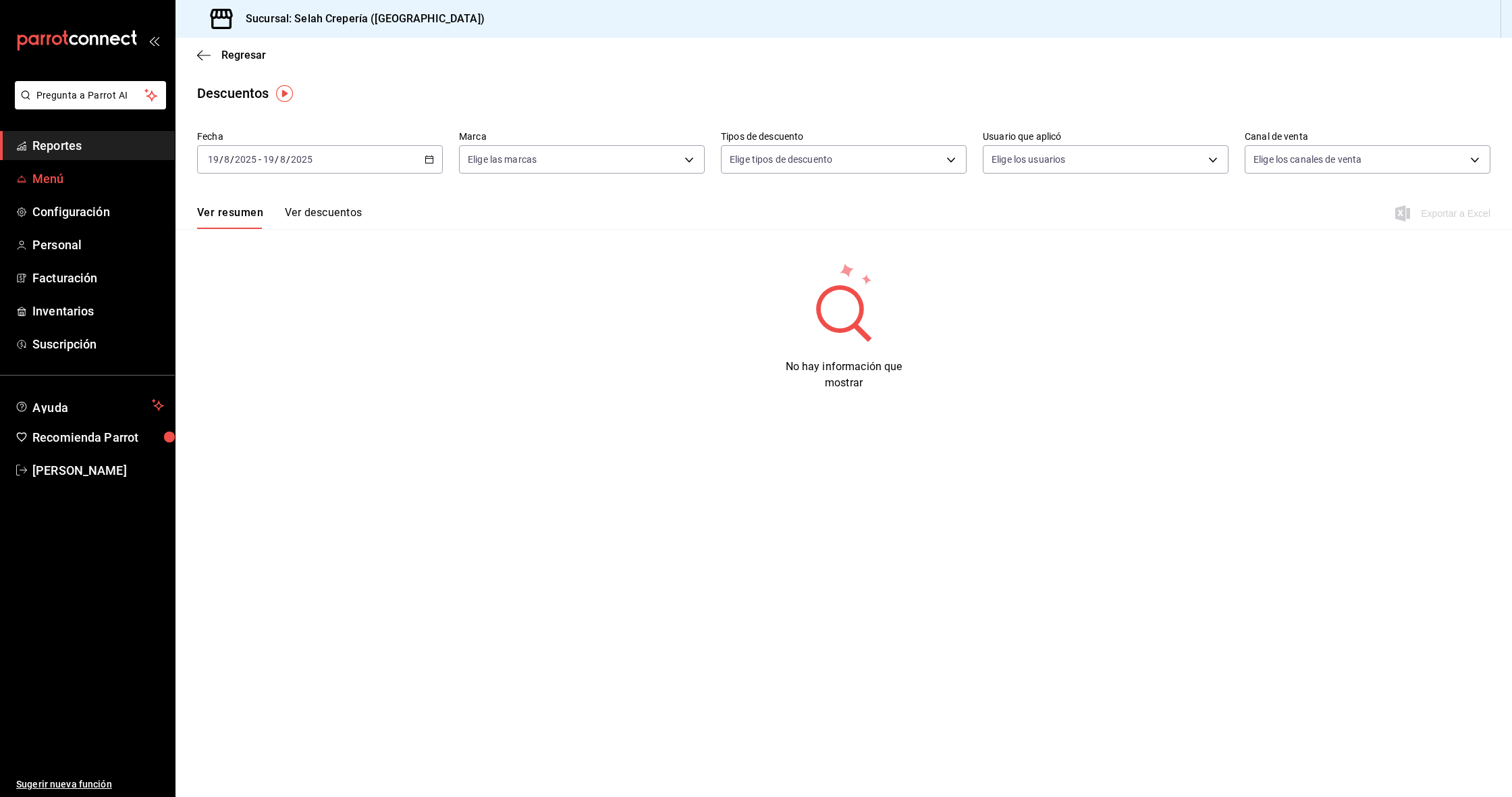
click at [41, 178] on span "Menú" at bounding box center [98, 179] width 132 height 18
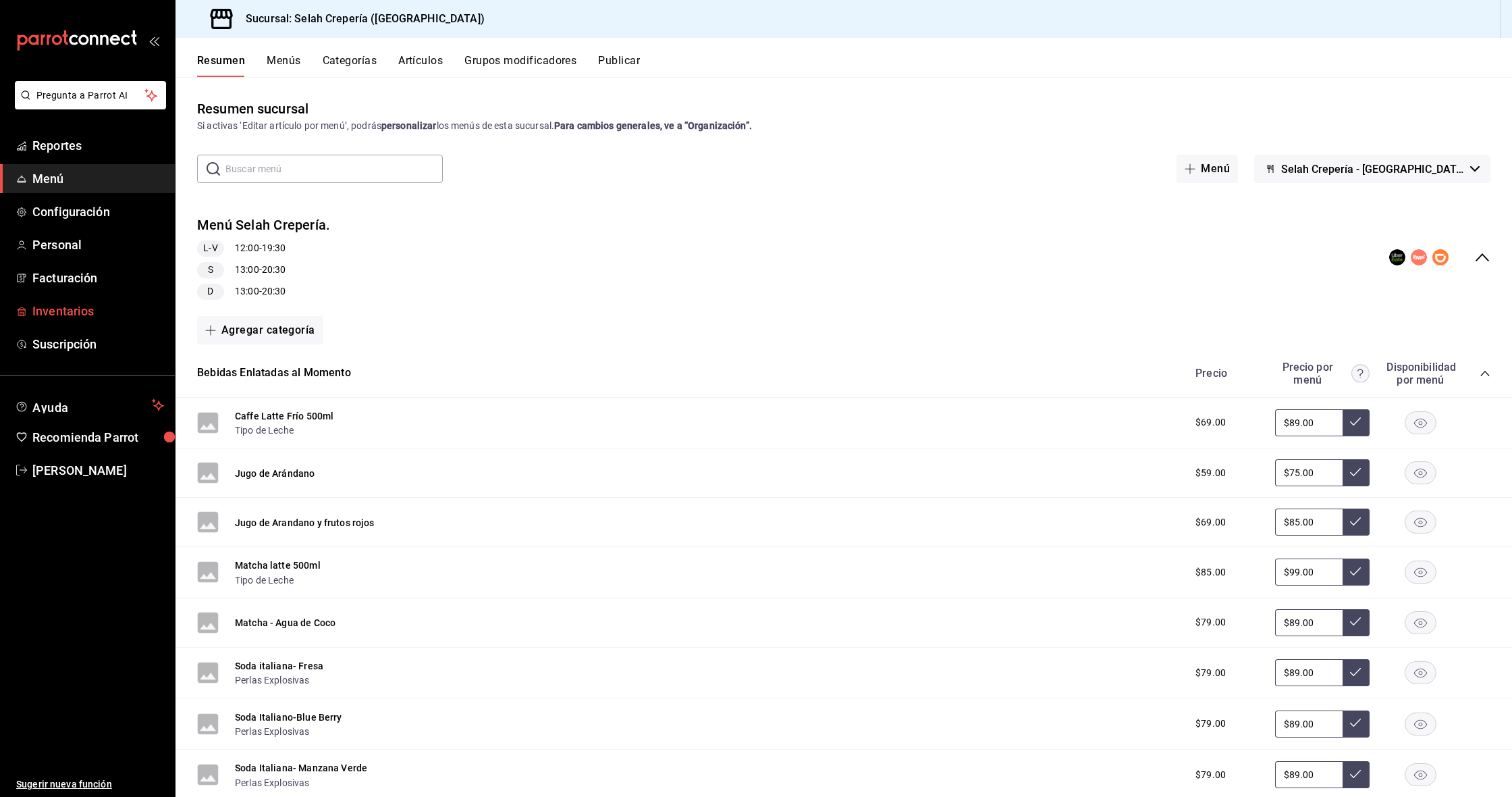
click at [69, 303] on span "Inventarios" at bounding box center [98, 311] width 132 height 18
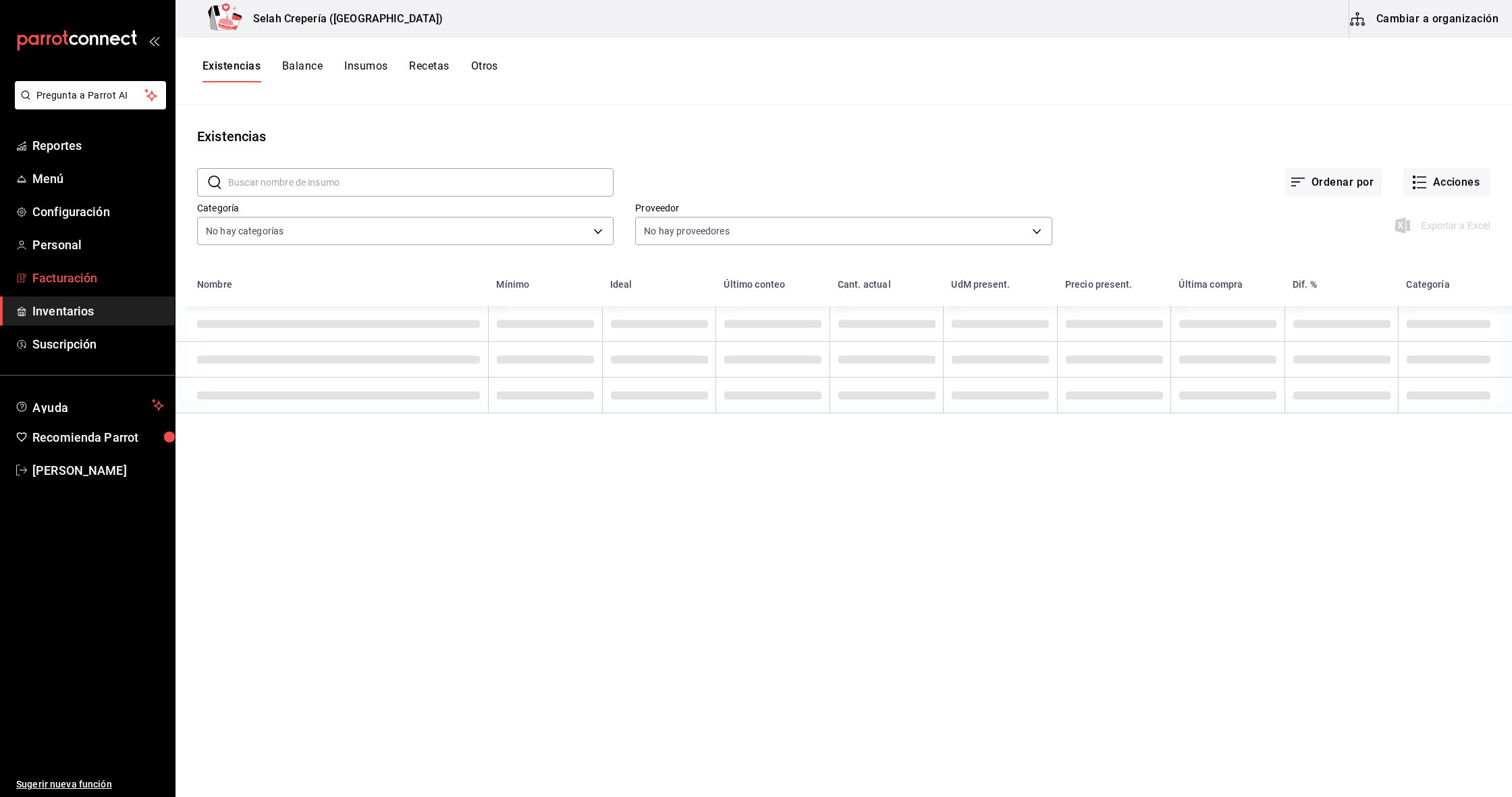
click at [93, 274] on span "Facturación" at bounding box center [98, 278] width 132 height 18
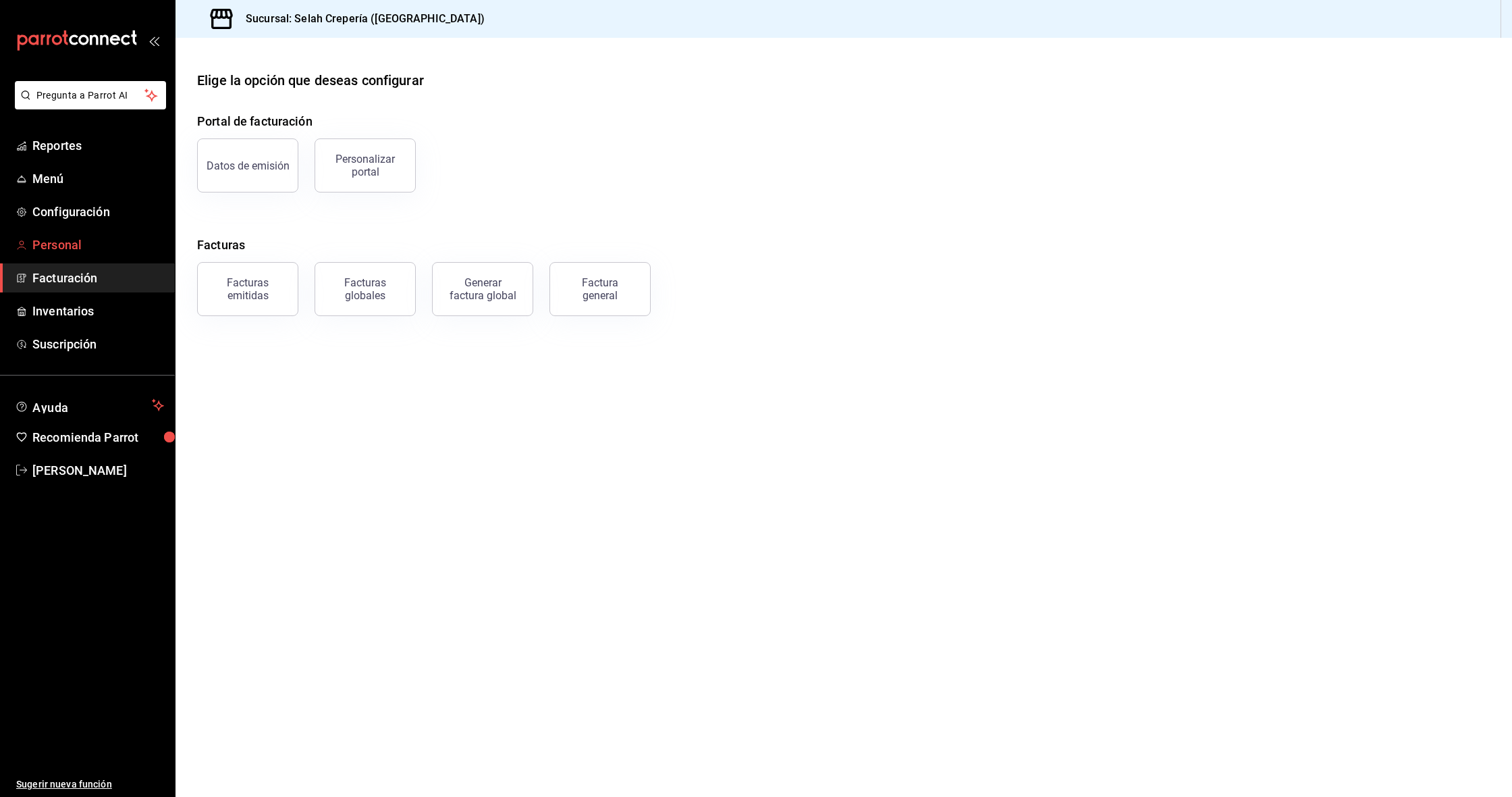
click at [54, 245] on span "Personal" at bounding box center [98, 245] width 132 height 18
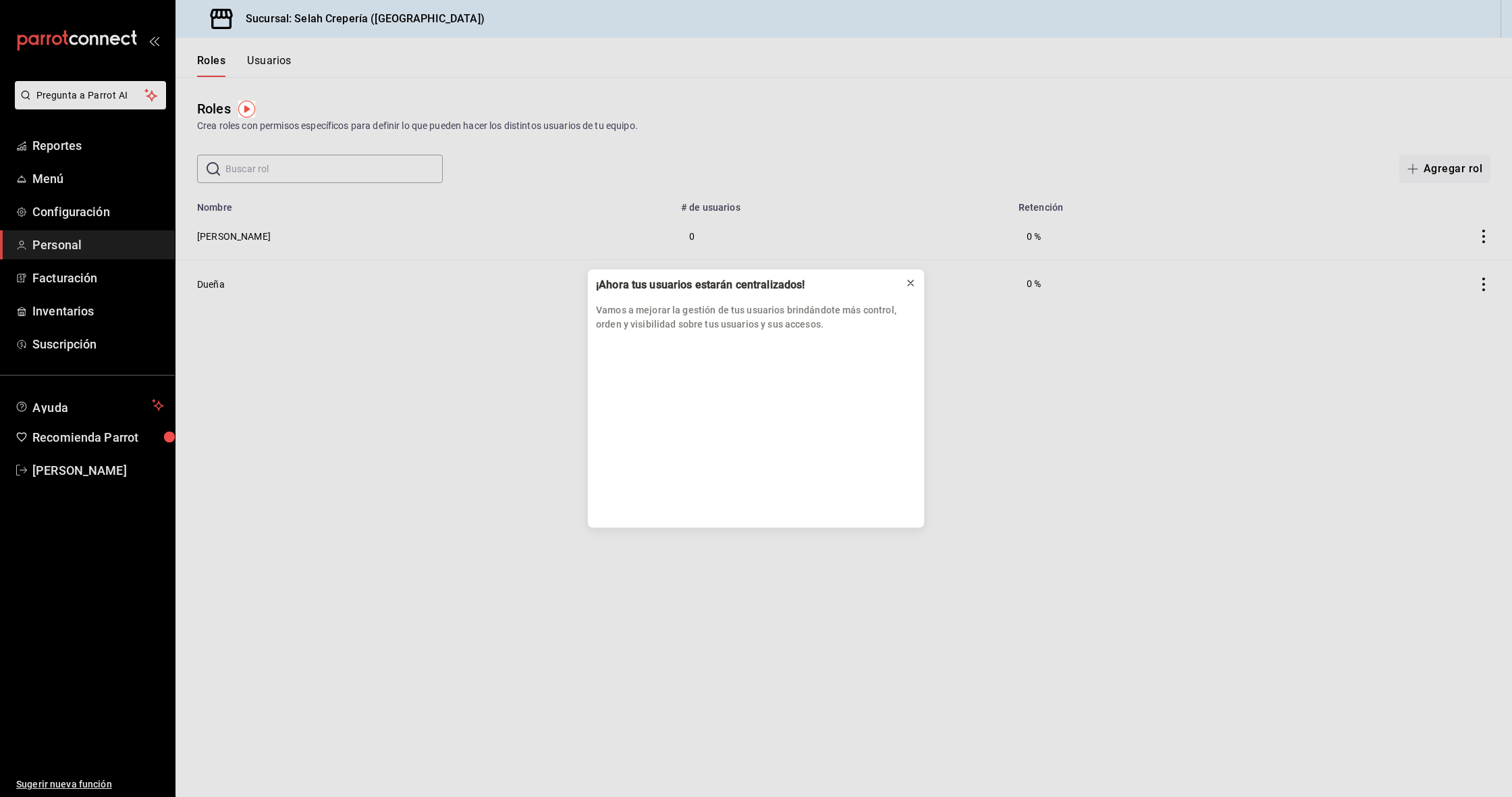
click at [812, 280] on icon at bounding box center [911, 283] width 11 height 11
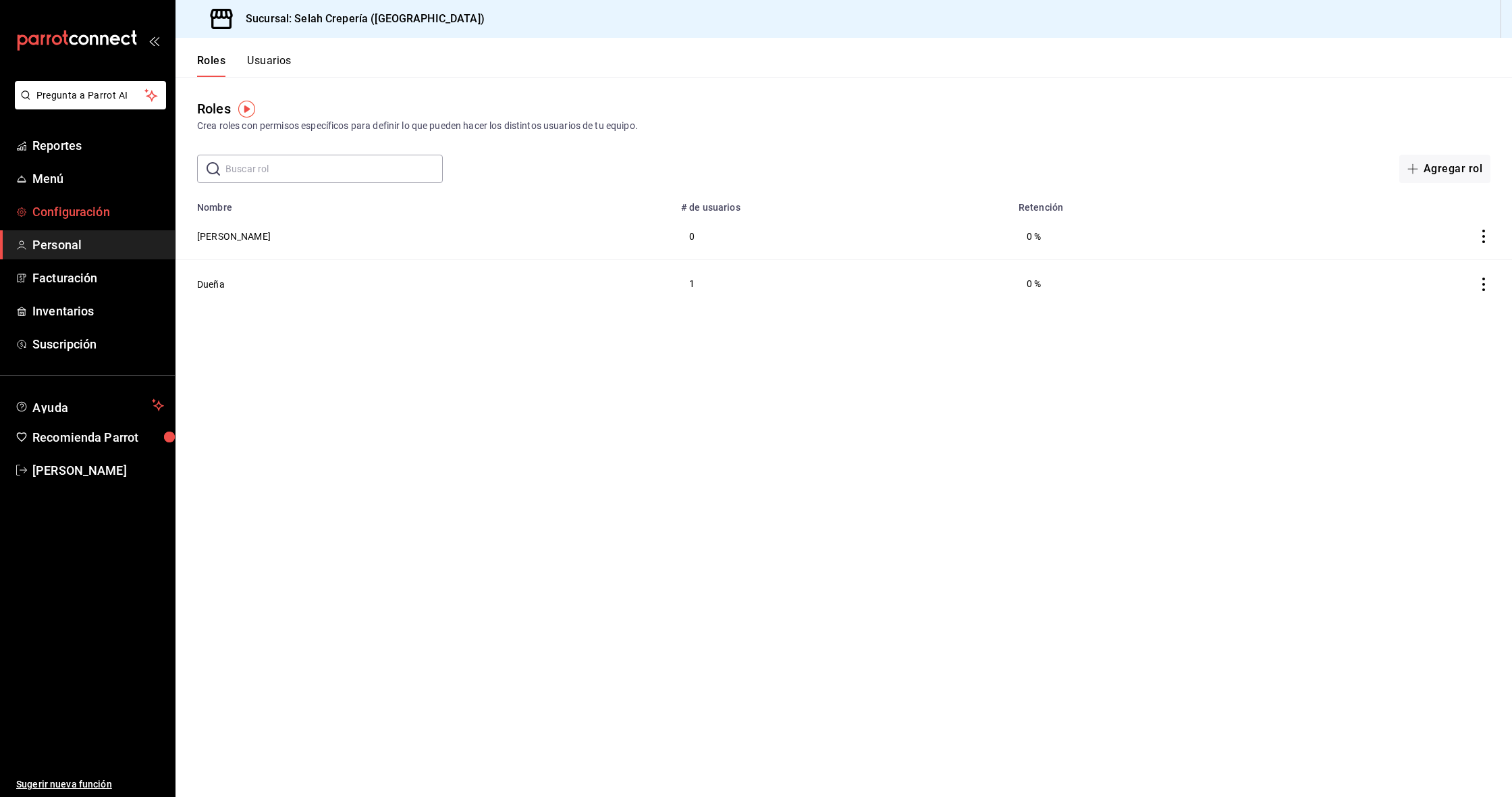
click at [60, 219] on span "Configuración" at bounding box center [98, 212] width 132 height 18
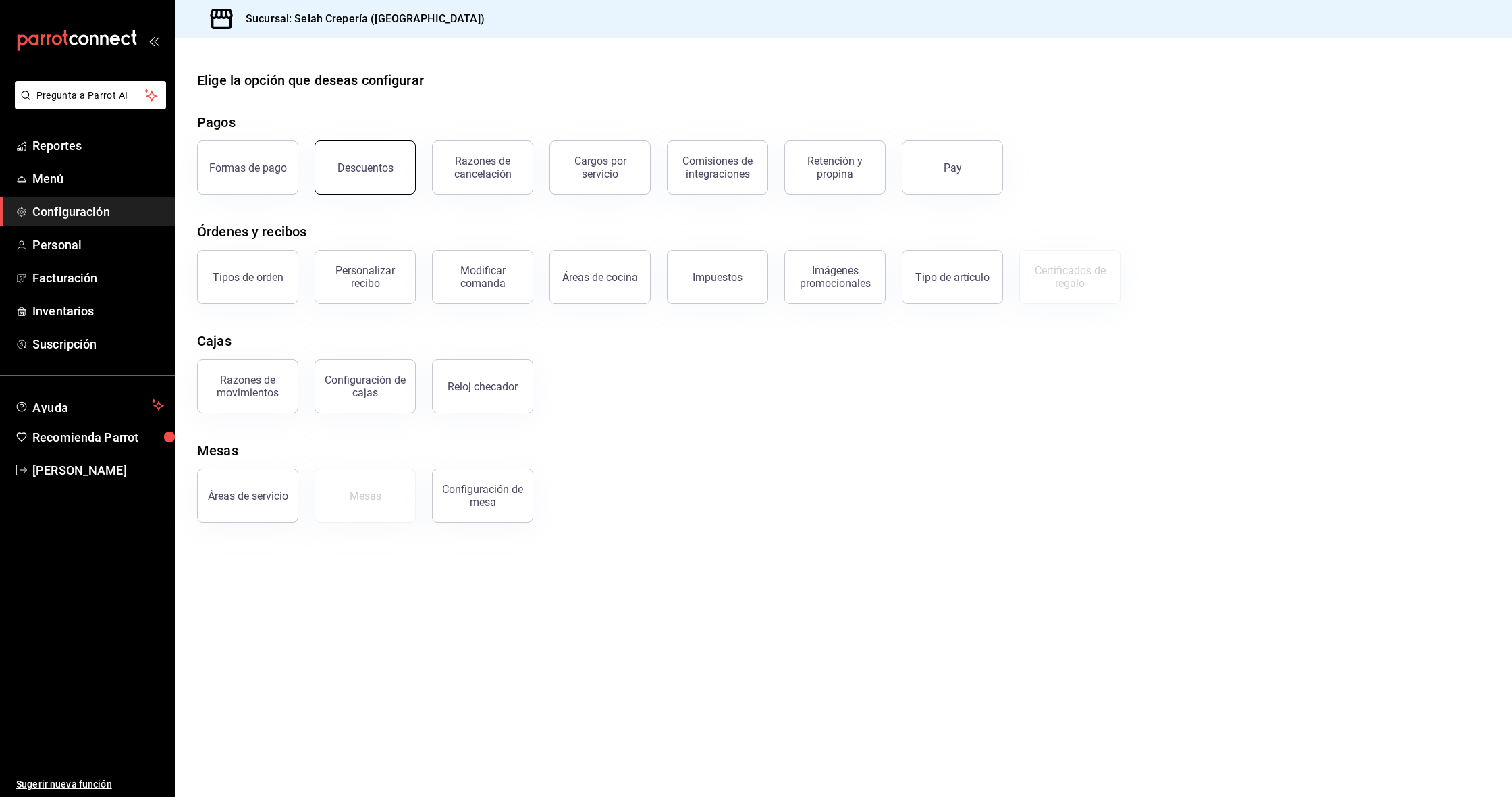
click at [373, 172] on div "Descuentos" at bounding box center [366, 168] width 56 height 13
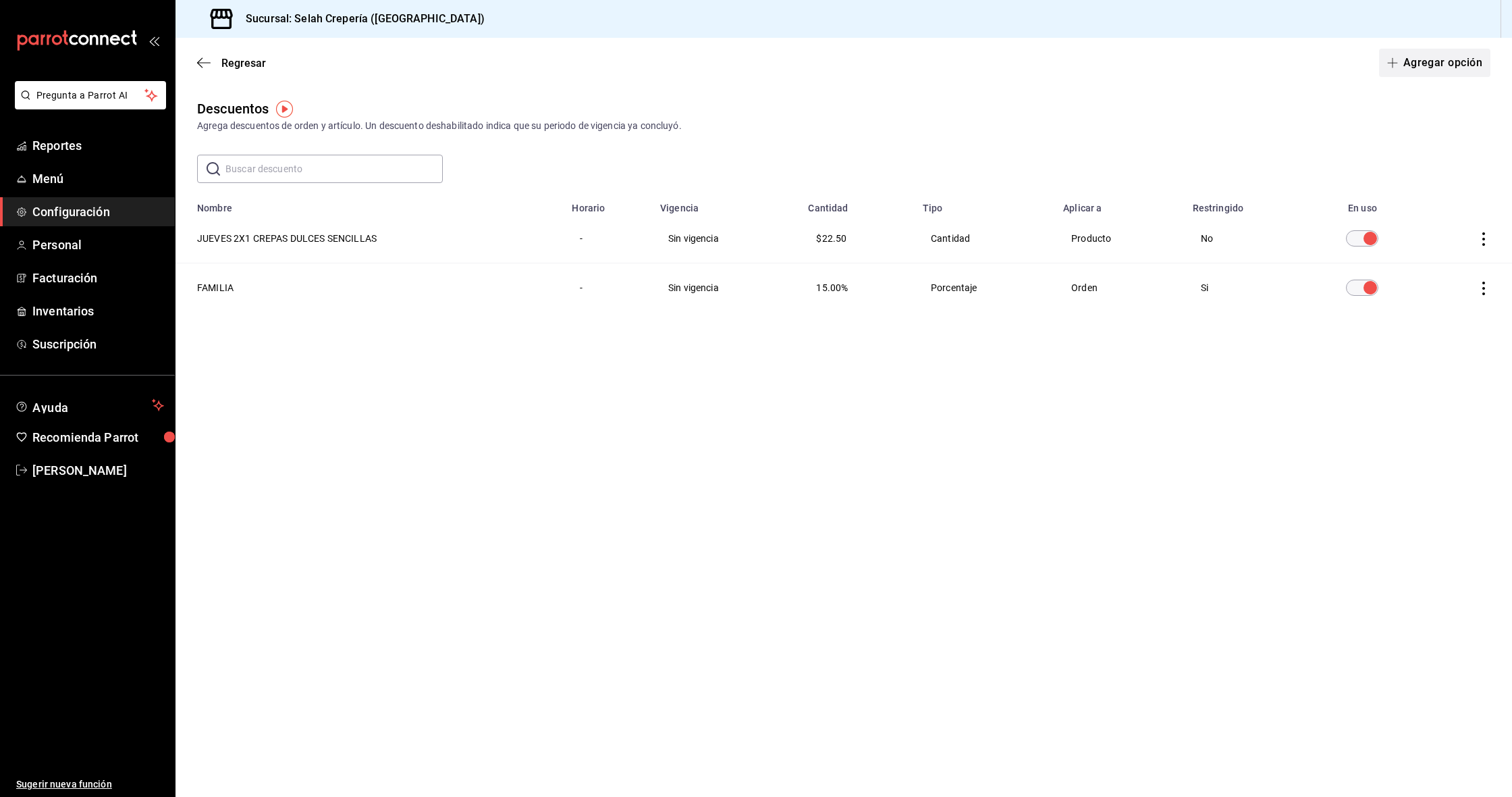
click at [812, 62] on button "Agregar opción" at bounding box center [1435, 63] width 112 height 28
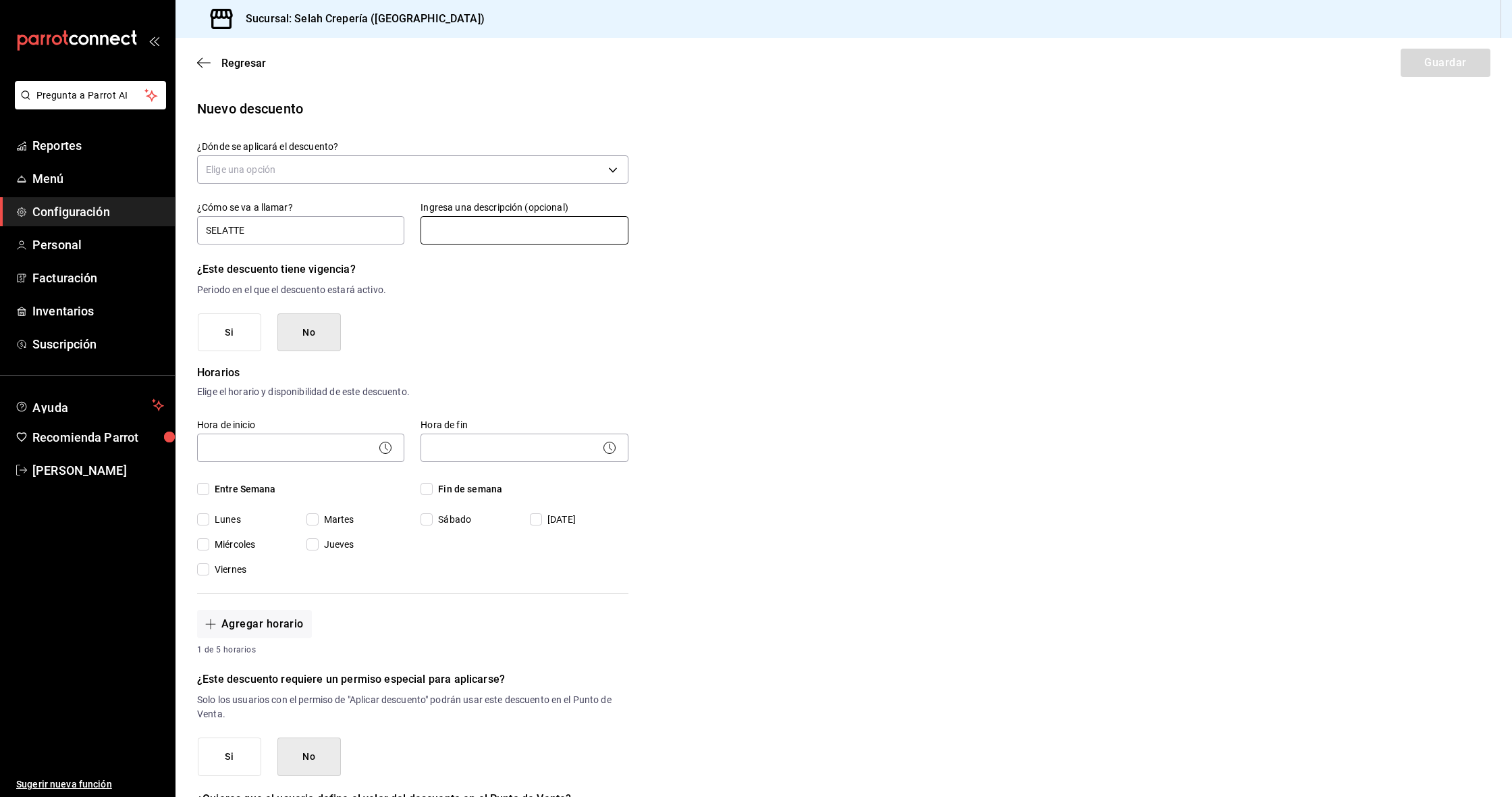
click at [495, 235] on input "text" at bounding box center [524, 230] width 208 height 28
click at [235, 329] on button "Si" at bounding box center [230, 333] width 64 height 39
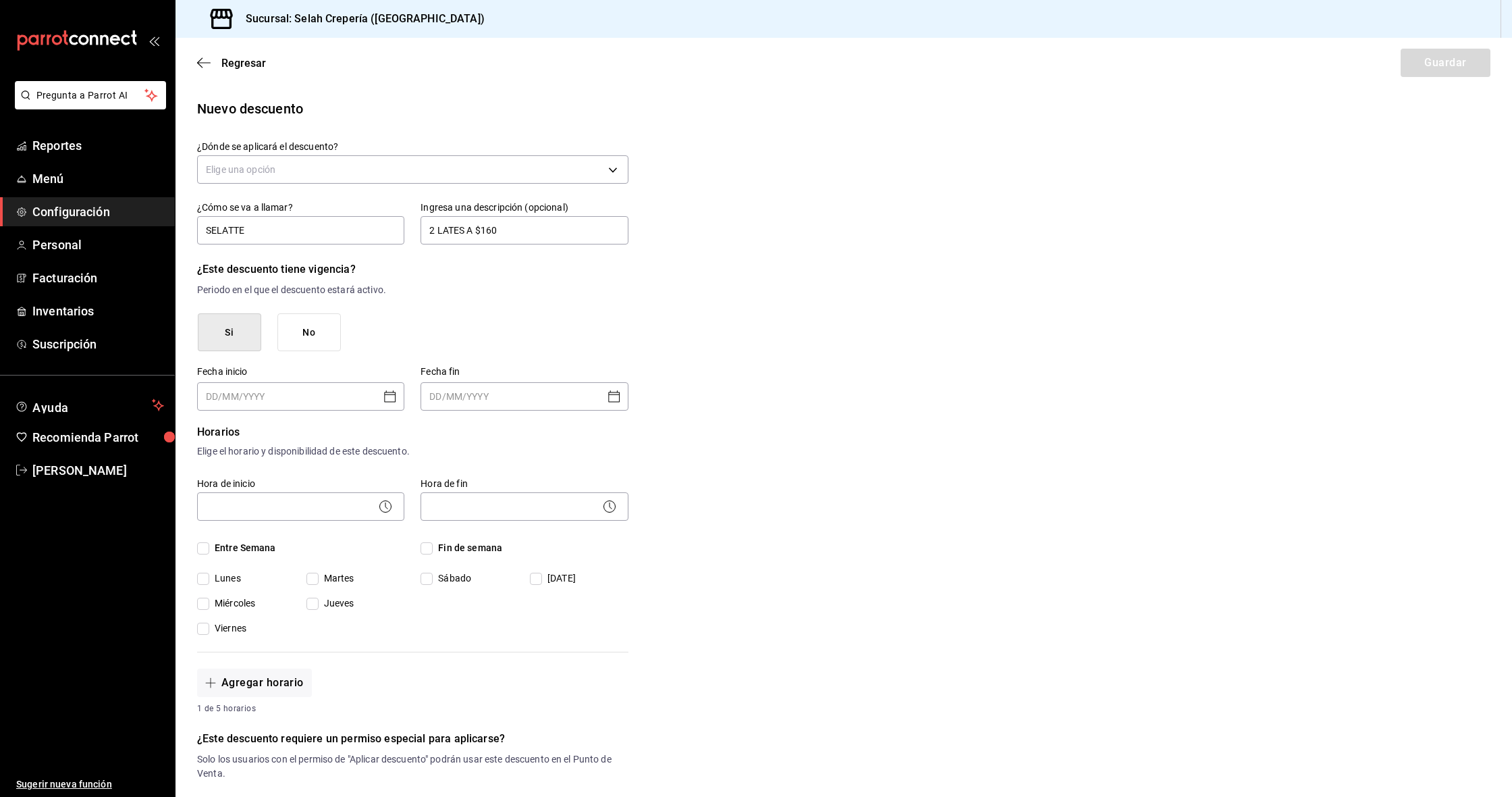
click at [327, 328] on button "No" at bounding box center [310, 333] width 64 height 39
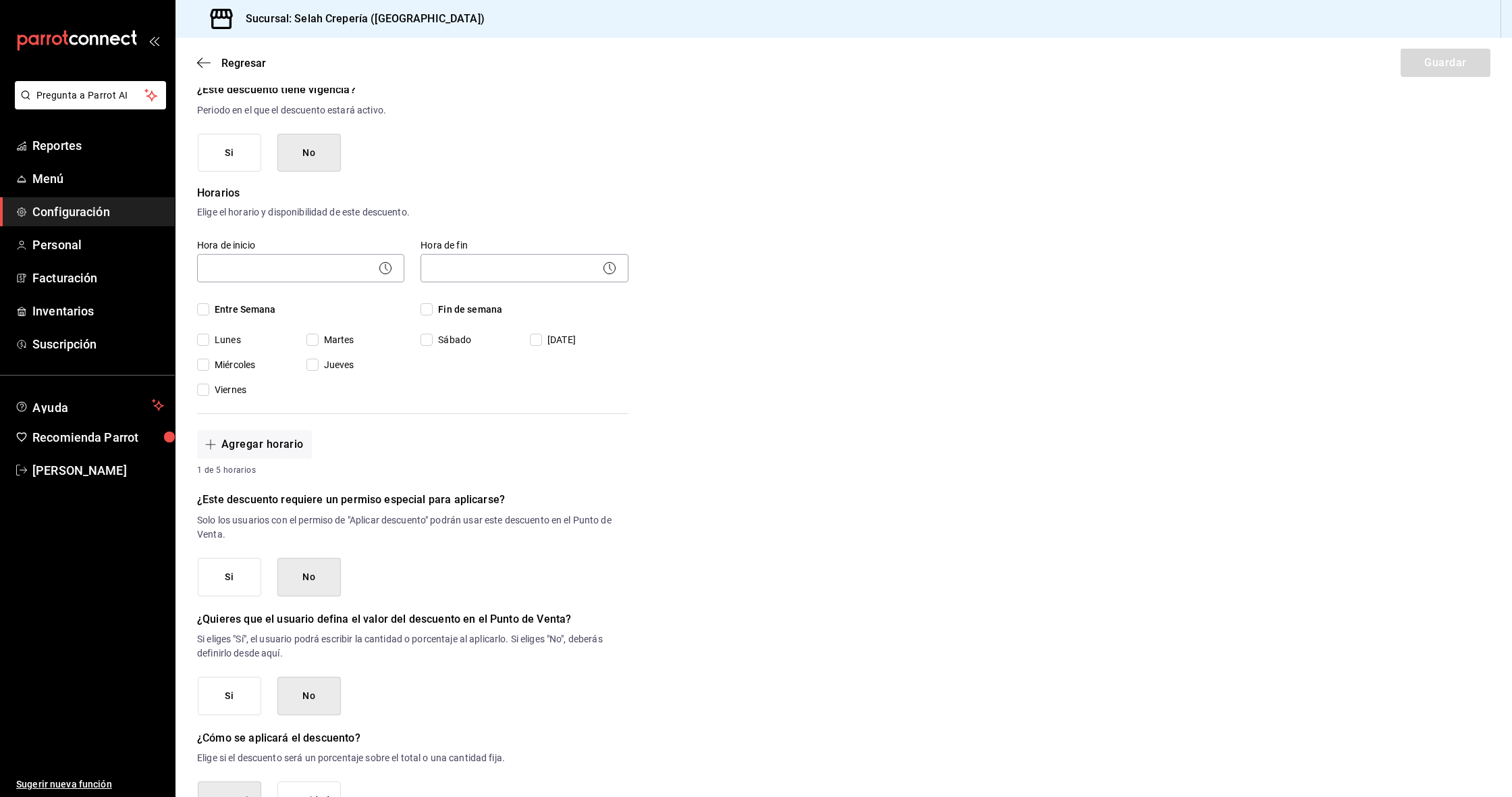
scroll to position [173, 0]
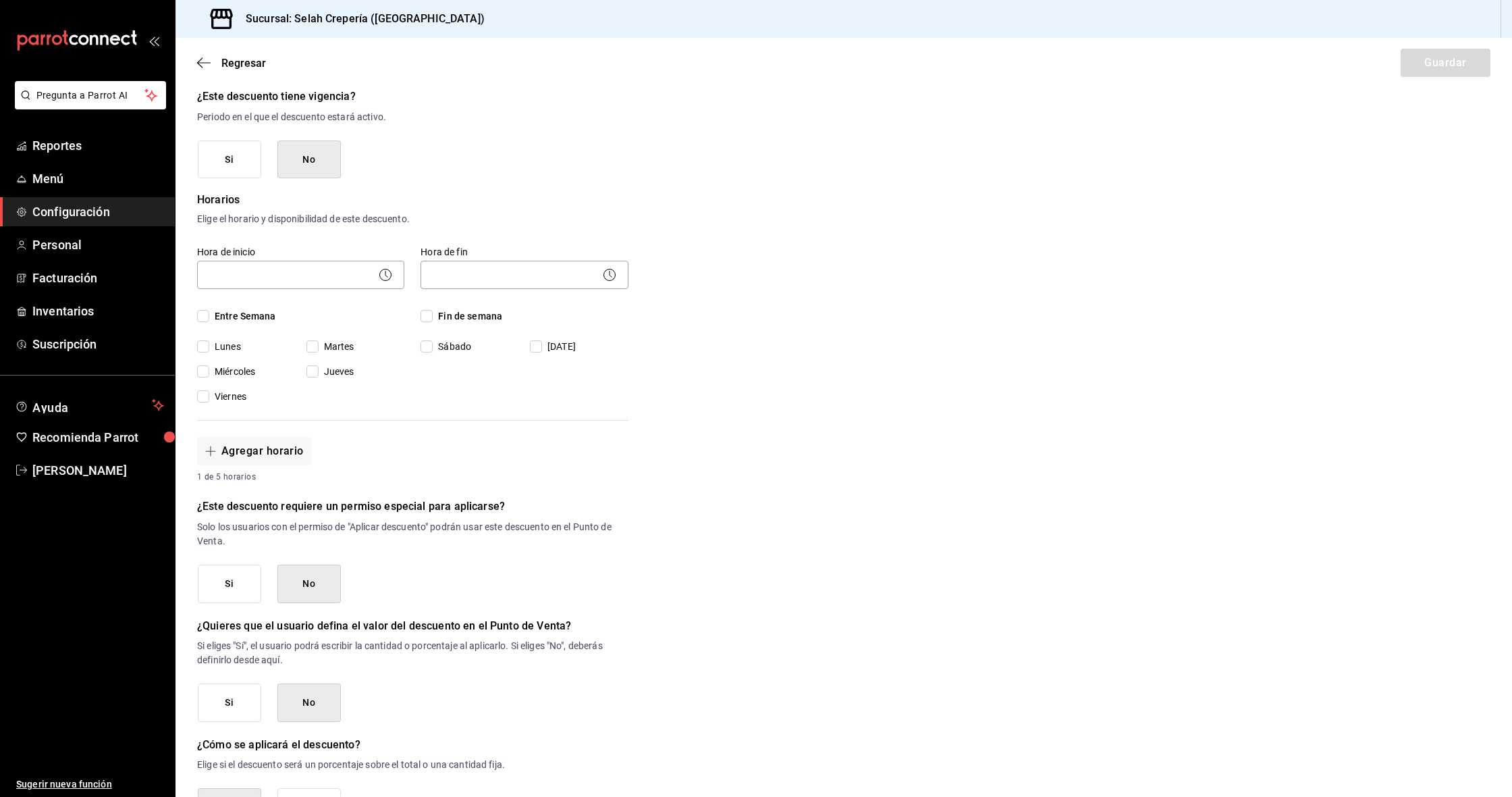
click at [313, 351] on input "Martes" at bounding box center [313, 347] width 12 height 12
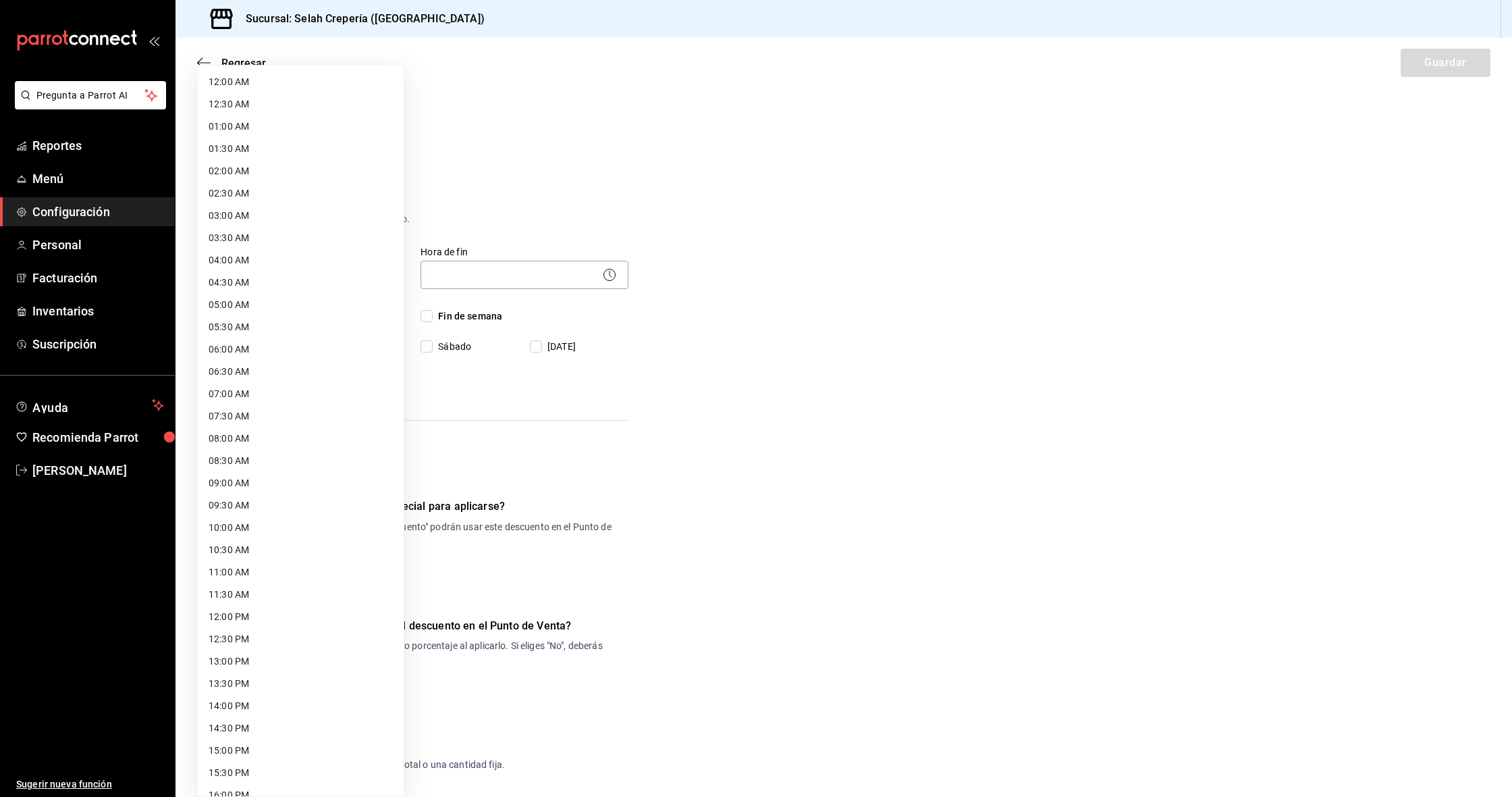
click at [314, 281] on body "Pregunta a Parrot AI Reportes Menú Configuración Personal Facturación Inventari…" at bounding box center [756, 398] width 1512 height 797
click at [241, 327] on li "12:00 PM" at bounding box center [301, 323] width 206 height 22
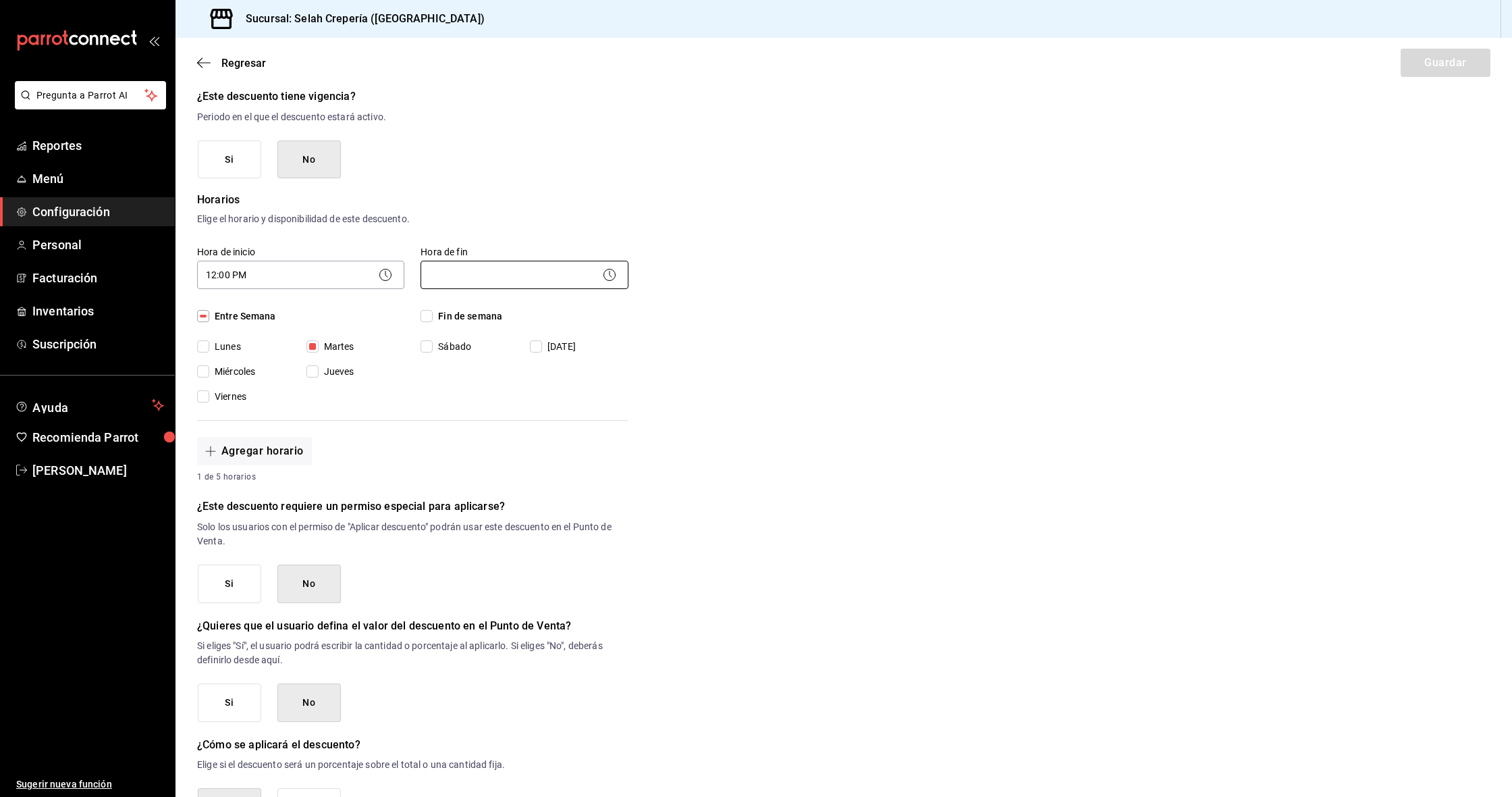
click at [486, 272] on body "Pregunta a Parrot AI Reportes Menú Configuración Personal Facturación Inventari…" at bounding box center [756, 398] width 1512 height 797
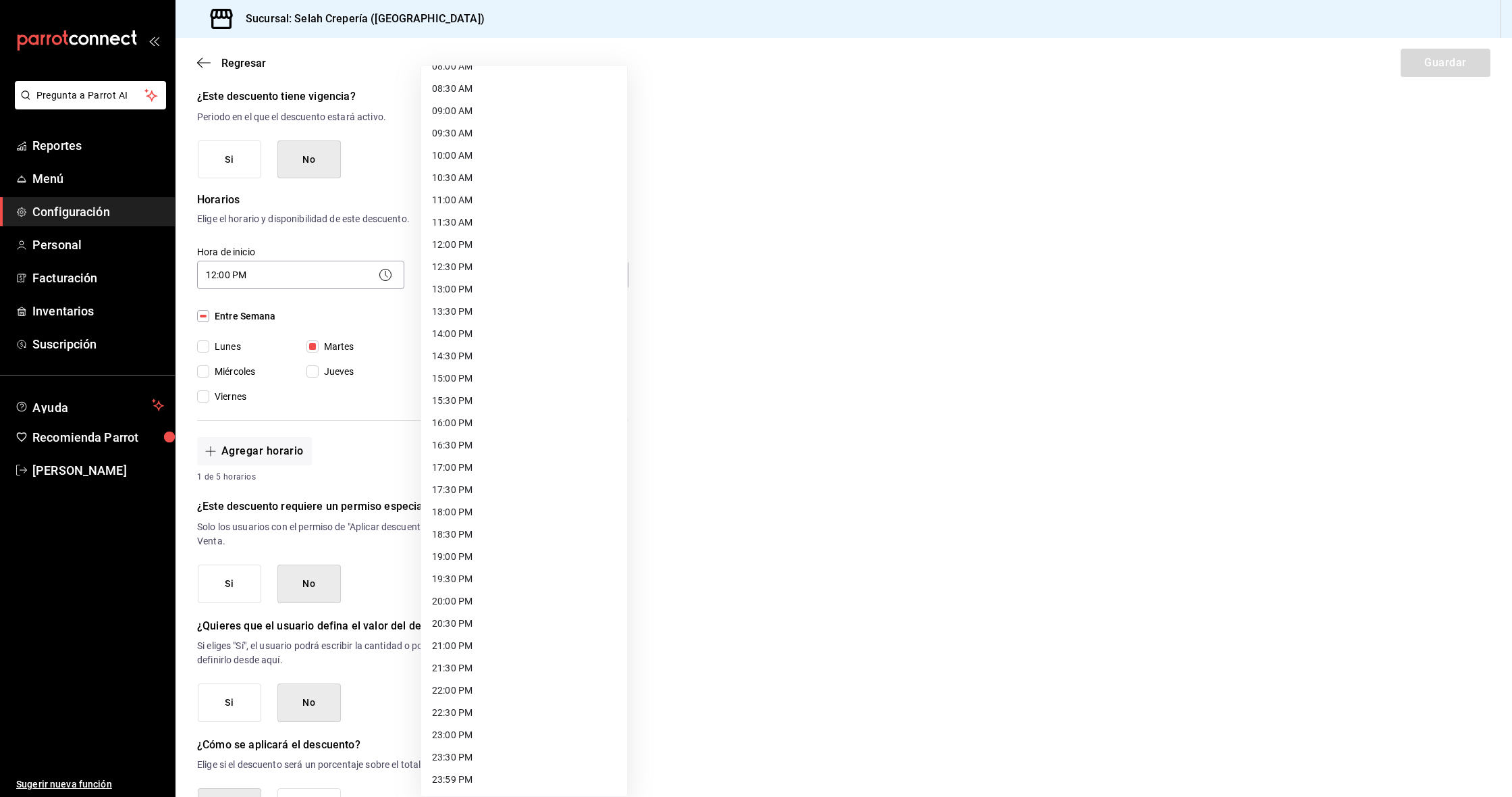
scroll to position [373, 0]
click at [465, 605] on li "20:00 PM" at bounding box center [524, 601] width 206 height 22
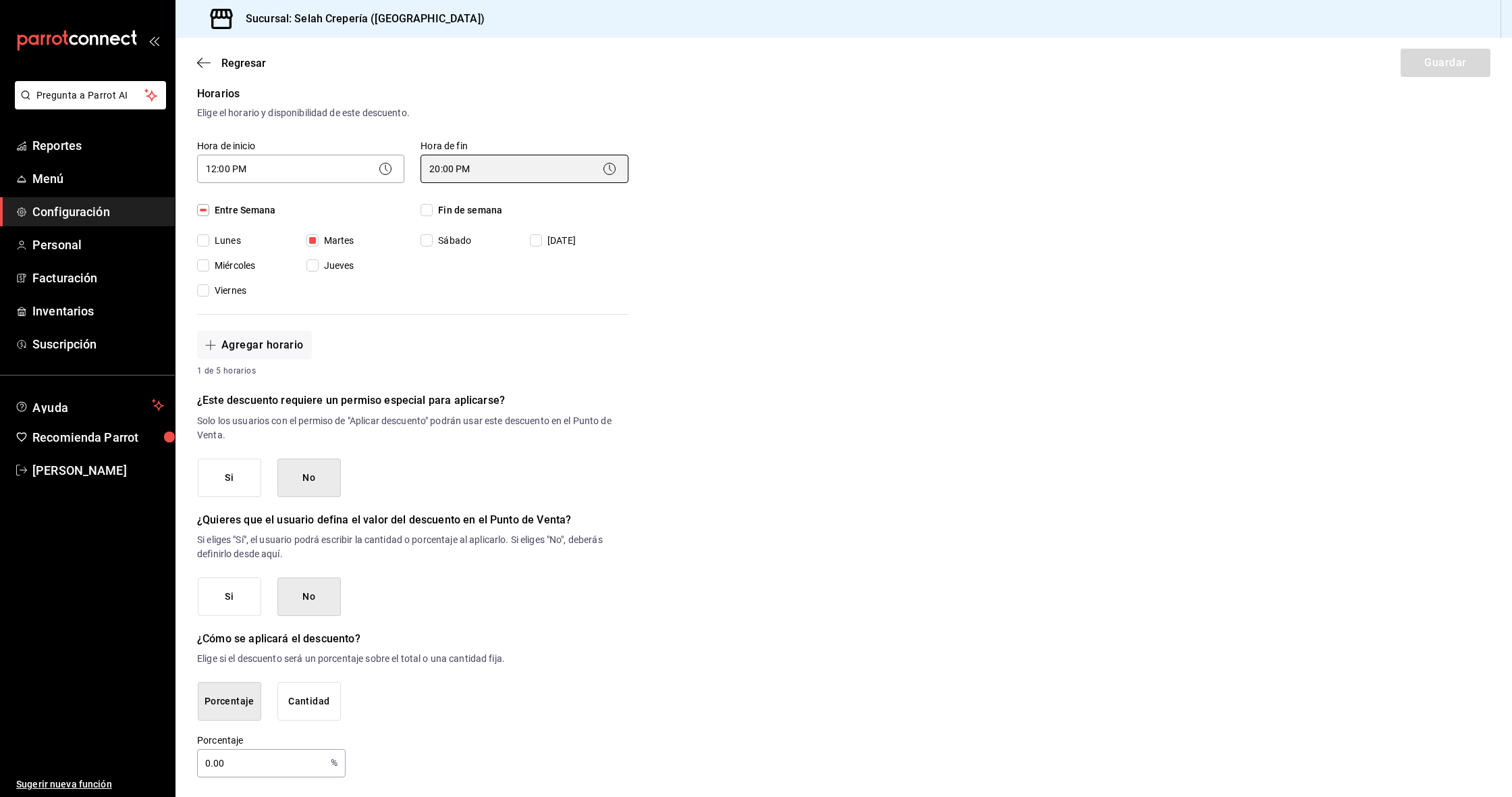
scroll to position [0, 0]
click at [307, 703] on button "Cantidad" at bounding box center [310, 701] width 64 height 39
drag, startPoint x: 239, startPoint y: 762, endPoint x: 248, endPoint y: 760, distance: 9.2
click at [239, 726] on input "$0.00" at bounding box center [412, 763] width 431 height 28
click at [812, 626] on div "Nuevo descuento ¿Dónde se aplicará el descuento? Elige una opción ¿Cómo se va a…" at bounding box center [844, 299] width 1337 height 960
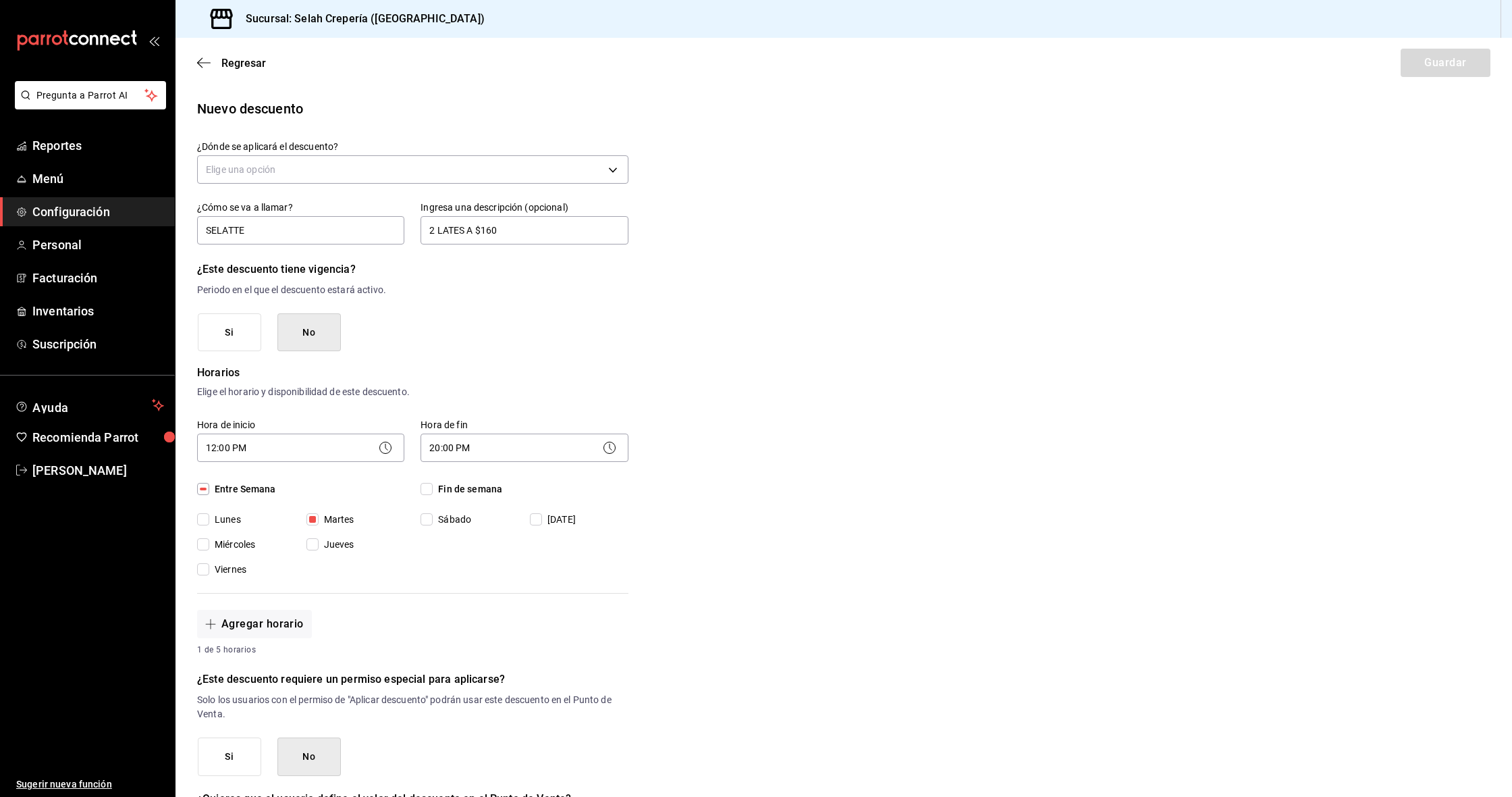
scroll to position [19, 0]
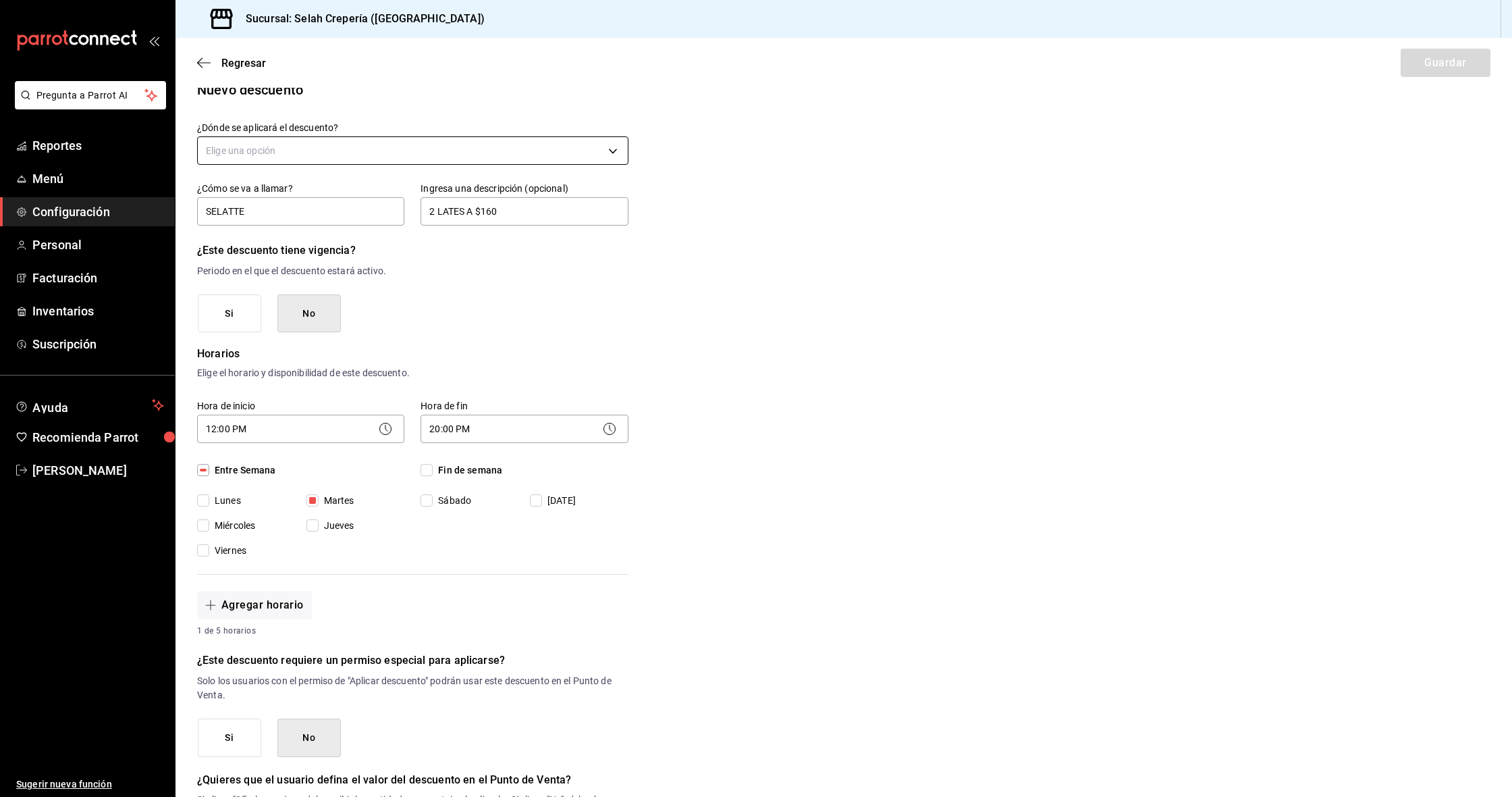
click at [272, 161] on body "Pregunta a Parrot AI Reportes Menú Configuración Personal Facturación Inventari…" at bounding box center [756, 398] width 1512 height 797
click at [273, 236] on li "Artículo en orden" at bounding box center [412, 237] width 430 height 22
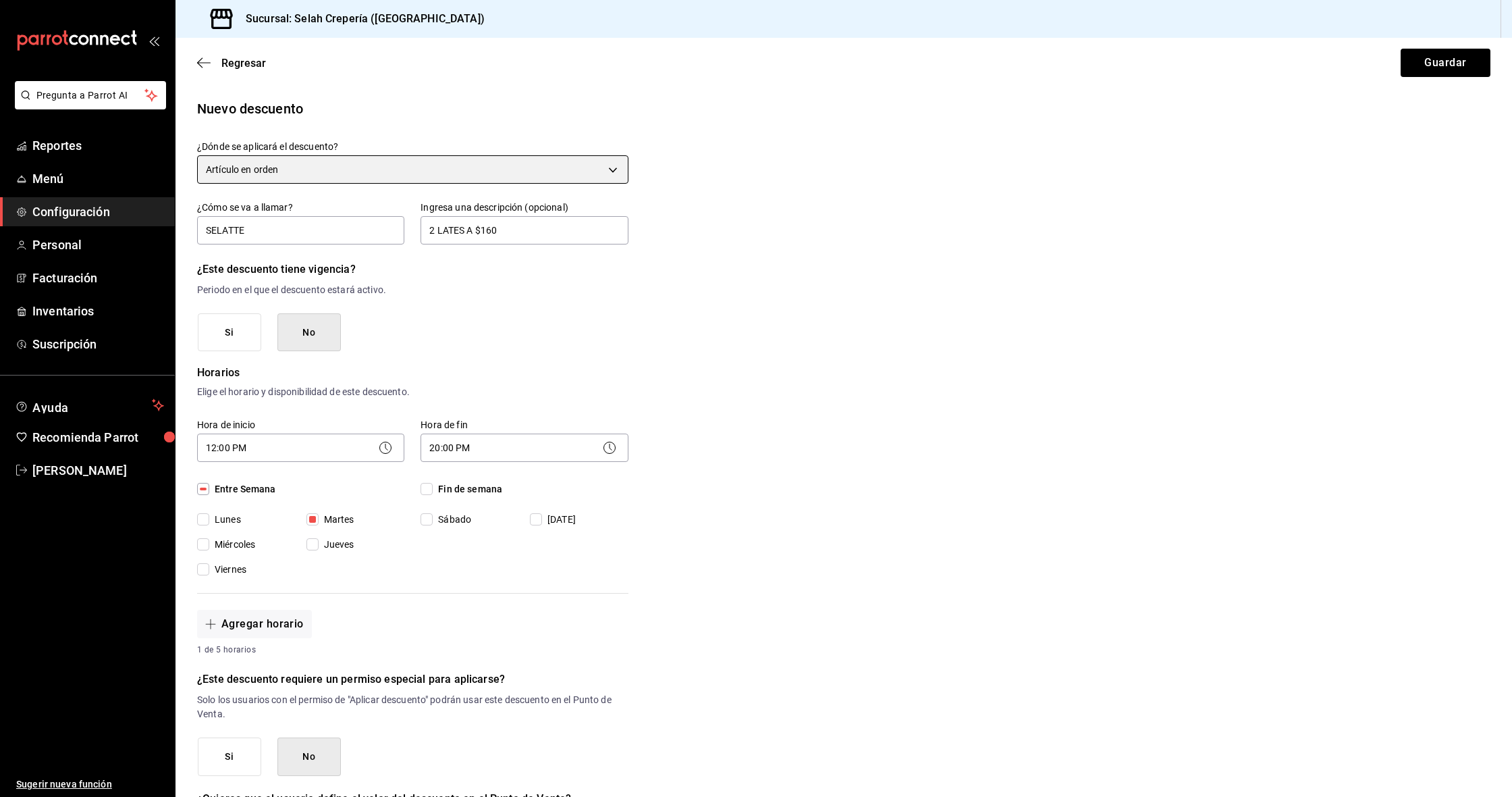
scroll to position [17, 0]
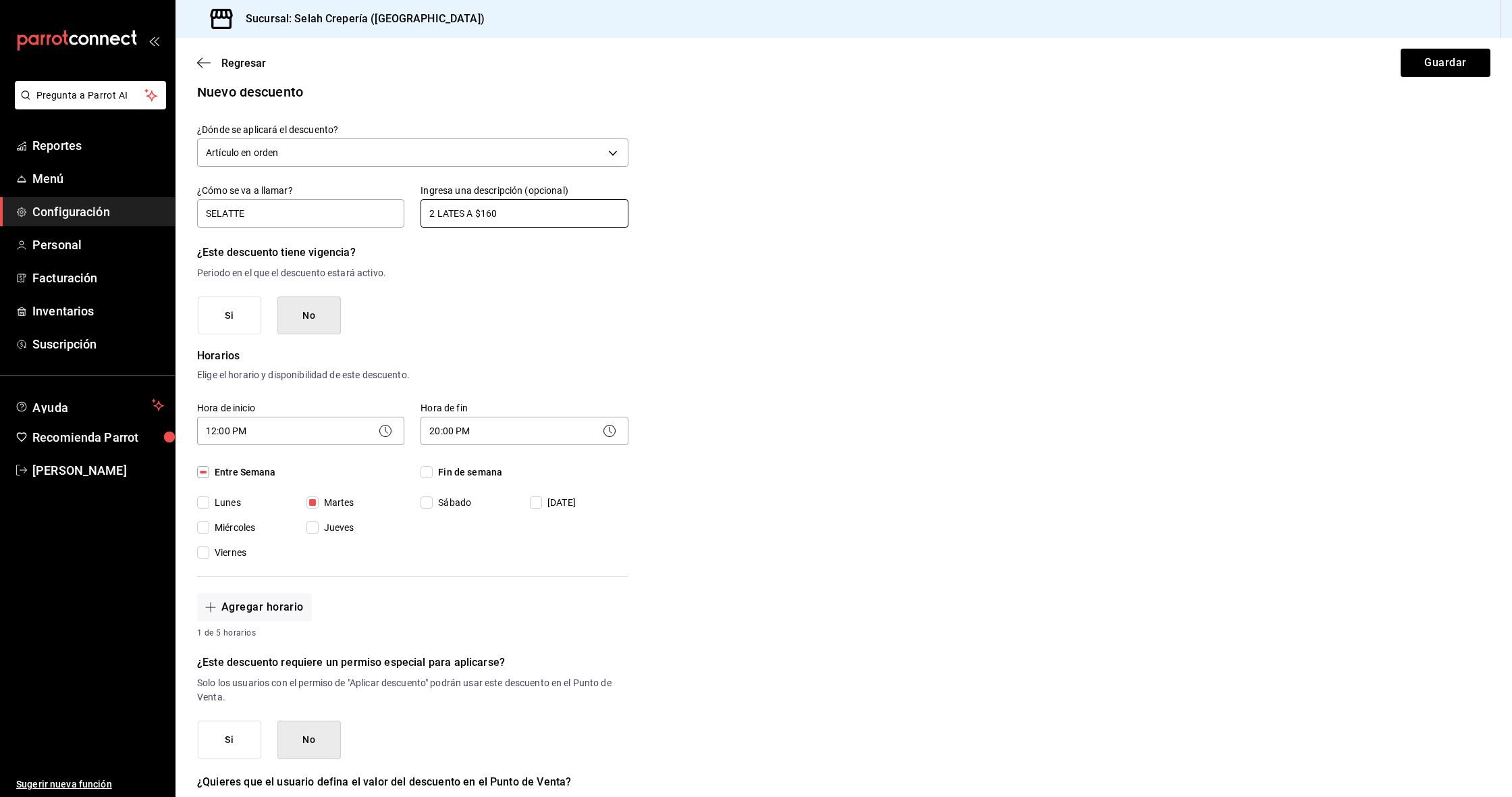
click at [499, 216] on input "2 LATES A $160" at bounding box center [524, 213] width 208 height 28
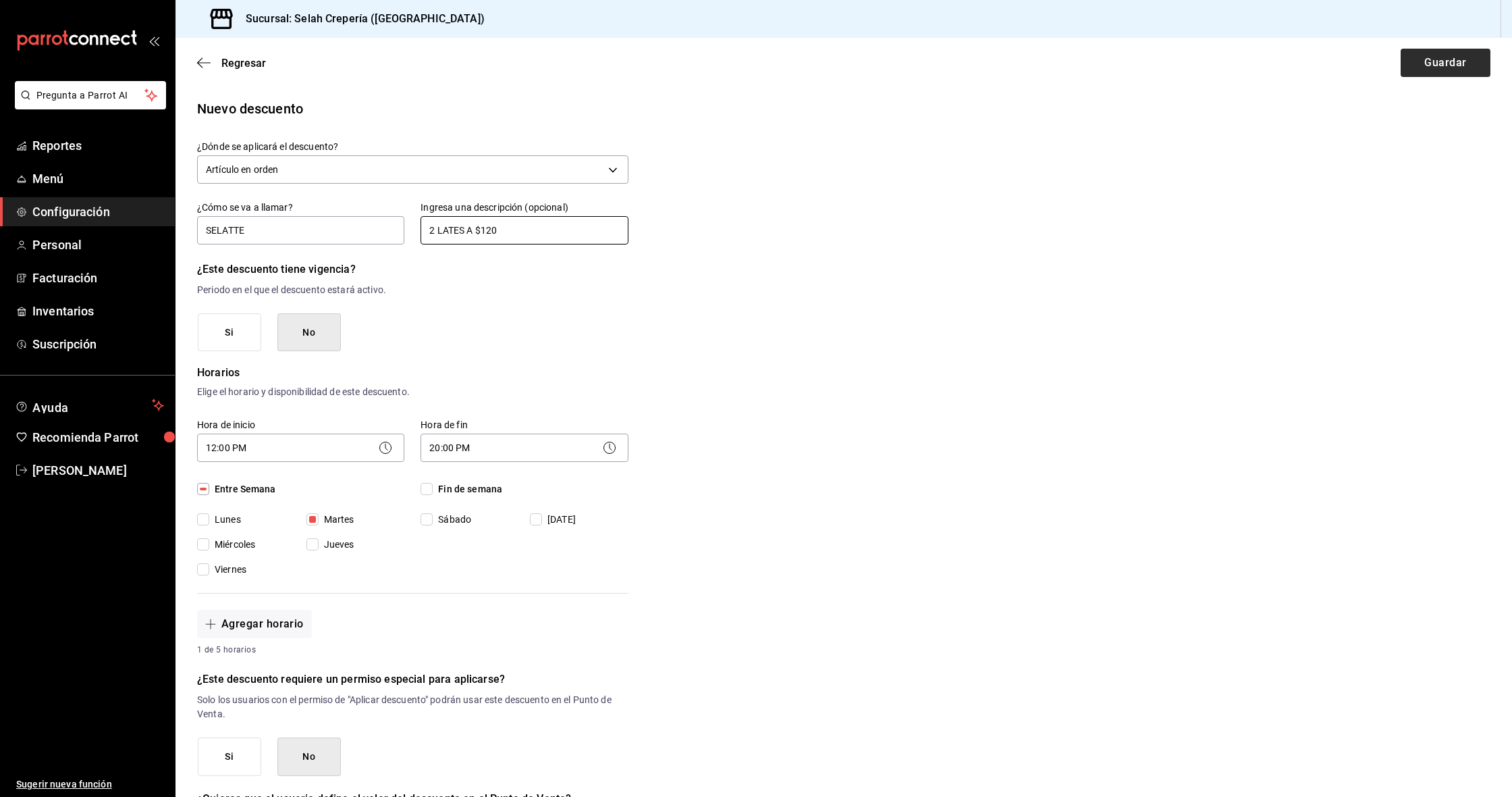
scroll to position [0, 0]
click at [812, 63] on button "Guardar" at bounding box center [1446, 63] width 90 height 28
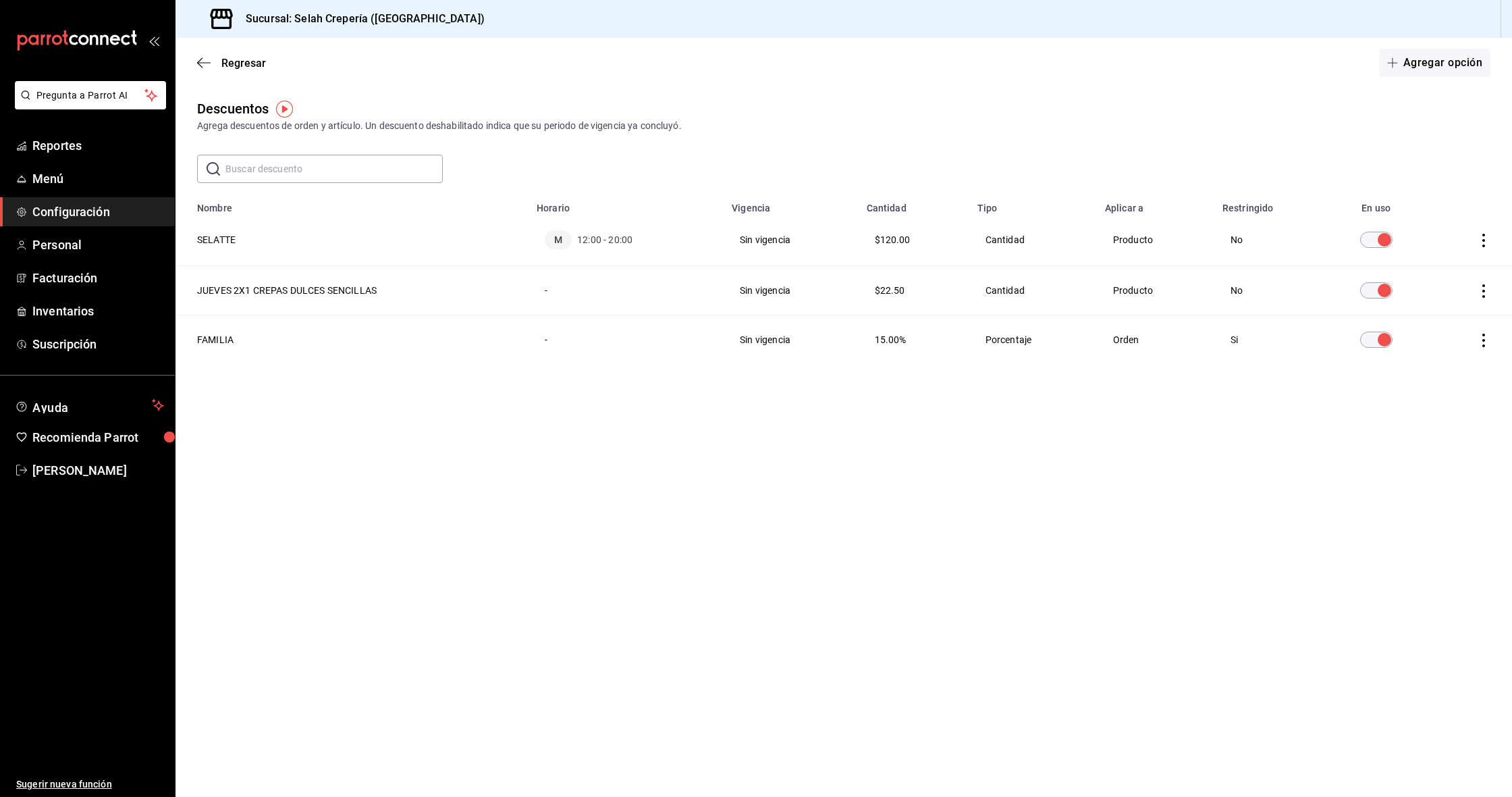
click at [217, 241] on th "SELATTE" at bounding box center [353, 240] width 354 height 52
click at [812, 343] on icon "actions" at bounding box center [1484, 341] width 14 height 14
click at [812, 253] on div at bounding box center [756, 398] width 1512 height 797
click at [215, 239] on th "SELATTE" at bounding box center [353, 240] width 354 height 52
click at [208, 241] on th "SELATTE" at bounding box center [353, 240] width 354 height 52
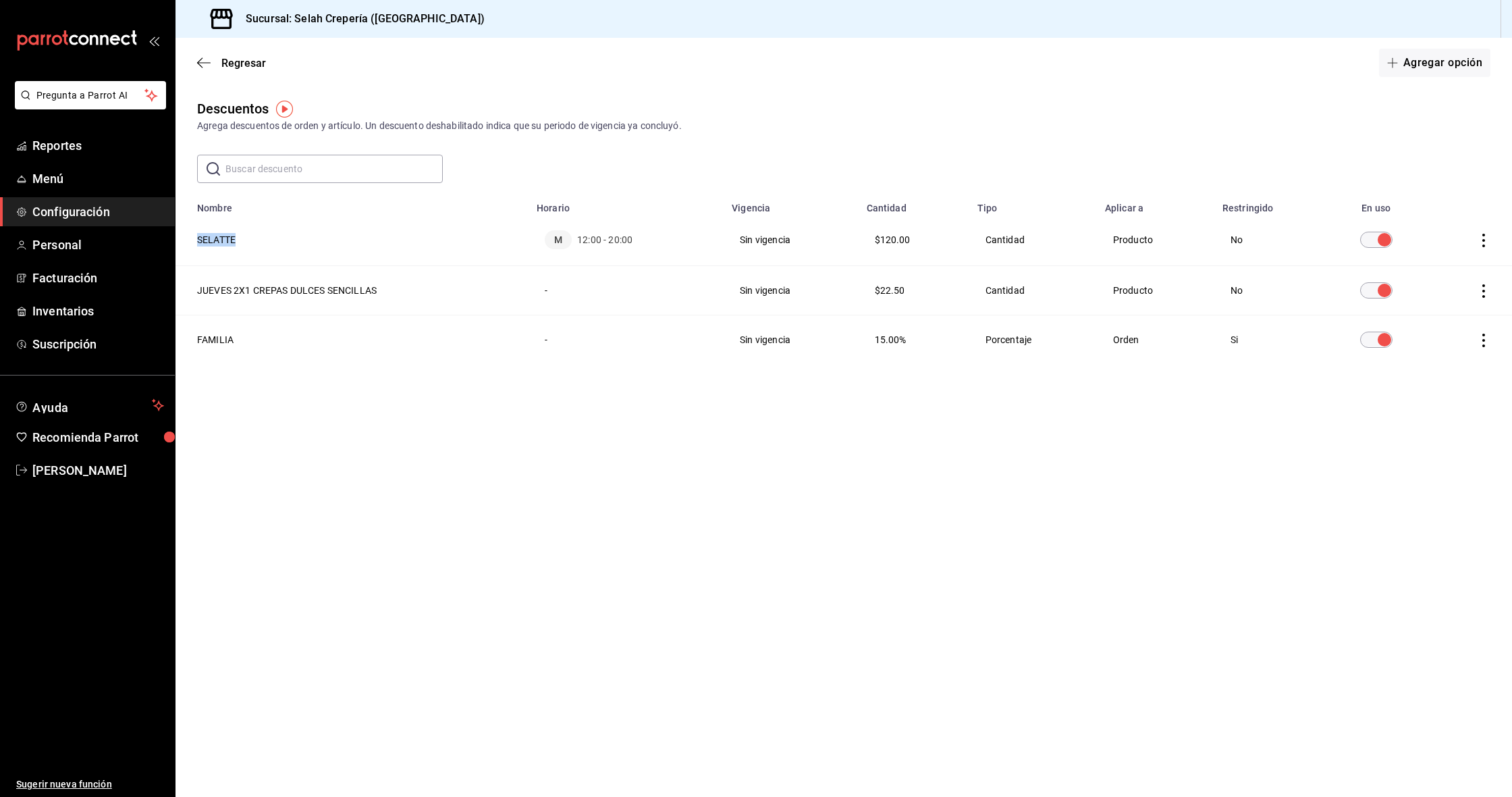
click at [208, 241] on th "SELATTE" at bounding box center [353, 240] width 354 height 52
click at [763, 236] on td "Sin vigencia" at bounding box center [791, 240] width 135 height 52
click at [812, 238] on icon "actions" at bounding box center [1484, 241] width 14 height 14
click at [812, 245] on div at bounding box center [756, 398] width 1512 height 797
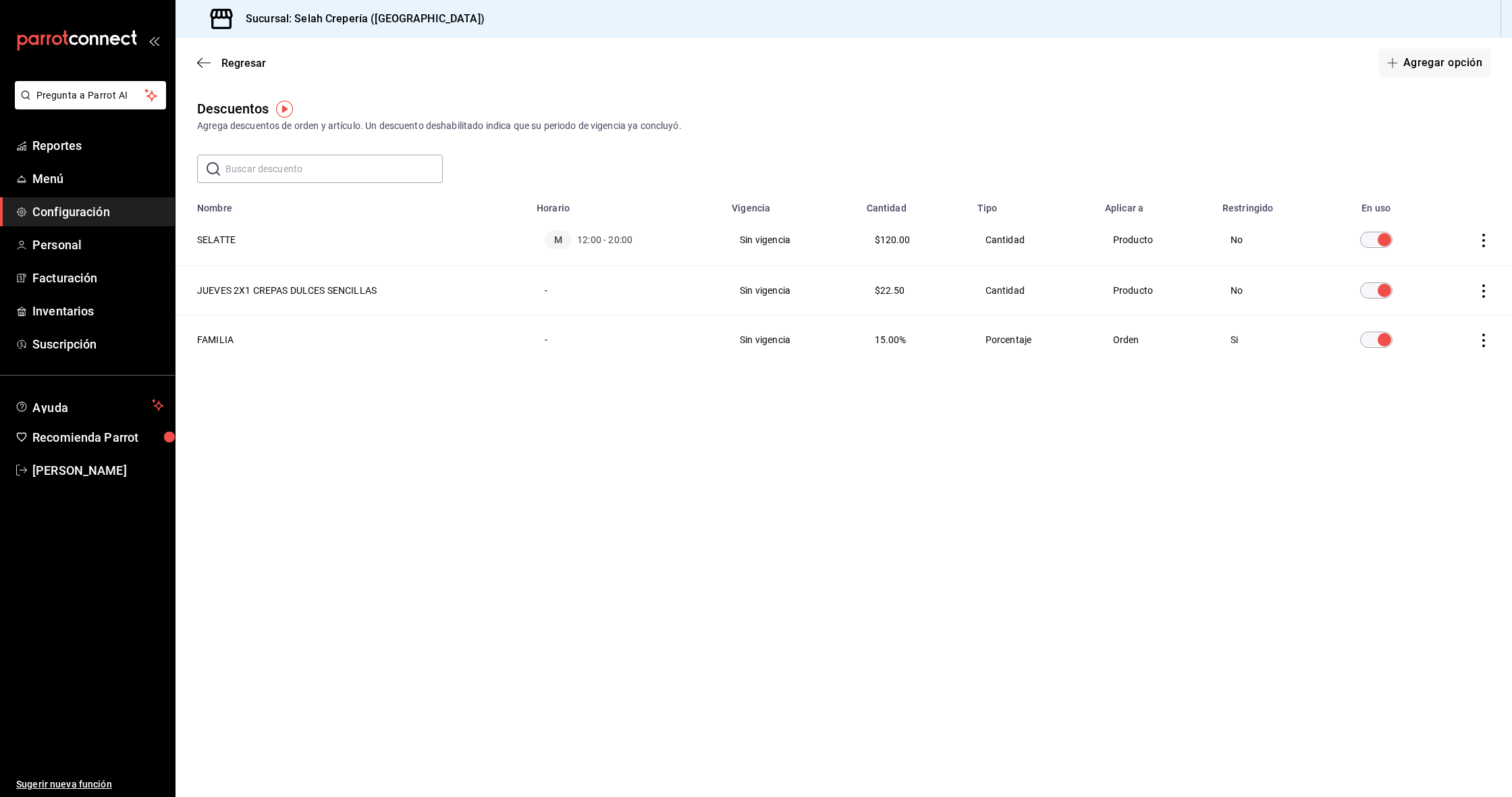
click at [228, 297] on th "JUEVES 2X1 CREPAS DULCES SENCILLAS" at bounding box center [353, 290] width 354 height 49
click at [229, 290] on th "JUEVES 2X1 CREPAS DULCES SENCILLAS" at bounding box center [353, 290] width 354 height 49
click at [213, 333] on th "FAMILIA" at bounding box center [353, 340] width 354 height 49
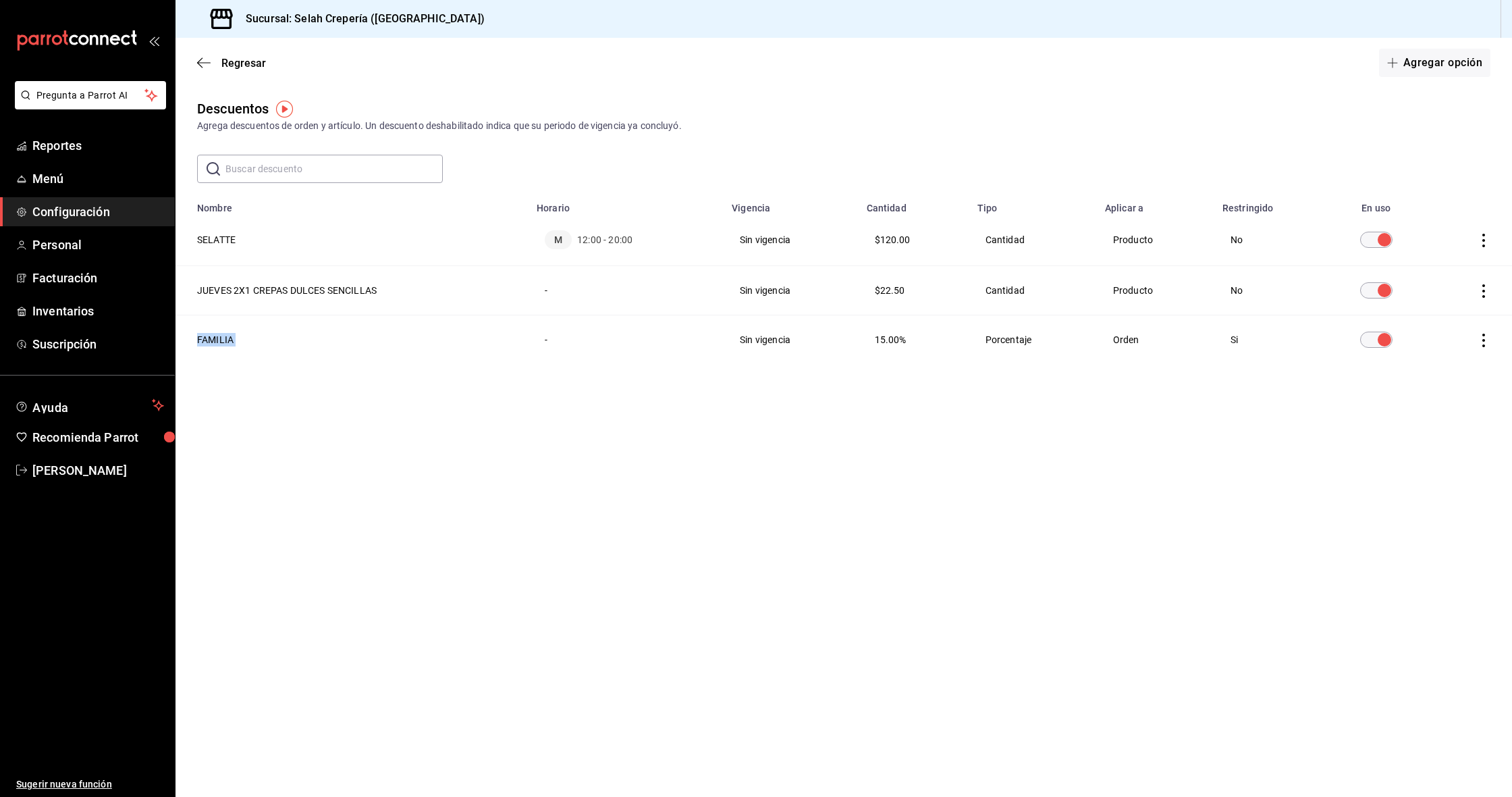
click at [213, 333] on th "FAMILIA" at bounding box center [353, 340] width 354 height 49
click at [218, 243] on th "SELATTE" at bounding box center [353, 240] width 354 height 52
click at [560, 241] on span "M" at bounding box center [558, 240] width 27 height 19
click at [812, 243] on icon "actions" at bounding box center [1484, 241] width 14 height 14
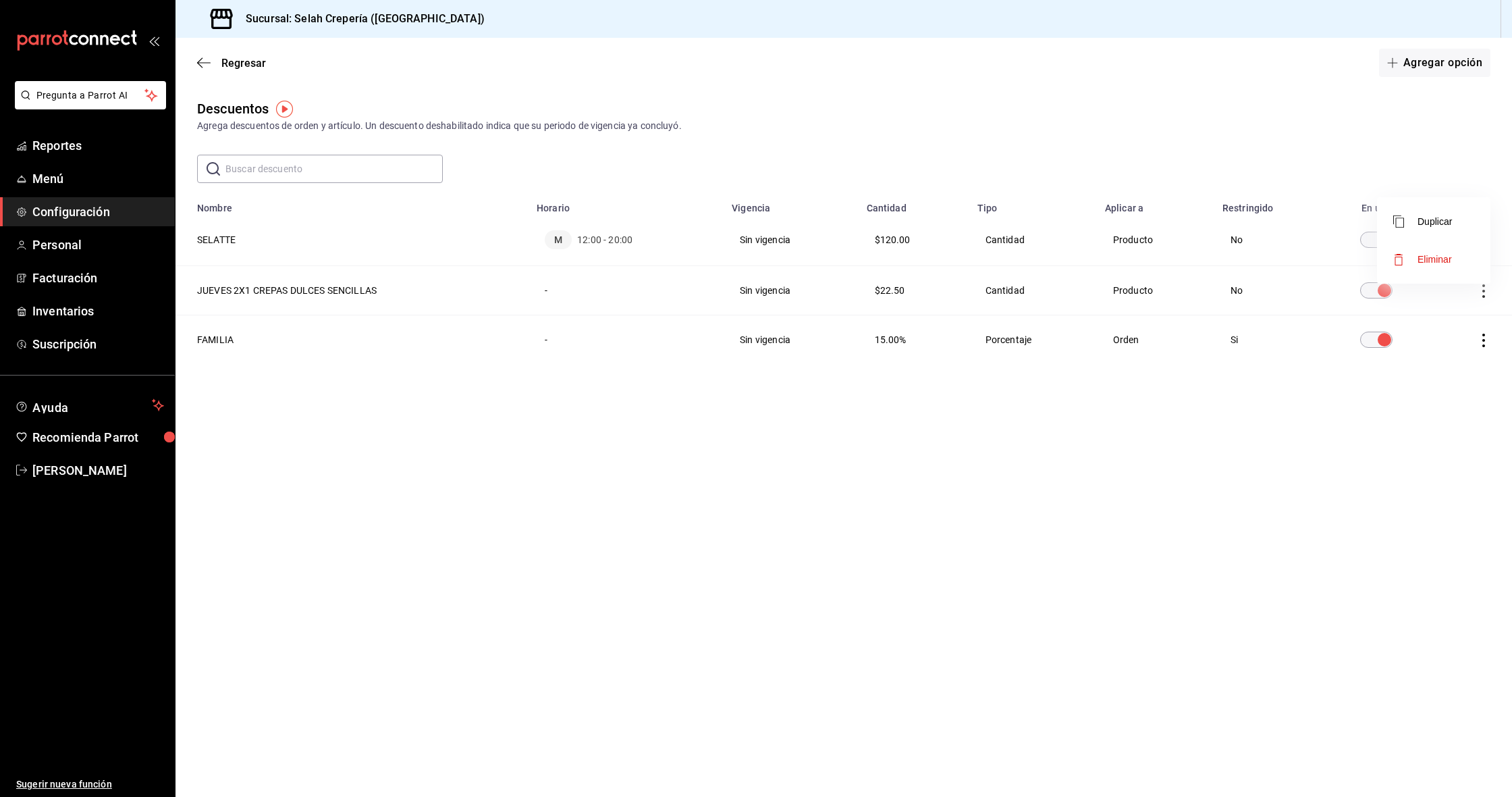
click at [812, 254] on span "Eliminar" at bounding box center [1435, 259] width 34 height 11
click at [812, 279] on button "Eliminar" at bounding box center [1424, 285] width 90 height 28
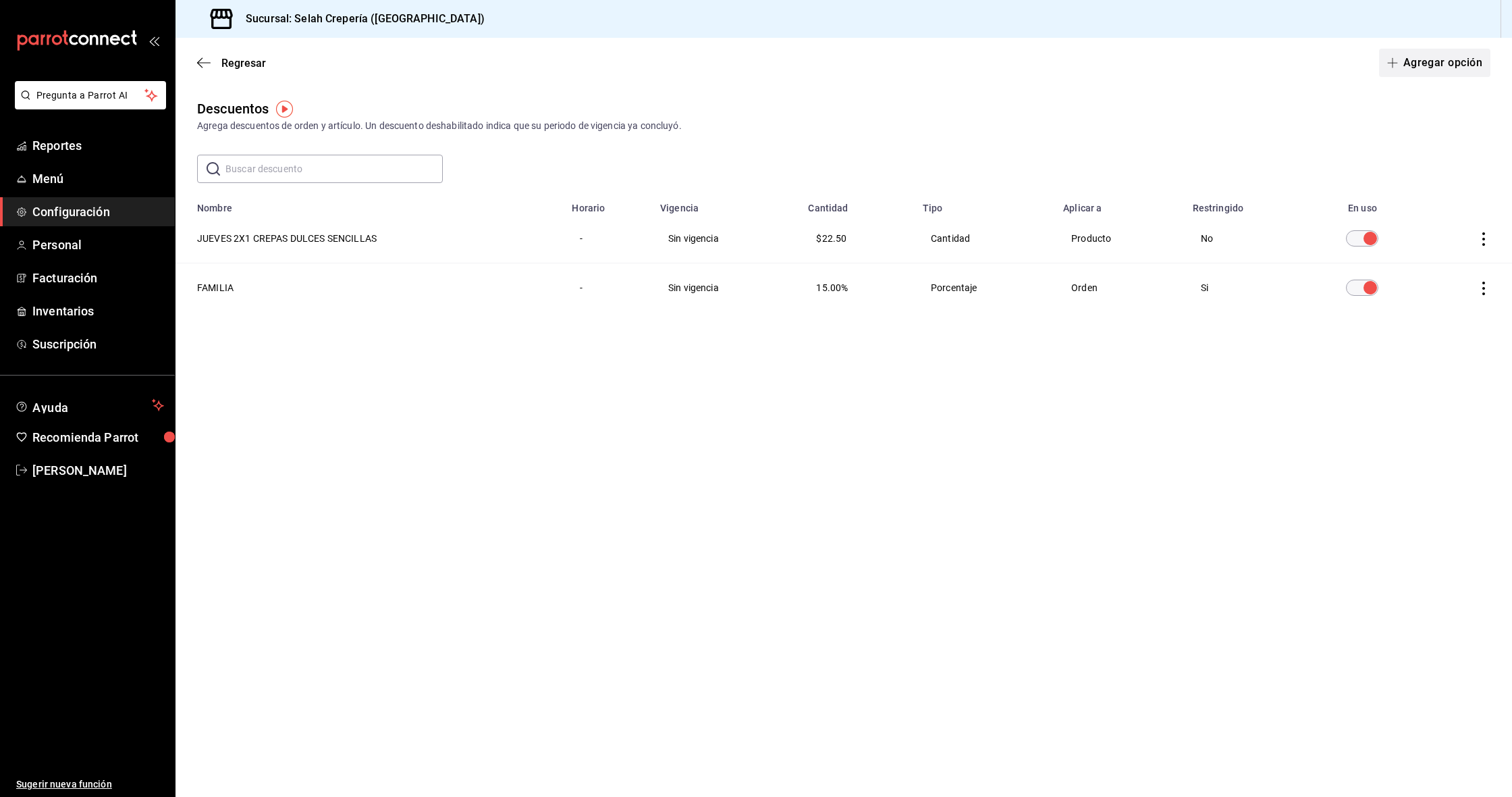
click at [812, 57] on button "Agregar opción" at bounding box center [1435, 63] width 112 height 28
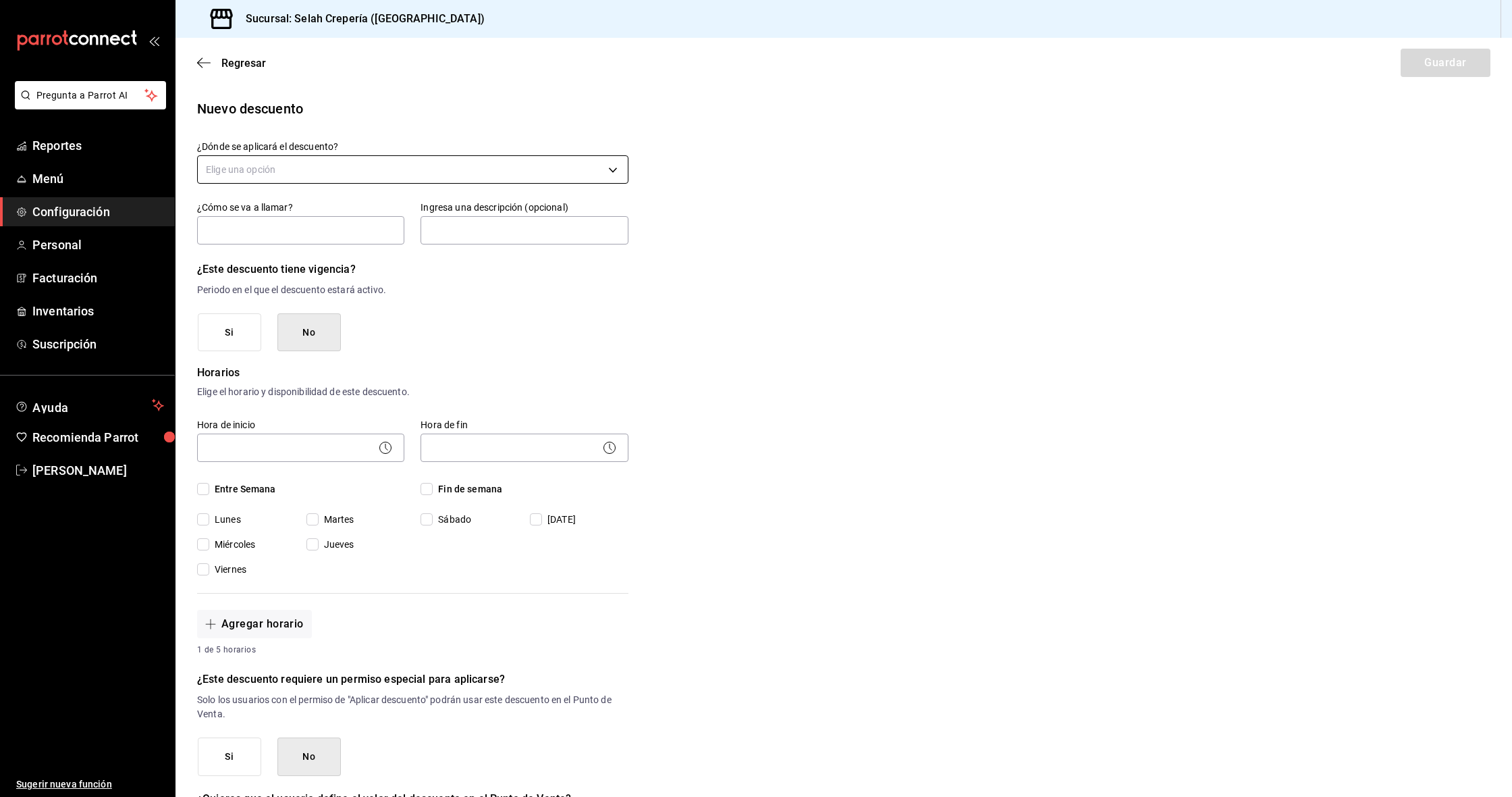
click at [233, 166] on body "Pregunta a Parrot AI Reportes Menú Configuración Personal Facturación Inventari…" at bounding box center [756, 398] width 1512 height 797
click at [252, 256] on li "Artículo en orden" at bounding box center [412, 256] width 430 height 22
click at [252, 233] on input "text" at bounding box center [301, 230] width 208 height 28
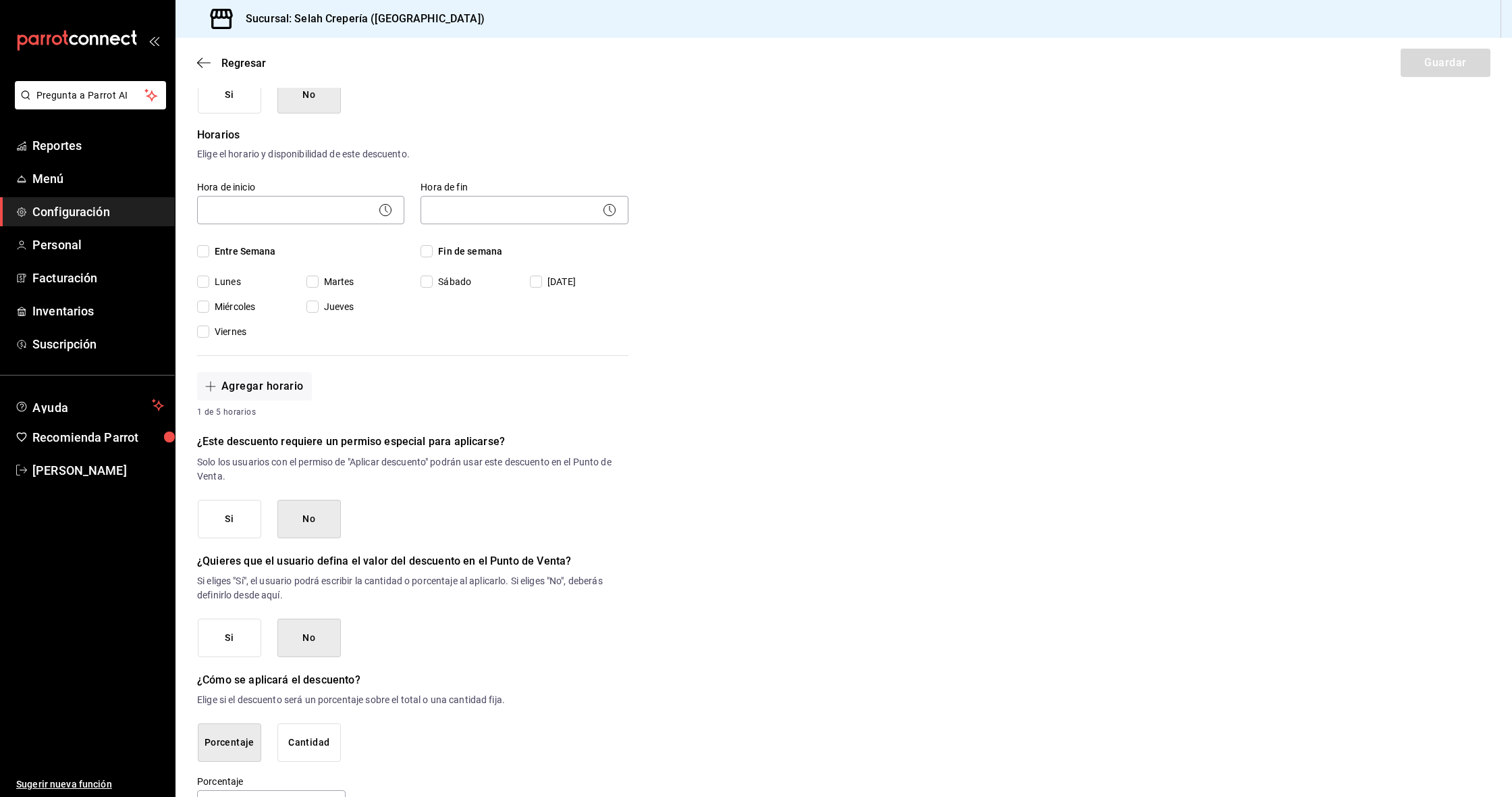
scroll to position [240, 0]
click at [218, 526] on button "Si" at bounding box center [230, 516] width 64 height 39
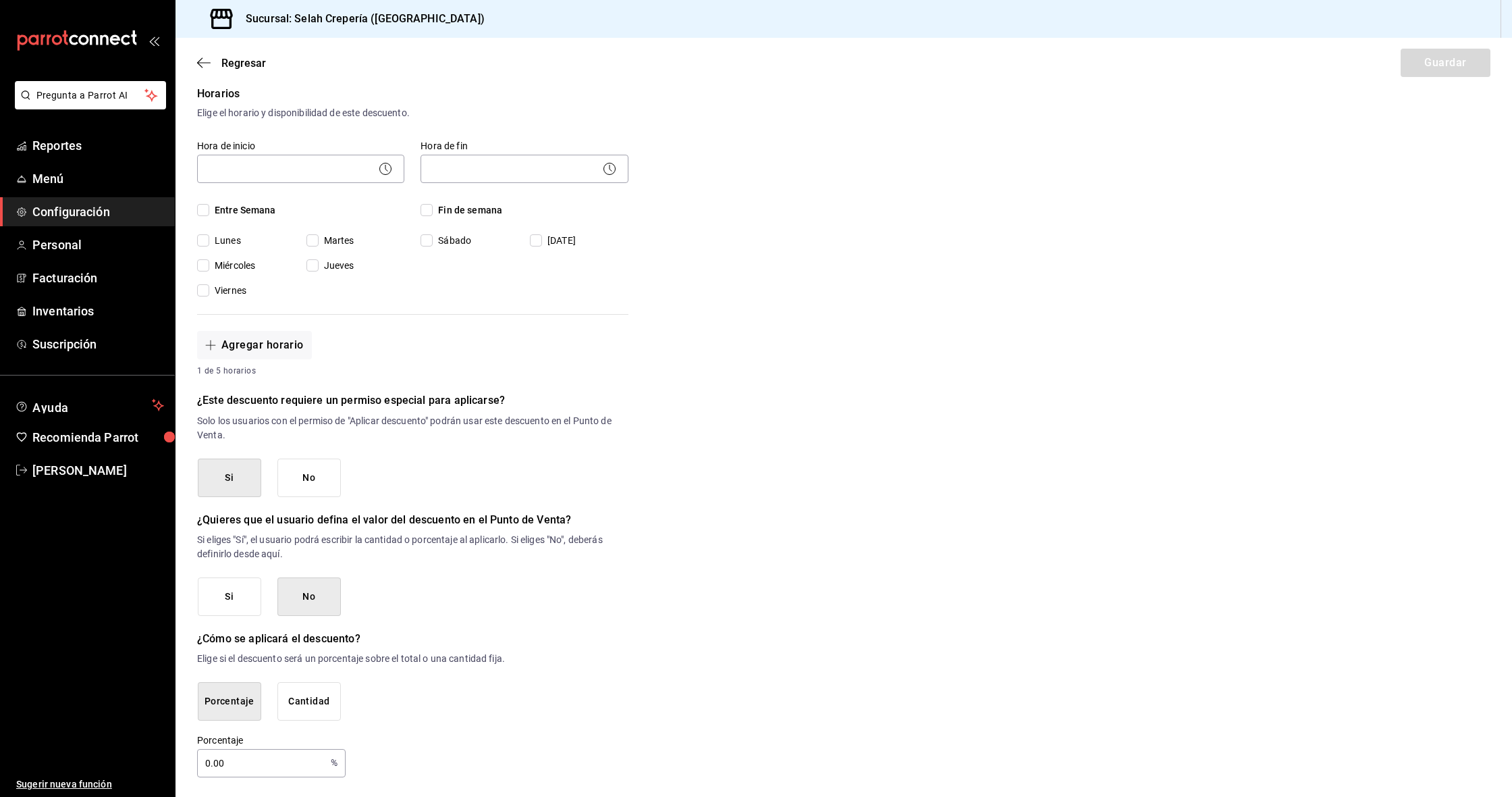
scroll to position [0, 0]
click at [312, 486] on button "No" at bounding box center [310, 477] width 64 height 39
click at [311, 712] on button "Cantidad" at bounding box center [310, 701] width 64 height 39
click at [250, 726] on input "$0.00" at bounding box center [412, 763] width 431 height 28
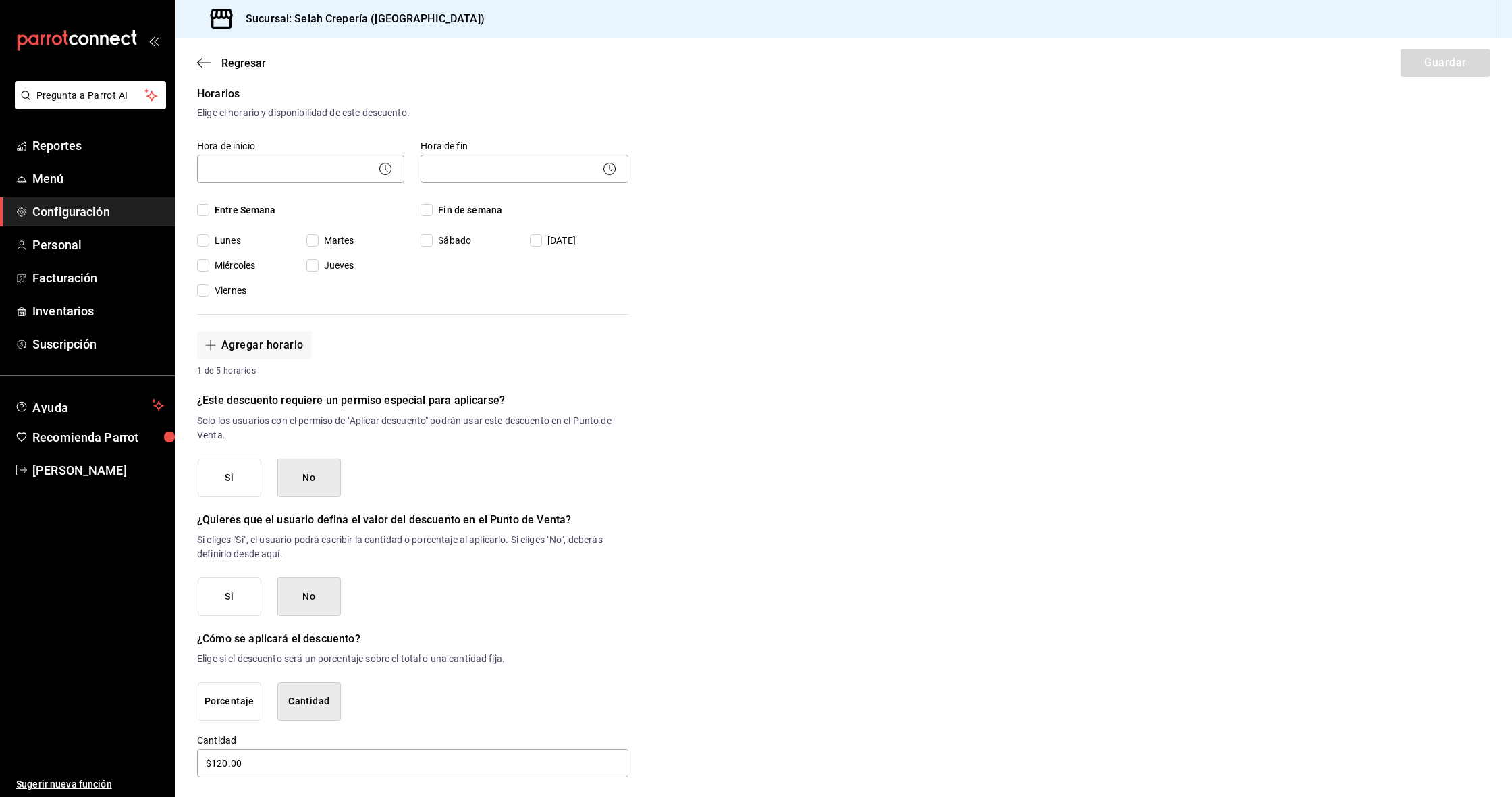
click at [622, 726] on div "¿Dónde se aplicará el descuento? Artículo en orden ORDER_ITEM ¿Cómo se va a lla…" at bounding box center [412, 320] width 431 height 918
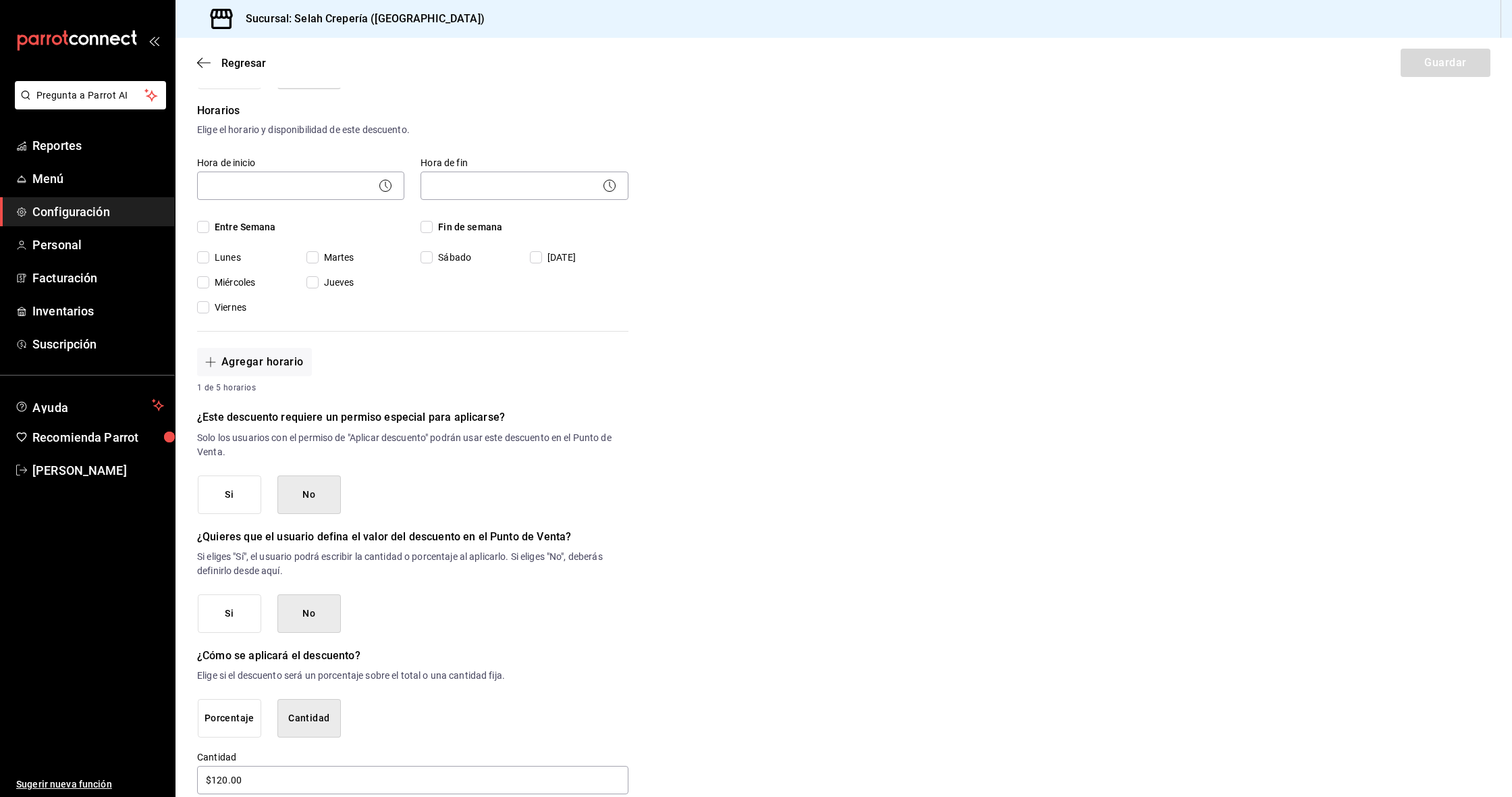
scroll to position [262, 0]
click at [231, 497] on button "Si" at bounding box center [230, 495] width 64 height 39
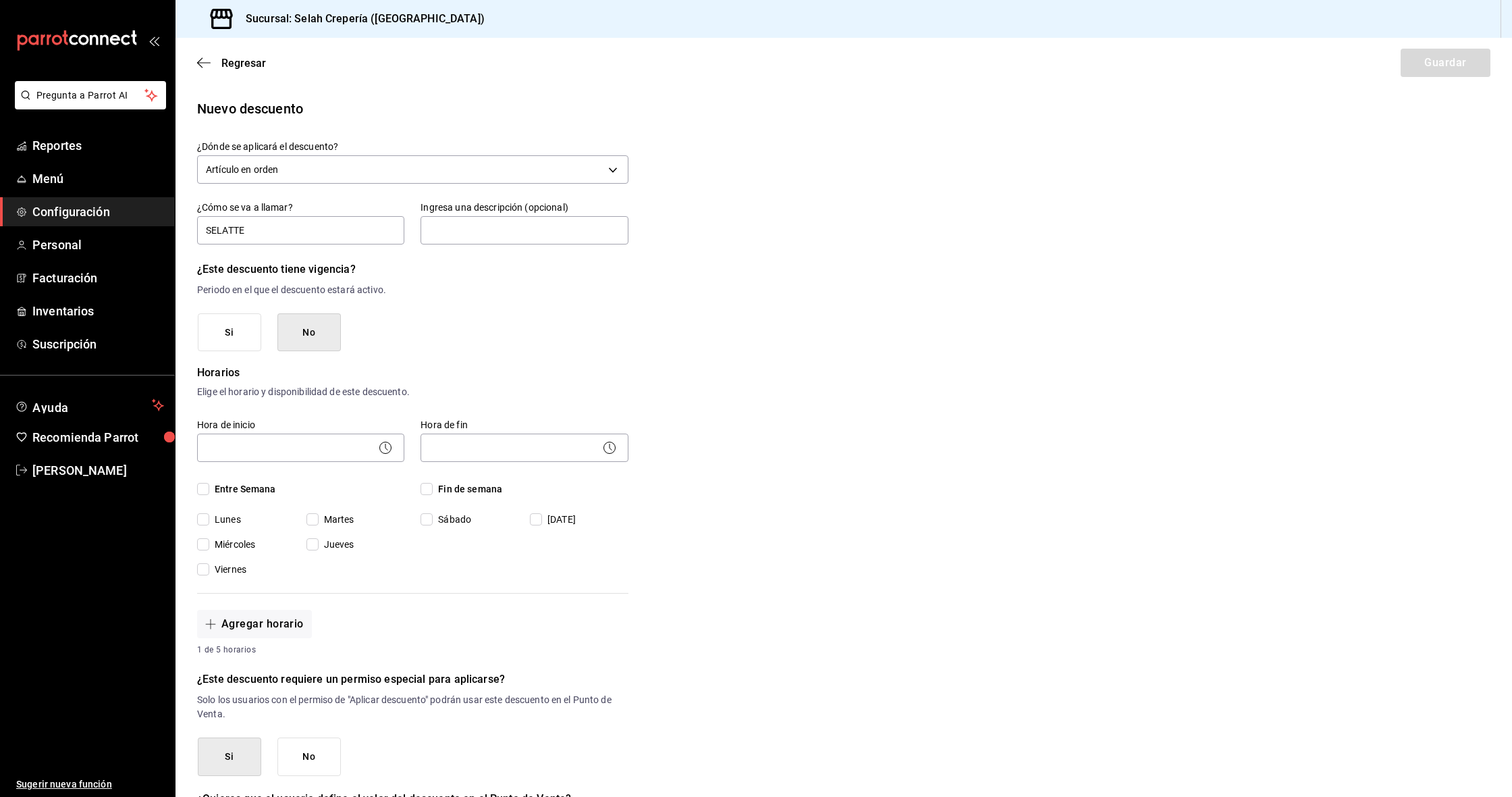
scroll to position [0, 0]
click at [222, 343] on button "Si" at bounding box center [230, 333] width 64 height 39
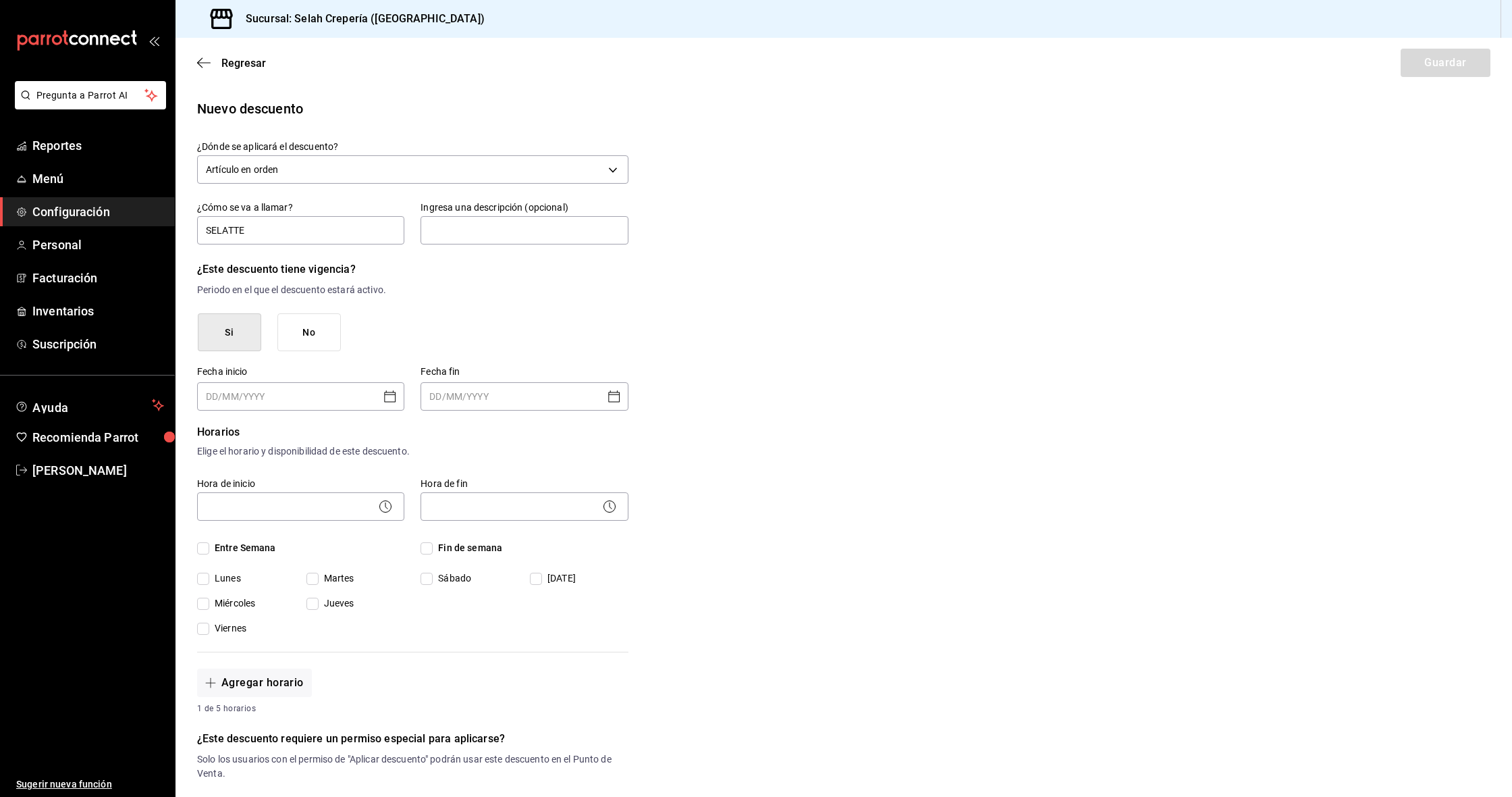
click at [304, 340] on button "No" at bounding box center [310, 333] width 64 height 39
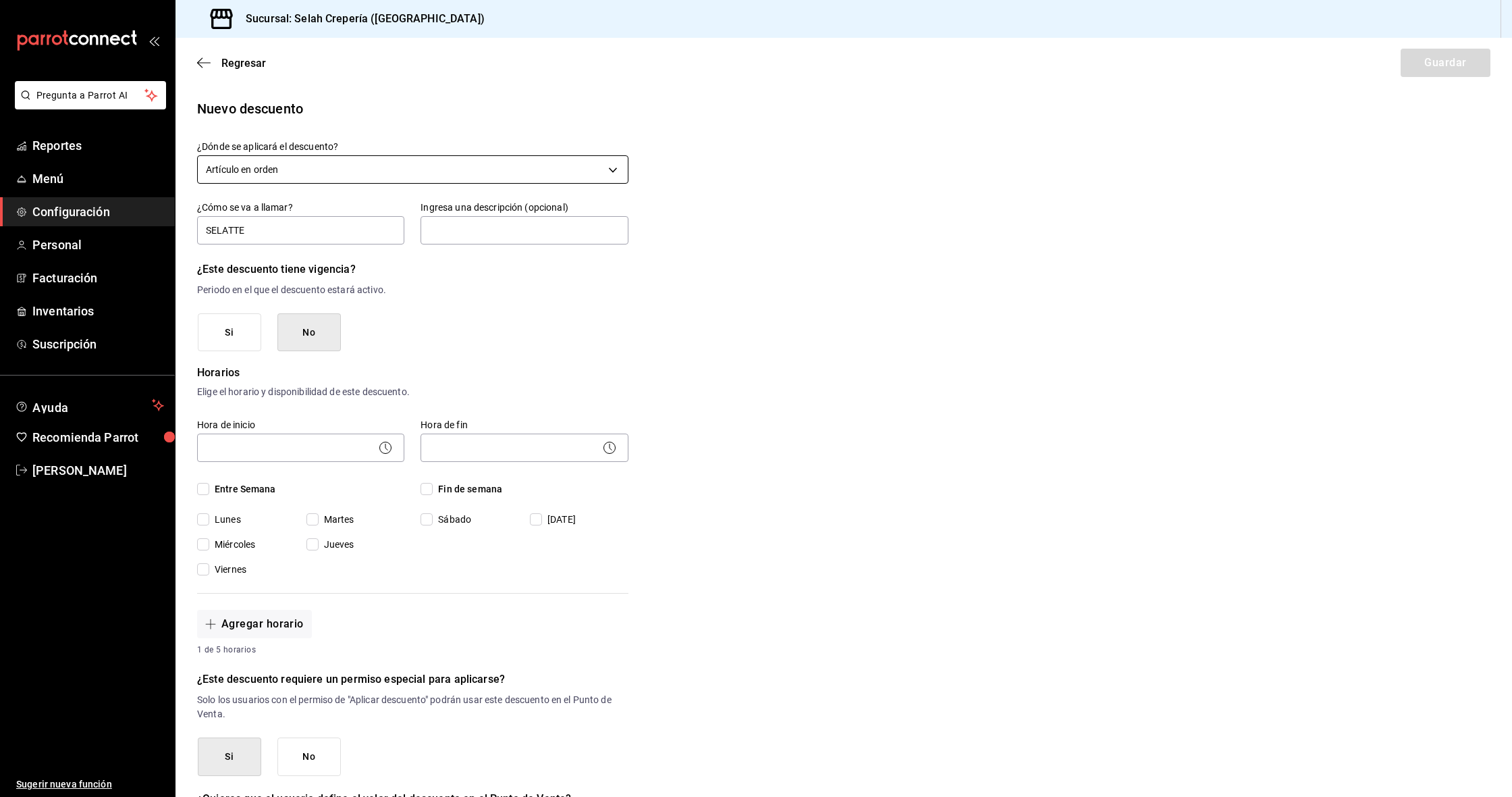
click at [274, 172] on body "Pregunta a Parrot AI Reportes Menú Configuración Personal Facturación Inventari…" at bounding box center [756, 398] width 1512 height 797
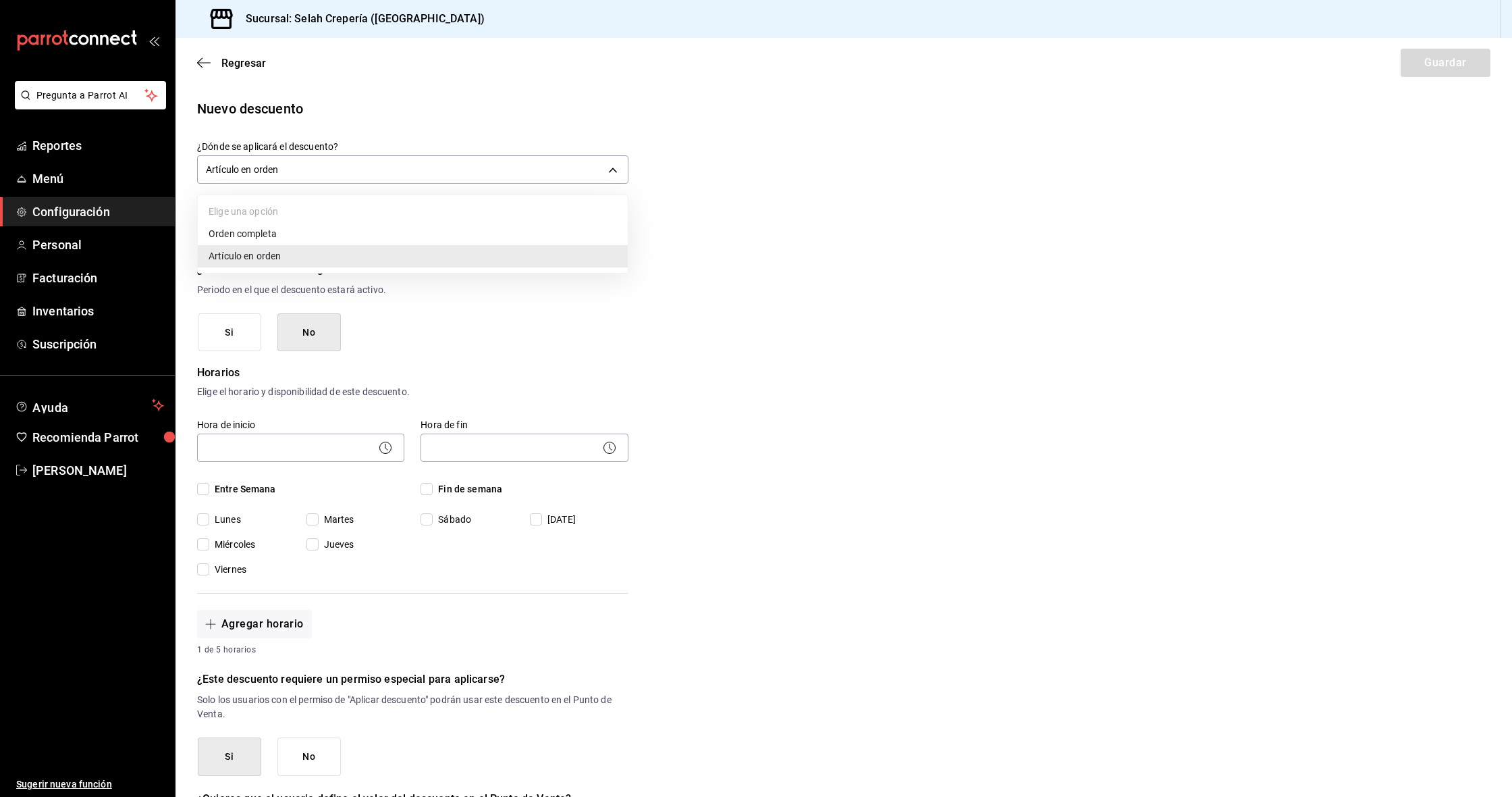
click at [257, 255] on li "Artículo en orden" at bounding box center [412, 256] width 430 height 22
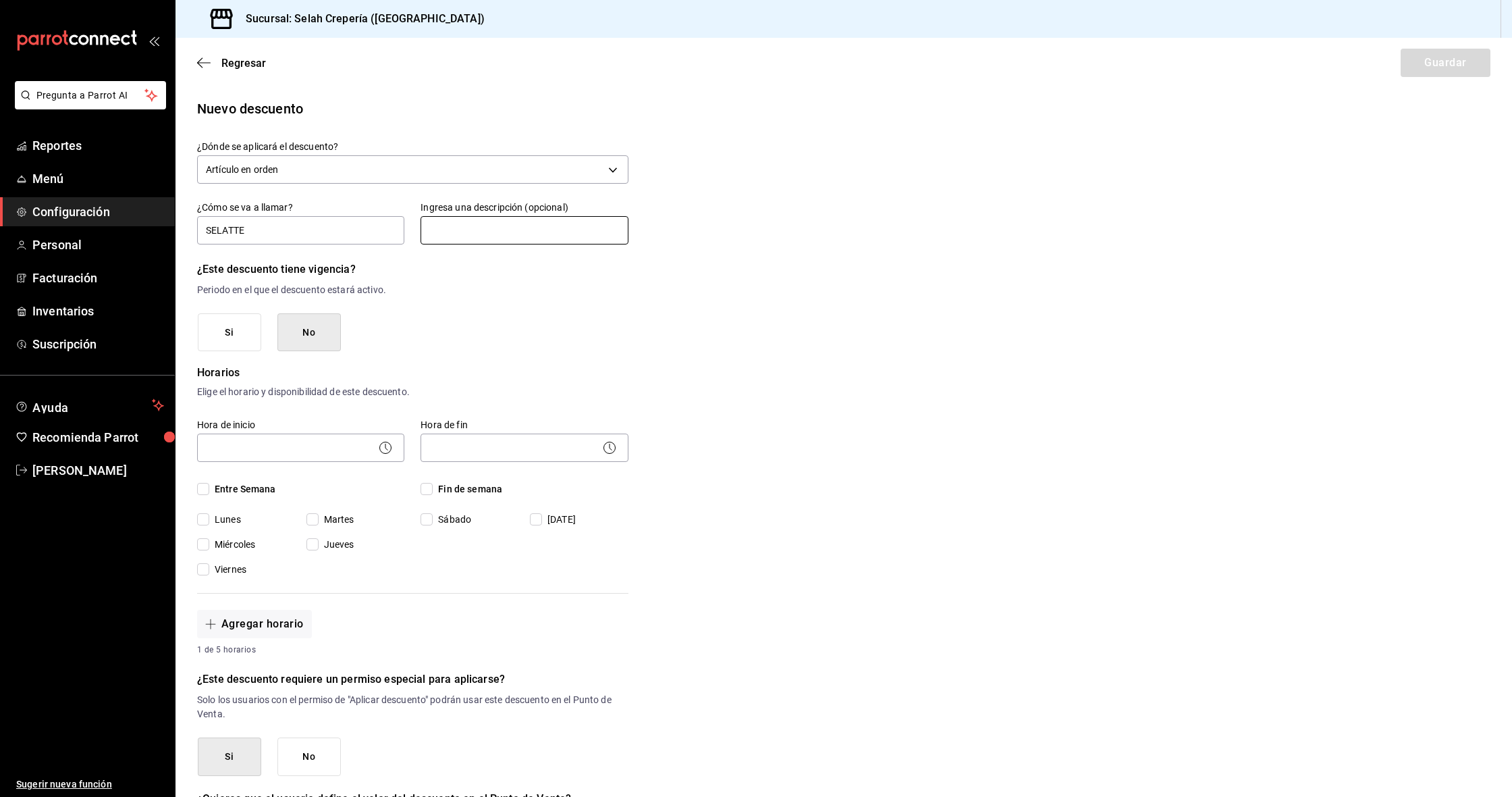
click at [501, 238] on input "text" at bounding box center [524, 230] width 208 height 28
click at [216, 66] on span "Regresar" at bounding box center [231, 63] width 69 height 13
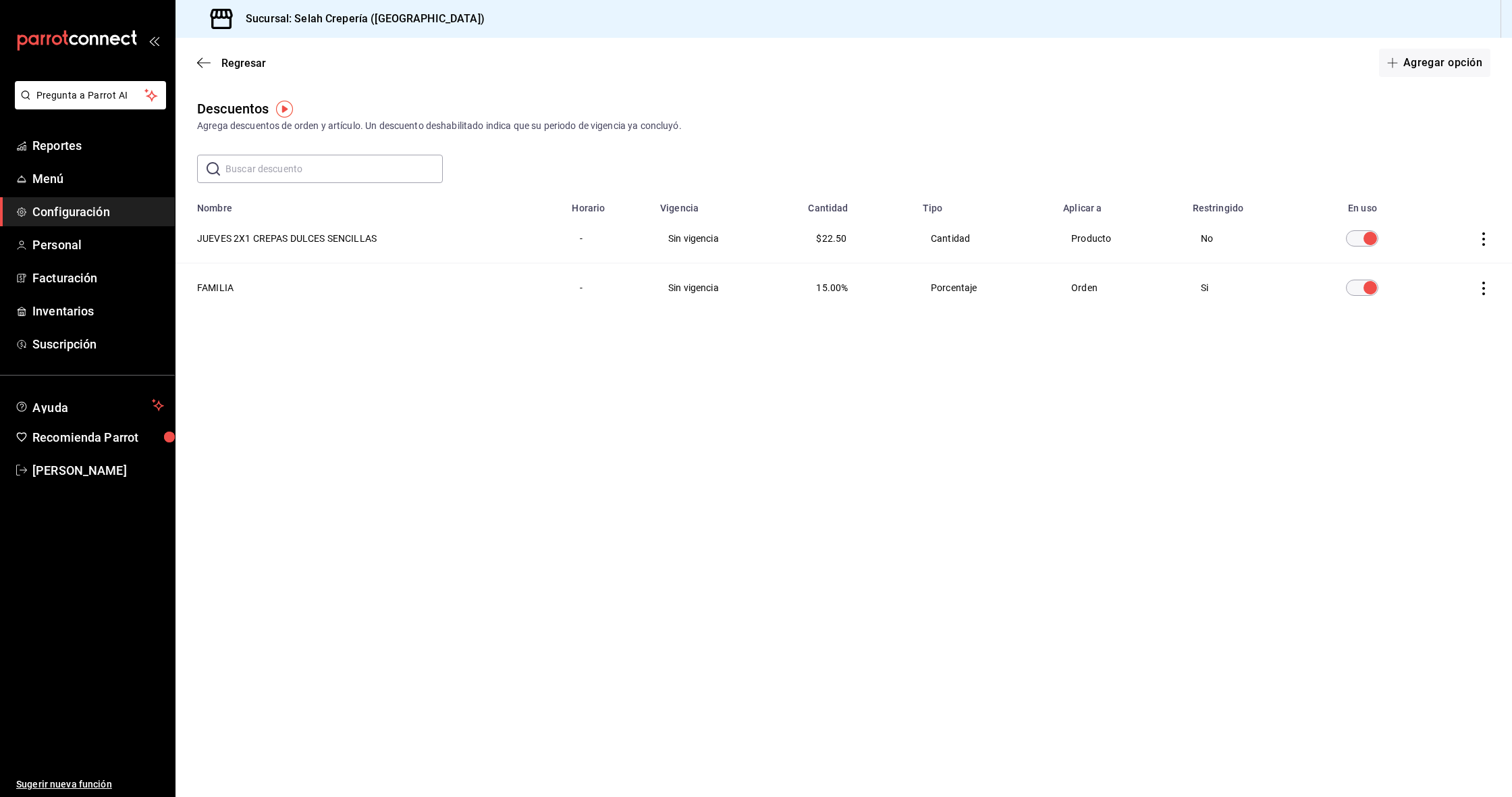
click at [283, 112] on img "button" at bounding box center [285, 109] width 17 height 17
click at [265, 168] on span "Ir a video" at bounding box center [285, 165] width 40 height 14
click at [60, 209] on span "Configuración" at bounding box center [98, 212] width 132 height 18
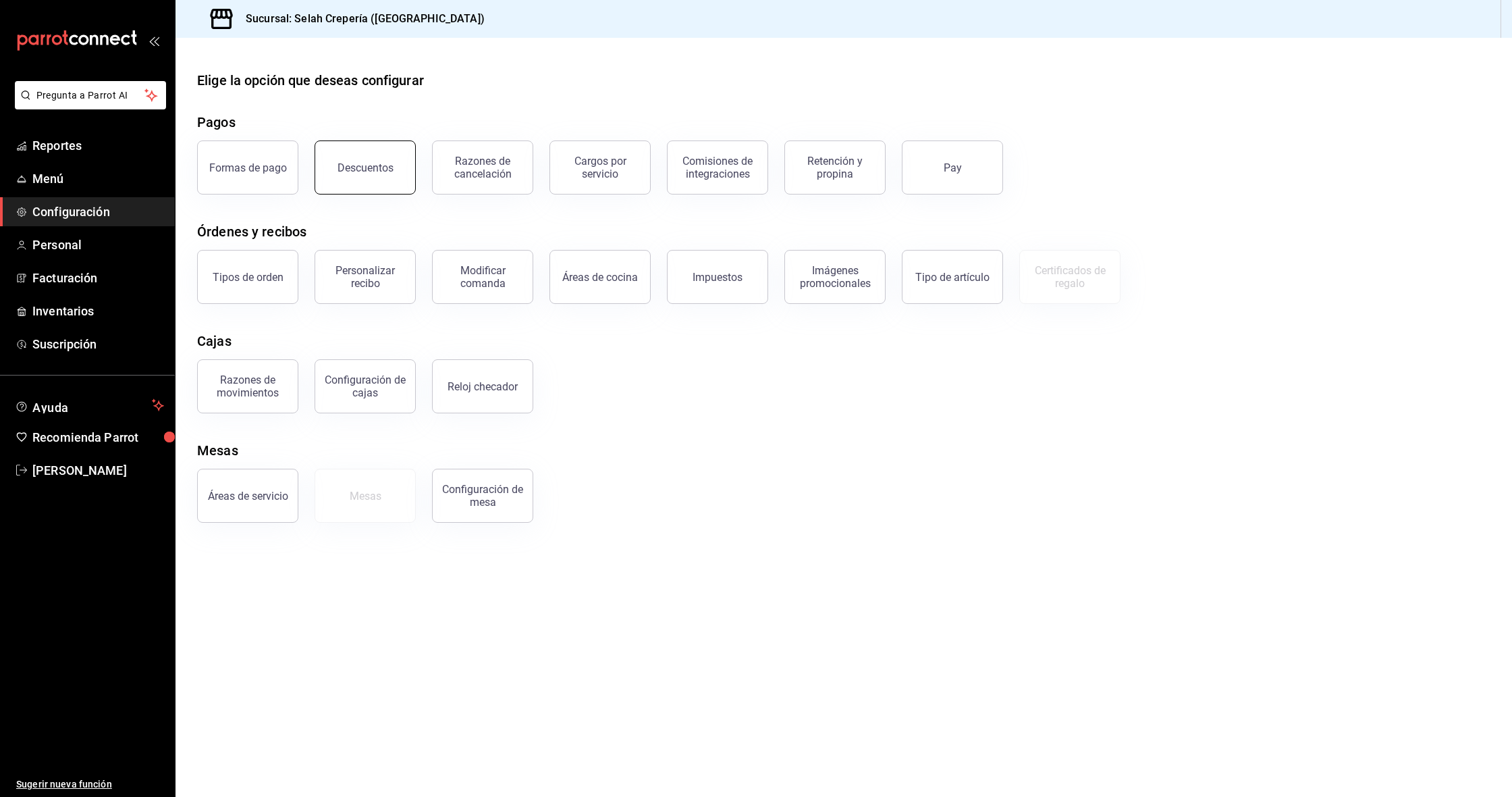
click at [397, 171] on button "Descuentos" at bounding box center [365, 168] width 101 height 54
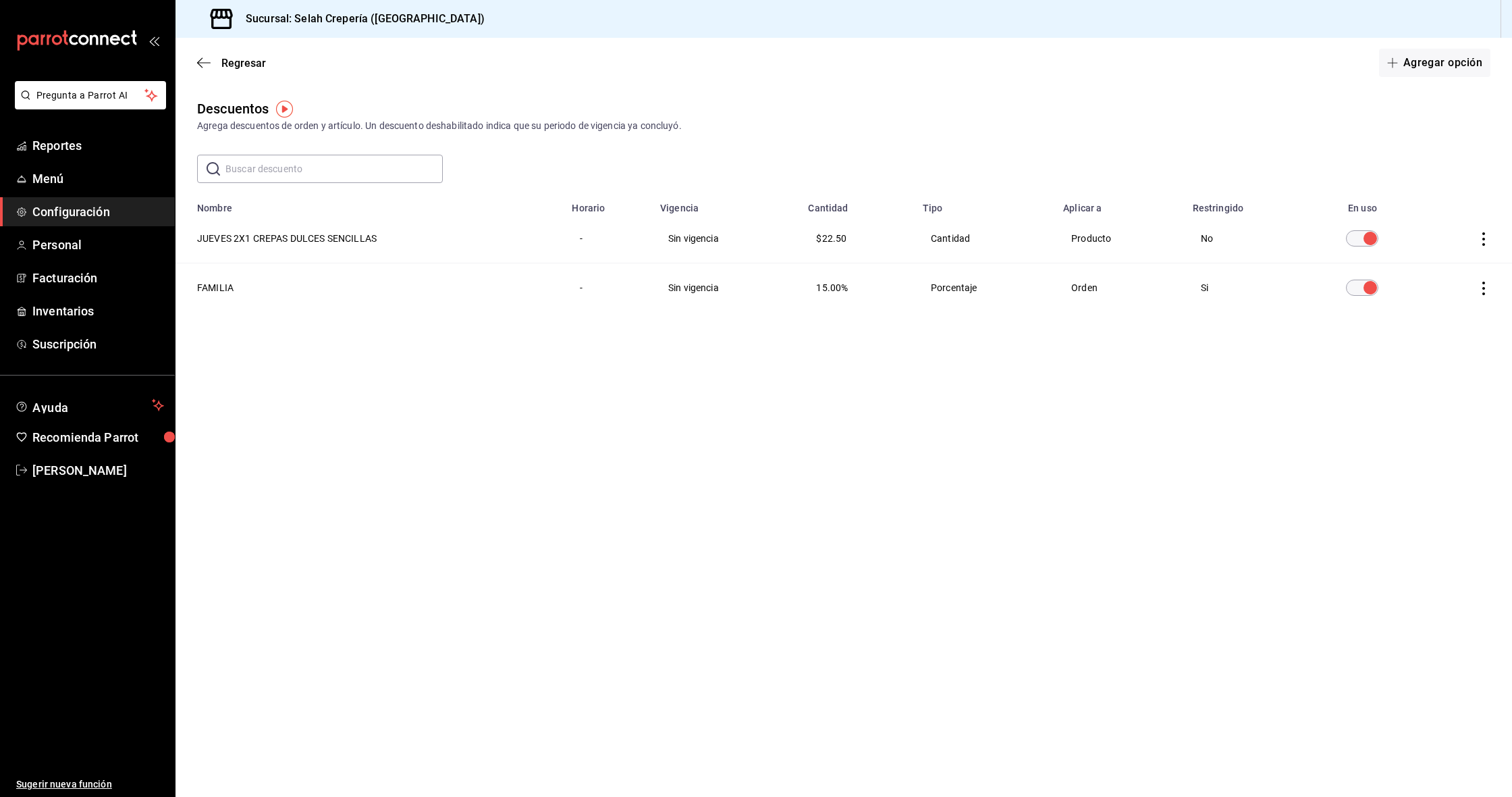
click at [812, 243] on input "discountsTable" at bounding box center [1370, 239] width 49 height 16
click at [812, 243] on input "discountsTable" at bounding box center [1354, 239] width 49 height 16
click at [812, 64] on button "Agregar opción" at bounding box center [1435, 63] width 112 height 28
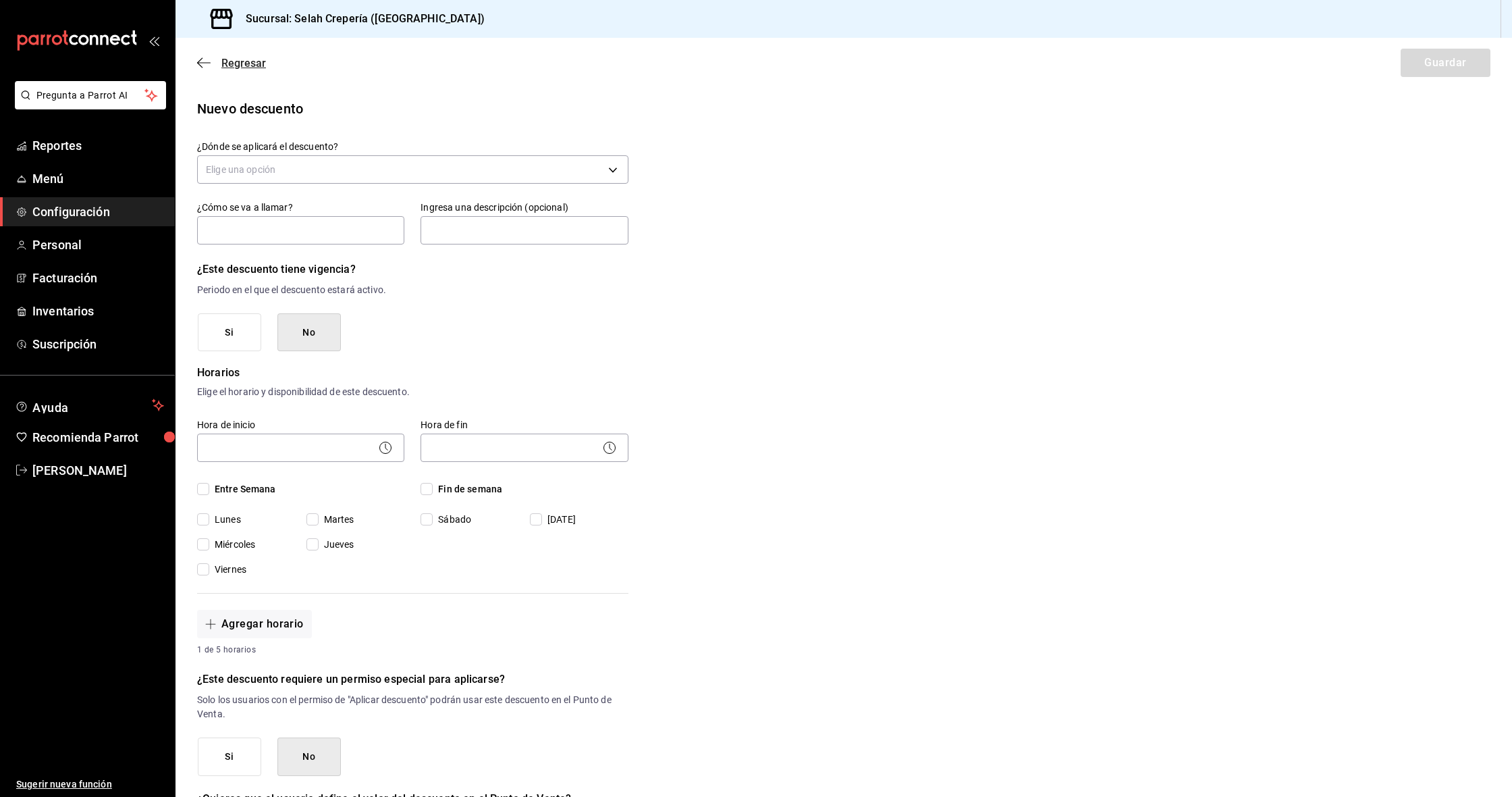
click at [197, 69] on span "Regresar" at bounding box center [231, 63] width 69 height 13
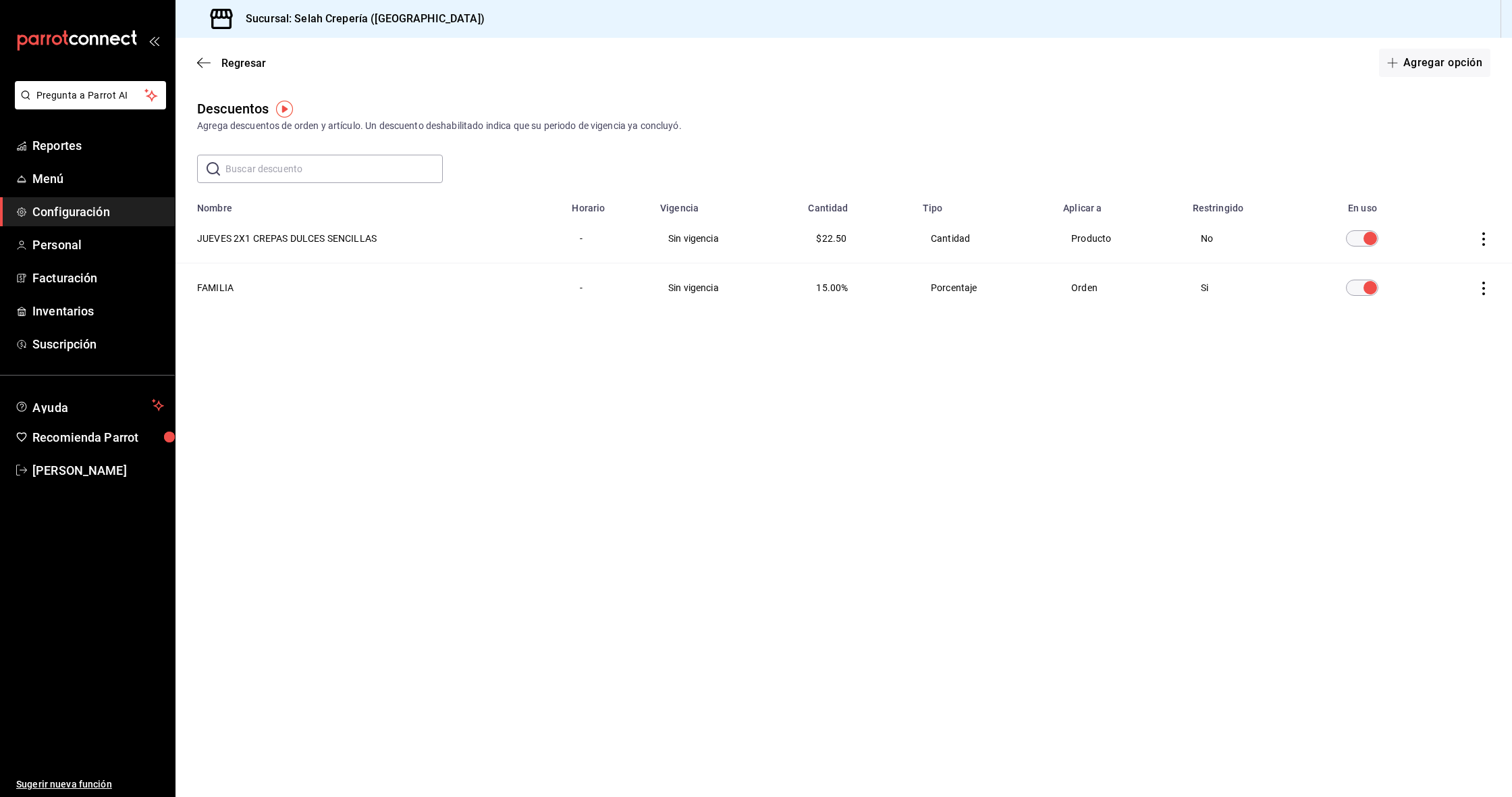
click at [215, 293] on th "FAMILIA" at bounding box center [370, 288] width 388 height 49
click at [216, 287] on th "FAMILIA" at bounding box center [370, 288] width 388 height 49
click at [690, 284] on td "Sin vigencia" at bounding box center [726, 288] width 148 height 49
drag, startPoint x: 987, startPoint y: 283, endPoint x: 1042, endPoint y: 281, distance: 55.0
click at [812, 283] on td "Porcentaje" at bounding box center [985, 288] width 141 height 49
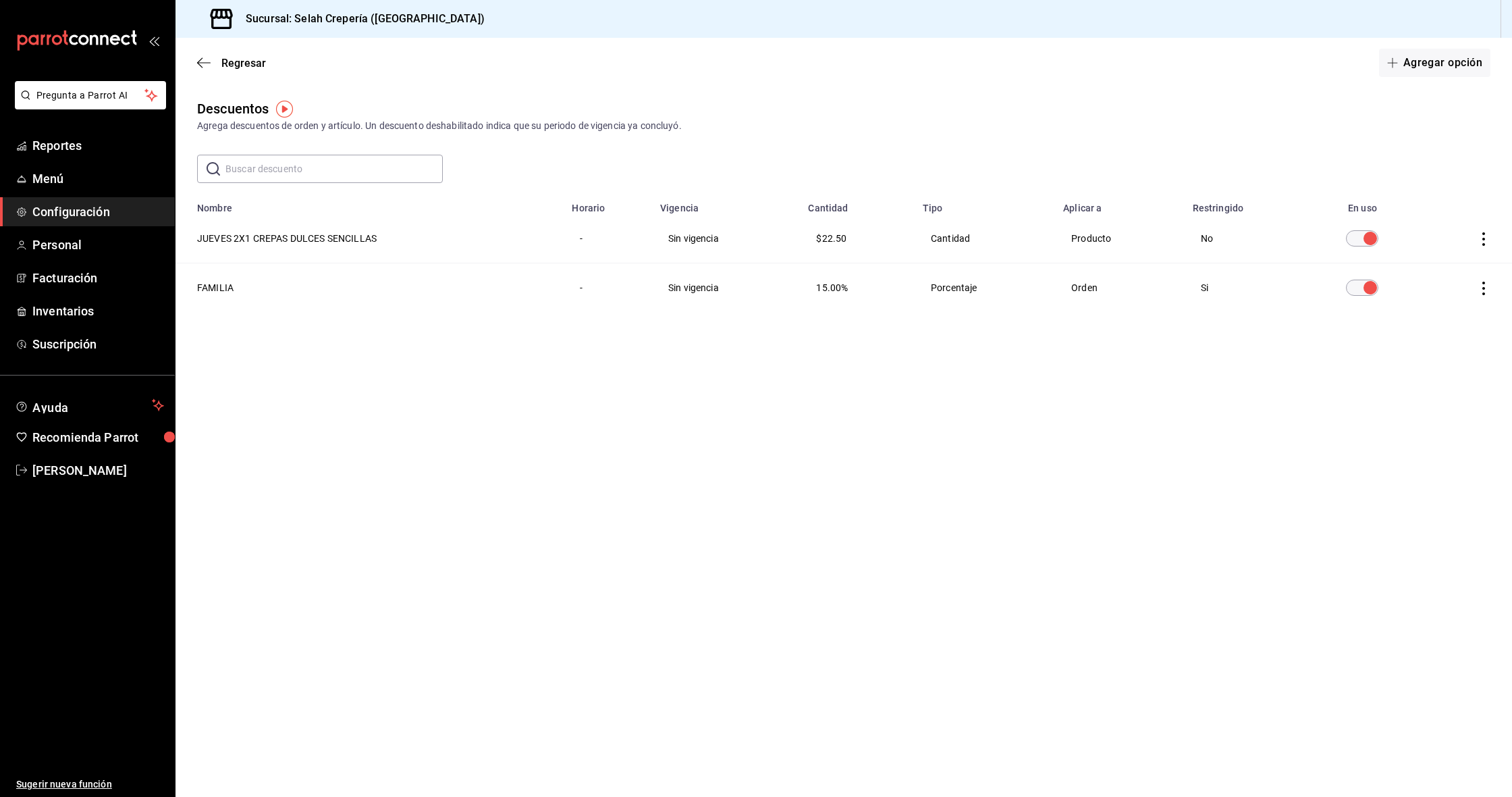
drag, startPoint x: 1108, startPoint y: 280, endPoint x: 1188, endPoint y: 284, distance: 80.1
click at [812, 281] on td "Orden" at bounding box center [1121, 288] width 130 height 49
drag, startPoint x: 1198, startPoint y: 284, endPoint x: 1238, endPoint y: 291, distance: 40.6
click at [812, 289] on td "Si" at bounding box center [1245, 288] width 120 height 49
drag, startPoint x: 1238, startPoint y: 291, endPoint x: 1318, endPoint y: 287, distance: 80.1
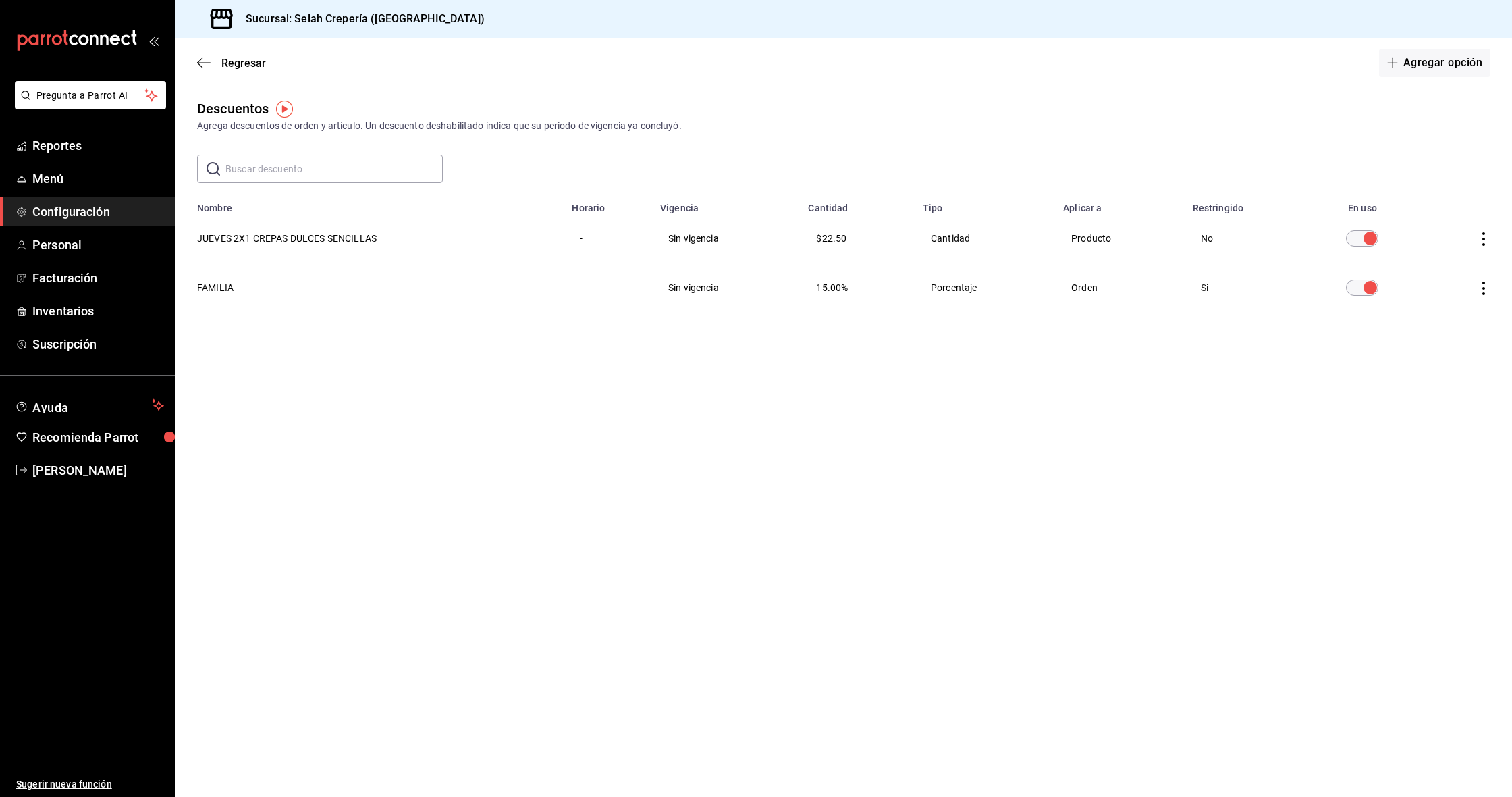
click at [812, 293] on td "Si" at bounding box center [1245, 288] width 120 height 49
click at [812, 287] on icon "actions" at bounding box center [1484, 289] width 14 height 14
click at [812, 267] on span "Duplicar" at bounding box center [1422, 270] width 59 height 16
click at [812, 291] on button "SI" at bounding box center [1424, 295] width 90 height 28
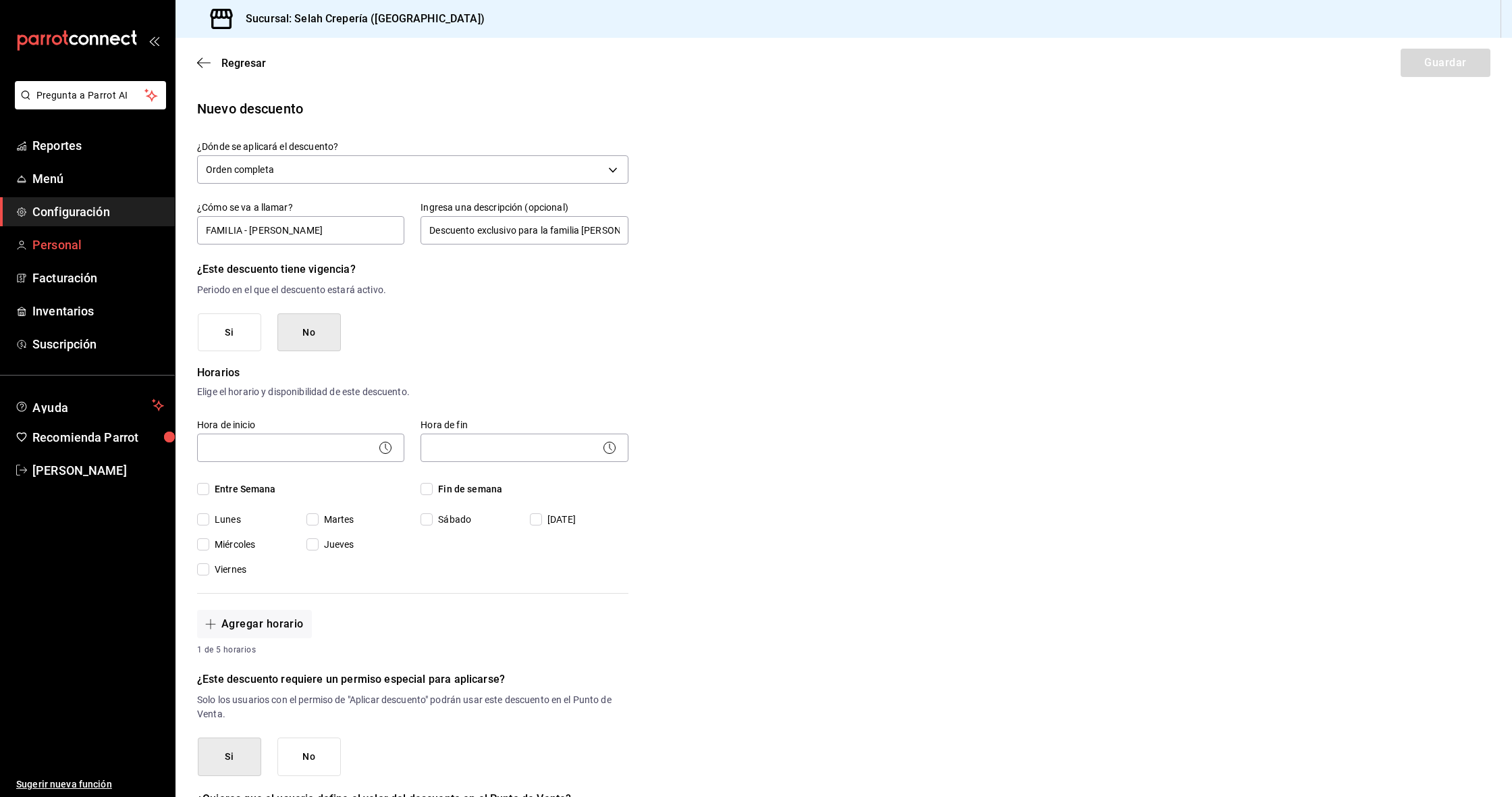
drag, startPoint x: 287, startPoint y: 228, endPoint x: 173, endPoint y: 235, distance: 114.2
click at [174, 235] on div "Pregunta a Parrot AI Reportes Menú Configuración Personal Facturación Inventari…" at bounding box center [756, 398] width 1512 height 797
drag, startPoint x: 480, startPoint y: 231, endPoint x: 737, endPoint y: 231, distance: 257.0
click at [737, 231] on div "Nuevo descuento ¿Dónde se aplicará el descuento? Orden completa ORDER ¿Cómo se …" at bounding box center [844, 577] width 1337 height 958
click at [601, 162] on body "Pregunta a Parrot AI Reportes Menú Configuración Personal Facturación Inventari…" at bounding box center [756, 398] width 1512 height 797
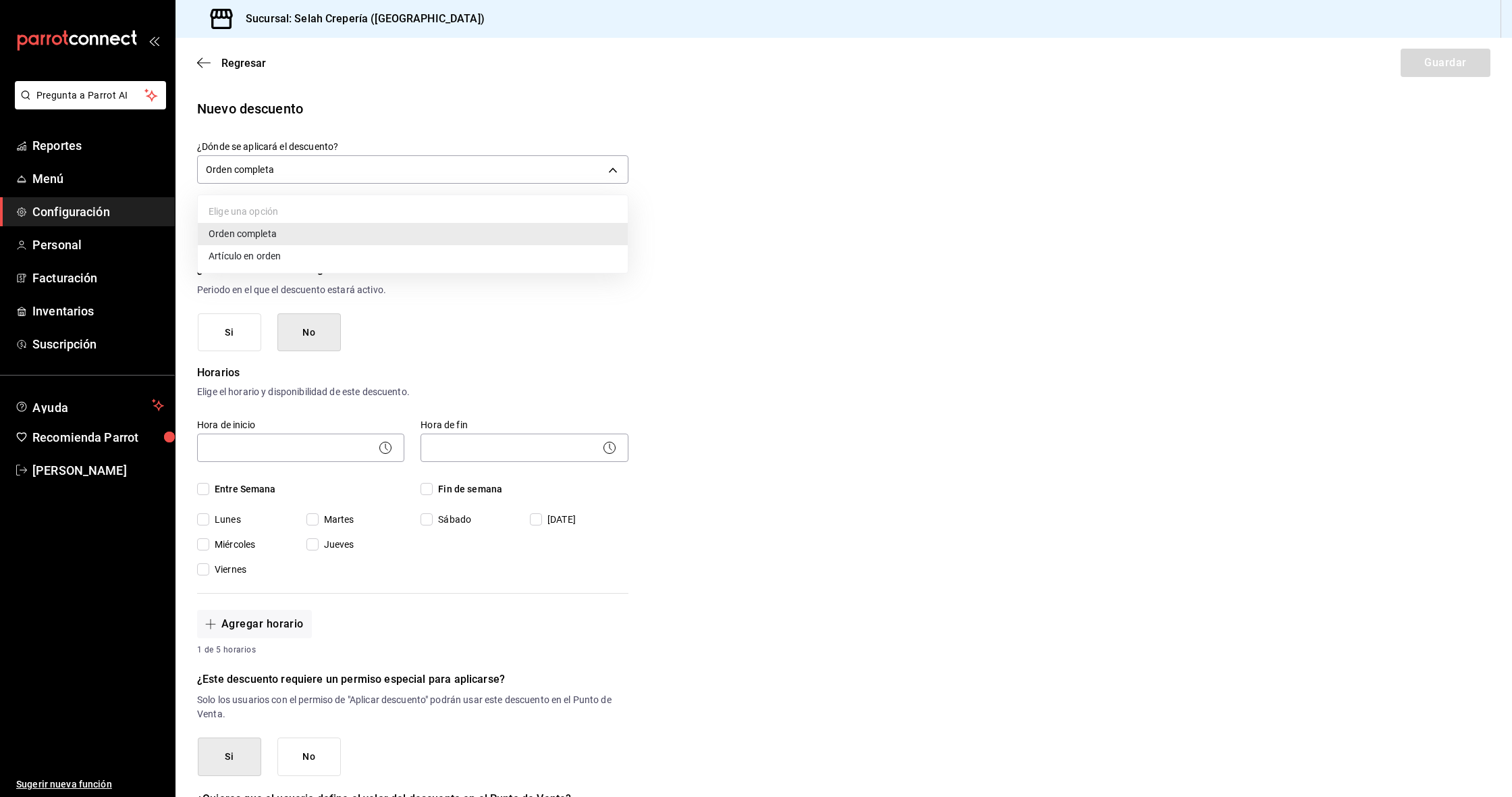
click at [274, 249] on li "Artículo en orden" at bounding box center [412, 256] width 430 height 22
click at [491, 230] on input "Descuento" at bounding box center [524, 230] width 208 height 28
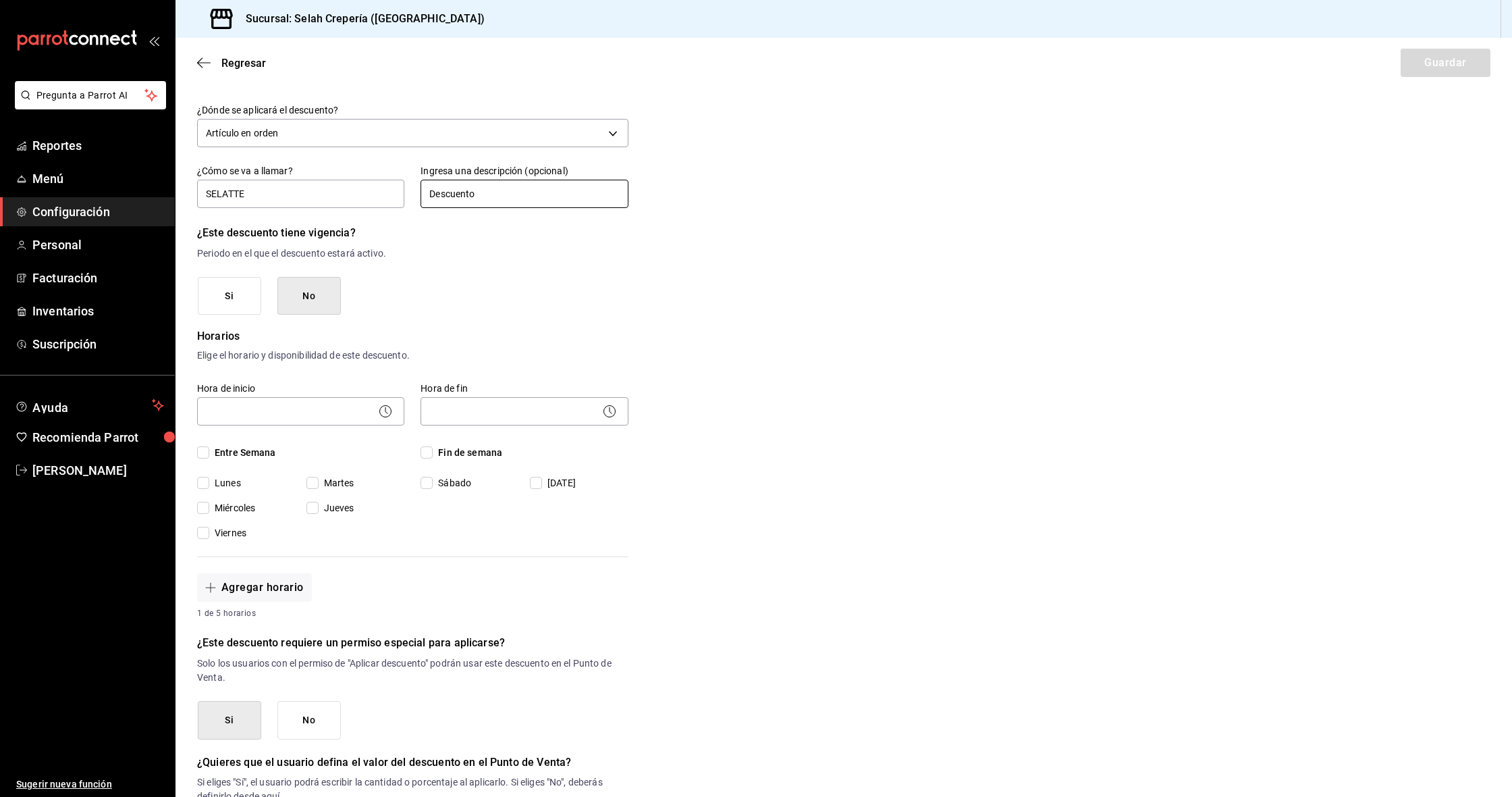
scroll to position [36, 0]
drag, startPoint x: 486, startPoint y: 197, endPoint x: 384, endPoint y: 194, distance: 102.0
click at [384, 194] on div "¿Cómo se va a llamar? SELATTE Ingresa una descripción (opcional) Descuento" at bounding box center [404, 180] width 447 height 62
click at [528, 270] on div "¿Este descuento tiene vigencia? Periodo en el que el descuento estará activo. S…" at bounding box center [412, 269] width 431 height 91
click at [244, 291] on button "Si" at bounding box center [230, 297] width 64 height 39
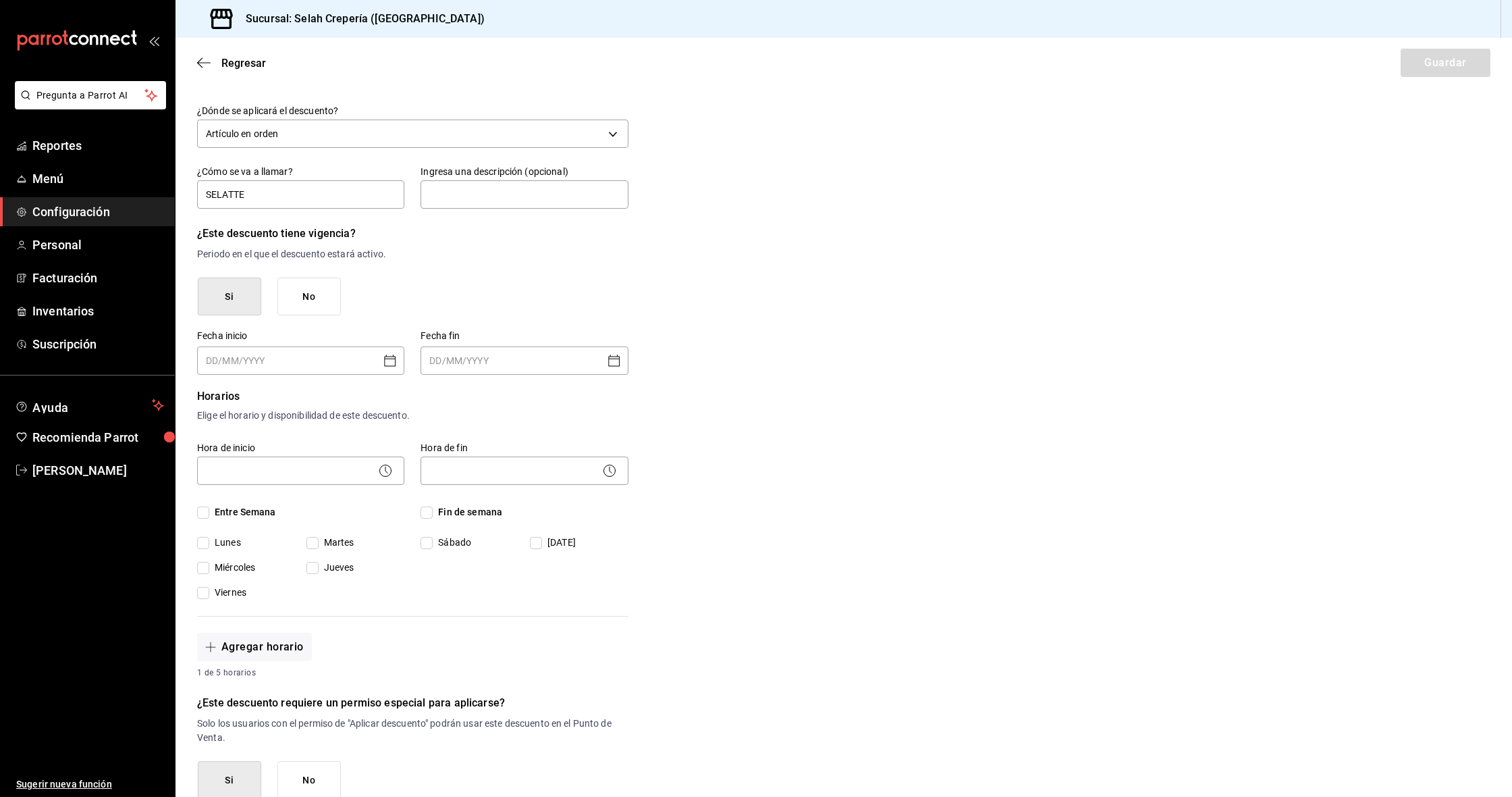
click at [325, 293] on button "No" at bounding box center [310, 297] width 64 height 39
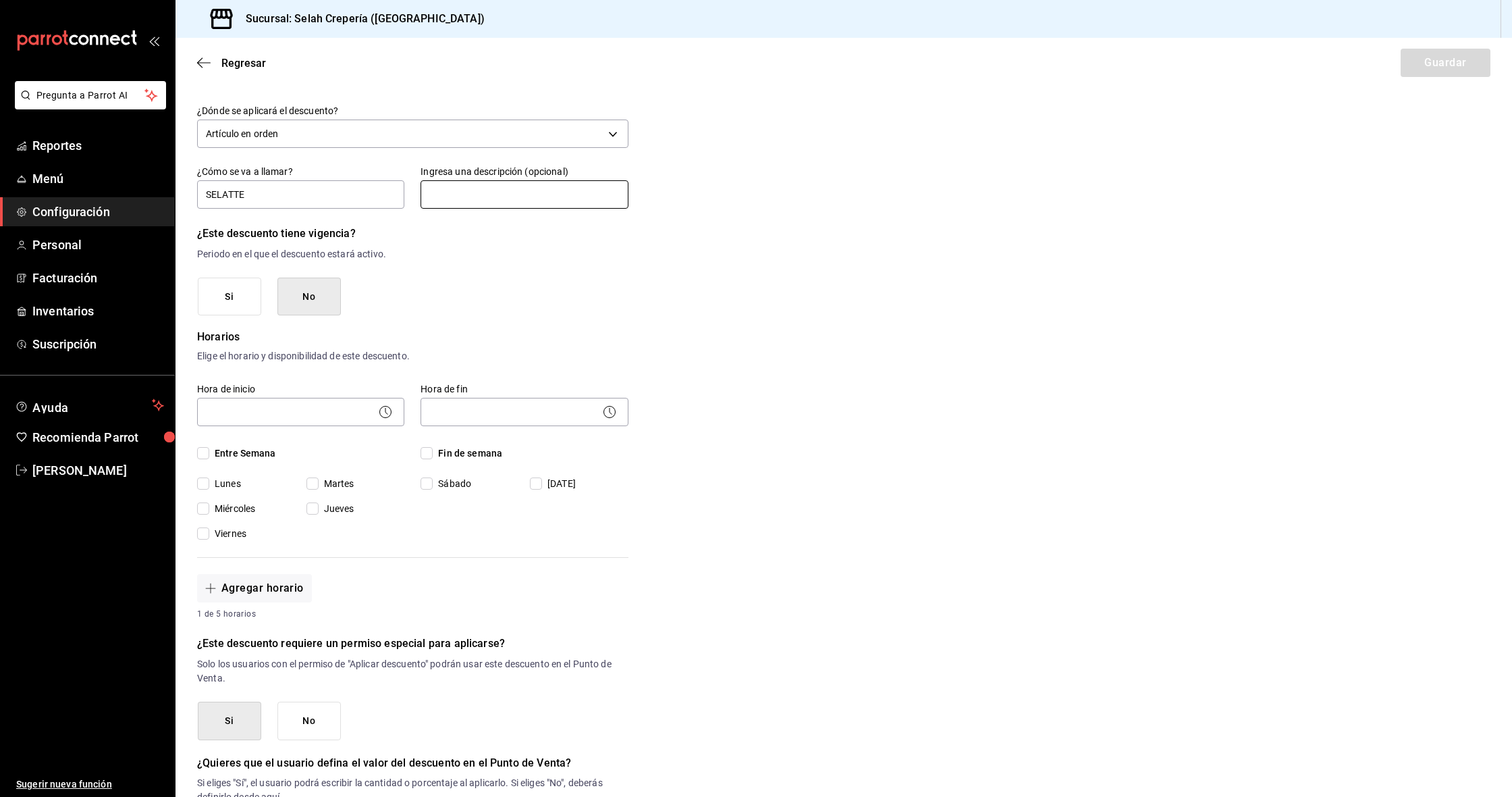
click at [469, 191] on input "text" at bounding box center [524, 195] width 208 height 28
click at [311, 483] on input "Martes" at bounding box center [313, 483] width 12 height 12
click at [473, 199] on input "text" at bounding box center [524, 195] width 208 height 28
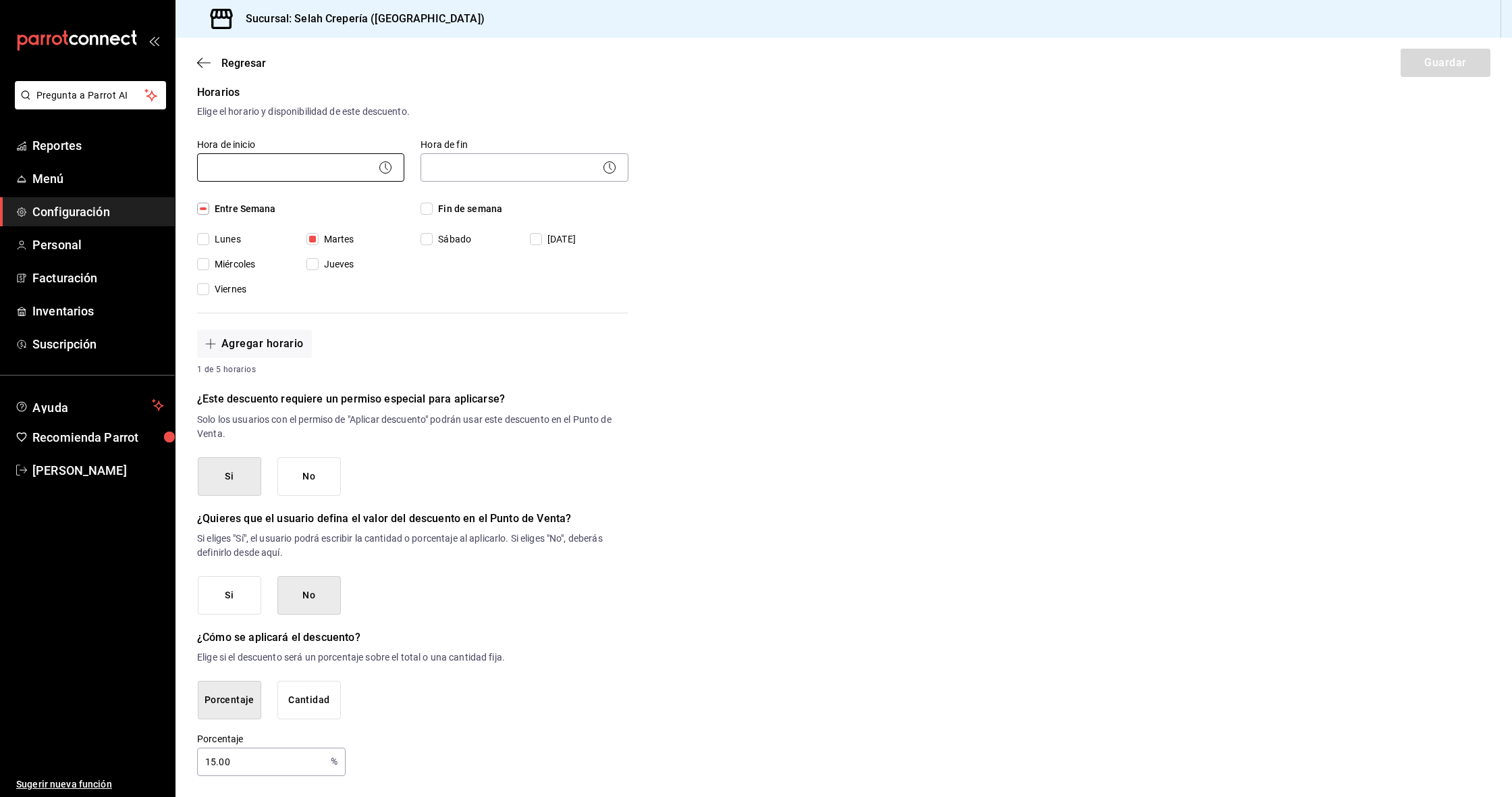
scroll to position [0, 0]
click at [241, 346] on button "Agregar horario" at bounding box center [254, 345] width 115 height 28
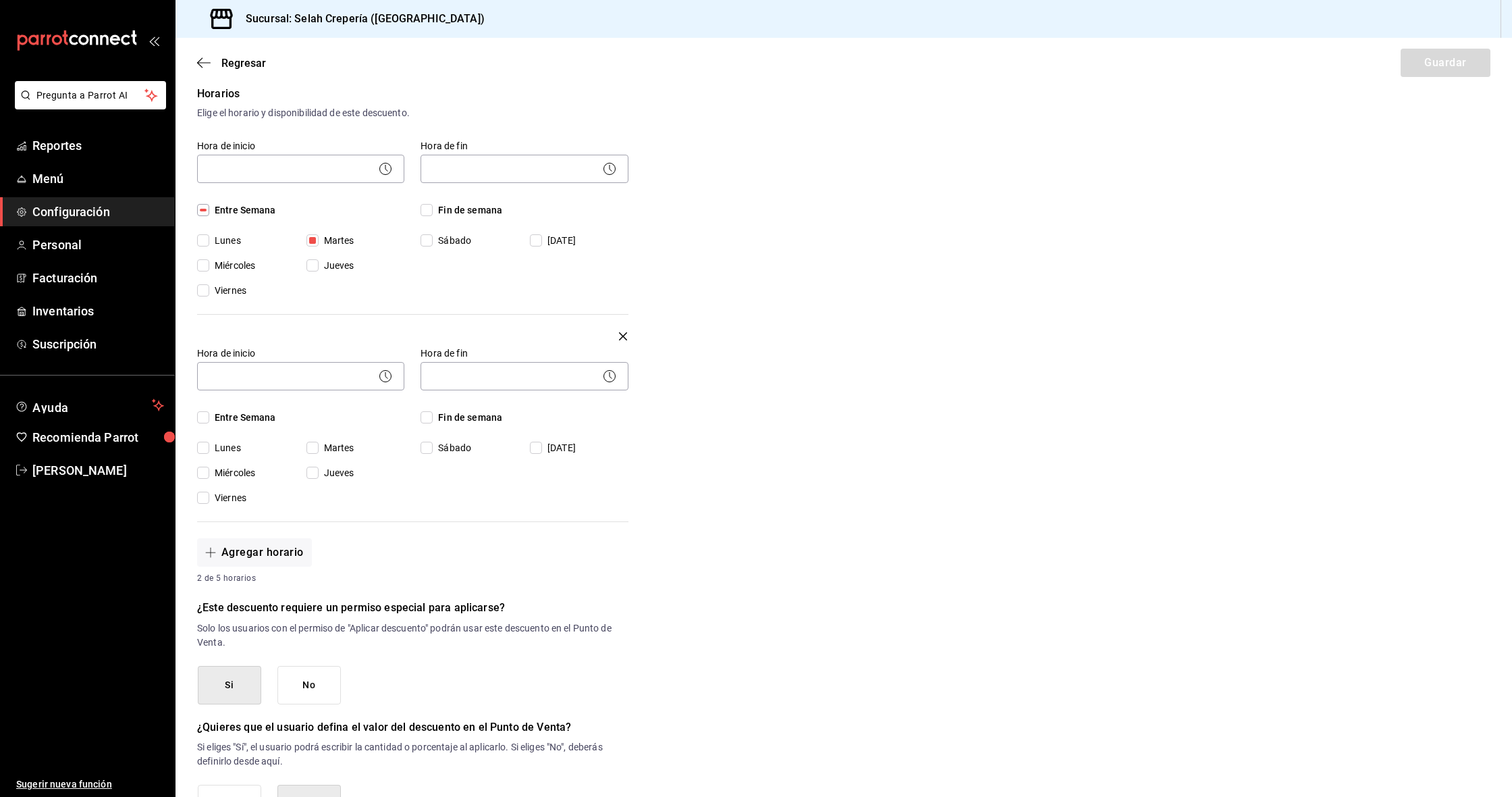
click at [622, 339] on icon "button" at bounding box center [623, 337] width 8 height 16
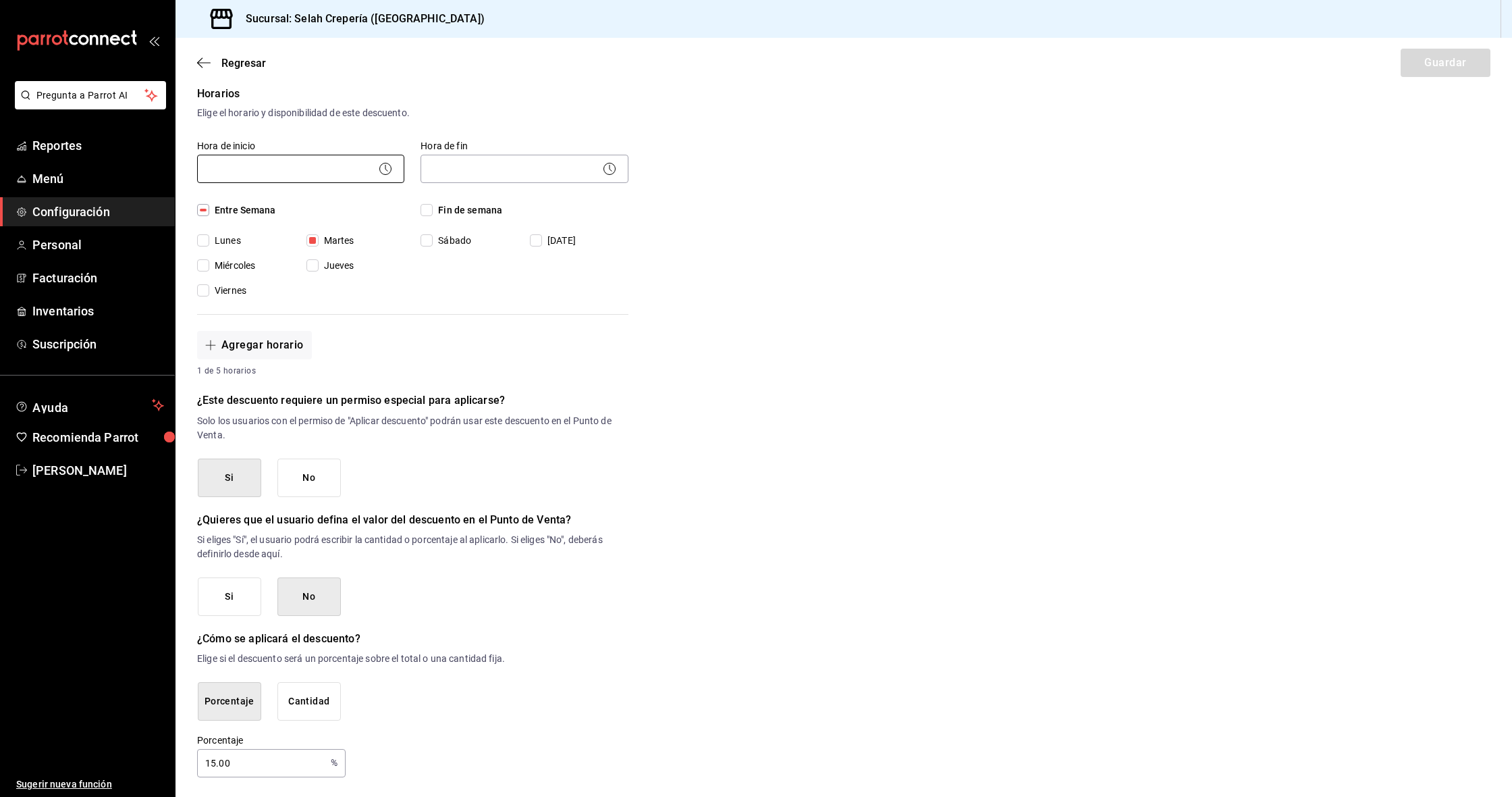
click at [331, 166] on body "Pregunta a Parrot AI Reportes Menú Configuración Personal Facturación Inventari…" at bounding box center [756, 398] width 1512 height 797
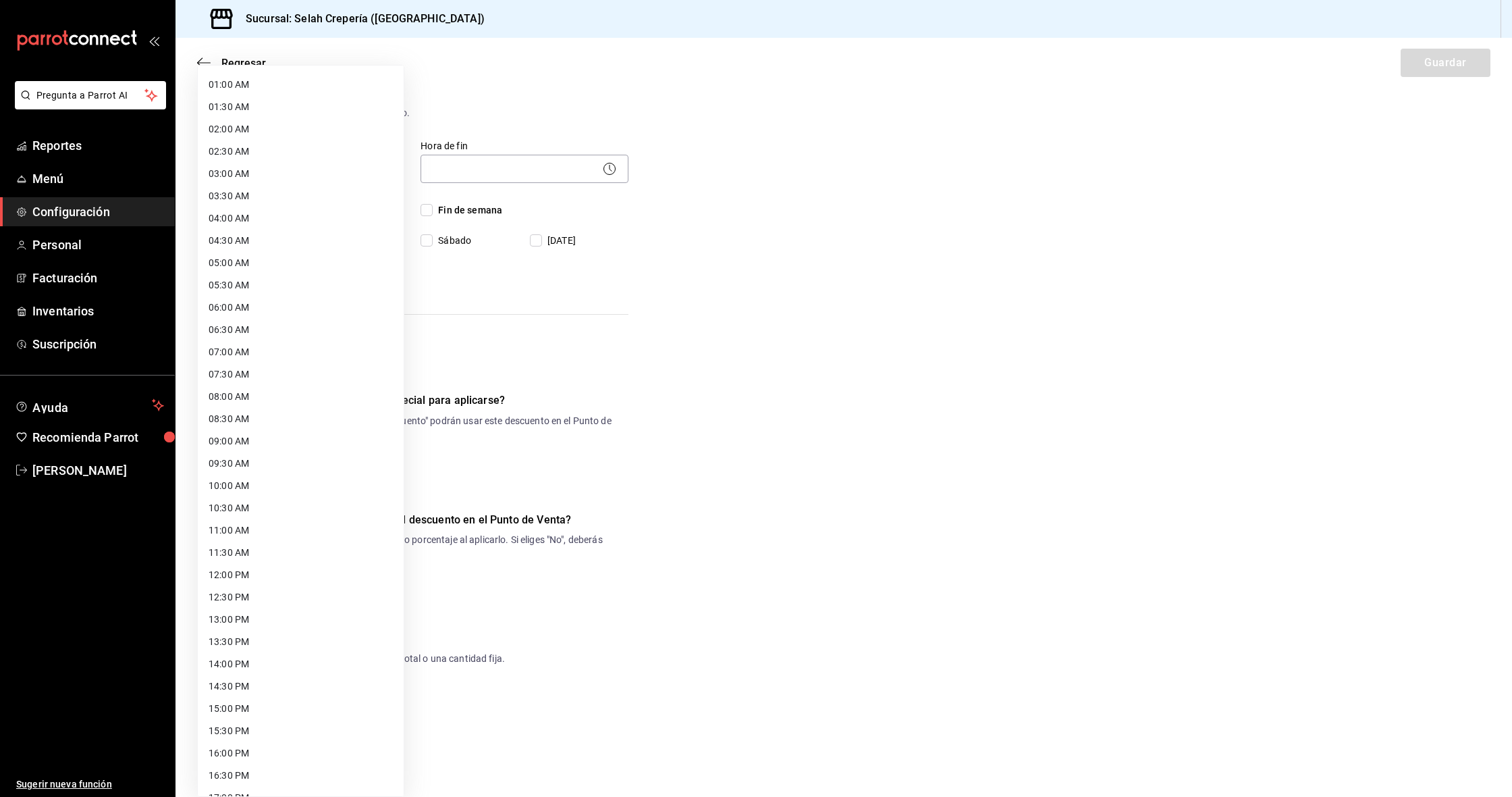
scroll to position [60, 0]
click at [249, 549] on li "12:00 PM" at bounding box center [301, 556] width 206 height 22
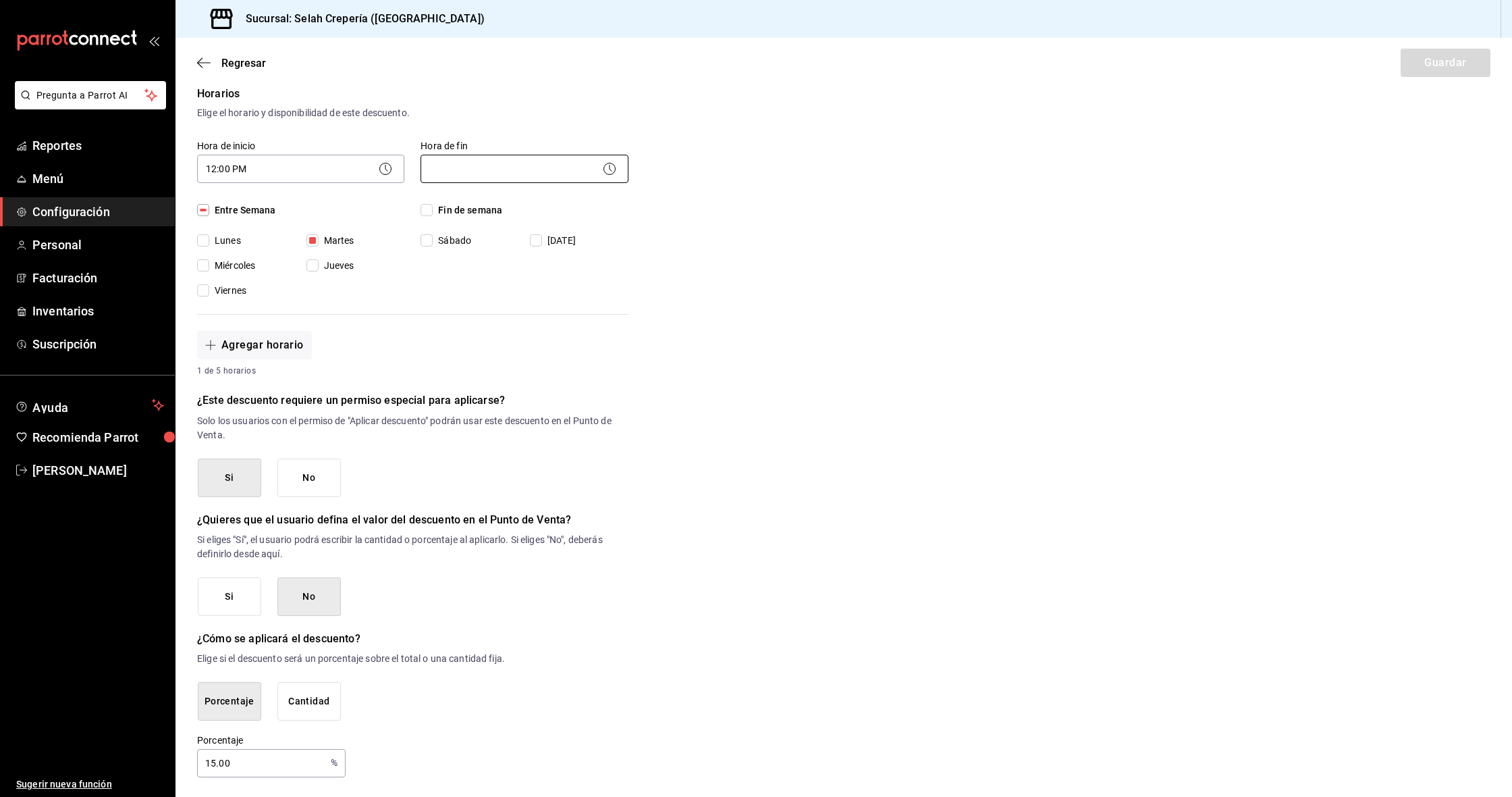
click at [487, 168] on body "Pregunta a Parrot AI Reportes Menú Configuración Personal Facturación Inventari…" at bounding box center [756, 398] width 1512 height 797
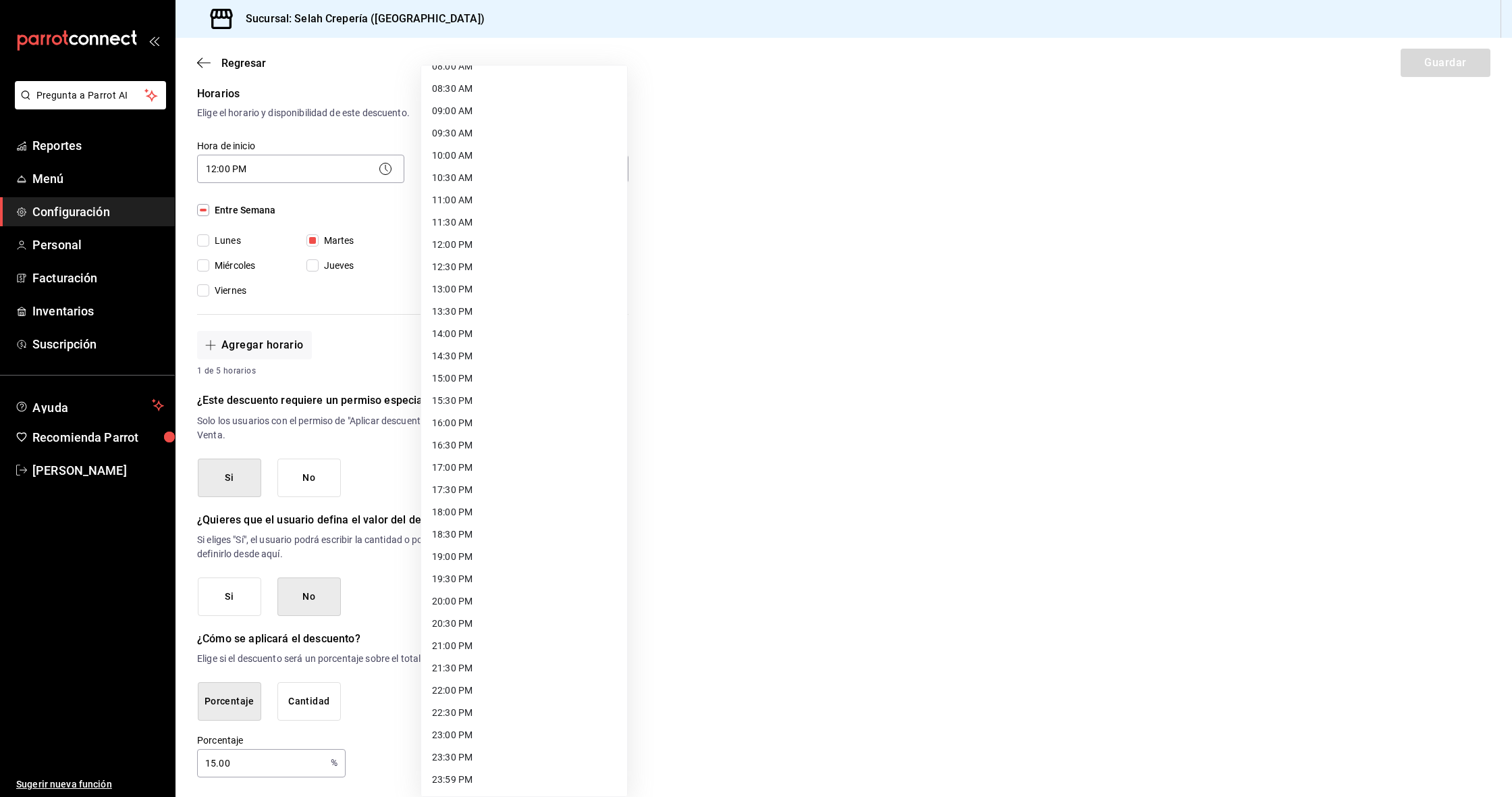
scroll to position [373, 0]
click at [465, 515] on li "18:00 PM" at bounding box center [524, 512] width 206 height 22
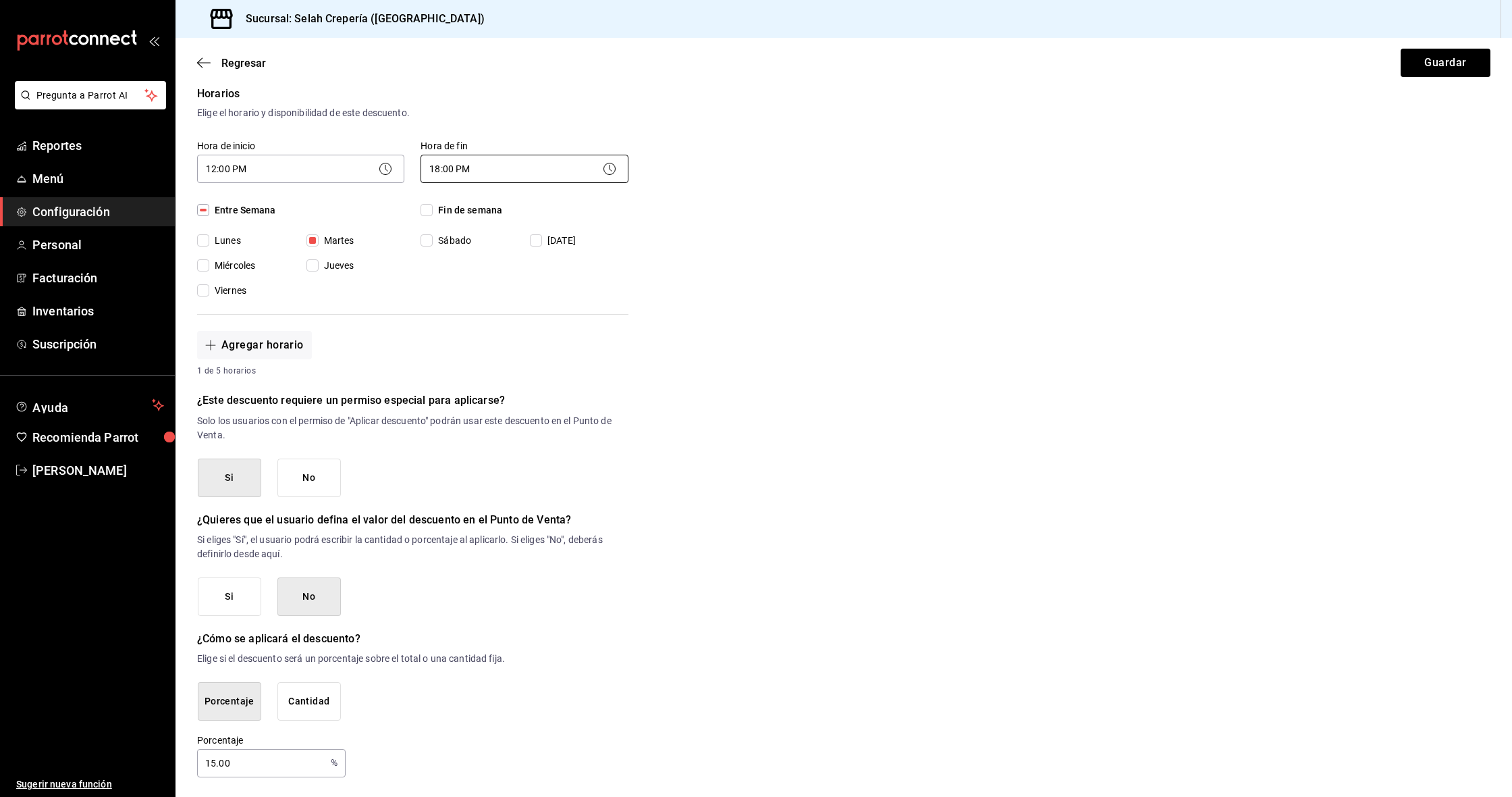
click at [580, 171] on body "Pregunta a Parrot AI Reportes Menú Configuración Personal Facturación Inventari…" at bounding box center [756, 398] width 1512 height 797
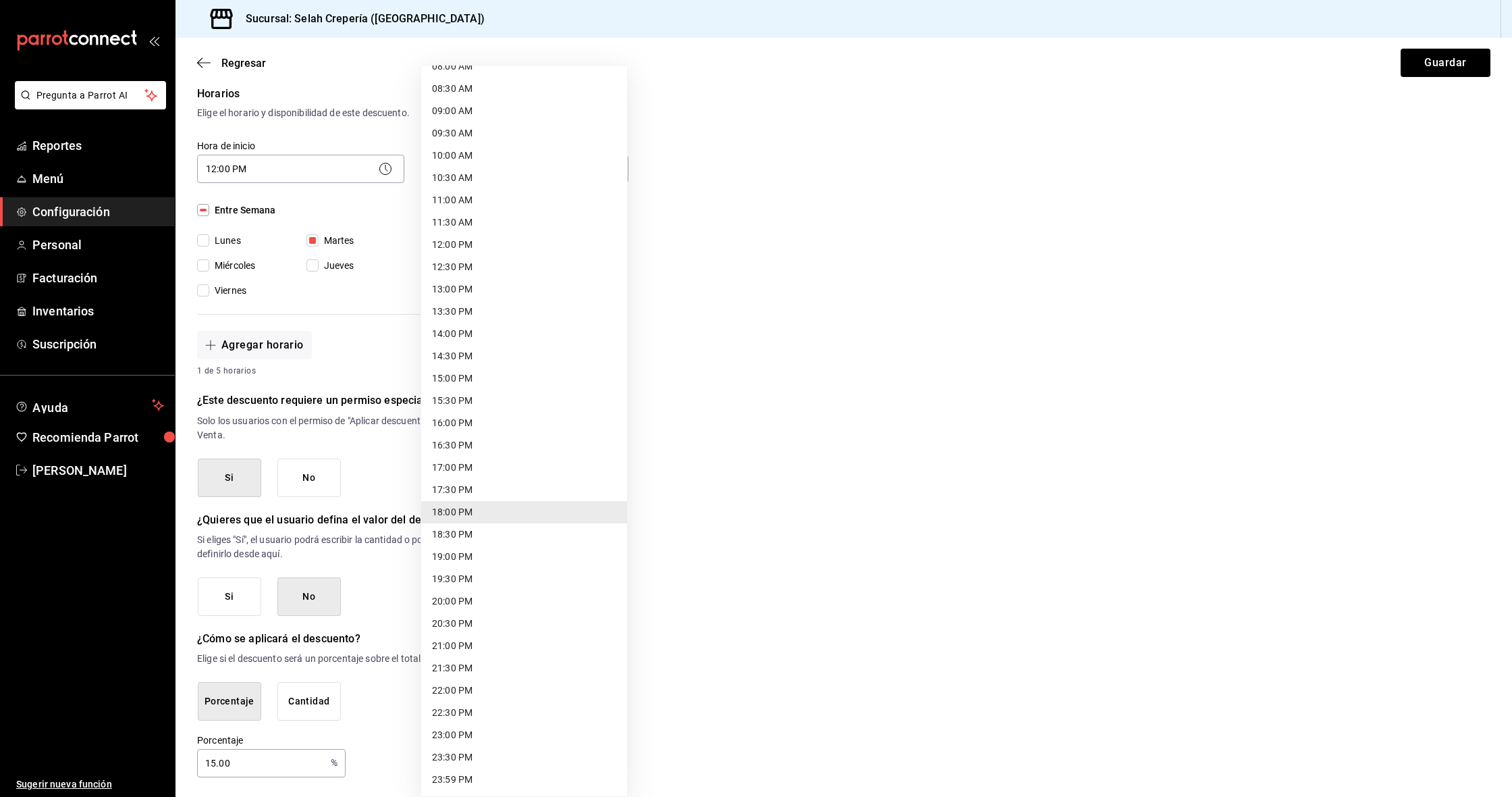
click at [461, 601] on li "20:00 PM" at bounding box center [524, 601] width 206 height 22
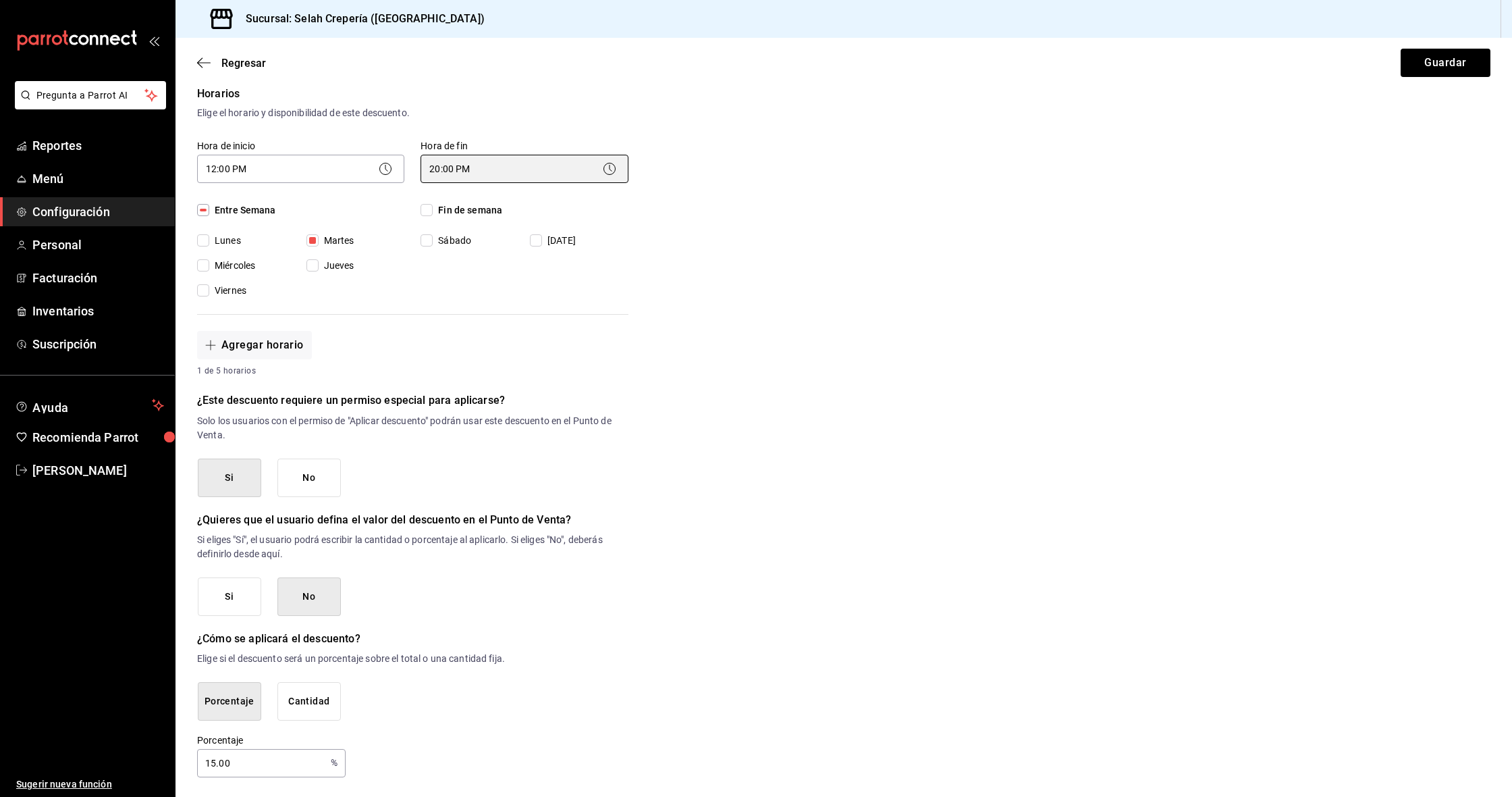
scroll to position [0, 0]
click at [620, 166] on body "Pregunta a Parrot AI Reportes Menú Configuración Personal Facturación Inventari…" at bounding box center [756, 398] width 1512 height 797
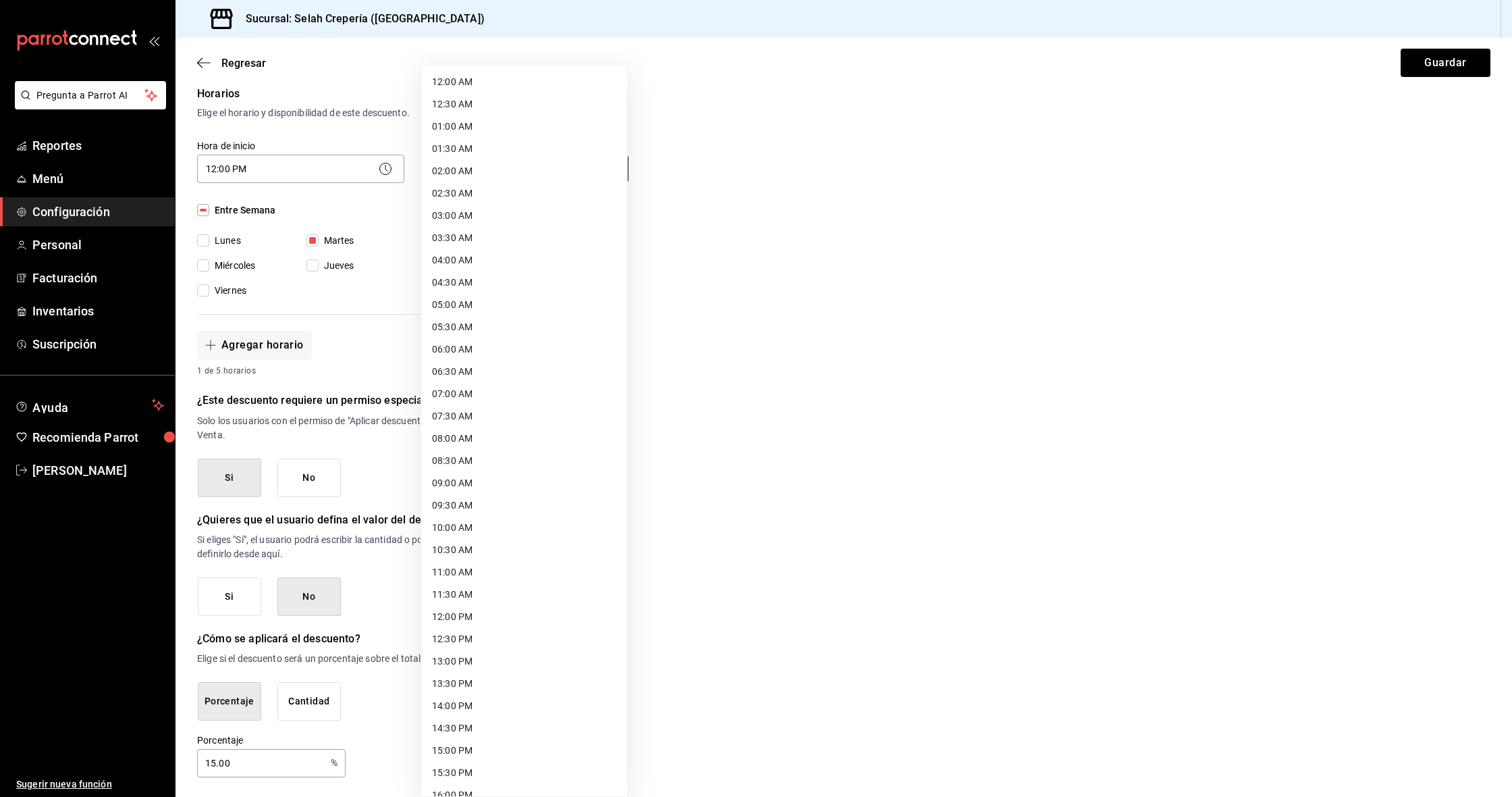
scroll to position [373, 0]
click at [460, 603] on li "20:00 PM" at bounding box center [524, 601] width 206 height 22
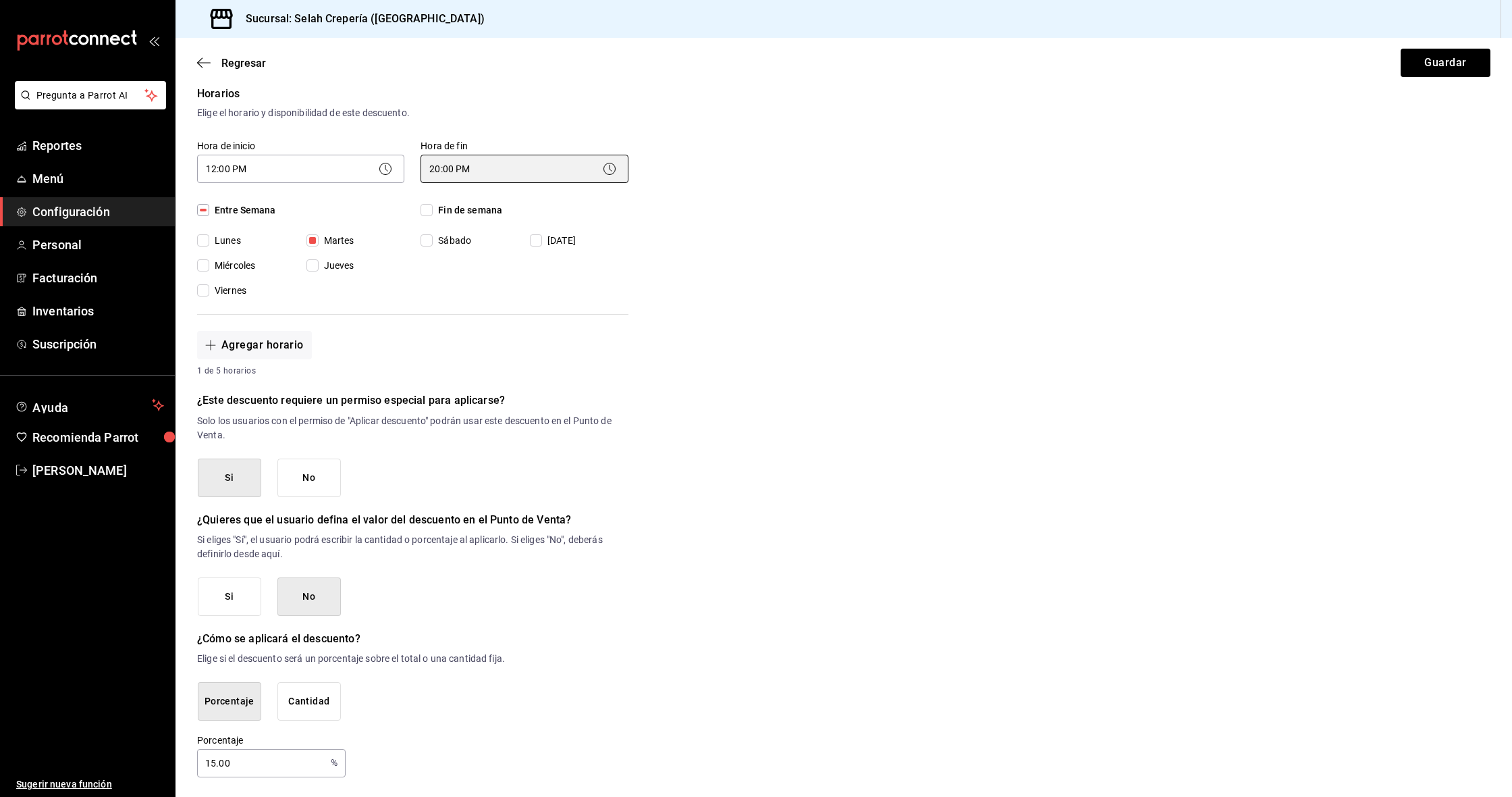
scroll to position [0, 0]
click at [218, 478] on button "Si" at bounding box center [230, 477] width 64 height 39
click at [298, 705] on button "Cantidad" at bounding box center [310, 701] width 64 height 39
click at [233, 726] on input "$0.00" at bounding box center [412, 763] width 431 height 28
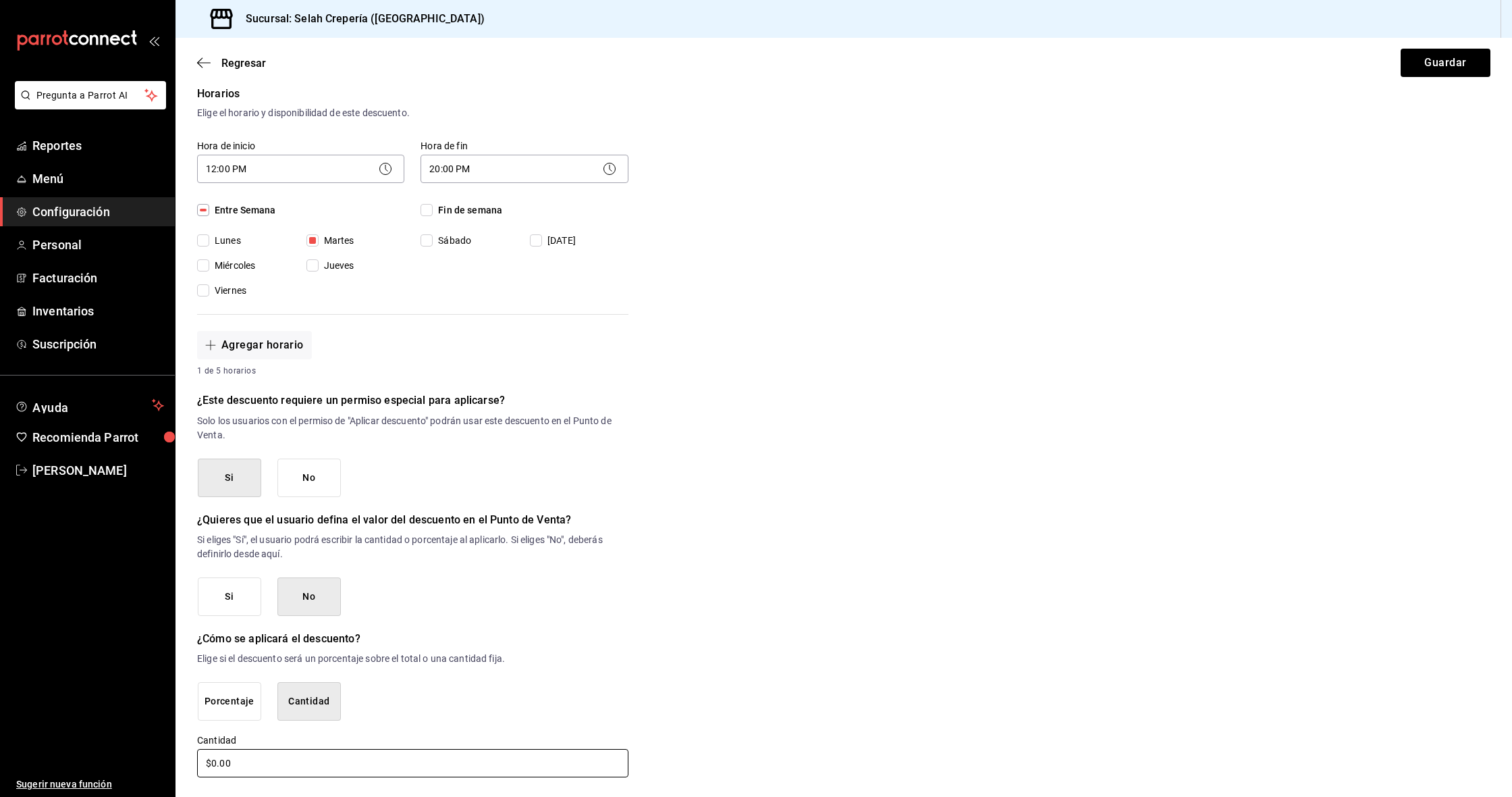
drag, startPoint x: 259, startPoint y: 764, endPoint x: 280, endPoint y: 765, distance: 21.0
click at [280, 726] on input "$0.00" at bounding box center [412, 763] width 431 height 28
click at [694, 561] on div "Nuevo descuento ¿Dónde se aplicará el descuento? Artículo en orden ORDER_ITEM ¿…" at bounding box center [844, 299] width 1337 height 960
click at [812, 56] on button "Guardar" at bounding box center [1446, 63] width 90 height 28
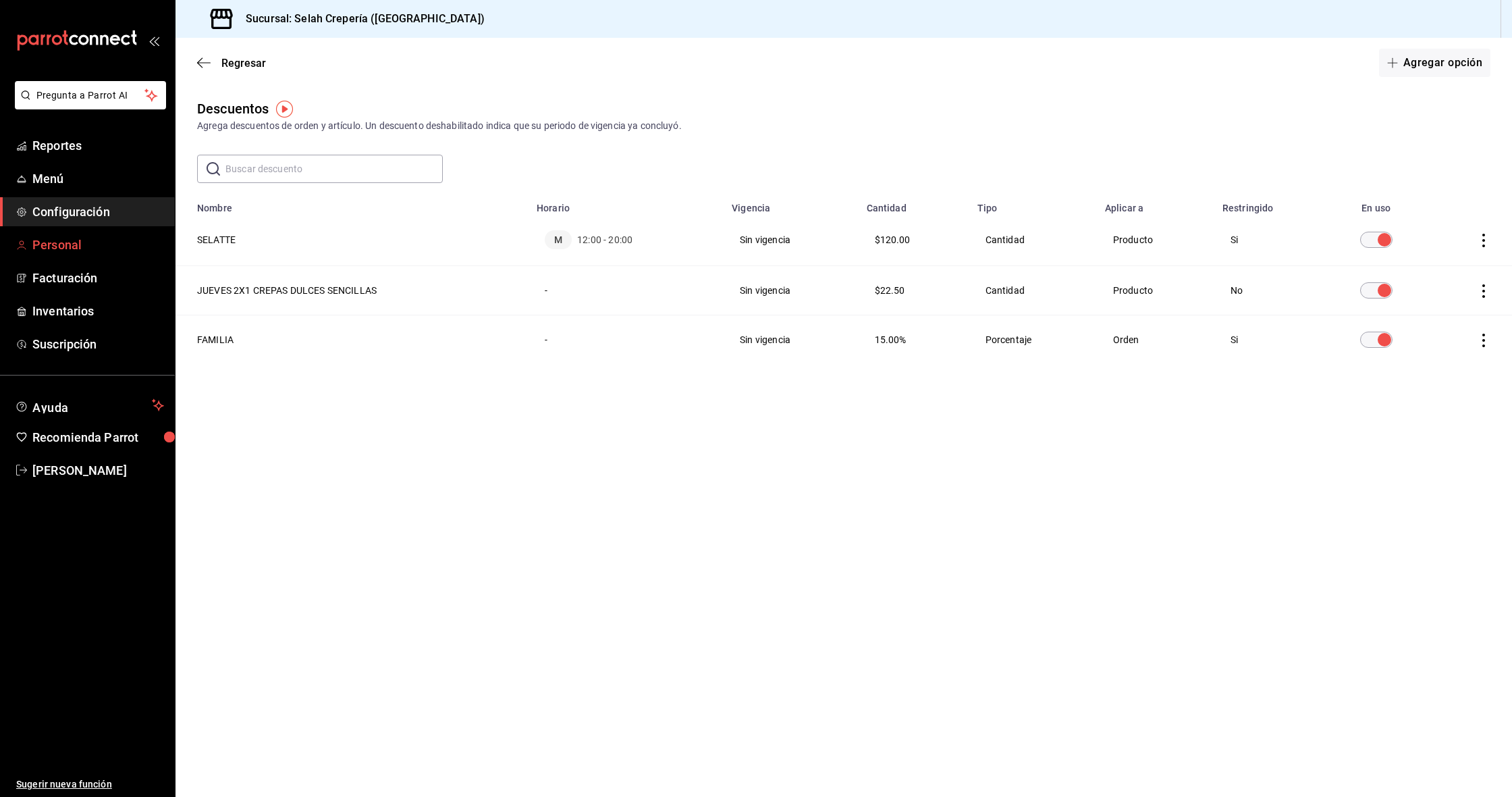
click at [56, 251] on span "Personal" at bounding box center [98, 245] width 132 height 18
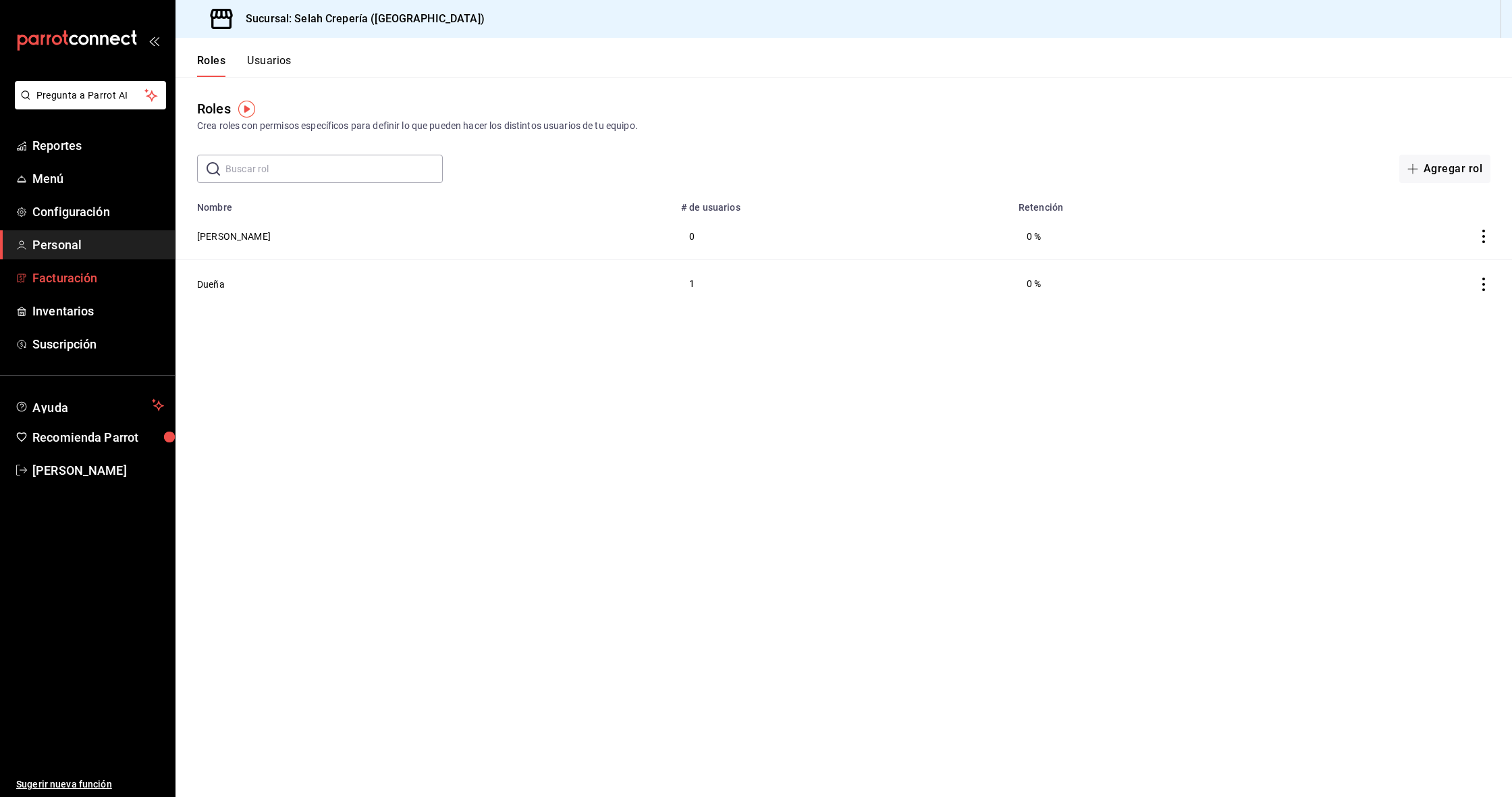
click at [62, 273] on span "Facturación" at bounding box center [98, 278] width 132 height 18
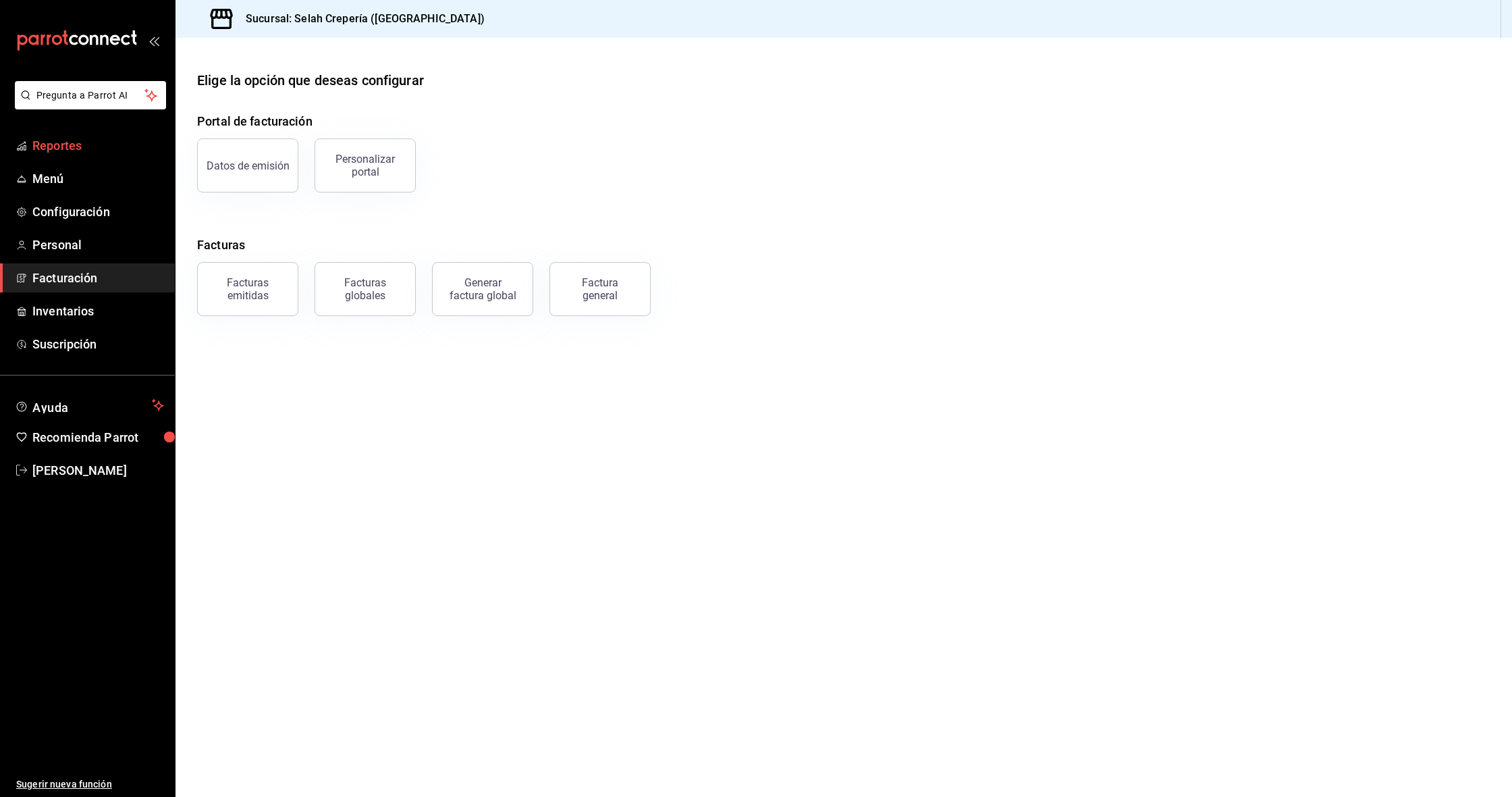
click at [72, 156] on link "Reportes" at bounding box center [87, 145] width 175 height 29
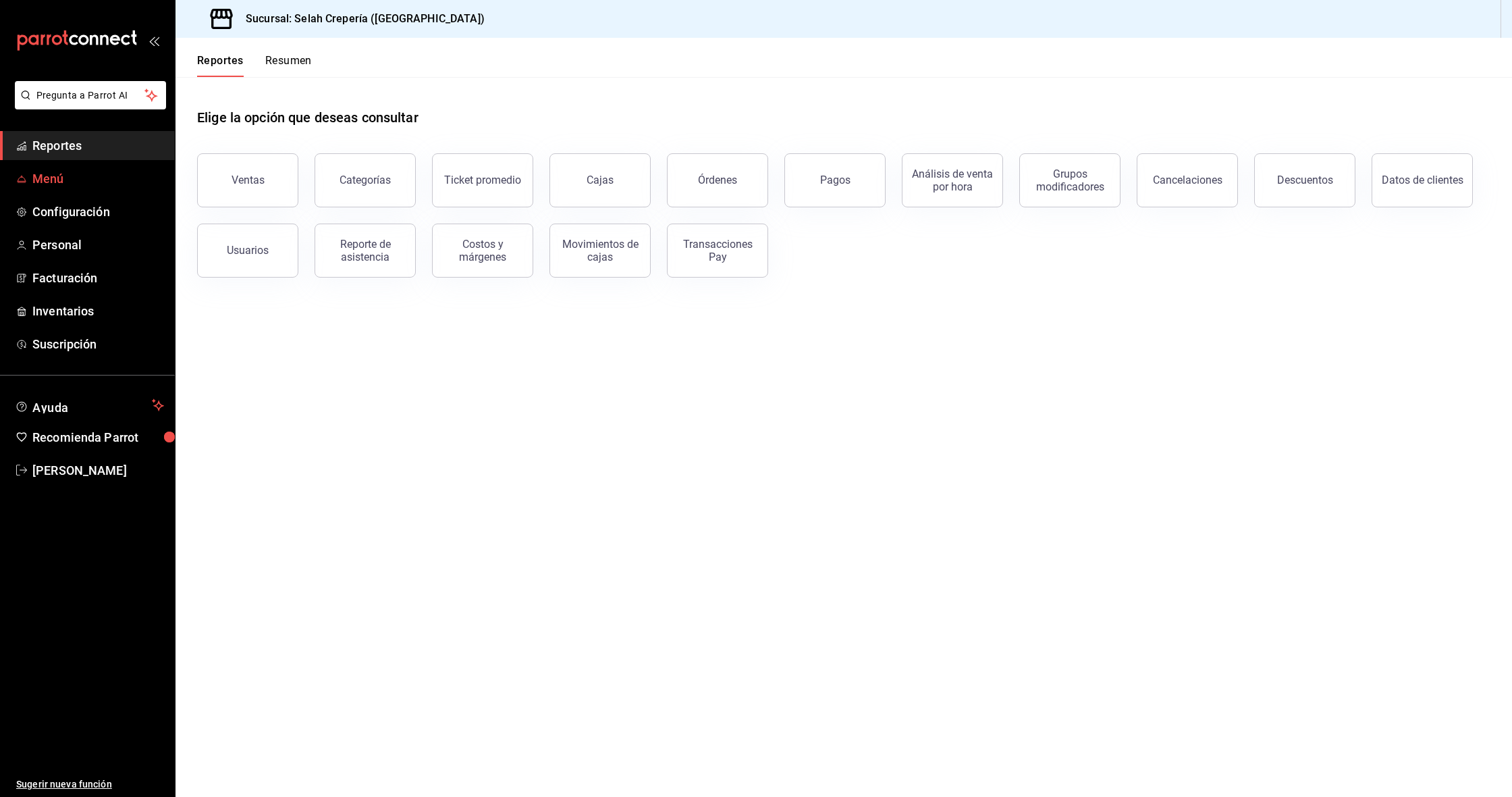
click at [73, 179] on span "Menú" at bounding box center [98, 179] width 132 height 18
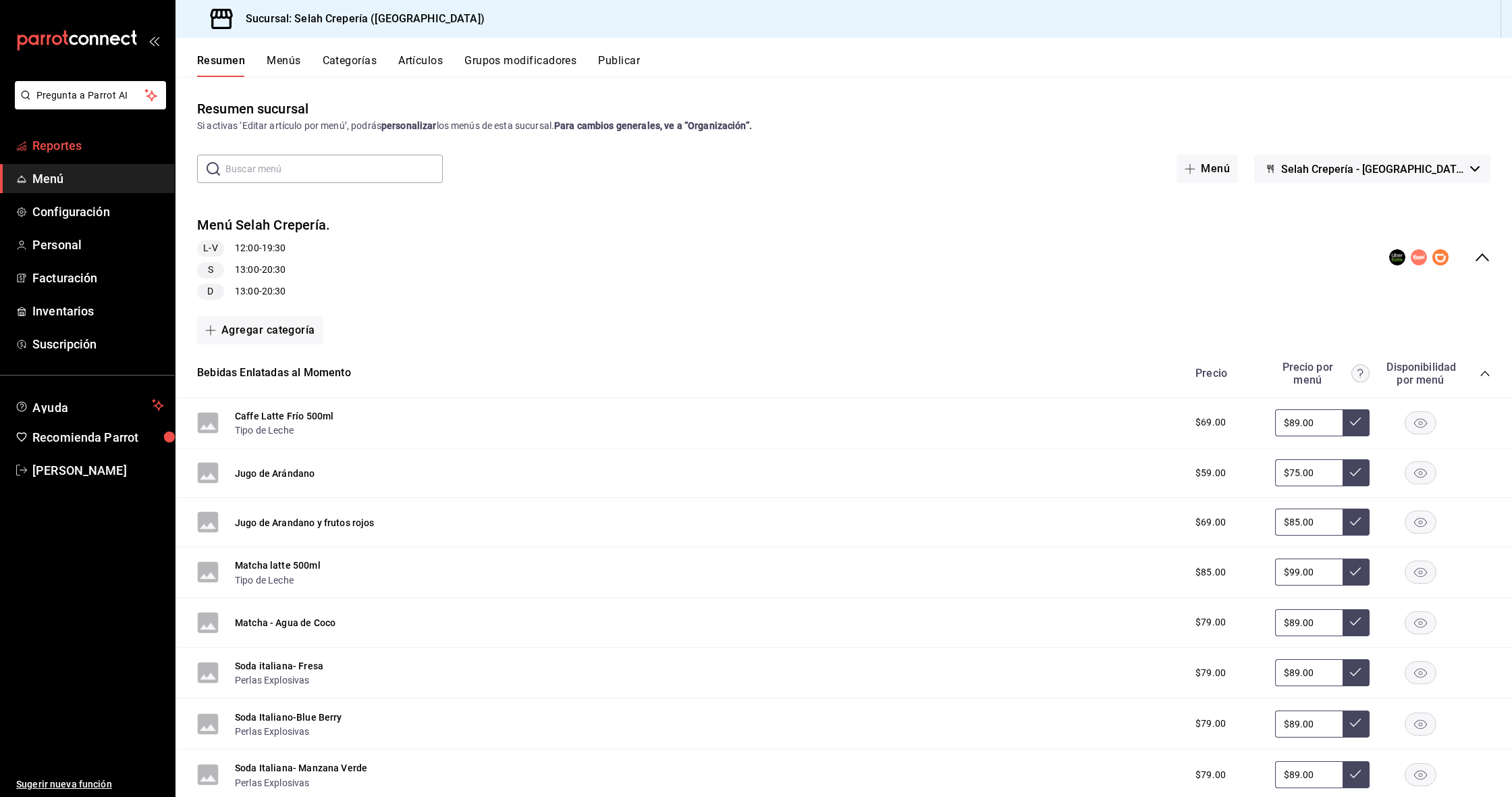
click at [39, 147] on span "Reportes" at bounding box center [98, 146] width 132 height 18
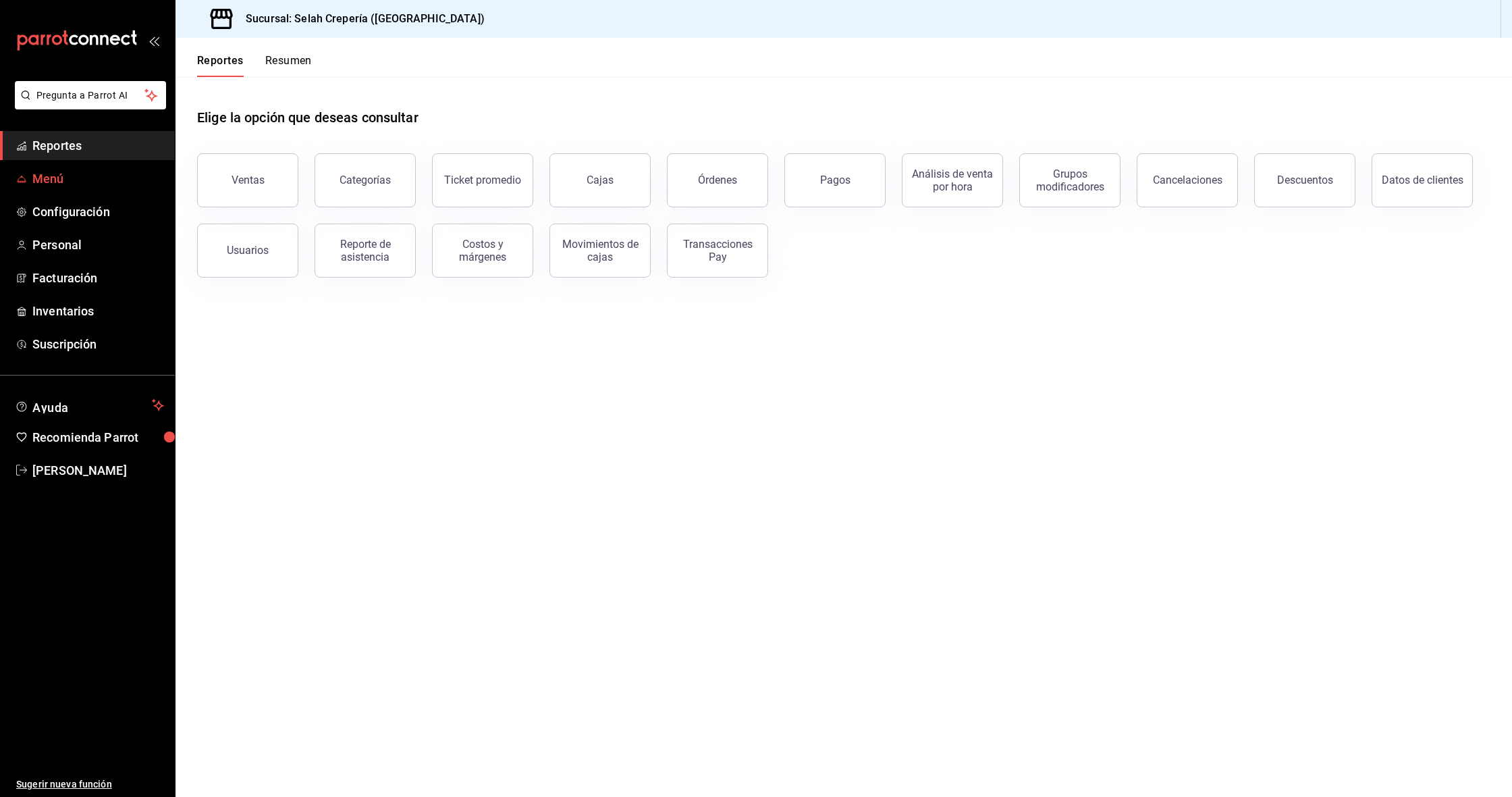
click at [49, 178] on span "Menú" at bounding box center [98, 179] width 132 height 18
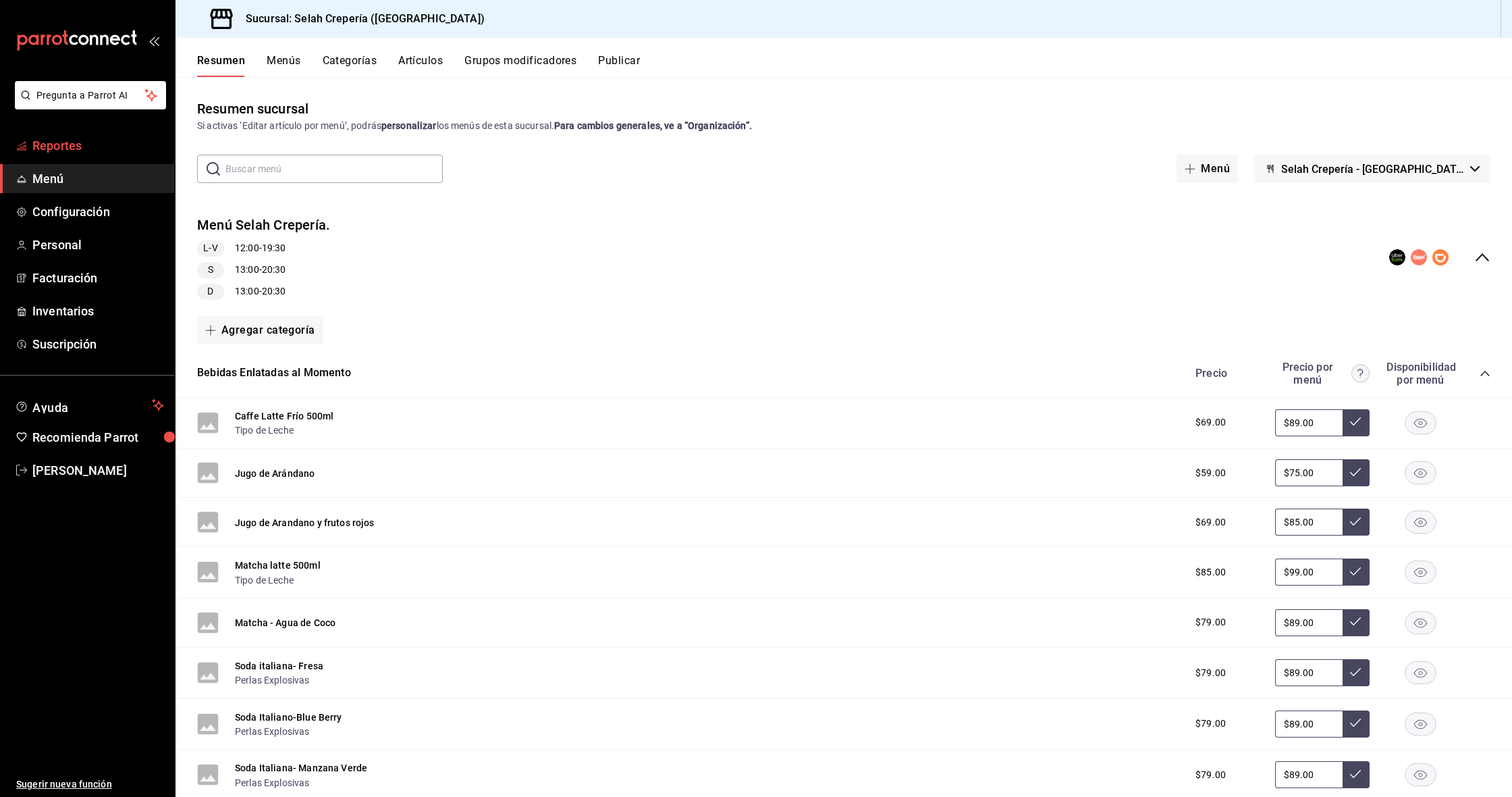
click at [62, 152] on span "Reportes" at bounding box center [98, 146] width 132 height 18
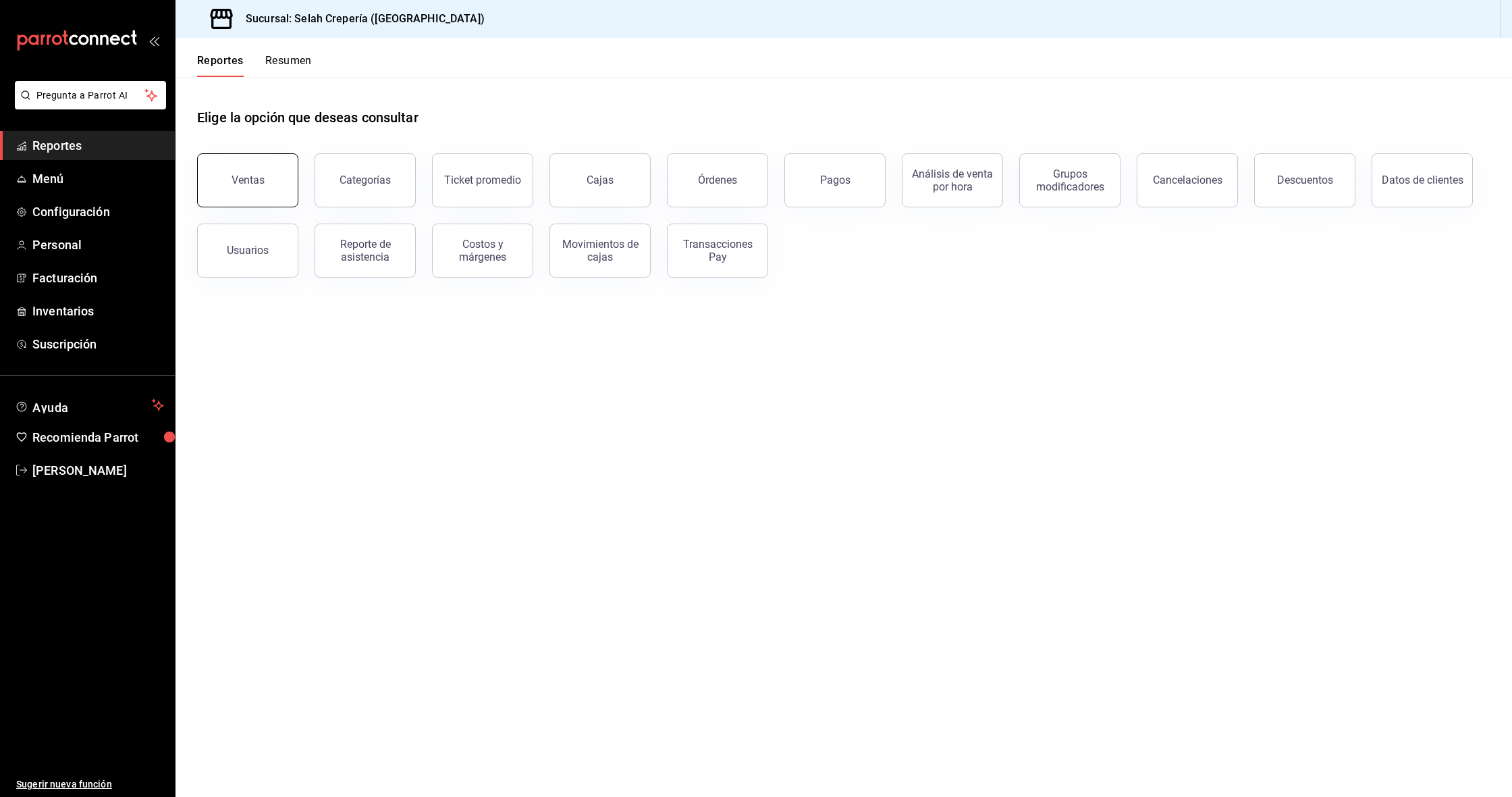
click at [252, 189] on button "Ventas" at bounding box center [247, 180] width 101 height 54
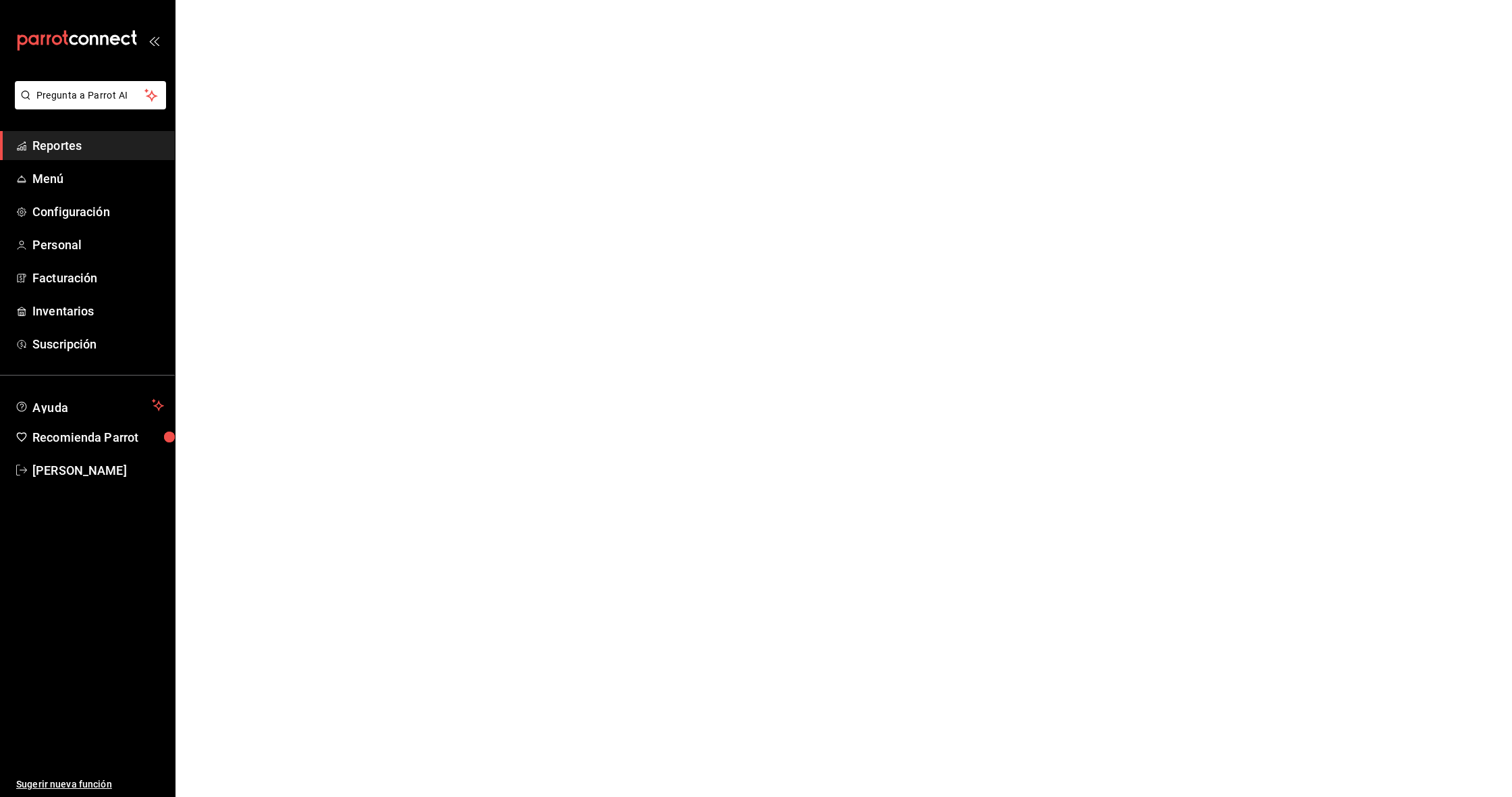
click at [249, 0] on html "Pregunta a Parrot AI Reportes Menú Configuración Personal Facturación Inventari…" at bounding box center [756, 0] width 1512 height 0
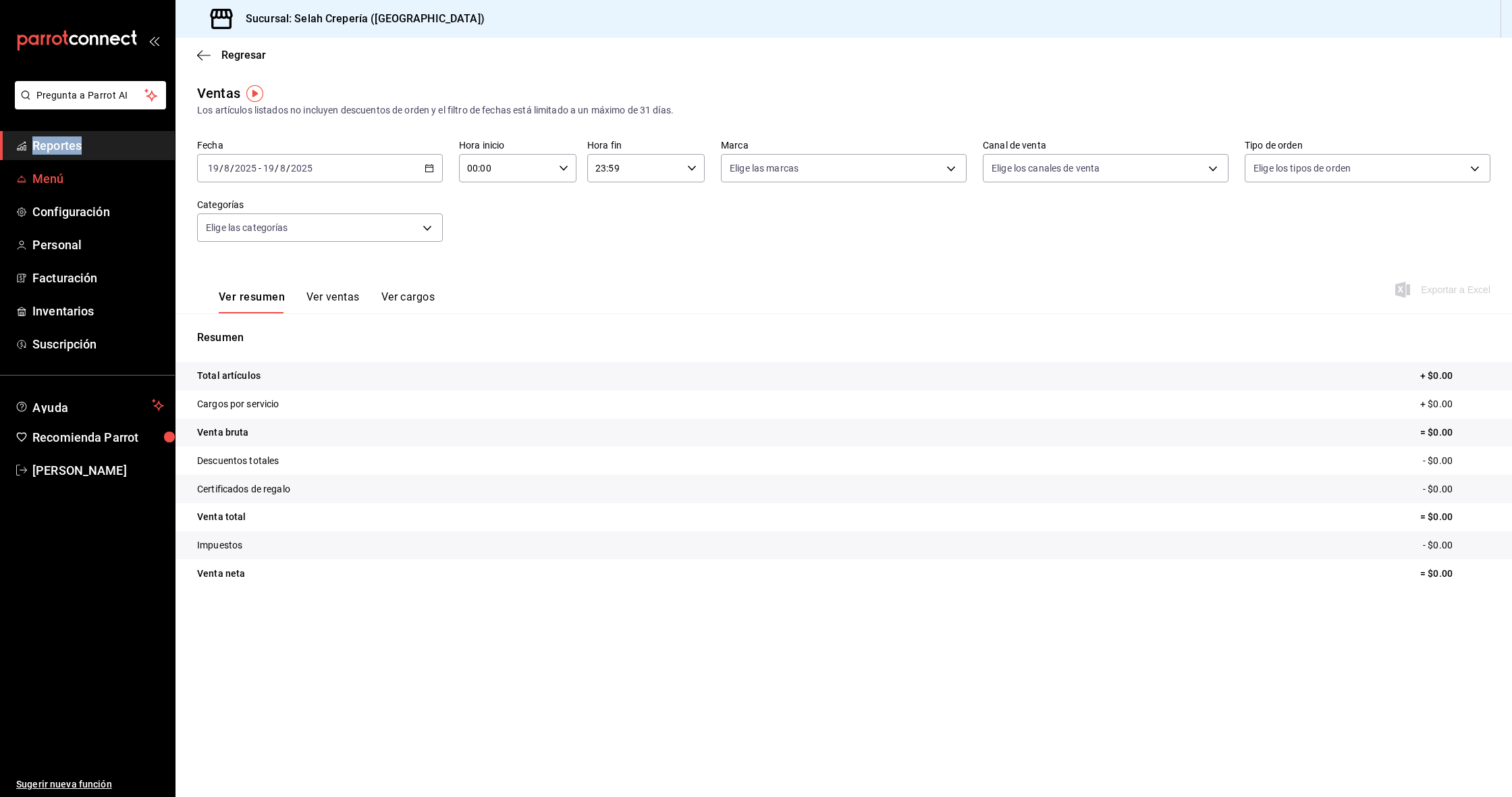
click at [52, 183] on span "Menú" at bounding box center [98, 179] width 132 height 18
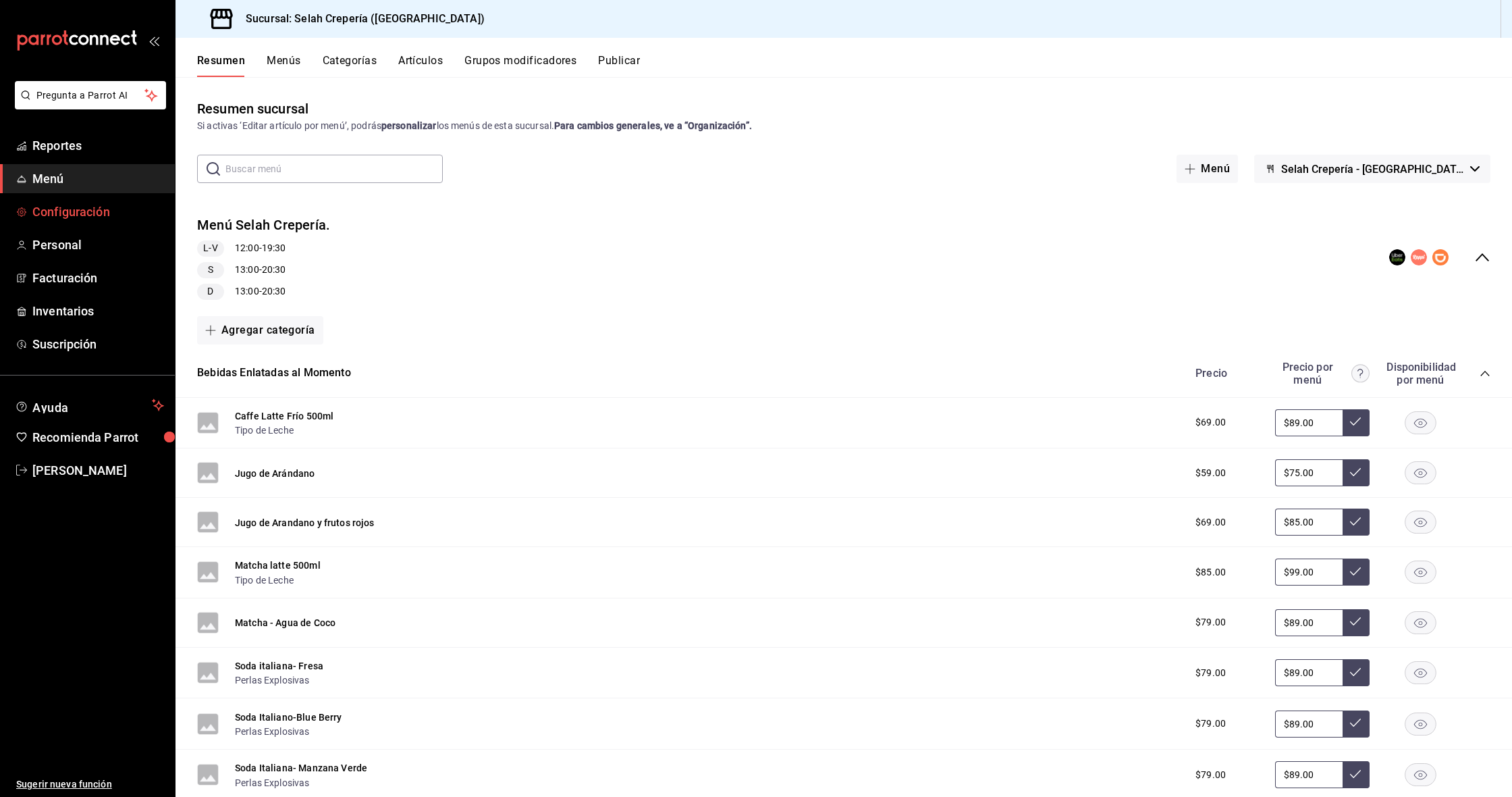
click at [49, 211] on span "Configuración" at bounding box center [98, 212] width 132 height 18
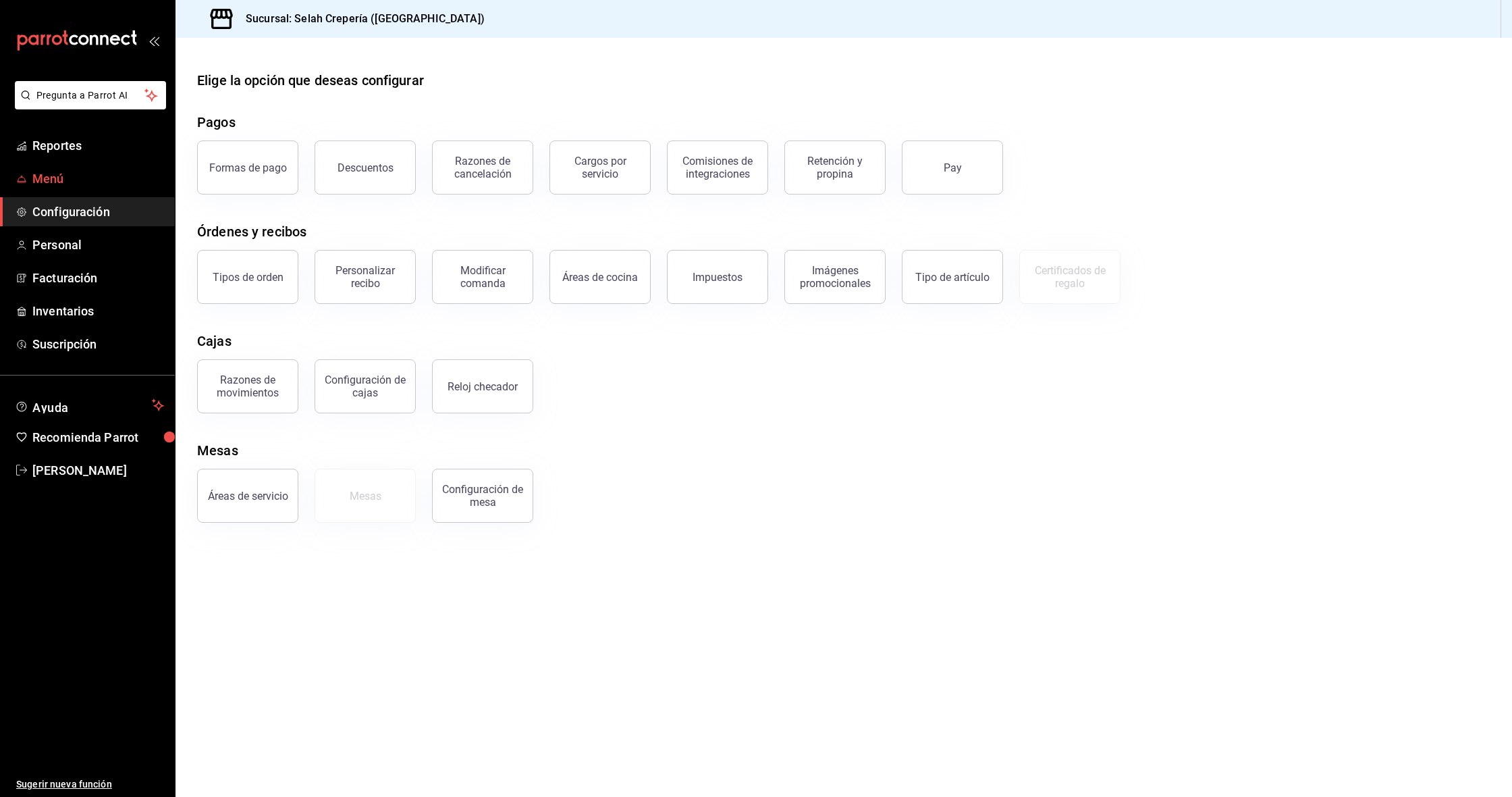
click at [59, 178] on span "Menú" at bounding box center [98, 179] width 132 height 18
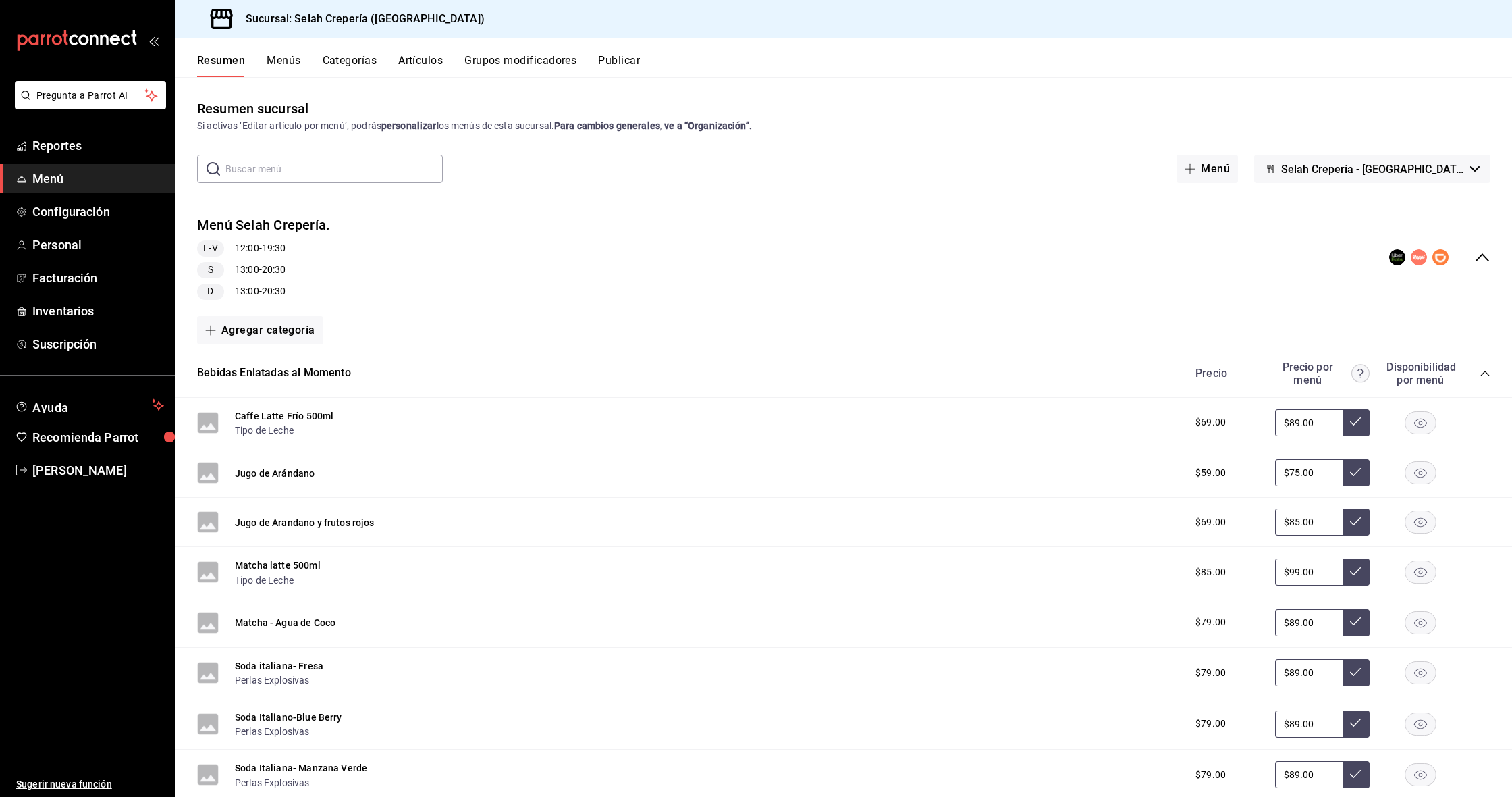
click at [300, 63] on button "Menús" at bounding box center [284, 65] width 34 height 23
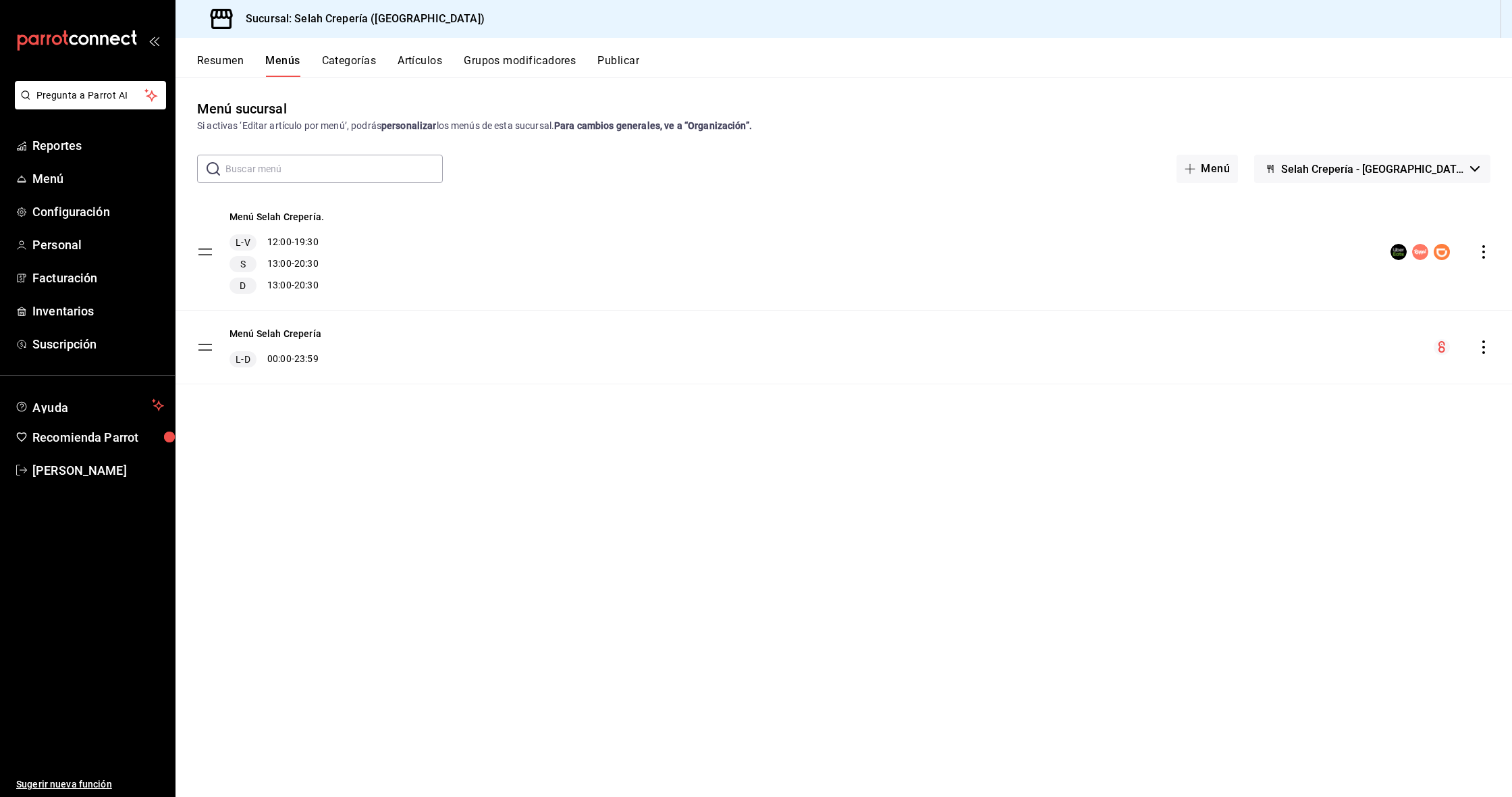
click at [343, 57] on button "Categorías" at bounding box center [349, 65] width 55 height 23
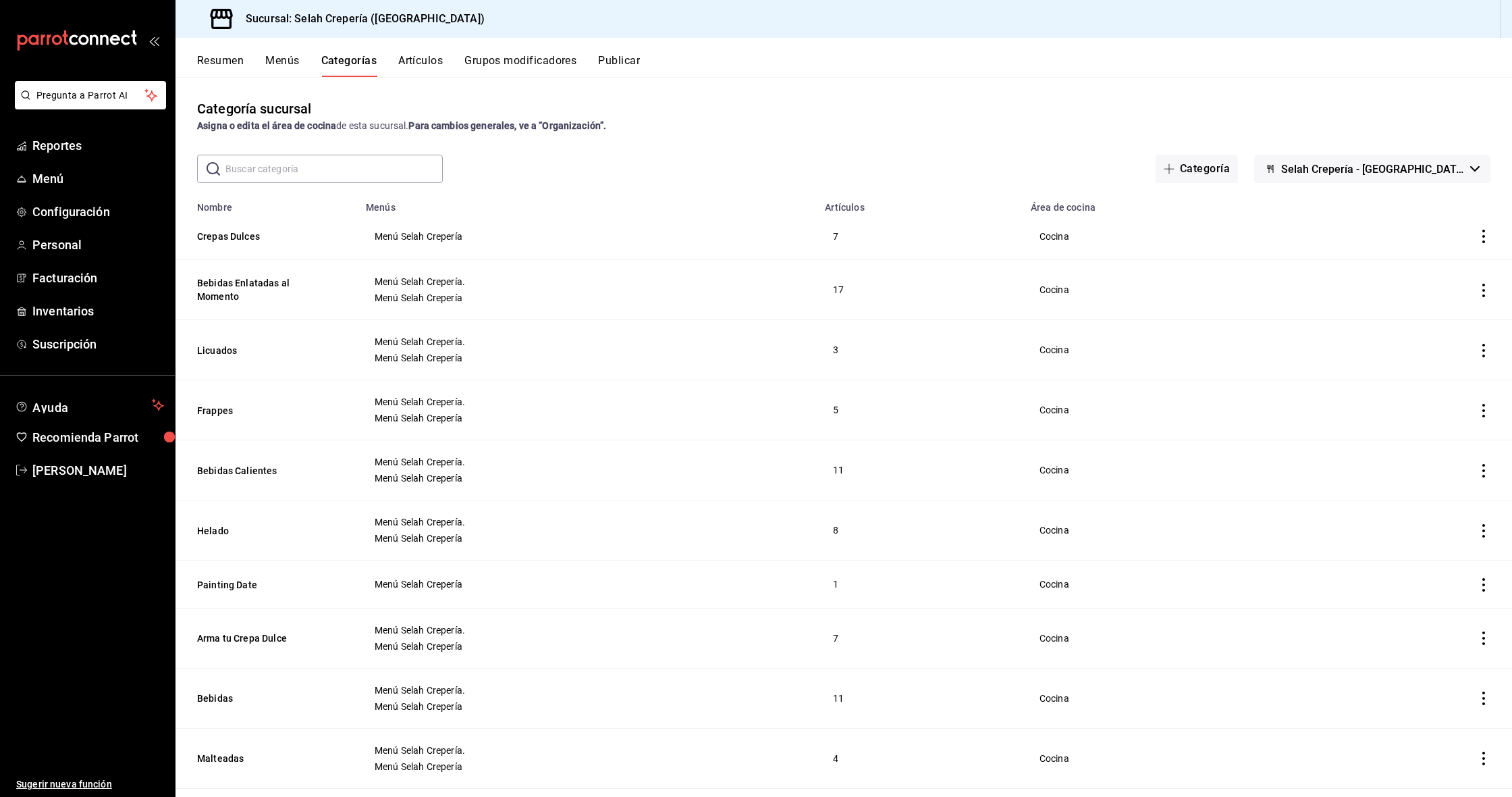
click at [288, 65] on button "Menús" at bounding box center [283, 65] width 34 height 23
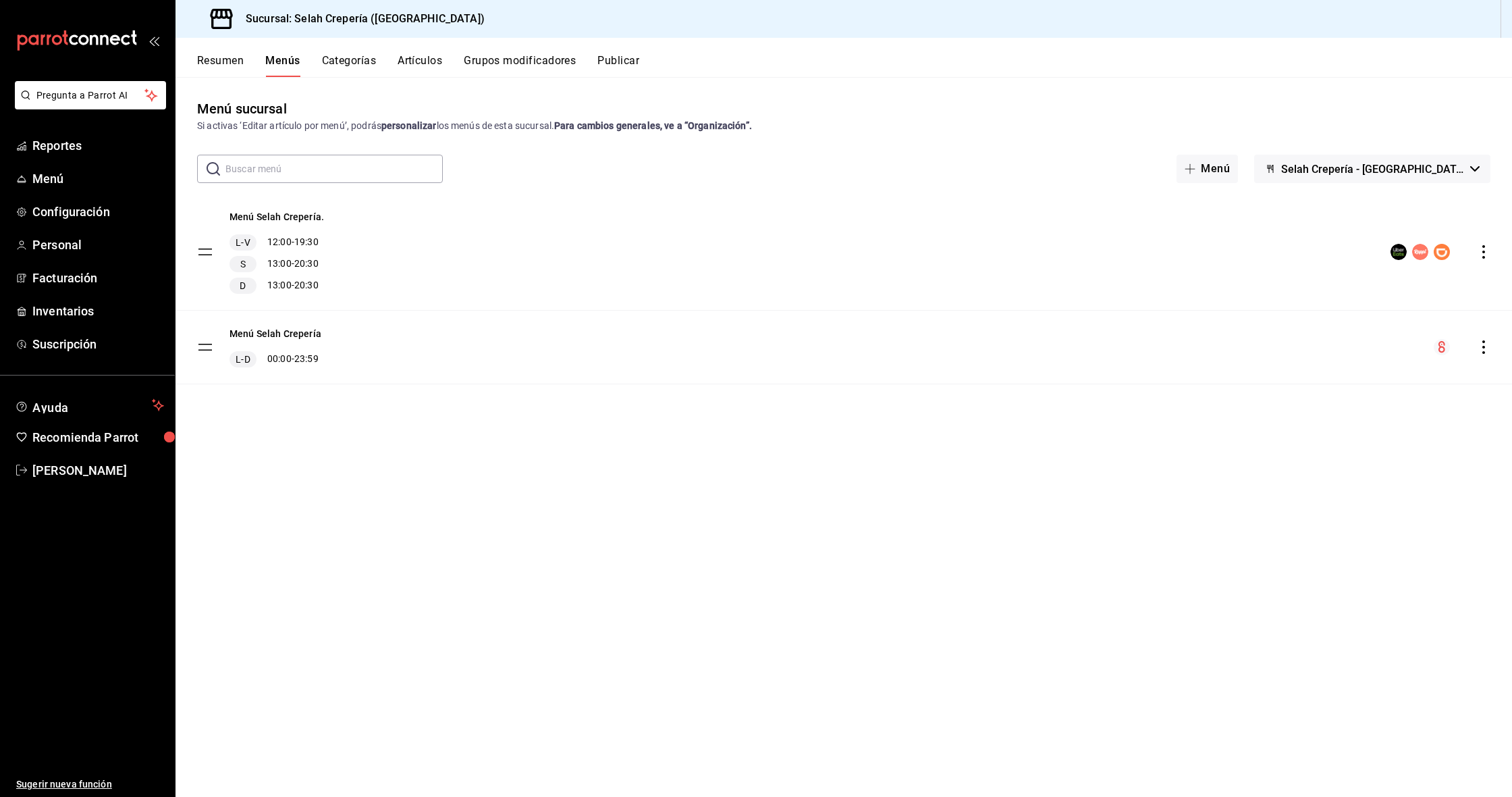
click at [223, 64] on button "Resumen" at bounding box center [220, 65] width 47 height 23
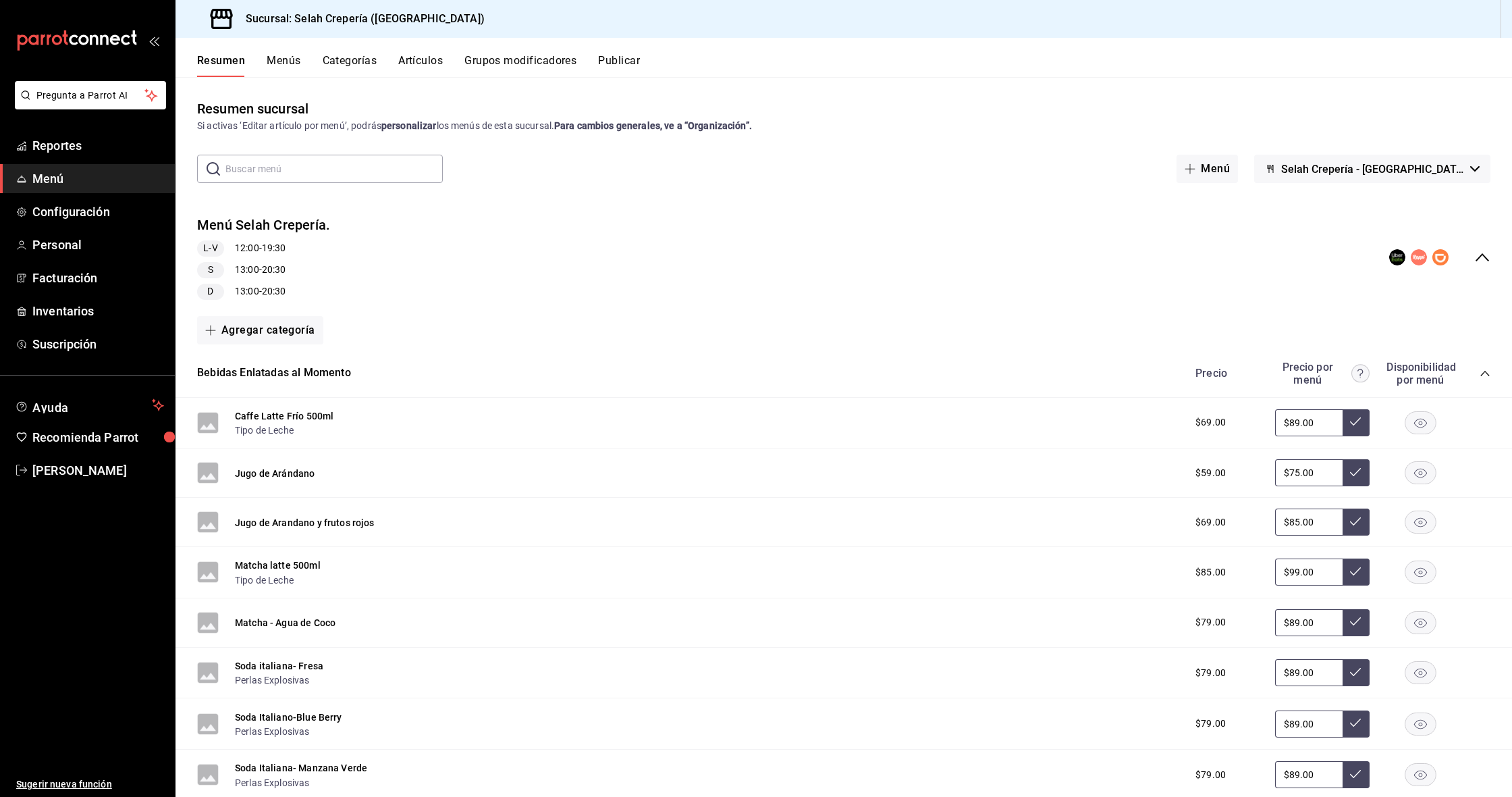
click at [508, 63] on button "Grupos modificadores" at bounding box center [520, 65] width 112 height 23
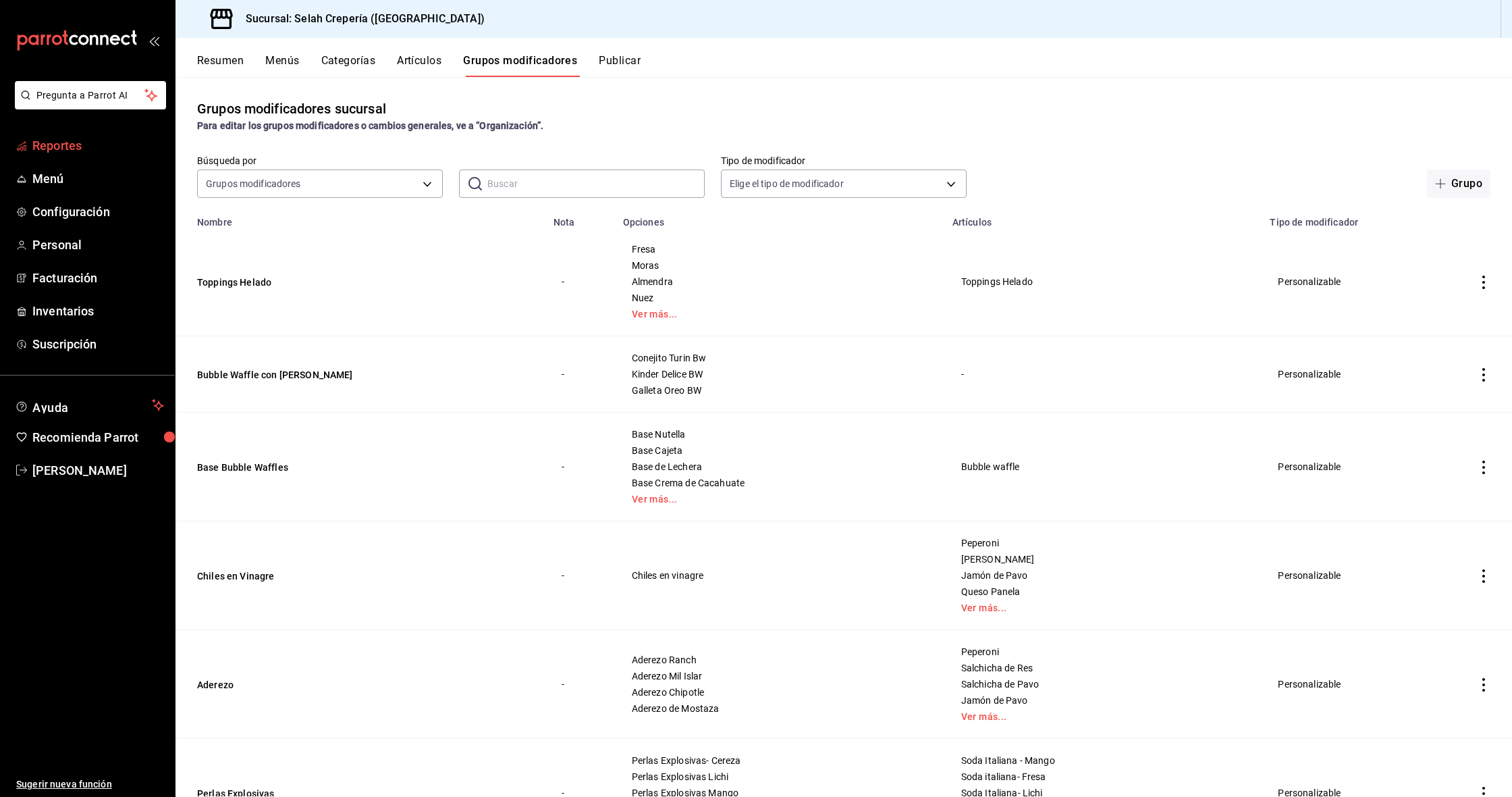
click at [59, 153] on span "Reportes" at bounding box center [98, 146] width 132 height 18
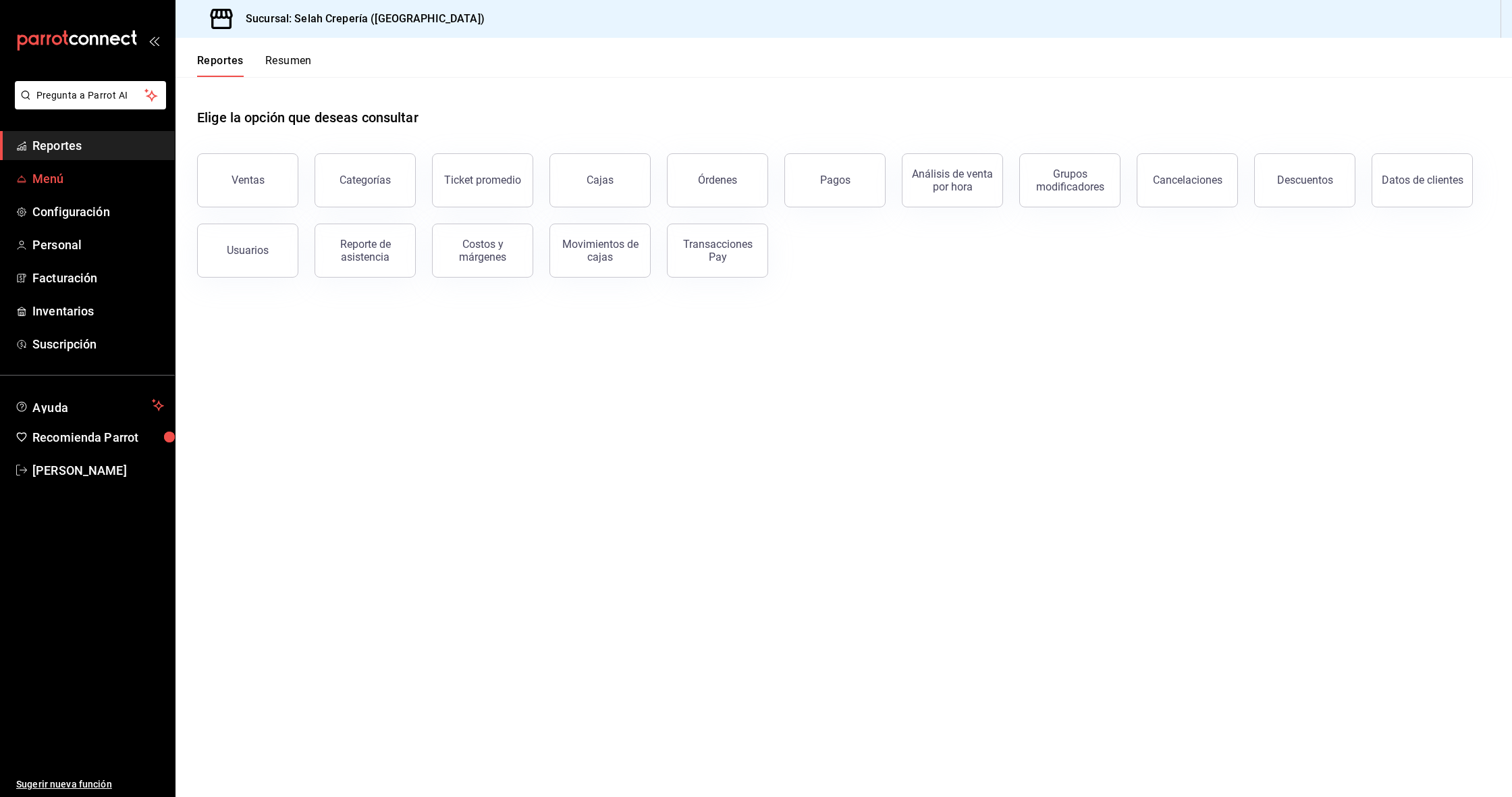
click at [54, 185] on span "Menú" at bounding box center [98, 179] width 132 height 18
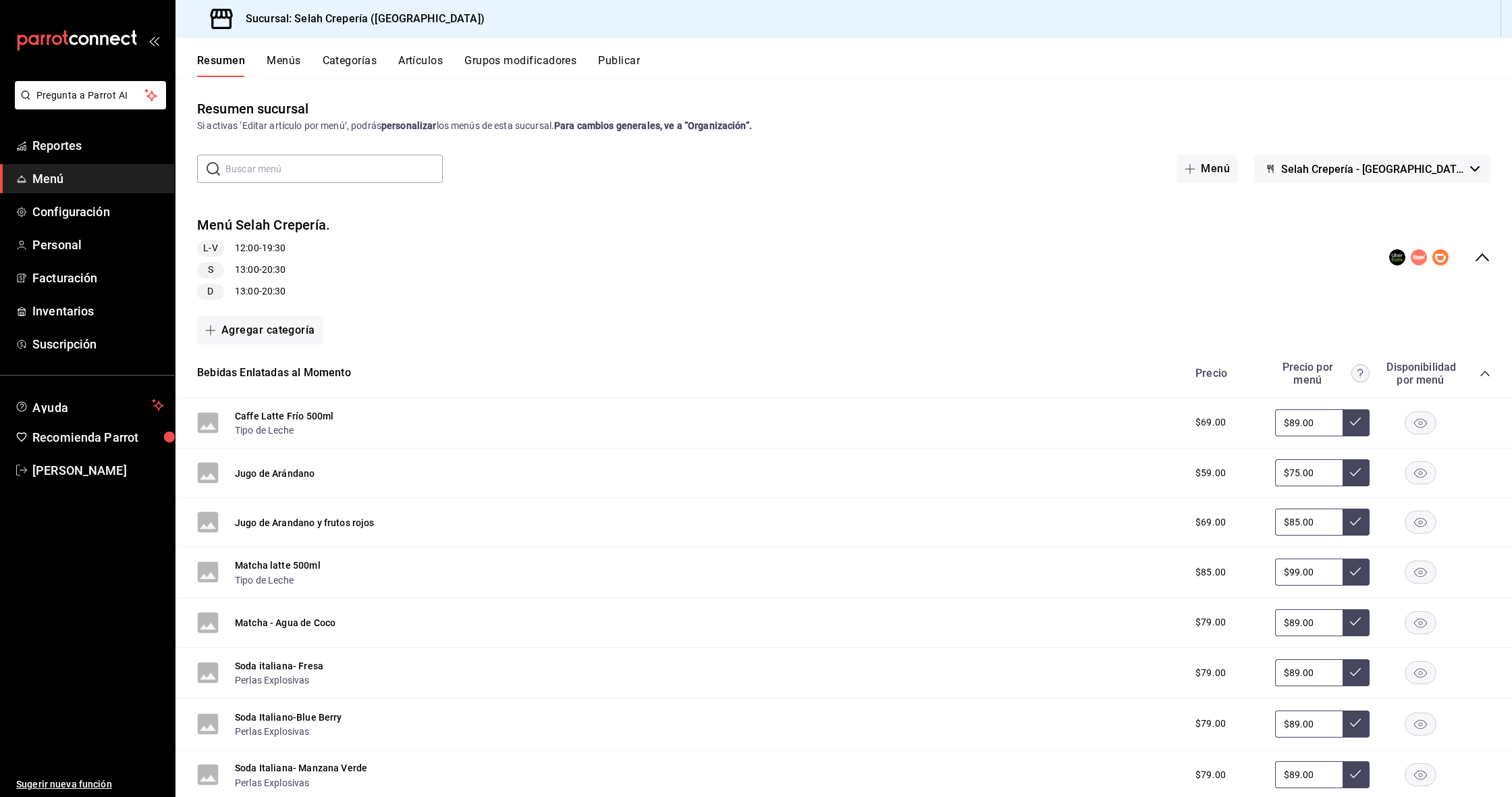
click at [278, 65] on button "Menús" at bounding box center [284, 65] width 34 height 23
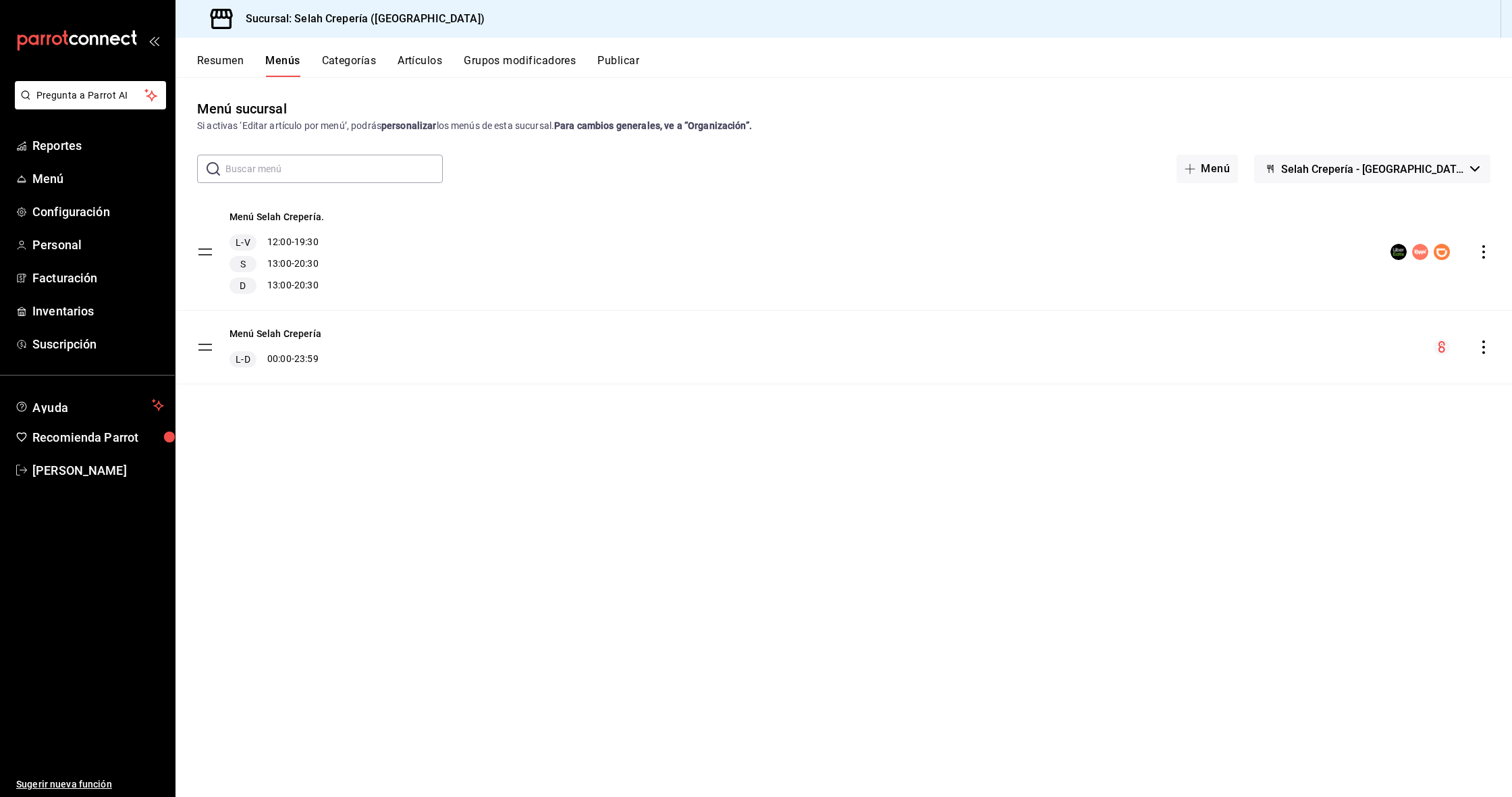
click at [350, 66] on button "Categorías" at bounding box center [349, 65] width 55 height 23
